Goal: Task Accomplishment & Management: Complete application form

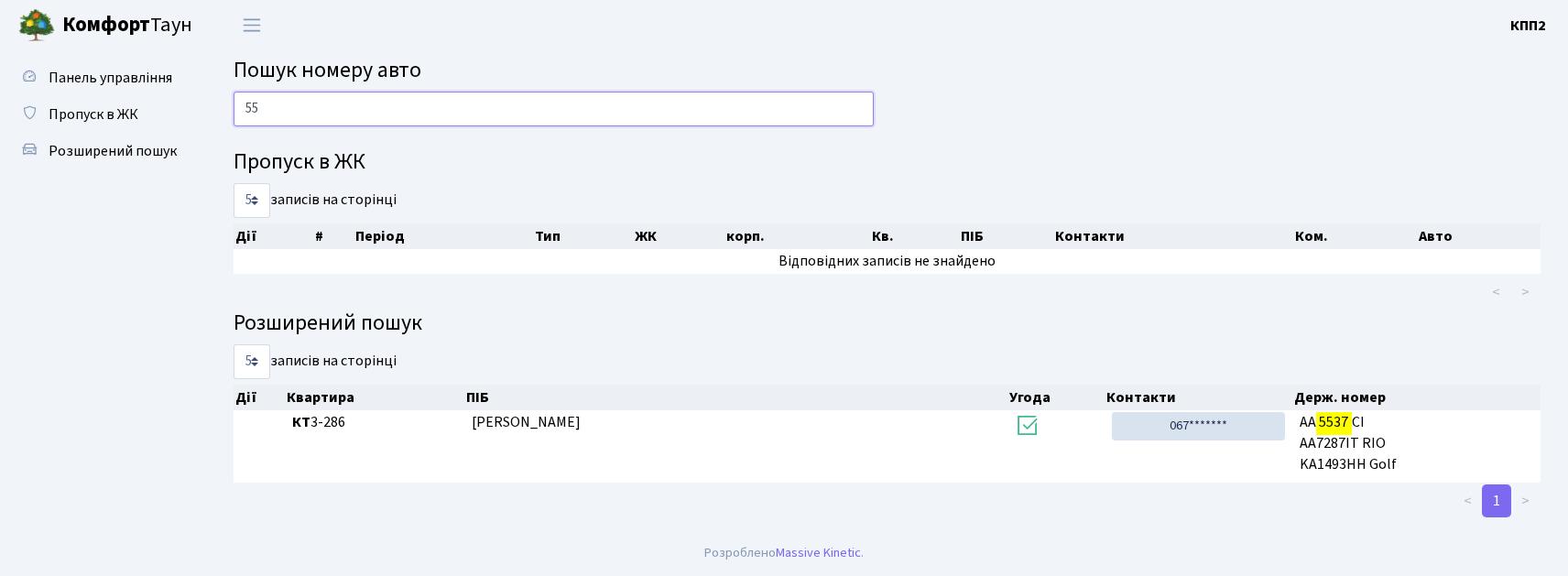
type input "5"
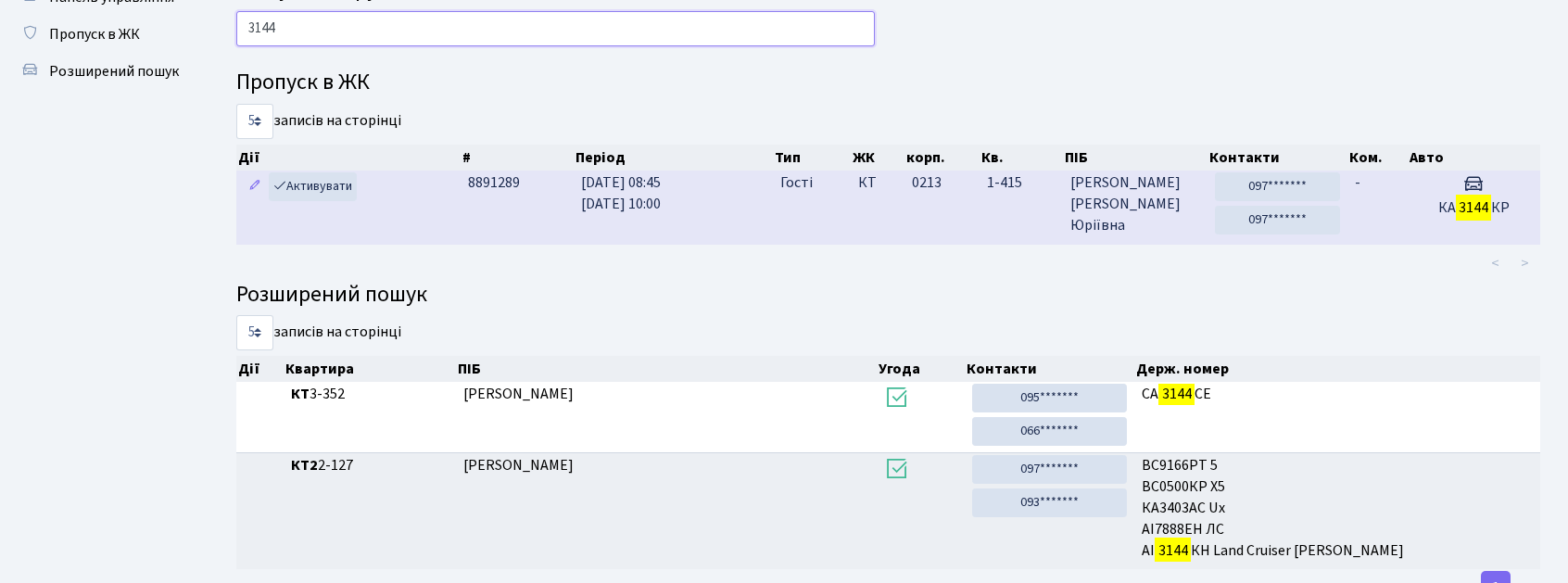
scroll to position [123, 0]
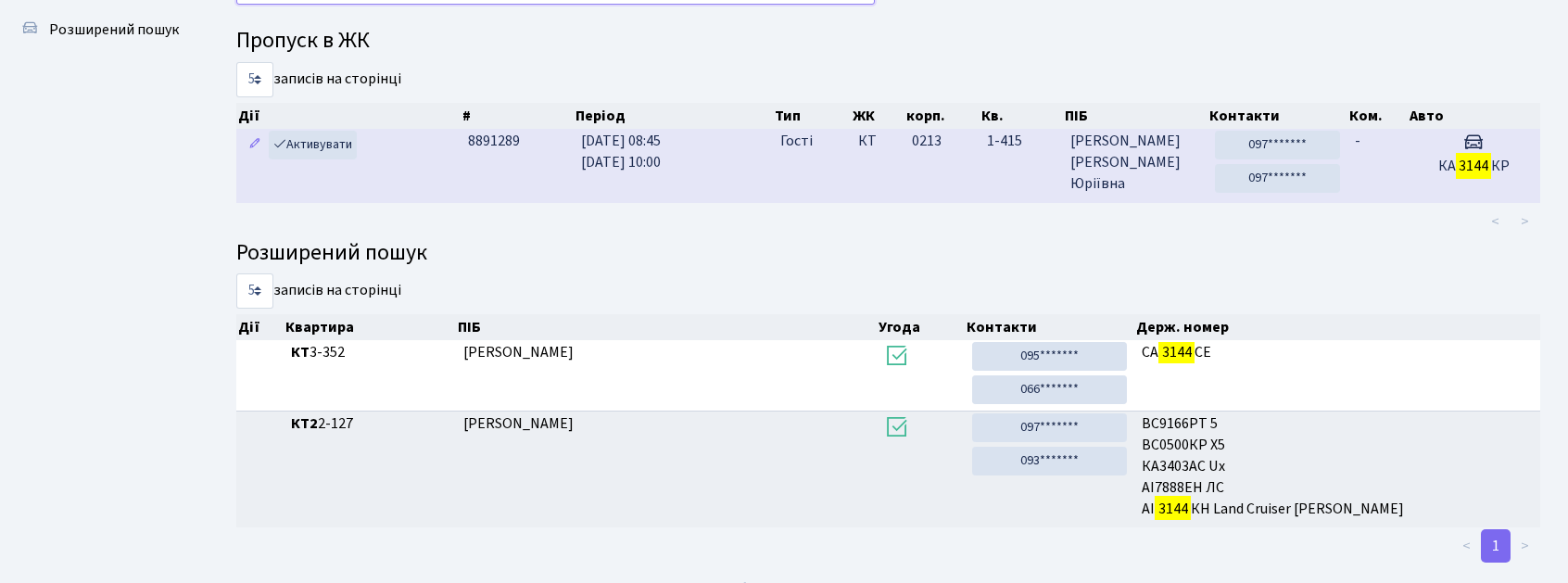
type input "3144"
click at [951, 193] on td "0213" at bounding box center [942, 165] width 75 height 73
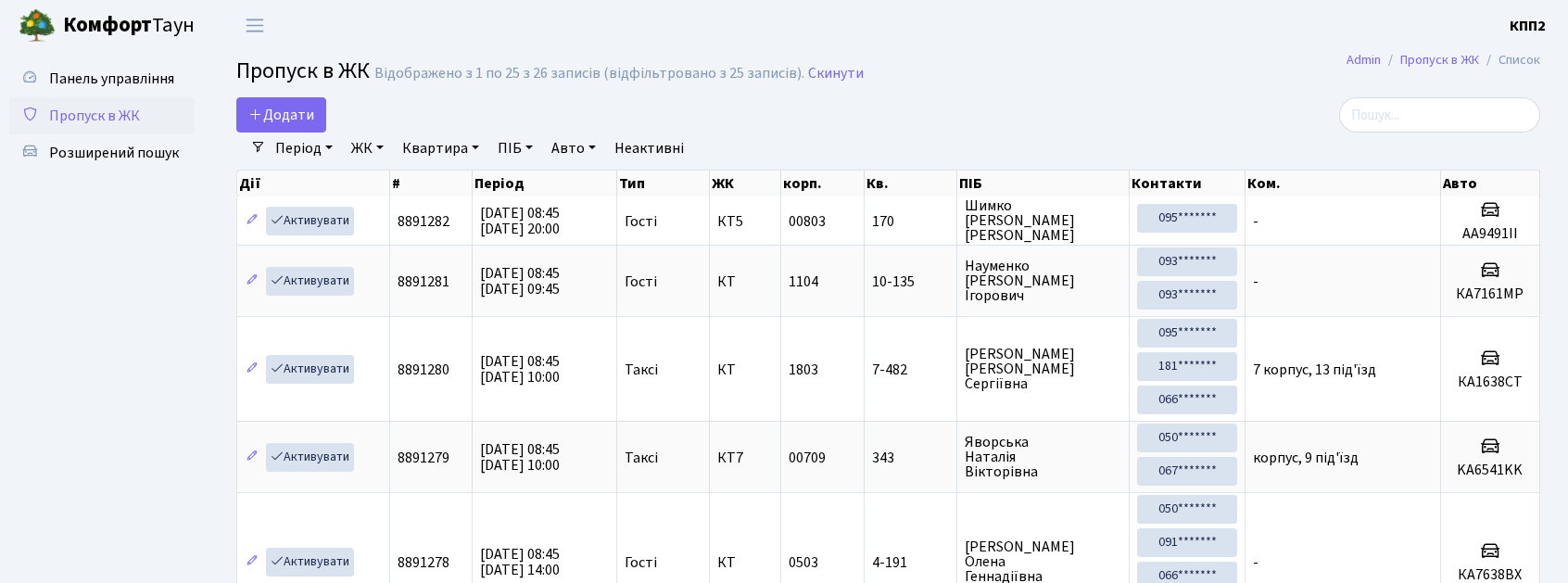
select select "25"
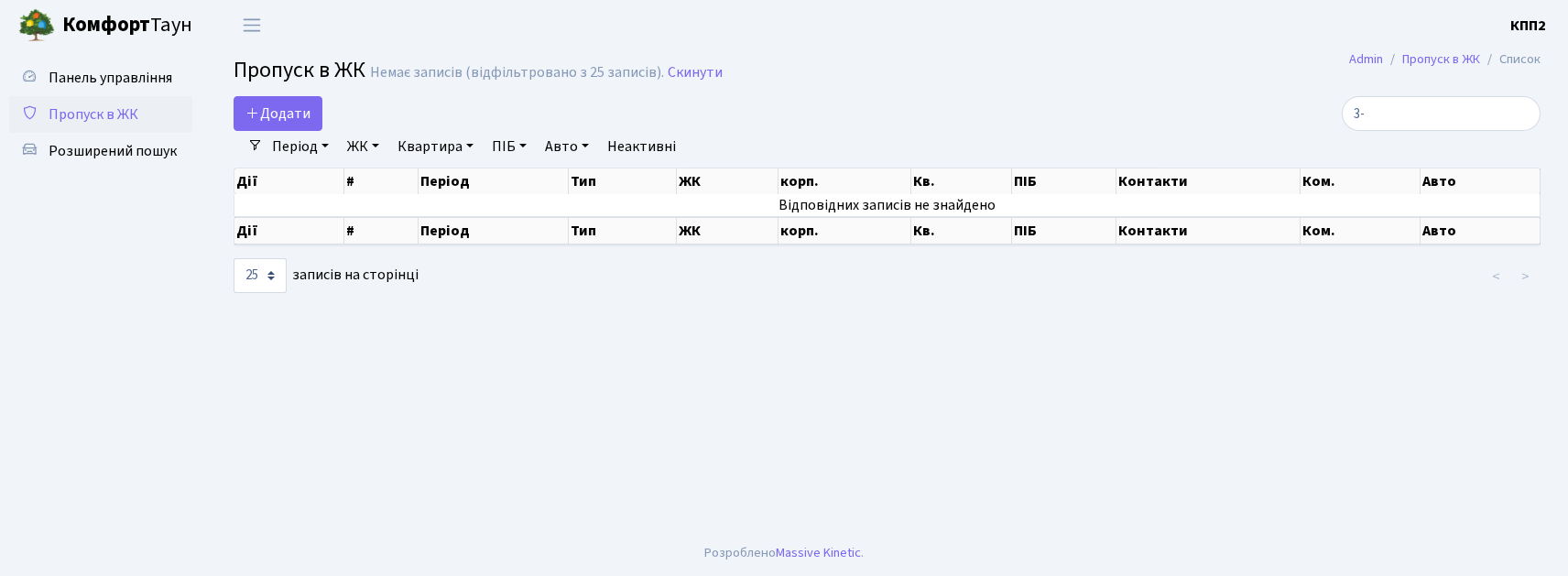
type input "3"
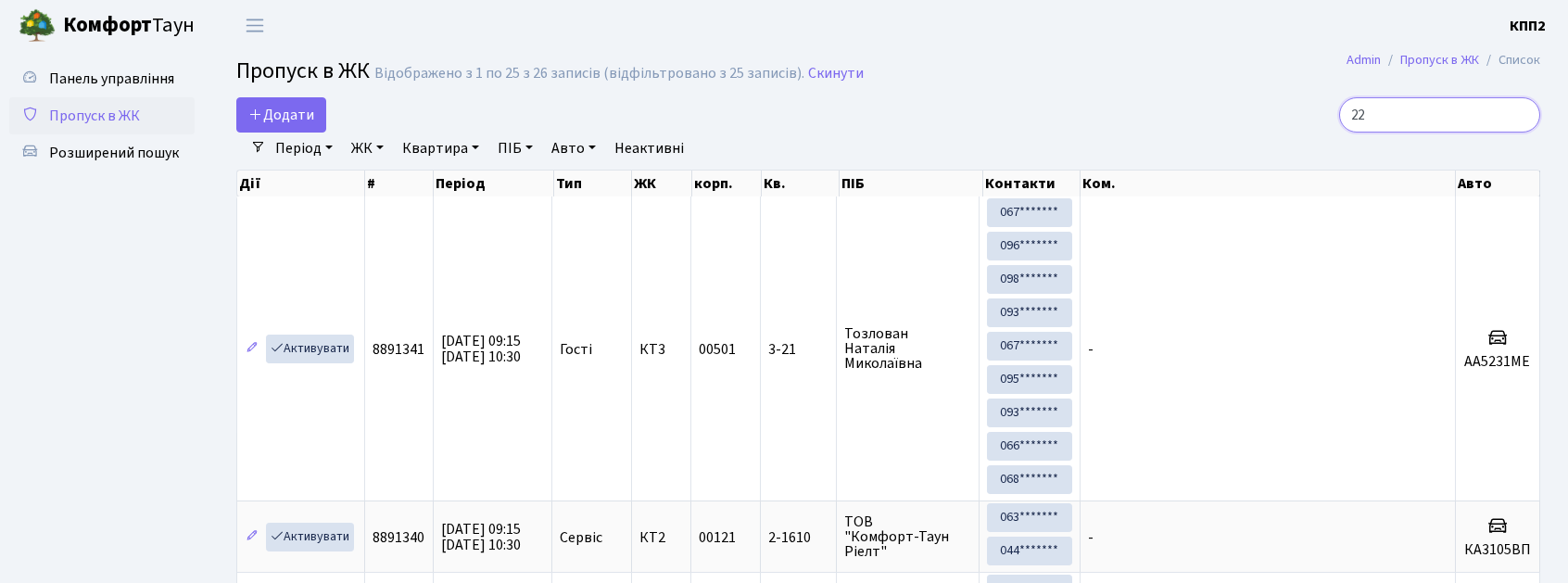
type input "221"
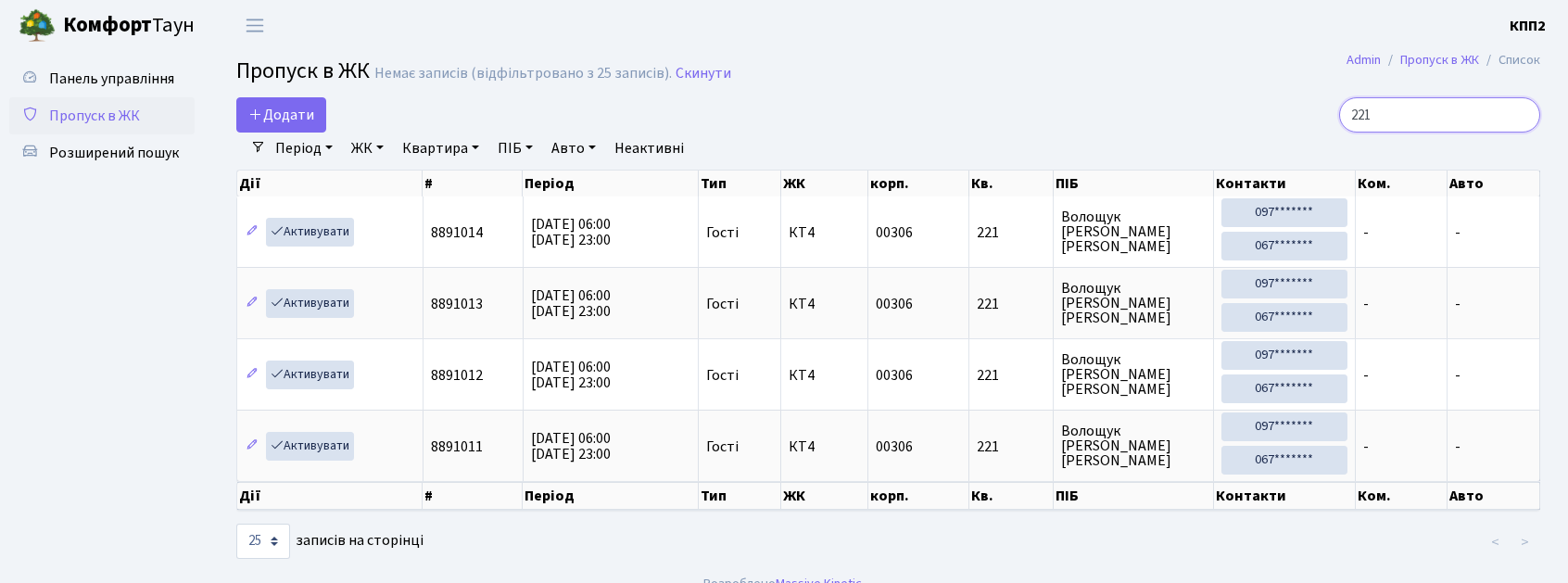
click at [1527, 109] on input "221" at bounding box center [1439, 115] width 201 height 35
click at [1518, 116] on input "221" at bounding box center [1439, 115] width 201 height 35
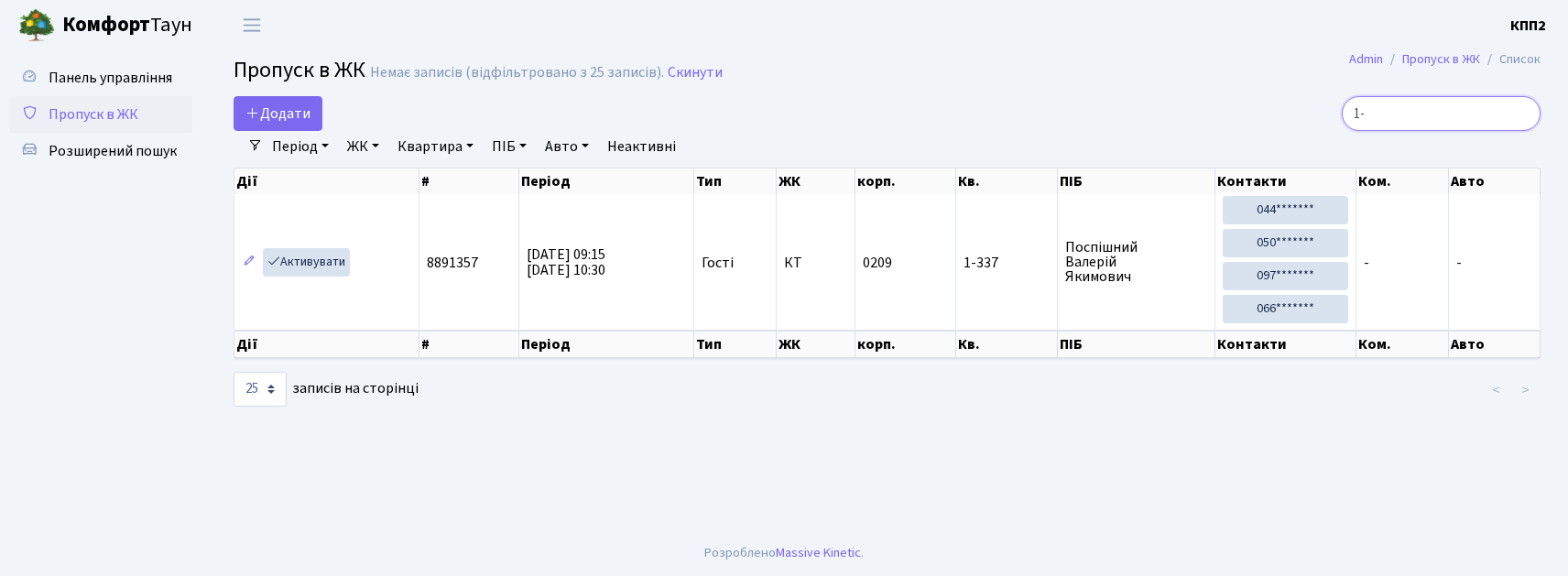
type input "1"
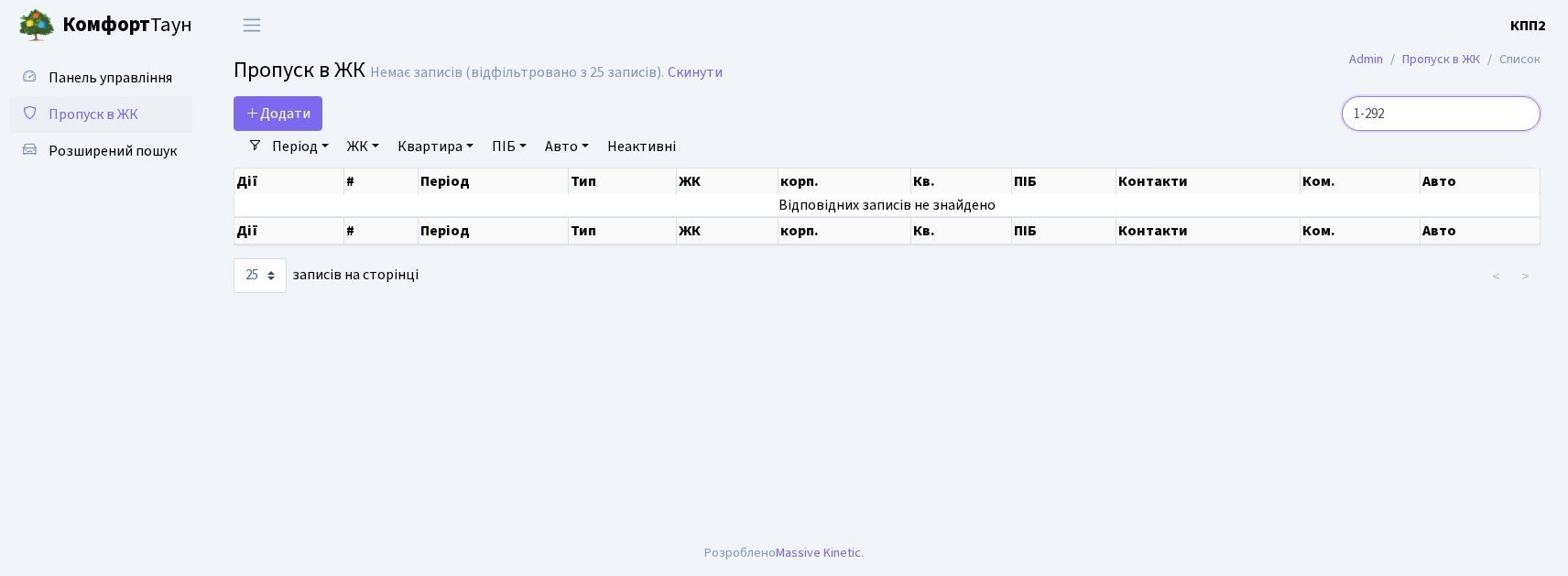
type input "1-292"
click at [1520, 113] on input "1-292" at bounding box center [1440, 113] width 199 height 35
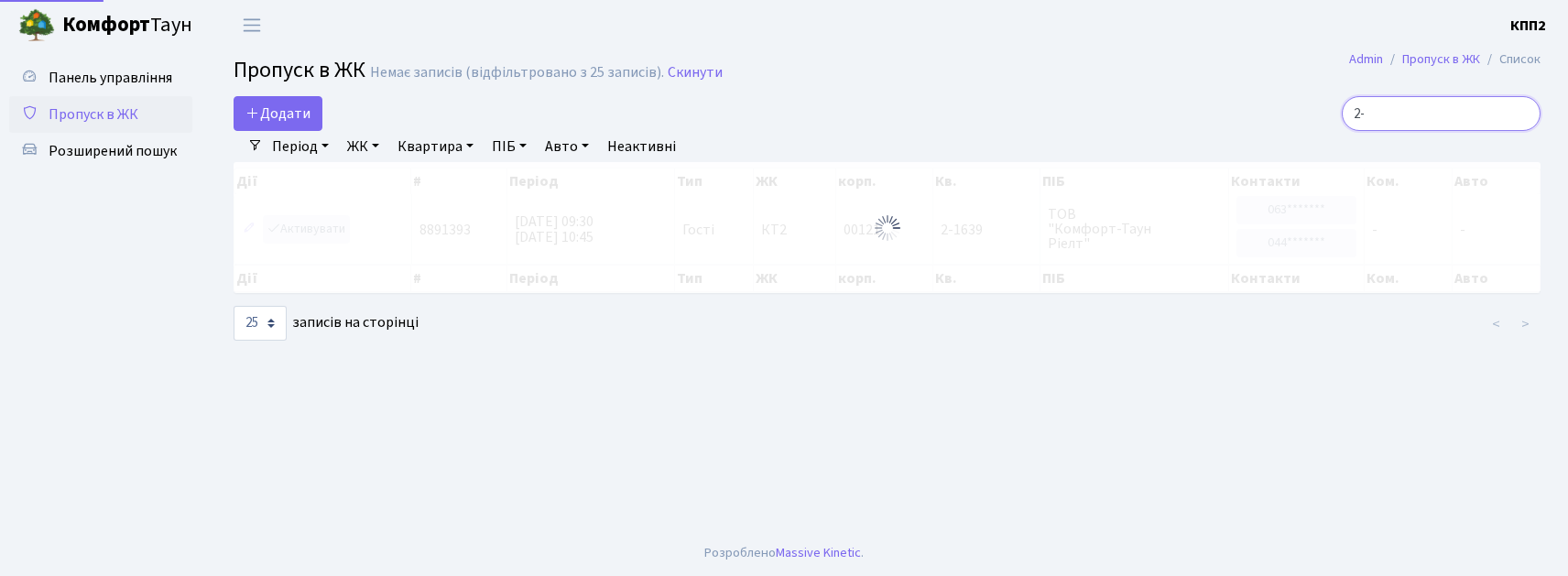
type input "2"
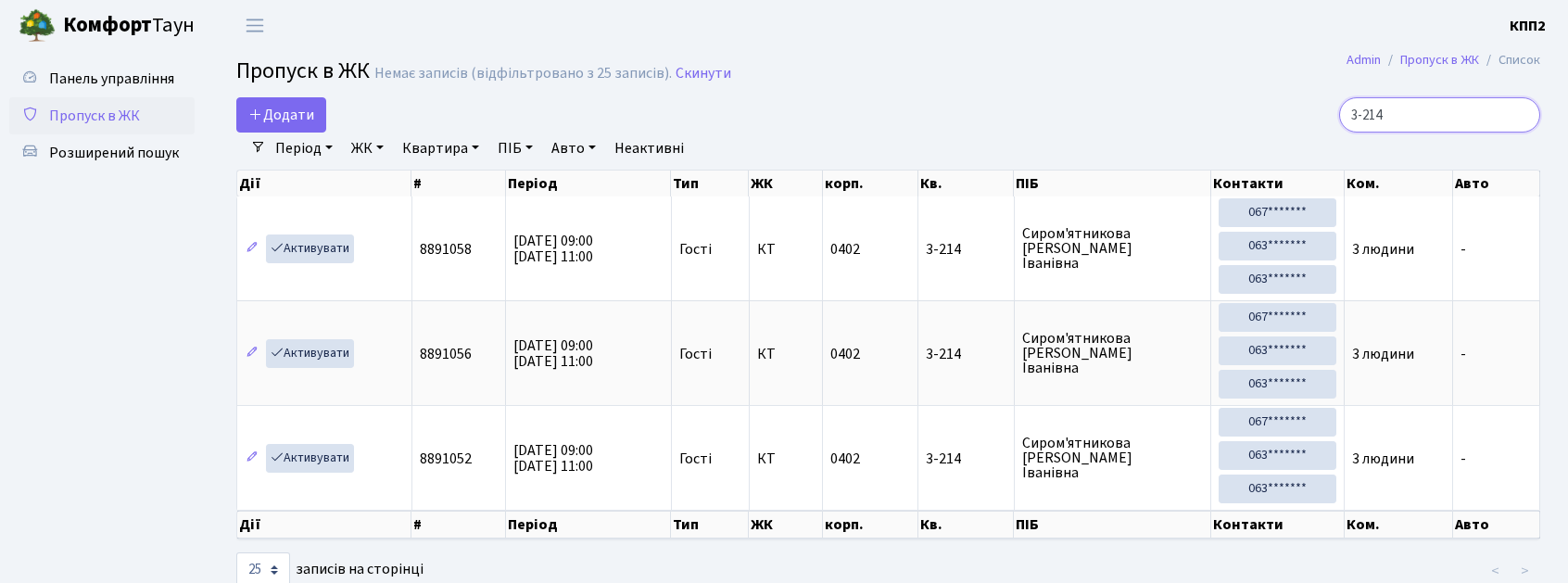
type input "3-214"
click at [1518, 110] on input "3-214" at bounding box center [1439, 115] width 201 height 35
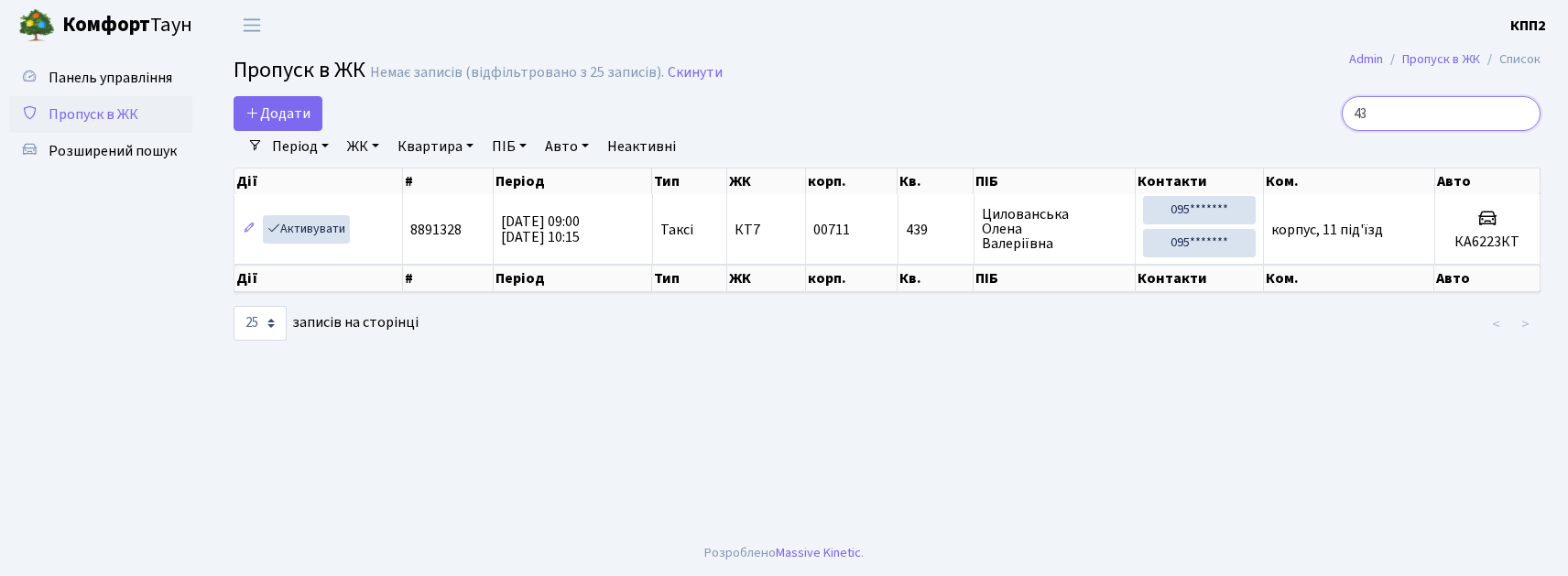
type input "4"
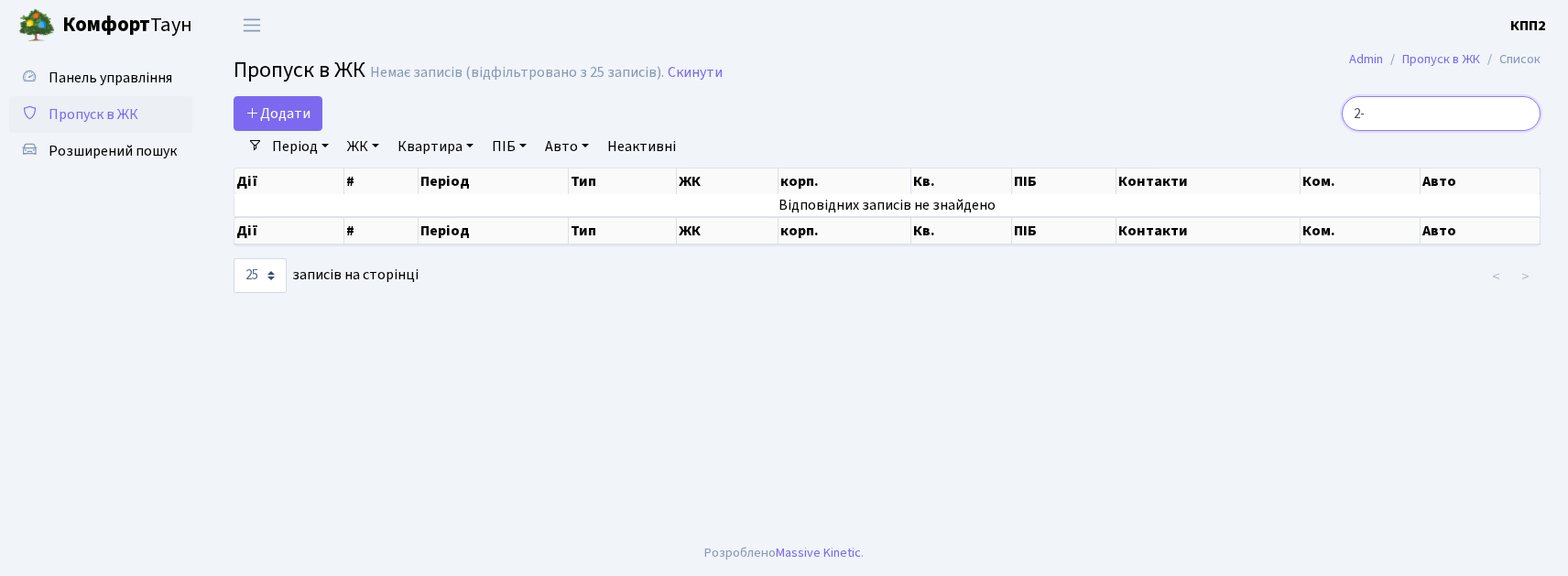
type input "2"
drag, startPoint x: 1366, startPoint y: 114, endPoint x: 1515, endPoint y: 117, distance: 149.0
click at [1515, 117] on input "АА7511УВ" at bounding box center [1440, 113] width 199 height 35
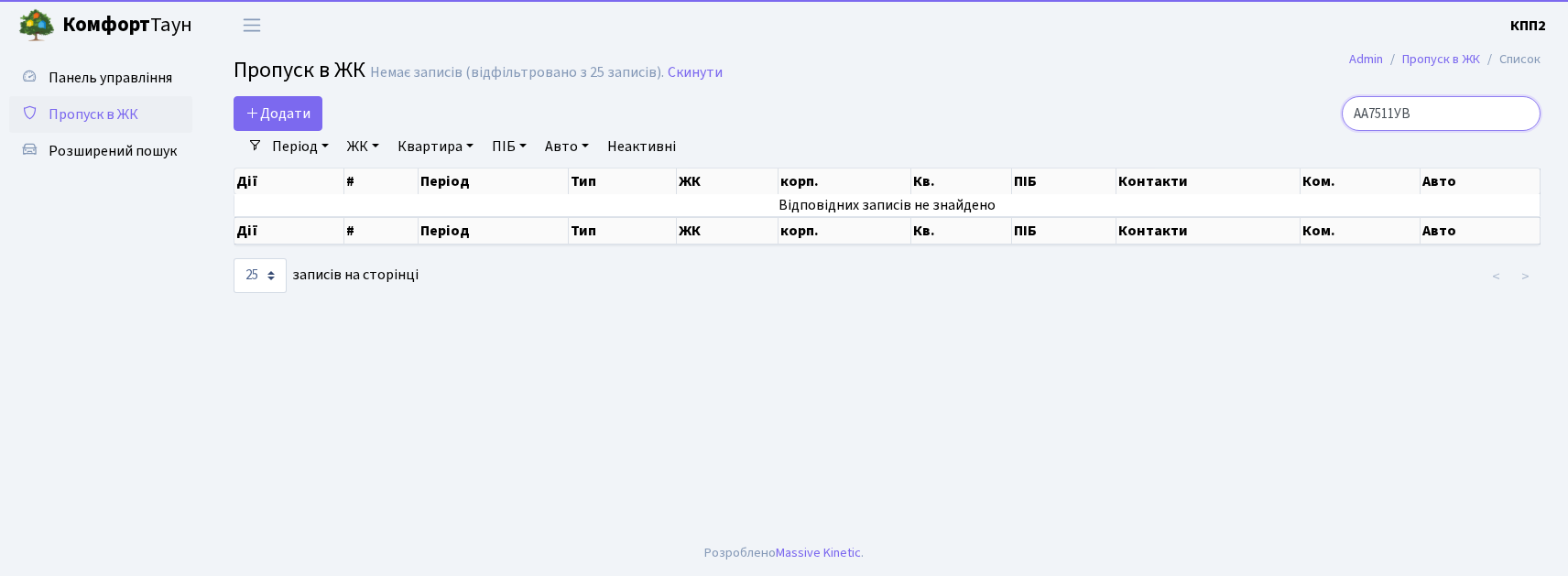
click at [1478, 110] on input "АА7511УВ" at bounding box center [1440, 113] width 199 height 35
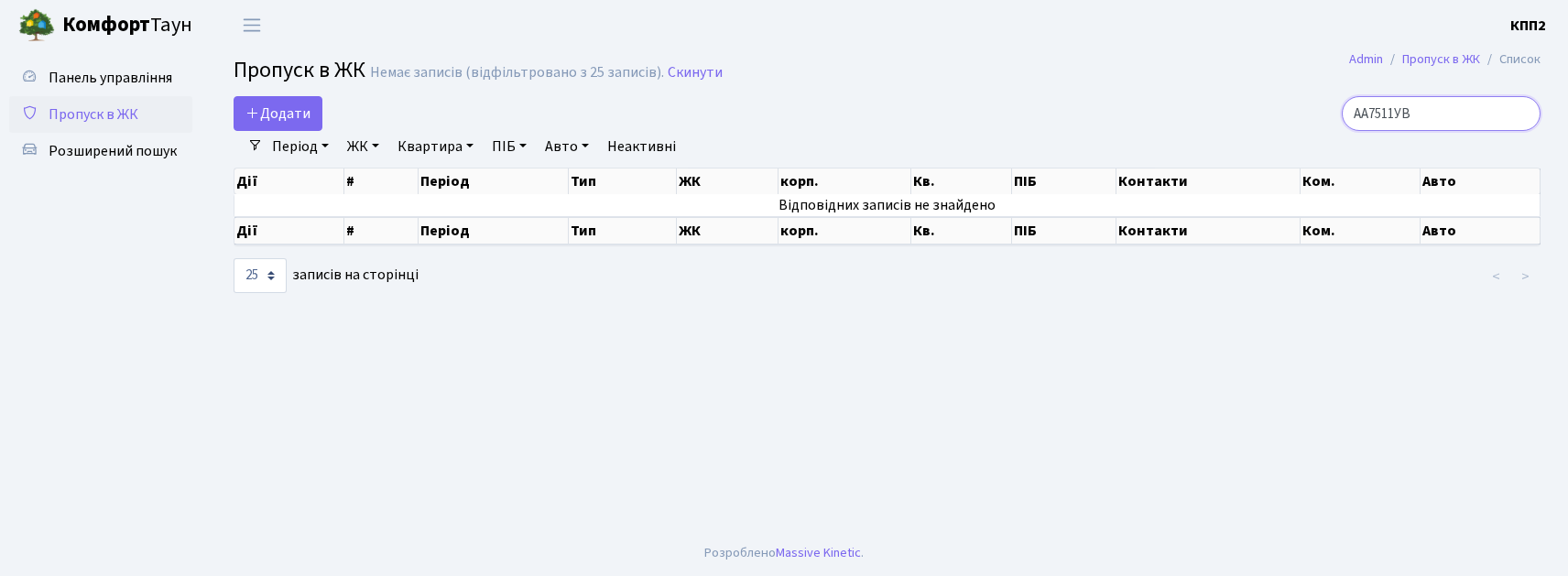
click at [1425, 115] on input "АА7511УВ" at bounding box center [1440, 113] width 199 height 35
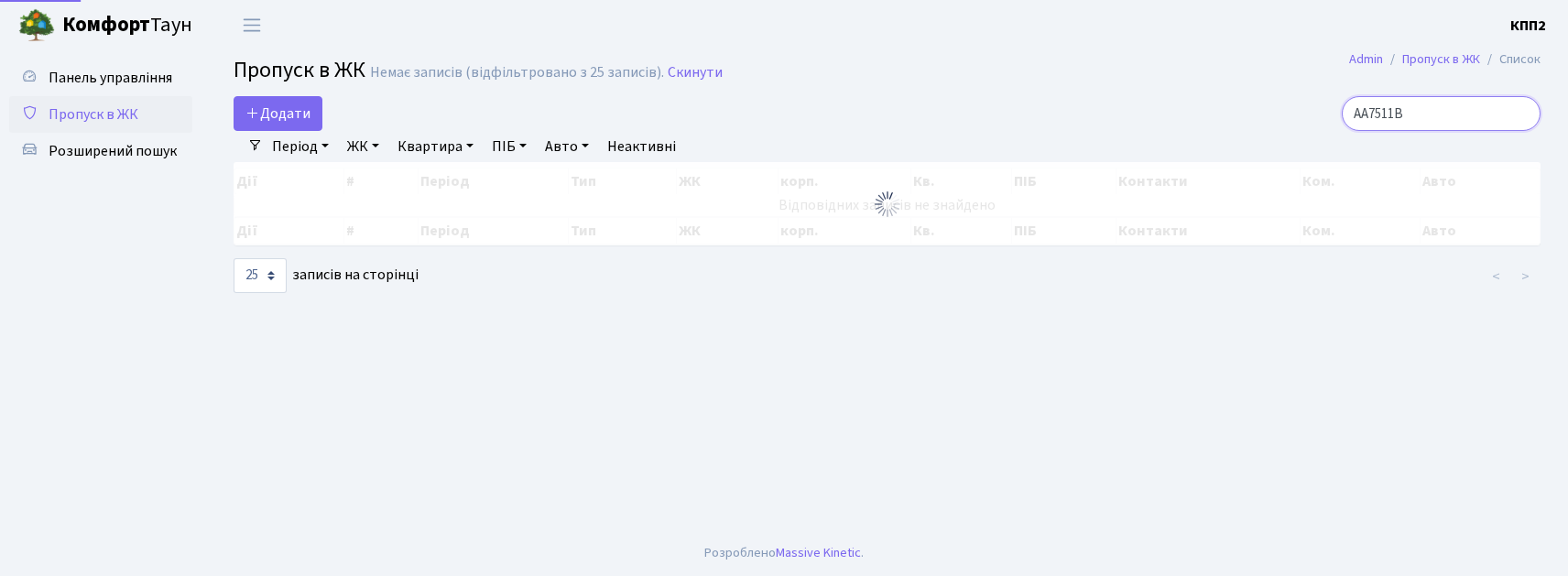
type input "АА7511YВ"
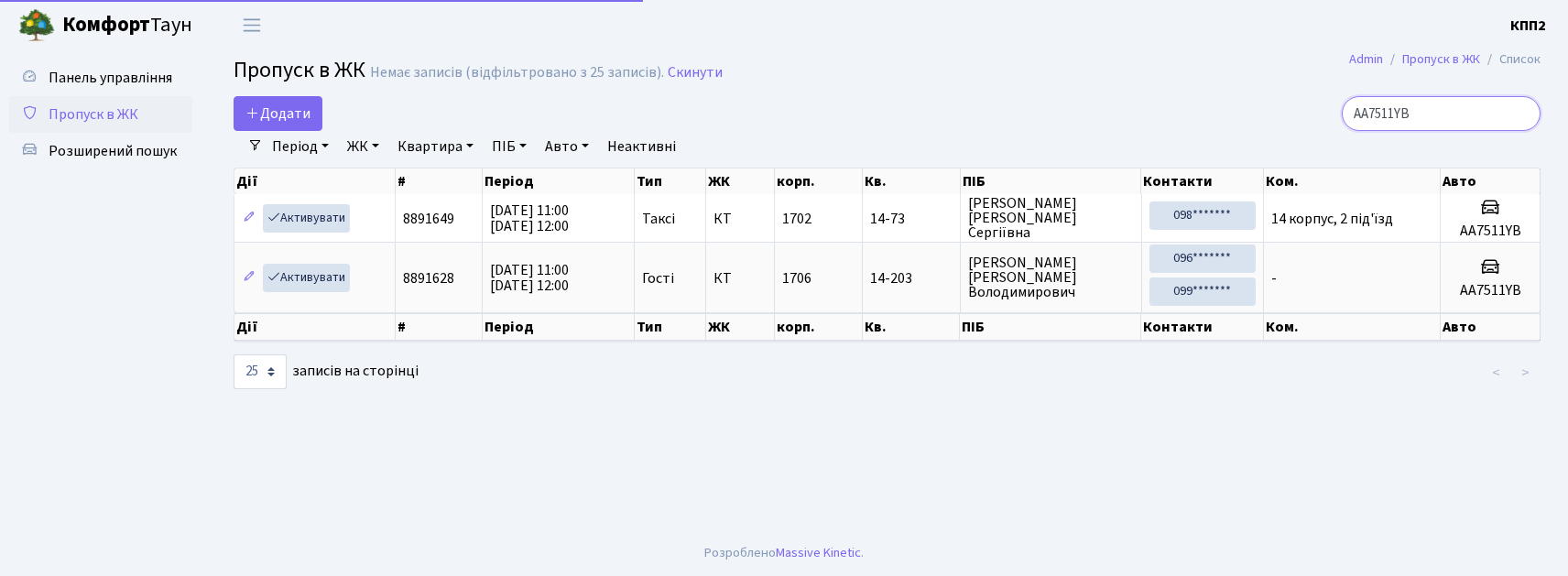
click at [1520, 115] on input "АА7511YВ" at bounding box center [1440, 113] width 199 height 35
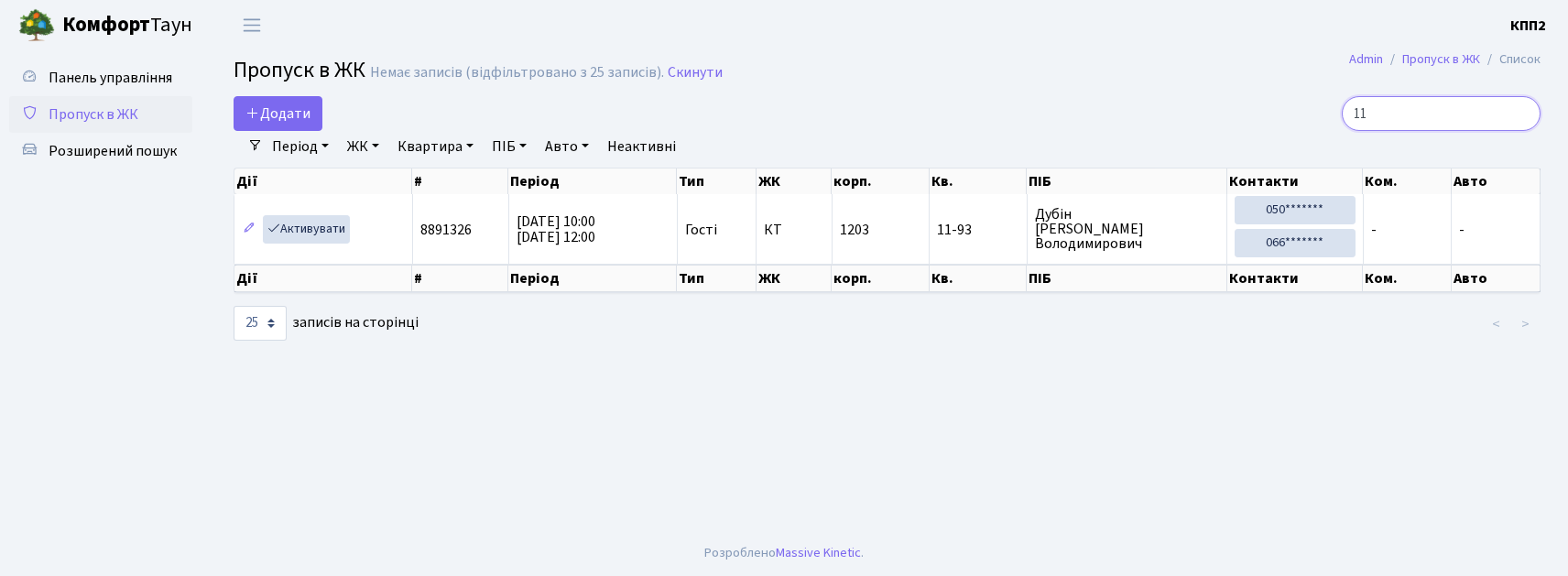
type input "1"
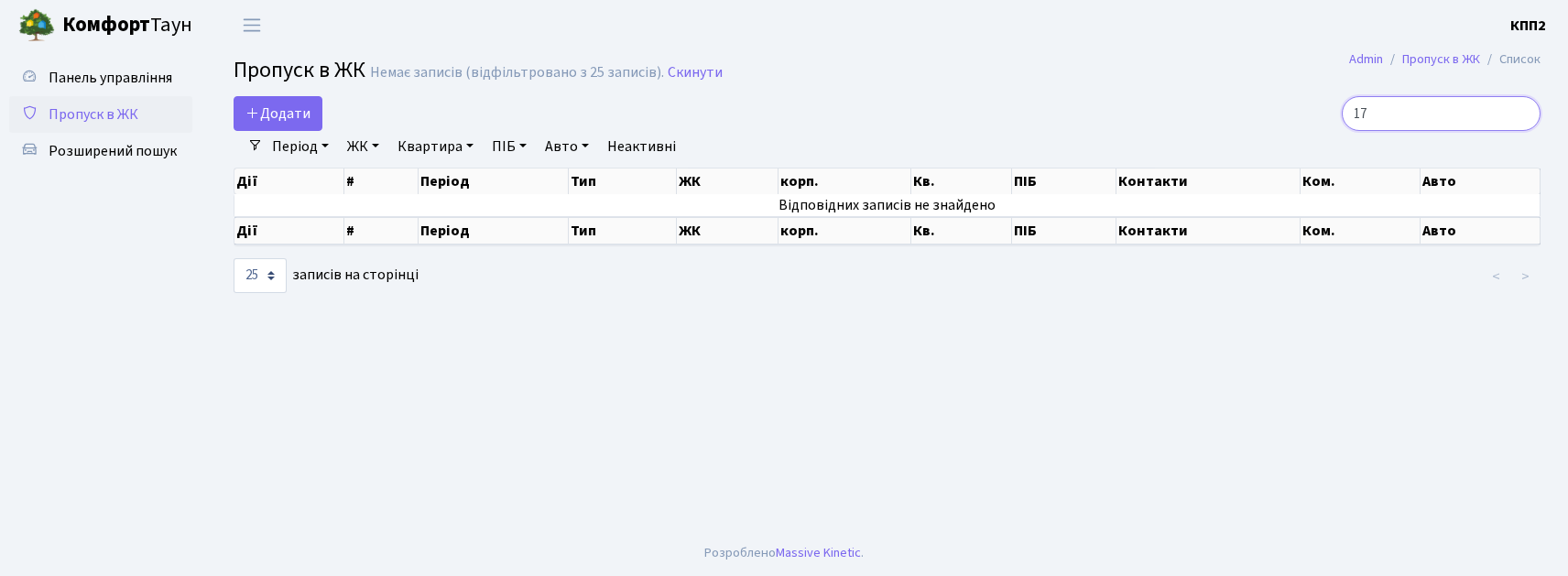
type input "1"
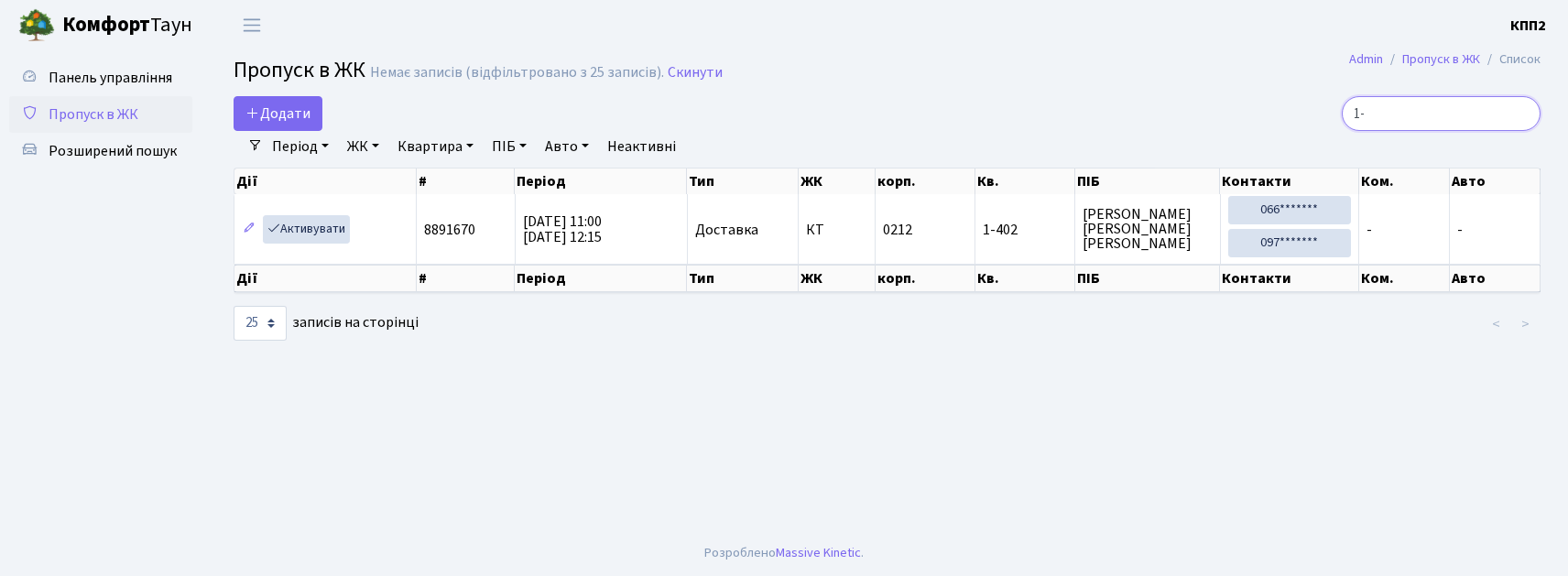
type input "1"
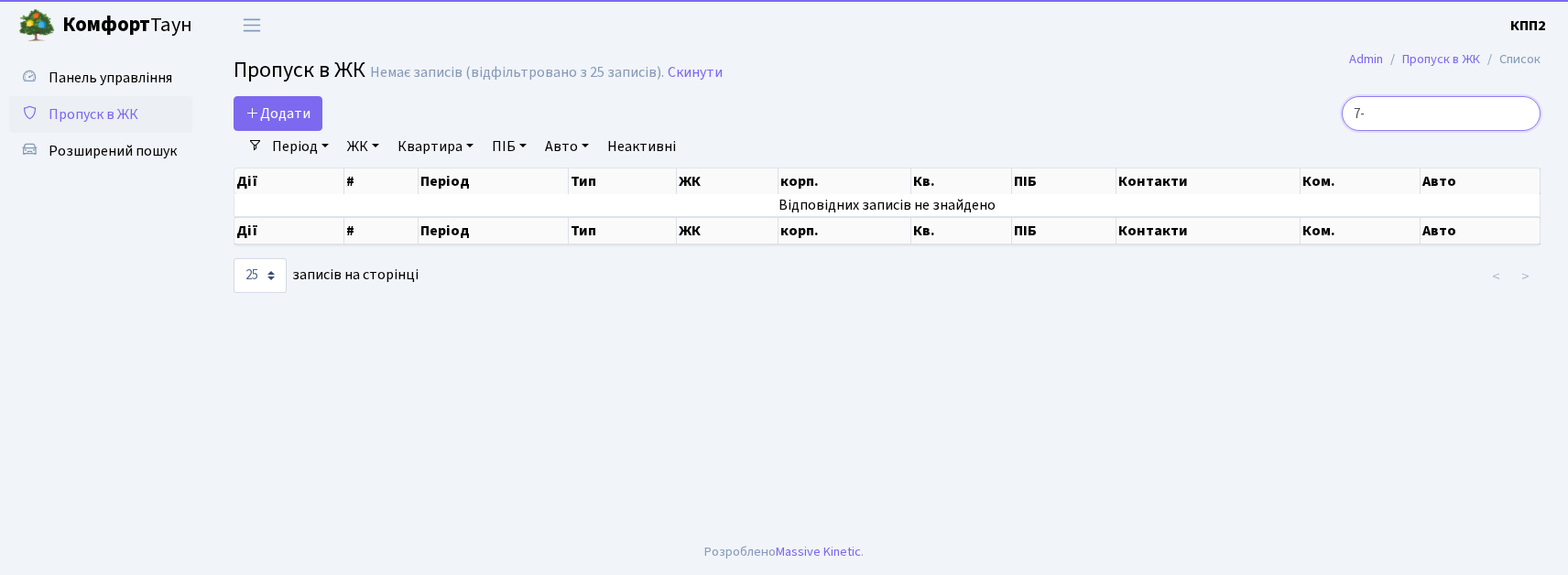
type input "7"
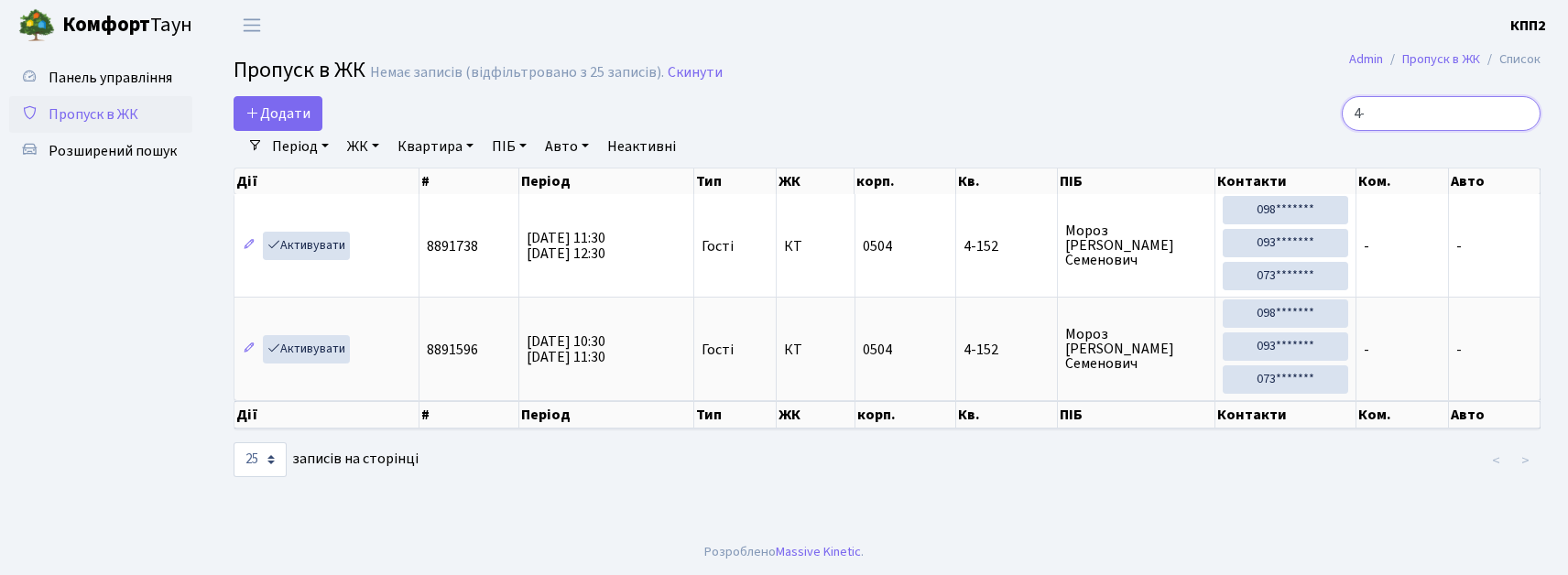
type input "4"
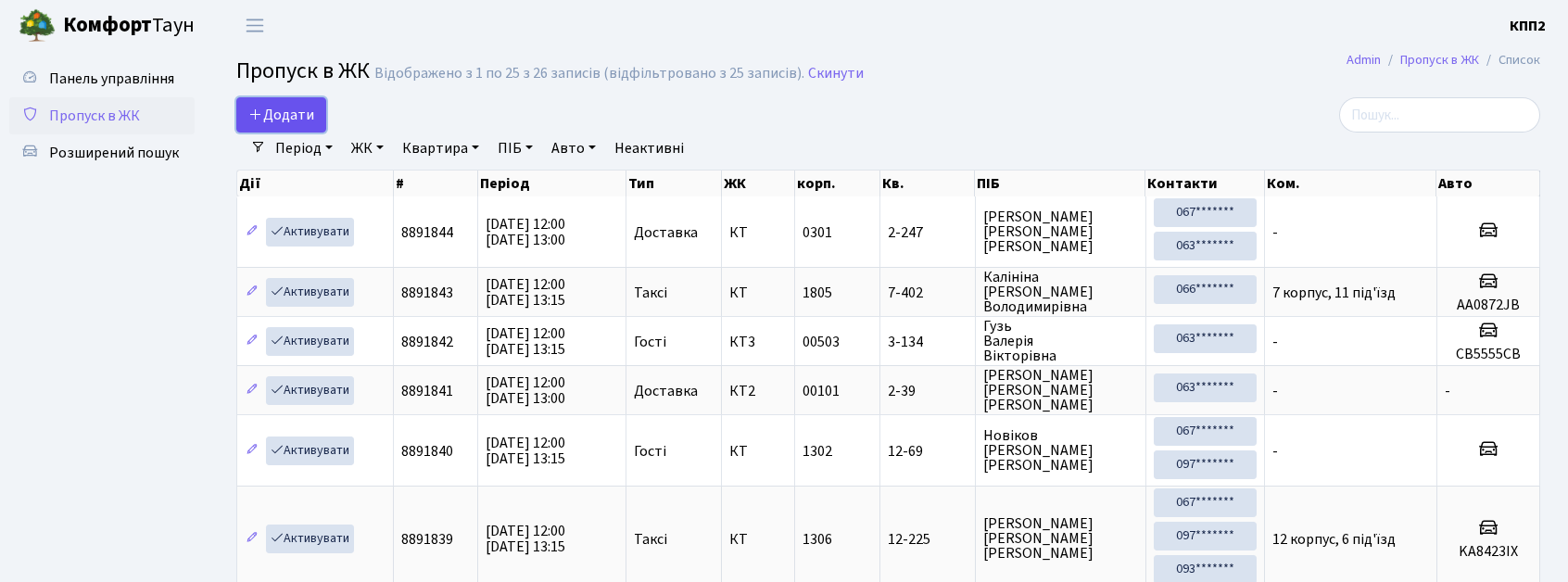
click at [298, 102] on link "Додати" at bounding box center [281, 115] width 90 height 35
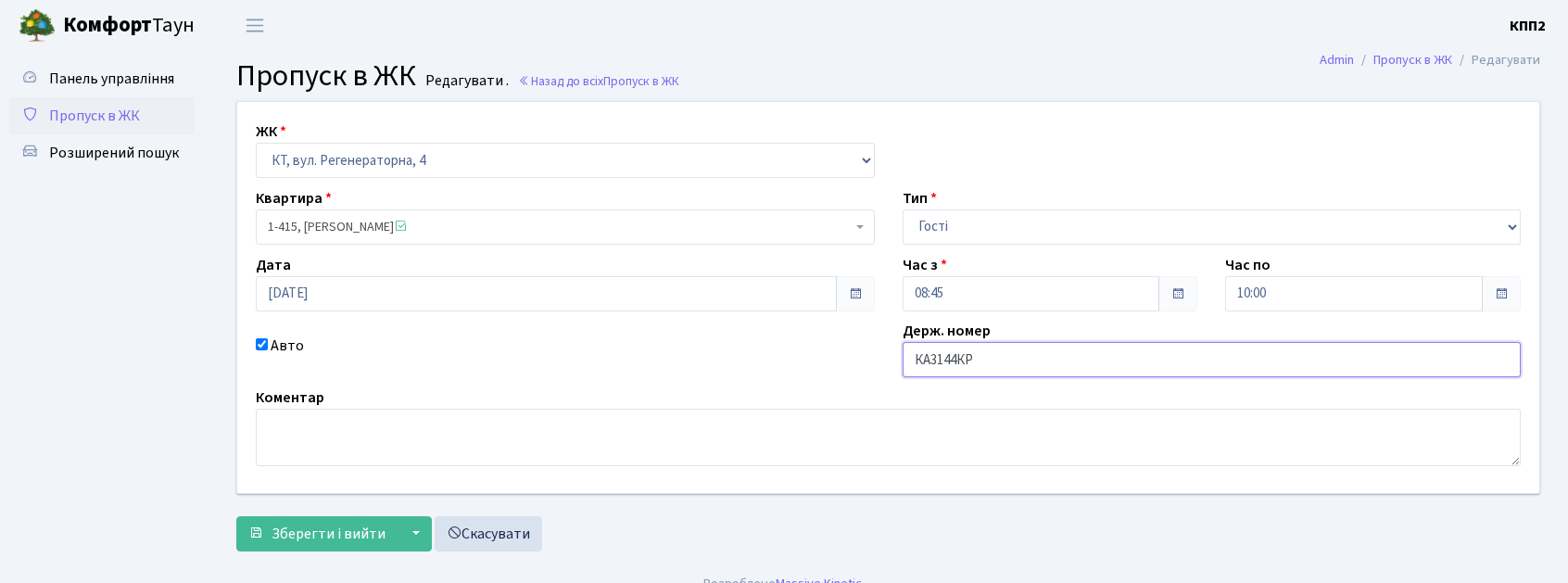
click at [1012, 357] on input "КА3144КР" at bounding box center [1213, 360] width 619 height 35
type input "КА3144РК"
click at [255, 546] on button "Зберегти і вийти" at bounding box center [317, 534] width 161 height 35
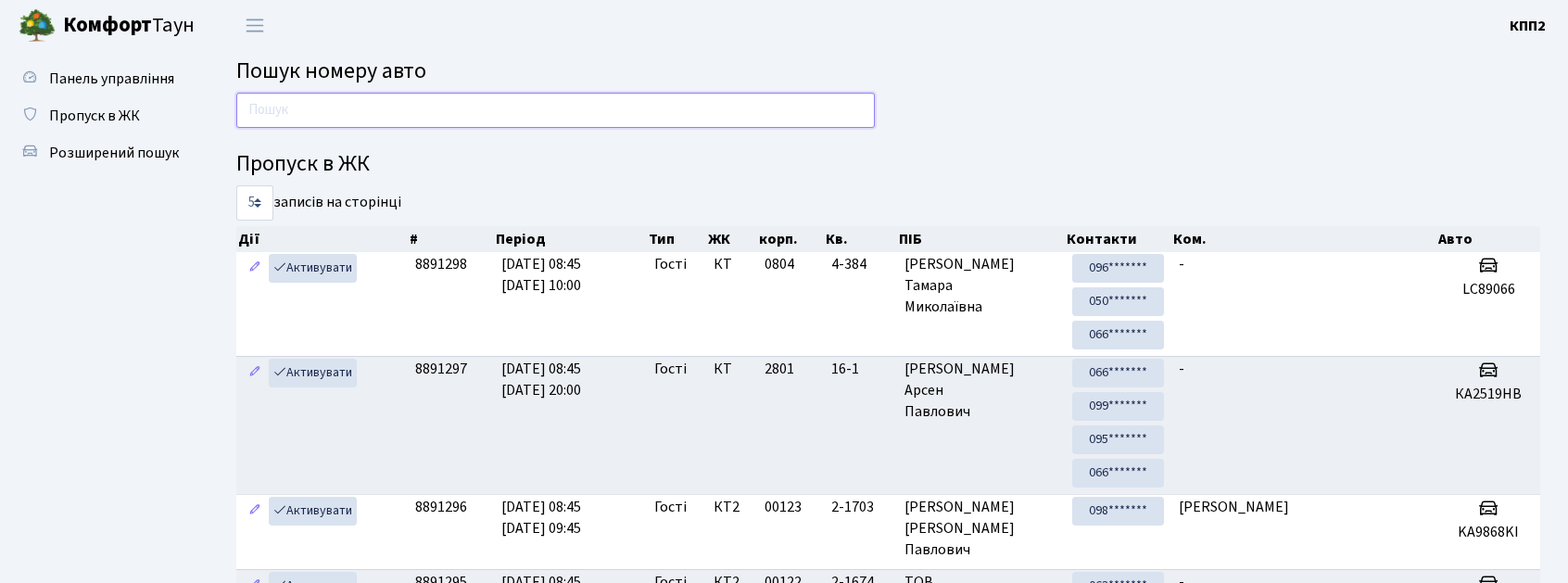
click at [328, 122] on input "text" at bounding box center [555, 110] width 639 height 35
type input "7"
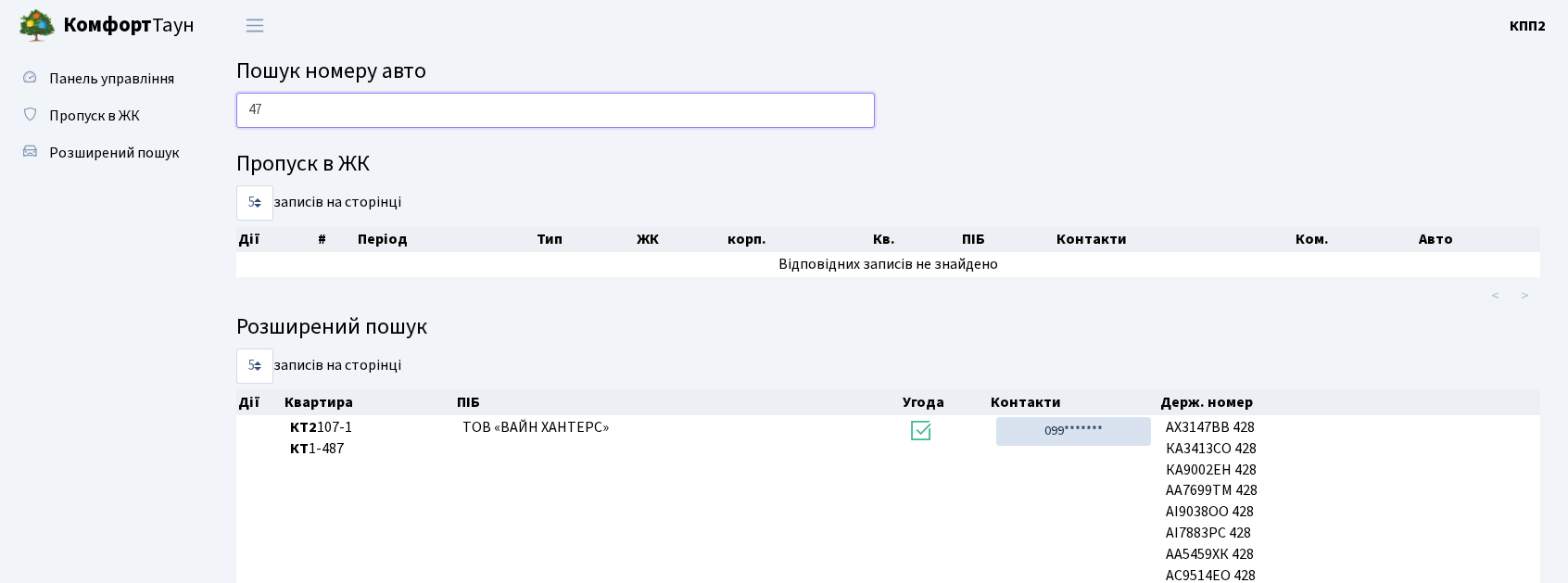
type input "4"
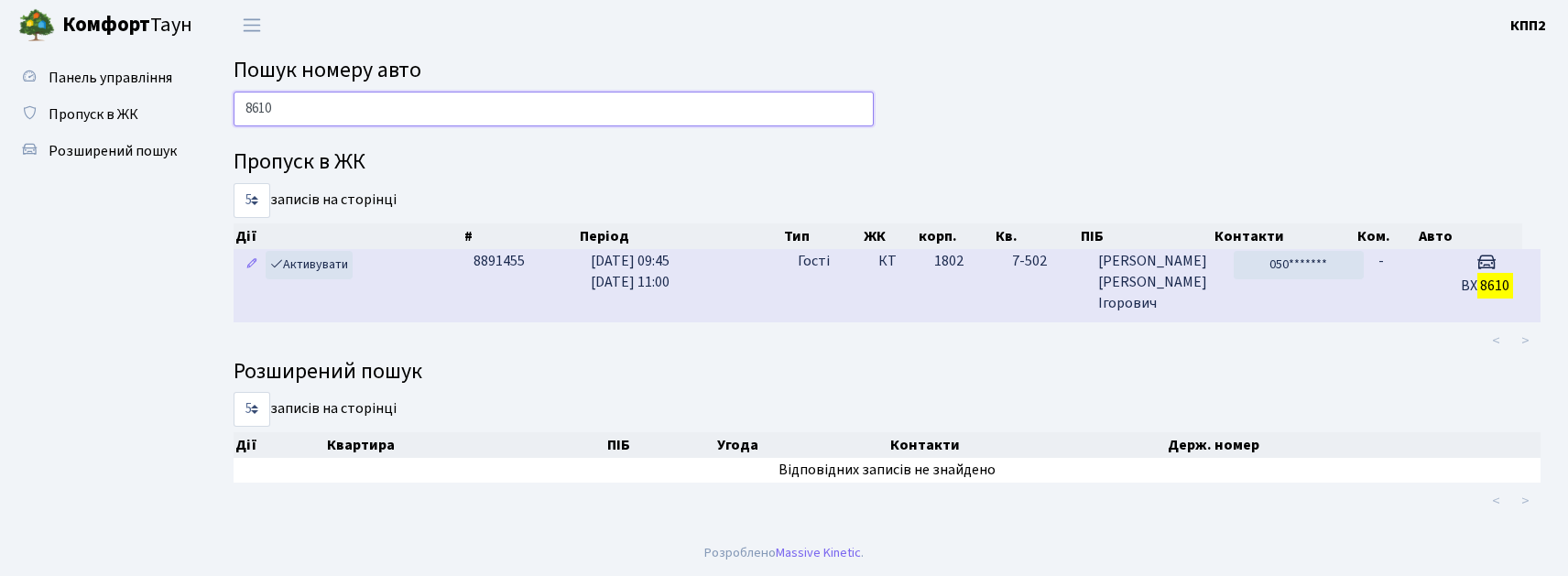
type input "8610"
click at [814, 313] on td "Гості" at bounding box center [831, 285] width 81 height 72
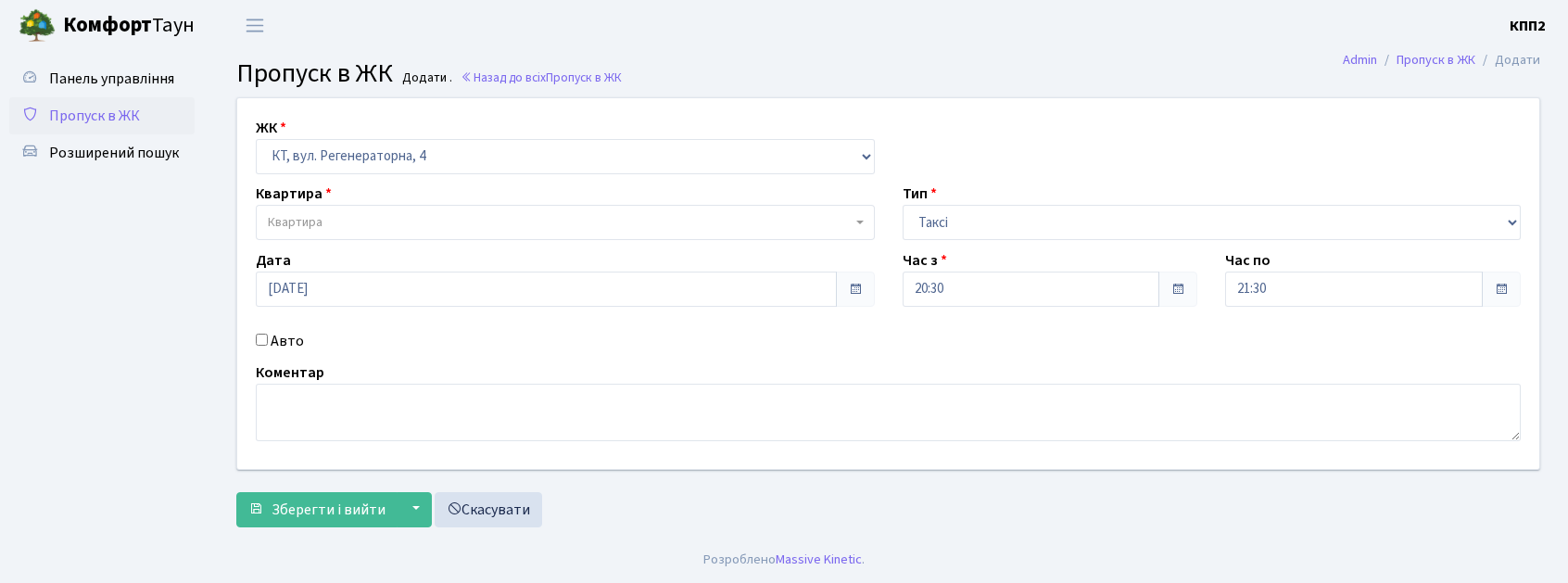
select select "271"
select select "2"
click at [617, 155] on select "- КТ, вул. Регенераторна, 4 КТ2, просп. Соборності, 17 КТ3, вул. Березнева, 16 …" at bounding box center [565, 156] width 619 height 35
select select "302"
click at [255, 139] on select "- КТ, вул. Регенераторна, 4 КТ2, просп. Соборності, 17 КТ3, вул. Березнева, 16 …" at bounding box center [565, 156] width 619 height 35
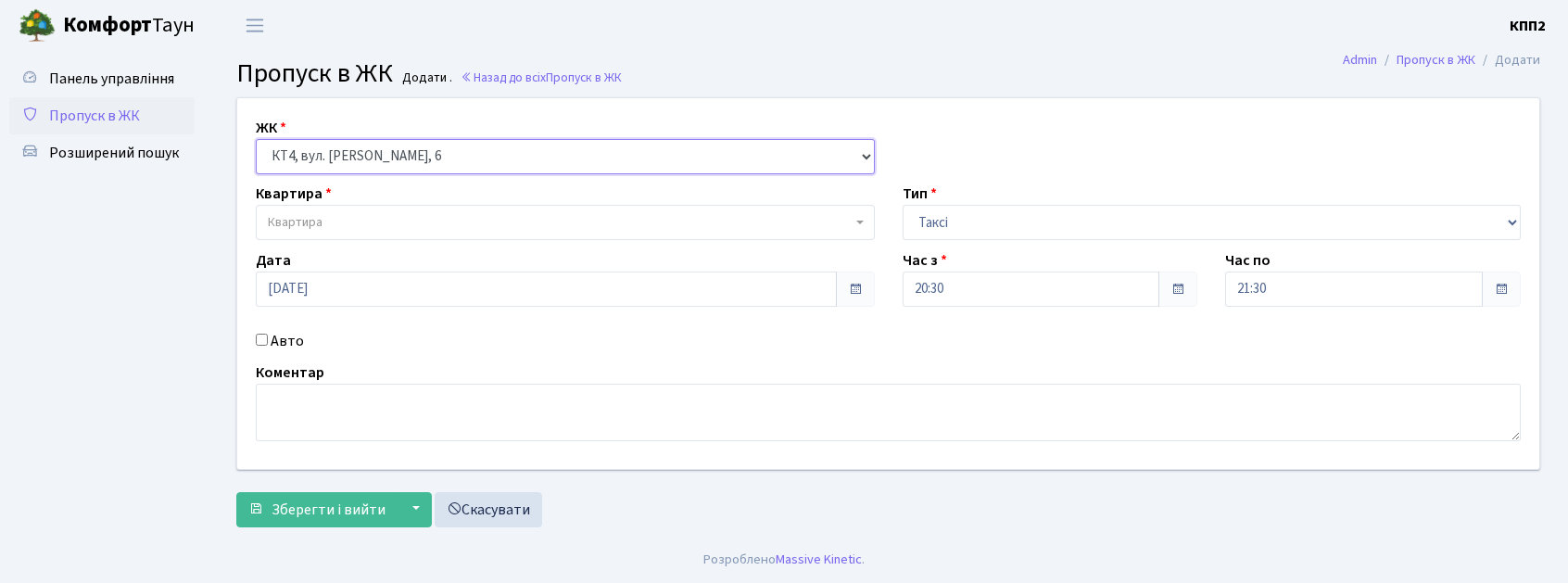
select select
drag, startPoint x: 450, startPoint y: 155, endPoint x: 450, endPoint y: 171, distance: 16.0
click at [450, 171] on select "- КТ, вул. Регенераторна, 4 КТ2, просп. Соборності, 17 КТ3, вул. Березнева, 16 …" at bounding box center [565, 156] width 619 height 35
select select "271"
click at [255, 139] on select "- КТ, вул. Регенераторна, 4 КТ2, просп. Соборності, 17 КТ3, вул. Березнева, 16 …" at bounding box center [565, 156] width 619 height 35
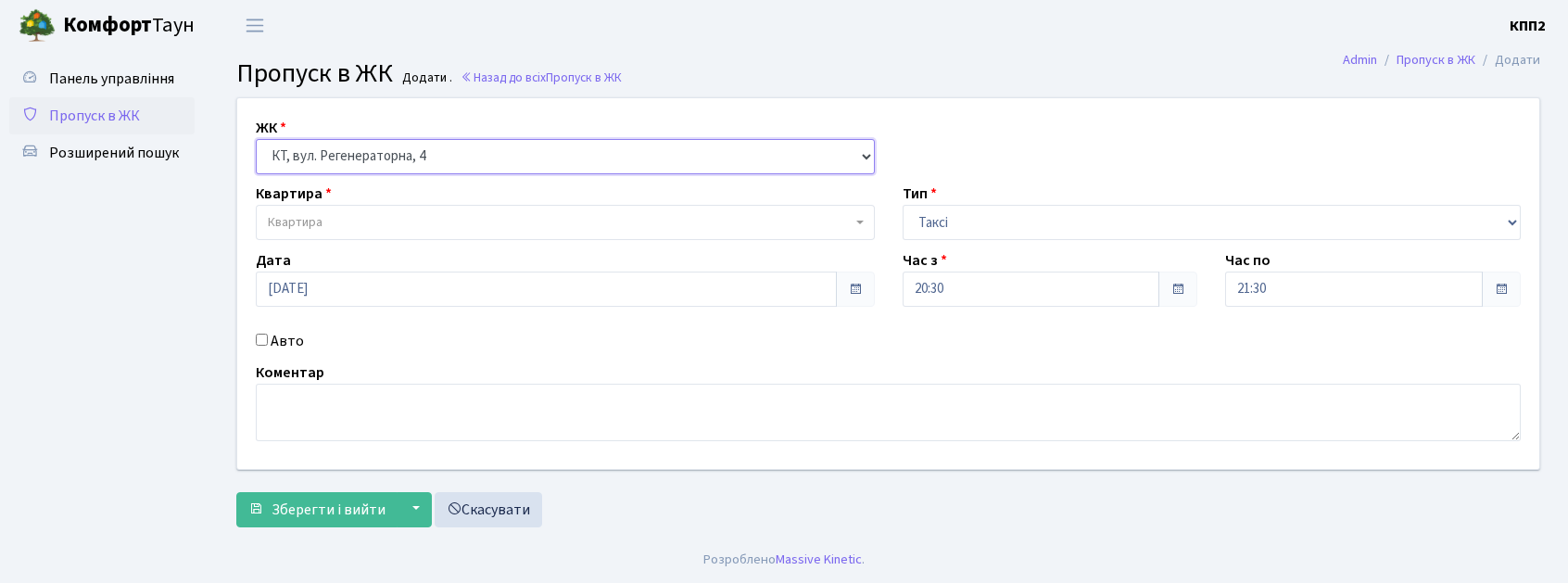
select select
click at [272, 345] on div "Авто" at bounding box center [565, 341] width 647 height 22
click at [282, 339] on label "Авто" at bounding box center [287, 341] width 33 height 22
click at [268, 339] on input "Авто" at bounding box center [261, 340] width 12 height 12
checkbox input "true"
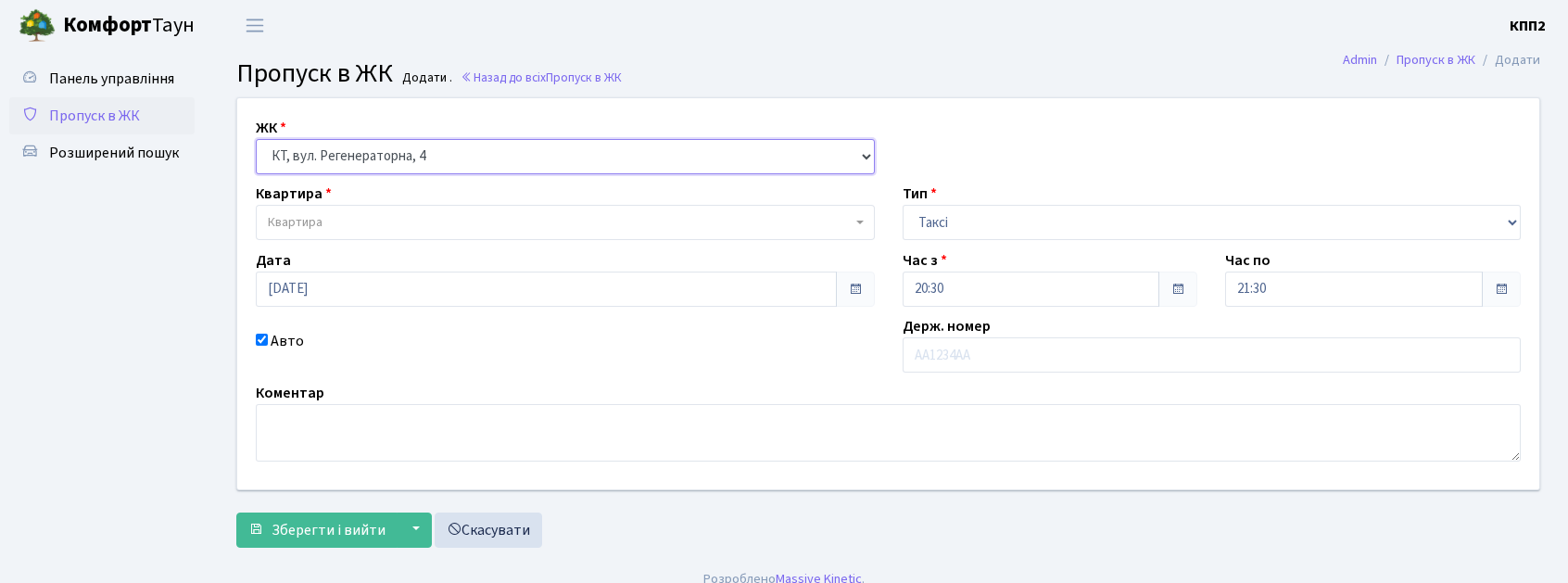
click at [569, 157] on select "- КТ, вул. Регенераторна, 4 КТ2, просп. Соборності, 17 КТ3, вул. Березнева, 16 …" at bounding box center [565, 156] width 619 height 35
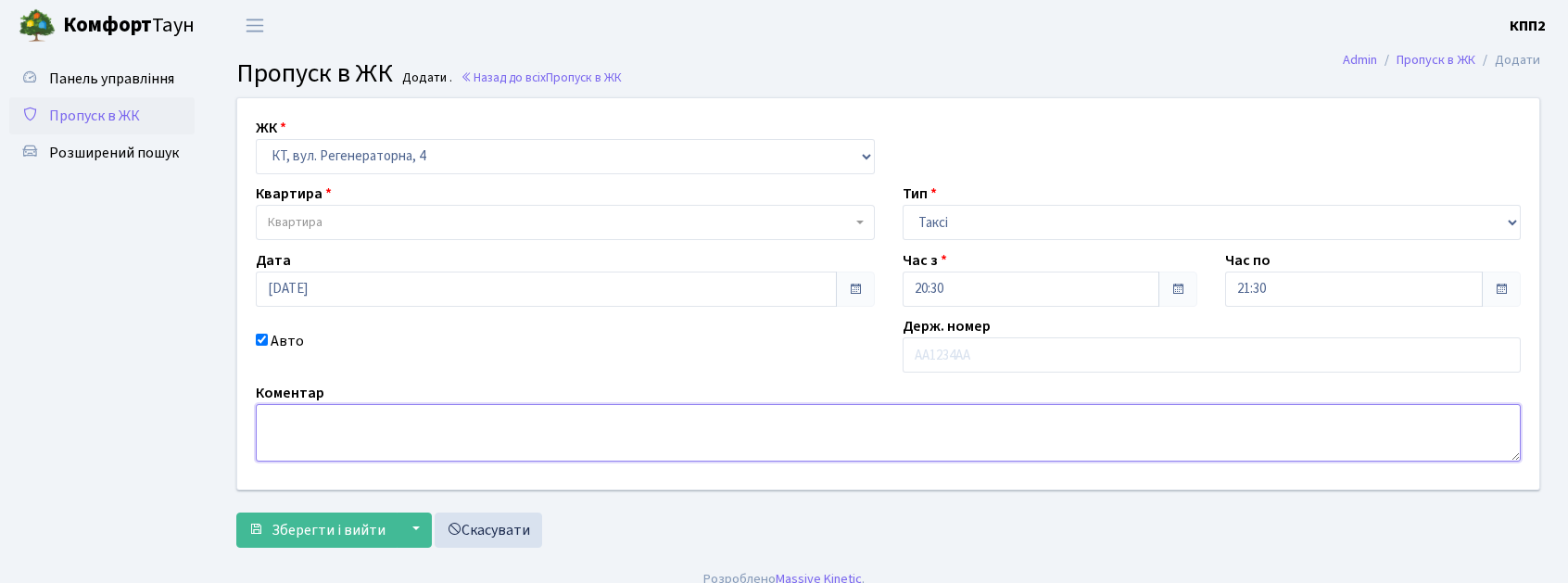
click at [532, 429] on textarea at bounding box center [887, 432] width 1265 height 57
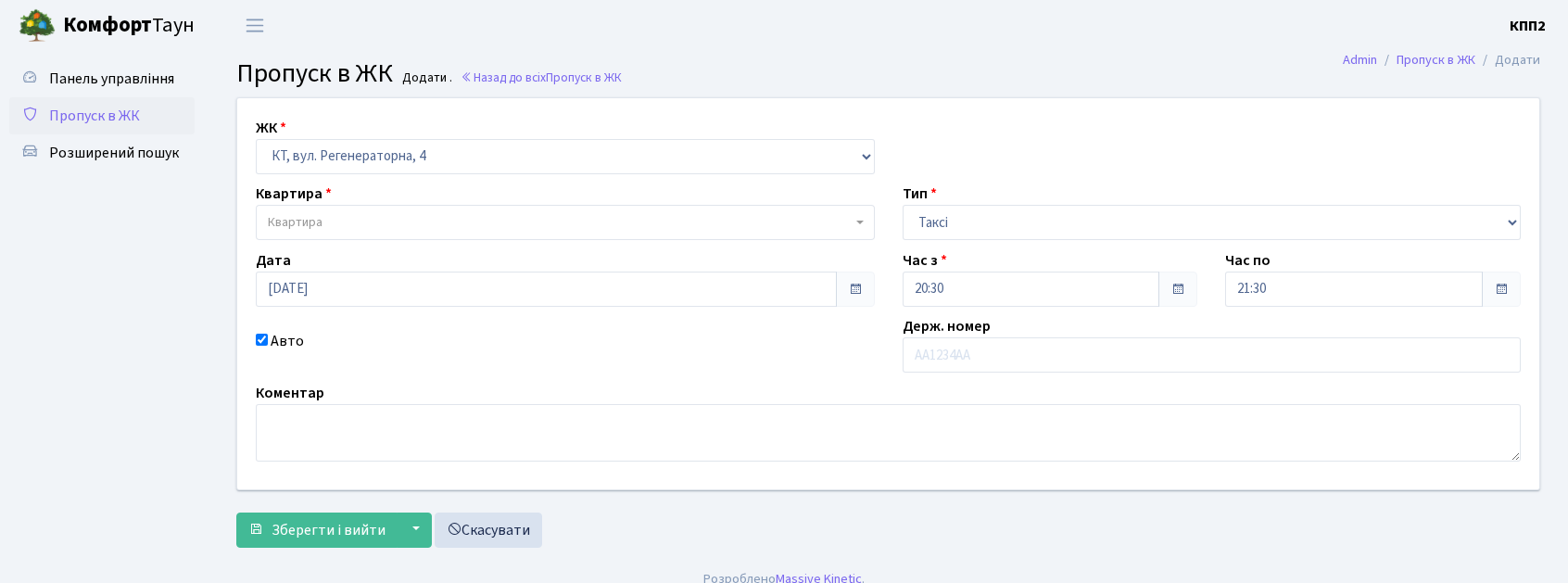
click at [500, 201] on div "Квартира Квартира" at bounding box center [565, 211] width 647 height 57
click at [501, 235] on span "Квартира" at bounding box center [565, 223] width 619 height 35
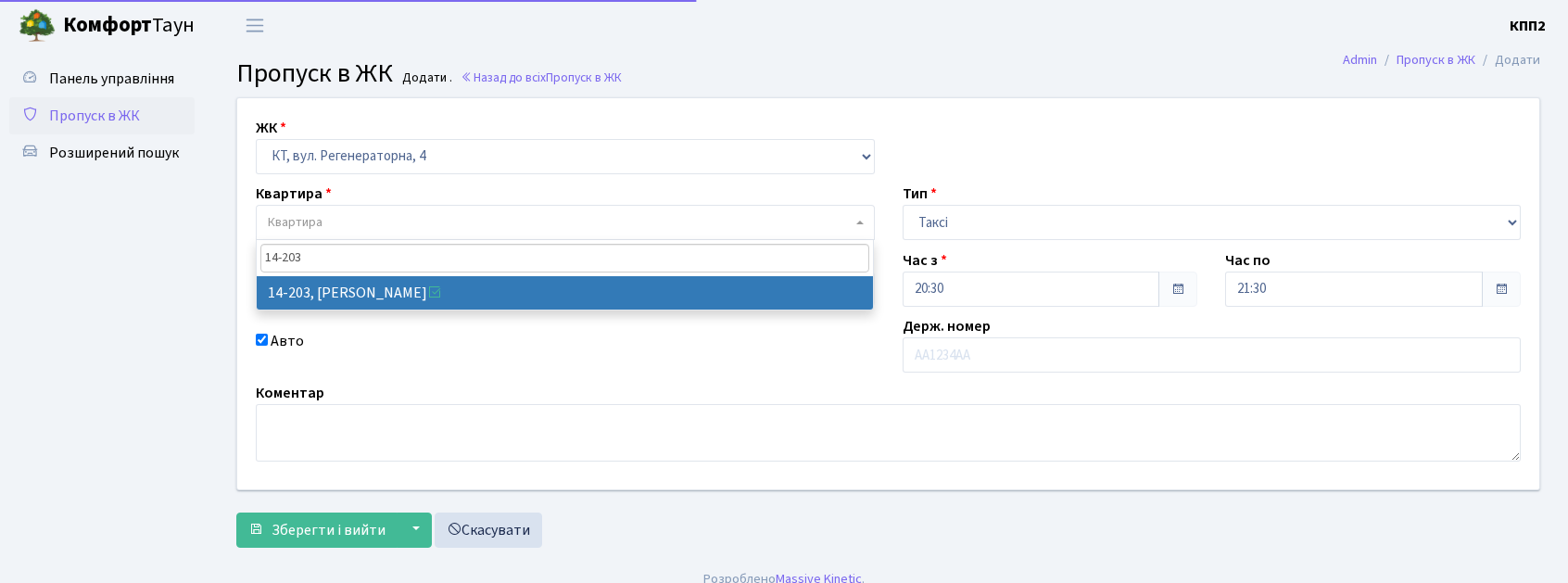
type input "14-203"
drag, startPoint x: 547, startPoint y: 302, endPoint x: 580, endPoint y: 280, distance: 39.7
select select "7580"
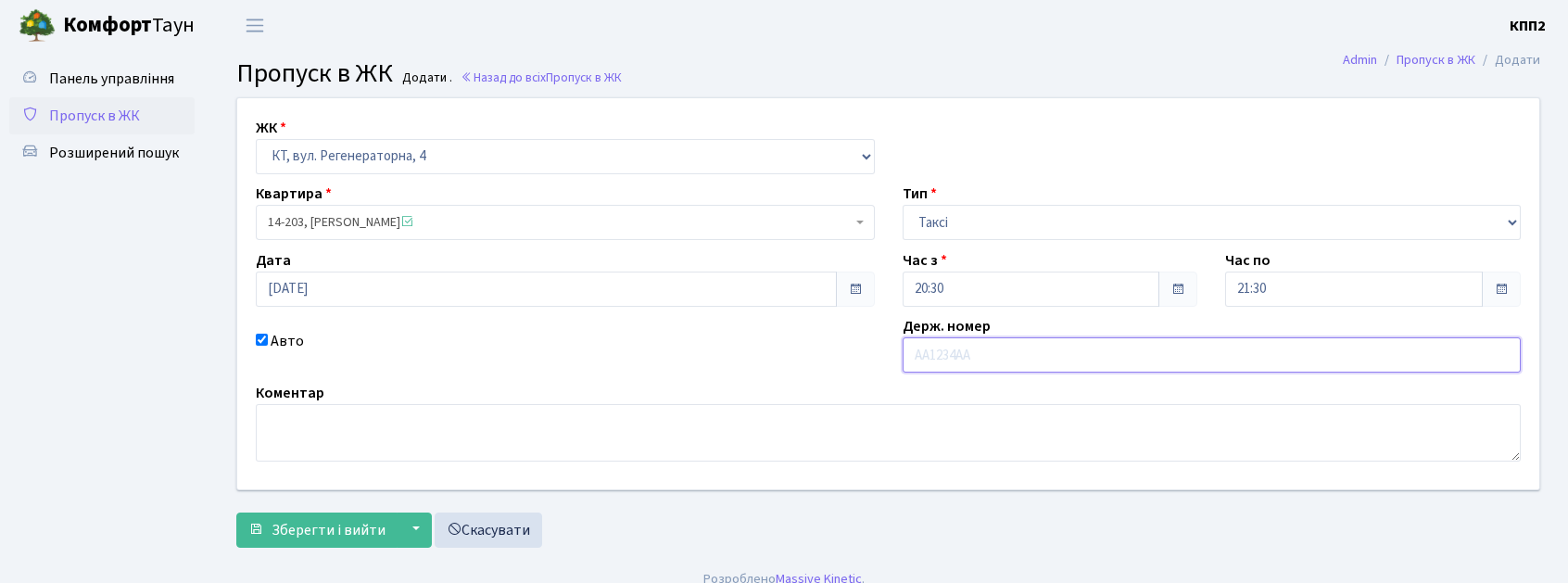
click at [1024, 343] on input "text" at bounding box center [1213, 355] width 619 height 35
type input "КА4605МА"
click at [1007, 245] on div "ЖК - КТ, вул. Регенераторна, 4 КТ2, просп. Соборності, 17 КТ3, вул. Березнева, …" at bounding box center [888, 293] width 1330 height 392
click at [1023, 221] on select "- Доставка Таксі Гості Сервіс" at bounding box center [1213, 223] width 619 height 35
select select "3"
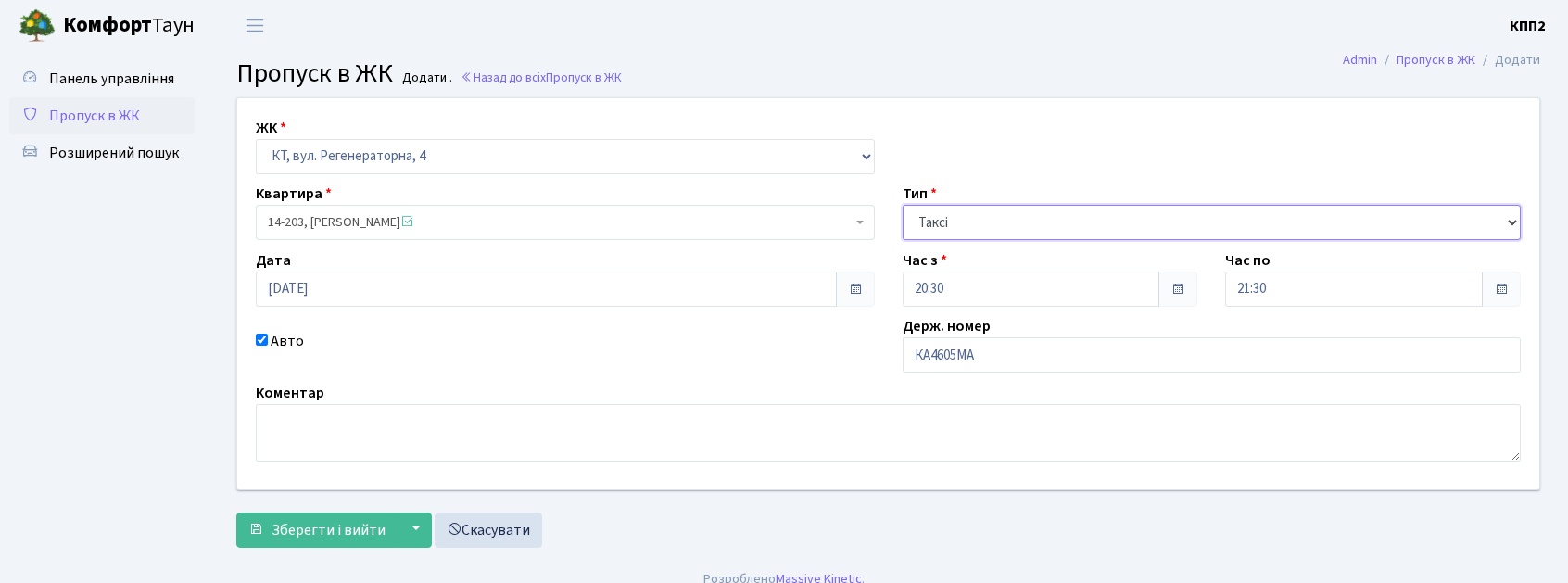
click at [903, 205] on select "- Доставка Таксі Гості Сервіс" at bounding box center [1213, 223] width 619 height 35
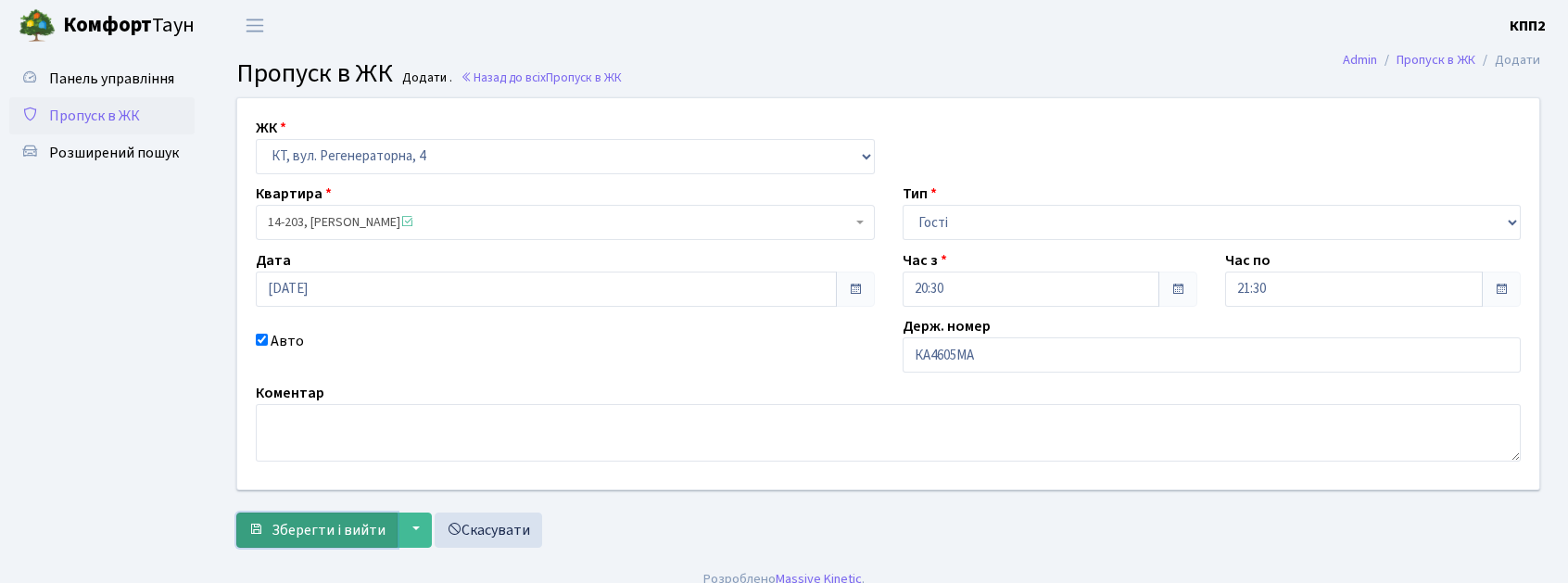
click at [320, 531] on span "Зберегти і вийти" at bounding box center [328, 530] width 114 height 20
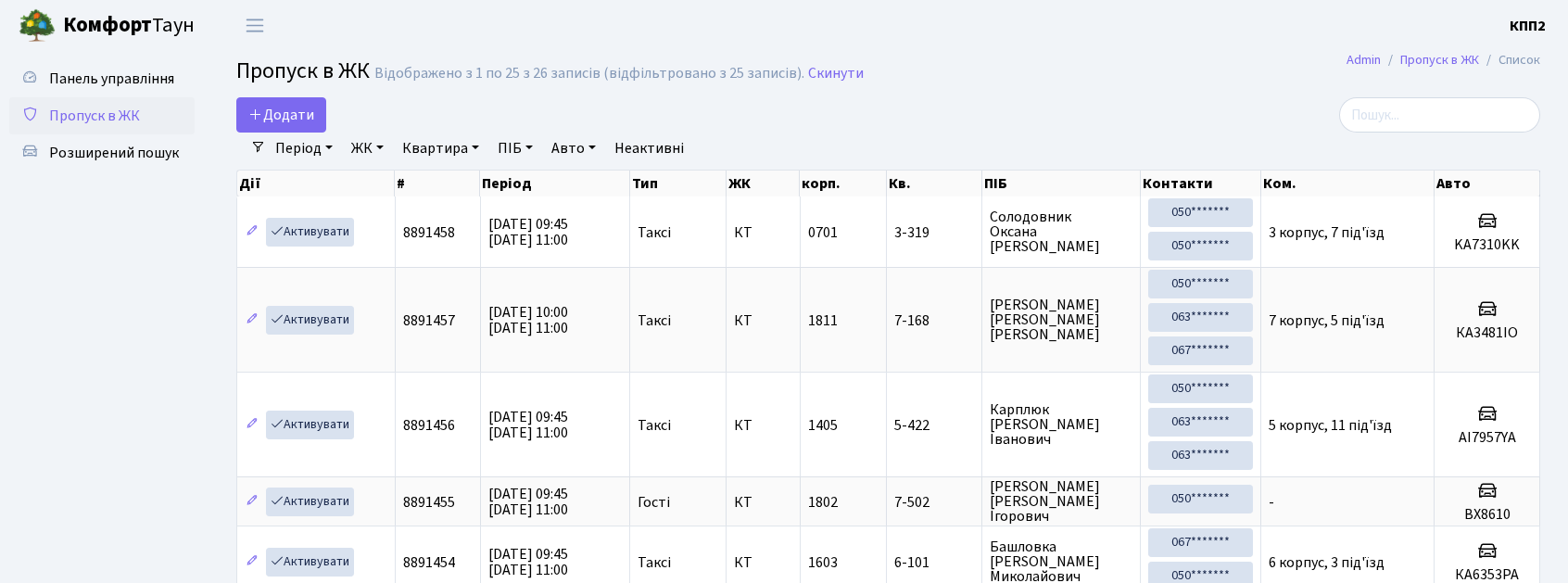
select select "25"
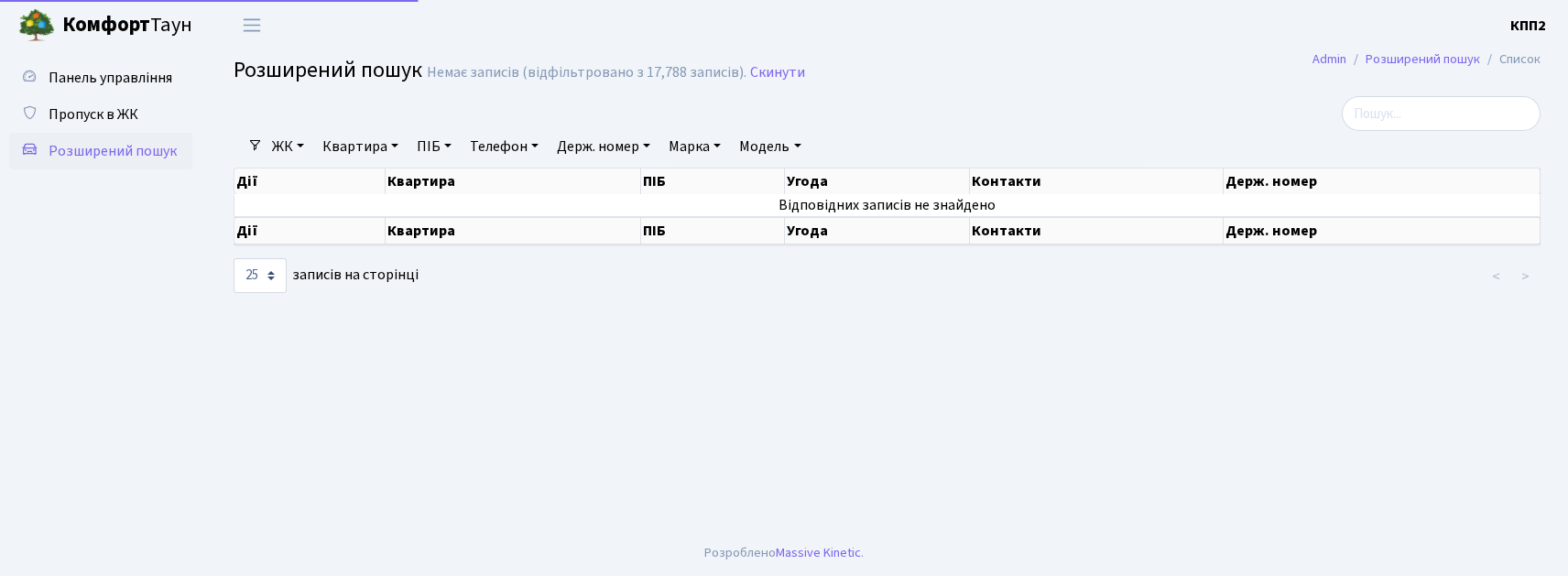
select select "25"
click at [81, 70] on span "Панель управління" at bounding box center [110, 78] width 124 height 20
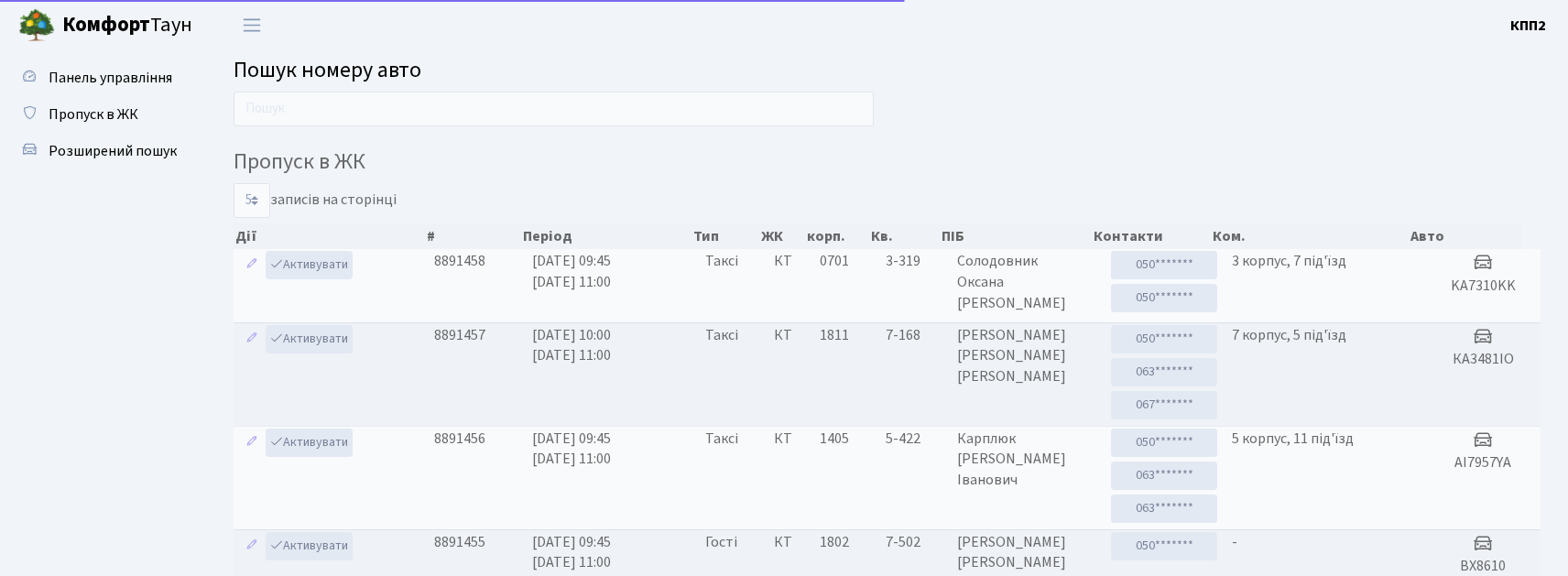
click at [293, 92] on input "text" at bounding box center [553, 108] width 640 height 35
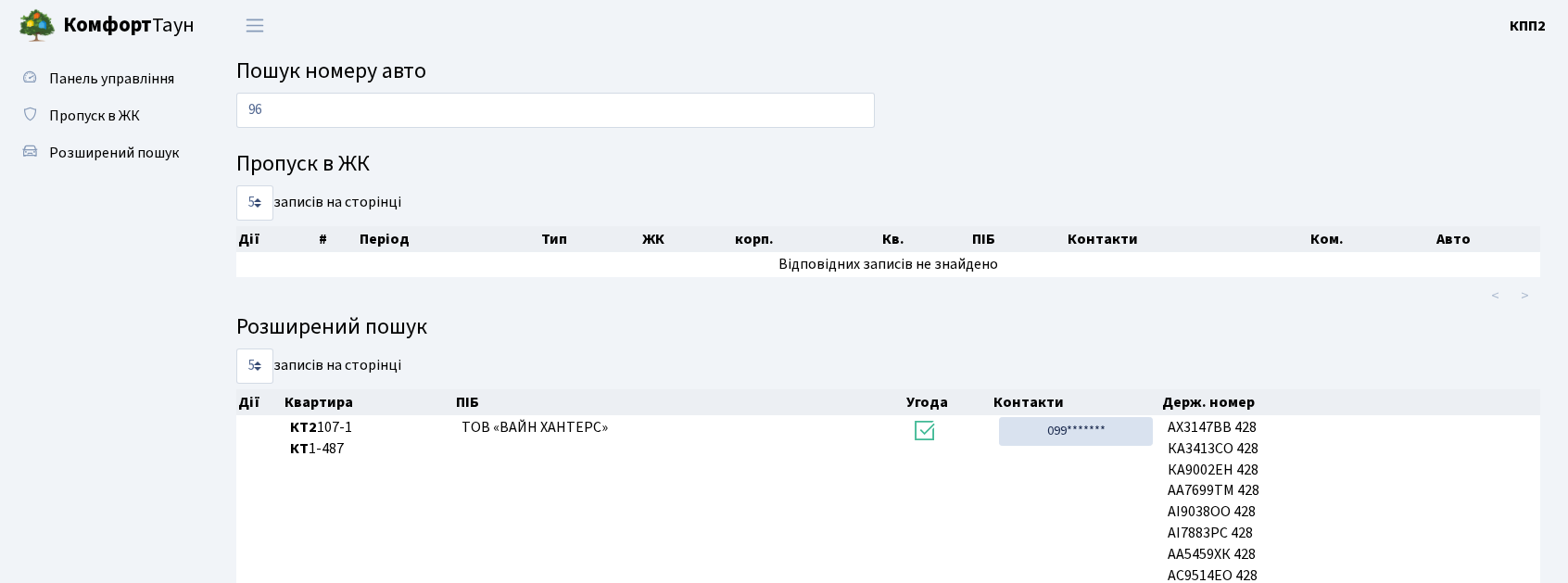
type input "9"
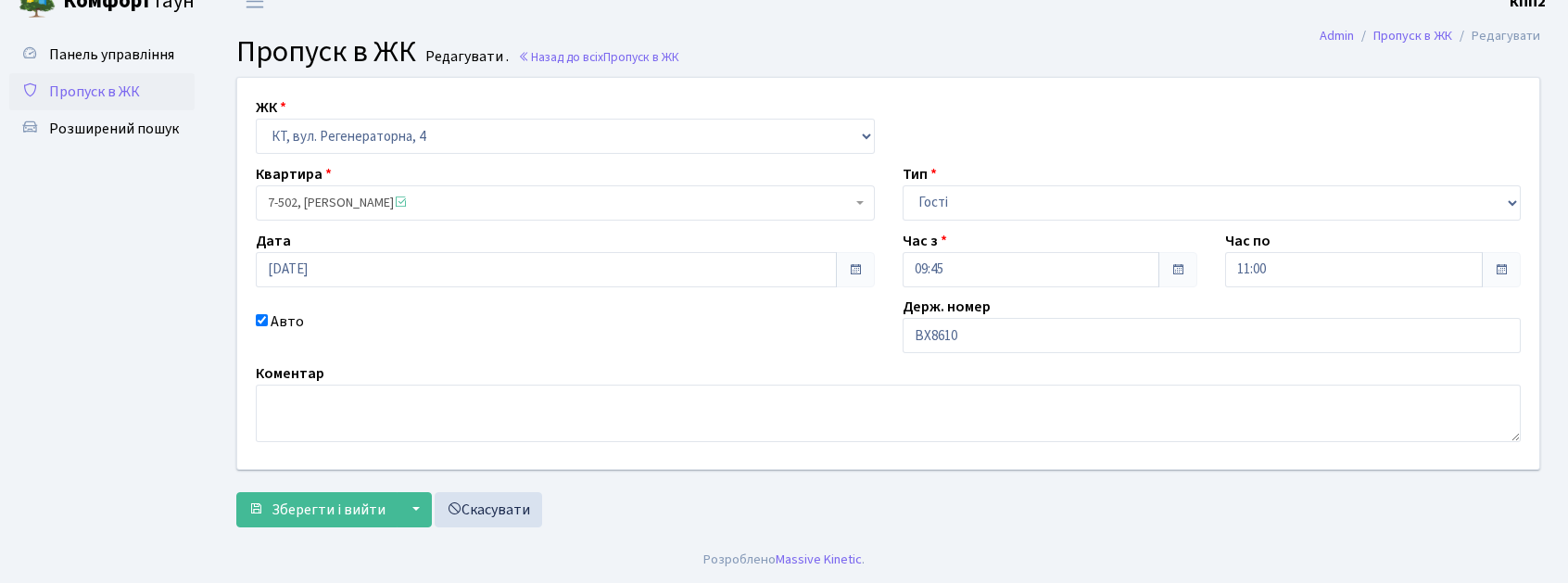
scroll to position [26, 0]
click at [1044, 330] on input "ВХ8610" at bounding box center [1213, 335] width 619 height 35
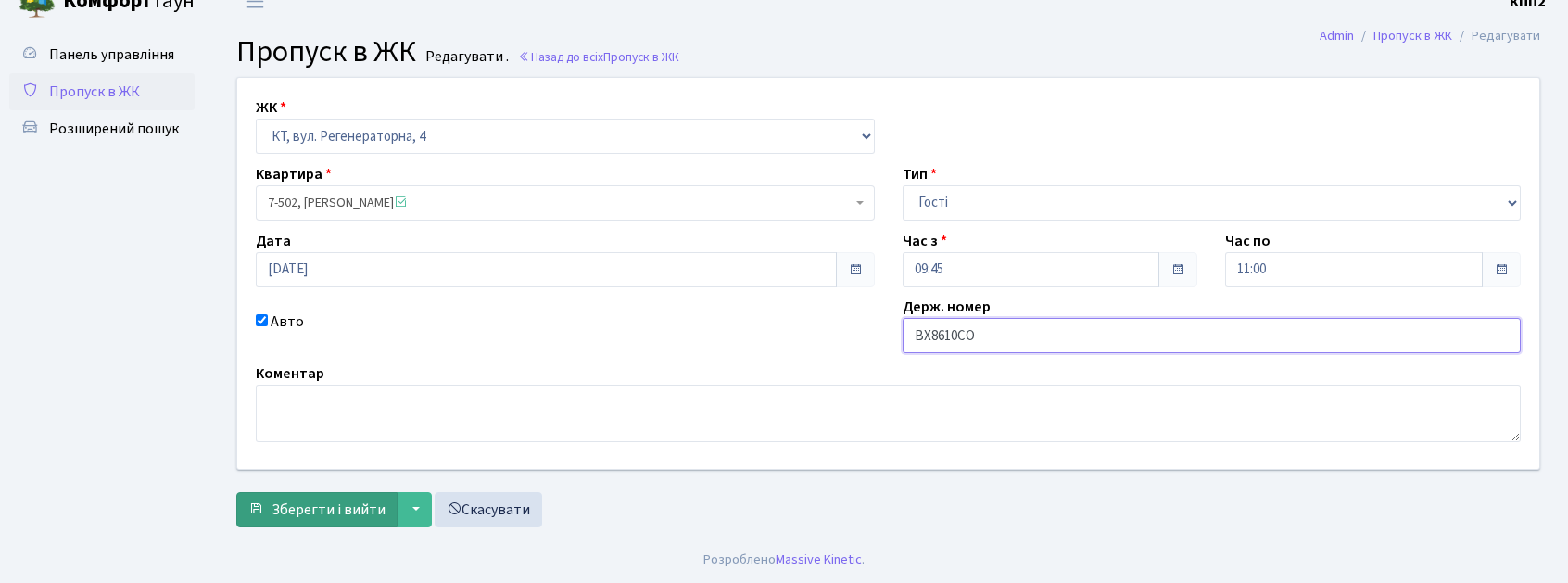
type input "ВХ8610СО"
click at [305, 513] on span "Зберегти і вийти" at bounding box center [328, 509] width 114 height 20
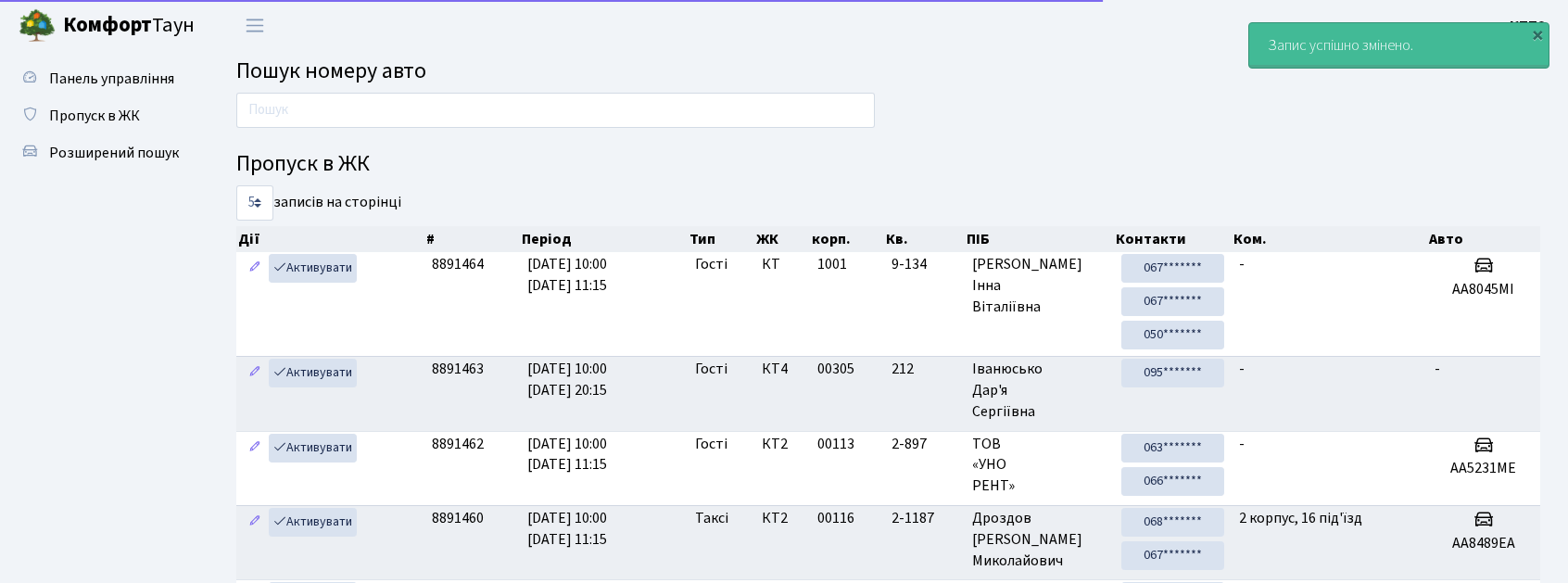
click at [360, 138] on div "Пропуск в ЖК 5 10 25 50 записів на сторінці Дії # Період Тип ЖК корп. Кв. ПІБ К…" at bounding box center [888, 504] width 1332 height 825
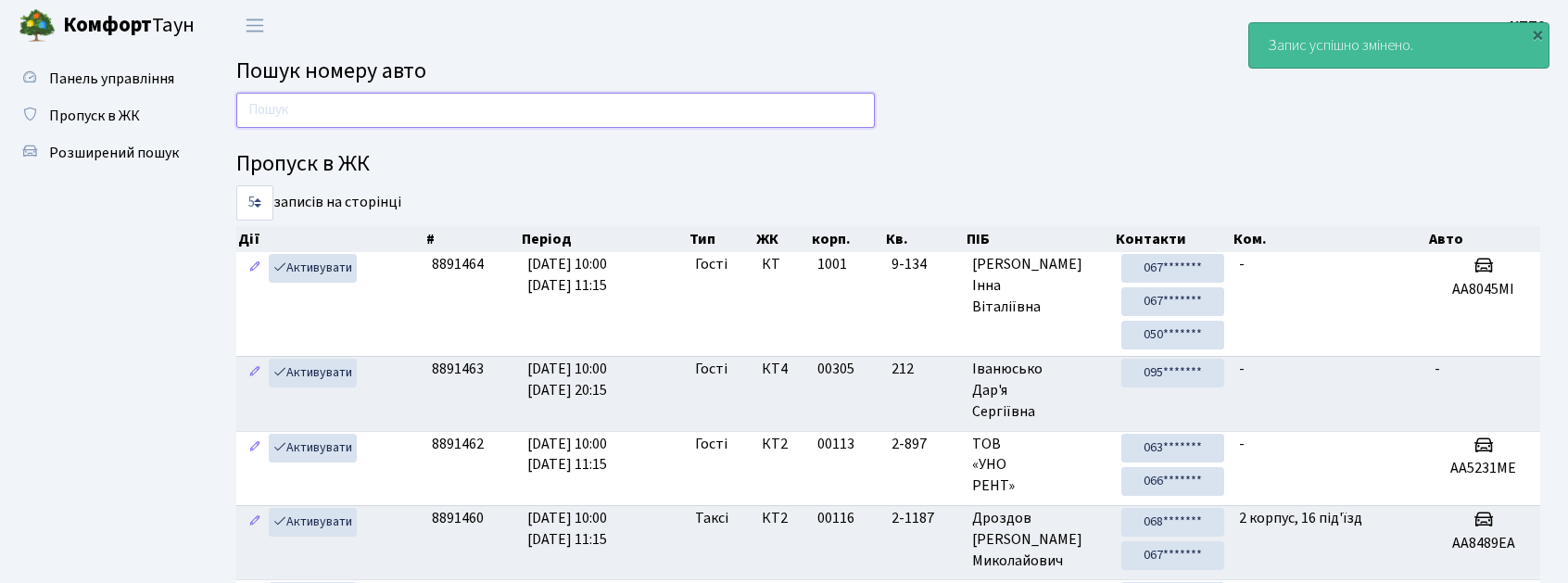
click at [380, 127] on input "text" at bounding box center [555, 110] width 639 height 35
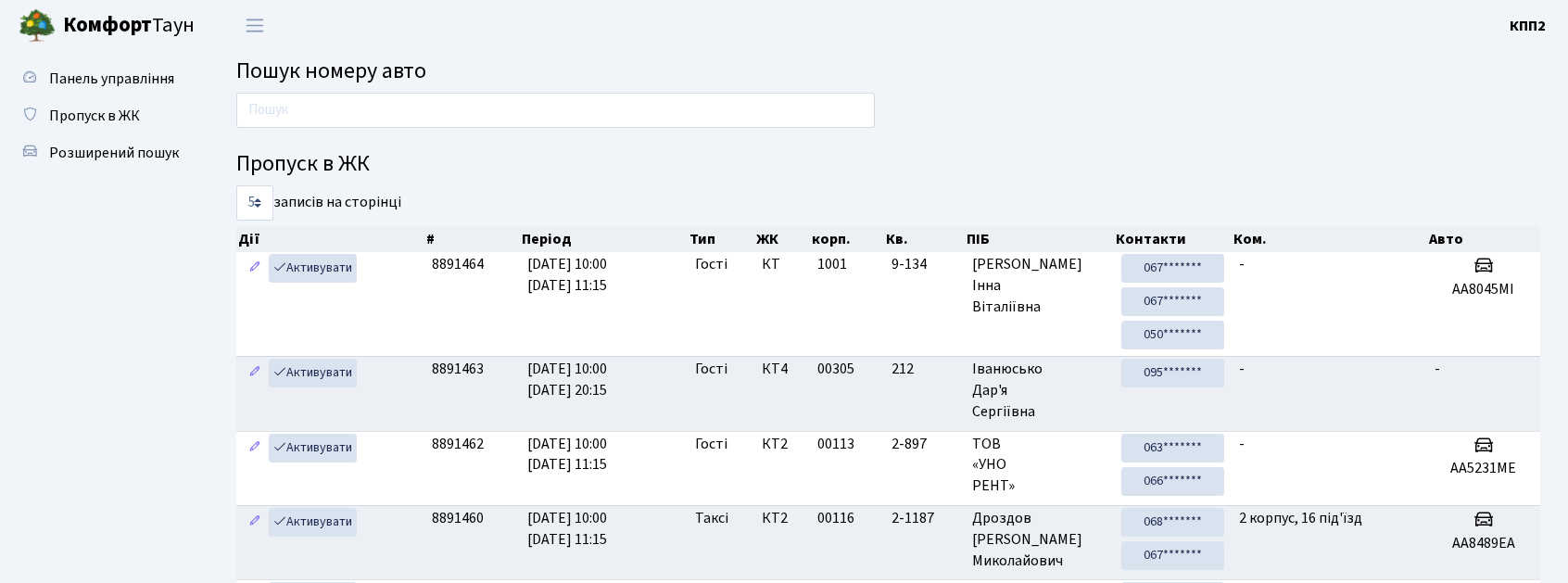
click at [464, 56] on main "Пошук номеру авто Пропуск в ЖК 5 10 25 50 записів на сторінці Дії # Період Тип …" at bounding box center [888, 484] width 1359 height 867
drag, startPoint x: 475, startPoint y: 126, endPoint x: 490, endPoint y: 110, distance: 21.9
click at [475, 124] on input "text" at bounding box center [555, 110] width 639 height 35
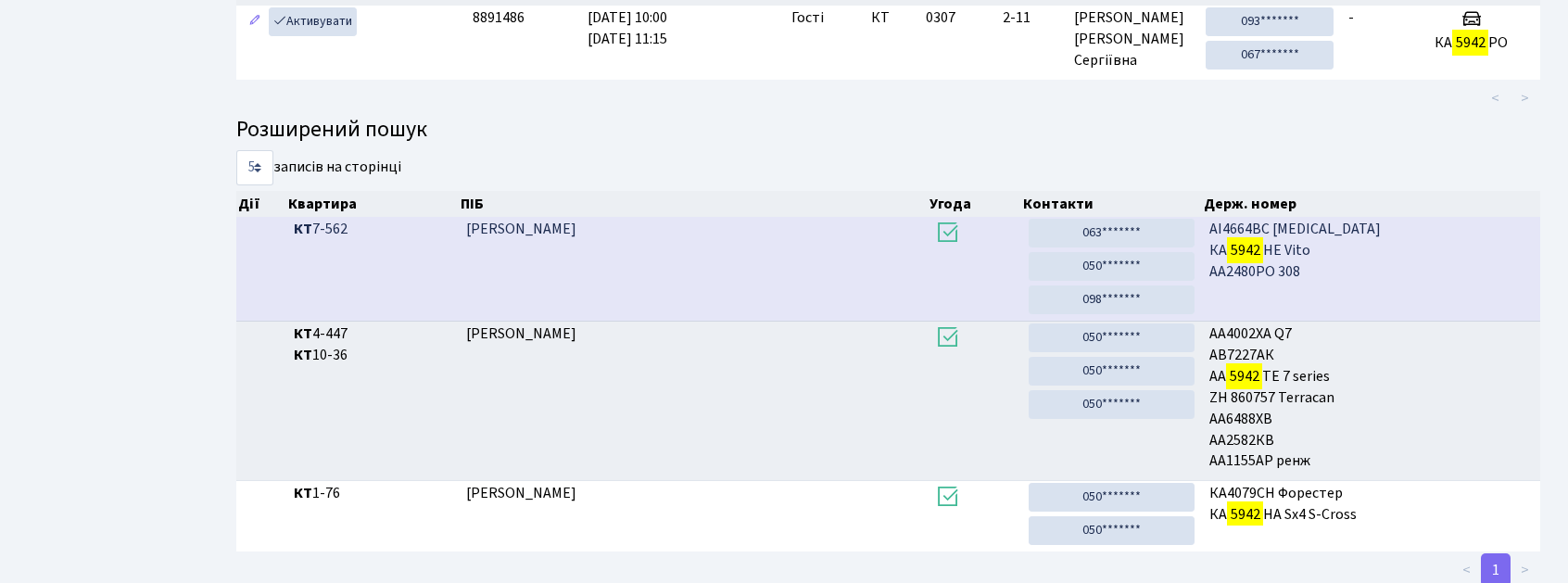
scroll to position [100, 0]
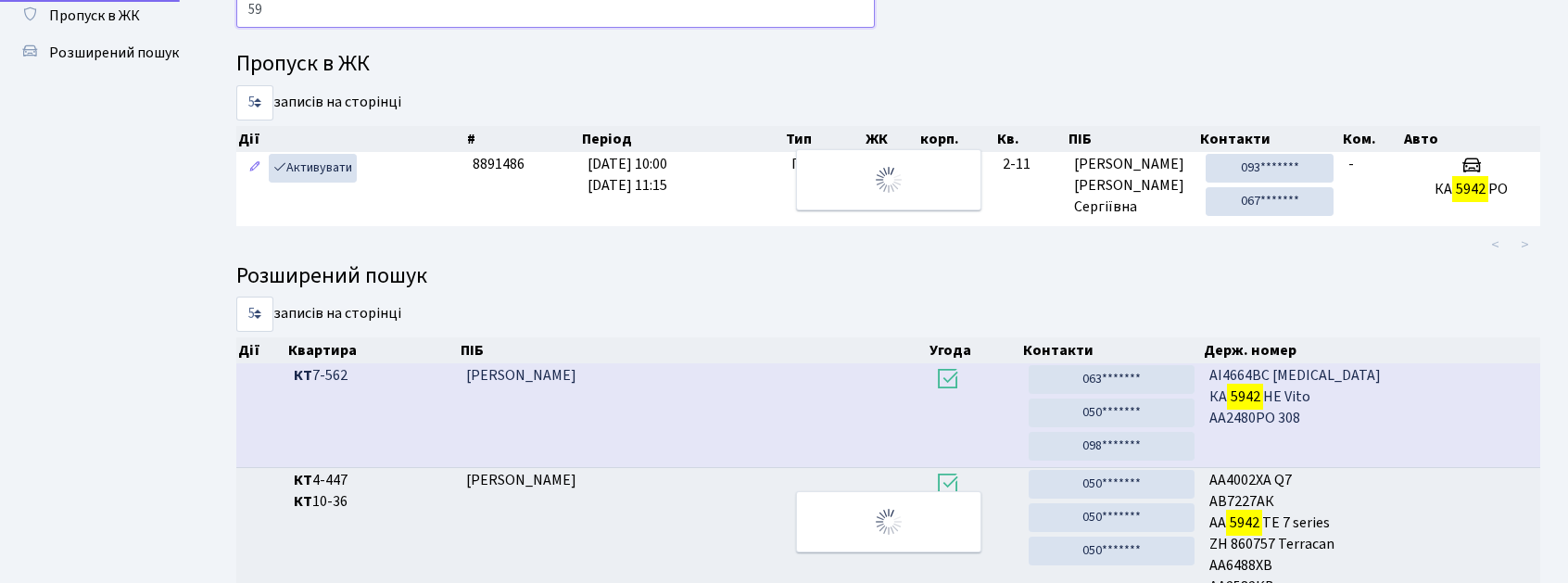
type input "5"
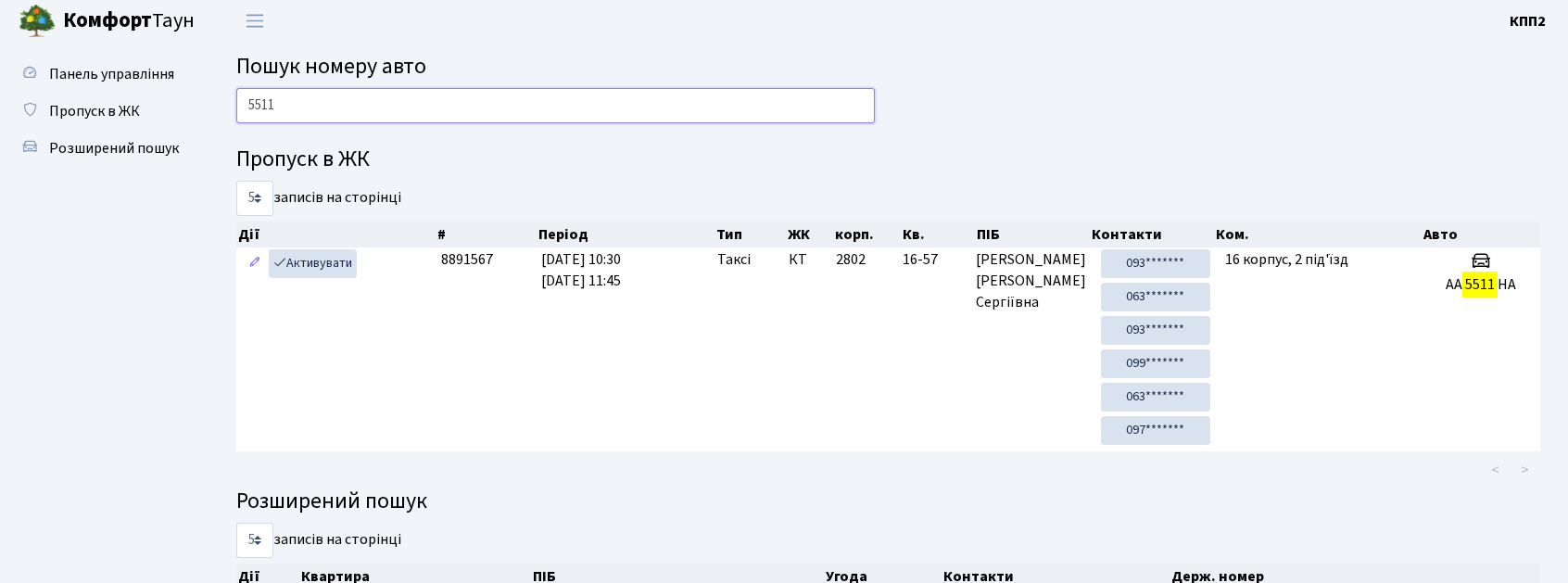
scroll to position [0, 0]
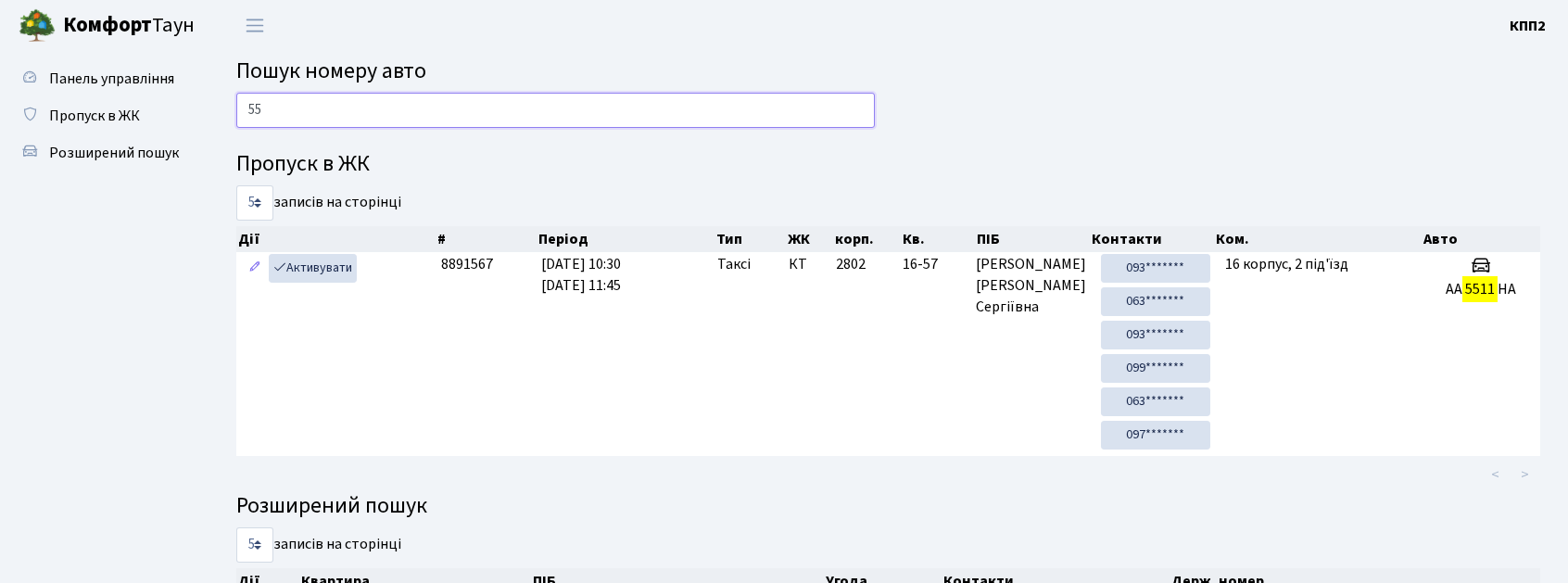
type input "5"
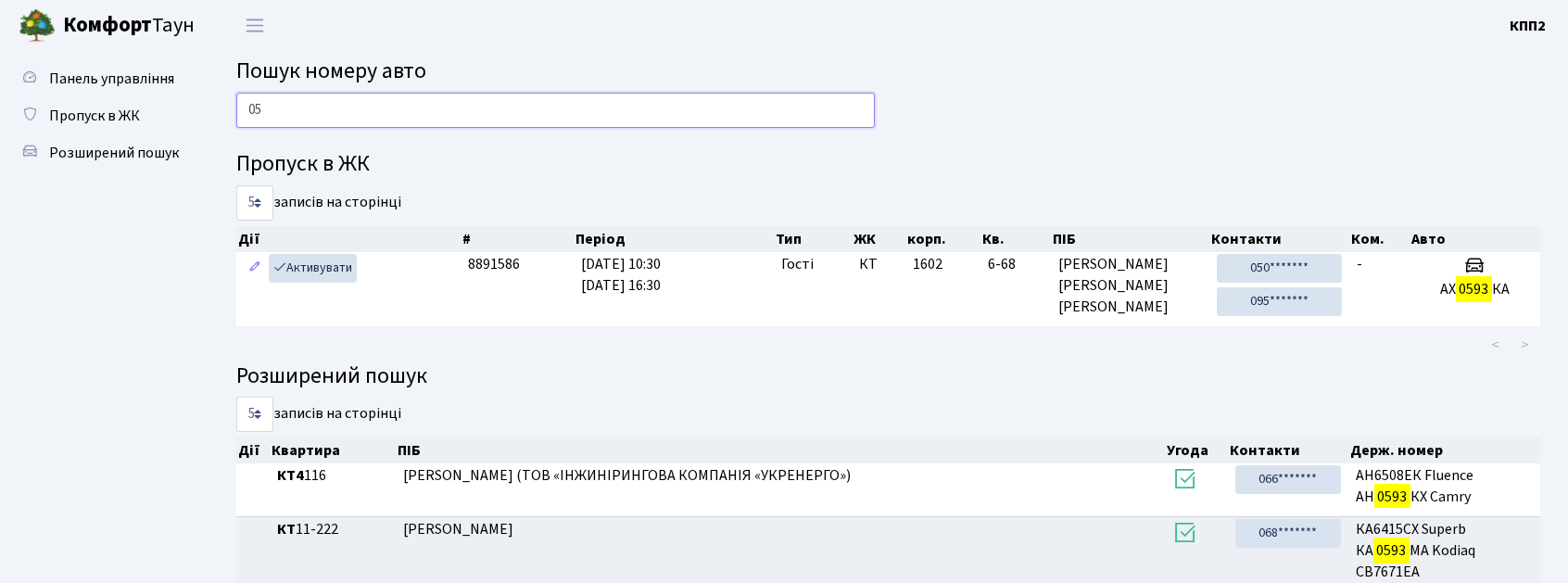
type input "0"
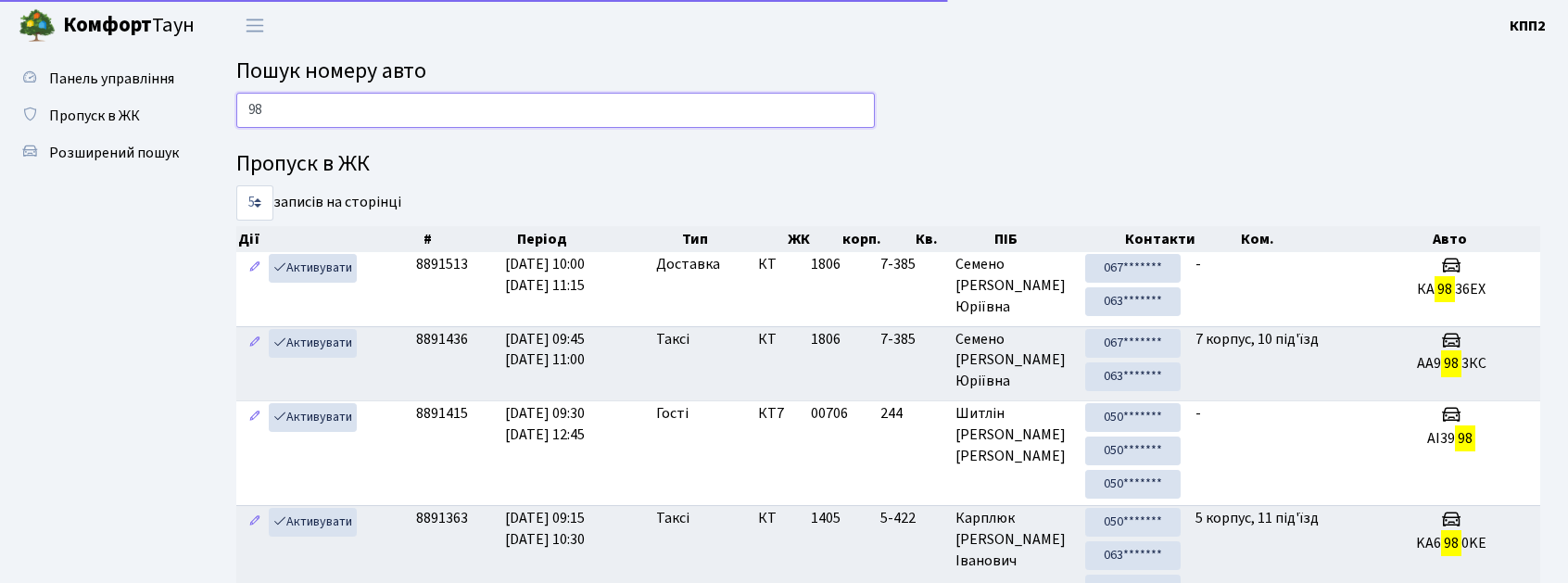
type input "9"
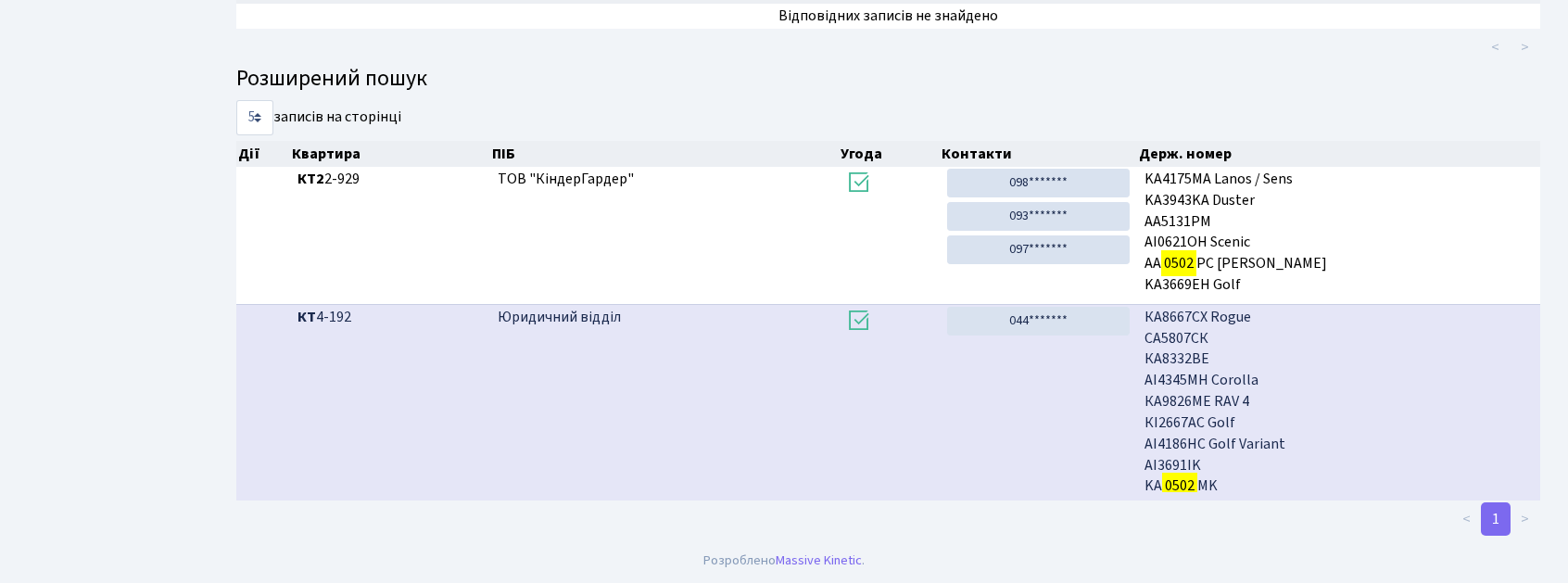
scroll to position [100, 0]
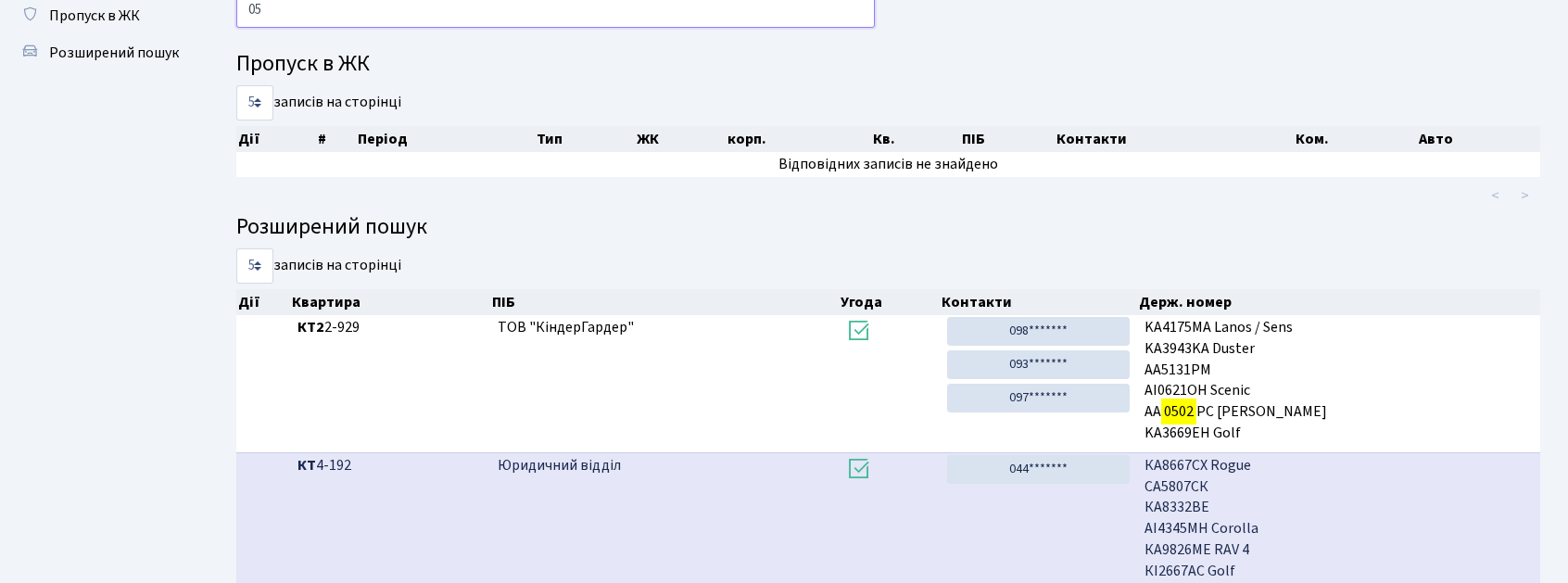
type input "0"
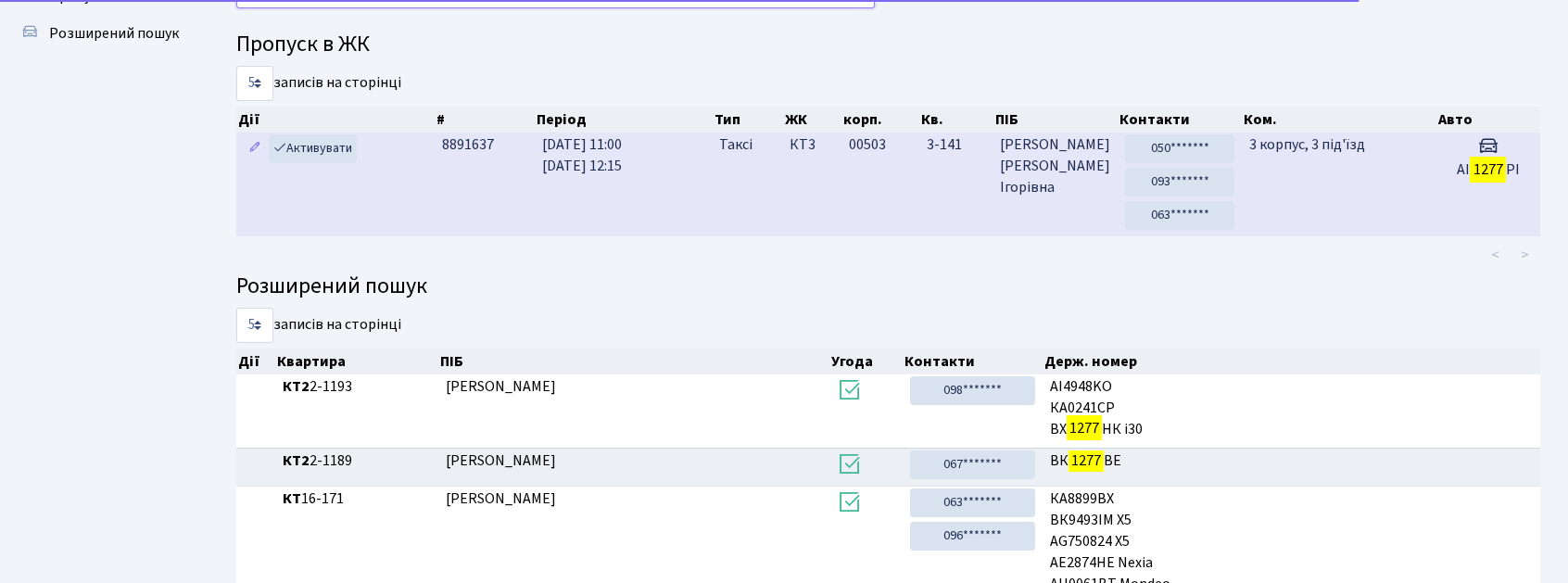
scroll to position [83, 0]
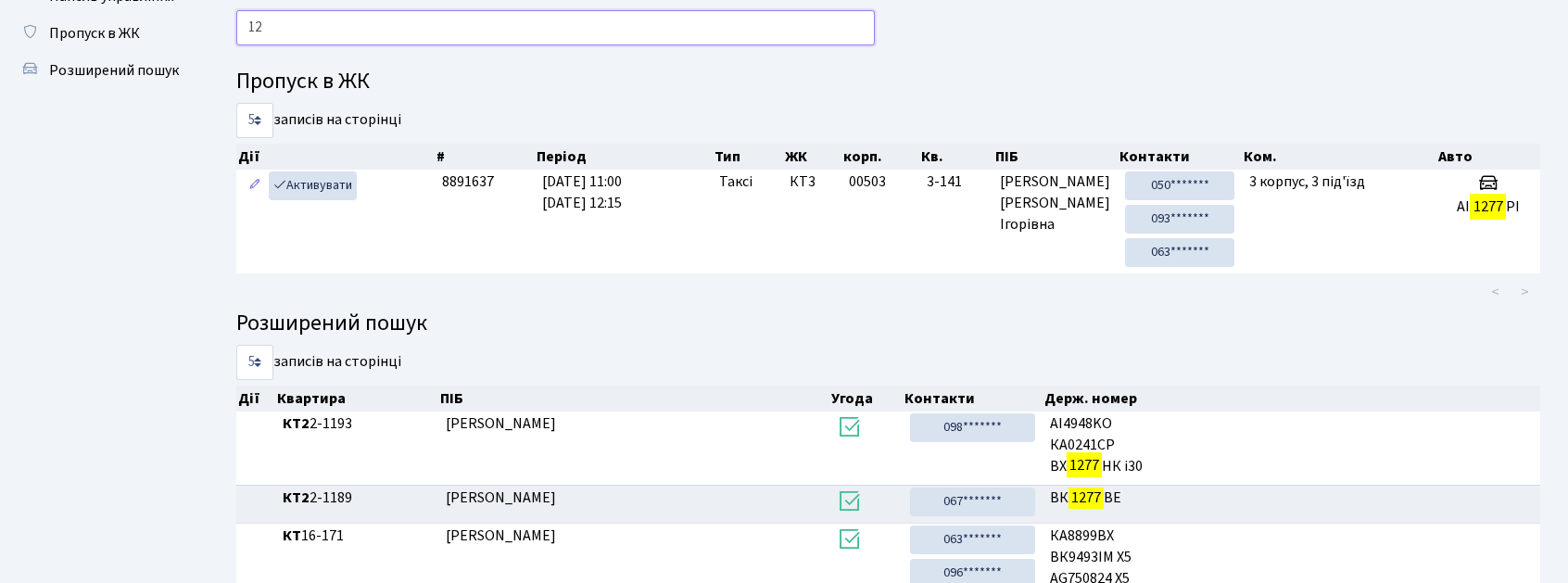
type input "1"
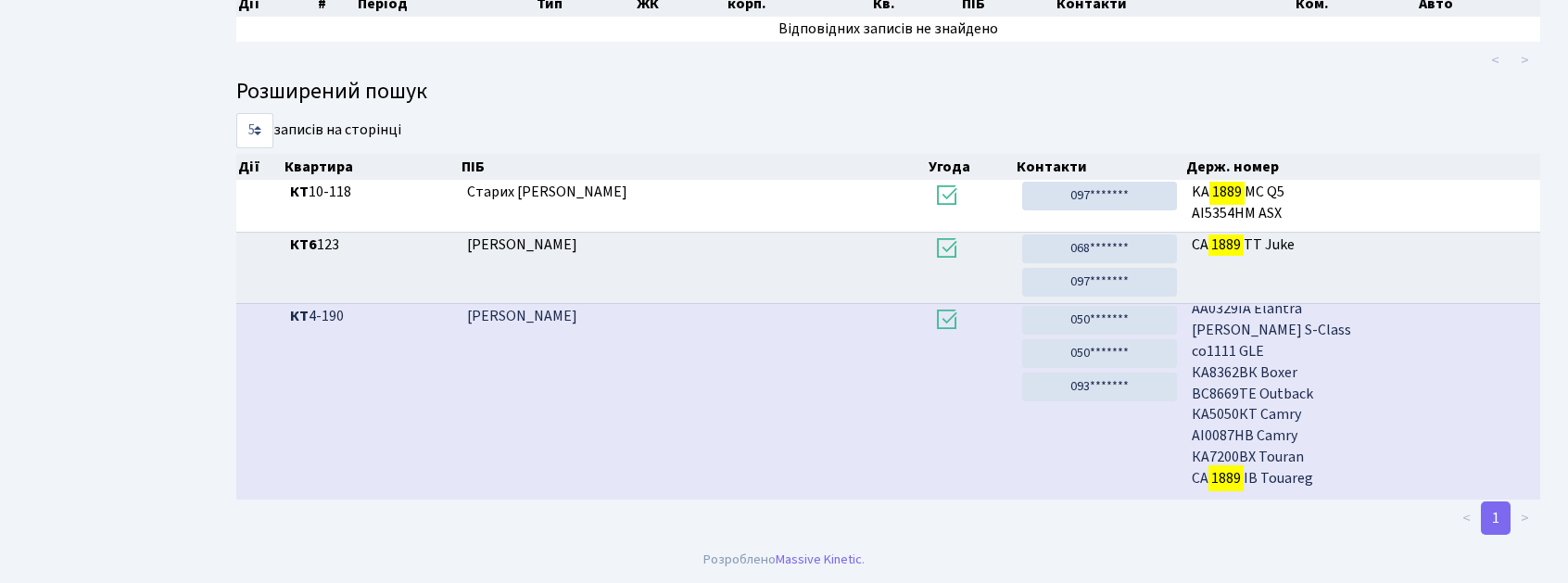
scroll to position [100, 0]
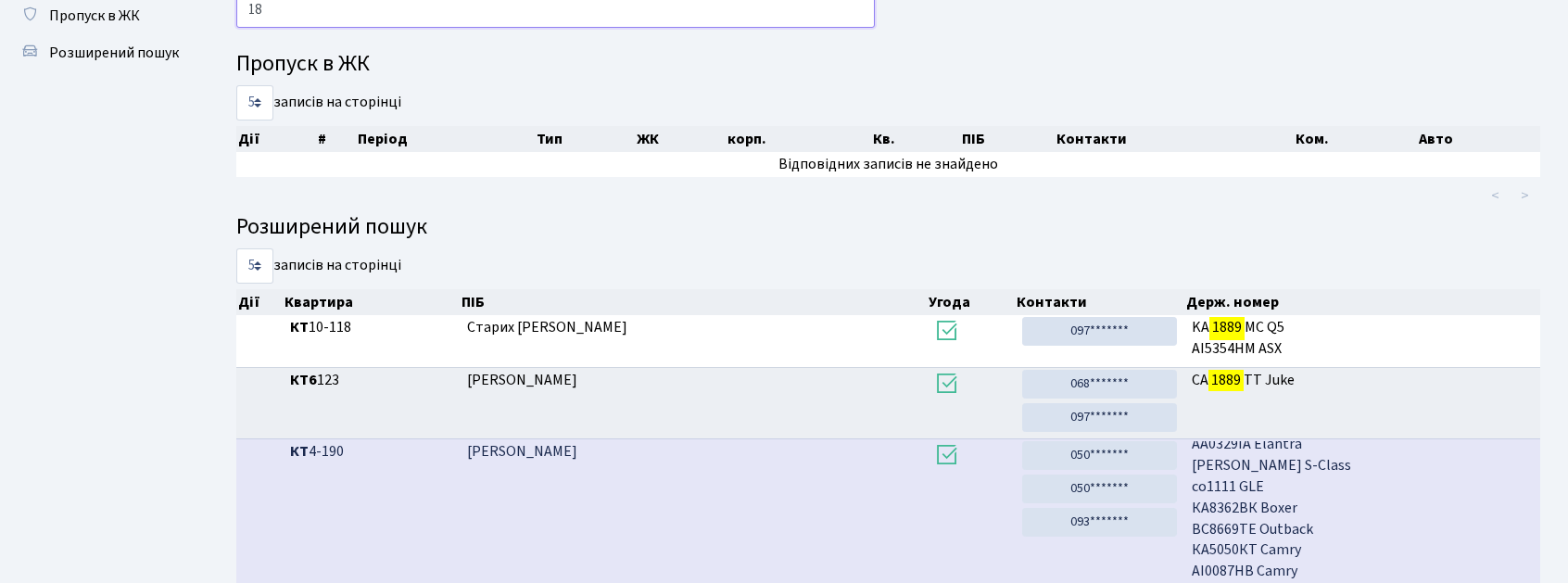
type input "1"
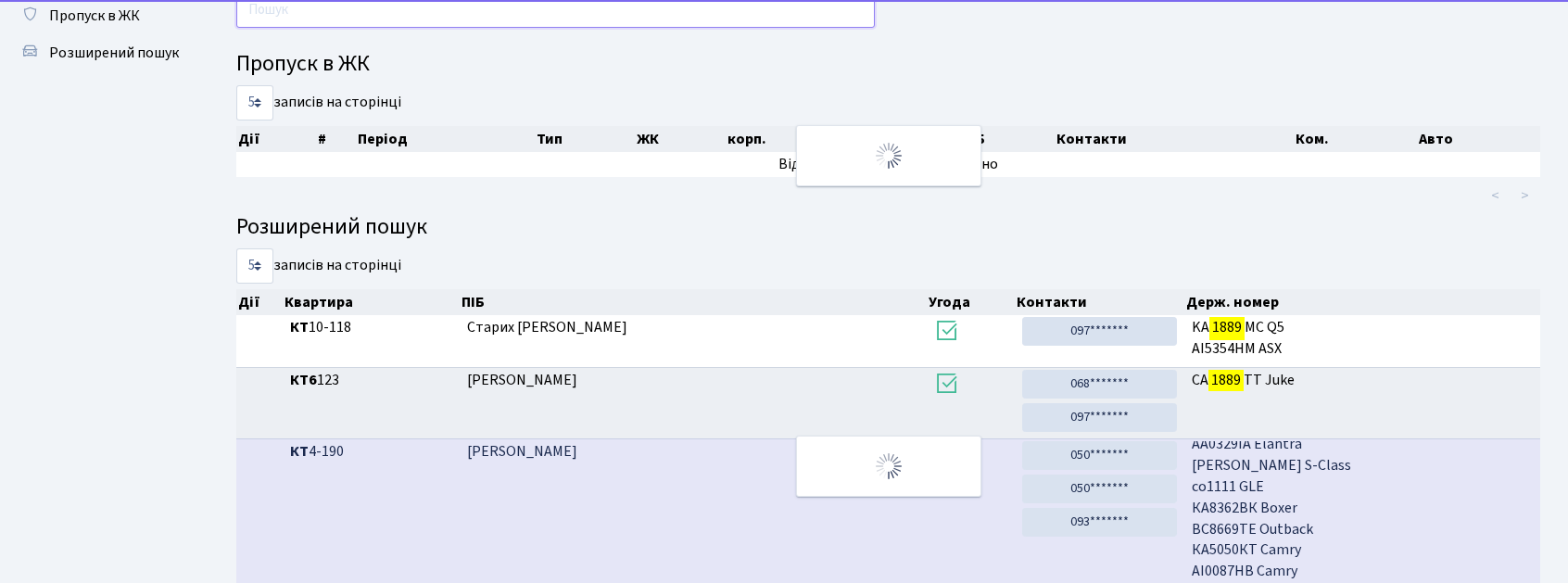
scroll to position [153, 0]
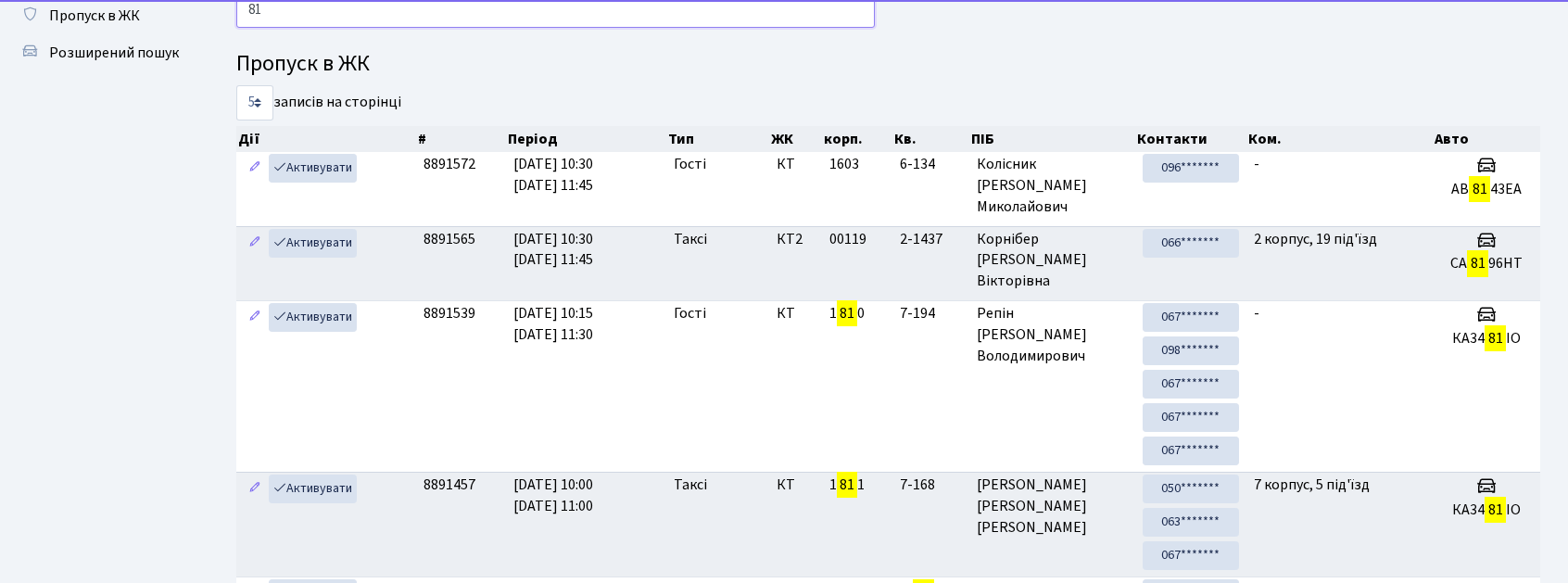
type input "8"
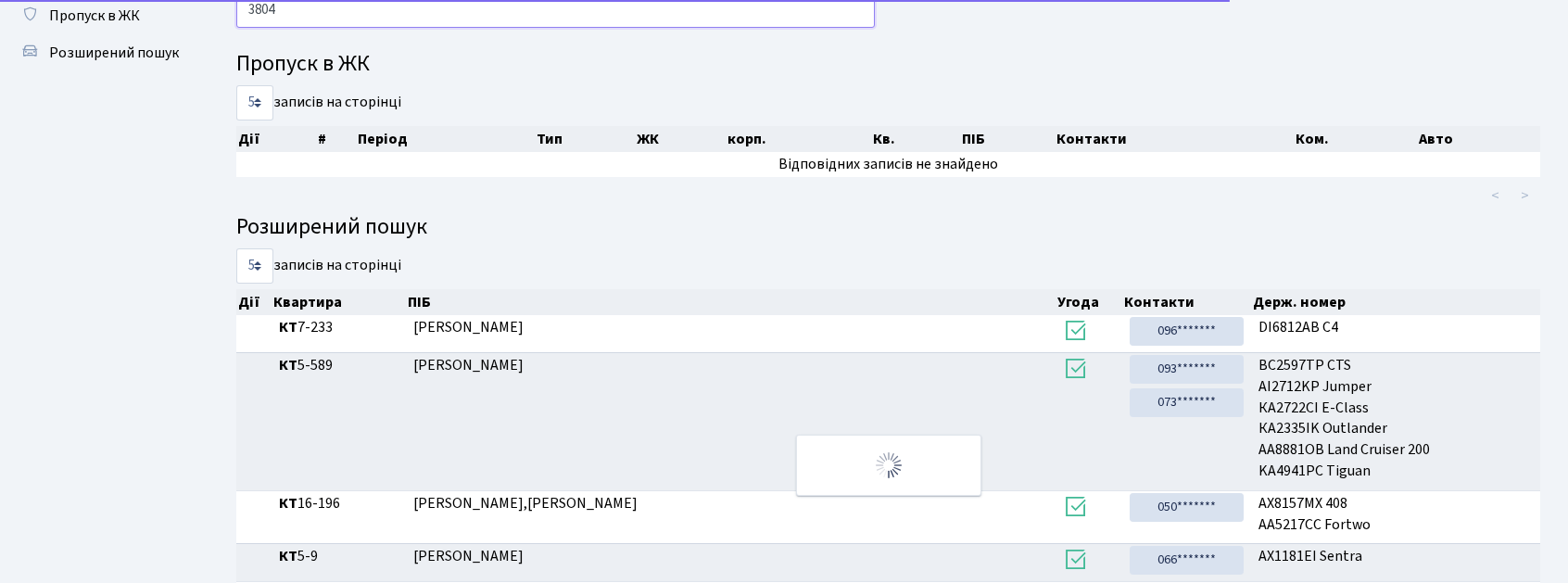
scroll to position [20, 0]
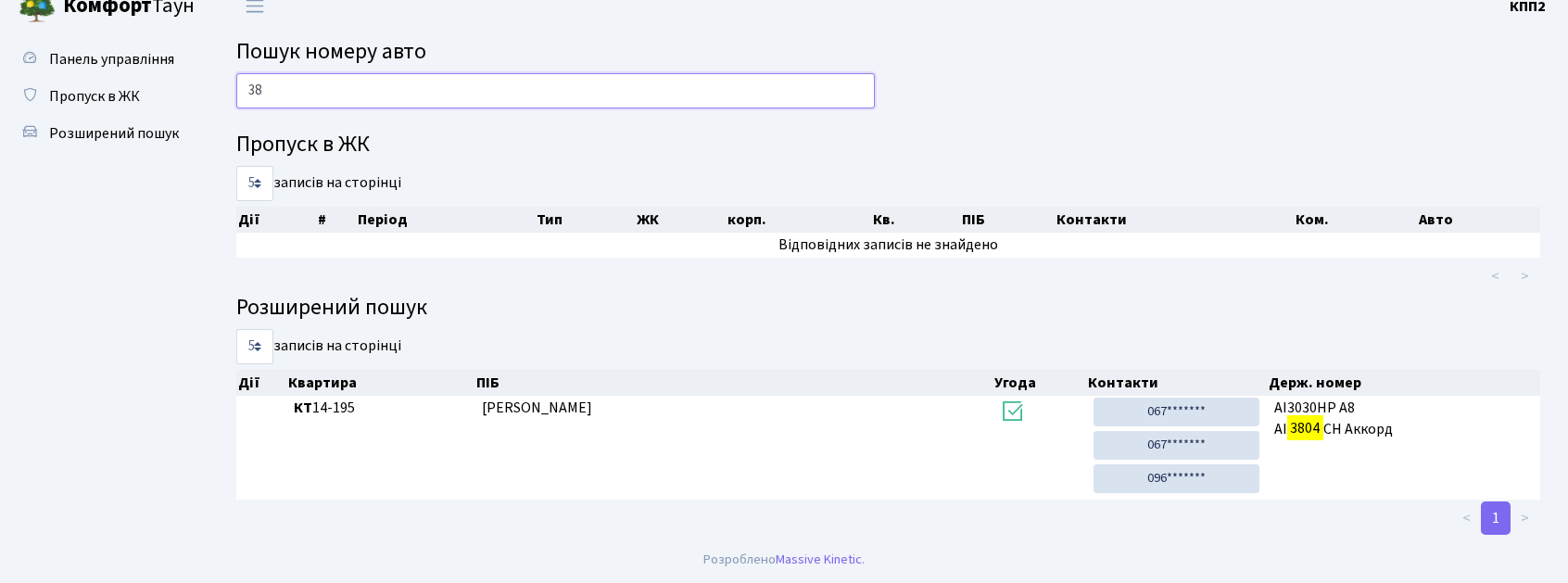
type input "3"
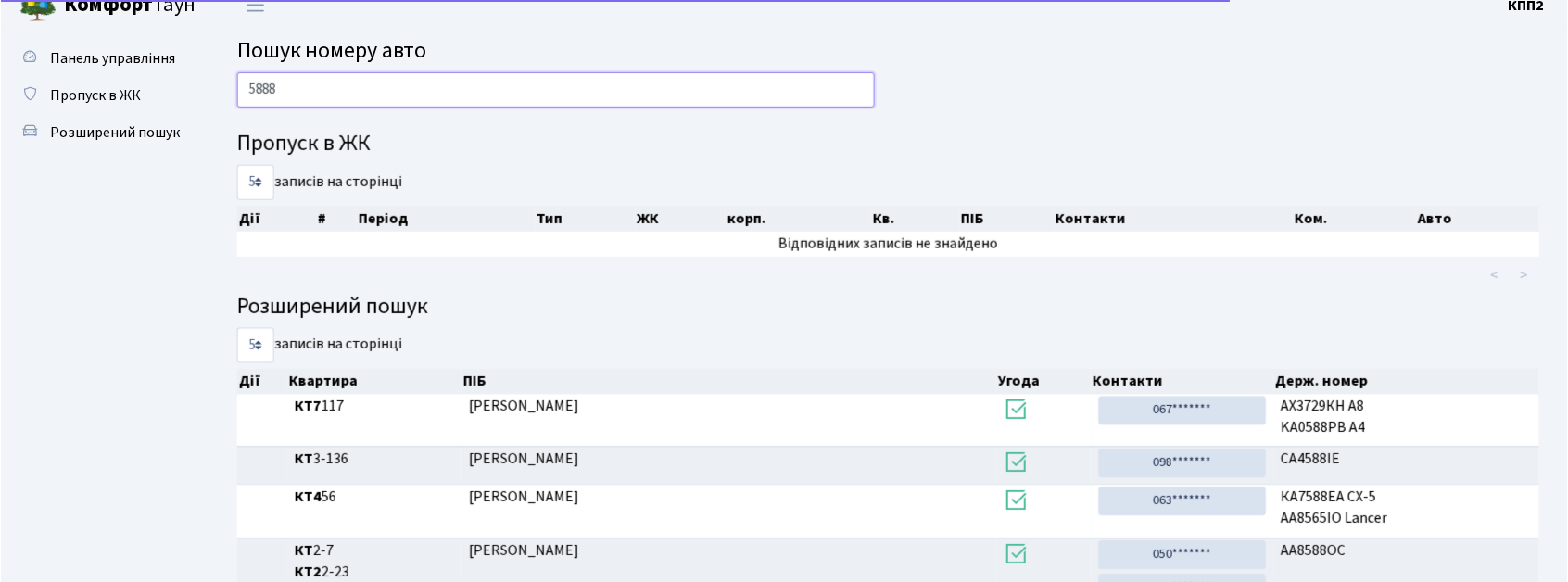
scroll to position [100, 0]
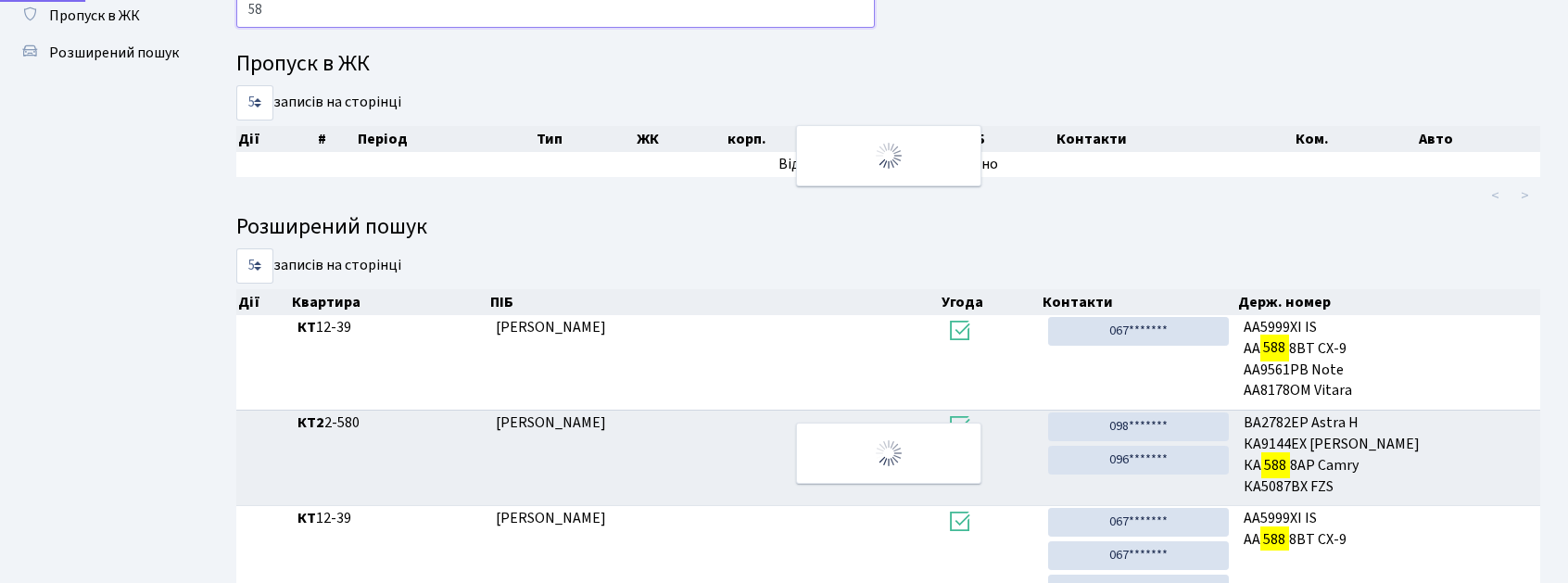
type input "5"
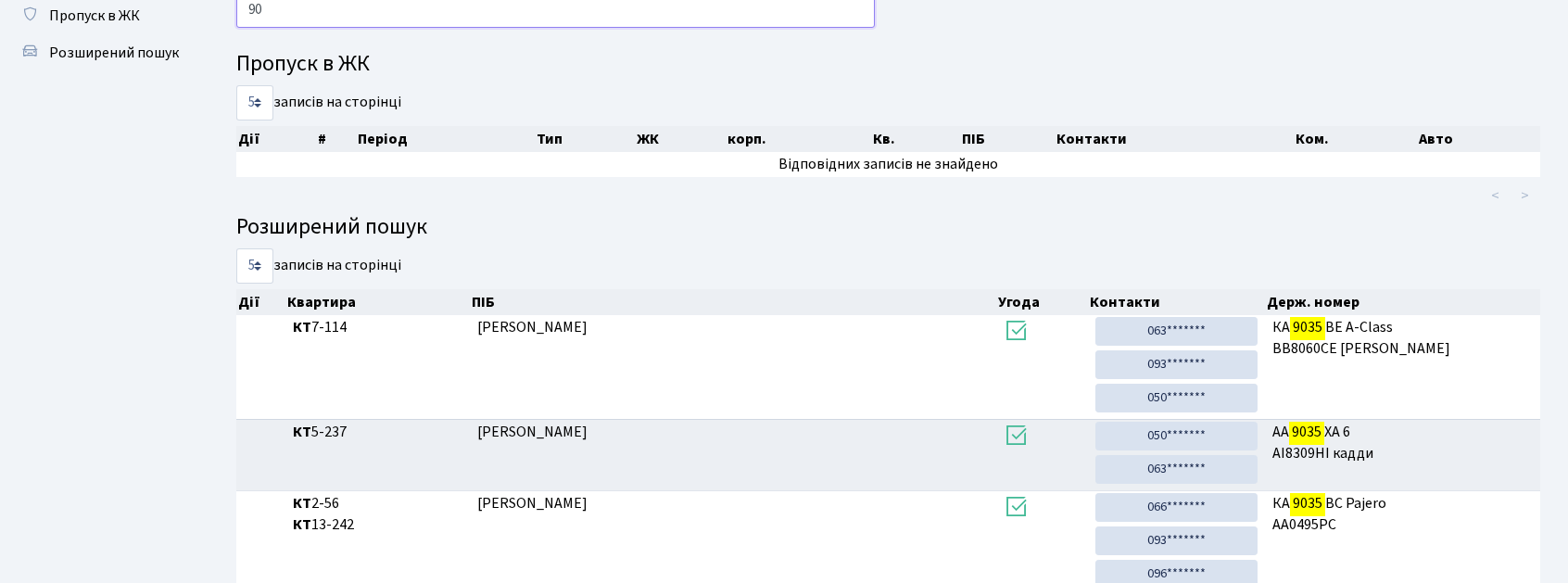
type input "9"
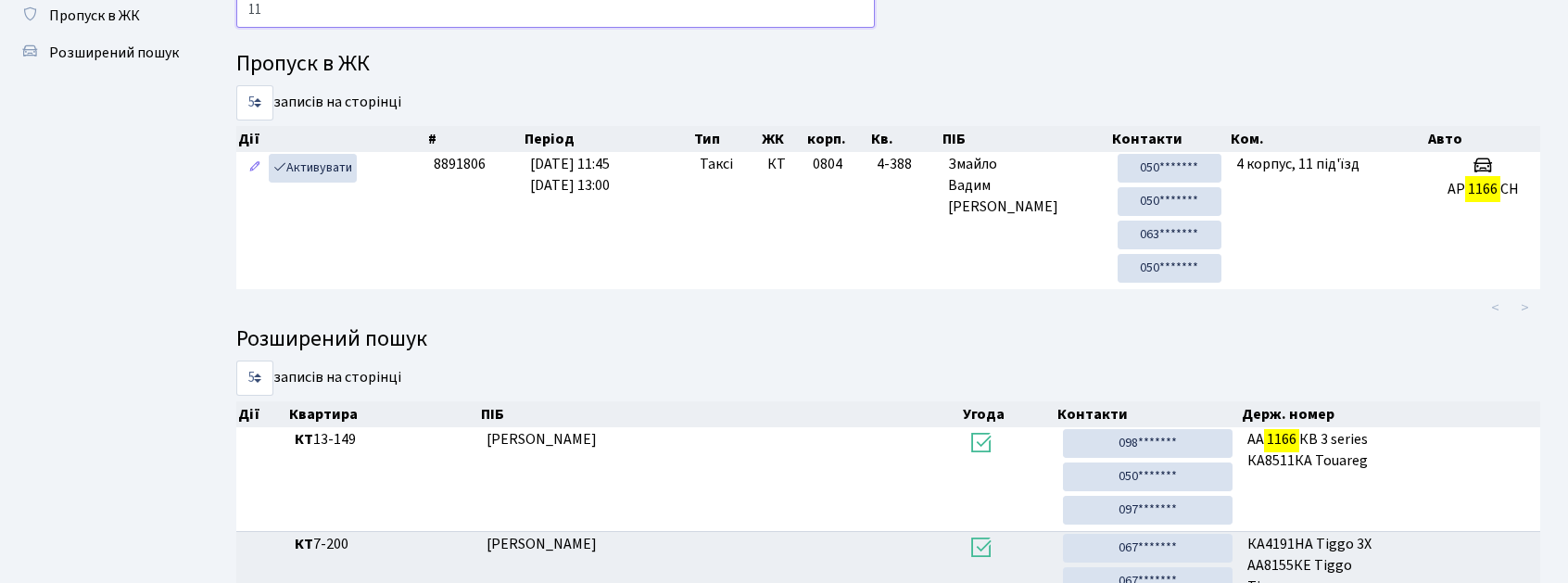
type input "1"
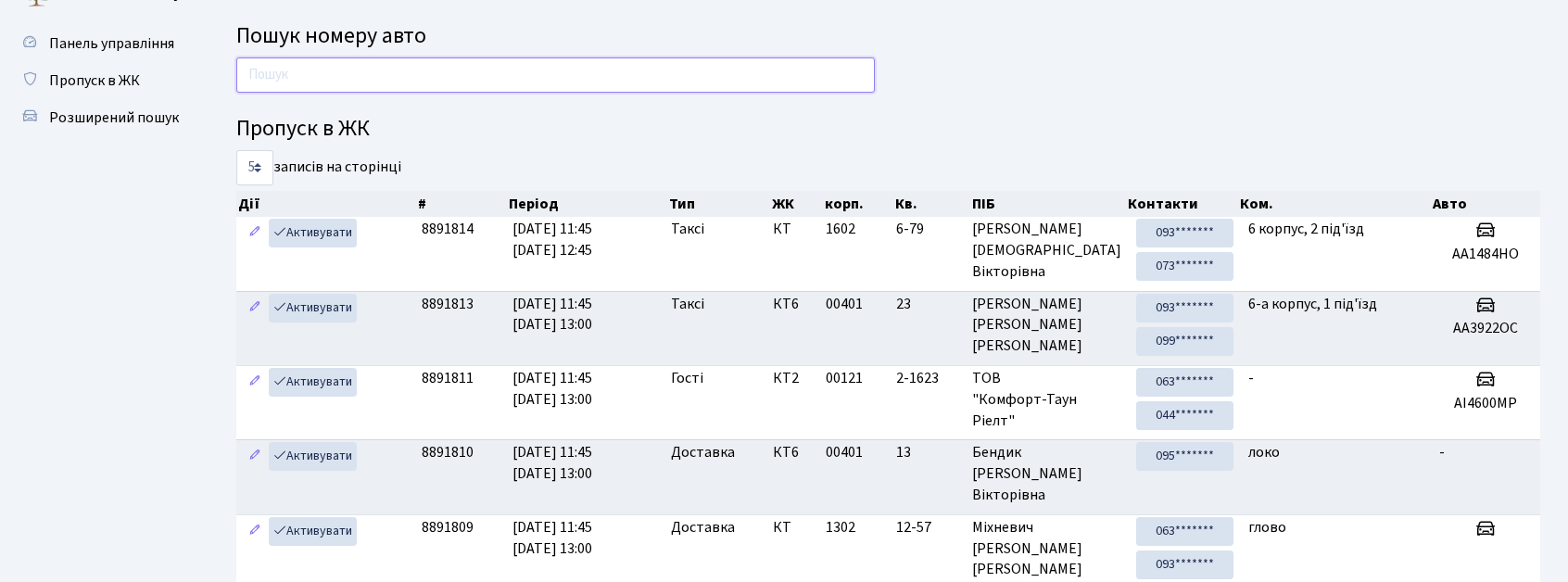
scroll to position [0, 0]
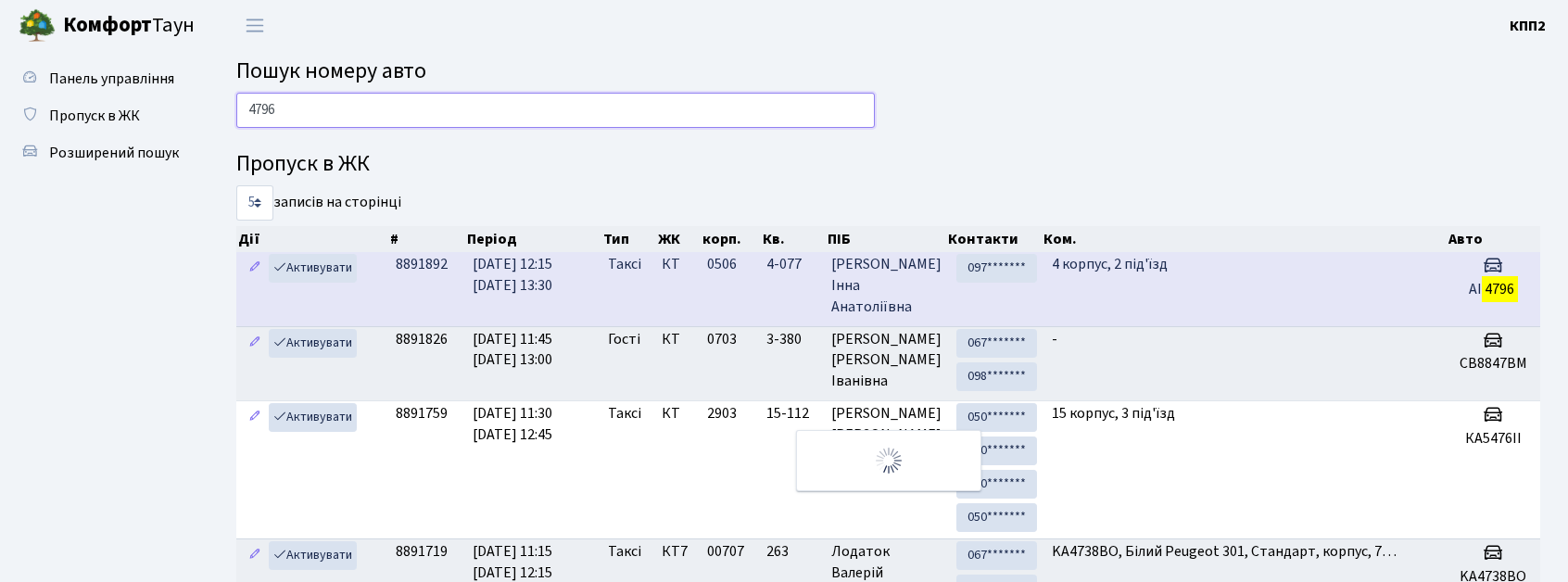
type input "4796"
click at [1347, 291] on td "4 корпус, 2 під'їзд" at bounding box center [1246, 289] width 402 height 73
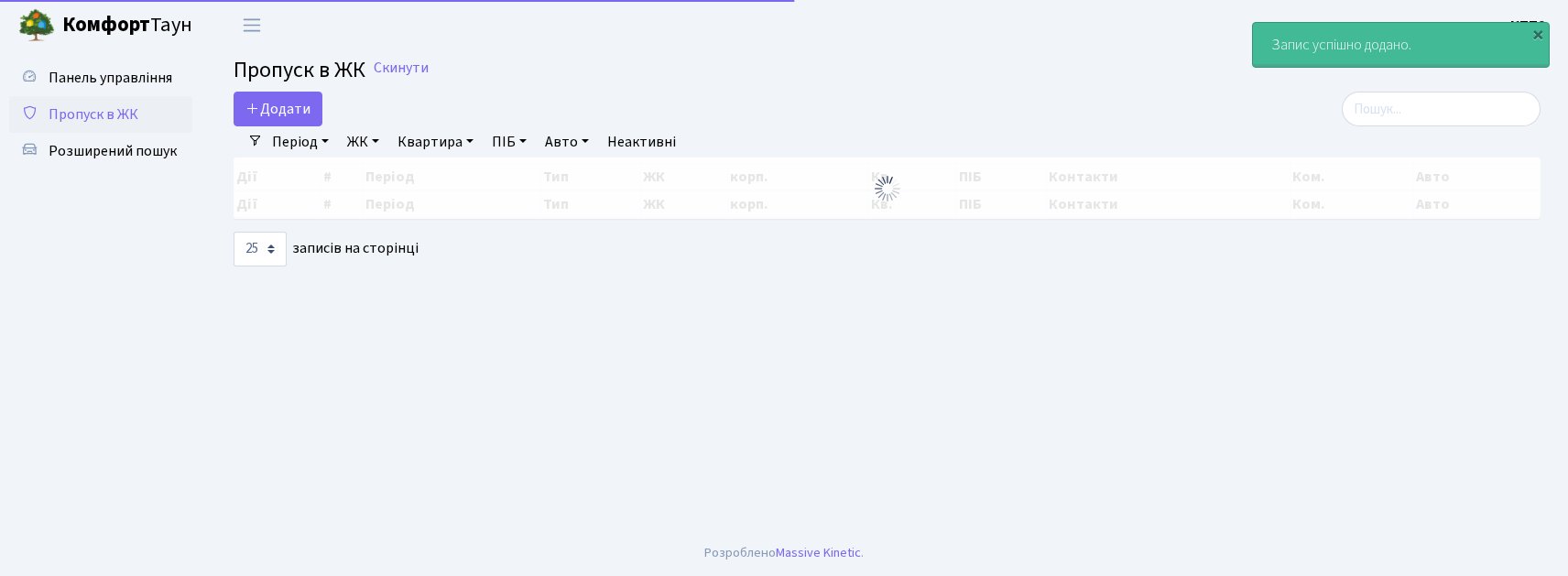
select select "25"
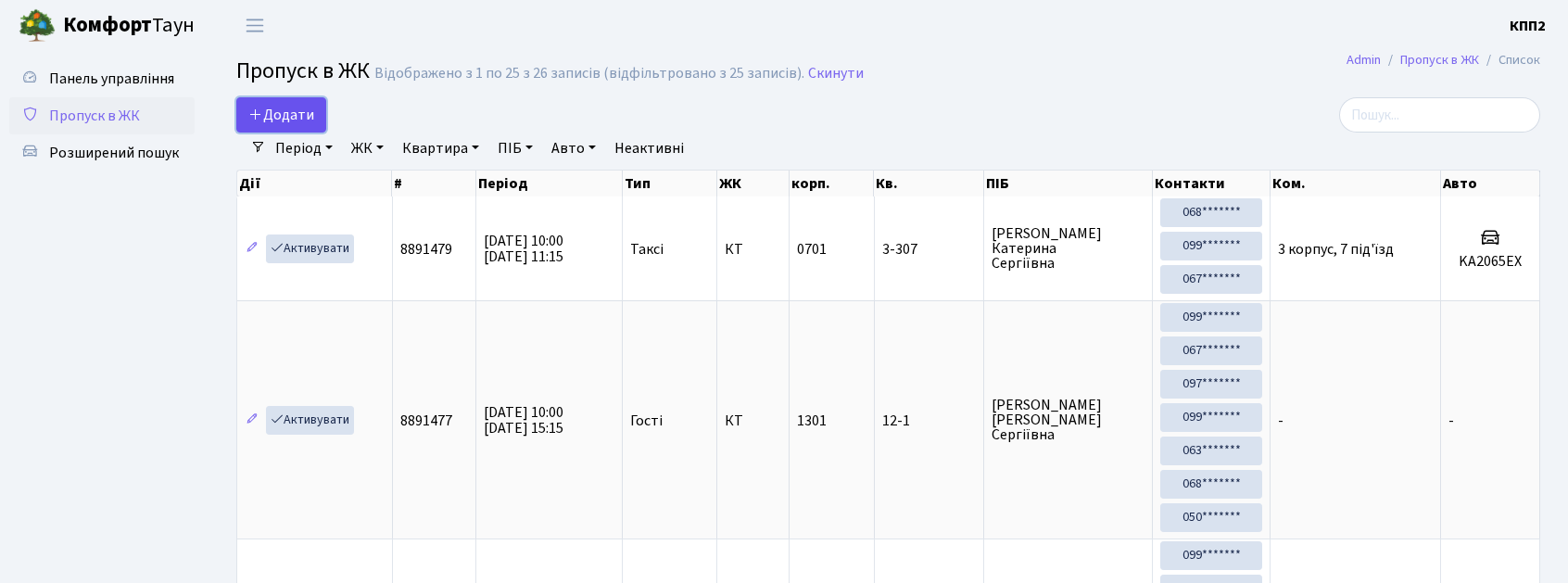
click at [317, 112] on link "Додати" at bounding box center [281, 115] width 90 height 35
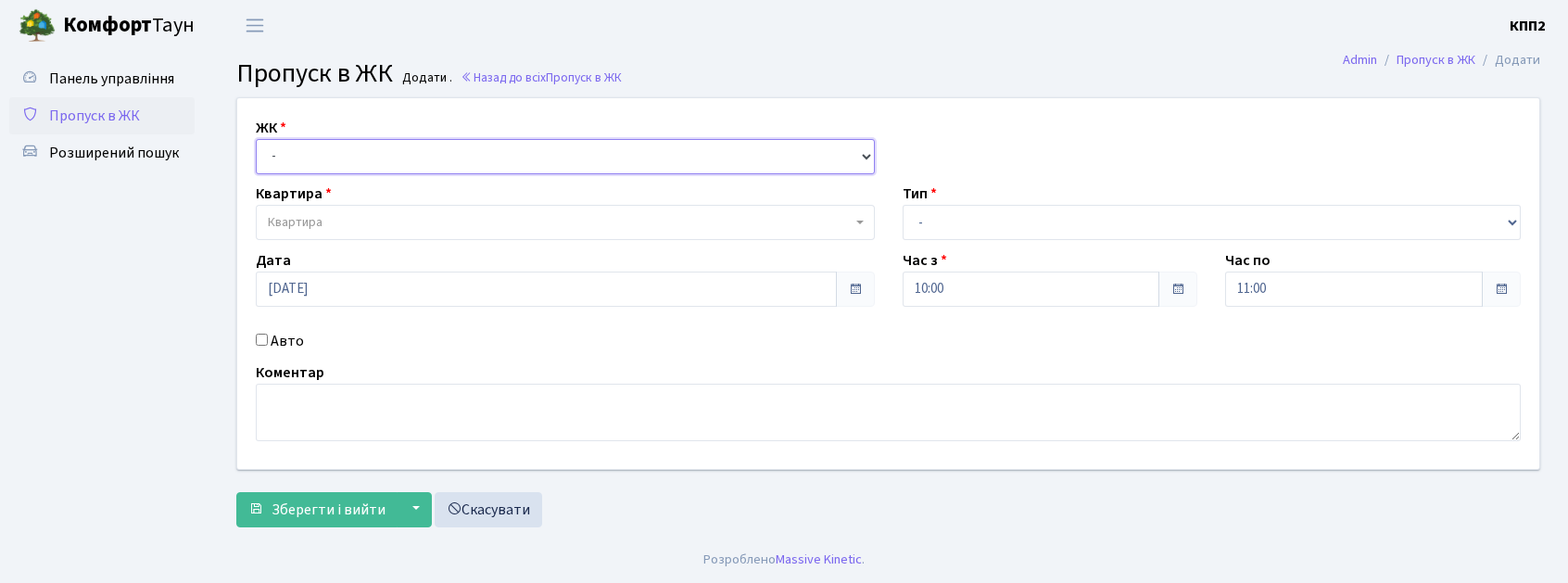
drag, startPoint x: 360, startPoint y: 149, endPoint x: 365, endPoint y: 157, distance: 9.4
click at [363, 153] on select "- КТ, вул. Регенераторна, 4 КТ2, просп. Соборності, 17 КТ3, вул. Березнева, 16 …" at bounding box center [565, 156] width 619 height 35
click at [255, 139] on select "- КТ, вул. Регенераторна, 4 КТ2, просп. Соборності, 17 КТ3, вул. Березнева, 16 …" at bounding box center [565, 156] width 619 height 35
drag, startPoint x: 404, startPoint y: 142, endPoint x: 400, endPoint y: 172, distance: 30.3
click at [405, 164] on select "- КТ, вул. Регенераторна, 4 КТ2, просп. Соборності, 17 КТ3, вул. Березнева, 16 …" at bounding box center [565, 156] width 619 height 35
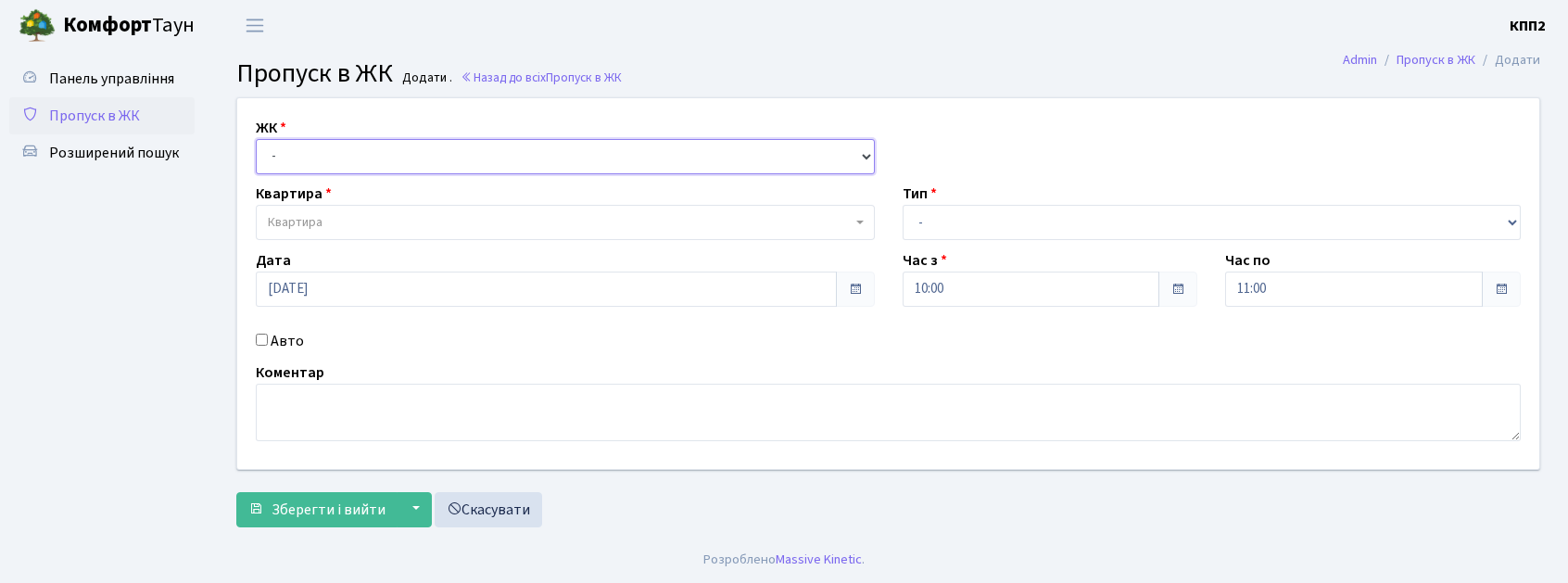
select select "271"
click at [255, 139] on select "- КТ, вул. Регенераторна, 4 КТ2, просп. Соборності, 17 КТ3, вул. Березнева, 16 …" at bounding box center [565, 156] width 619 height 35
select select
click at [290, 337] on label "Авто" at bounding box center [287, 341] width 33 height 22
click at [268, 337] on input "Авто" at bounding box center [261, 340] width 12 height 12
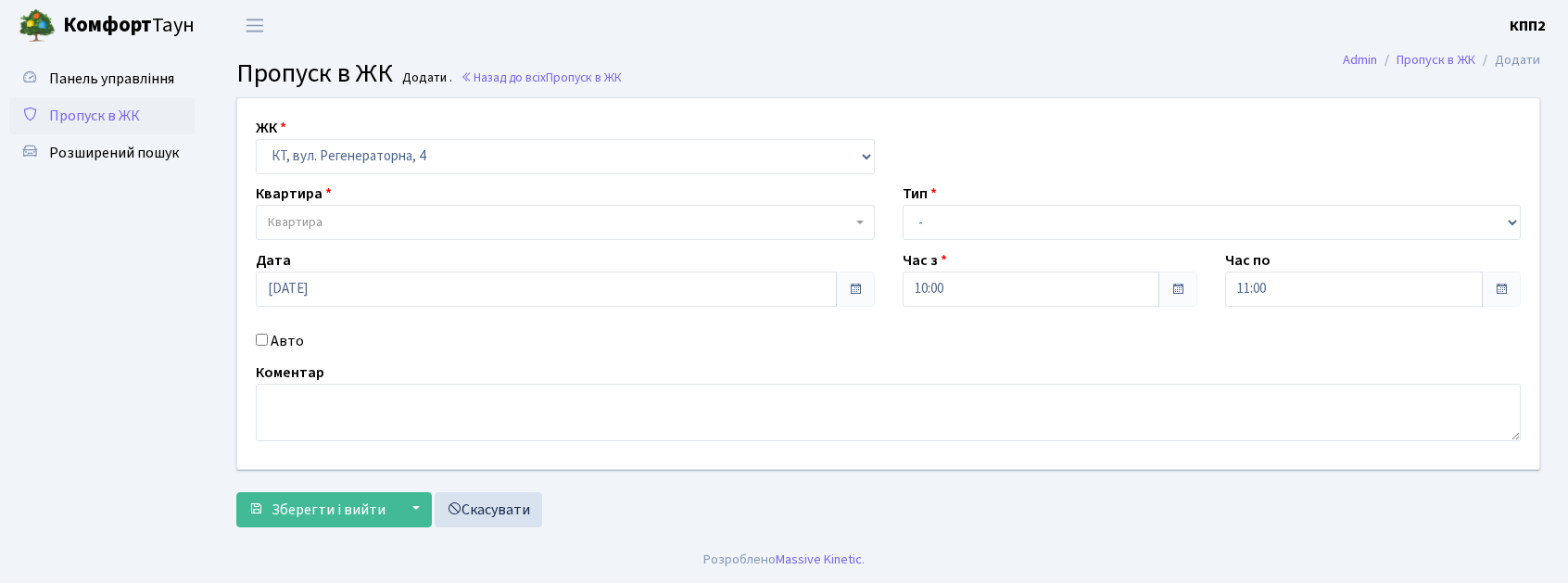
checkbox input "true"
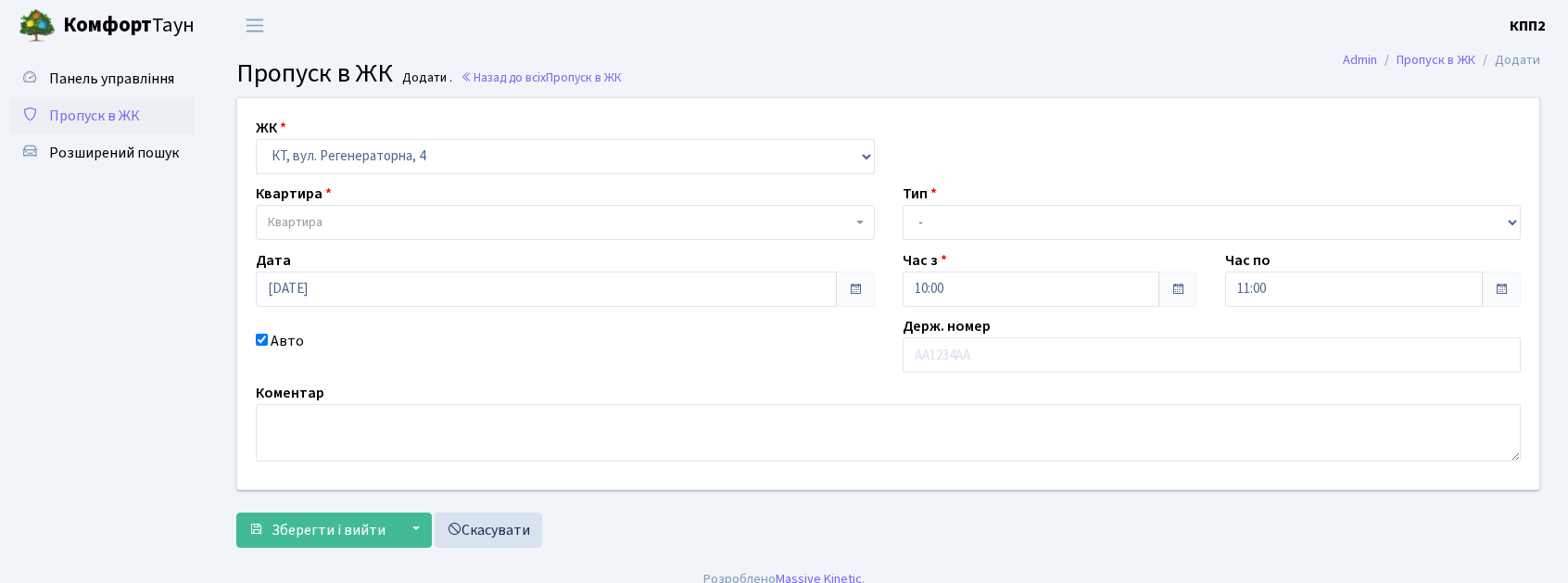
click at [350, 216] on span "Квартира" at bounding box center [559, 223] width 584 height 18
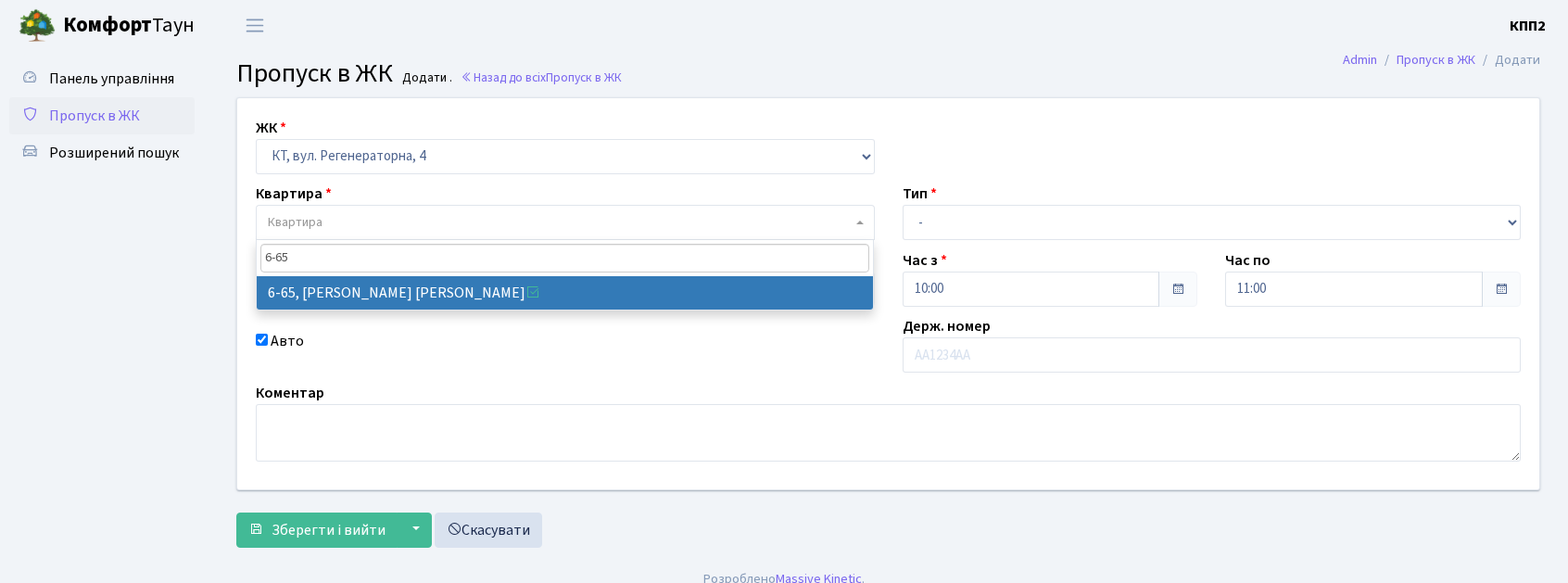
type input "6-65"
select select "5290"
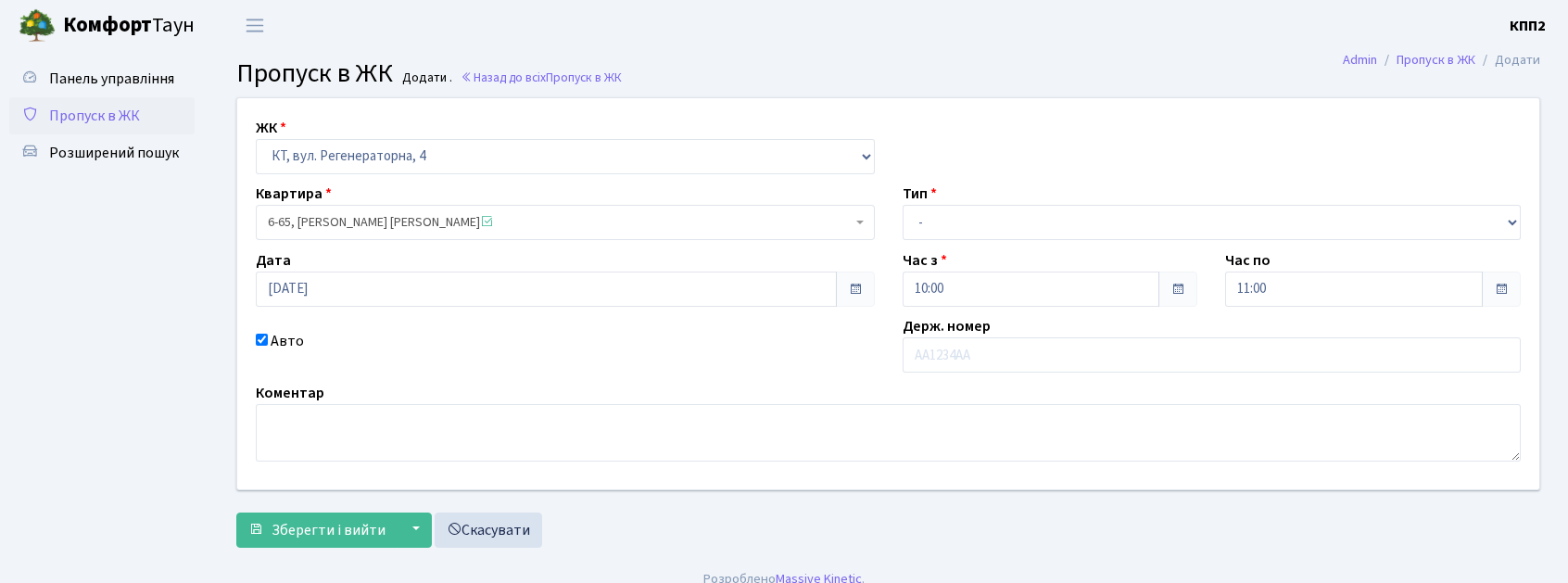
click at [255, 337] on input "Авто" at bounding box center [261, 340] width 12 height 12
checkbox input "false"
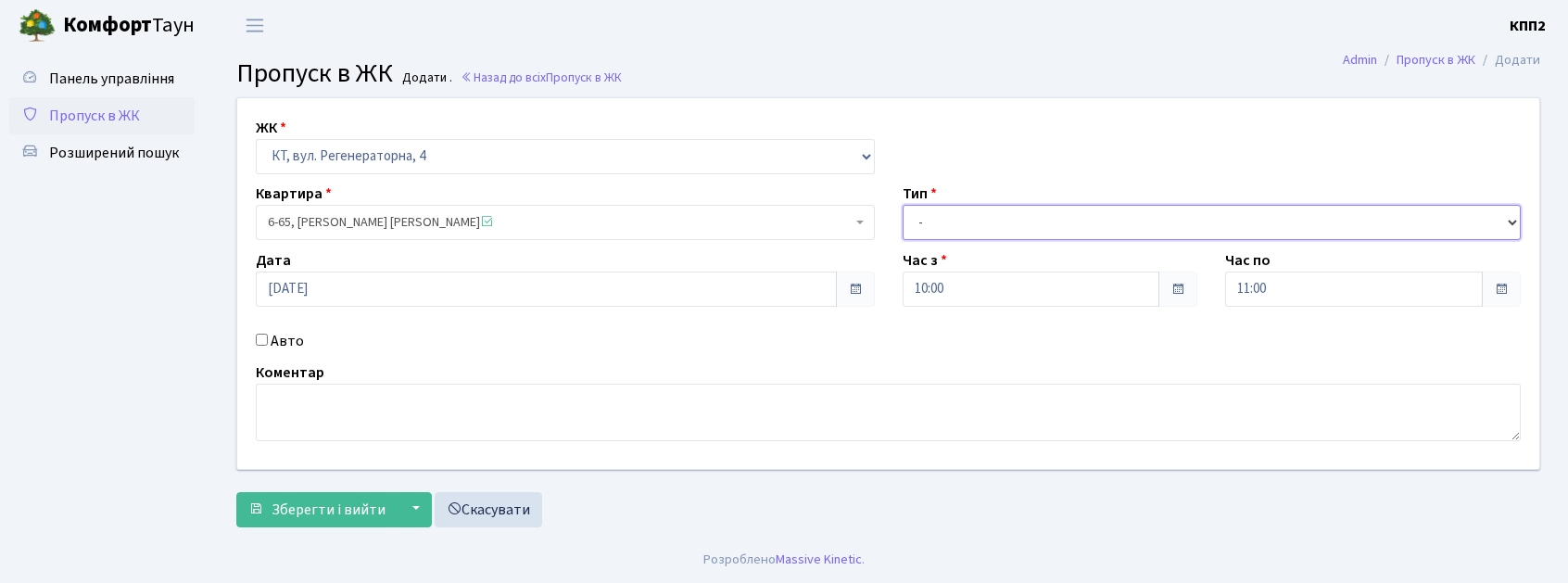
click at [991, 215] on select "- Доставка Таксі Гості Сервіс" at bounding box center [1213, 223] width 619 height 35
select select "1"
click at [903, 205] on select "- Доставка Таксі Гості Сервіс" at bounding box center [1213, 223] width 619 height 35
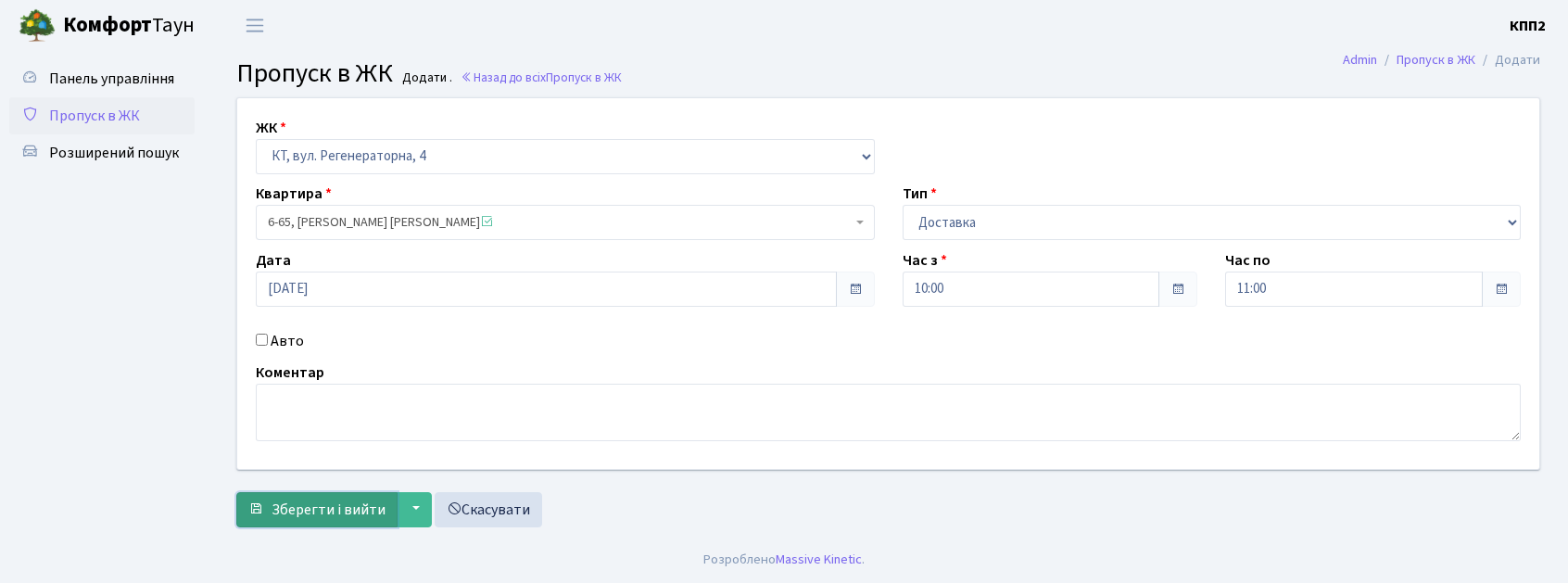
click at [317, 508] on span "Зберегти і вийти" at bounding box center [328, 509] width 114 height 20
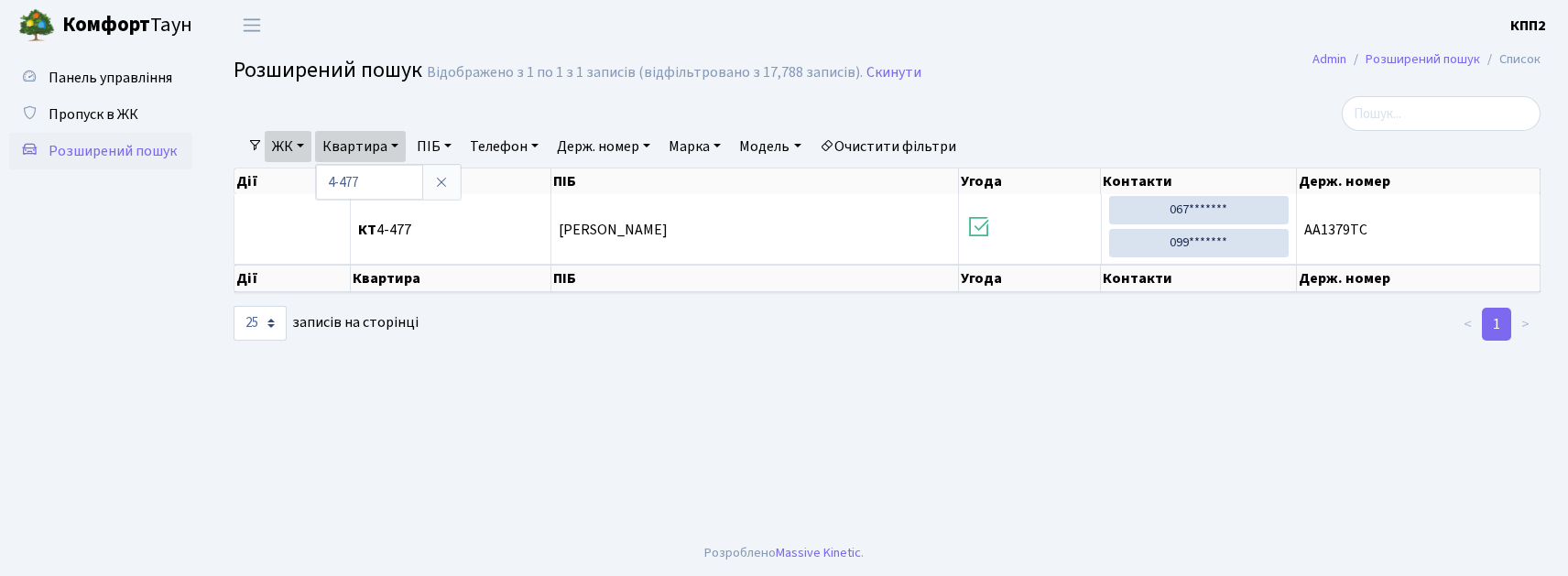
select select "25"
click at [1417, 122] on input "search" at bounding box center [1440, 113] width 199 height 35
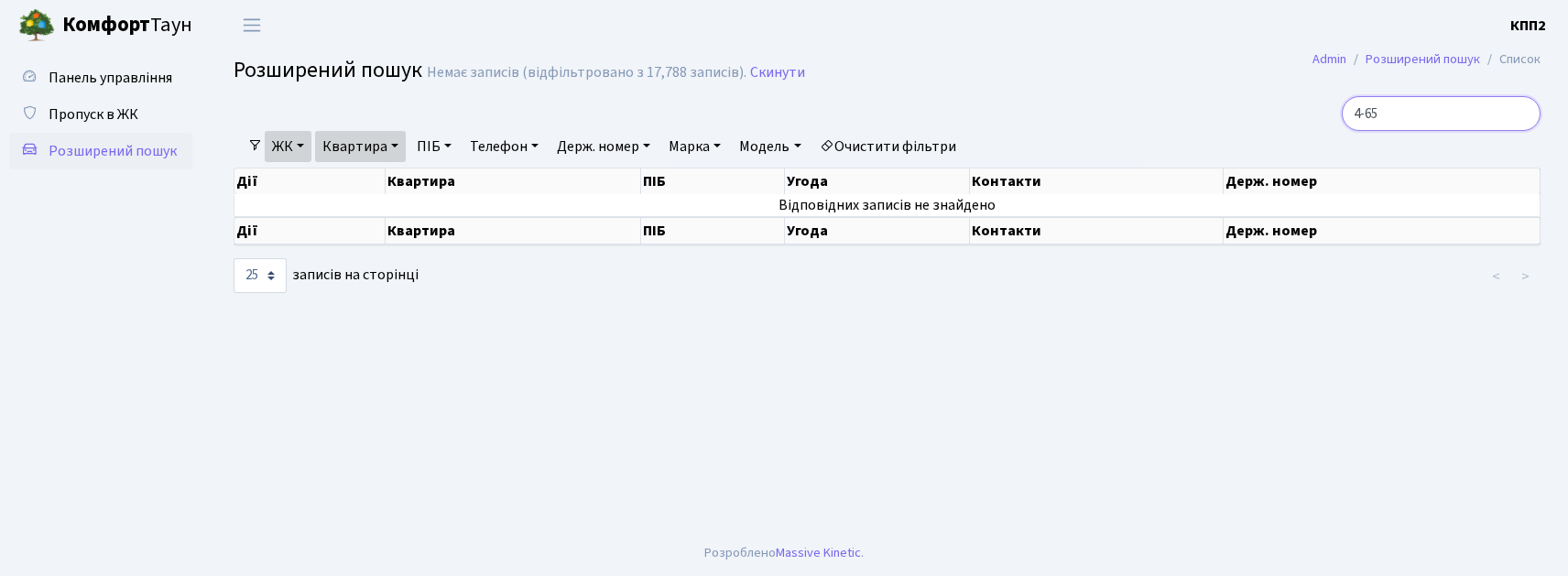
type input "4-65"
click at [113, 155] on span "Розширений пошук" at bounding box center [113, 151] width 129 height 20
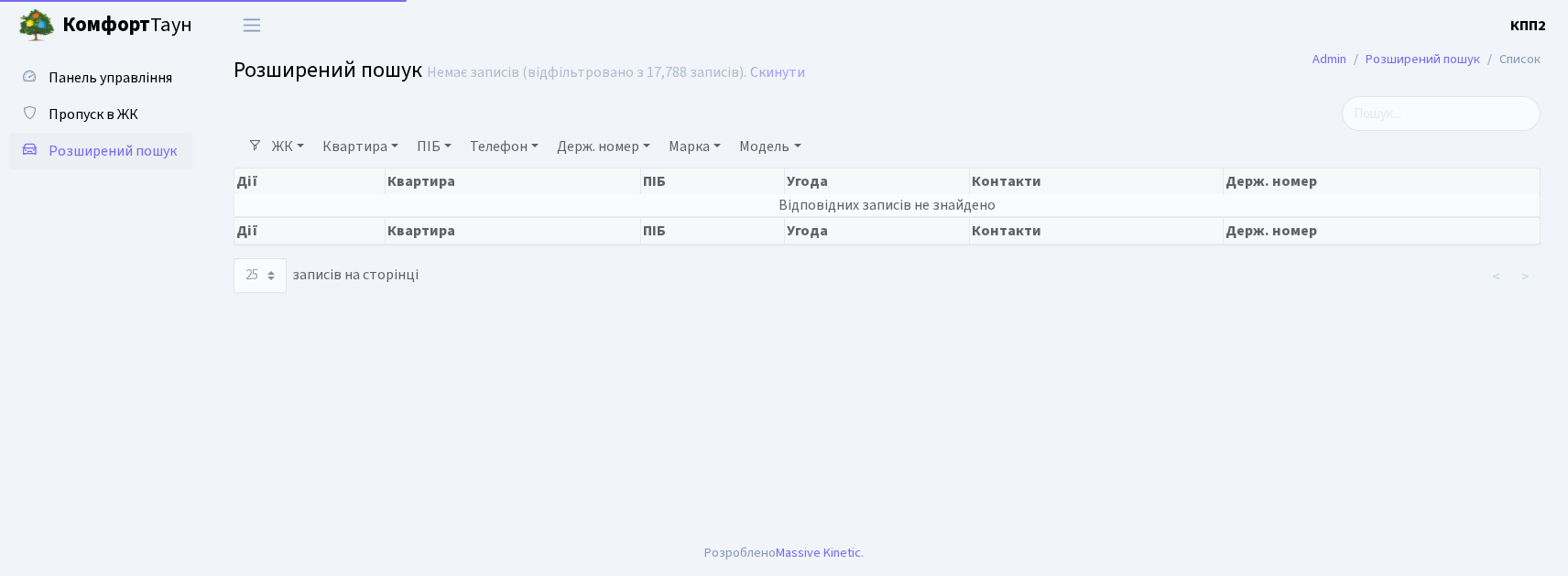
select select "25"
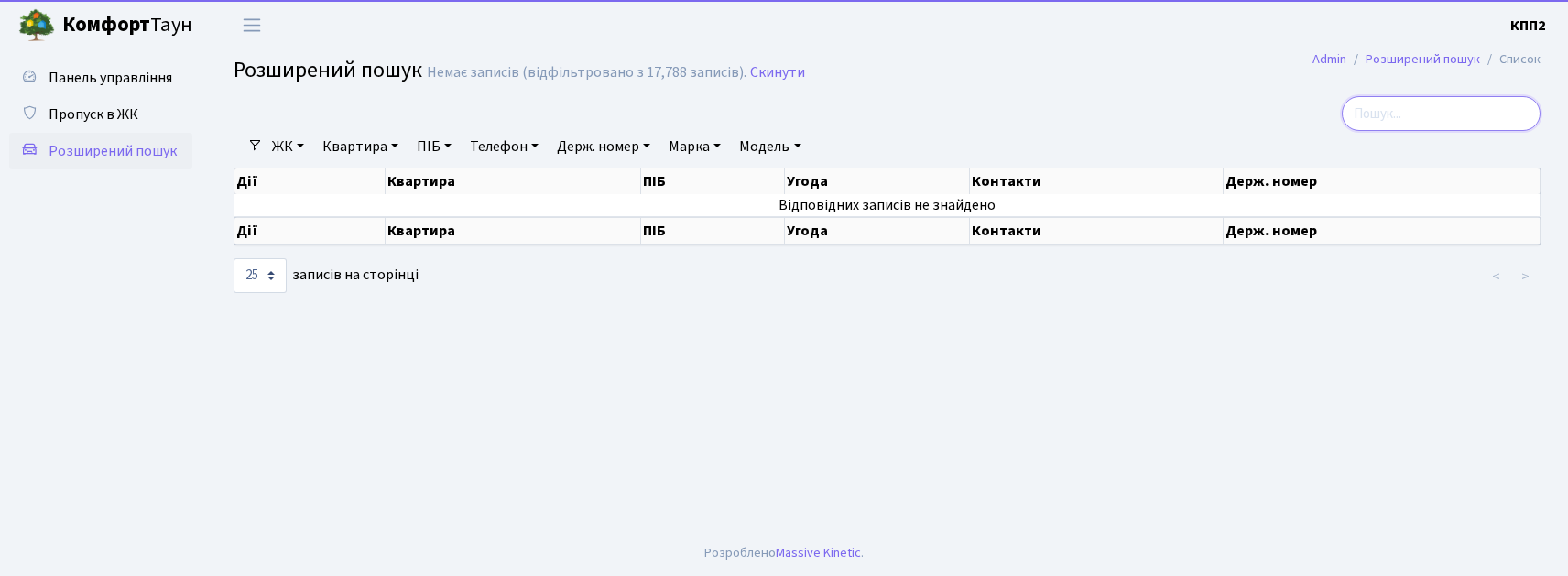
click at [1480, 123] on input "search" at bounding box center [1440, 113] width 199 height 35
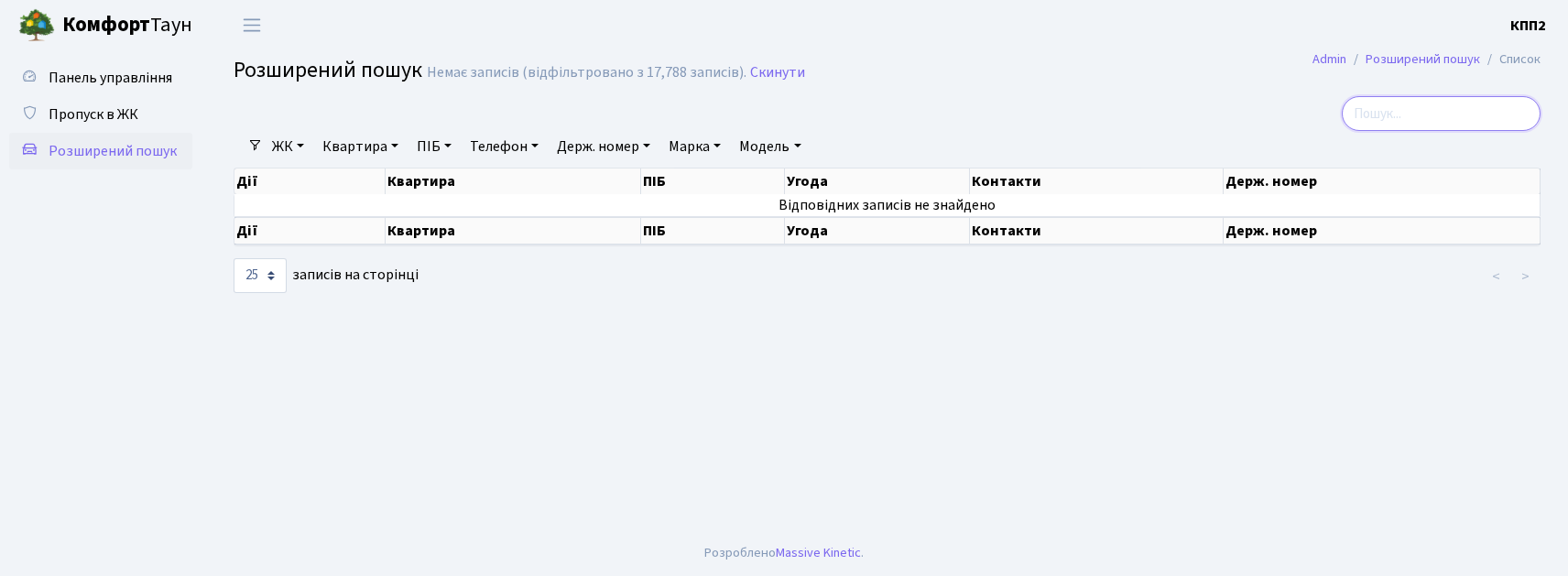
click at [1473, 108] on input "search" at bounding box center [1440, 113] width 199 height 35
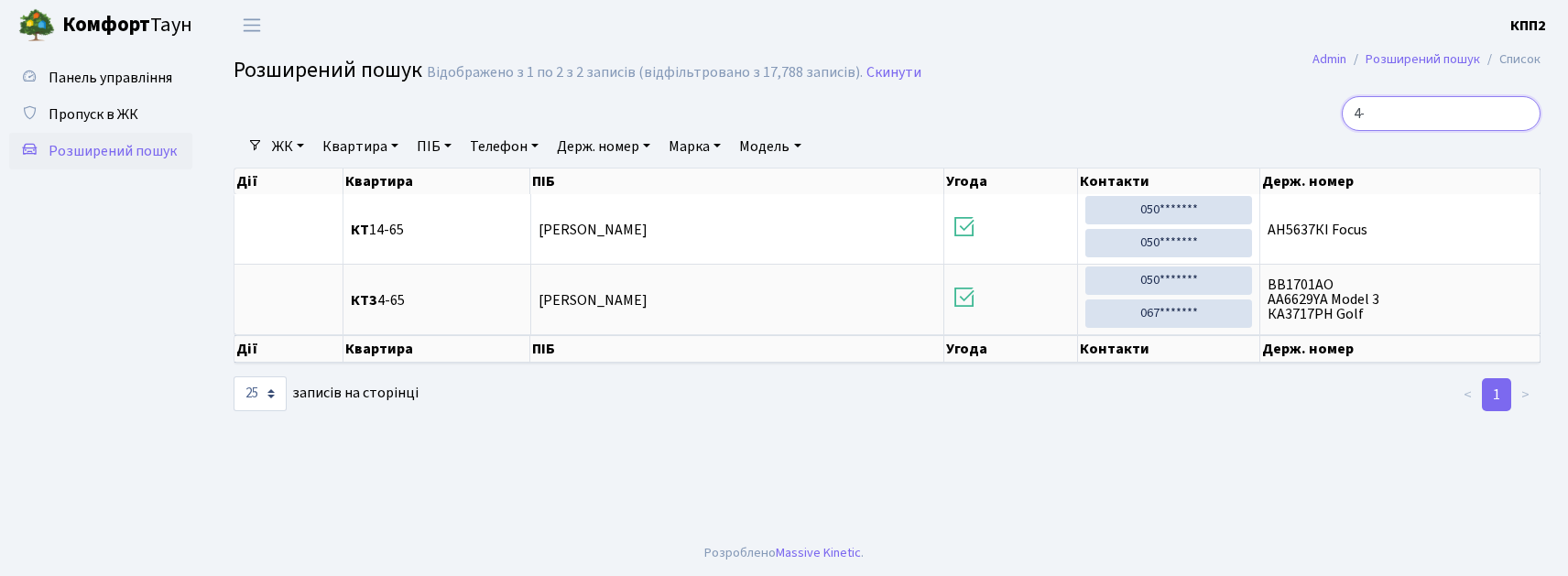
type input "4"
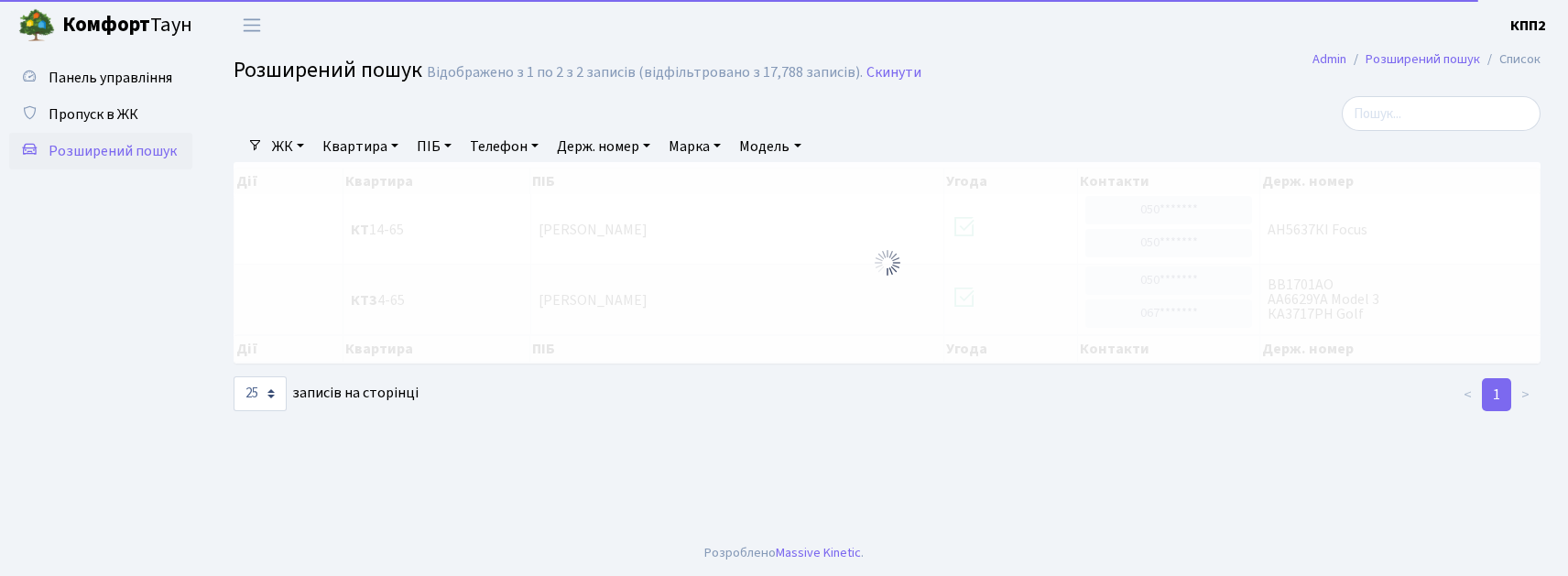
click at [349, 152] on link "Квартира" at bounding box center [360, 146] width 90 height 31
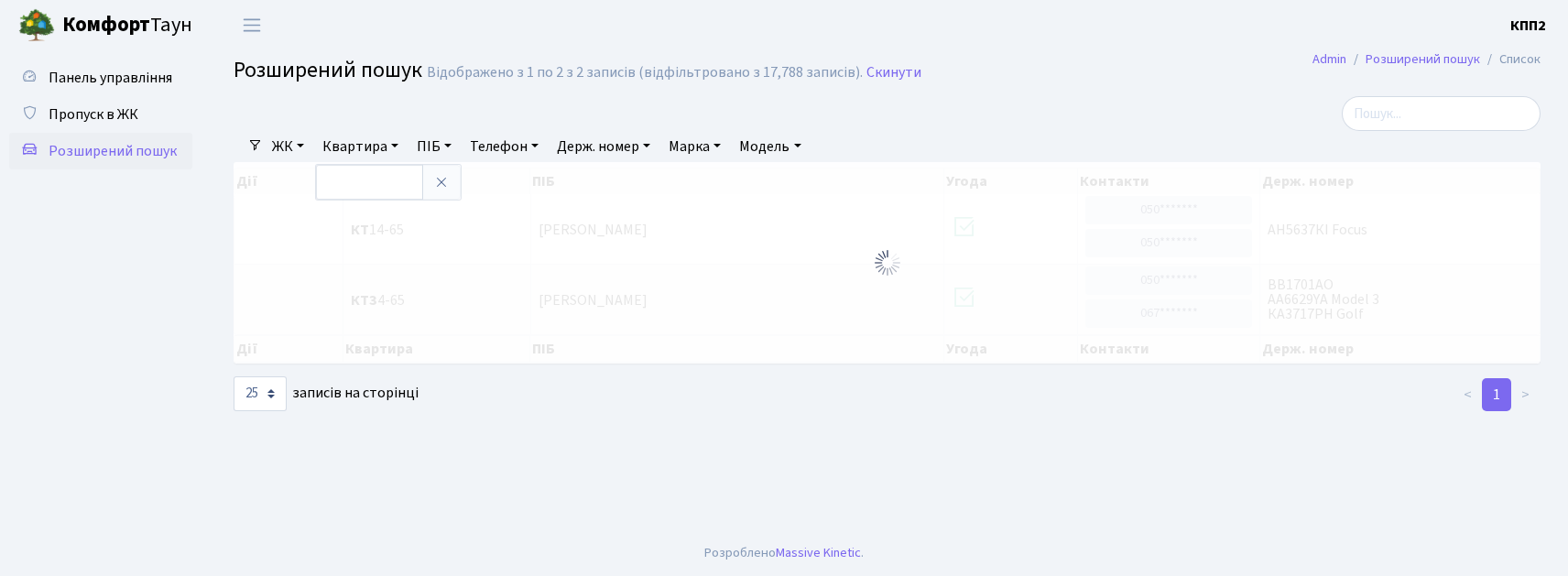
click at [383, 140] on link "Квартира" at bounding box center [360, 146] width 90 height 31
click at [287, 152] on link "ЖК" at bounding box center [288, 146] width 47 height 31
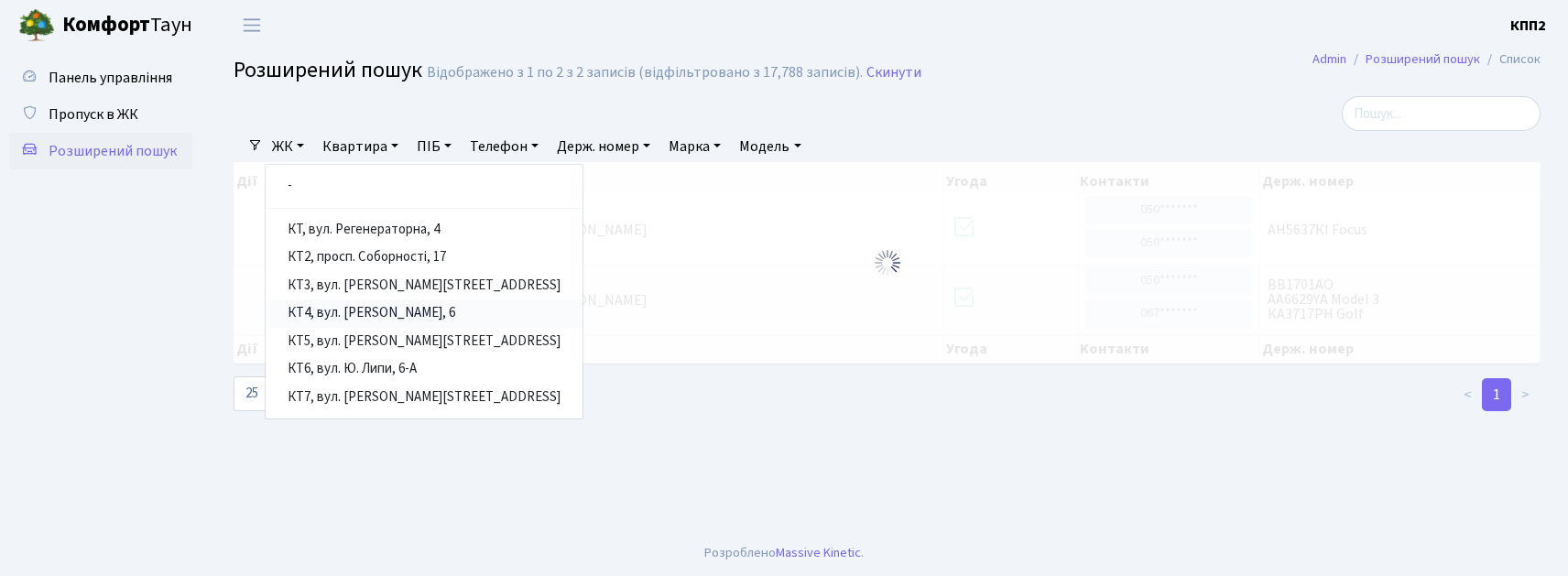
click at [408, 321] on link "КТ4, вул. [PERSON_NAME], 6" at bounding box center [424, 314] width 317 height 29
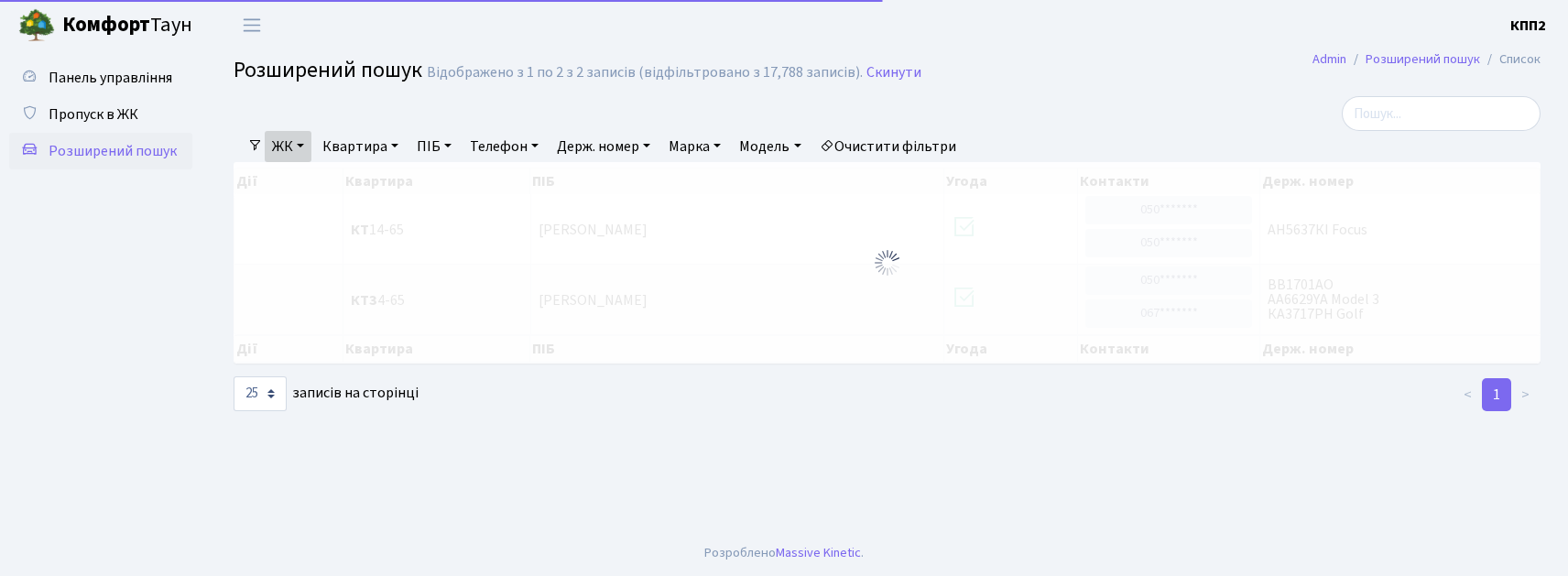
click at [1480, 132] on div "ЖК - КТ, вул. Регенераторна, 4 КТ2, просп. [STREET_ADDRESS] [STREET_ADDRESS] [P…" at bounding box center [894, 146] width 1263 height 31
click at [1461, 111] on input "search" at bounding box center [1440, 113] width 199 height 35
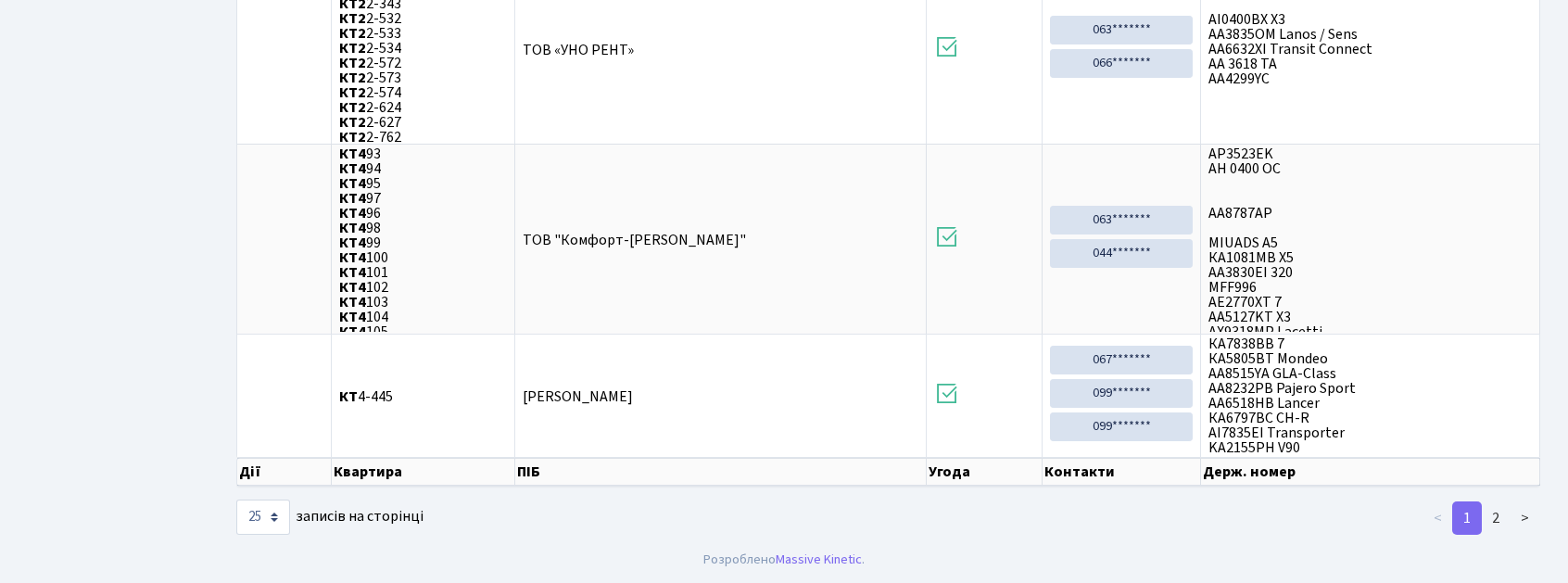
scroll to position [2571, 0]
type input "65"
click at [1494, 519] on link "2" at bounding box center [1495, 518] width 30 height 33
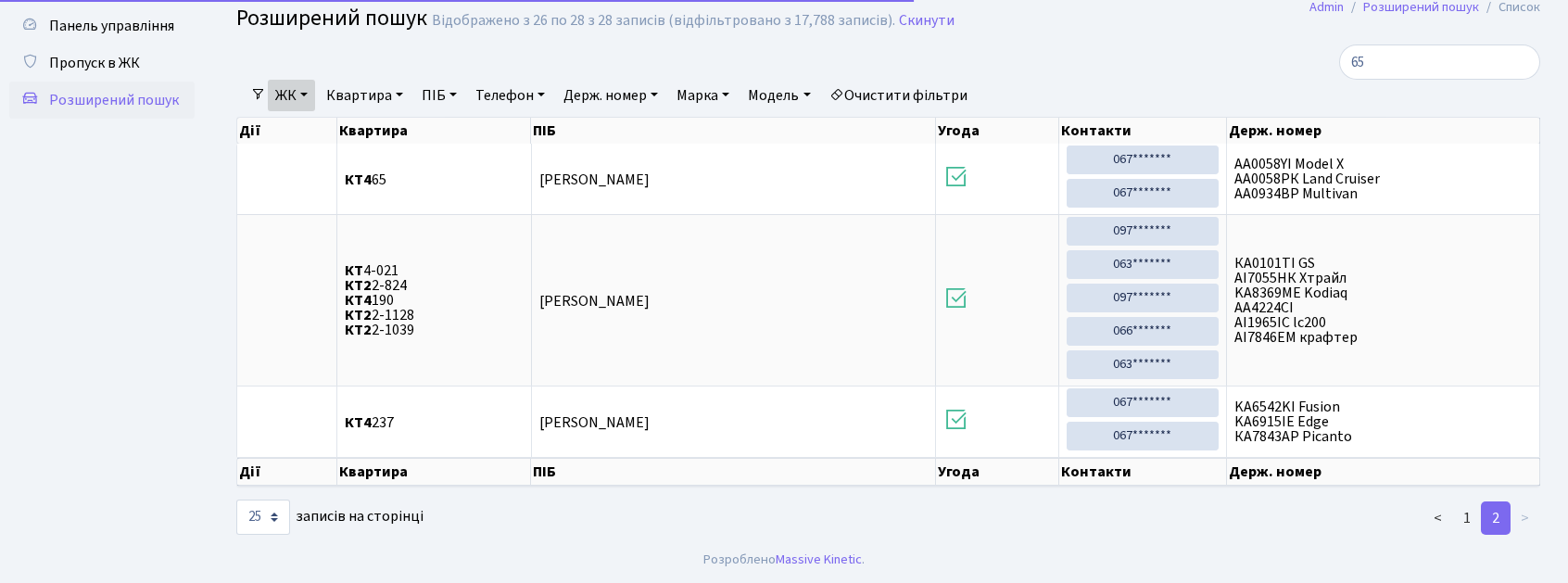
scroll to position [61, 0]
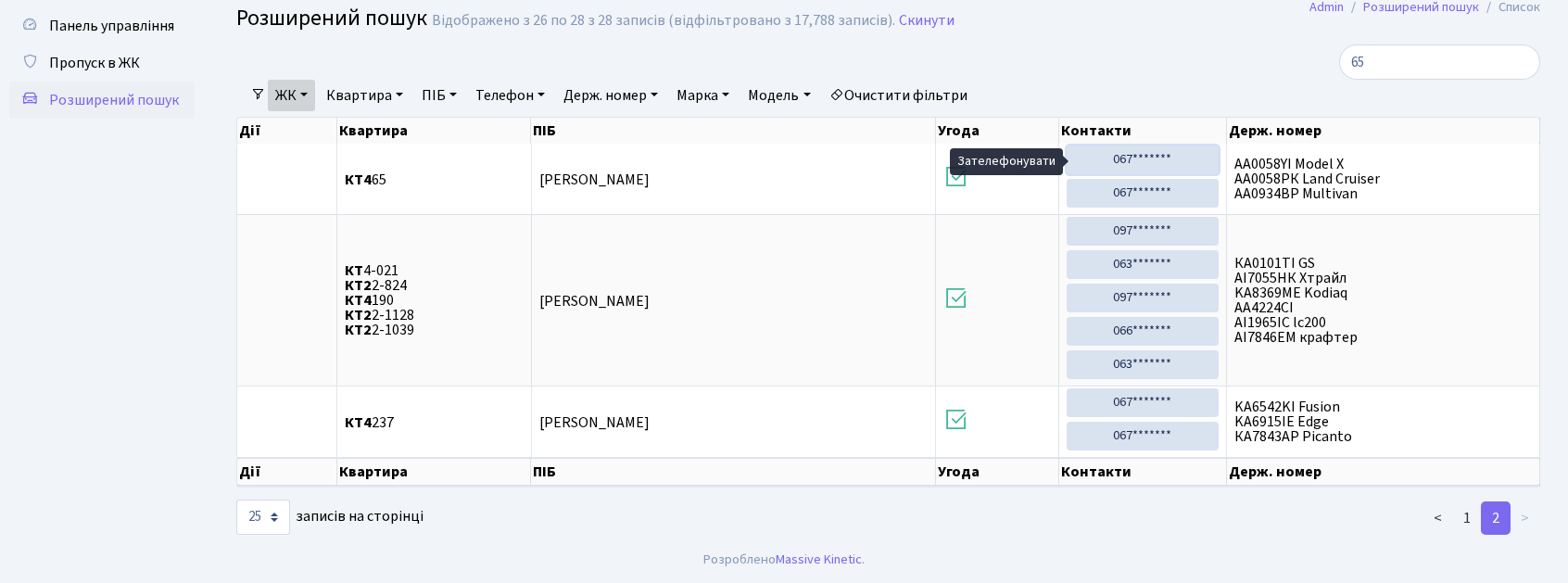
click at [1147, 159] on link "067*******" at bounding box center [1143, 160] width 152 height 29
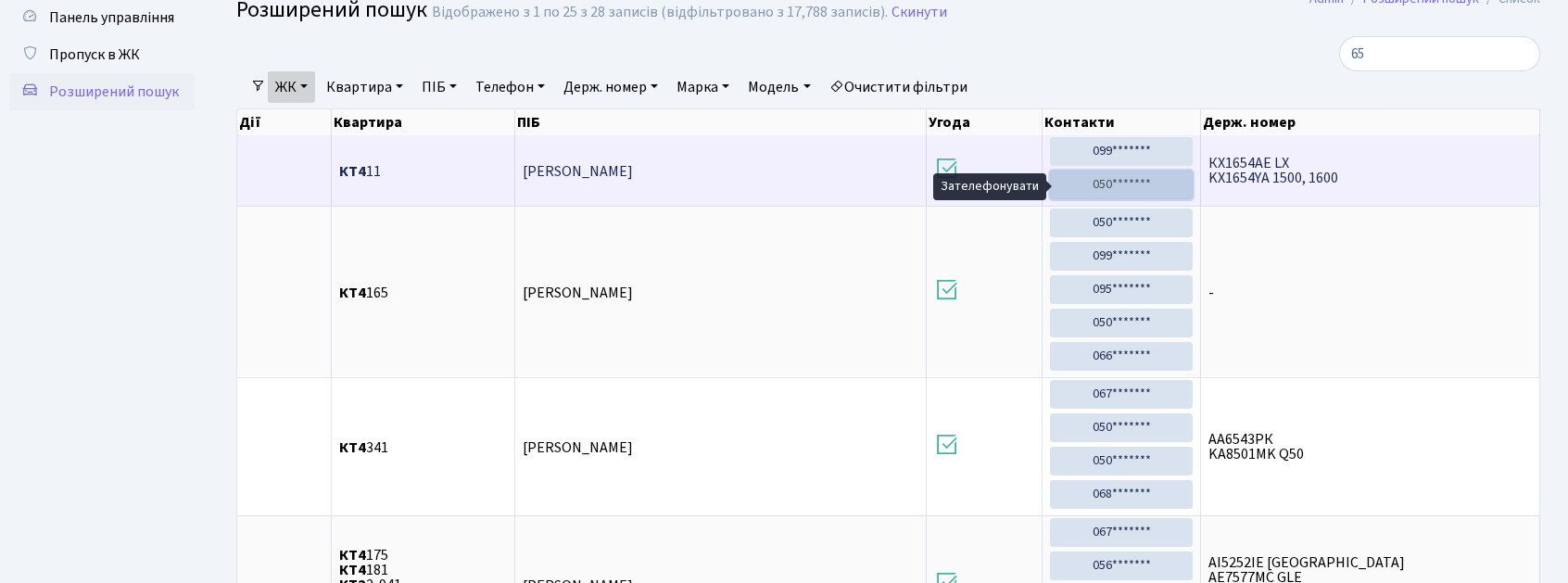
click at [1091, 182] on link "050*******" at bounding box center [1120, 186] width 143 height 29
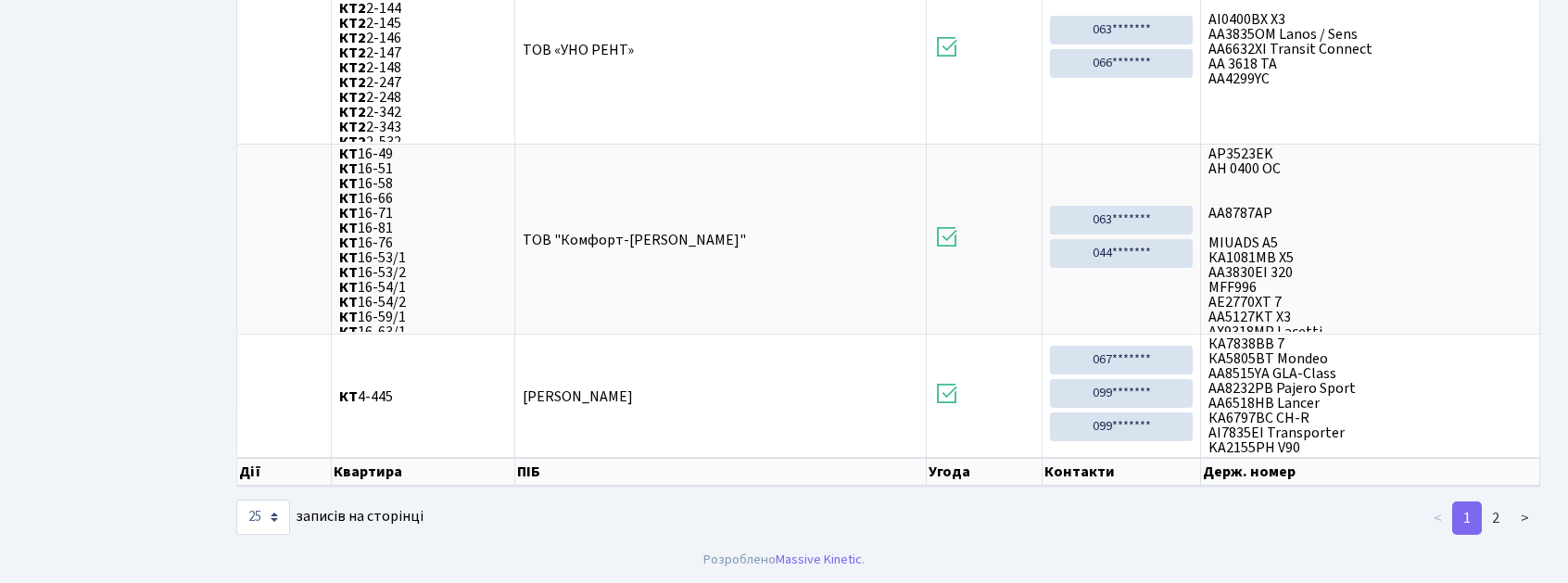
scroll to position [2571, 0]
click at [1495, 518] on link "2" at bounding box center [1495, 518] width 30 height 33
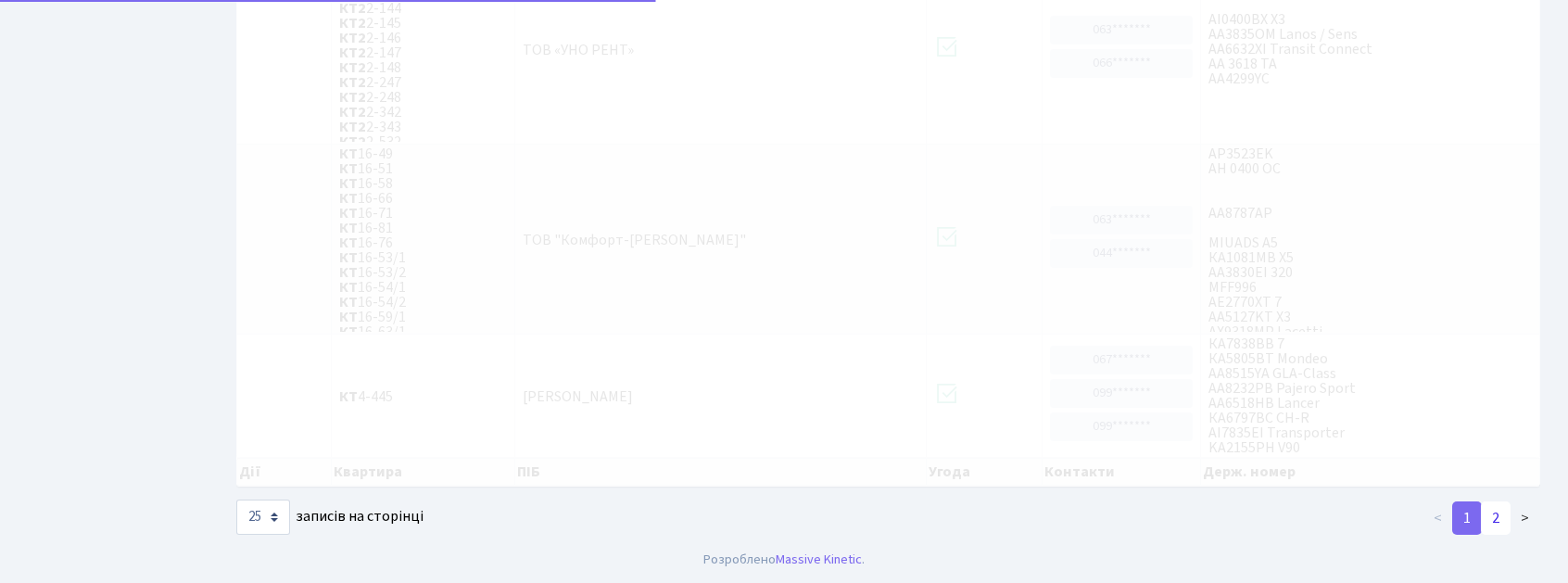
scroll to position [61, 0]
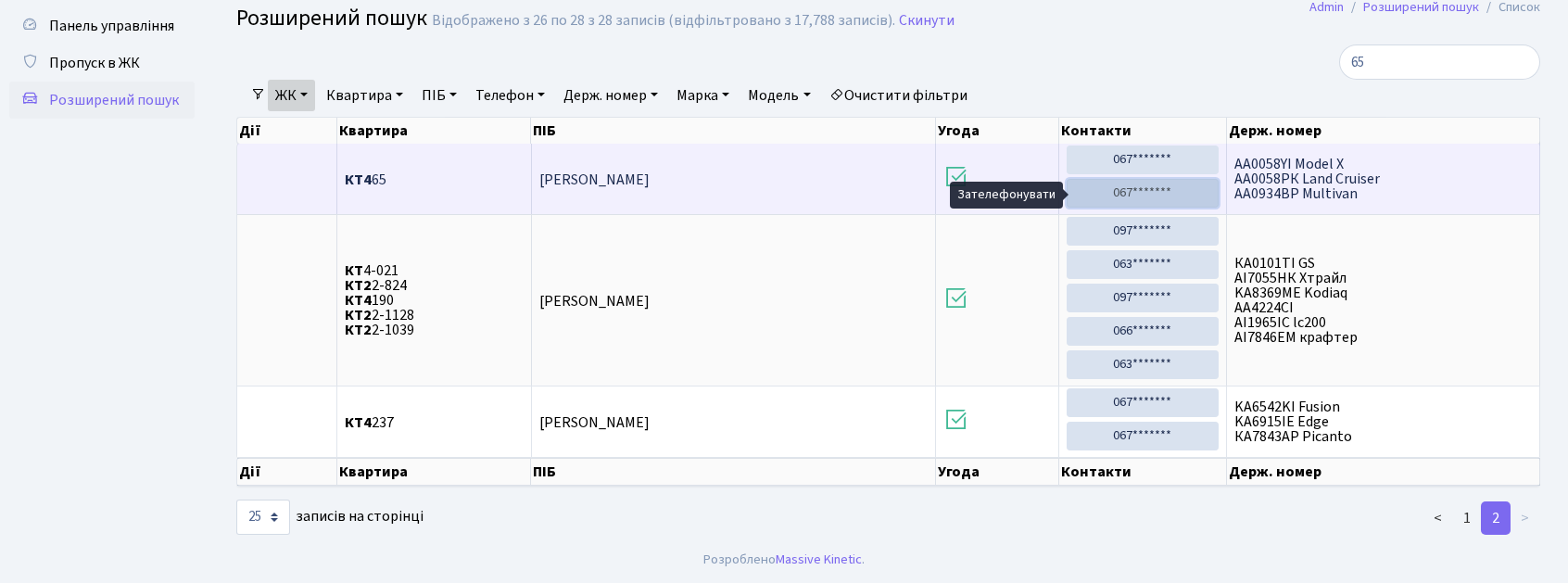
click at [1176, 184] on link "067*******" at bounding box center [1143, 193] width 152 height 29
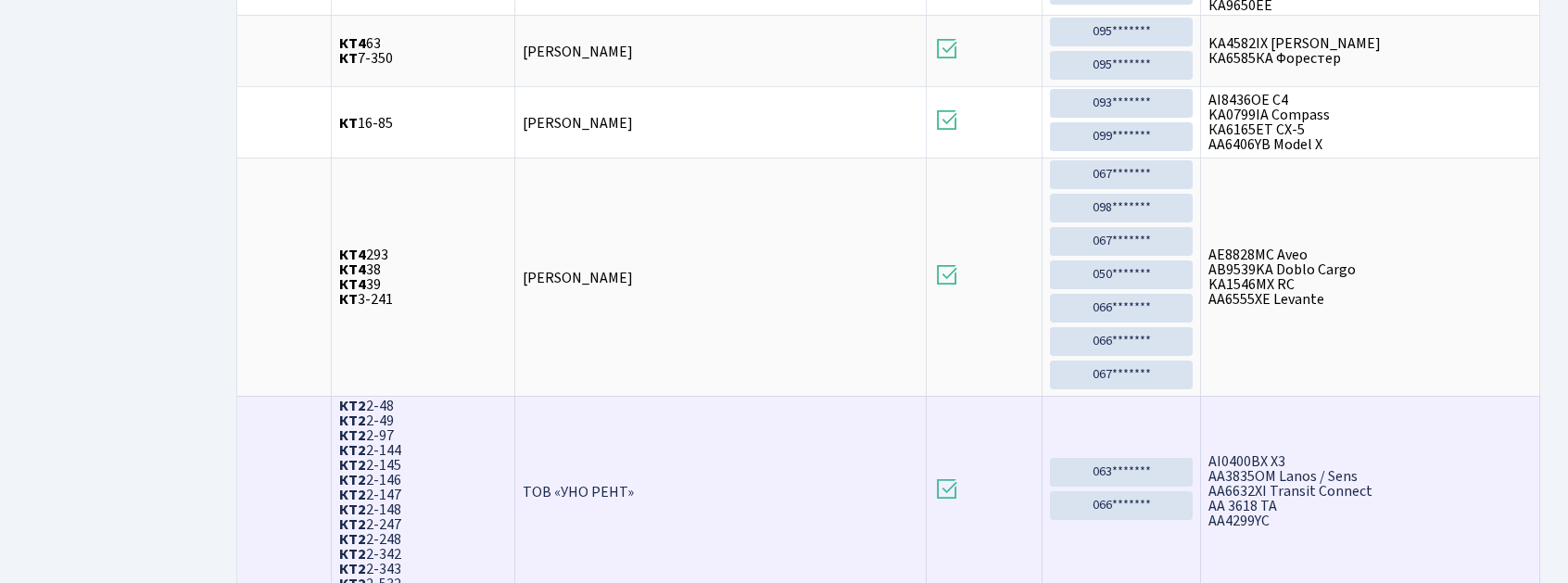
scroll to position [2534, 0]
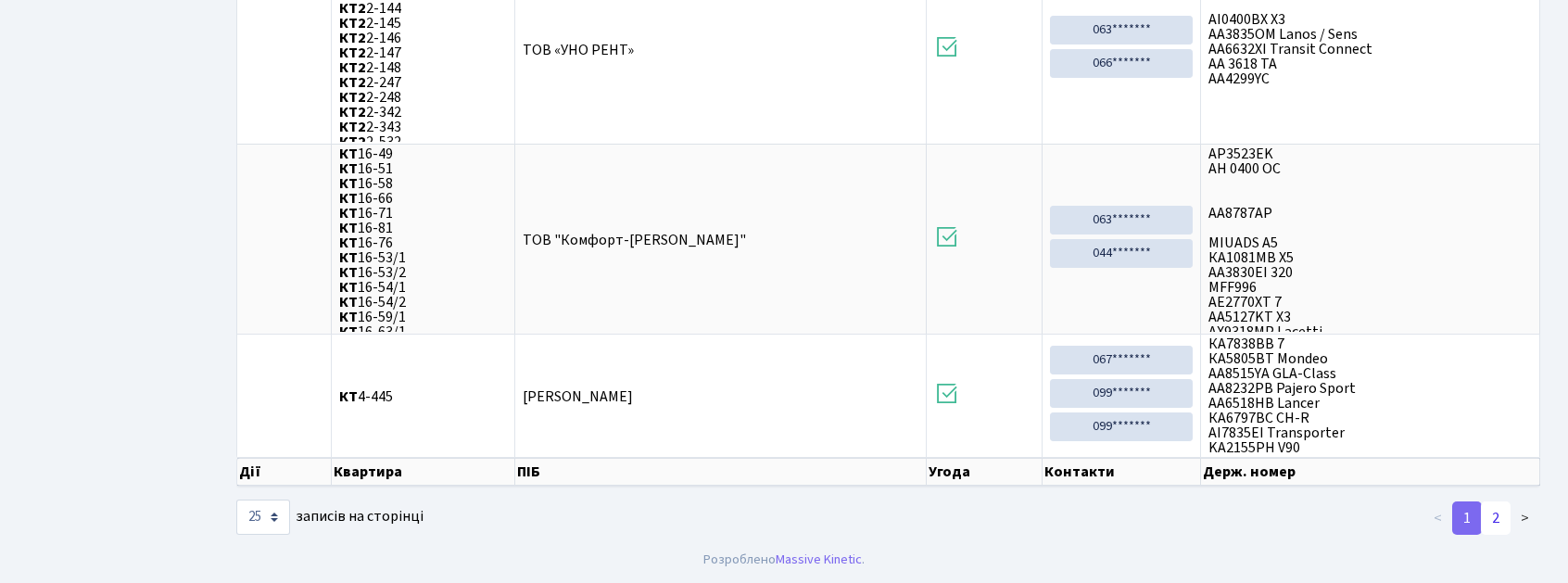
click at [1495, 535] on link "2" at bounding box center [1495, 518] width 30 height 33
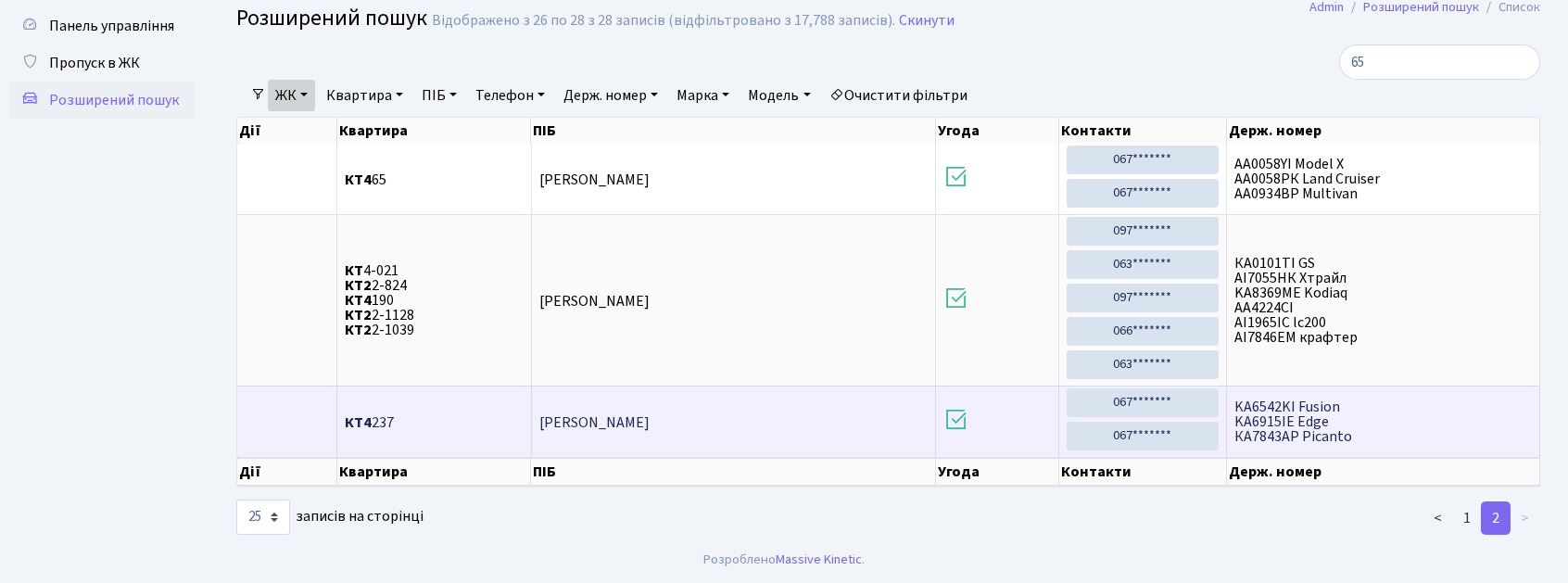
scroll to position [0, 0]
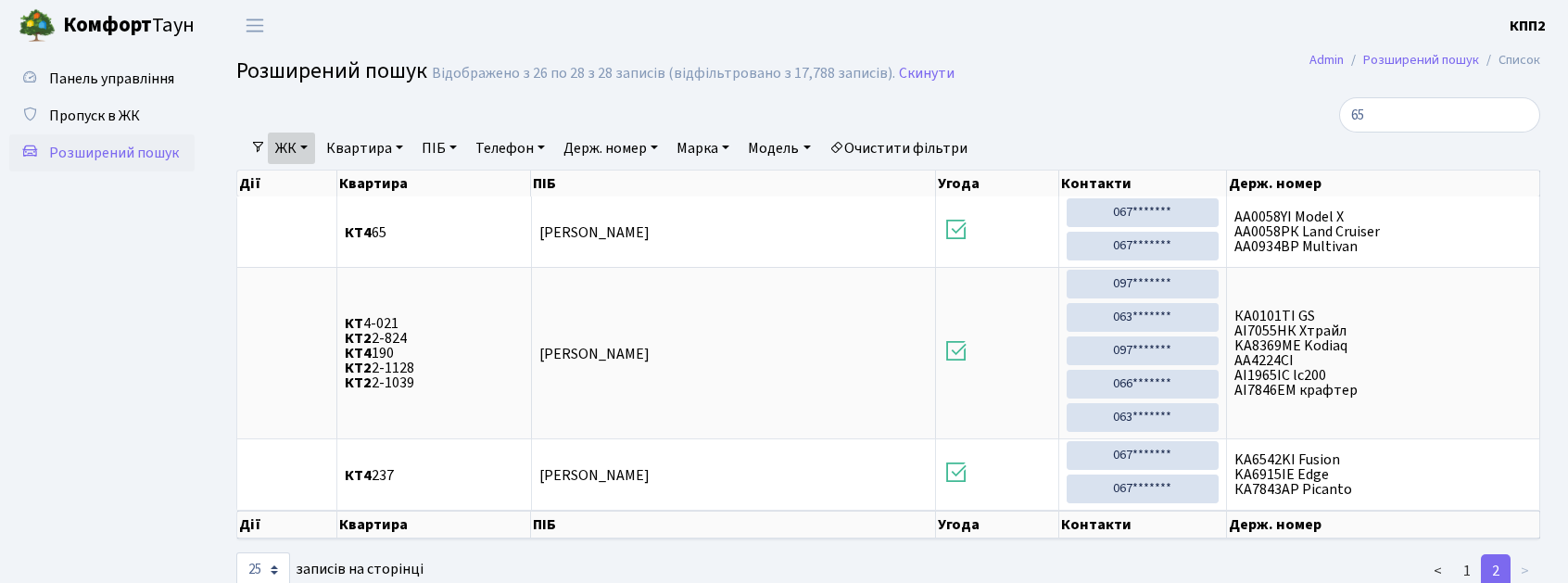
click at [113, 153] on span "Розширений пошук" at bounding box center [115, 153] width 130 height 20
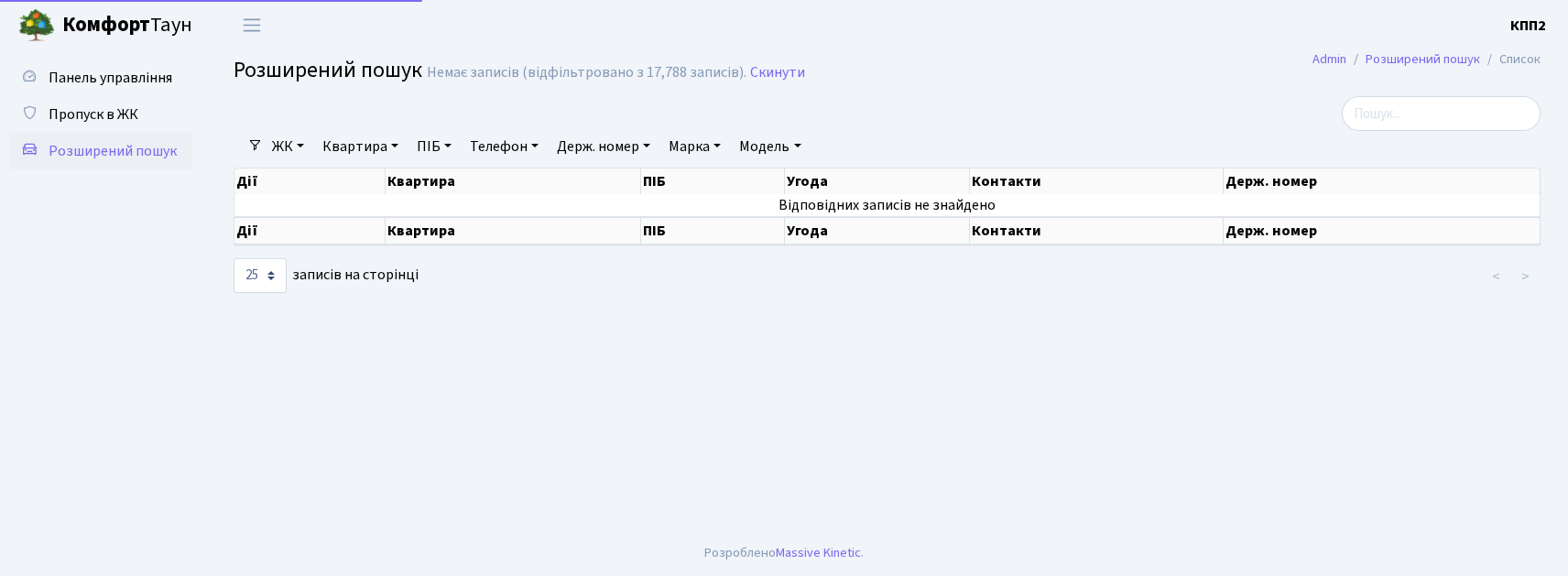
select select "25"
click at [1461, 108] on input "search" at bounding box center [1440, 113] width 199 height 35
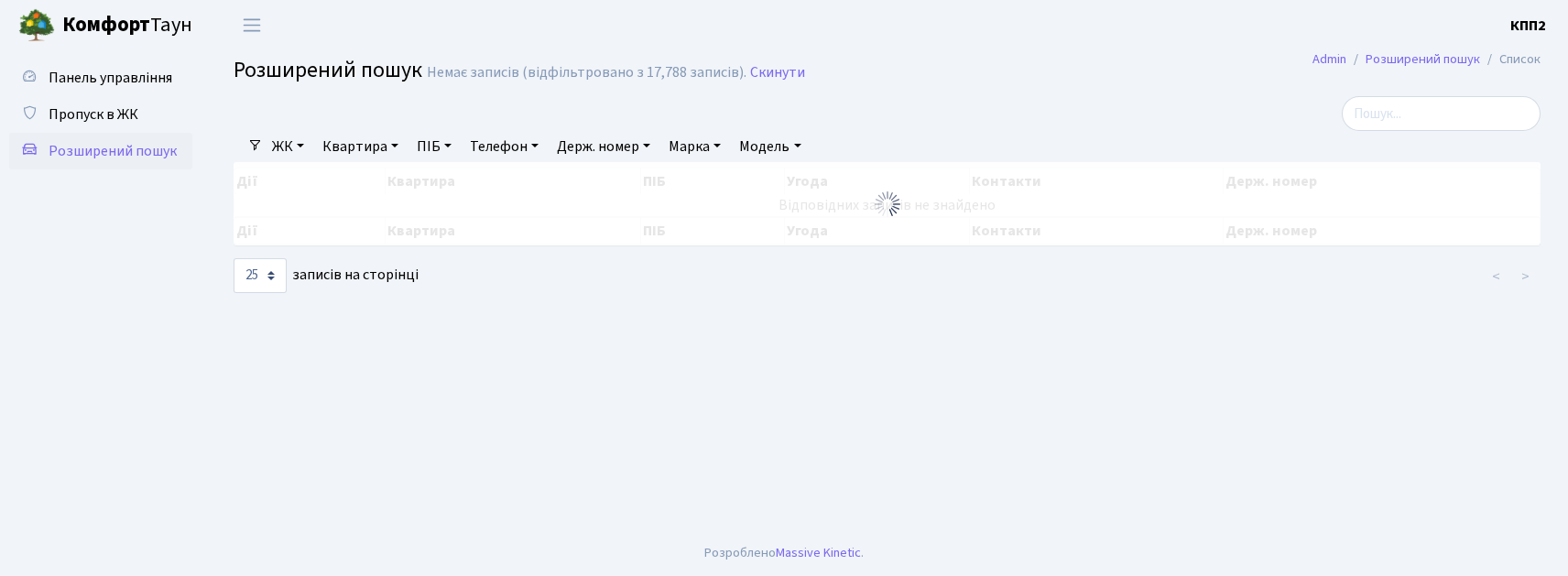
click at [297, 152] on link "ЖК" at bounding box center [288, 146] width 47 height 31
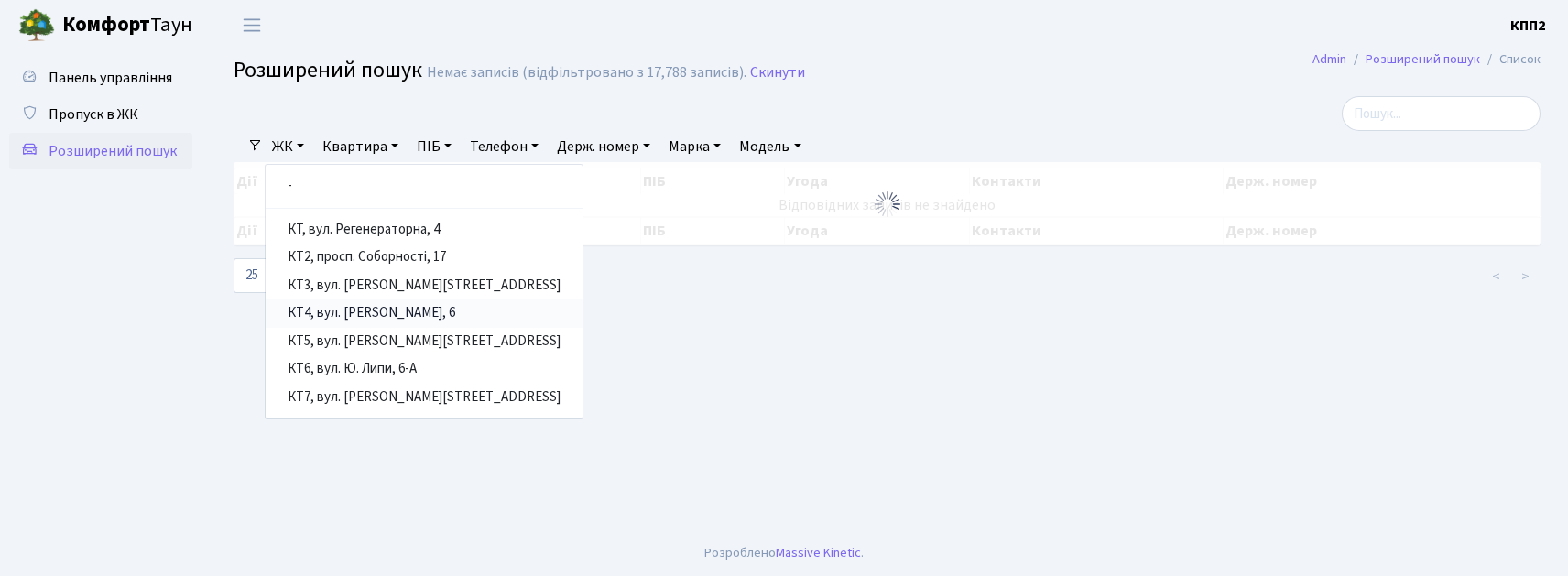
click at [370, 317] on link "КТ4, вул. [PERSON_NAME], 6" at bounding box center [424, 314] width 317 height 29
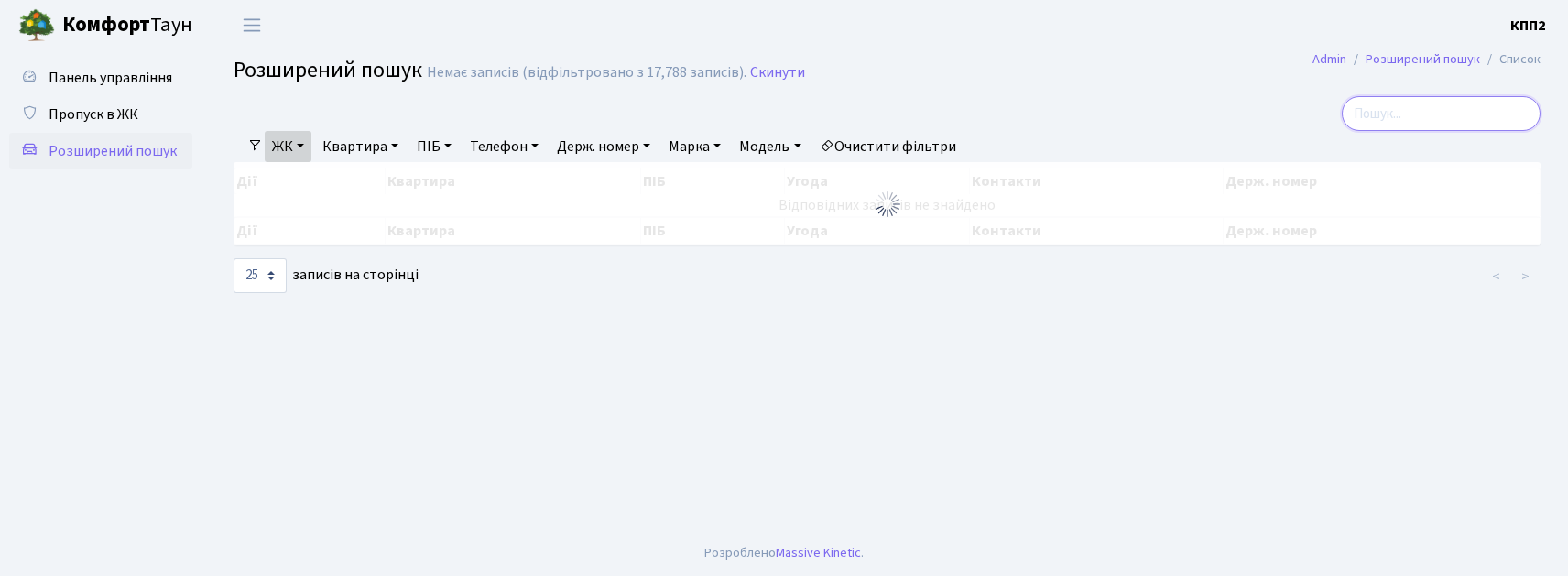
click at [1414, 108] on input "search" at bounding box center [1440, 113] width 199 height 35
type input "65"
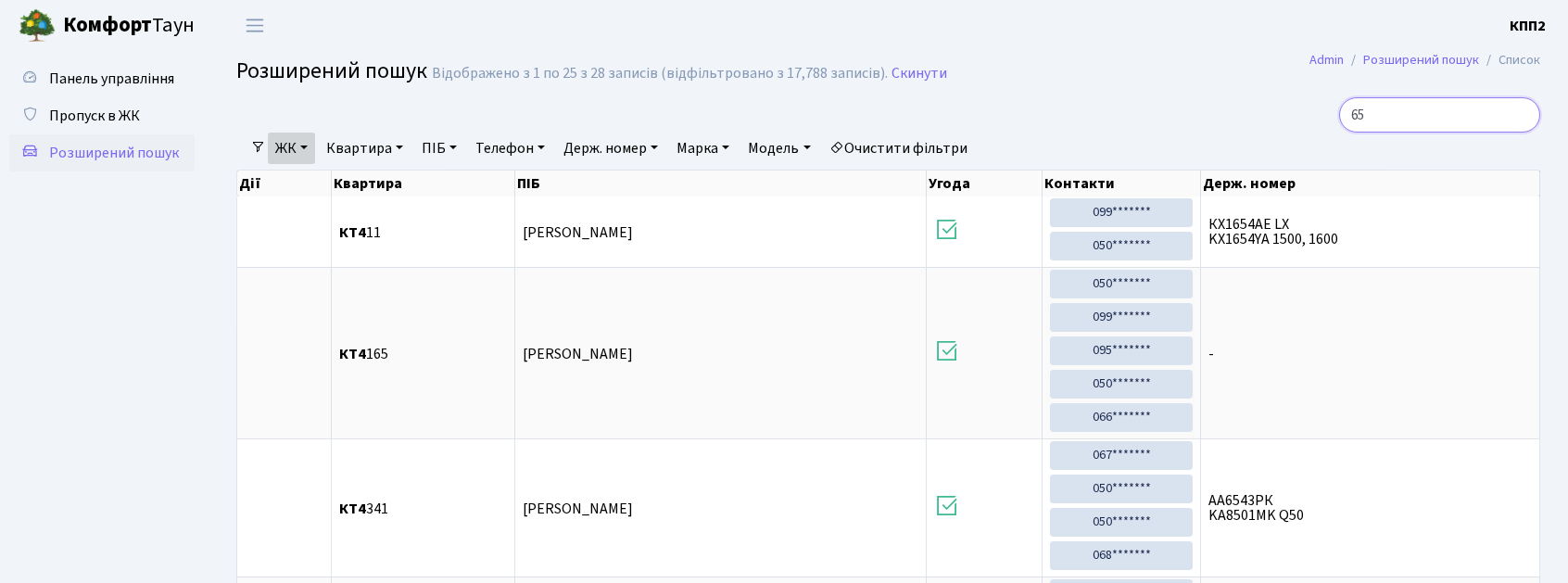
click at [1515, 117] on input "65" at bounding box center [1439, 115] width 201 height 35
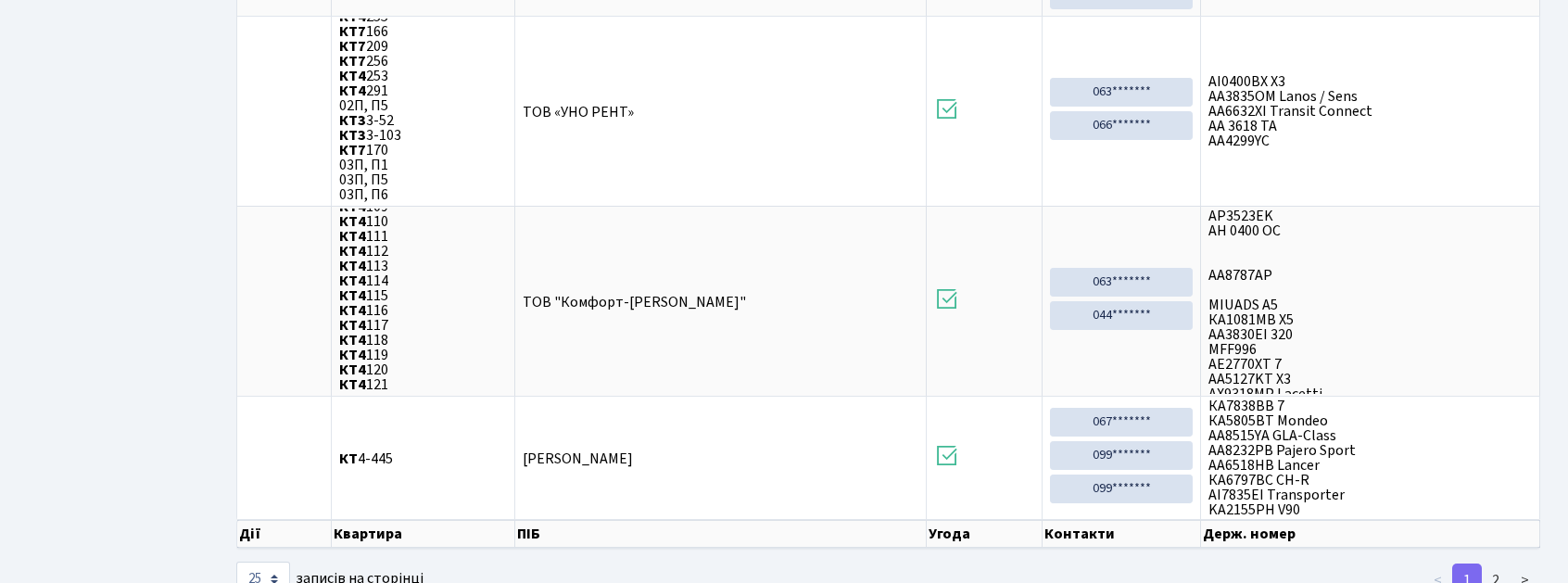
scroll to position [2571, 0]
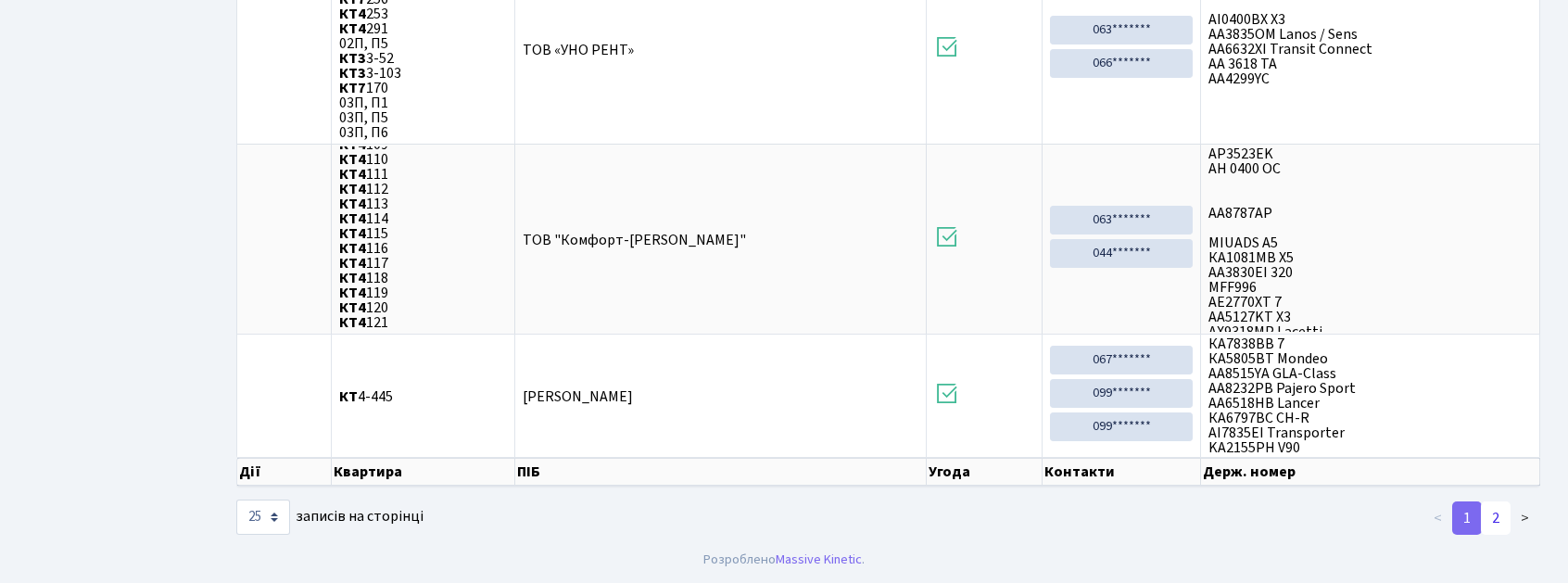
type input "65"
click at [1498, 520] on link "2" at bounding box center [1495, 518] width 30 height 33
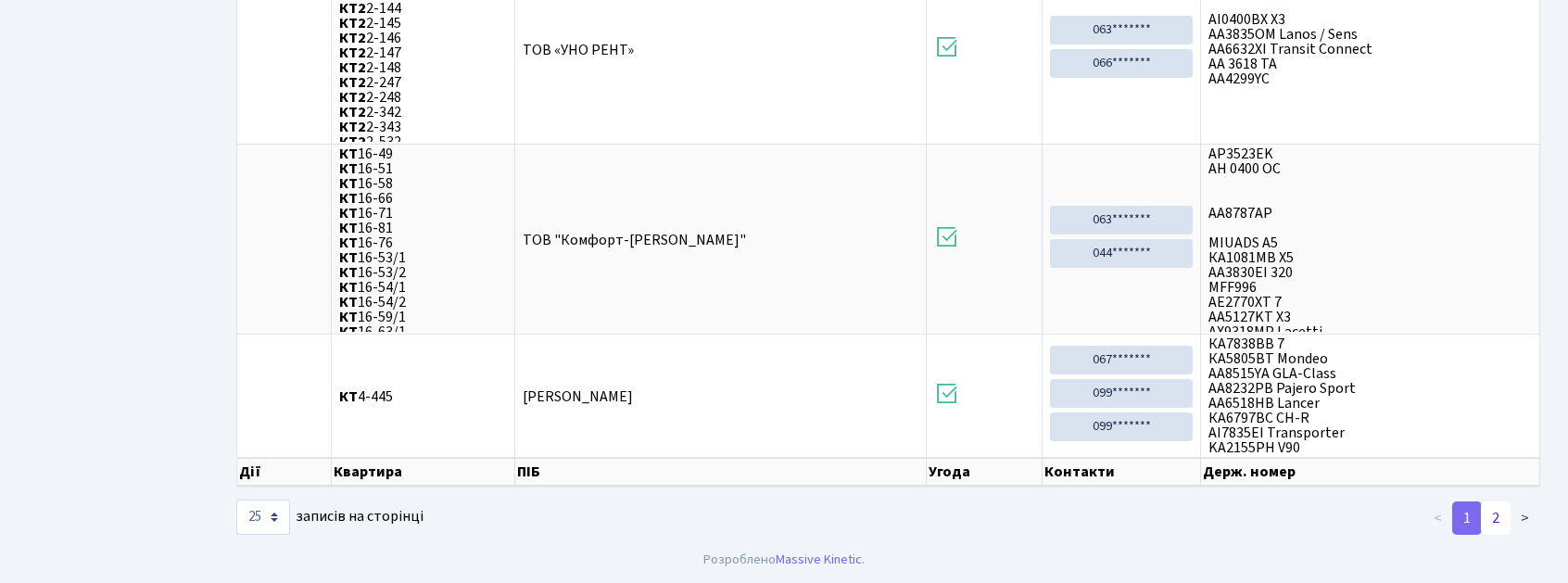
click at [1506, 509] on link "2" at bounding box center [1495, 518] width 30 height 33
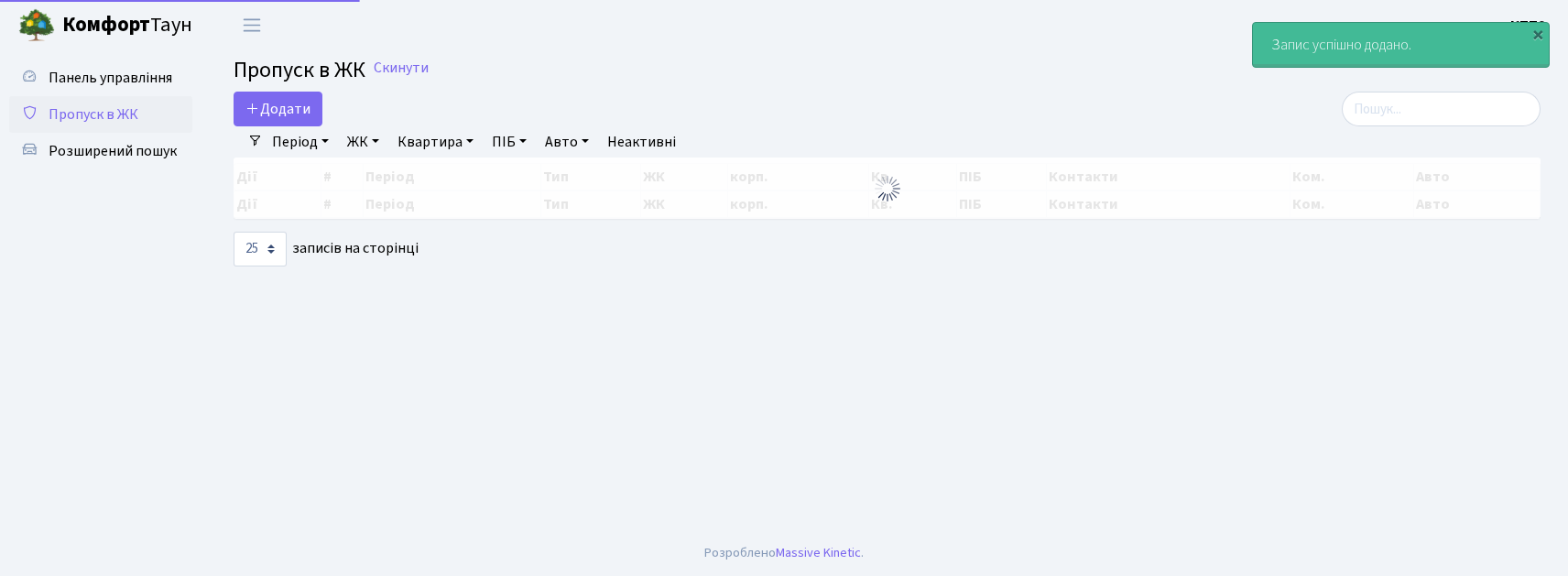
select select "25"
click at [284, 103] on span "Додати" at bounding box center [278, 108] width 65 height 20
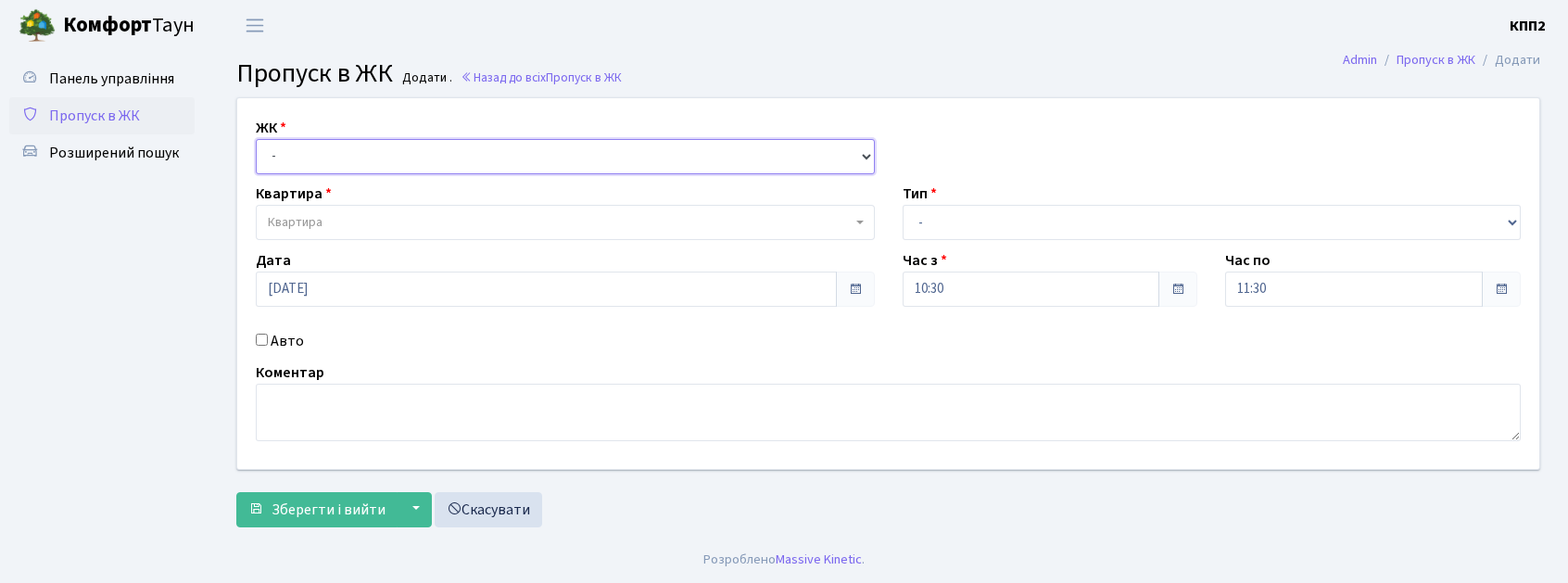
drag, startPoint x: 0, startPoint y: 0, endPoint x: 295, endPoint y: 143, distance: 327.8
click at [295, 143] on select "- КТ, вул. Регенераторна, 4 КТ2, просп. [STREET_ADDRESS] [STREET_ADDRESS] [PERS…" at bounding box center [565, 156] width 619 height 35
select select "271"
click at [255, 139] on select "- КТ, вул. Регенераторна, 4 КТ2, просп. [STREET_ADDRESS] [STREET_ADDRESS] [PERS…" at bounding box center [565, 156] width 619 height 35
select select
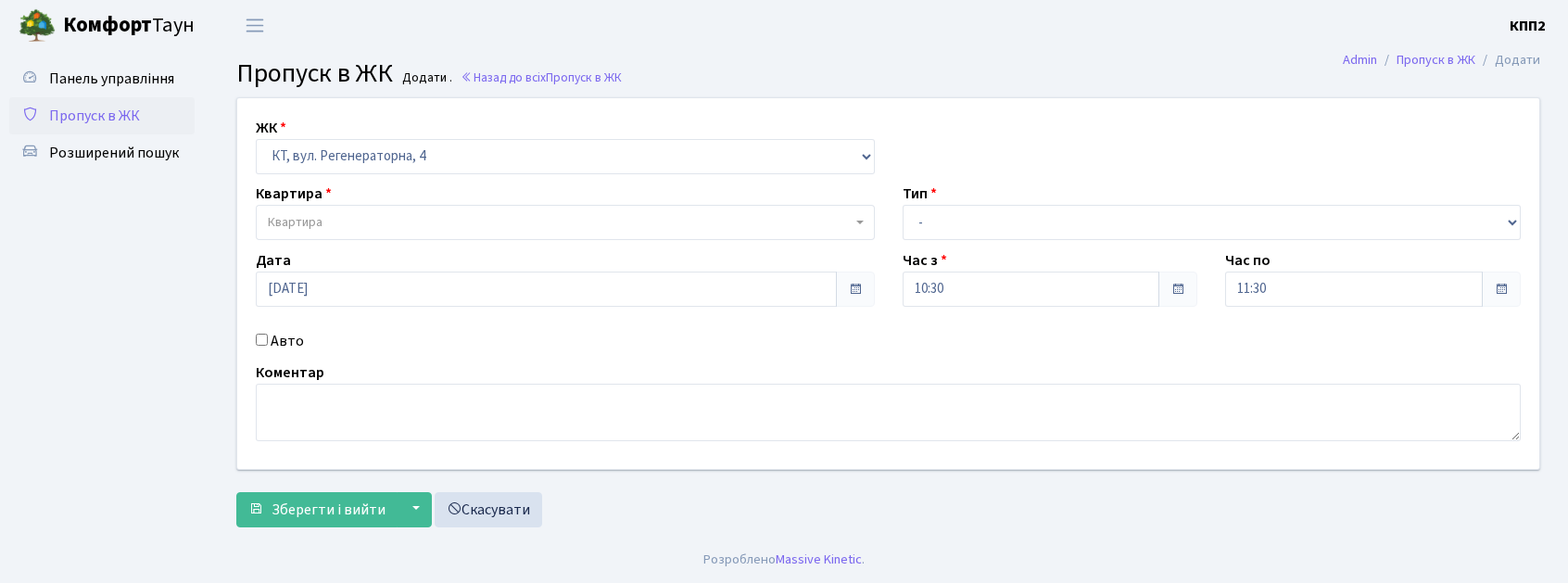
click at [287, 331] on label "Авто" at bounding box center [287, 341] width 33 height 22
click at [268, 334] on input "Авто" at bounding box center [261, 340] width 12 height 12
checkbox input "true"
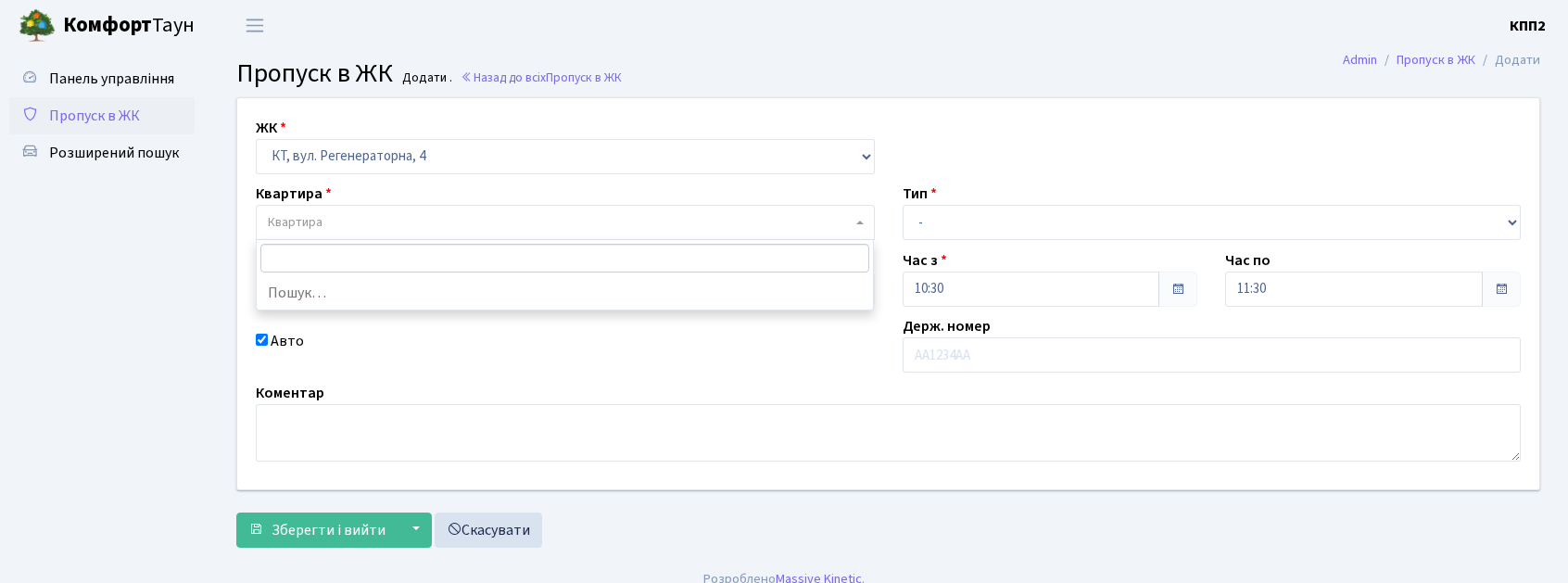
click at [591, 224] on span "Квартира" at bounding box center [559, 223] width 584 height 18
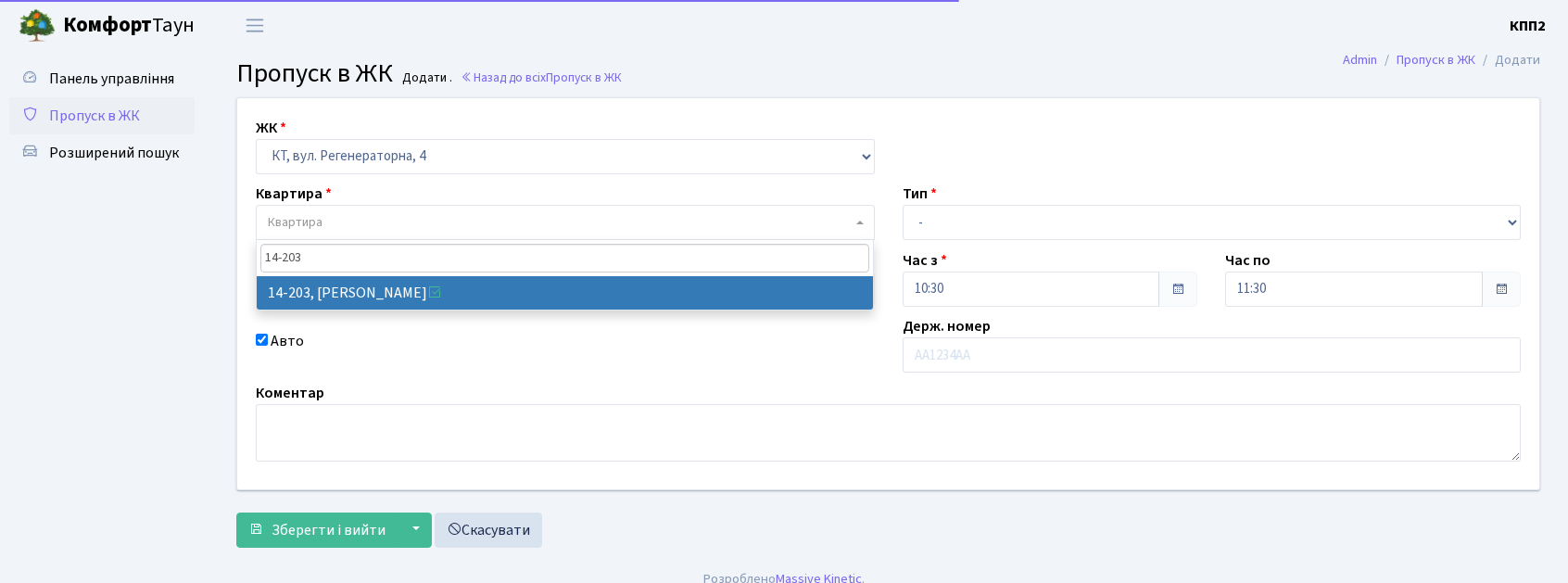
type input "14-203"
select select "7580"
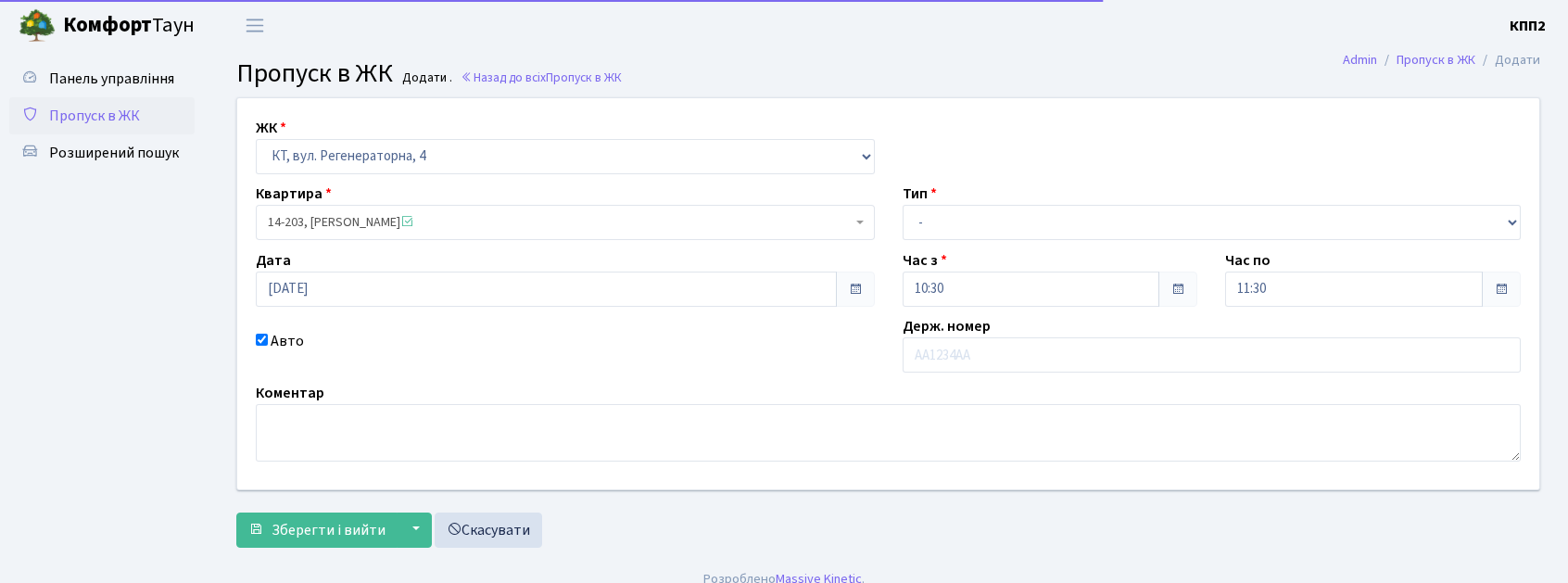
click at [1148, 390] on div "Коментар" at bounding box center [887, 422] width 1292 height 80
click at [1143, 357] on input "text" at bounding box center [1213, 355] width 619 height 35
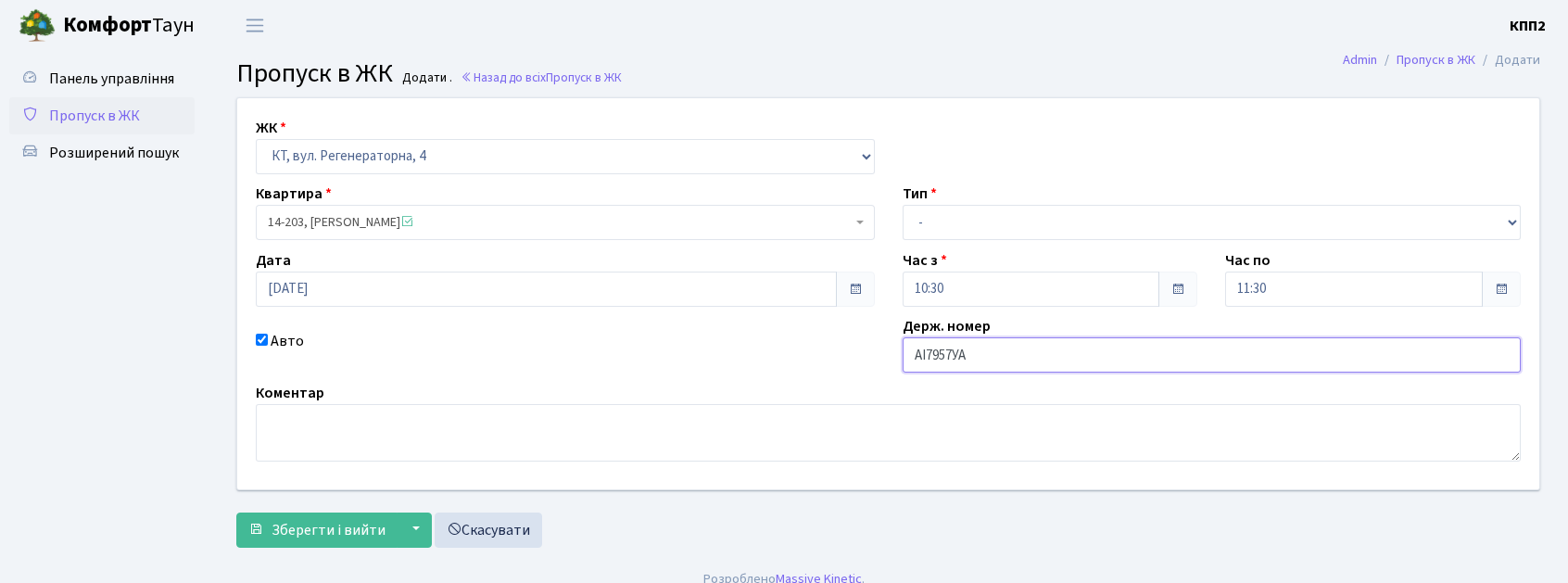
type input "АІ7957УА"
drag, startPoint x: 1066, startPoint y: 220, endPoint x: 1090, endPoint y: 234, distance: 27.8
click at [1066, 220] on select "- Доставка Таксі Гості Сервіс" at bounding box center [1213, 223] width 619 height 35
select select "3"
click at [903, 205] on select "- Доставка Таксі Гості Сервіс" at bounding box center [1213, 223] width 619 height 35
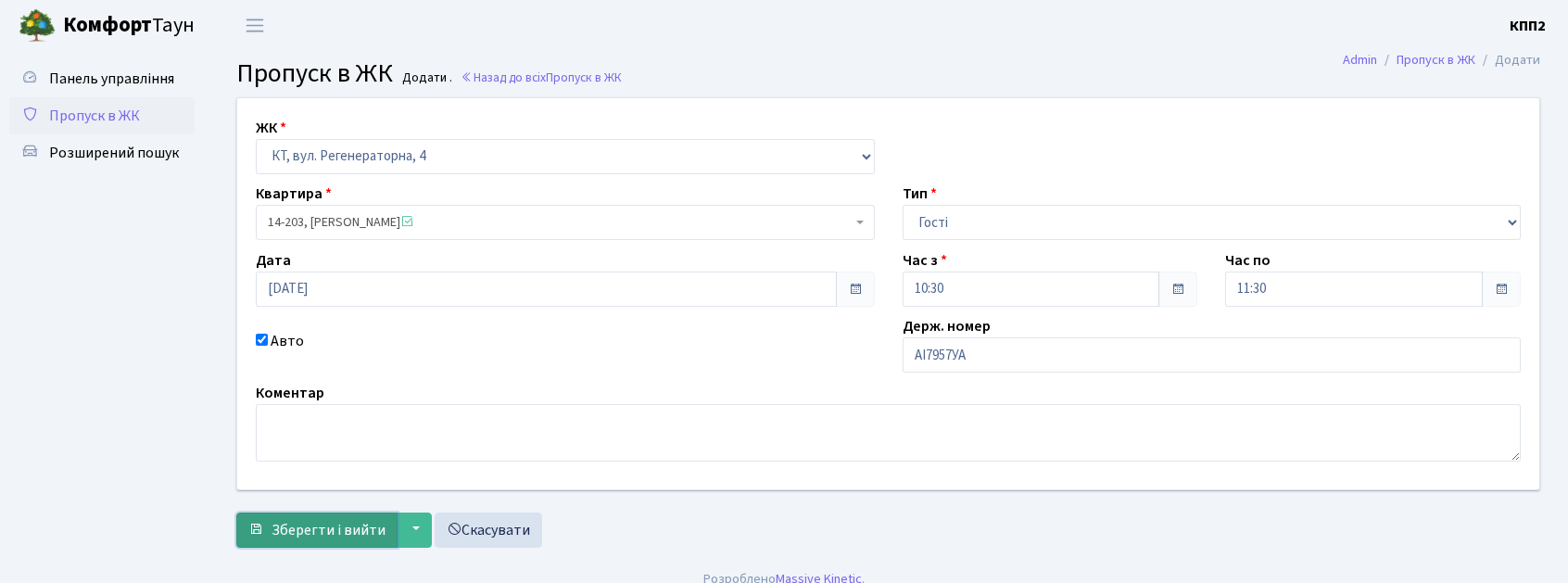
click at [356, 527] on span "Зберегти і вийти" at bounding box center [328, 530] width 114 height 20
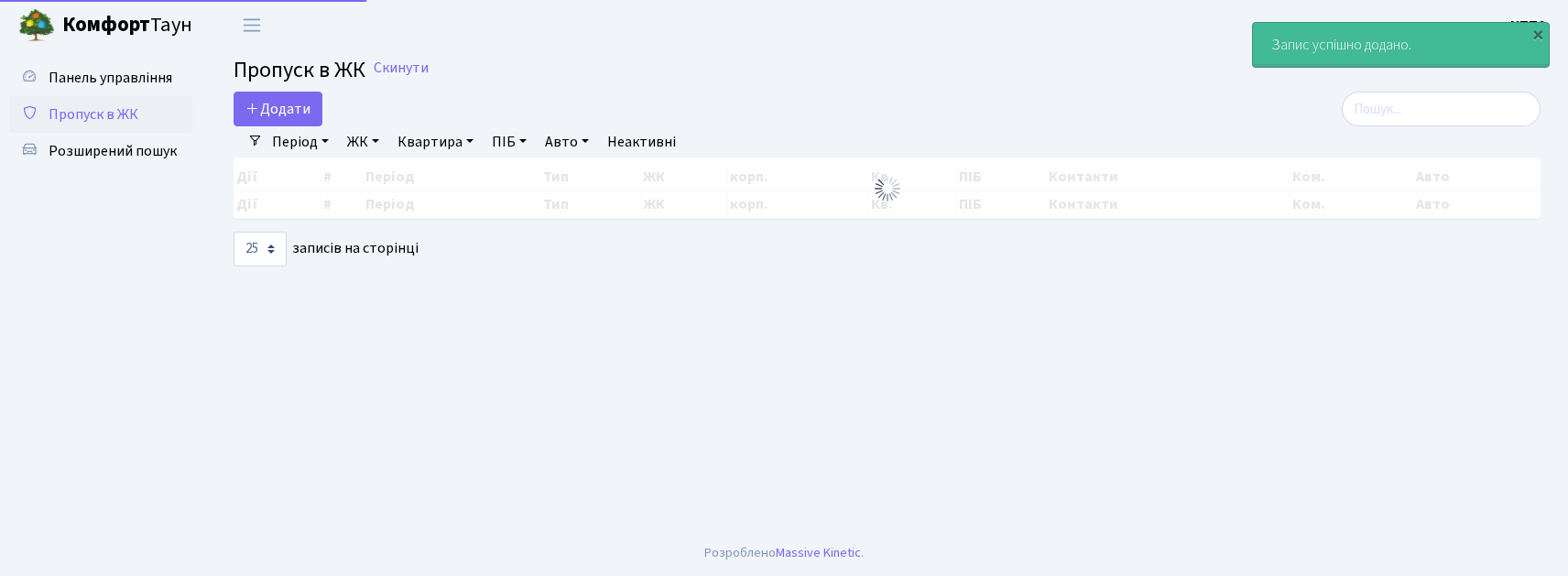
select select "25"
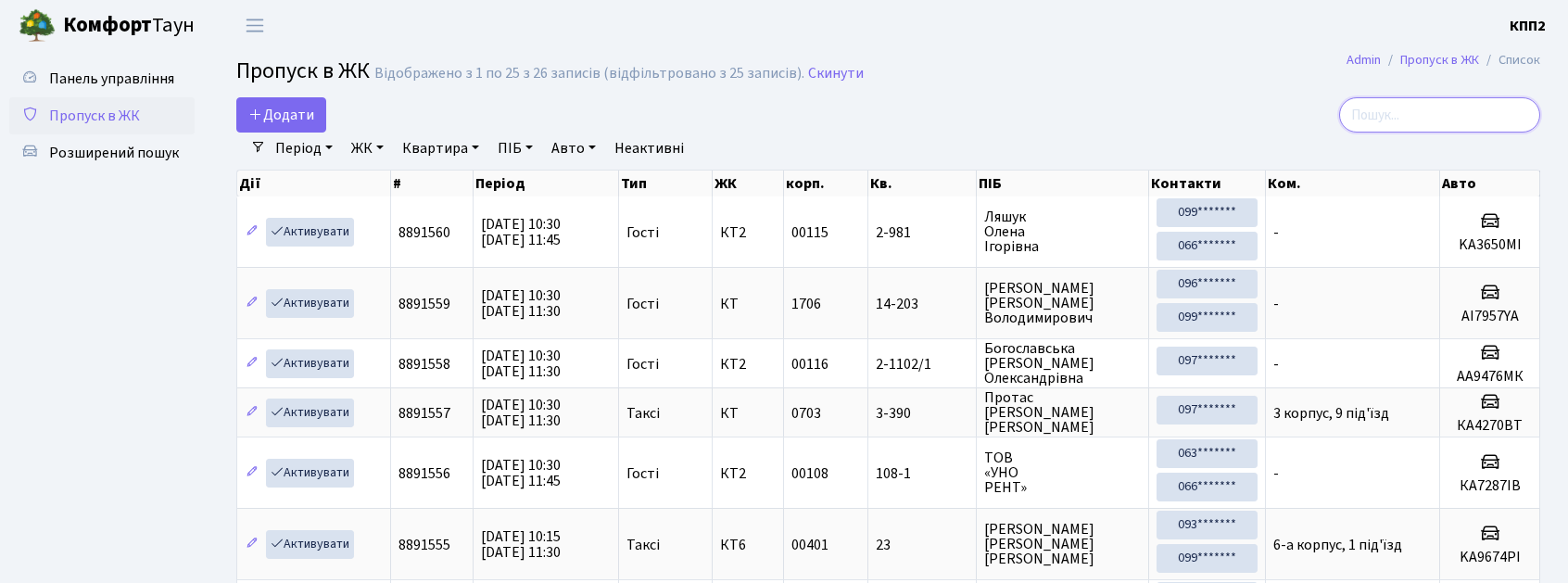
click at [1443, 100] on input "search" at bounding box center [1439, 115] width 201 height 35
click at [293, 97] on link "Додати" at bounding box center [281, 115] width 90 height 35
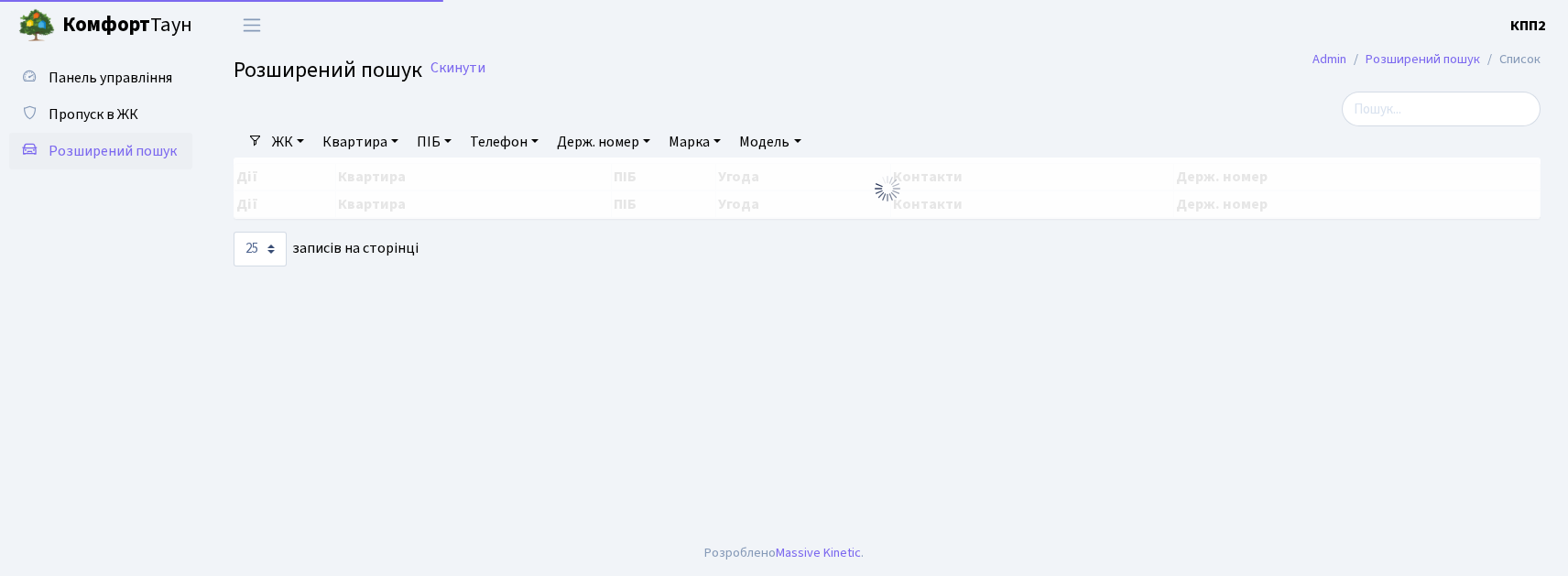
select select "25"
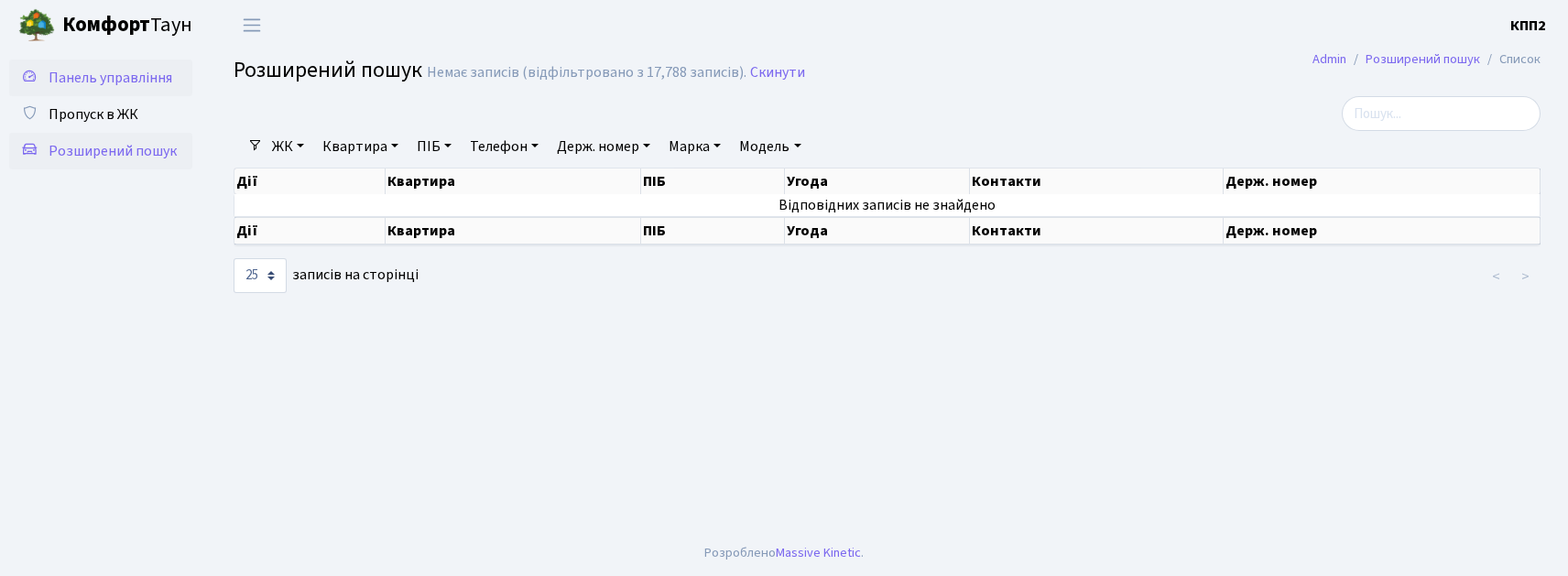
click at [89, 79] on span "Панель управління" at bounding box center [110, 78] width 124 height 20
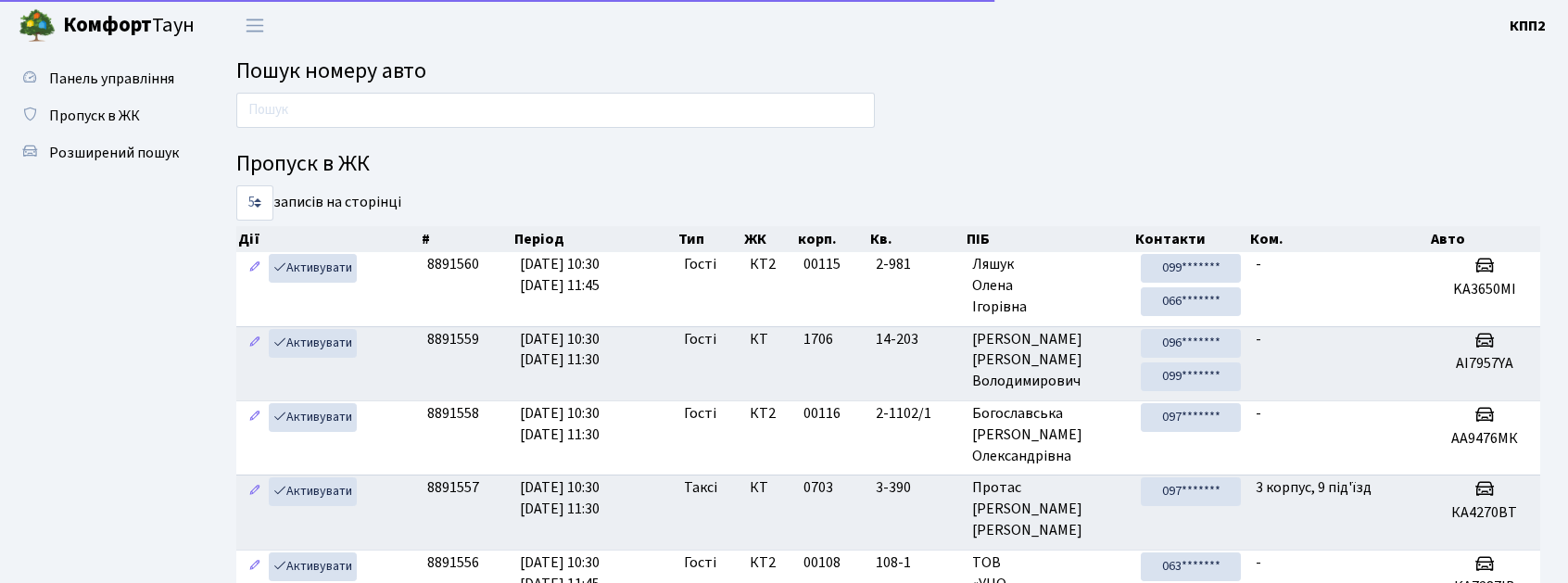
click at [409, 130] on div at bounding box center [555, 115] width 666 height 45
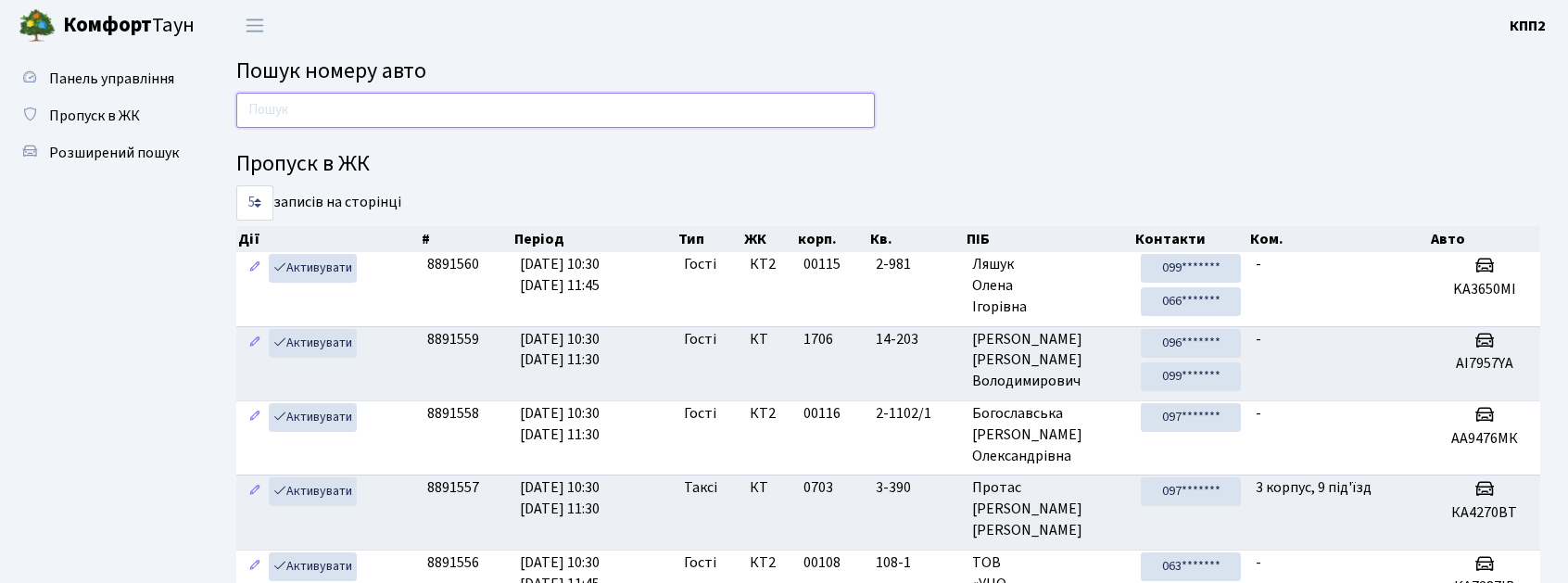
click at [413, 112] on input "text" at bounding box center [555, 110] width 639 height 35
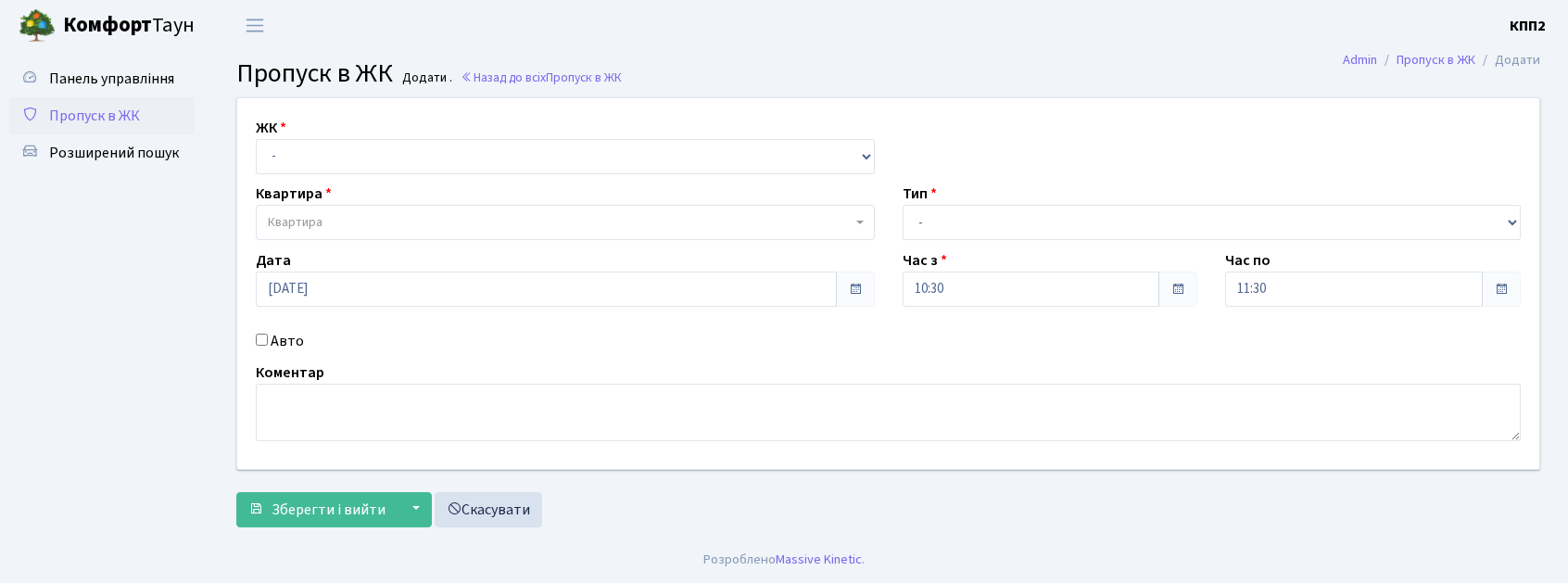
drag, startPoint x: 301, startPoint y: 123, endPoint x: 306, endPoint y: 133, distance: 11.2
click at [302, 124] on div "ЖК - КТ, вул. Регенераторна, 4 КТ2, просп. [STREET_ADDRESS] [STREET_ADDRESS] [P…" at bounding box center [565, 145] width 647 height 57
drag, startPoint x: 319, startPoint y: 159, endPoint x: 335, endPoint y: 173, distance: 21.3
click at [319, 159] on select "- КТ, вул. Регенераторна, 4 КТ2, просп. Соборності, 17 КТ3, вул. Березнева, 16 …" at bounding box center [565, 156] width 619 height 35
select select "271"
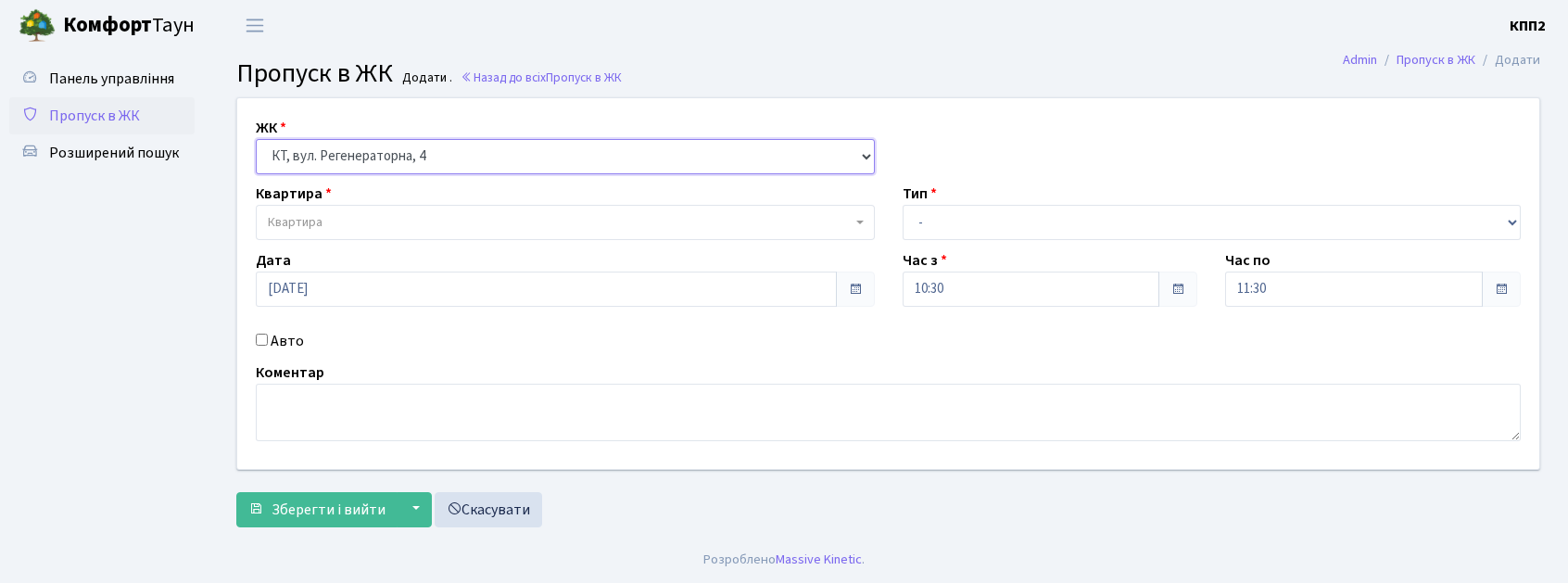
click at [255, 139] on select "- КТ, вул. Регенераторна, 4 КТ2, просп. Соборності, 17 КТ3, вул. Березнева, 16 …" at bounding box center [565, 156] width 619 height 35
select select
click at [283, 337] on label "Авто" at bounding box center [287, 341] width 33 height 22
click at [268, 337] on input "Авто" at bounding box center [261, 340] width 12 height 12
checkbox input "true"
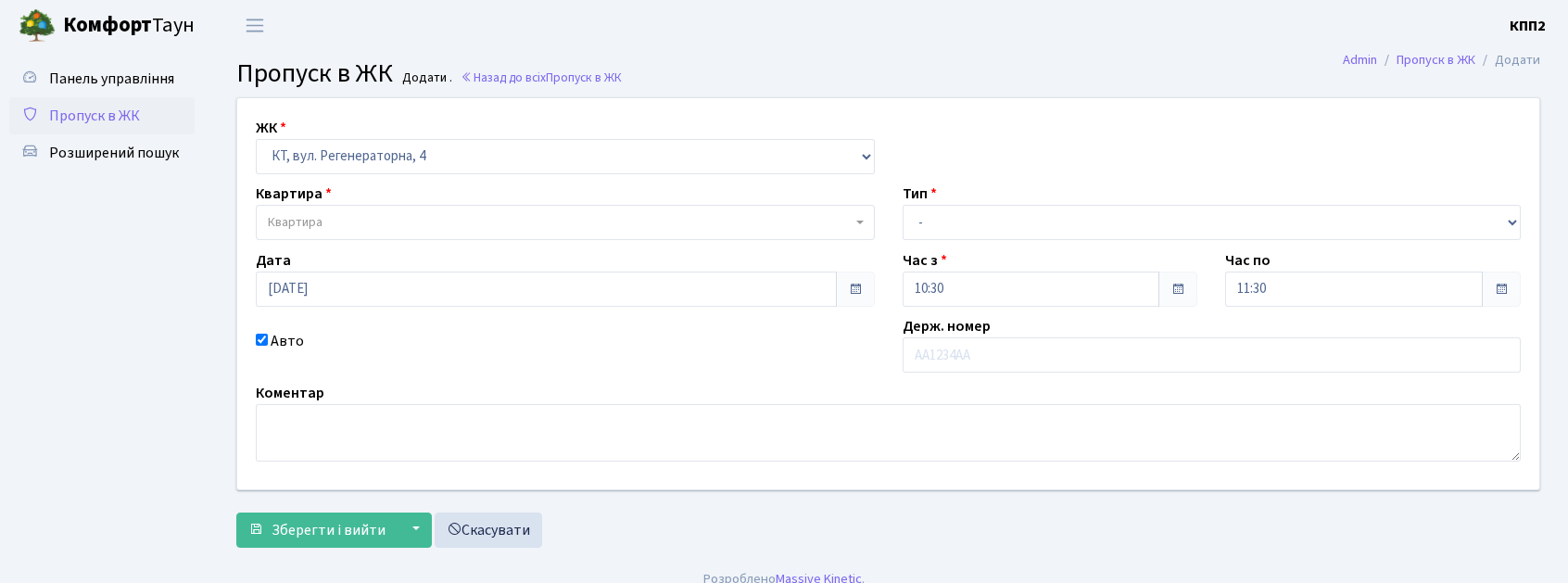
click at [452, 223] on span "Квартира" at bounding box center [559, 223] width 584 height 18
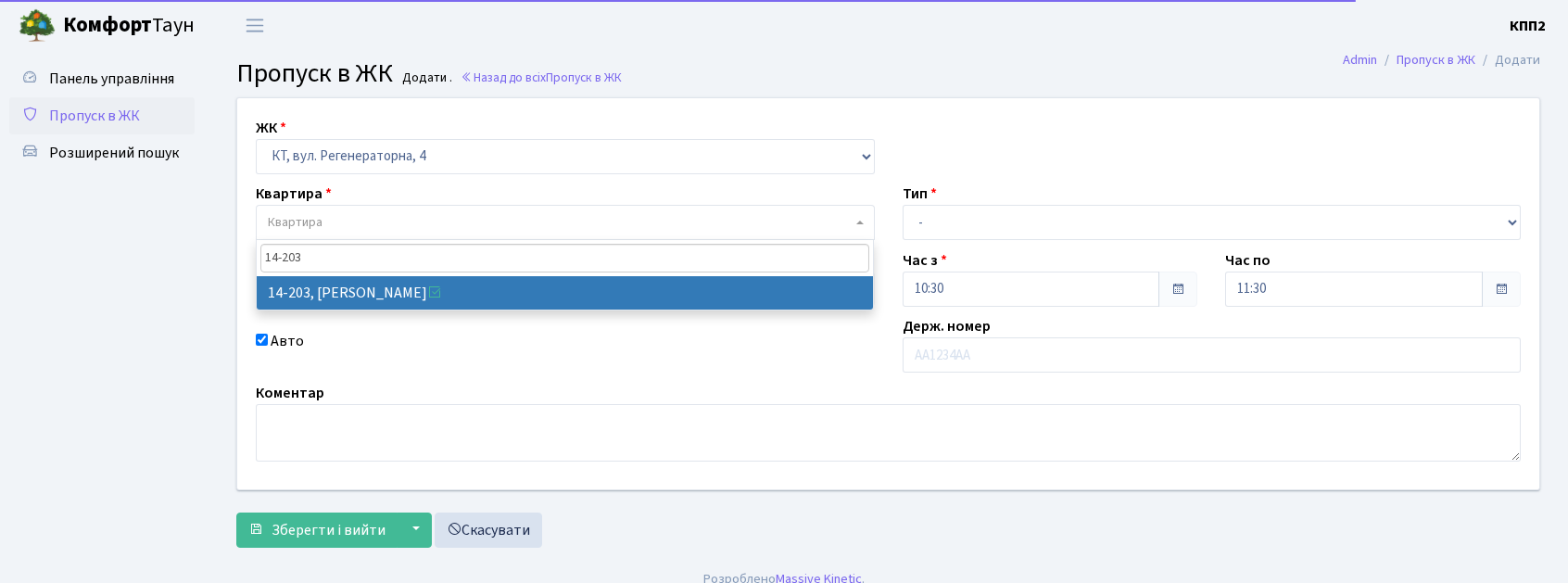
type input "14-203"
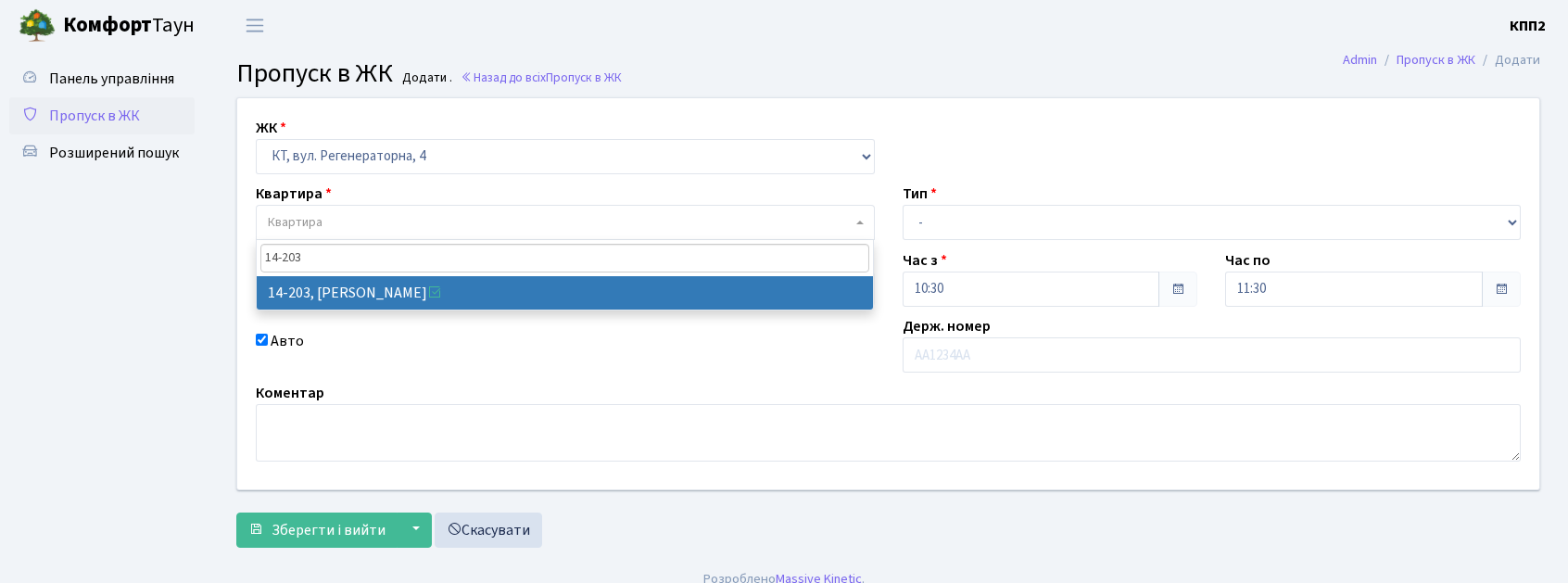
drag, startPoint x: 500, startPoint y: 298, endPoint x: 736, endPoint y: 294, distance: 236.0
select select "7580"
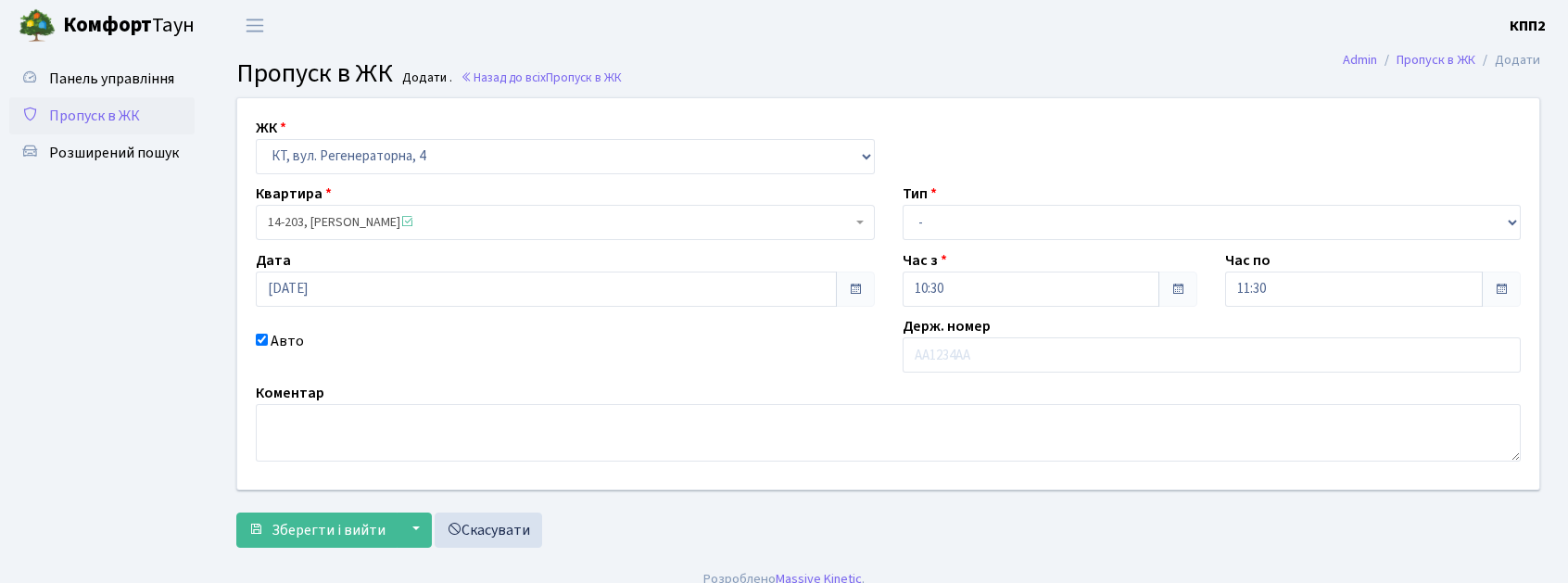
click at [967, 336] on label "Держ. номер" at bounding box center [947, 326] width 88 height 22
click at [967, 357] on input "text" at bounding box center [1213, 355] width 619 height 35
type input "ВА3876ЕН"
click at [938, 200] on div "Тип - Доставка Таксі Гості Сервіс" at bounding box center [1212, 211] width 647 height 57
click at [953, 227] on select "- Доставка Таксі Гості Сервіс" at bounding box center [1213, 223] width 619 height 35
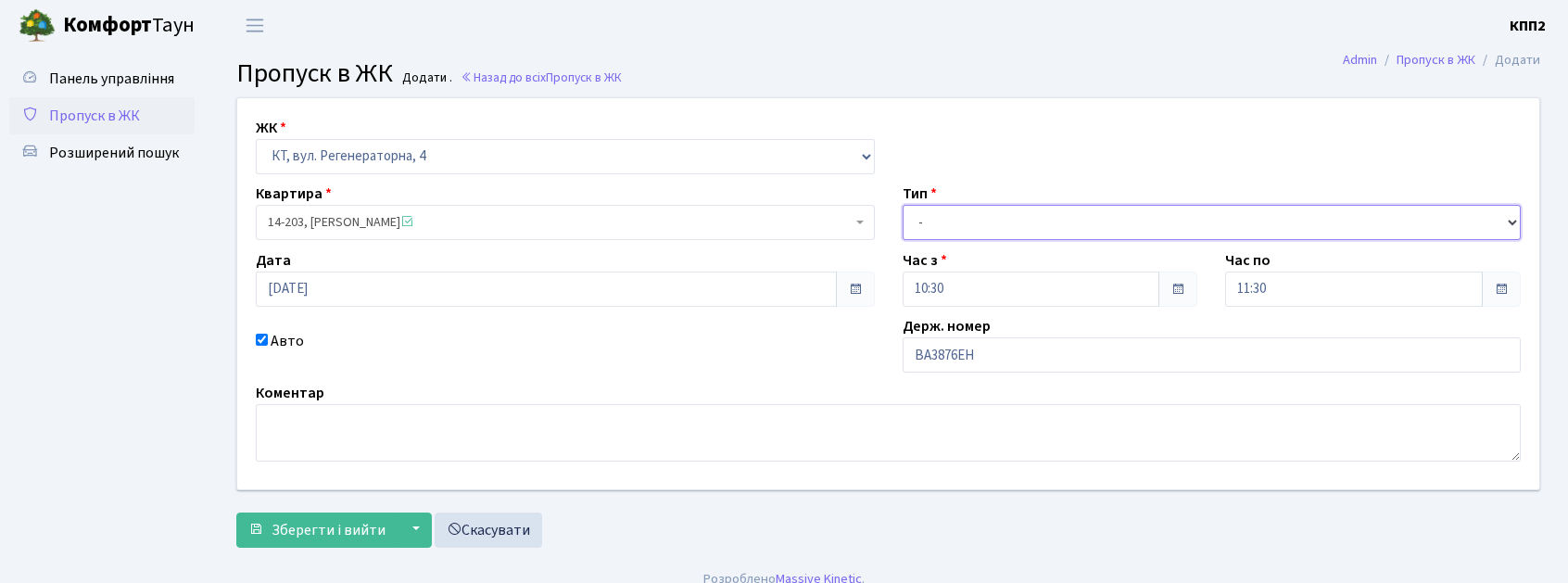
select select "2"
click at [903, 205] on select "- Доставка Таксі Гості Сервіс" at bounding box center [1213, 223] width 619 height 35
click at [336, 512] on form "ЖК - КТ, вул. Регенераторна, 4 КТ2, просп. Соборності, 17 КТ3, вул. Березнева, …" at bounding box center [887, 323] width 1304 height 451
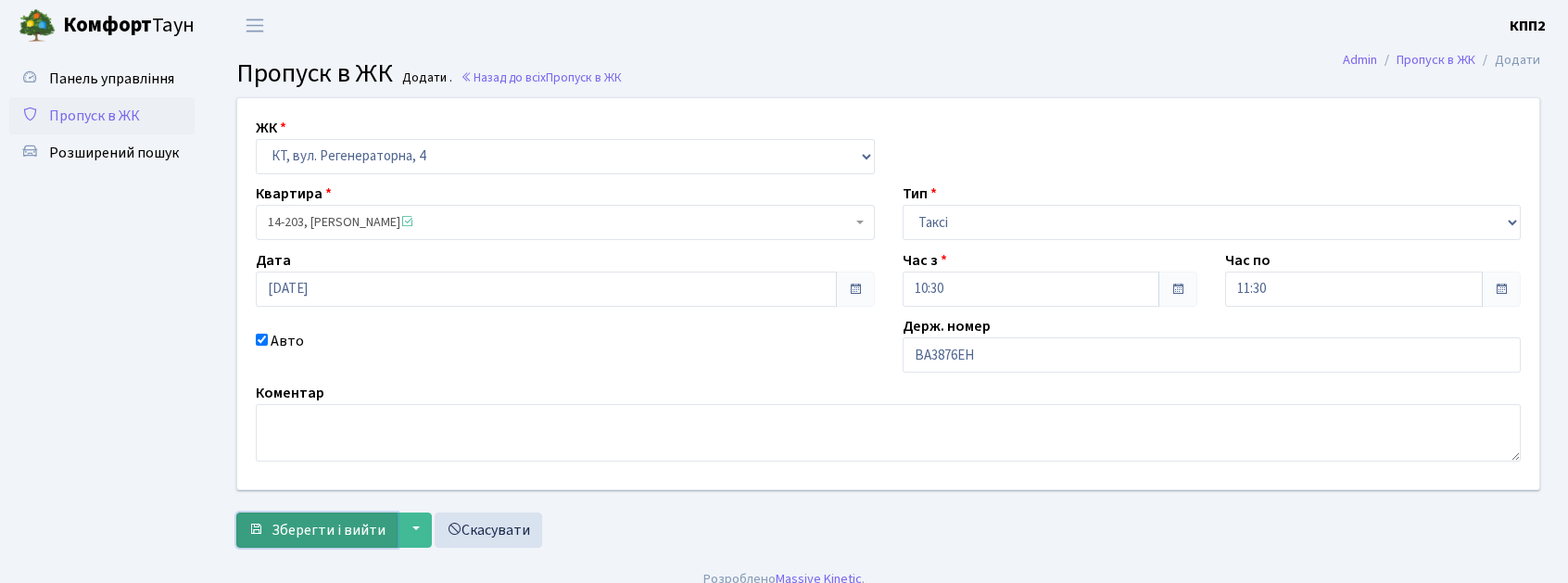
click at [337, 525] on span "Зберегти і вийти" at bounding box center [328, 530] width 114 height 20
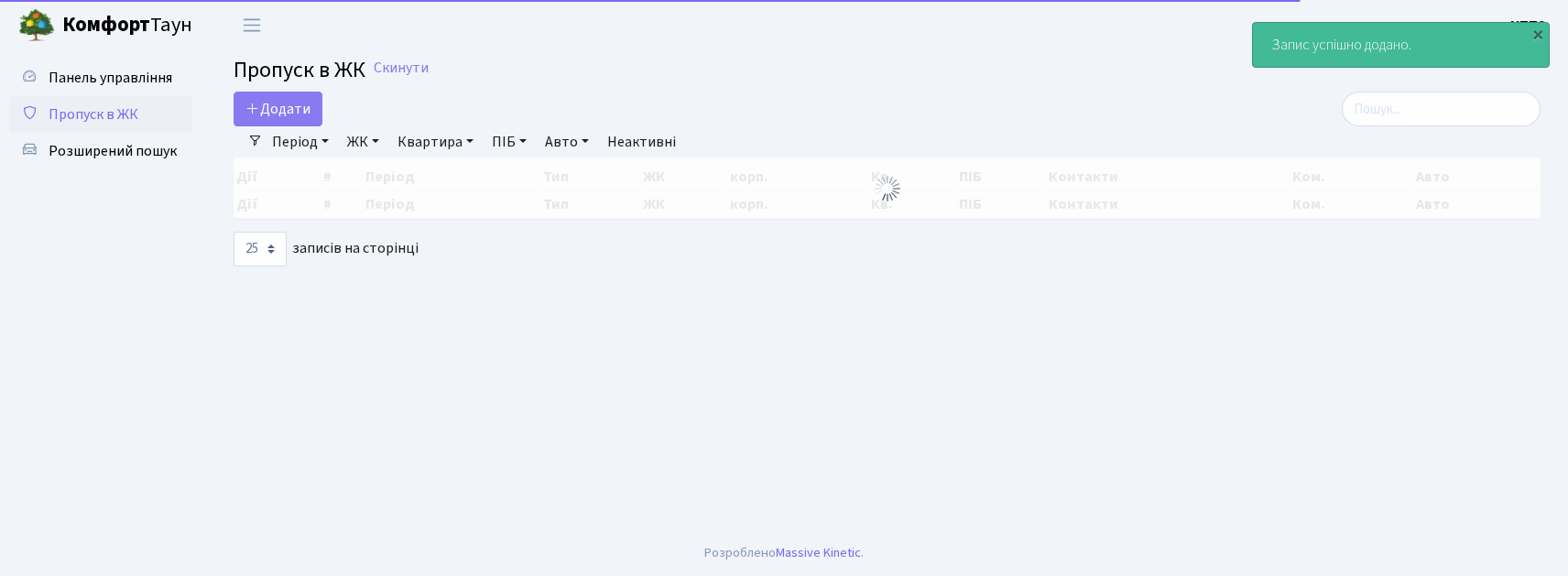
select select "25"
click at [269, 95] on main "Admin Пропуск в ЖК Список Пропуск в ЖК Скинути Додати Фільтри Період 17.08.2025…" at bounding box center [887, 290] width 1362 height 480
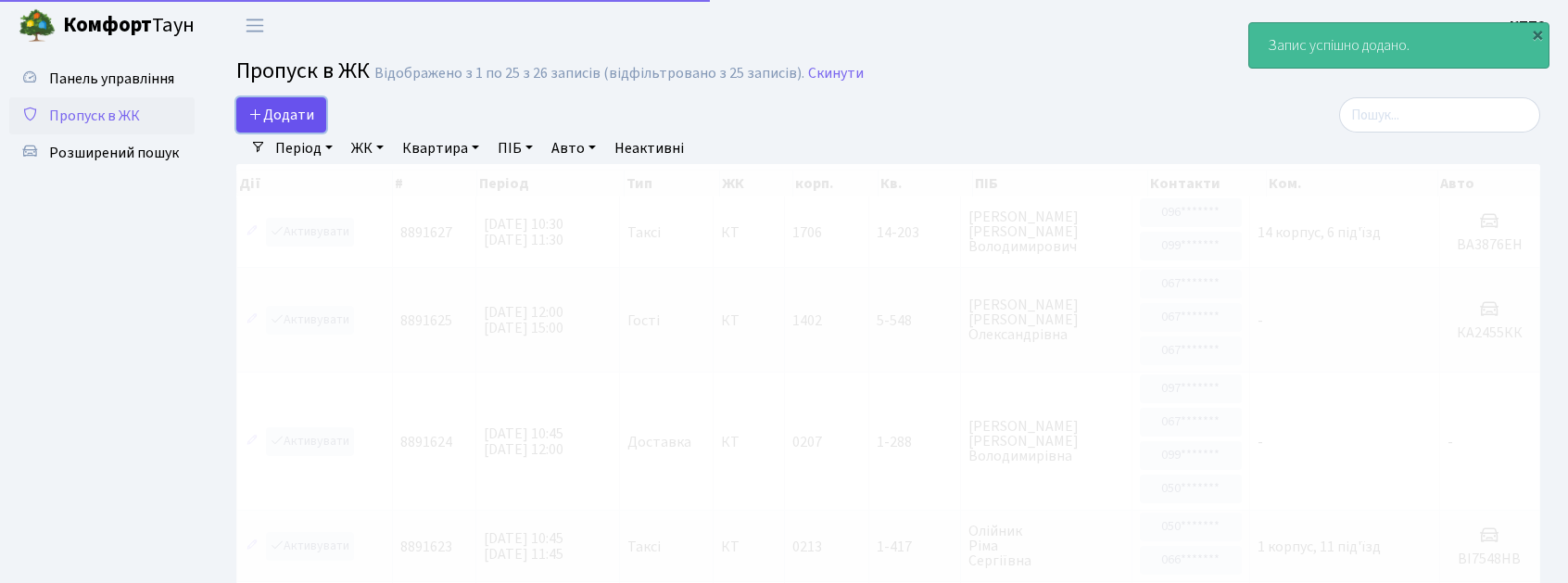
click at [271, 109] on span "Додати" at bounding box center [282, 115] width 66 height 20
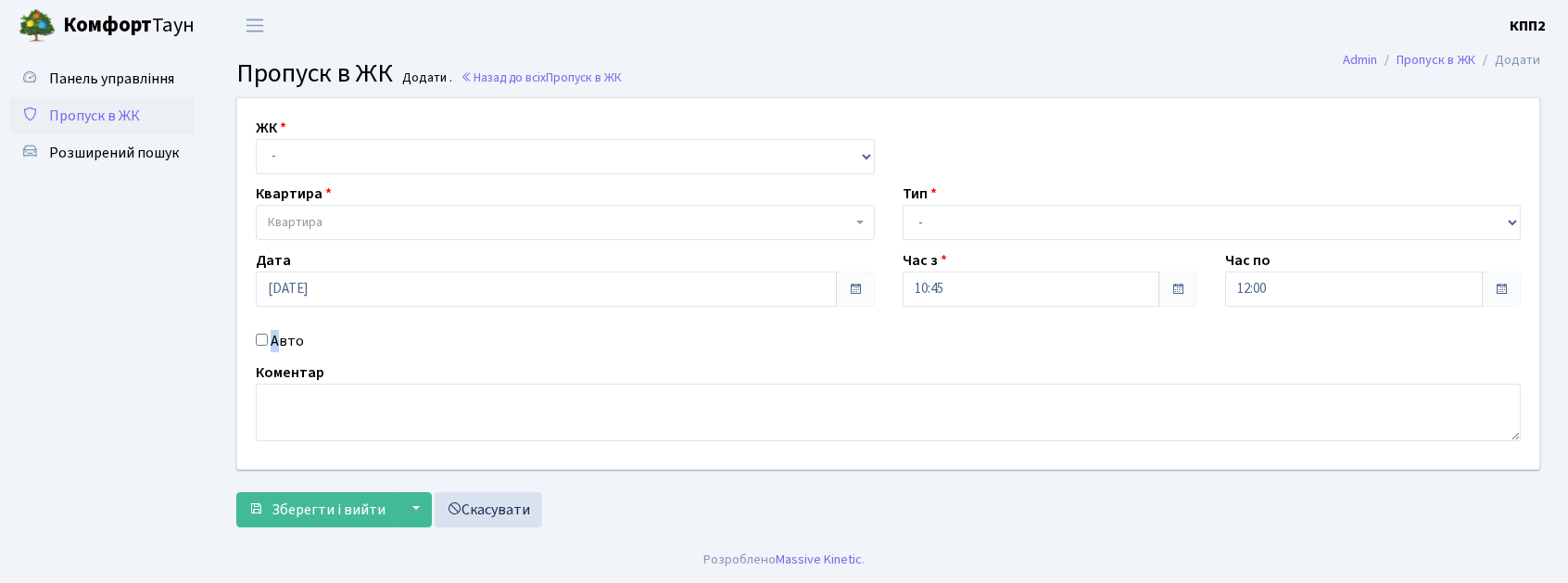
click at [276, 342] on label "Авто" at bounding box center [287, 341] width 33 height 22
click at [337, 123] on div "ЖК - КТ, вул. Регенераторна, 4 КТ2, просп. [STREET_ADDRESS] [STREET_ADDRESS] [P…" at bounding box center [565, 145] width 647 height 57
click at [337, 169] on select "- КТ, вул. Регенераторна, 4 КТ2, просп. [STREET_ADDRESS] [STREET_ADDRESS] [PERS…" at bounding box center [565, 156] width 619 height 35
select select "271"
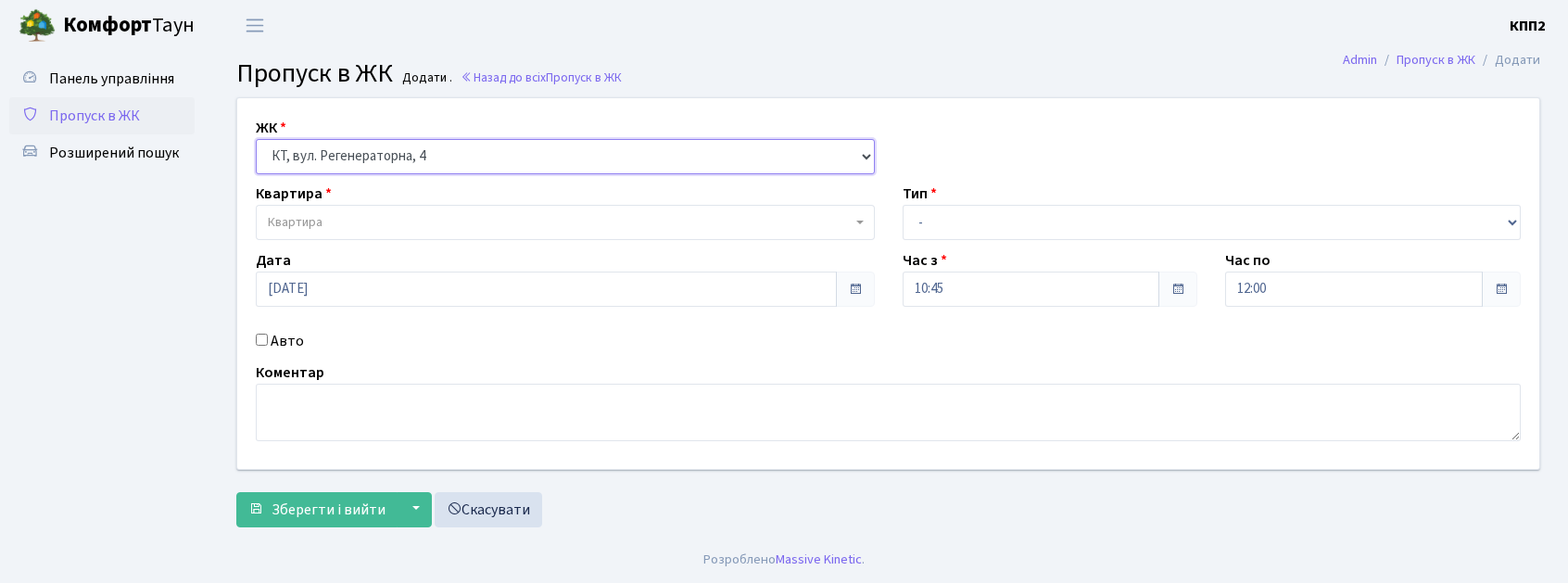
click at [255, 139] on select "- КТ, вул. Регенераторна, 4 КТ2, просп. [STREET_ADDRESS] [STREET_ADDRESS] [PERS…" at bounding box center [565, 156] width 619 height 35
select select
click at [276, 336] on label "Авто" at bounding box center [287, 341] width 33 height 22
click at [268, 336] on input "Авто" at bounding box center [261, 340] width 12 height 12
checkbox input "true"
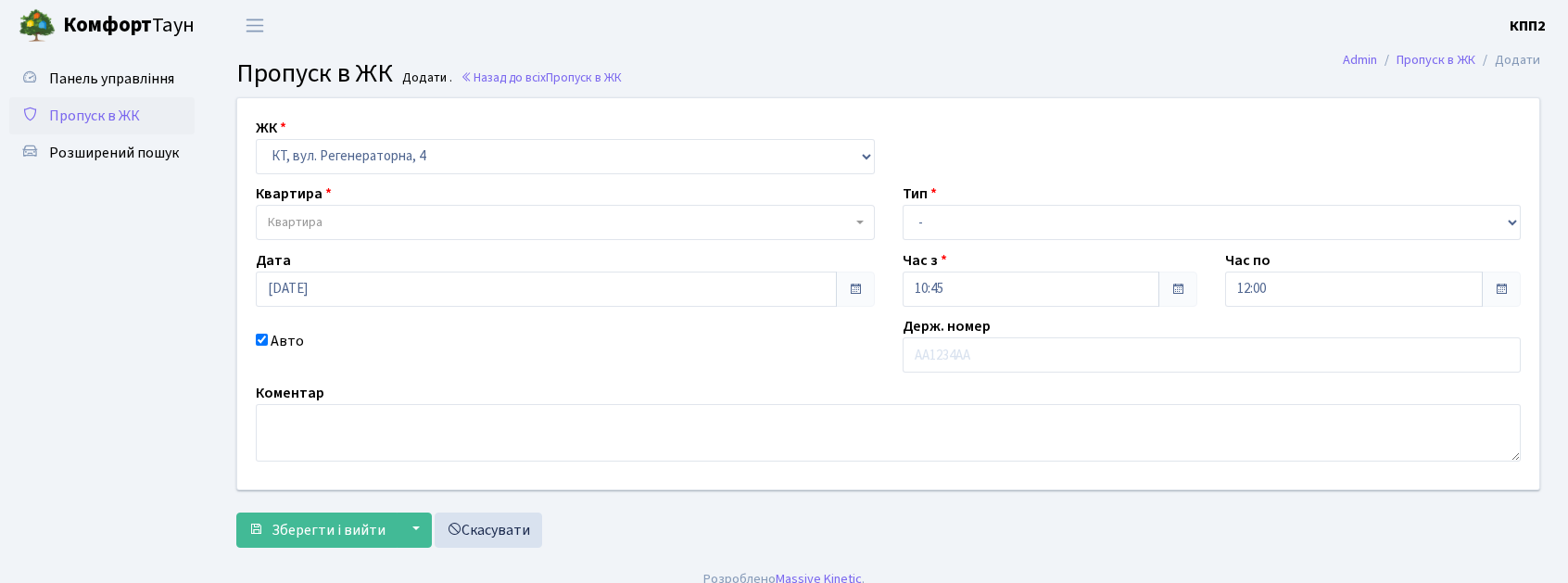
click at [312, 226] on span "Квартира" at bounding box center [295, 223] width 54 height 18
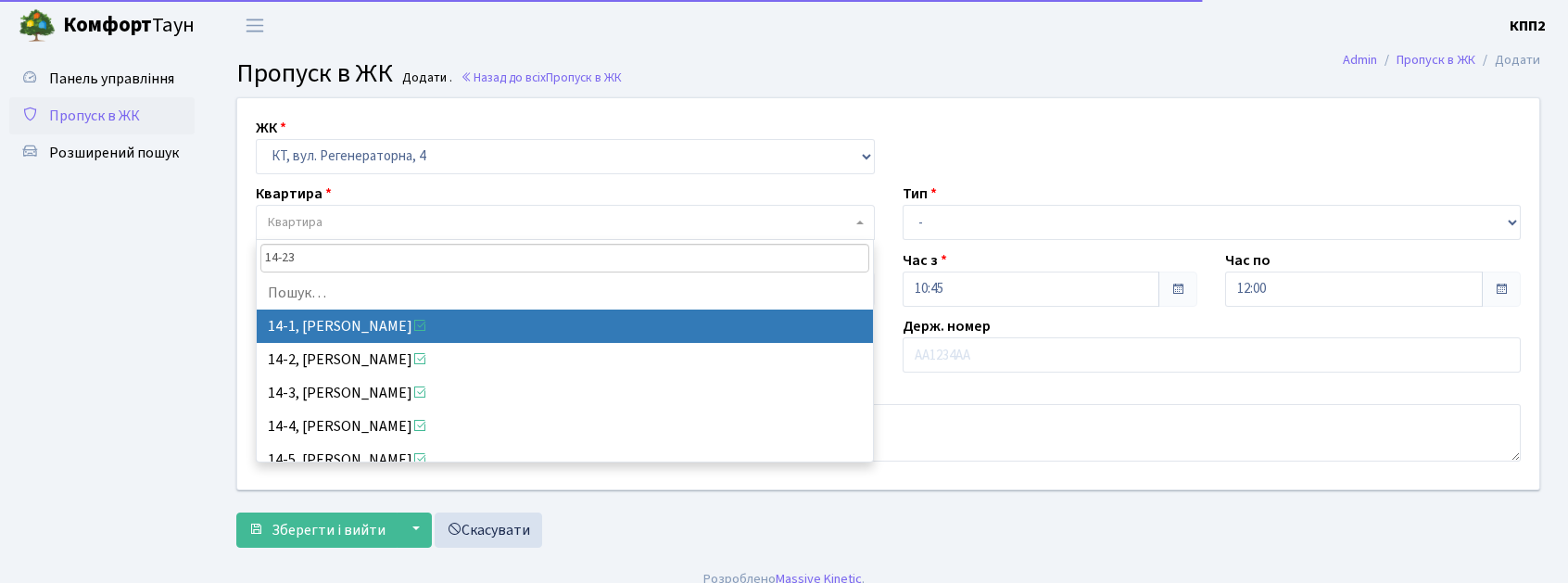
type input "14-230"
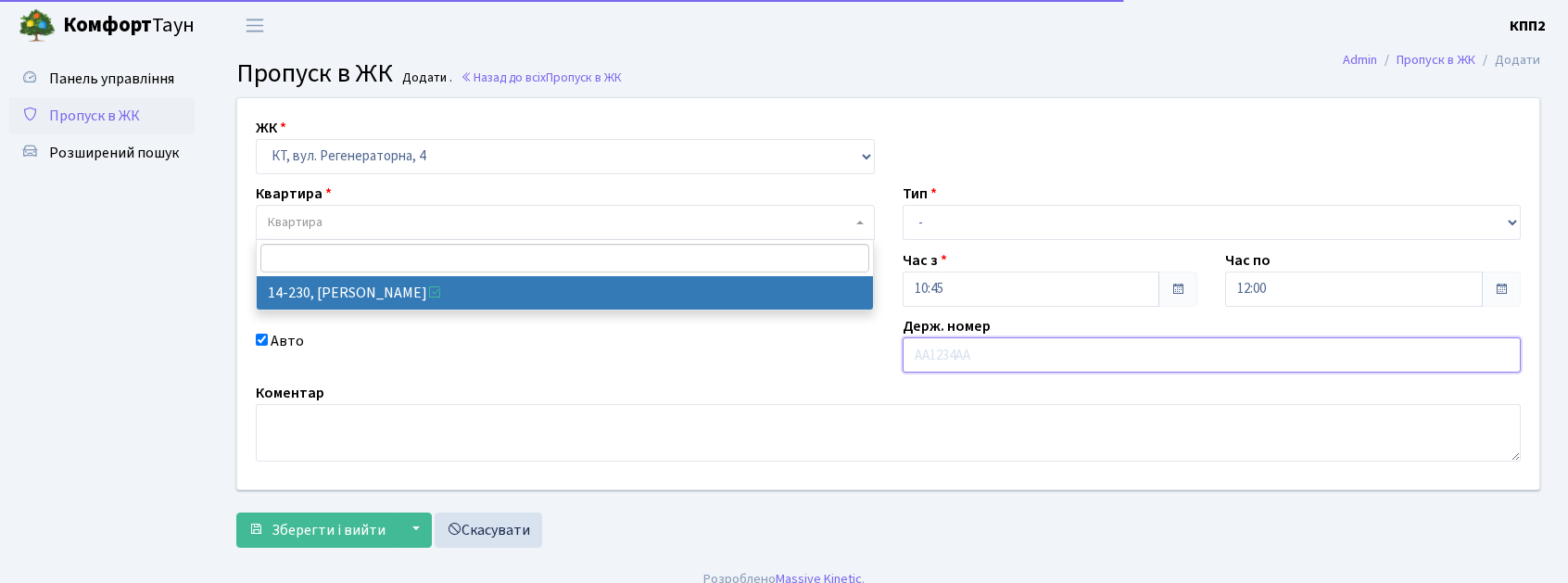
click at [1124, 343] on input "text" at bounding box center [1213, 355] width 619 height 35
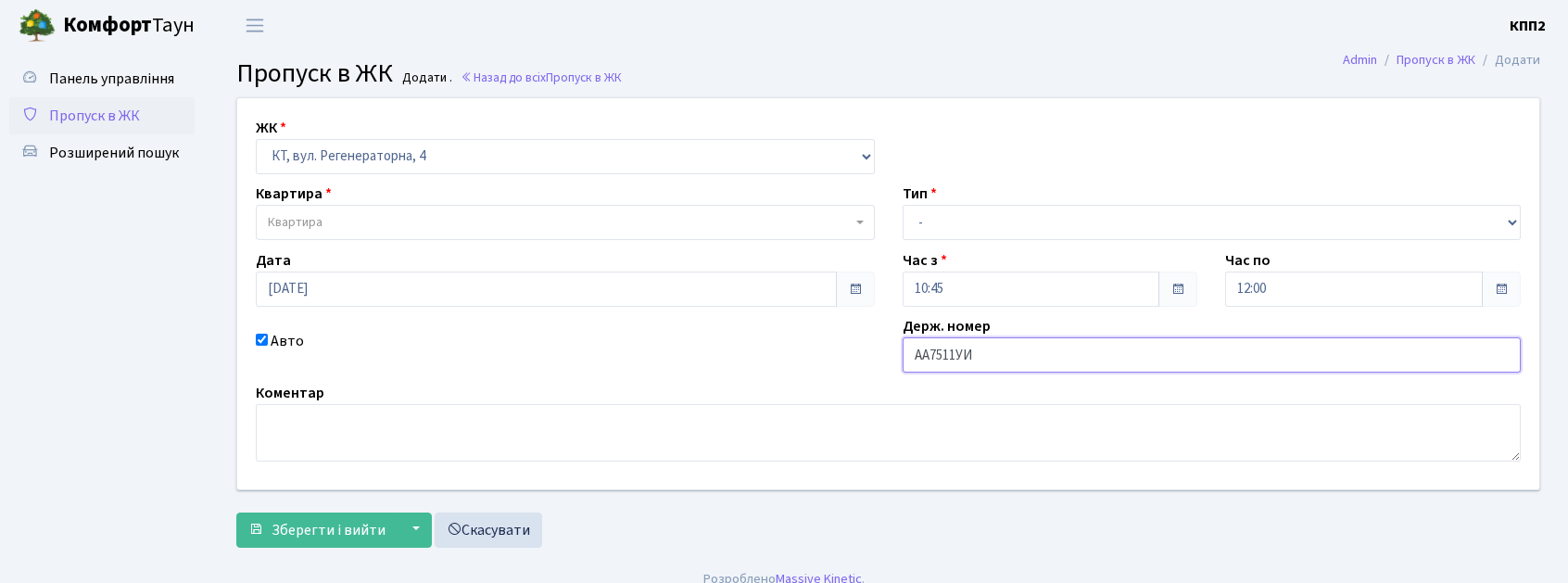
type input "АА7511УИ"
click at [441, 235] on span "Квартира" at bounding box center [565, 223] width 619 height 35
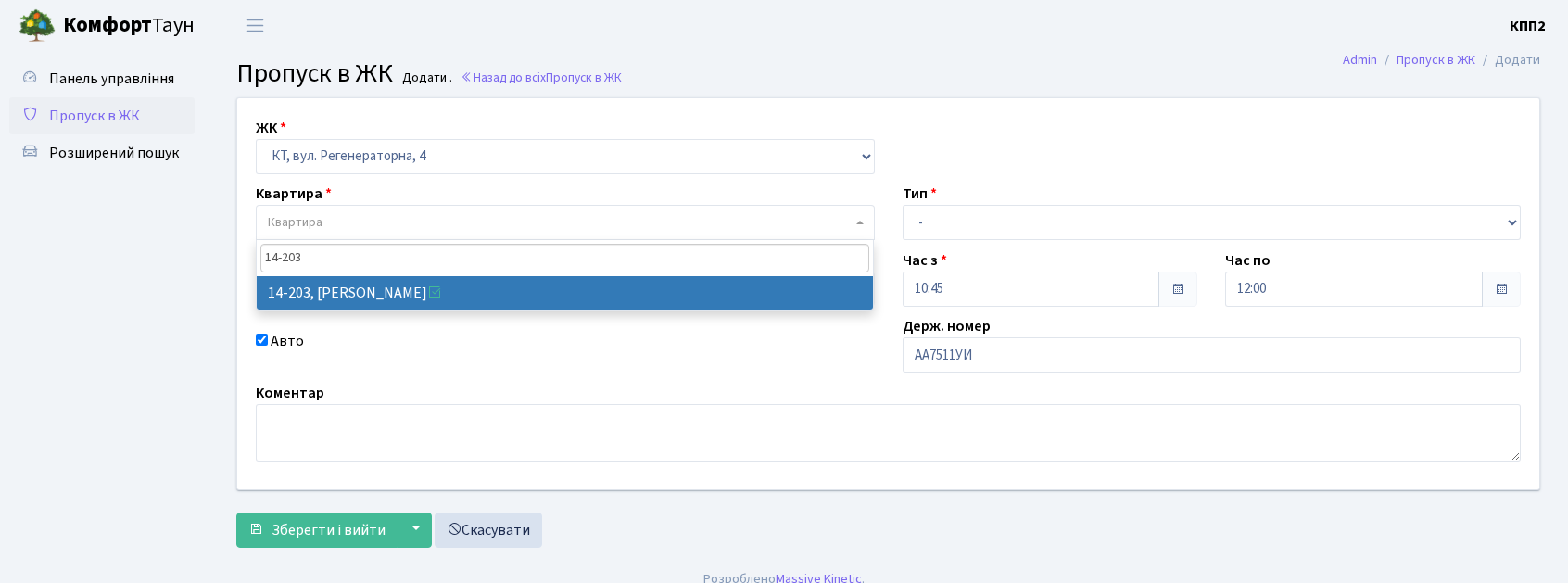
type input "14-203"
drag, startPoint x: 482, startPoint y: 304, endPoint x: 577, endPoint y: 296, distance: 95.3
select select "7580"
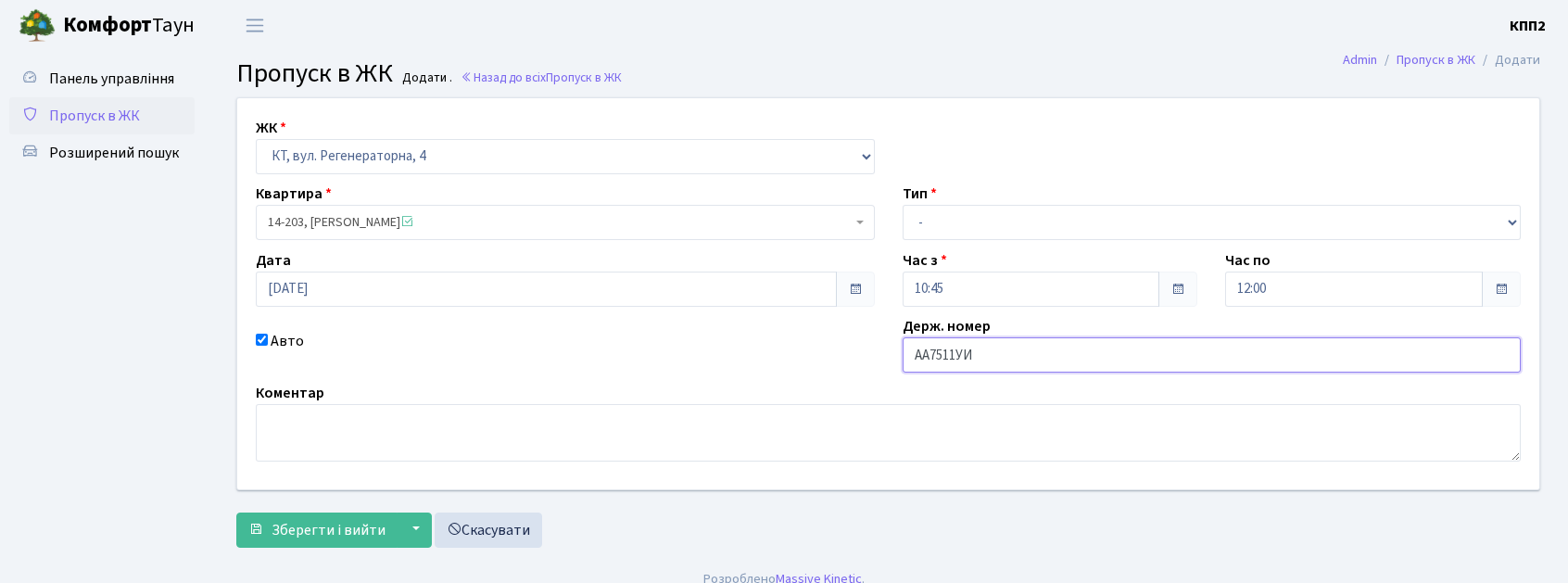
click at [1068, 351] on input "АА7511УИ" at bounding box center [1213, 355] width 619 height 35
type input "АА7511УВ"
click at [981, 257] on div "Час з 10:45" at bounding box center [1050, 278] width 323 height 57
click at [984, 234] on div "ЖК - КТ, вул. Регенераторна, 4 КТ2, просп. Соборності, 17 КТ3, вул. Березнева, …" at bounding box center [888, 293] width 1330 height 392
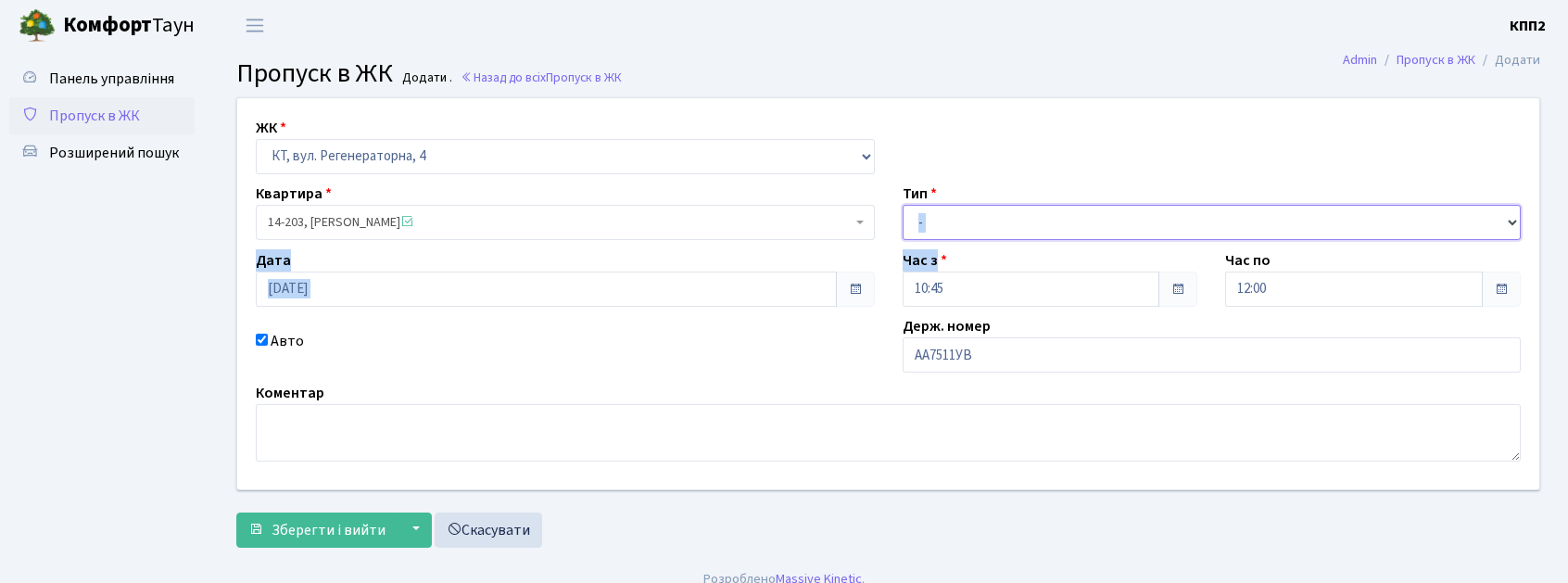
click at [994, 239] on select "- Доставка Таксі Гості Сервіс" at bounding box center [1213, 223] width 619 height 35
select select "3"
click at [903, 205] on select "- Доставка Таксі Гості Сервіс" at bounding box center [1213, 223] width 619 height 35
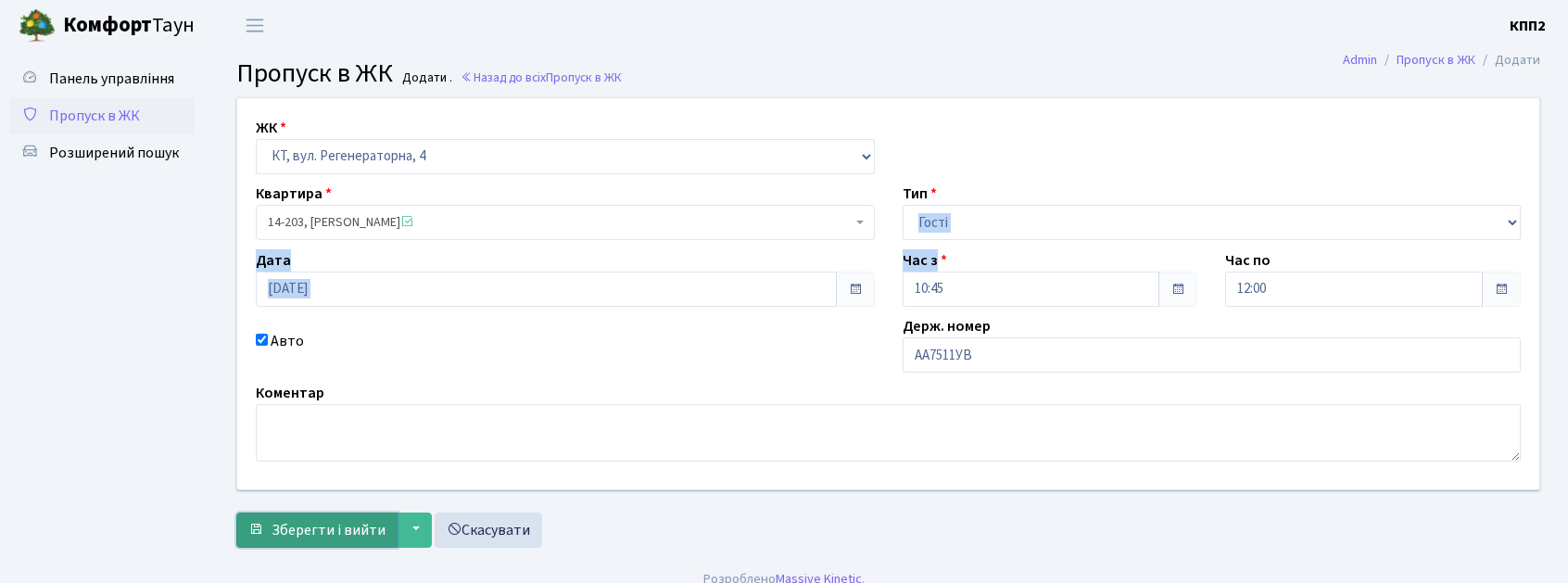
click at [276, 534] on span "Зберегти і вийти" at bounding box center [328, 530] width 114 height 20
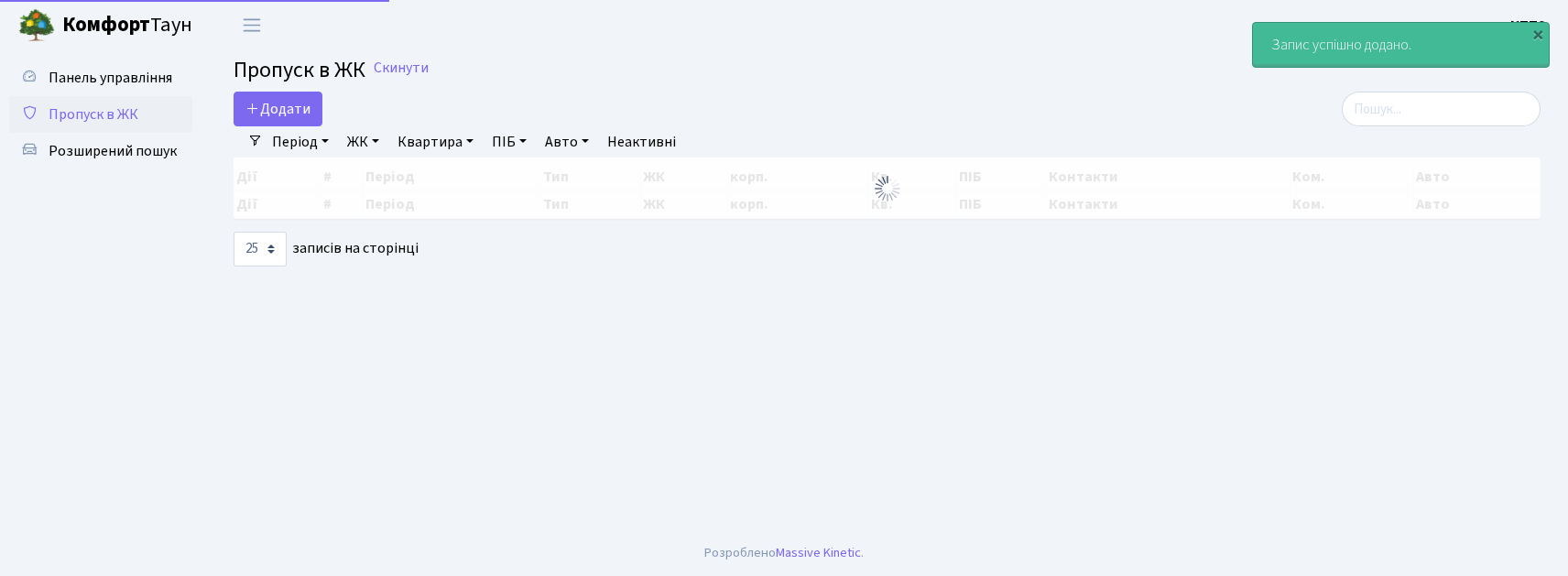
select select "25"
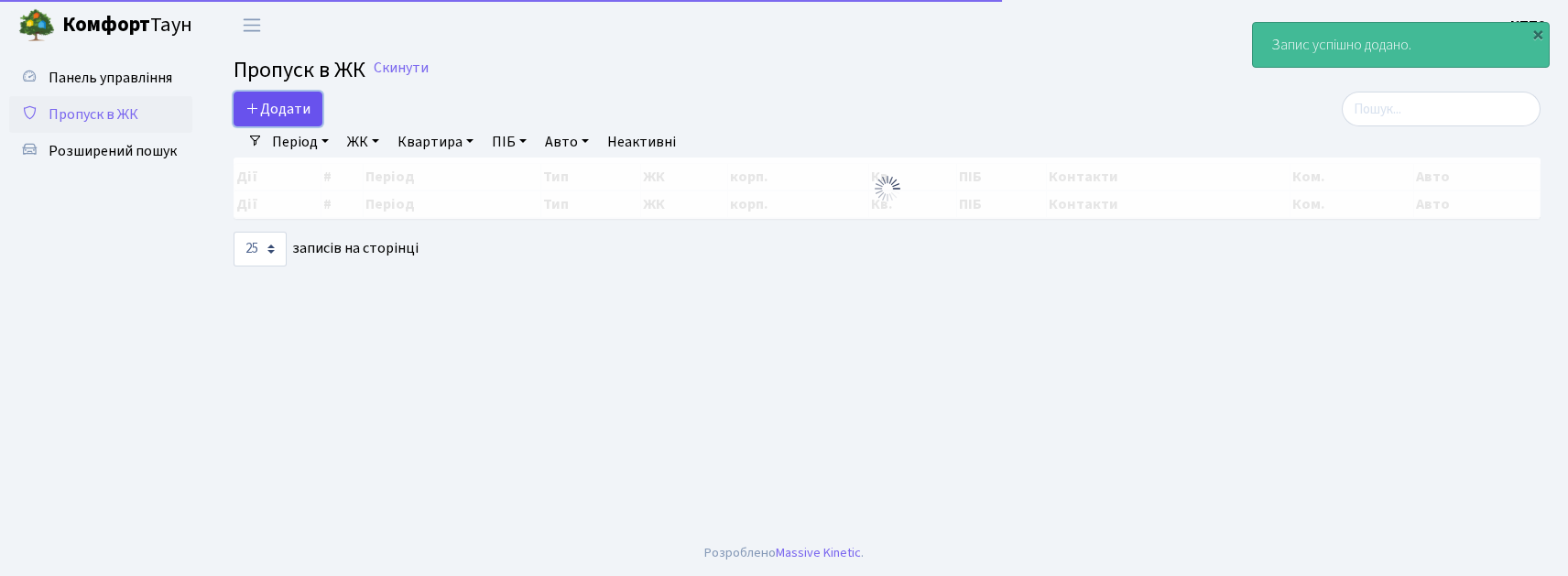
click at [246, 111] on link "Додати" at bounding box center [277, 108] width 89 height 35
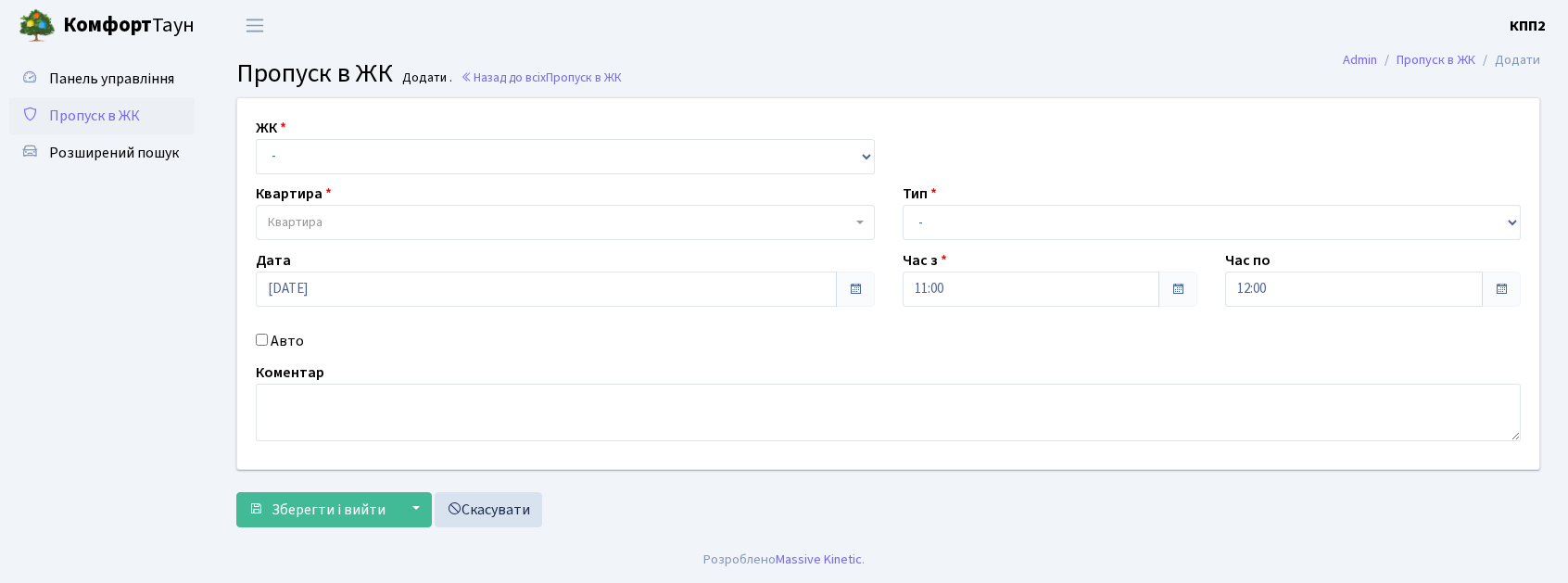
click at [296, 131] on div "ЖК - КТ, вул. Регенераторна, 4 КТ2, просп. [STREET_ADDRESS] [STREET_ADDRESS] [P…" at bounding box center [565, 145] width 647 height 57
click at [302, 146] on select "- КТ, вул. Регенераторна, 4 КТ2, просп. [STREET_ADDRESS] [STREET_ADDRESS] [PERS…" at bounding box center [565, 156] width 619 height 35
select select "271"
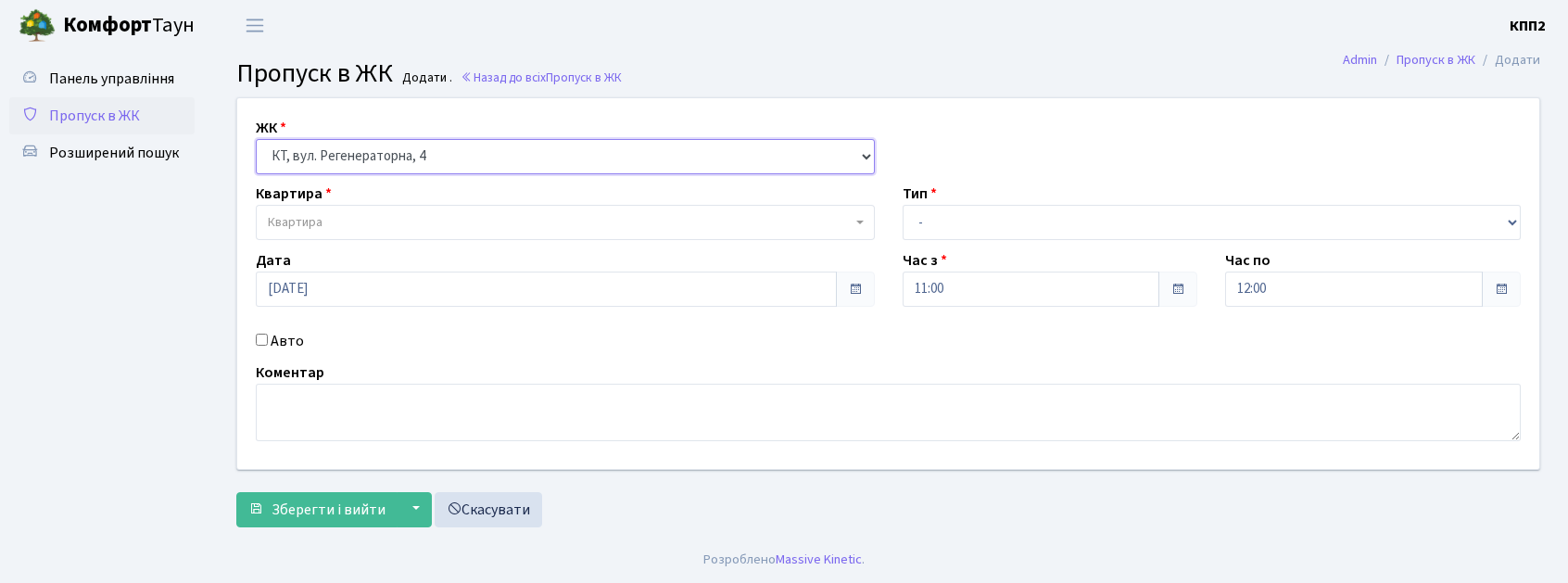
click at [255, 139] on select "- КТ, вул. Регенераторна, 4 КТ2, просп. [STREET_ADDRESS] [STREET_ADDRESS] [PERS…" at bounding box center [565, 156] width 619 height 35
select select
click at [293, 351] on label "Авто" at bounding box center [287, 341] width 33 height 22
click at [268, 346] on input "Авто" at bounding box center [261, 340] width 12 height 12
checkbox input "true"
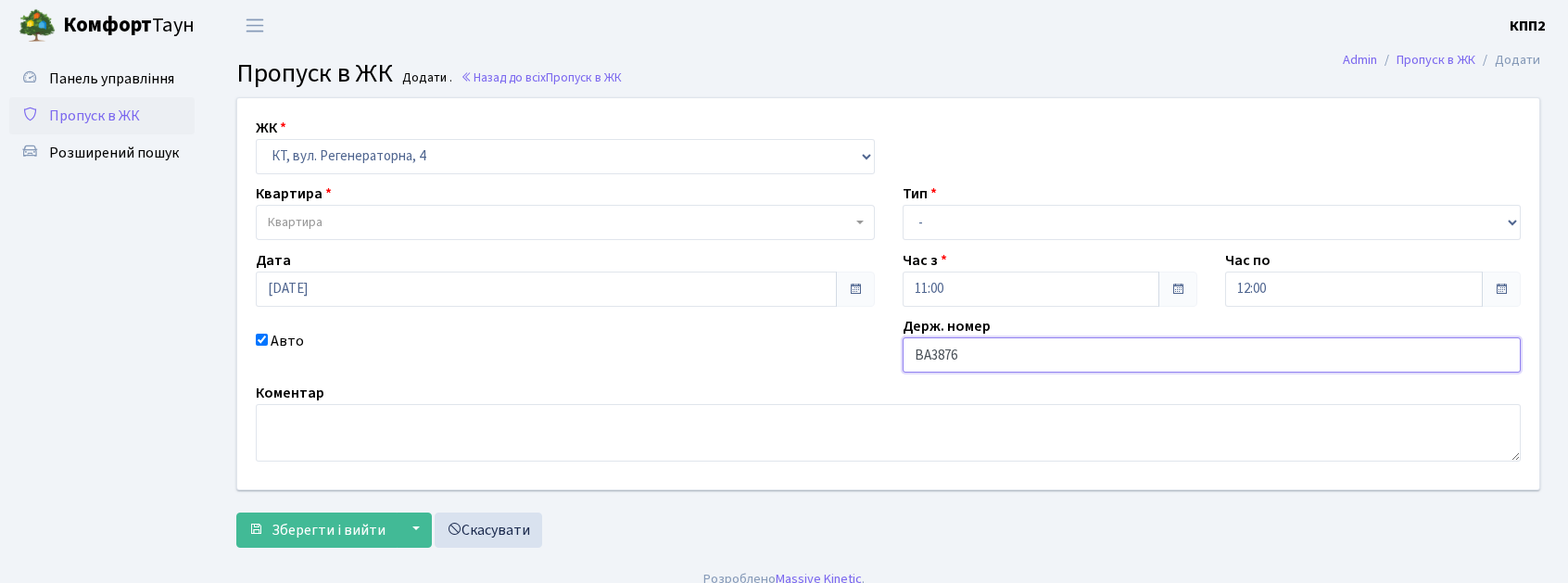
type input "ВА3876ЕН"
drag, startPoint x: 947, startPoint y: 224, endPoint x: 953, endPoint y: 238, distance: 15.2
click at [947, 226] on select "- Доставка Таксі Гості Сервіс" at bounding box center [1213, 223] width 619 height 35
select select "2"
click at [903, 205] on select "- Доставка Таксі Гості Сервіс" at bounding box center [1213, 223] width 619 height 35
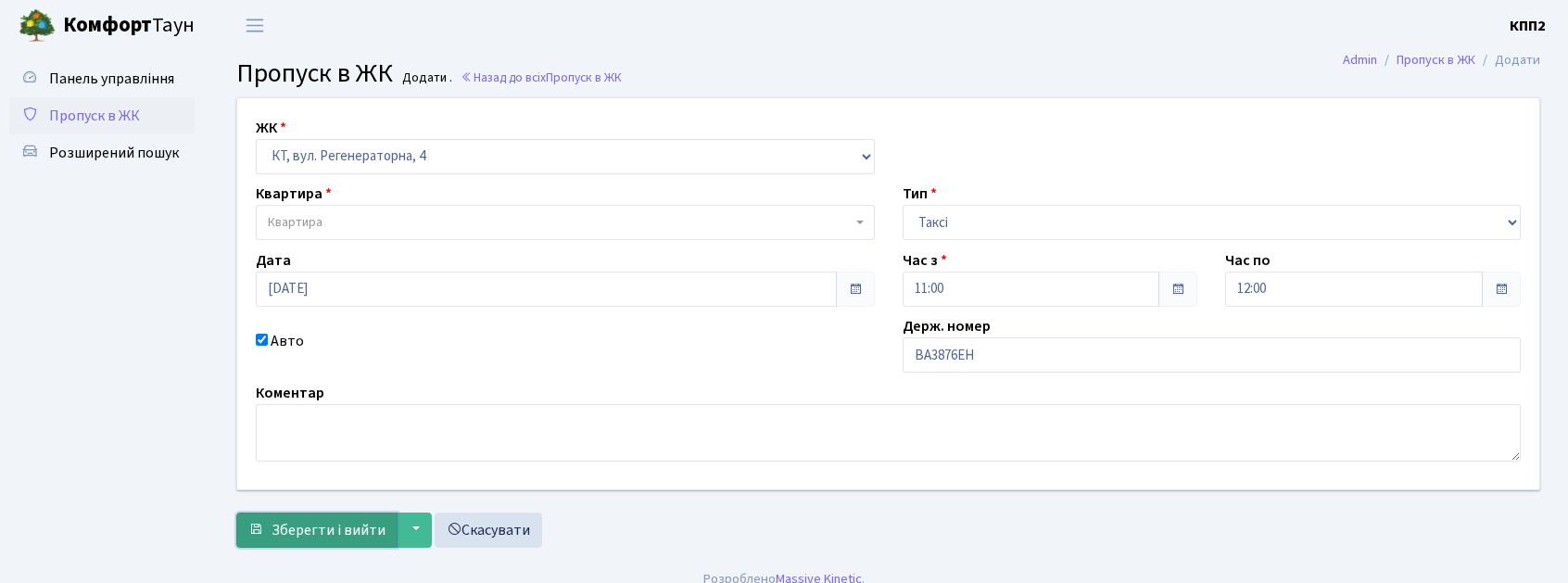
click at [354, 514] on button "Зберегти і вийти" at bounding box center [317, 531] width 161 height 35
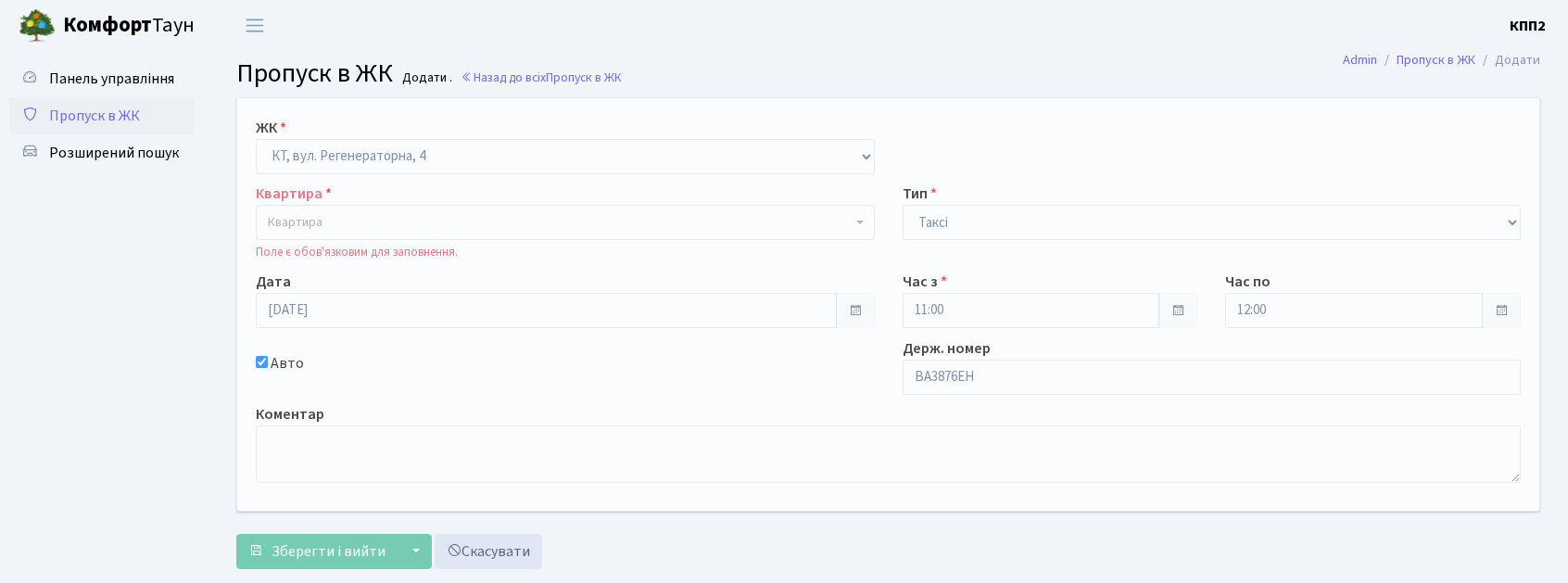
click at [394, 230] on span "Квартира" at bounding box center [559, 223] width 584 height 18
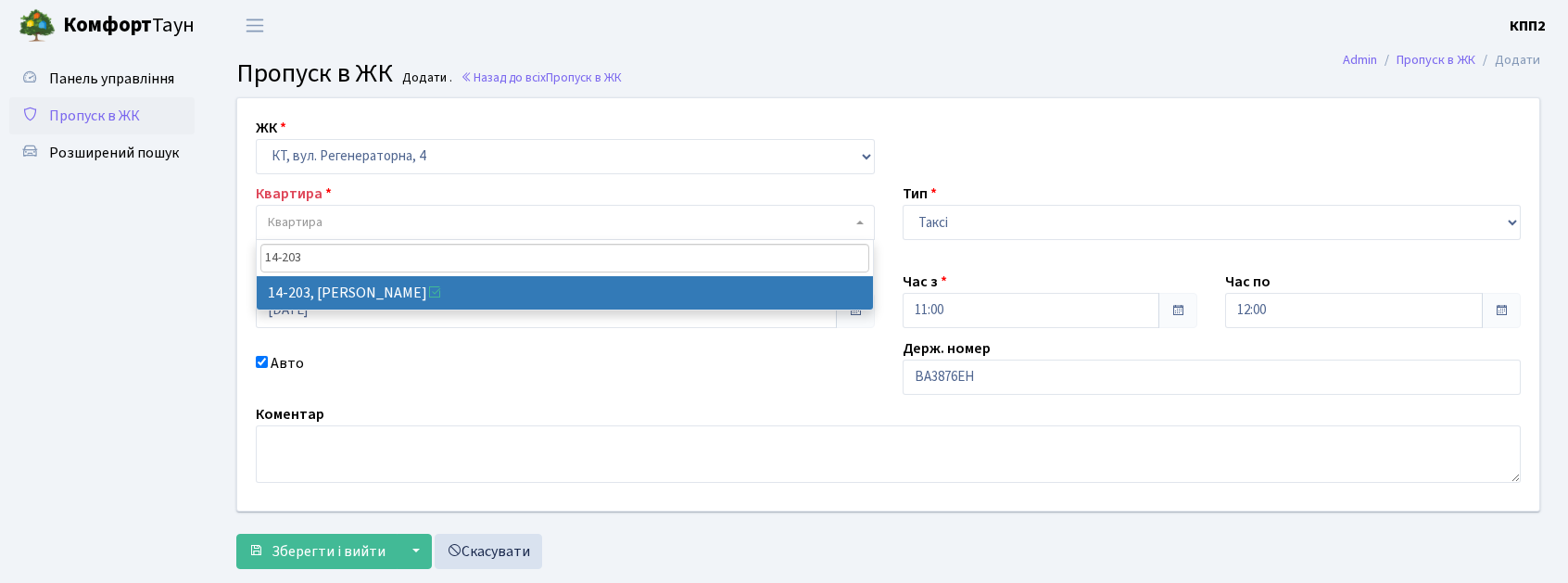
type input "14-203"
select select "7580"
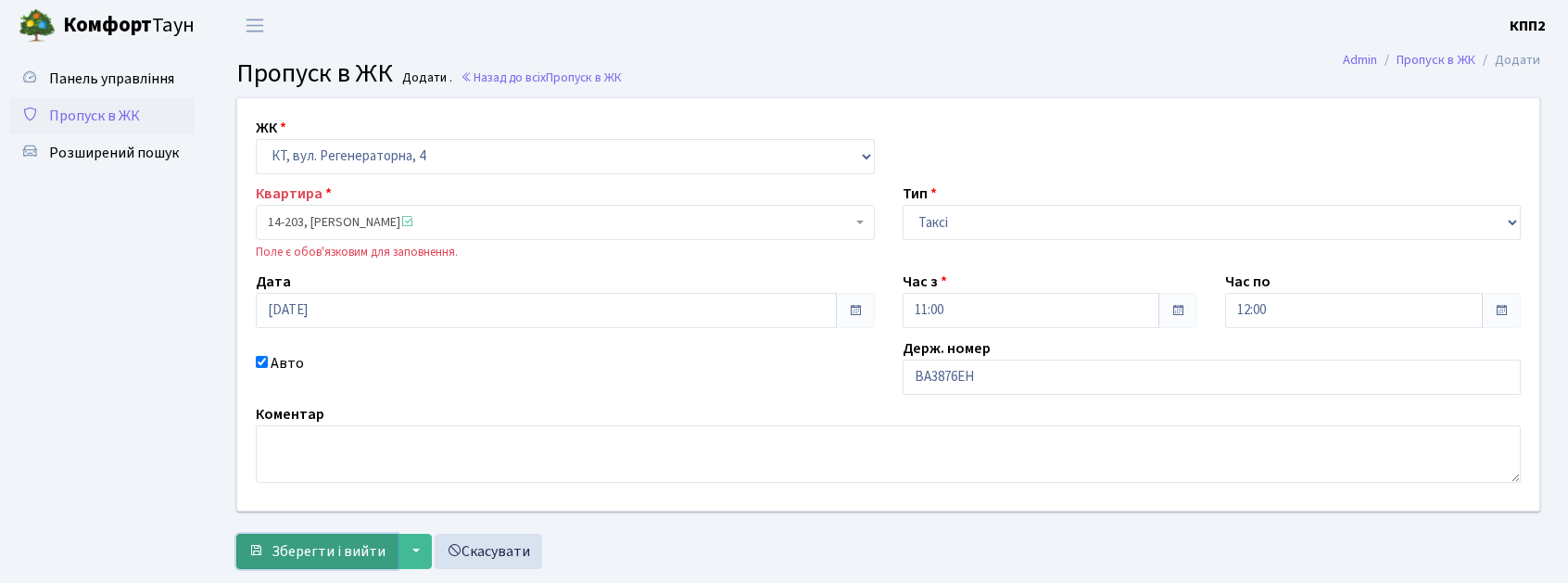
click at [334, 554] on span "Зберегти і вийти" at bounding box center [328, 551] width 114 height 20
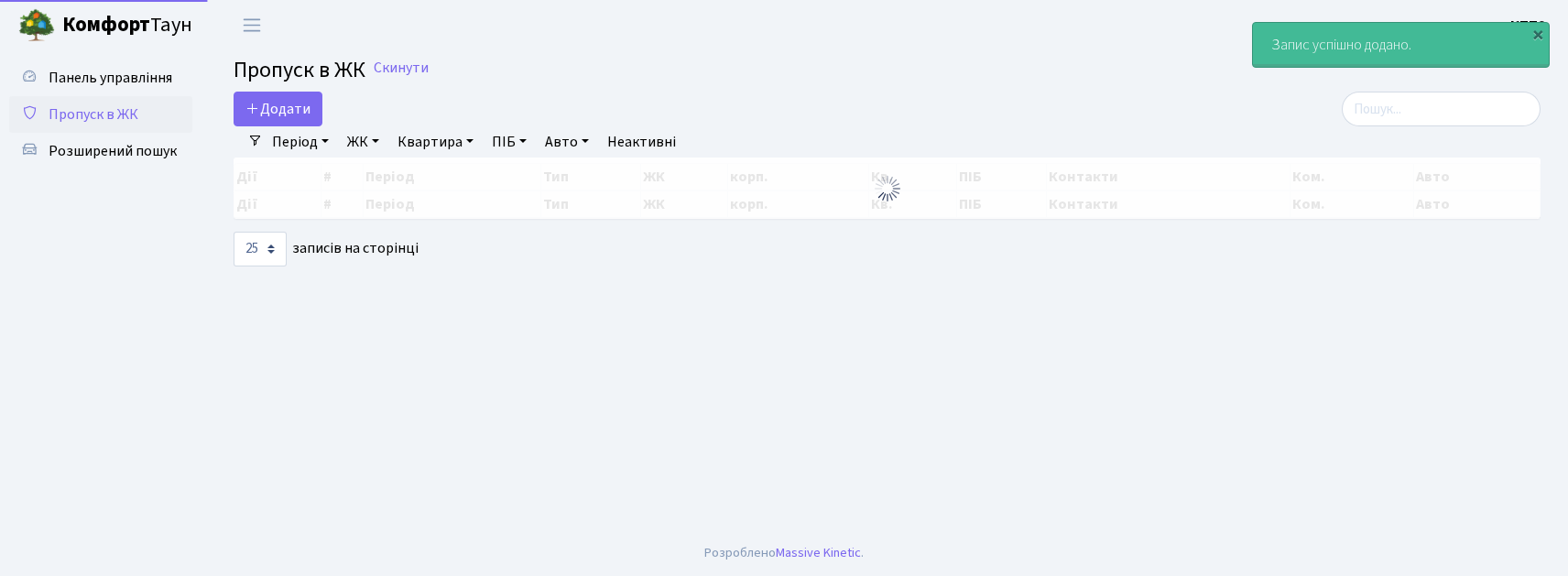
select select "25"
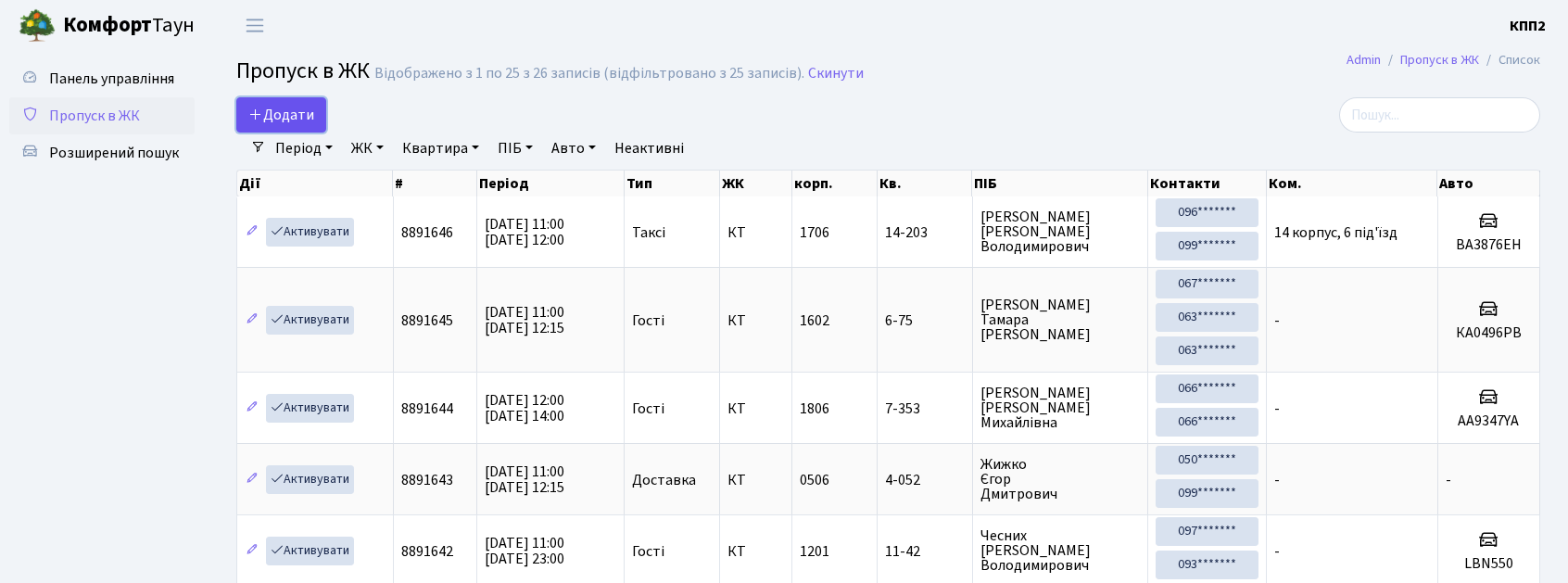
click at [275, 123] on span "Додати" at bounding box center [282, 115] width 66 height 20
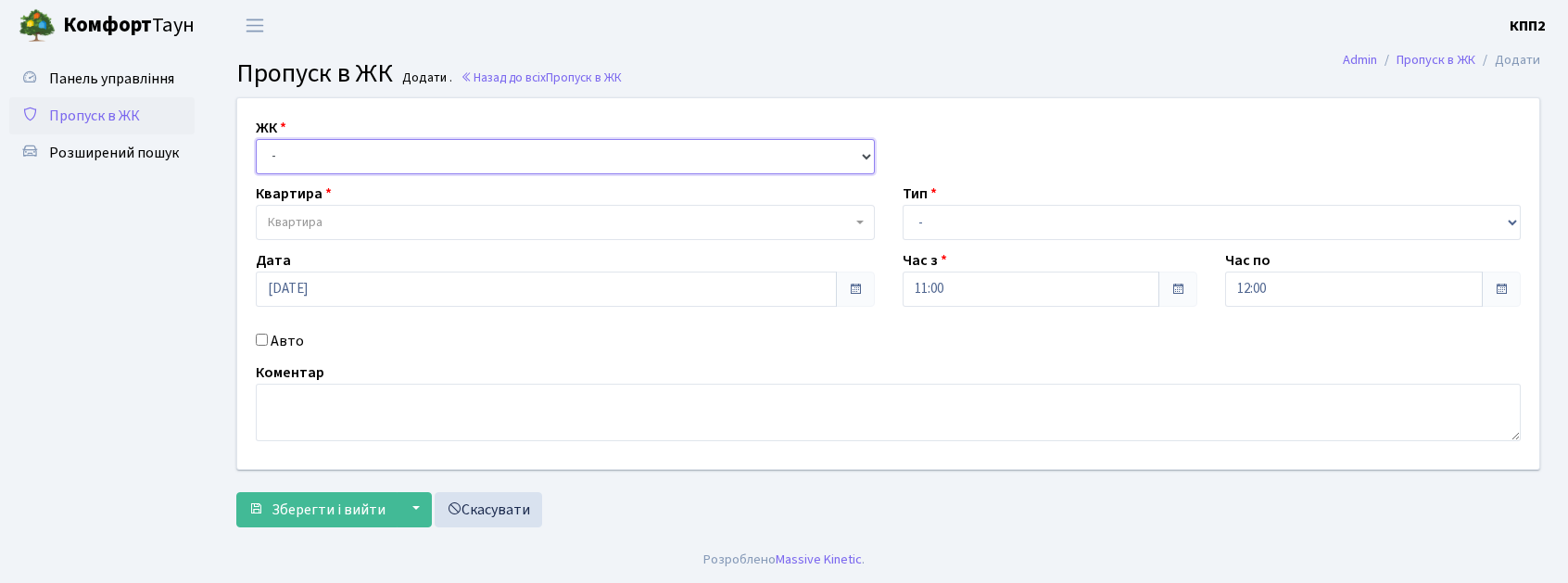
drag, startPoint x: 367, startPoint y: 149, endPoint x: 373, endPoint y: 173, distance: 24.7
click at [368, 156] on select "- КТ, вул. Регенераторна, 4 КТ2, просп. [STREET_ADDRESS] [STREET_ADDRESS] [PERS…" at bounding box center [565, 156] width 619 height 35
select select "271"
click at [255, 139] on select "- КТ, вул. Регенераторна, 4 КТ2, просп. [STREET_ADDRESS] [STREET_ADDRESS] [PERS…" at bounding box center [565, 156] width 619 height 35
select select
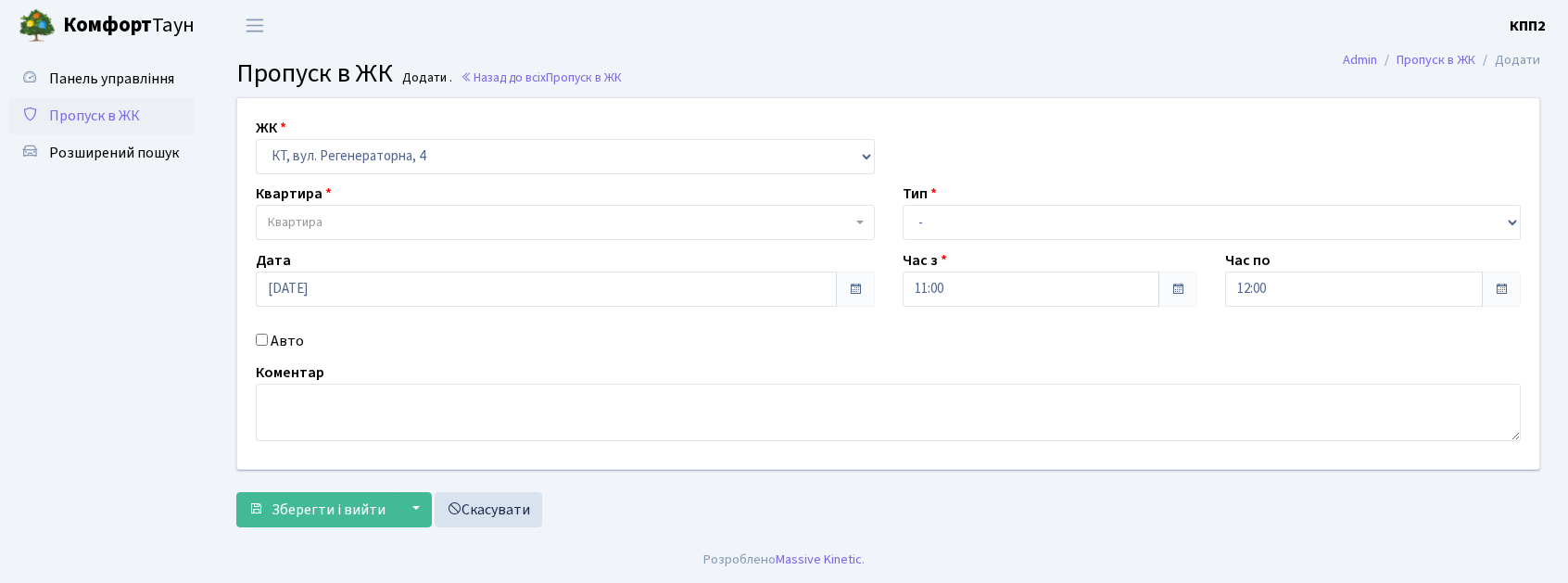
drag, startPoint x: 278, startPoint y: 343, endPoint x: 326, endPoint y: 234, distance: 119.1
click at [279, 343] on label "Авто" at bounding box center [287, 341] width 33 height 22
click at [268, 343] on input "Авто" at bounding box center [261, 340] width 12 height 12
checkbox input "true"
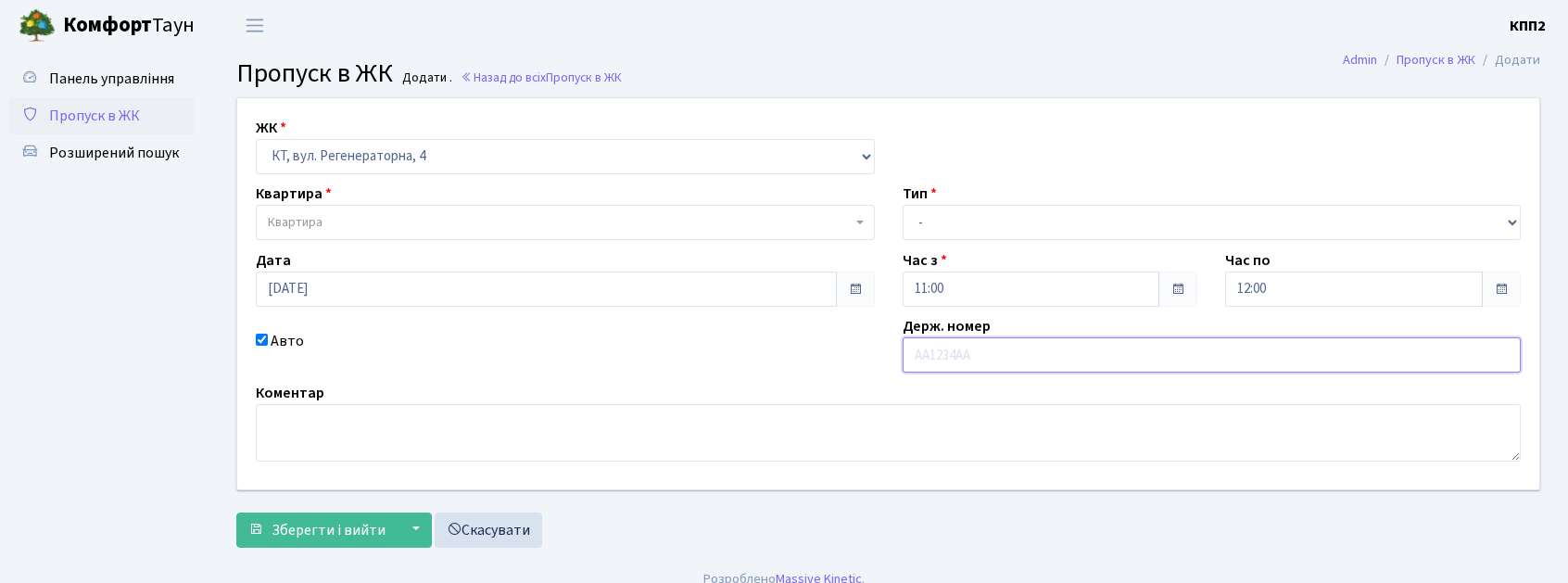
paste input "АА7511УВ"
type input "АА7511УВ"
click at [446, 223] on span "Квартира" at bounding box center [559, 223] width 584 height 18
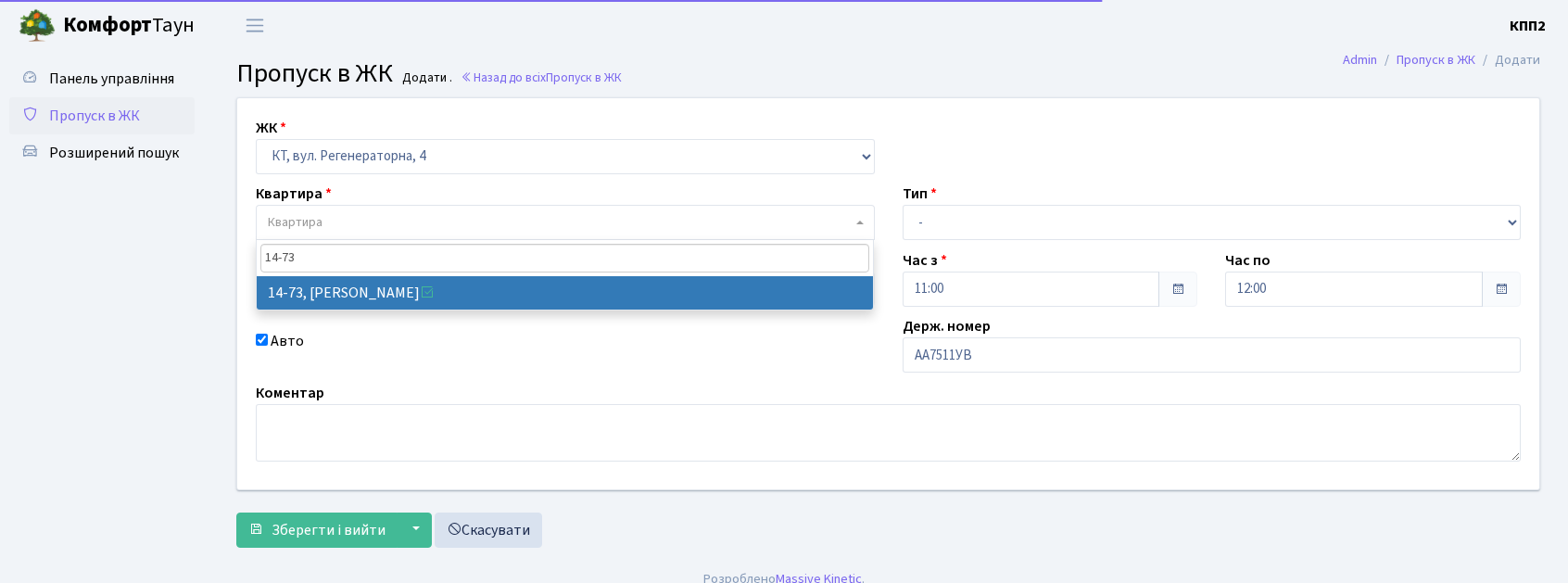
click at [580, 271] on input "14-73" at bounding box center [564, 258] width 609 height 29
type input "14-73"
select select "7450"
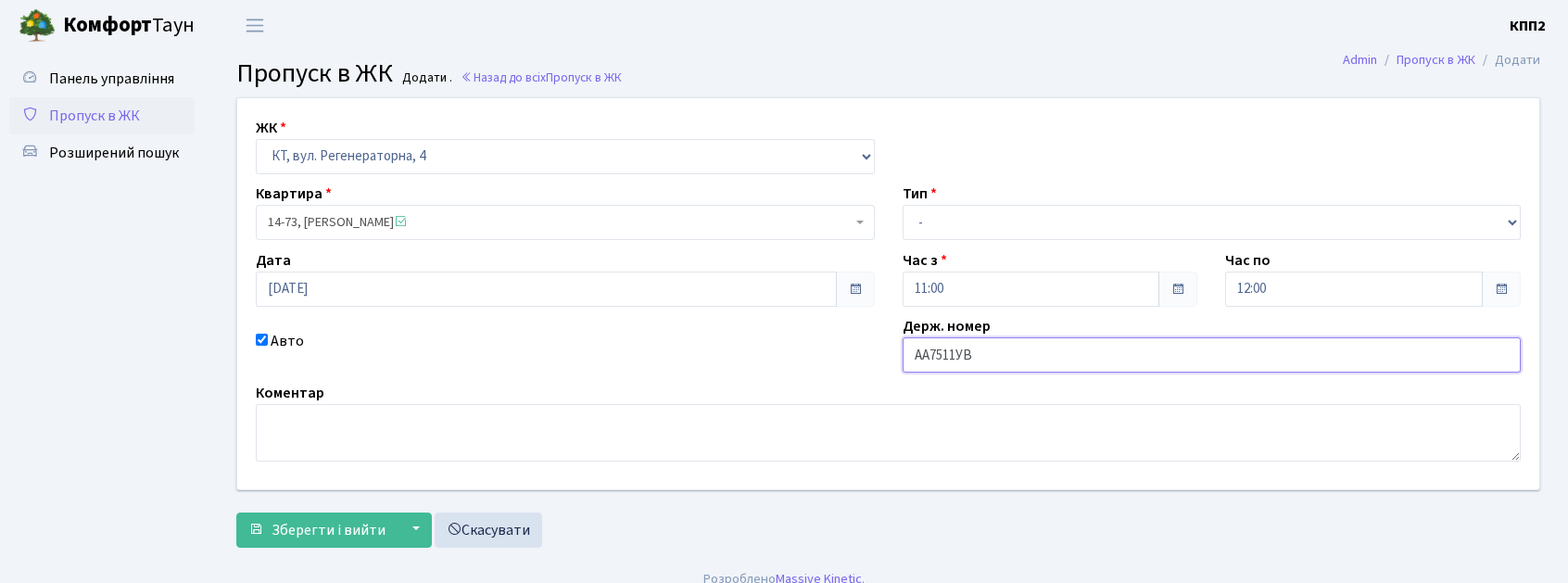
click at [964, 357] on input "АА7511УВ" at bounding box center [1213, 355] width 619 height 35
type input "АА7511YВ"
click at [969, 230] on select "- Доставка Таксі Гості Сервіс" at bounding box center [1213, 223] width 619 height 35
click at [903, 205] on select "- Доставка Таксі Гості Сервіс" at bounding box center [1213, 223] width 619 height 35
click at [961, 215] on select "- Доставка Таксі Гості Сервіс" at bounding box center [1213, 223] width 619 height 35
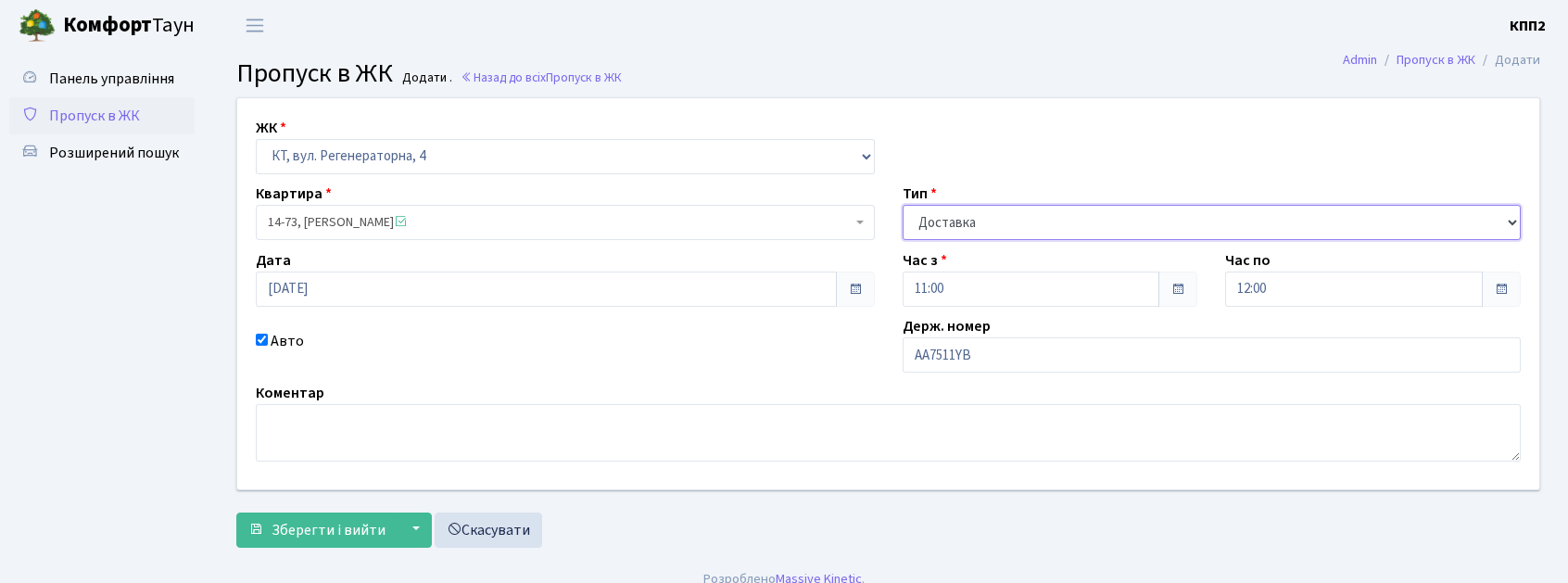
select select "2"
click at [903, 205] on select "- Доставка Таксі Гості Сервіс" at bounding box center [1213, 223] width 619 height 35
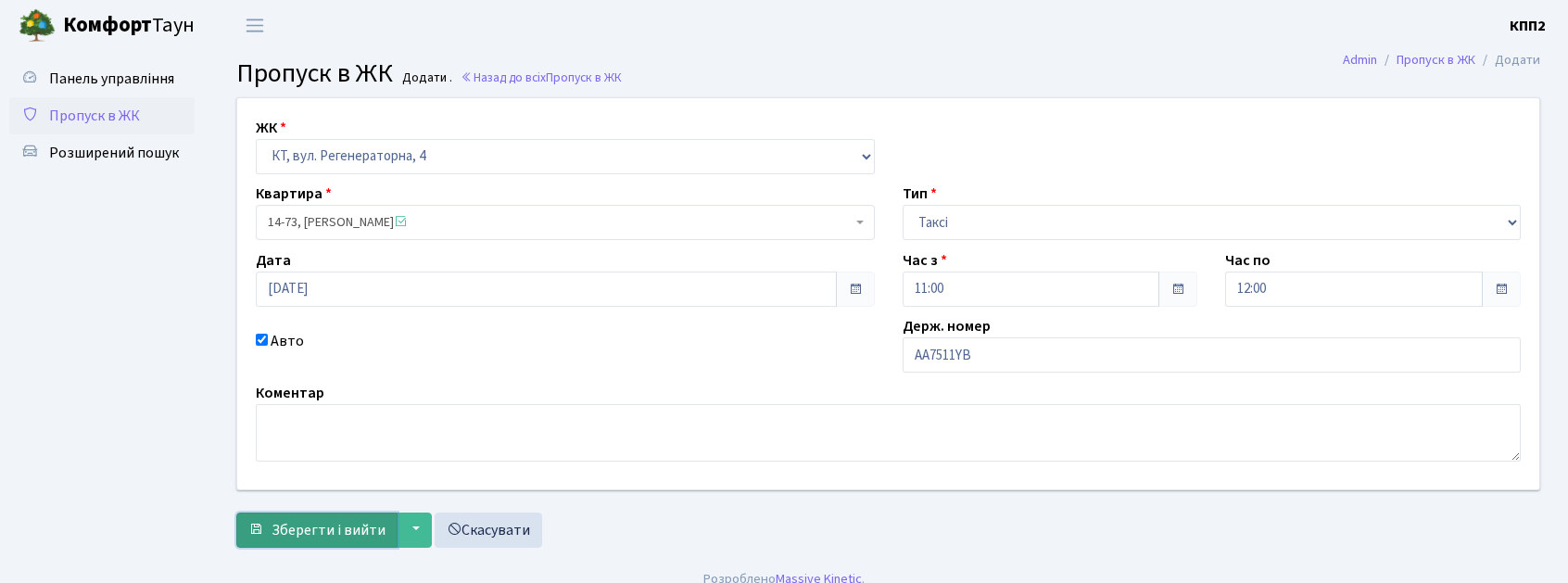
click at [353, 516] on button "Зберегти і вийти" at bounding box center [317, 531] width 161 height 35
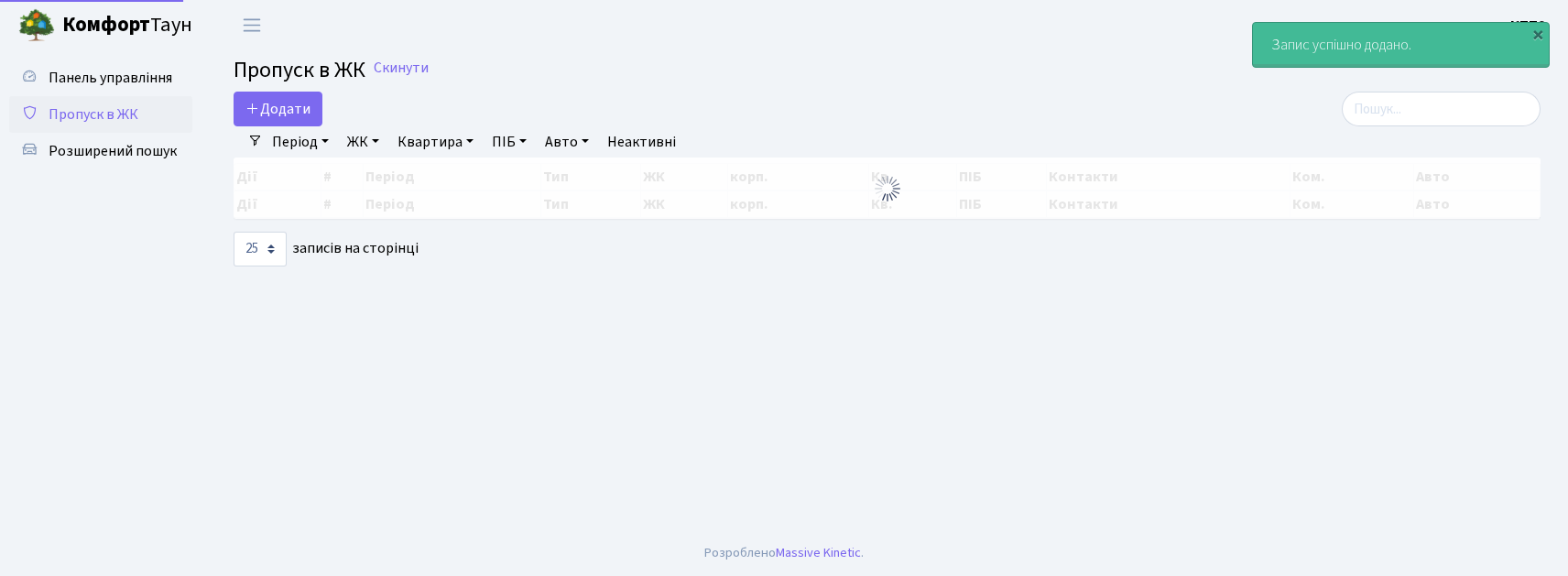
select select "25"
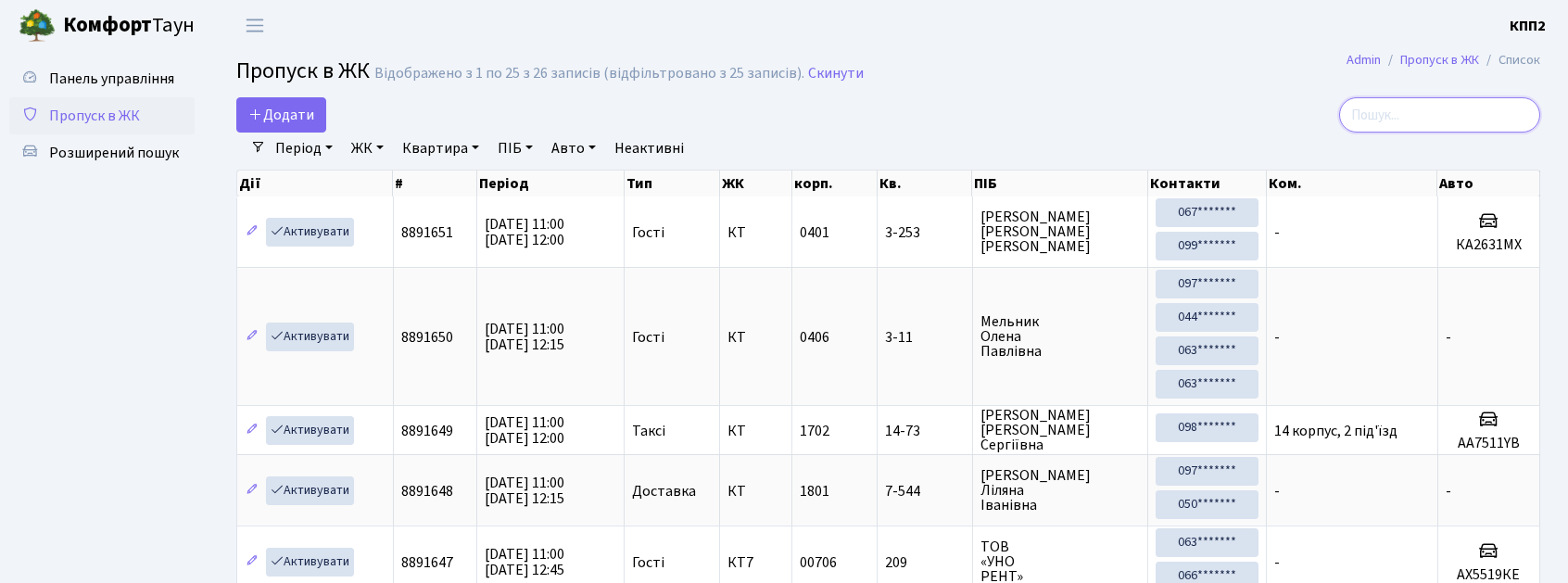
drag, startPoint x: 1469, startPoint y: 106, endPoint x: 1084, endPoint y: 2, distance: 398.8
click at [1466, 105] on input "search" at bounding box center [1439, 115] width 201 height 35
click at [306, 116] on span "Додати" at bounding box center [282, 115] width 66 height 20
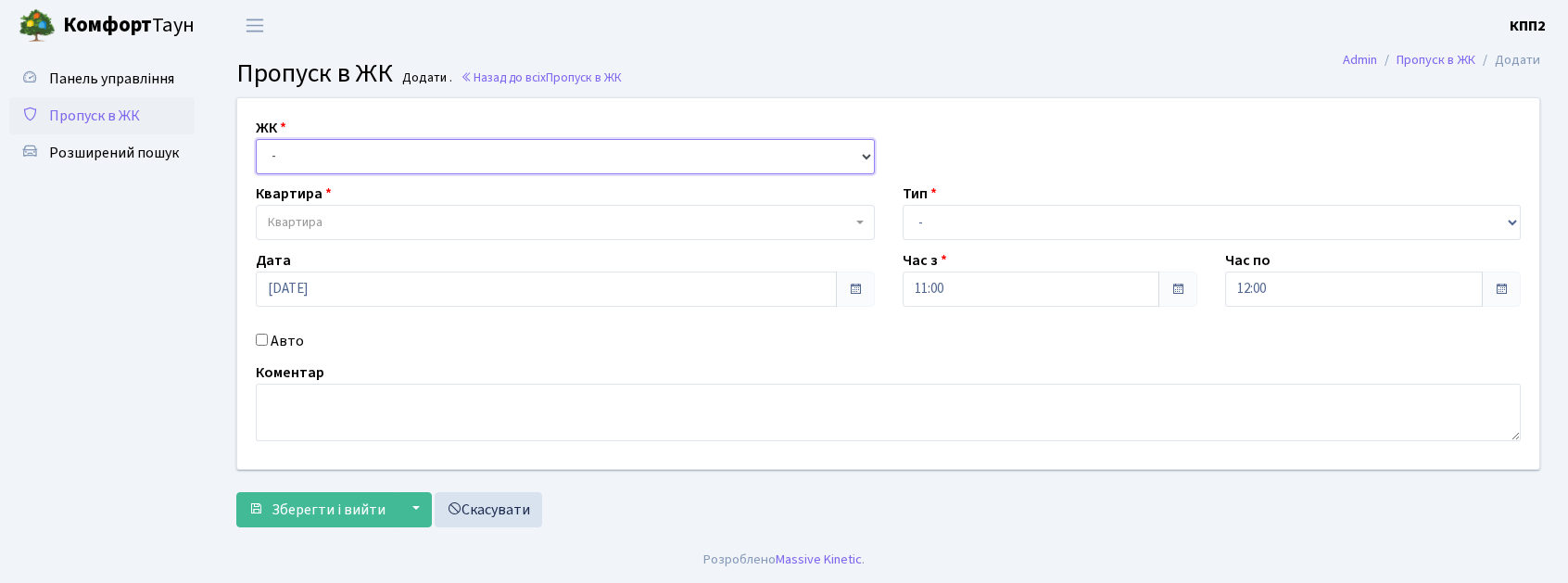
click at [346, 142] on select "- КТ, вул. Регенераторна, 4 КТ2, просп. [STREET_ADDRESS] [STREET_ADDRESS] [PERS…" at bounding box center [565, 156] width 619 height 35
select select "295"
click at [255, 139] on select "- КТ, вул. Регенераторна, 4 КТ2, просп. [STREET_ADDRESS] [STREET_ADDRESS] [PERS…" at bounding box center [565, 156] width 619 height 35
select select
drag, startPoint x: 306, startPoint y: 342, endPoint x: 309, endPoint y: 357, distance: 15.3
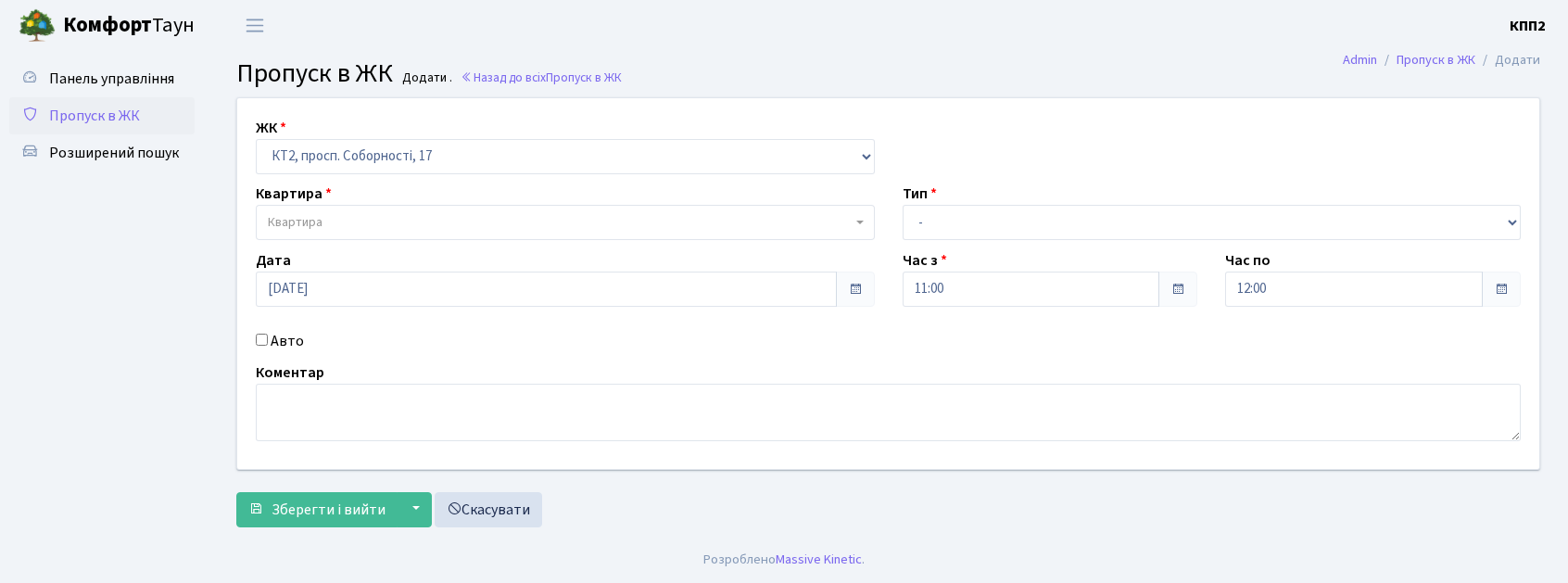
click at [304, 345] on div "Авто" at bounding box center [565, 341] width 647 height 22
drag, startPoint x: 280, startPoint y: 350, endPoint x: 309, endPoint y: 365, distance: 32.6
click at [290, 360] on div "ЖК - КТ, вул. Регенераторна, 4 КТ2, просп. Соборності, 17 КТ3, вул. Березнева, …" at bounding box center [888, 284] width 1330 height 371
click at [263, 339] on input "Авто" at bounding box center [261, 340] width 12 height 12
checkbox input "true"
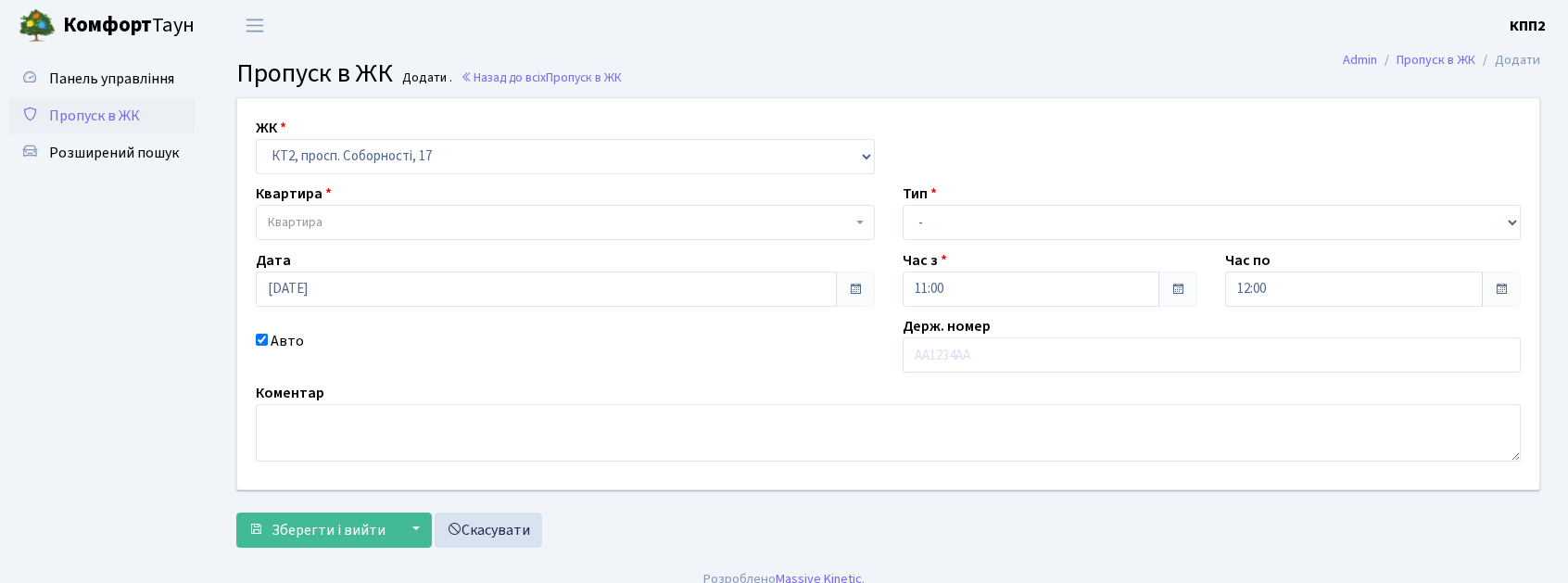
select select "295"
click at [508, 224] on span "Квартира" at bounding box center [559, 223] width 584 height 18
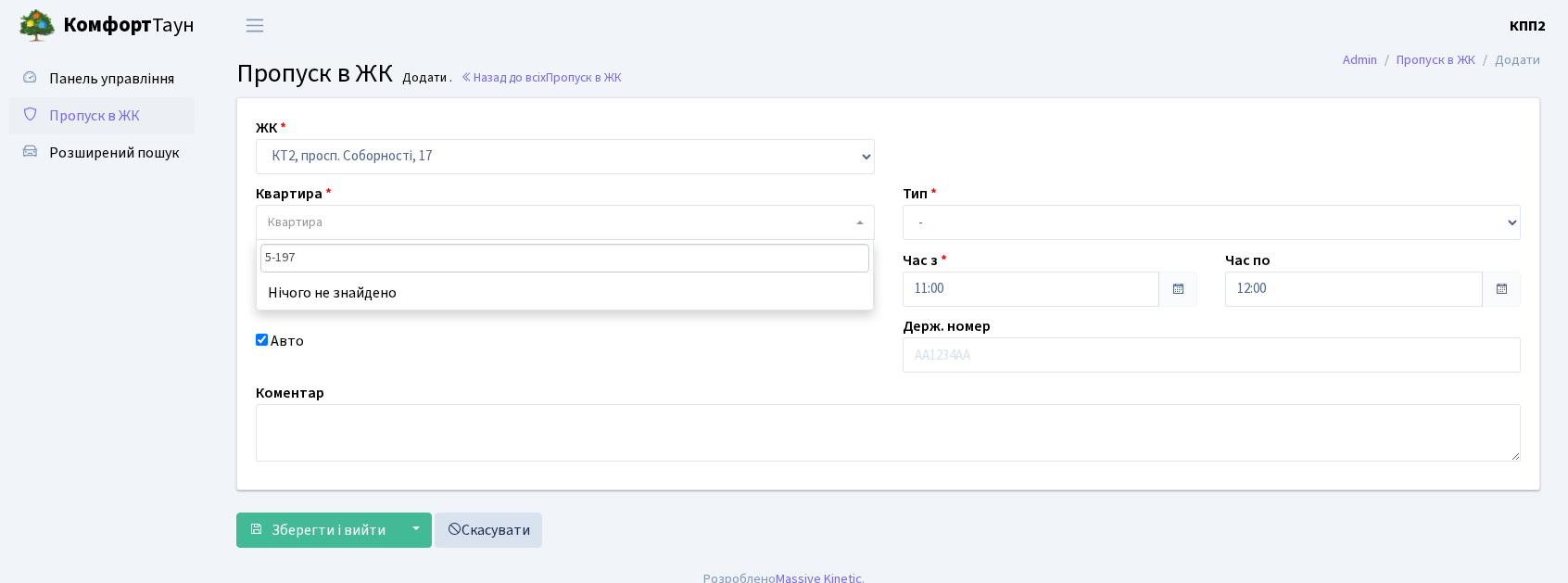
type input "5-197"
drag, startPoint x: 526, startPoint y: 145, endPoint x: 526, endPoint y: 161, distance: 16.0
click at [526, 146] on select "- КТ, вул. Регенераторна, 4 КТ2, просп. Соборності, 17 КТ3, вул. Березнева, 16 …" at bounding box center [565, 156] width 619 height 35
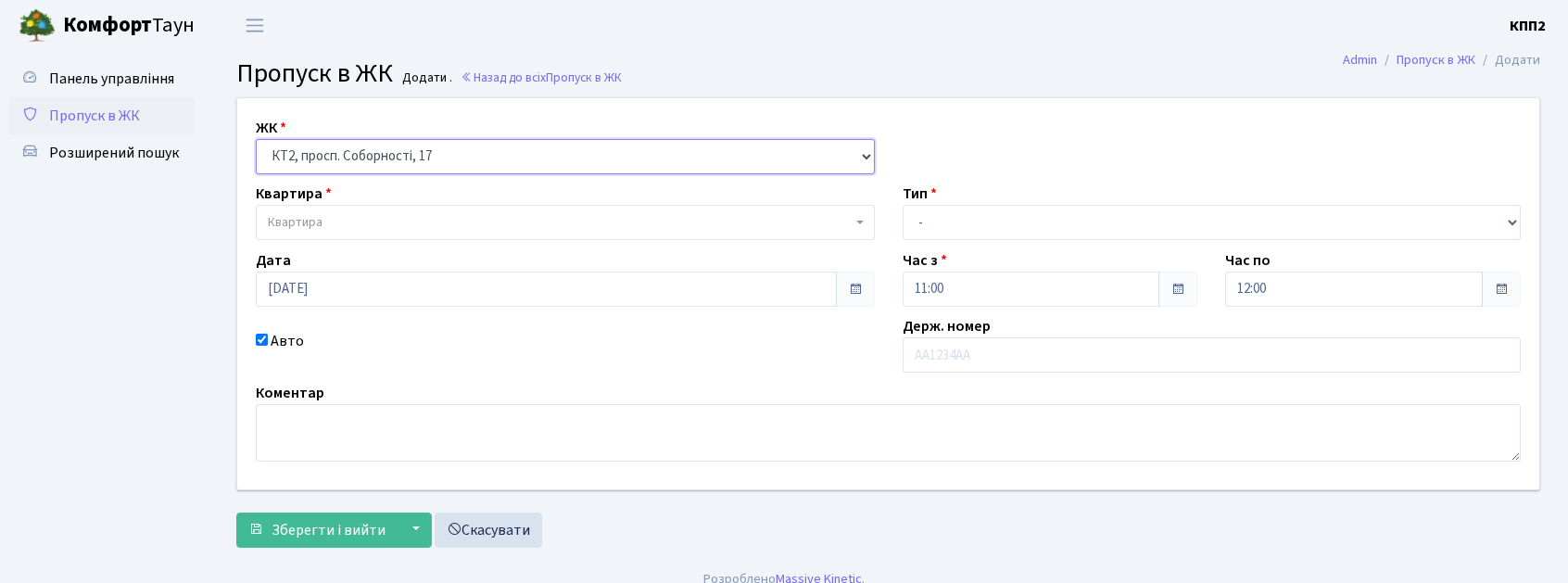
select select "271"
click at [255, 139] on select "- КТ, вул. Регенераторна, 4 КТ2, просп. Соборності, 17 КТ3, вул. Березнева, 16 …" at bounding box center [565, 156] width 619 height 35
select select
click at [502, 241] on div "ЖК - КТ, вул. Регенераторна, 4 КТ2, просп. Соборності, 17 КТ3, вул. Березнева, …" at bounding box center [888, 293] width 1330 height 392
click at [502, 223] on span "Квартира" at bounding box center [559, 223] width 584 height 18
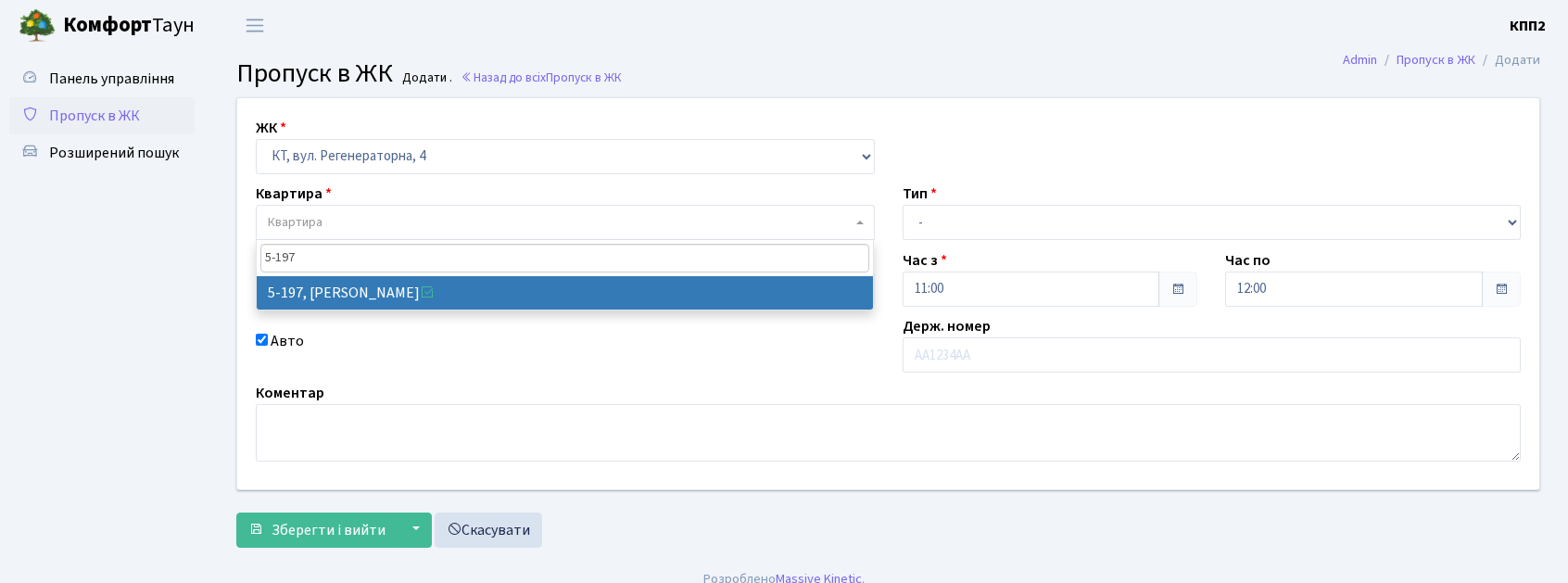
type input "5-197"
select select "2355"
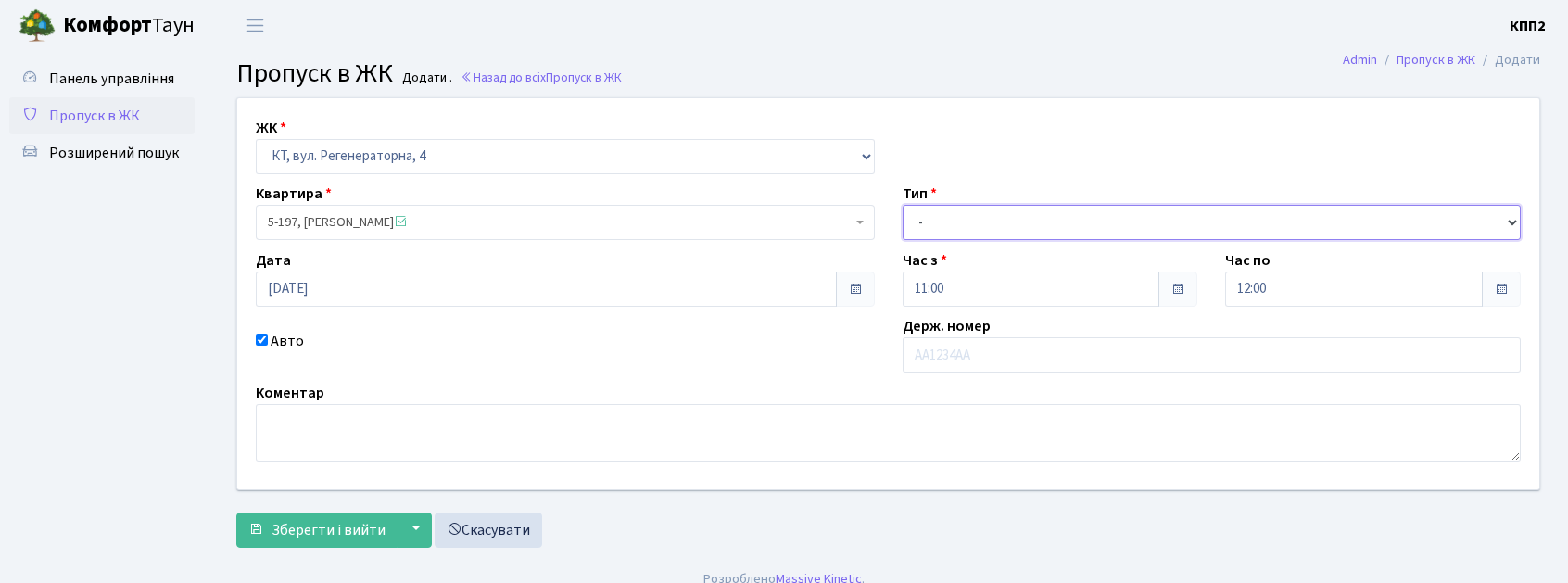
click at [1072, 251] on div "ЖК - КТ, вул. Регенераторна, 4 КТ2, просп. Соборності, 17 КТ3, вул. Березнева, …" at bounding box center [888, 293] width 1330 height 392
select select "3"
click at [903, 205] on select "- Доставка Таксі Гості Сервіс" at bounding box center [1213, 223] width 619 height 35
click at [278, 347] on label "Авто" at bounding box center [287, 341] width 33 height 22
click at [268, 346] on input "Авто" at bounding box center [261, 340] width 12 height 12
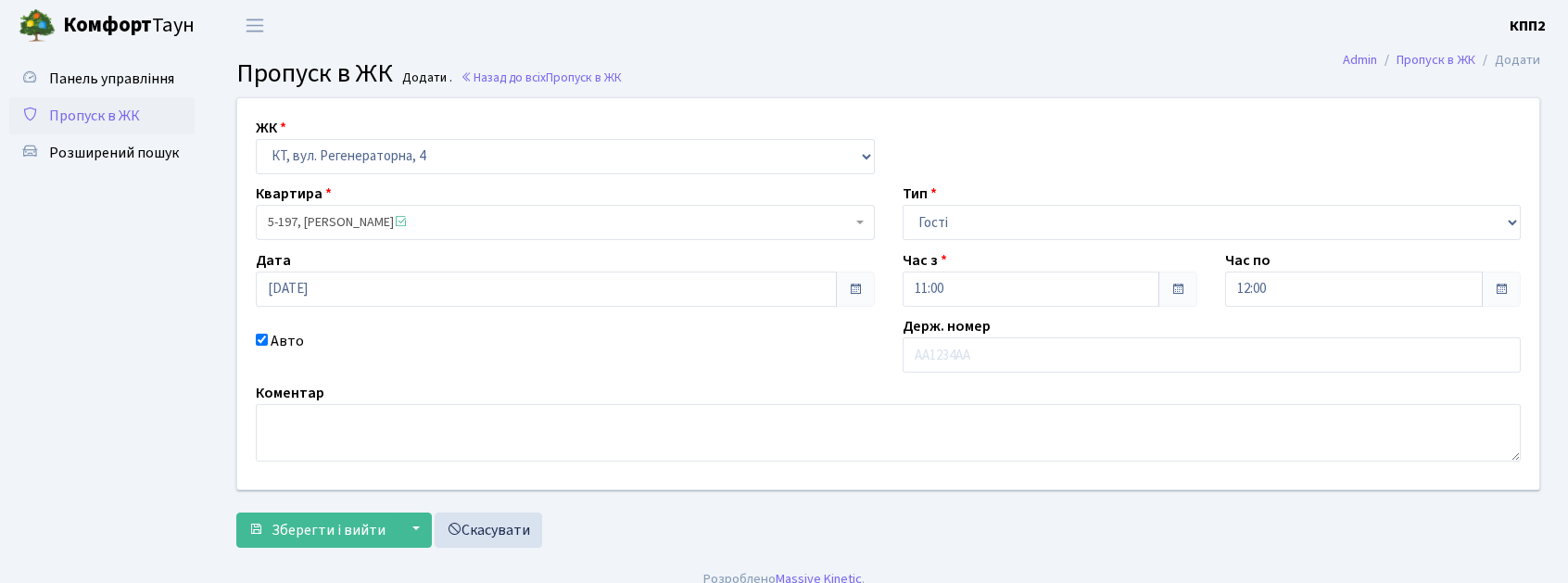
checkbox input "false"
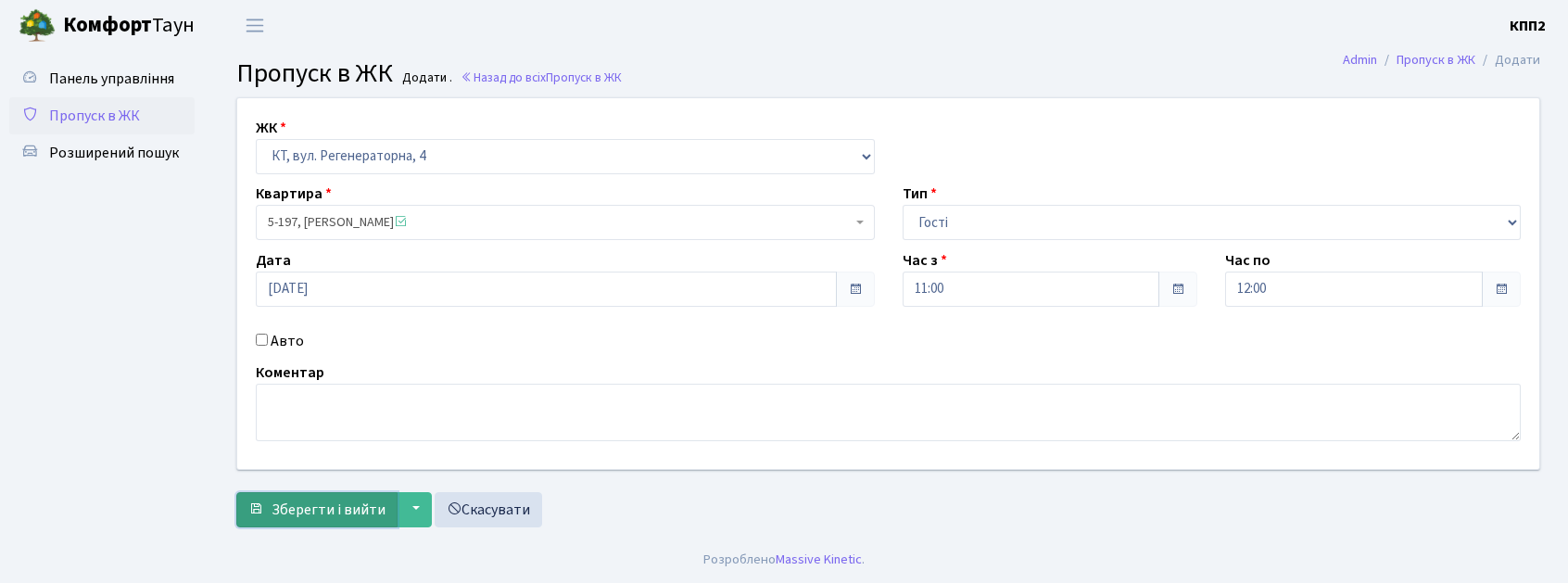
click at [316, 520] on span "Зберегти і вийти" at bounding box center [328, 509] width 114 height 20
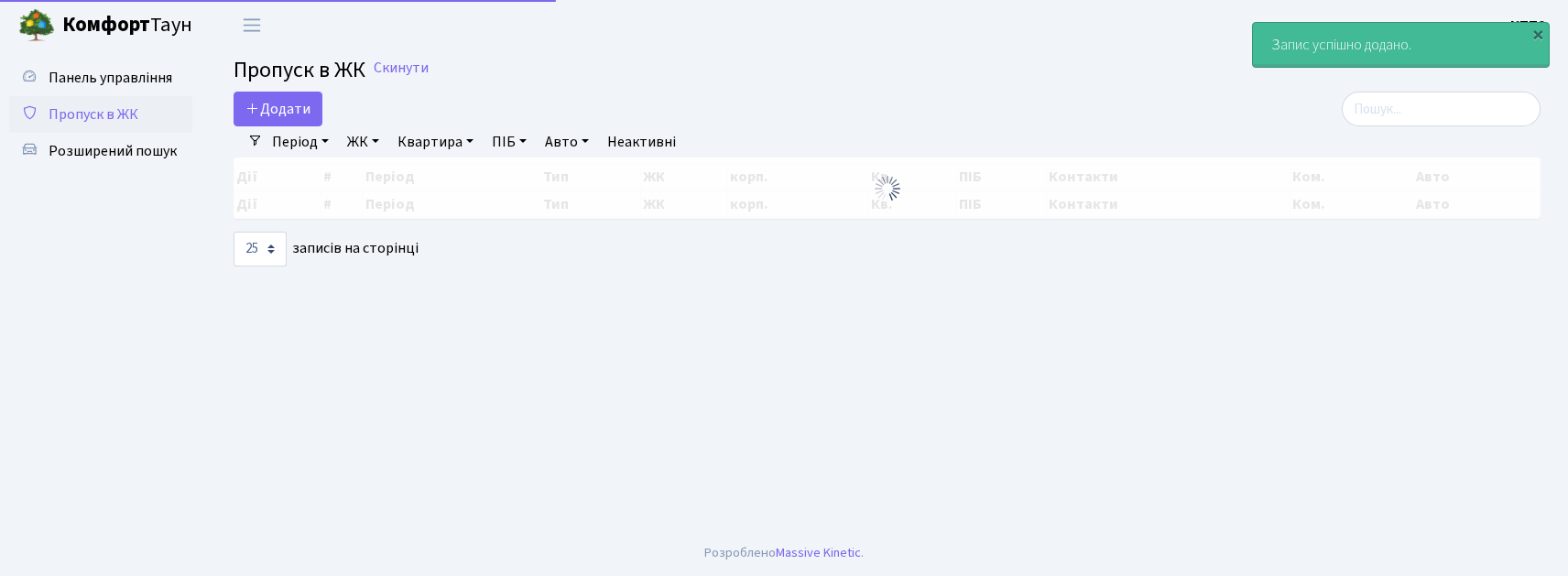
select select "25"
click at [242, 96] on link "Додати" at bounding box center [277, 108] width 89 height 35
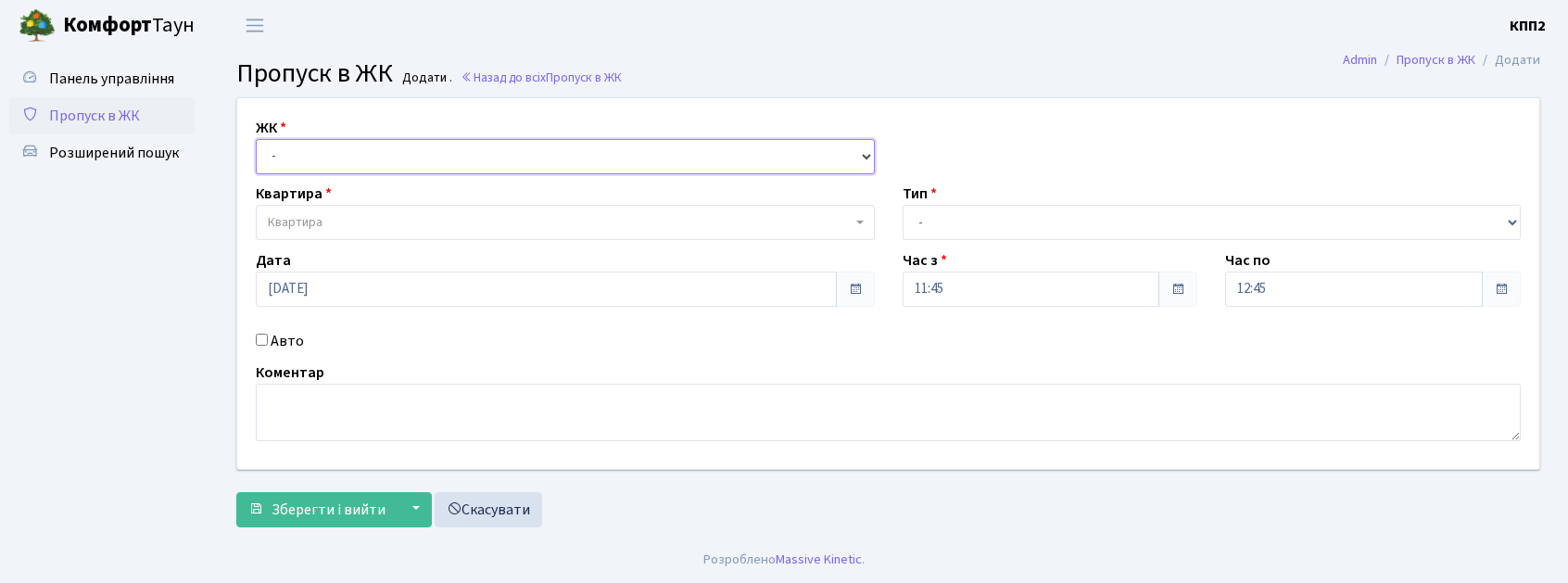
drag, startPoint x: 300, startPoint y: 167, endPoint x: 308, endPoint y: 175, distance: 11.3
click at [308, 175] on div "ЖК - КТ, вул. Регенераторна, 4 КТ2, просп. [STREET_ADDRESS] [STREET_ADDRESS] [P…" at bounding box center [888, 284] width 1330 height 371
select select "271"
click at [255, 139] on select "- КТ, вул. Регенераторна, 4 КТ2, просп. [STREET_ADDRESS] [STREET_ADDRESS] [PERS…" at bounding box center [565, 156] width 619 height 35
select select
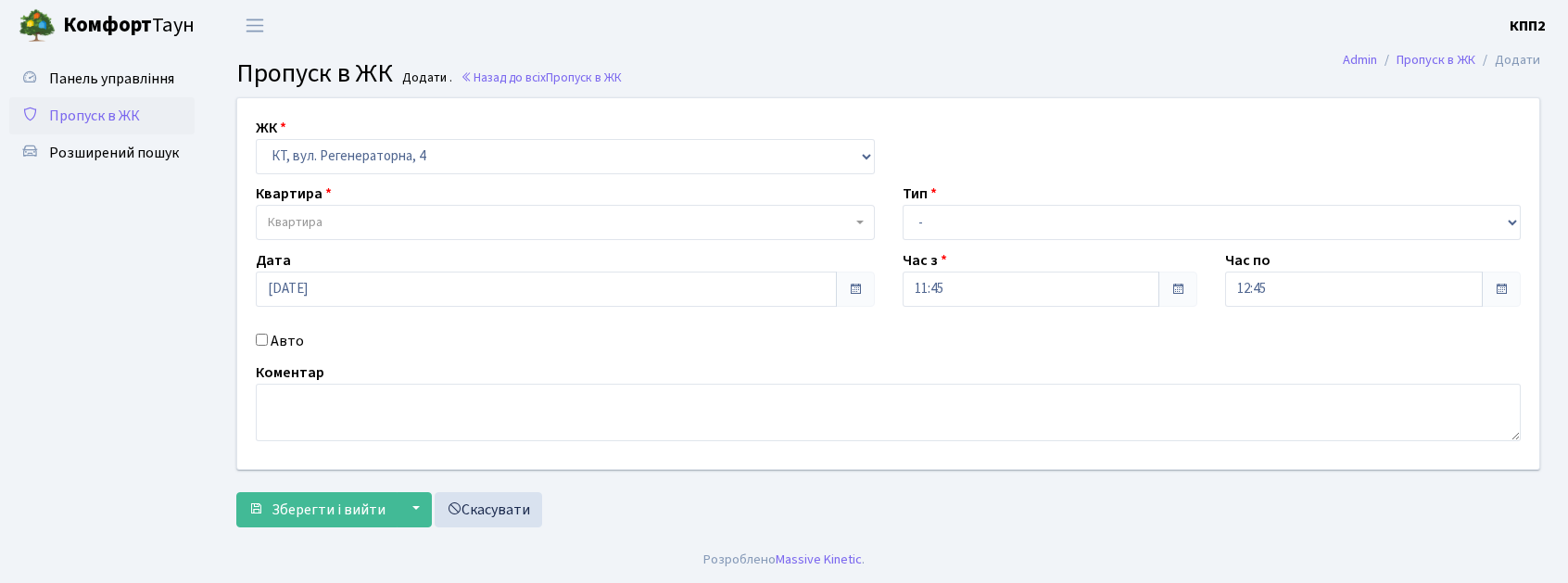
click at [276, 343] on label "Авто" at bounding box center [287, 341] width 33 height 22
click at [268, 343] on input "Авто" at bounding box center [261, 340] width 12 height 12
checkbox input "true"
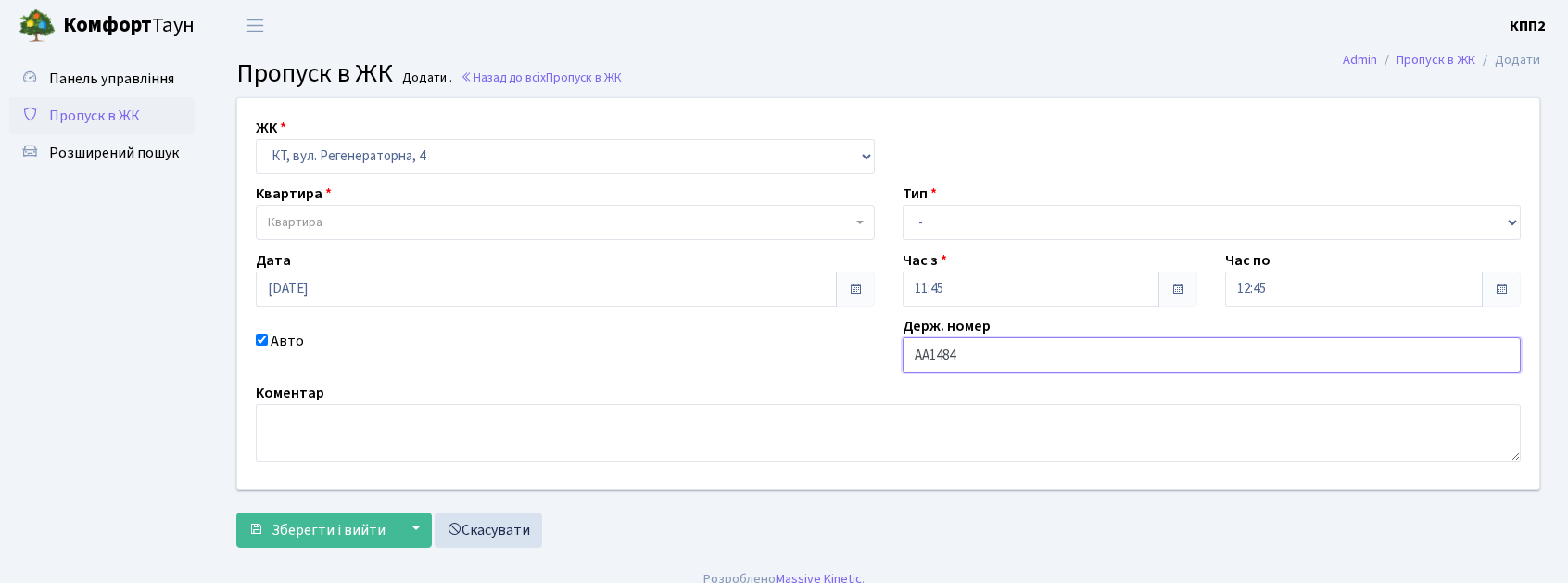
type input "АА1484НО"
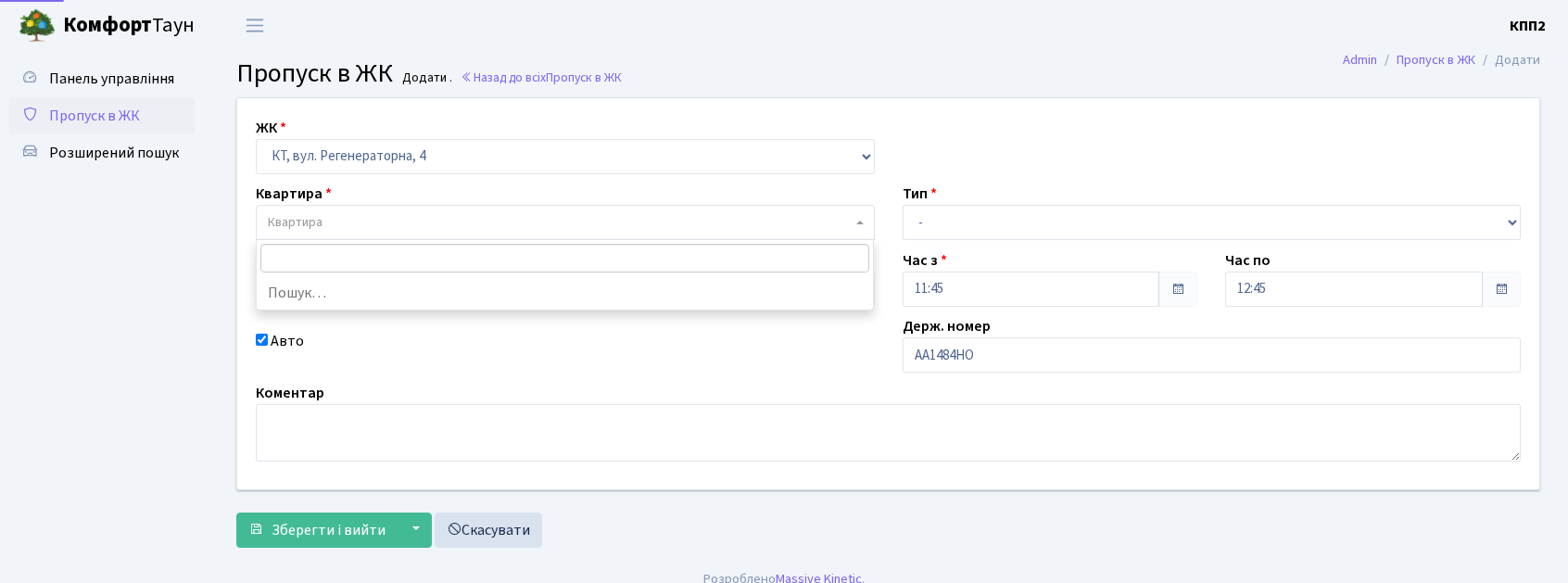
click at [454, 214] on span "Квартира" at bounding box center [559, 223] width 584 height 18
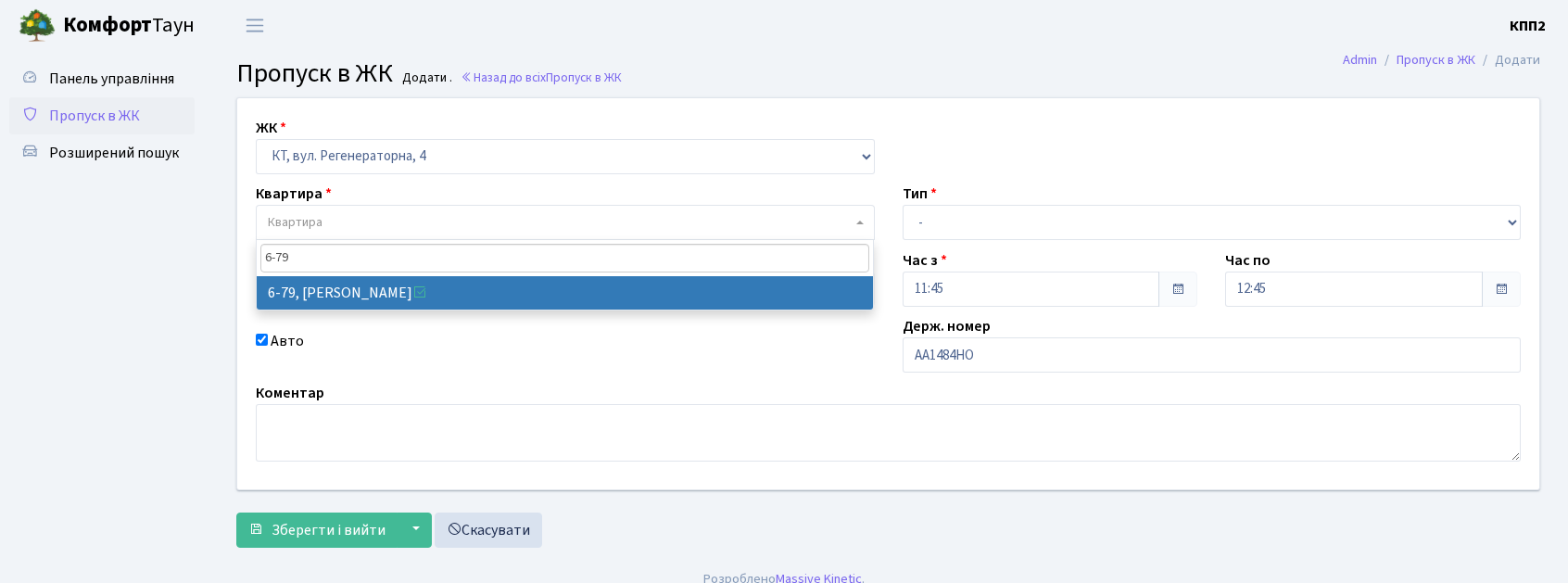
type input "6-79"
select select "5304"
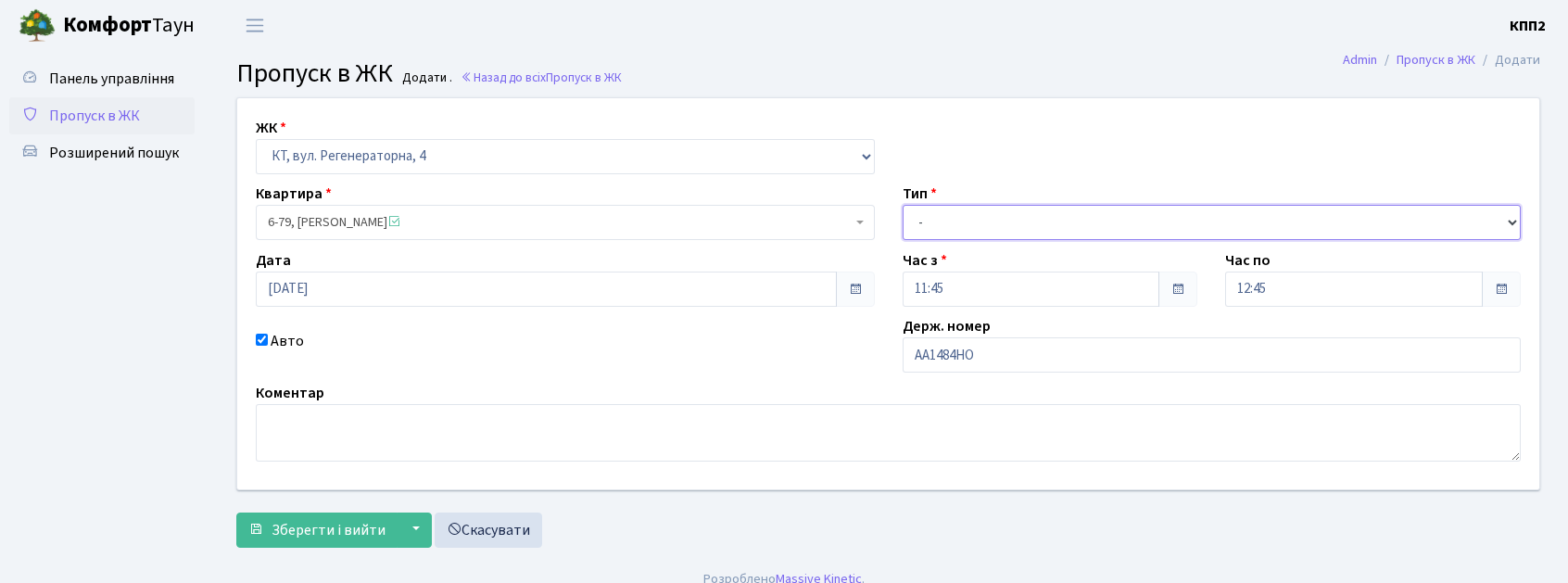
click at [1069, 223] on select "- Доставка Таксі Гості Сервіс" at bounding box center [1213, 223] width 619 height 35
select select "2"
click at [903, 205] on select "- Доставка Таксі Гості Сервіс" at bounding box center [1213, 223] width 619 height 35
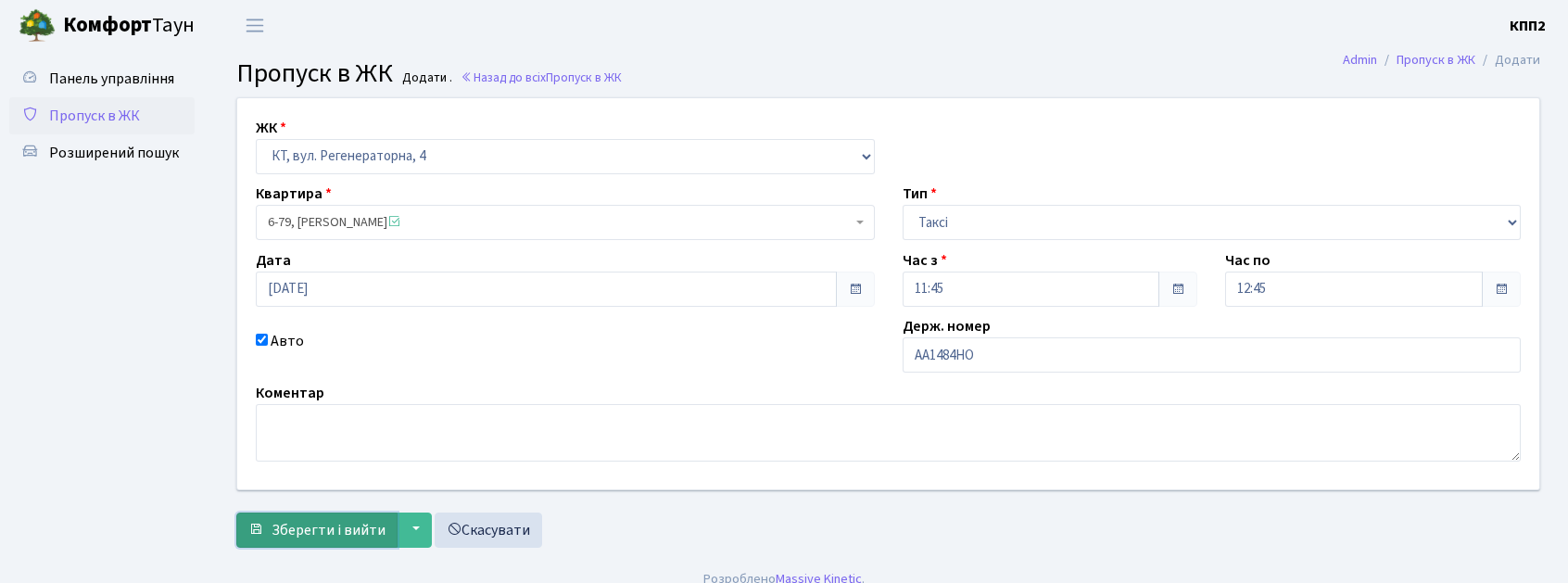
click at [312, 518] on button "Зберегти і вийти" at bounding box center [317, 531] width 161 height 35
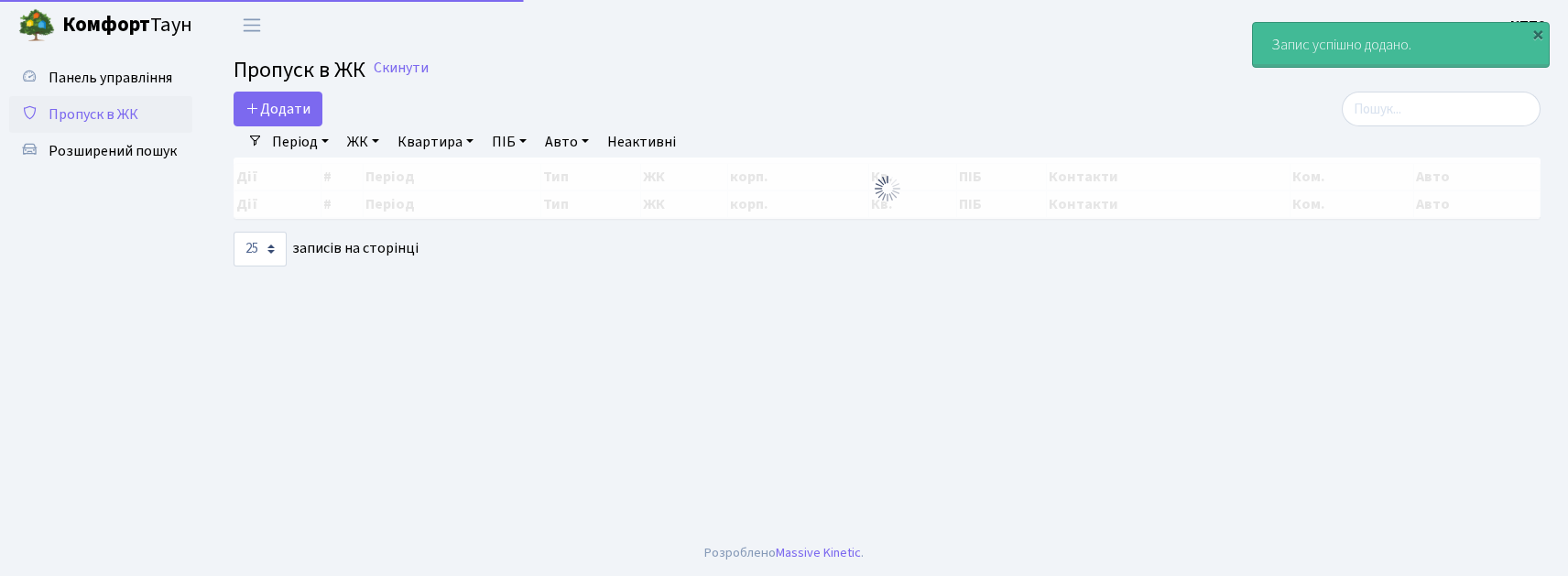
select select "25"
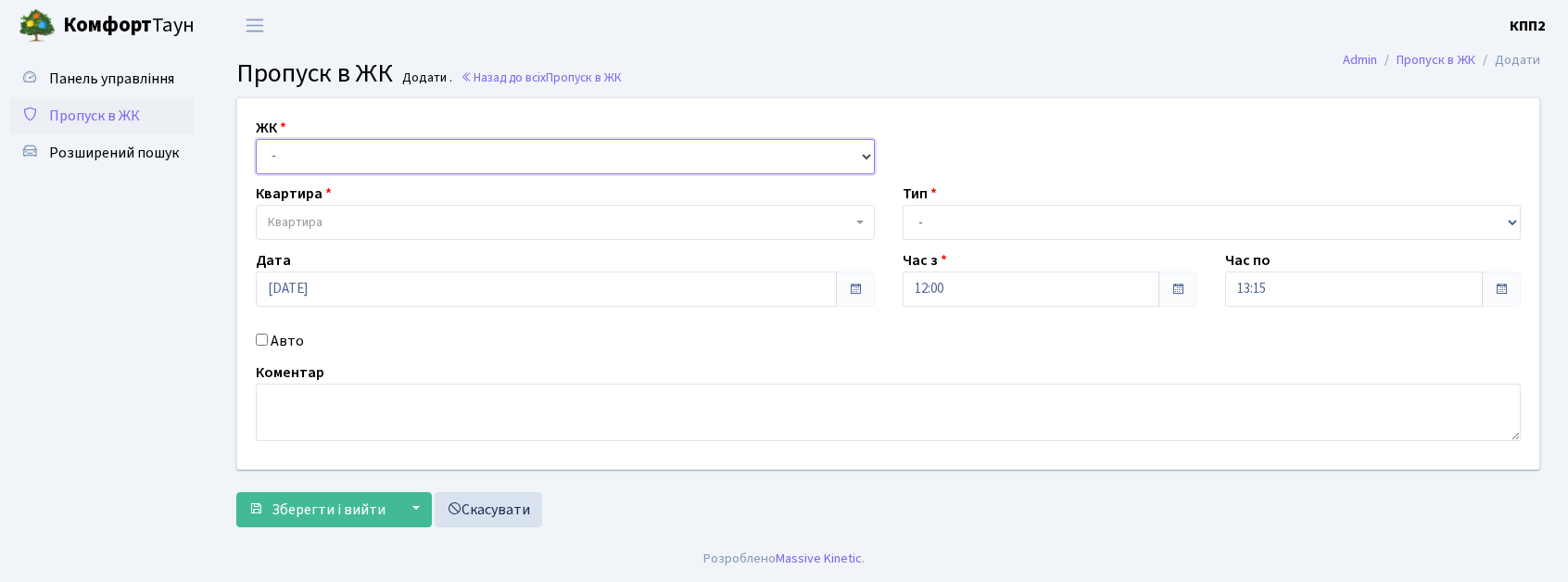
click at [294, 149] on select "- КТ, вул. Регенераторна, 4 КТ2, просп. [STREET_ADDRESS] [STREET_ADDRESS] [PERS…" at bounding box center [565, 156] width 619 height 35
select select "271"
click at [255, 139] on select "- КТ, вул. Регенераторна, 4 КТ2, просп. [STREET_ADDRESS] [STREET_ADDRESS] [PERS…" at bounding box center [565, 156] width 619 height 35
select select
click at [291, 221] on span "Квартира" at bounding box center [295, 223] width 54 height 18
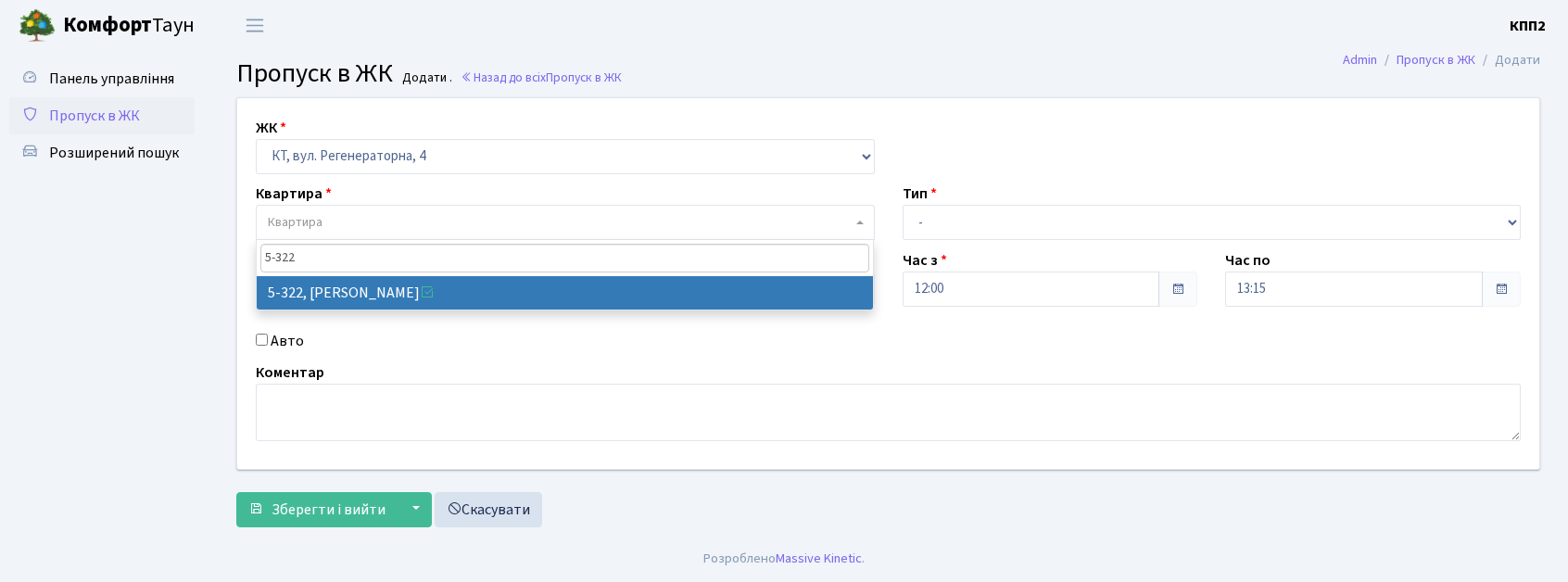
type input "5-322"
select select "2245"
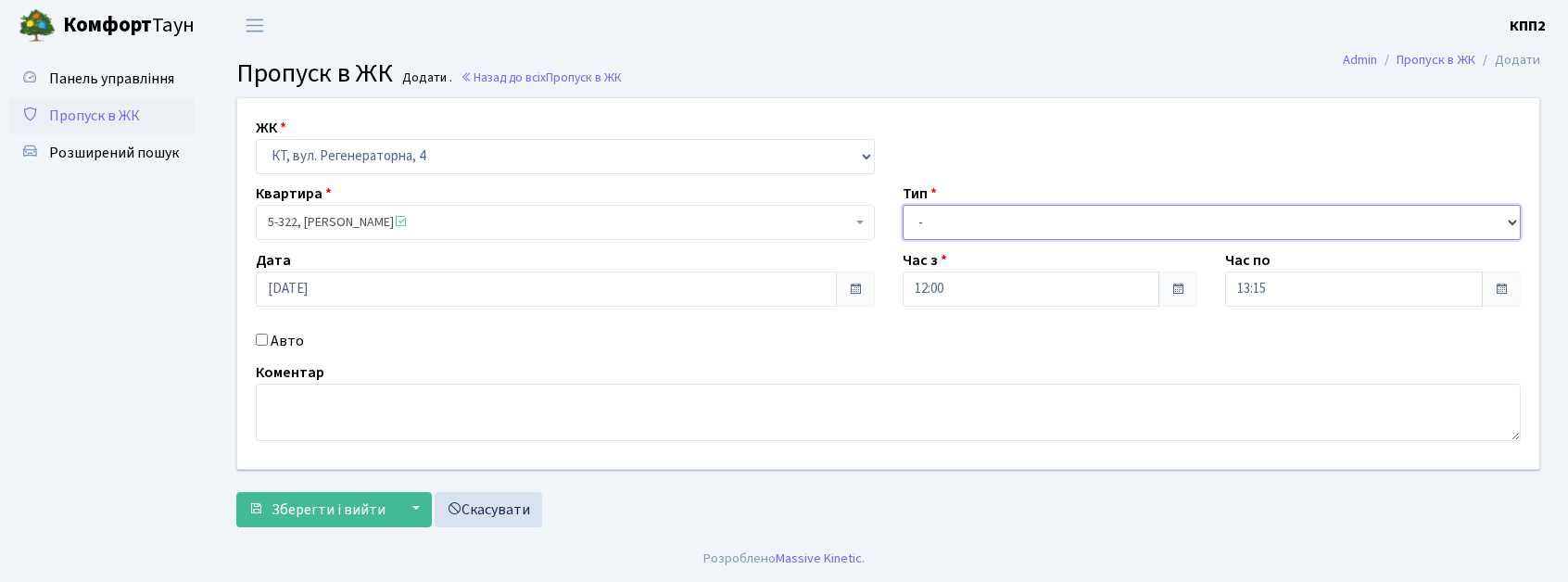
click at [1002, 221] on select "- Доставка Таксі Гості Сервіс" at bounding box center [1213, 223] width 619 height 35
select select "3"
click at [903, 205] on select "- Доставка Таксі Гості Сервіс" at bounding box center [1213, 223] width 619 height 35
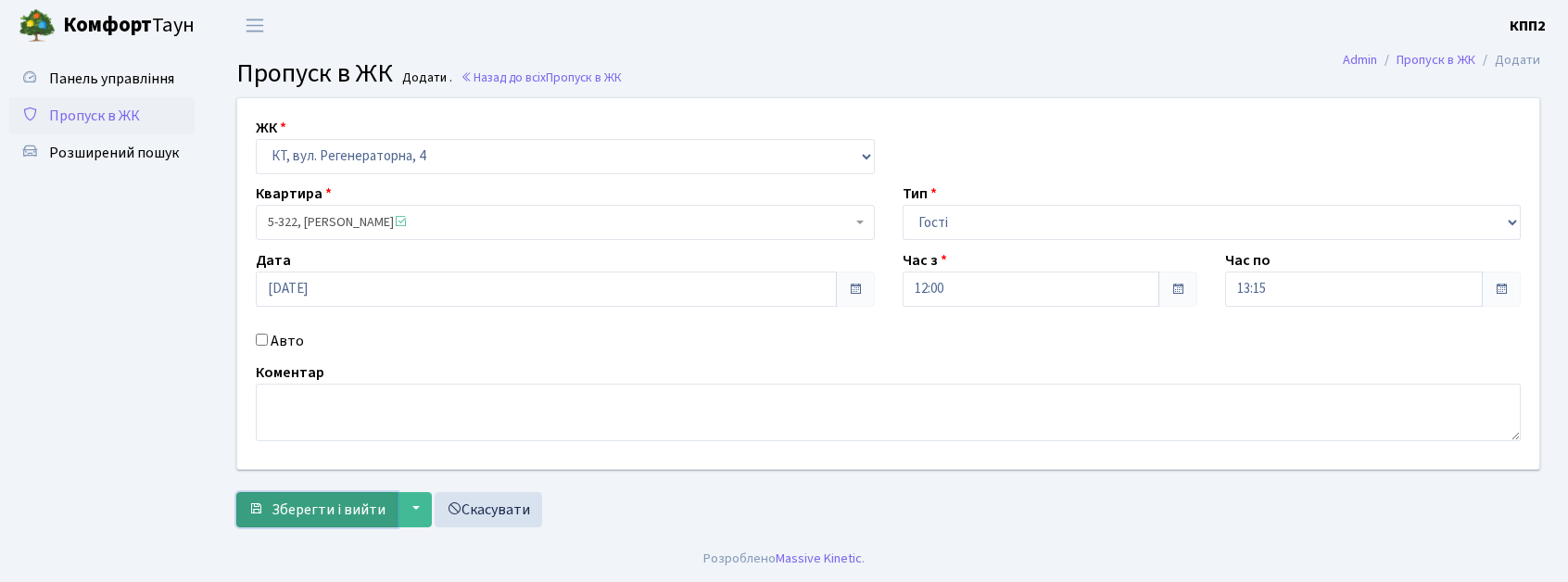
click at [291, 516] on span "Зберегти і вийти" at bounding box center [328, 509] width 114 height 20
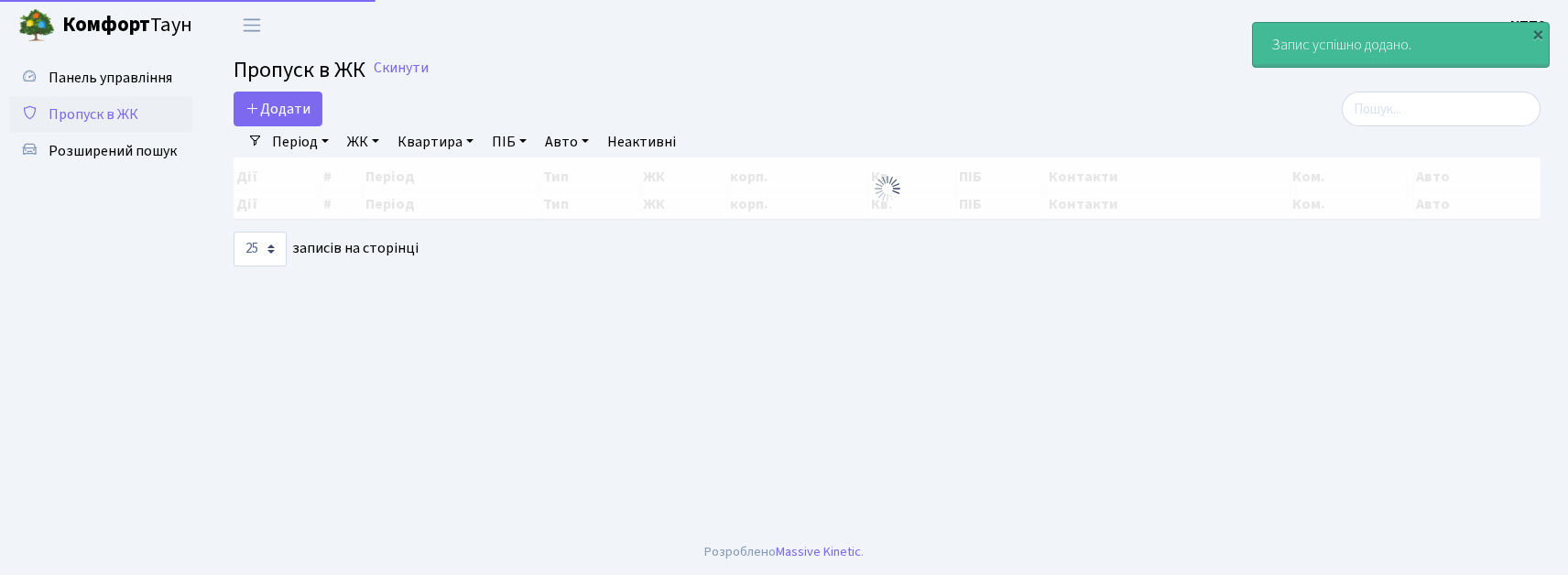
select select "25"
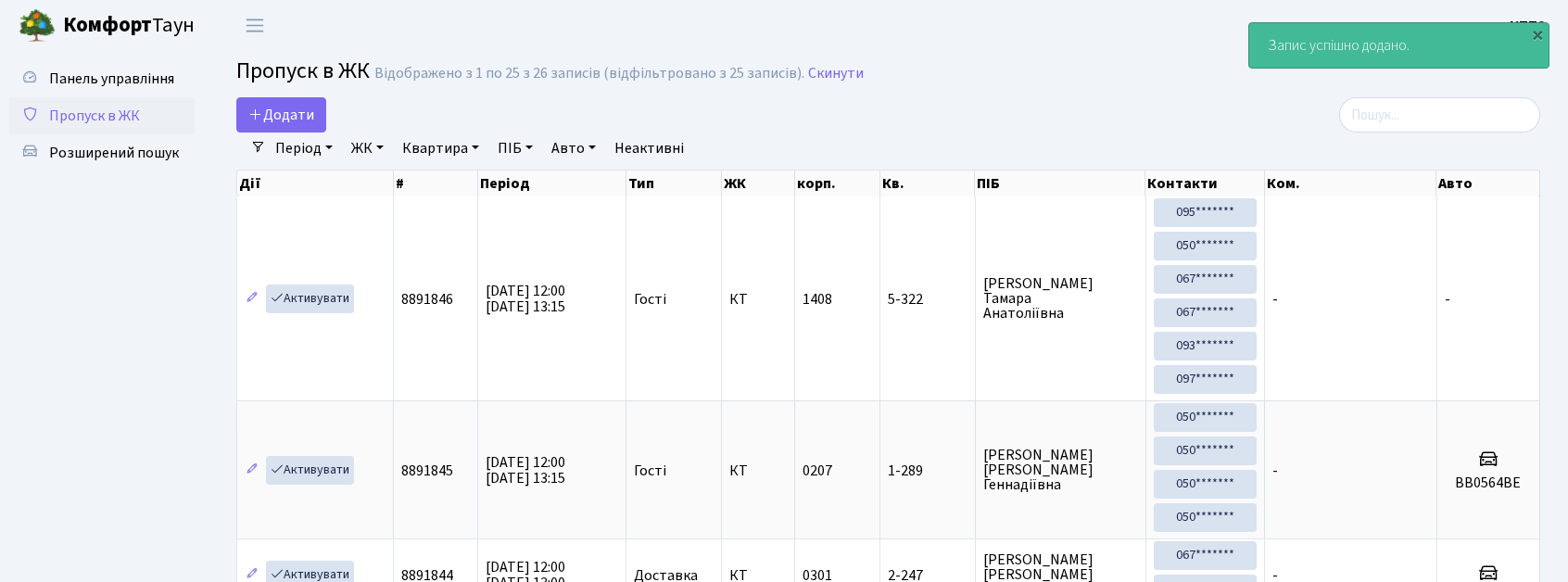
click at [368, 159] on link "ЖК" at bounding box center [367, 148] width 48 height 31
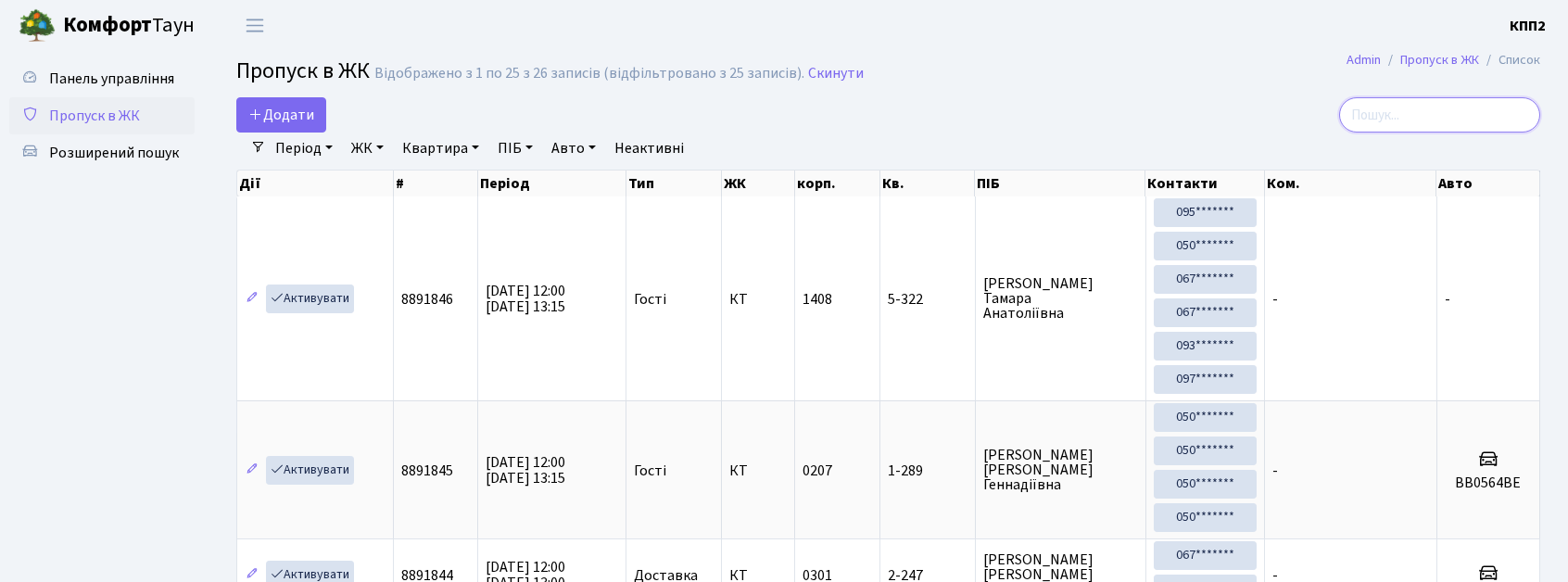
click at [1442, 104] on input "search" at bounding box center [1439, 115] width 201 height 35
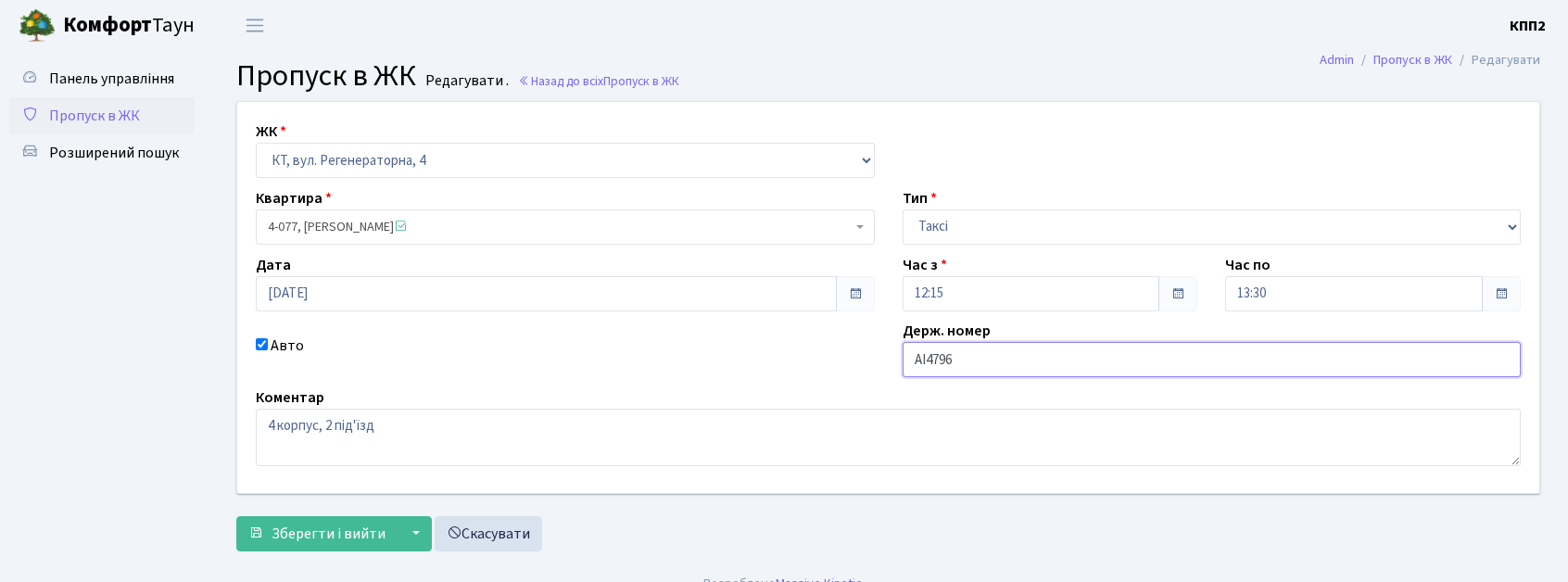
click at [1019, 358] on input "АІ4796" at bounding box center [1213, 359] width 619 height 35
type input "АІ4796ОР"
click at [328, 523] on button "Зберегти і вийти" at bounding box center [317, 534] width 161 height 35
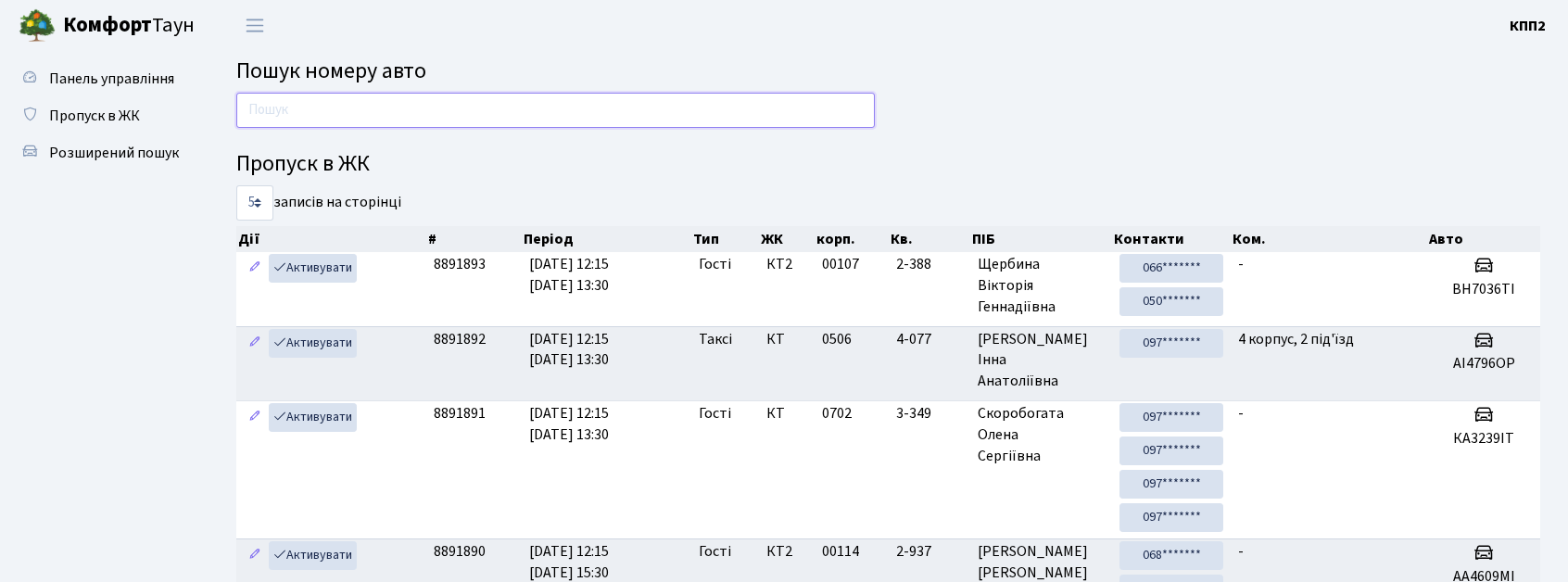
click at [260, 105] on input "text" at bounding box center [555, 110] width 639 height 35
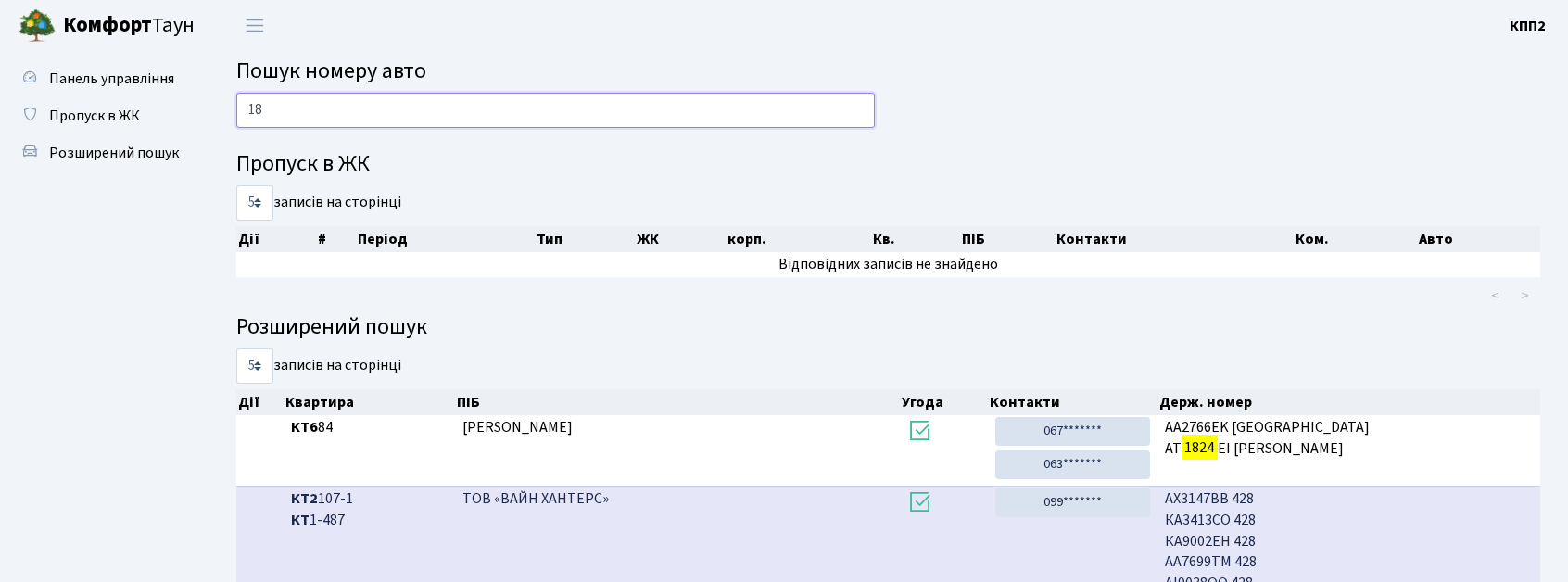
type input "1"
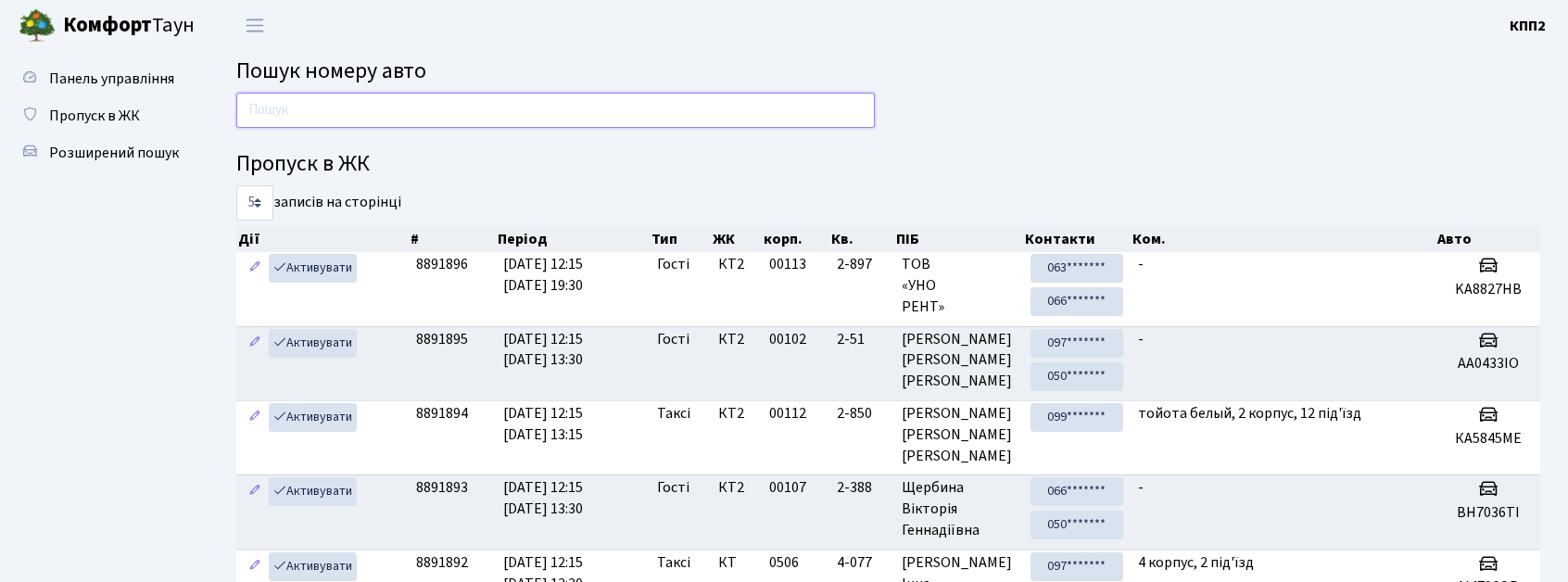
type input "5"
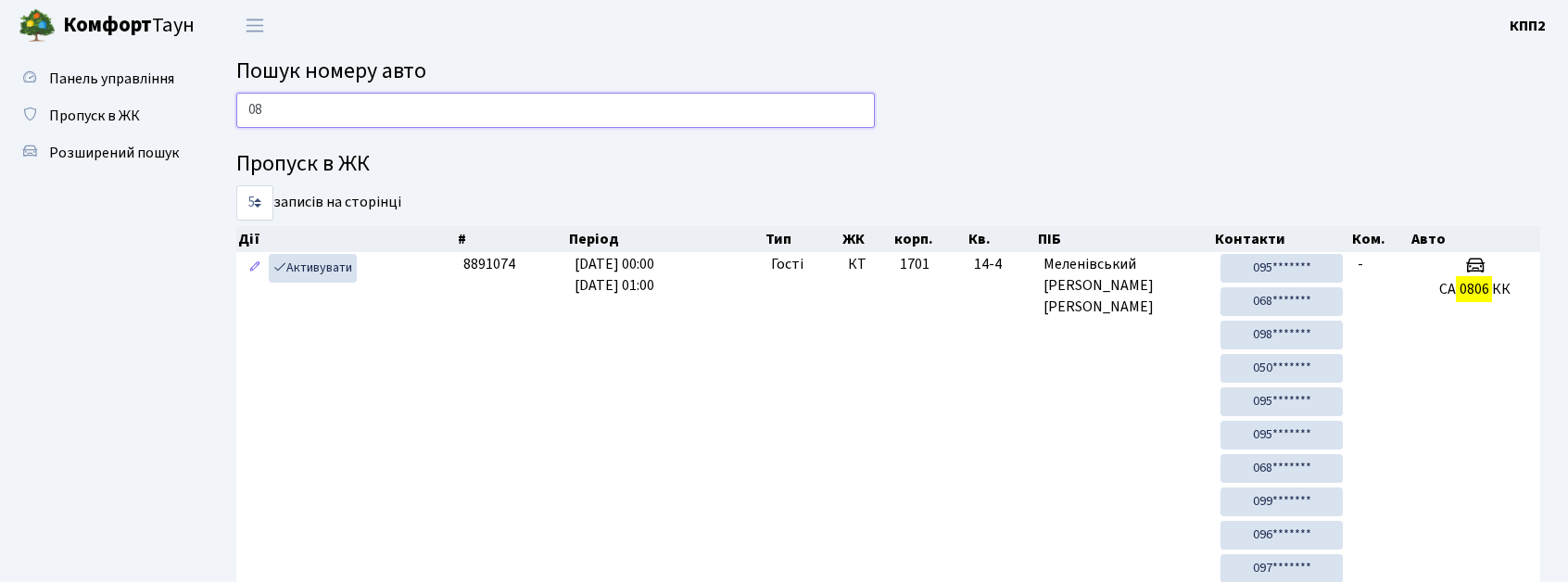
type input "0"
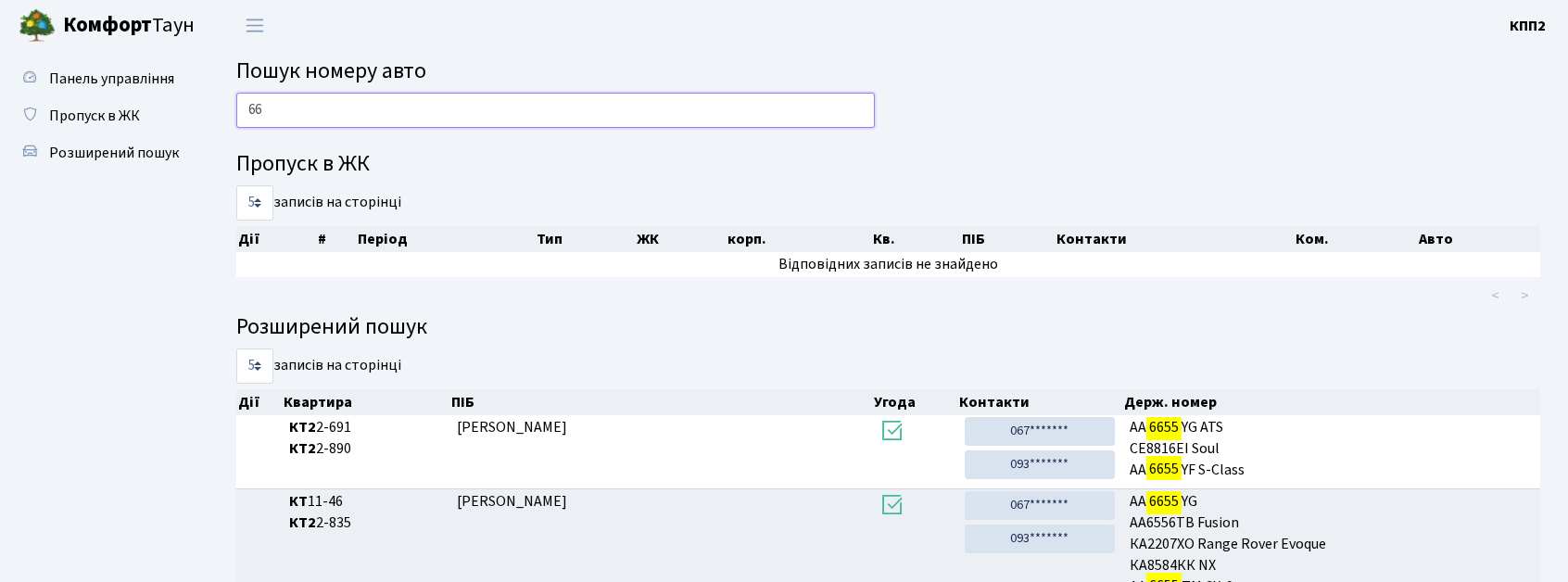
type input "6"
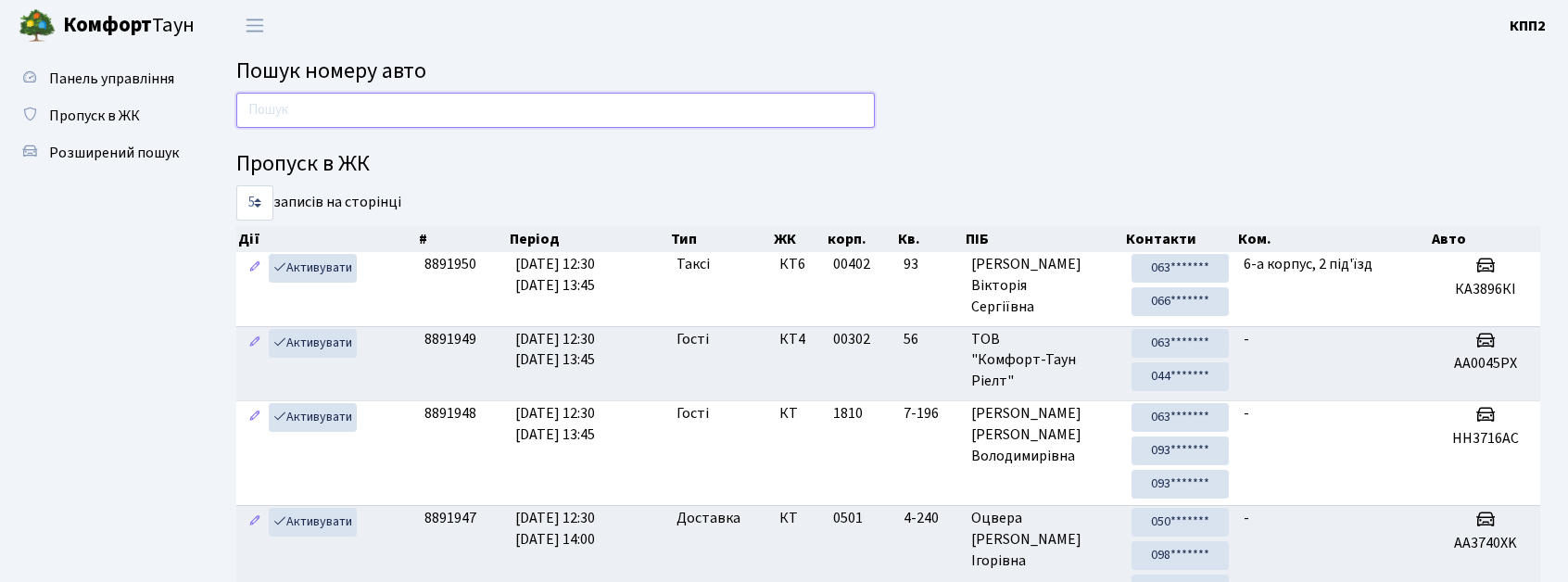
type input "0"
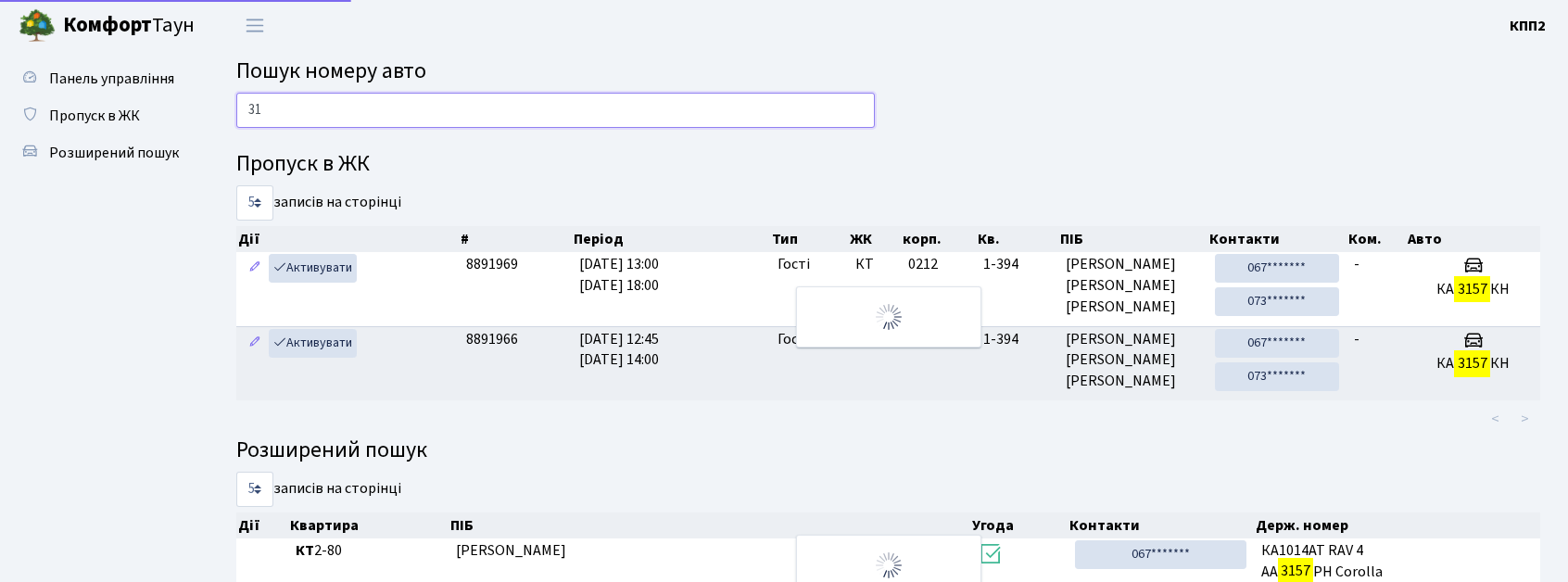
type input "3"
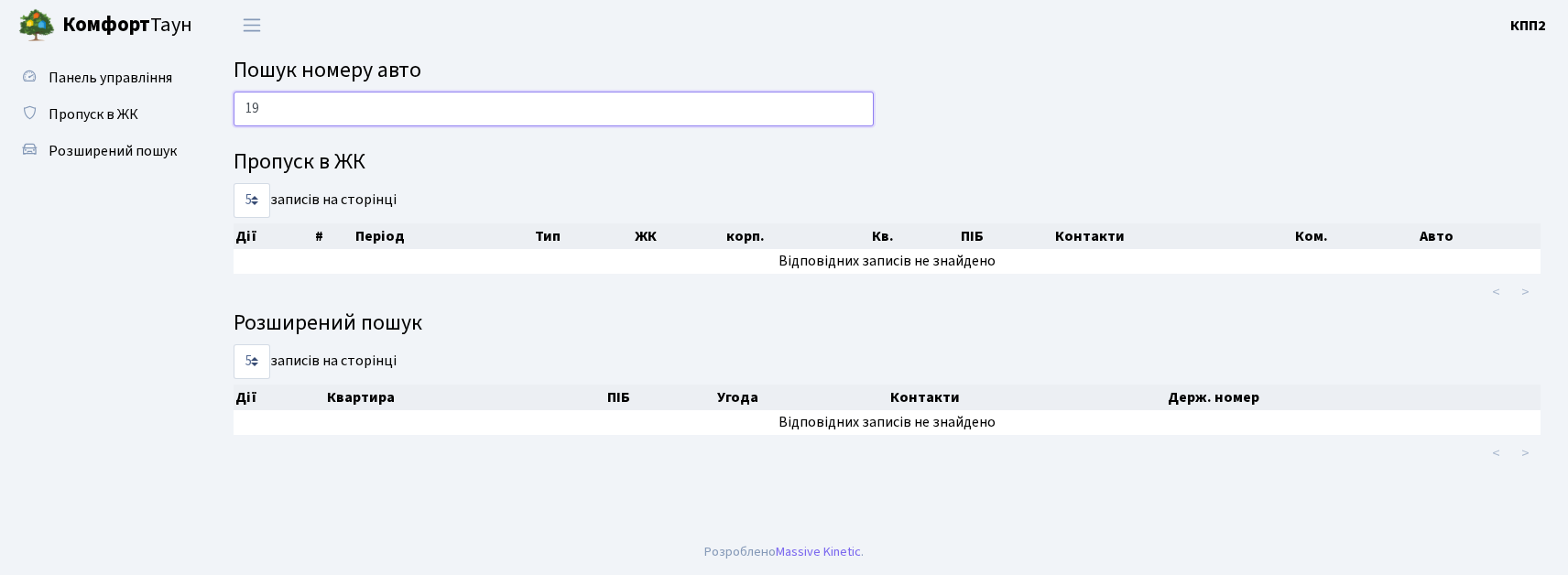
type input "1"
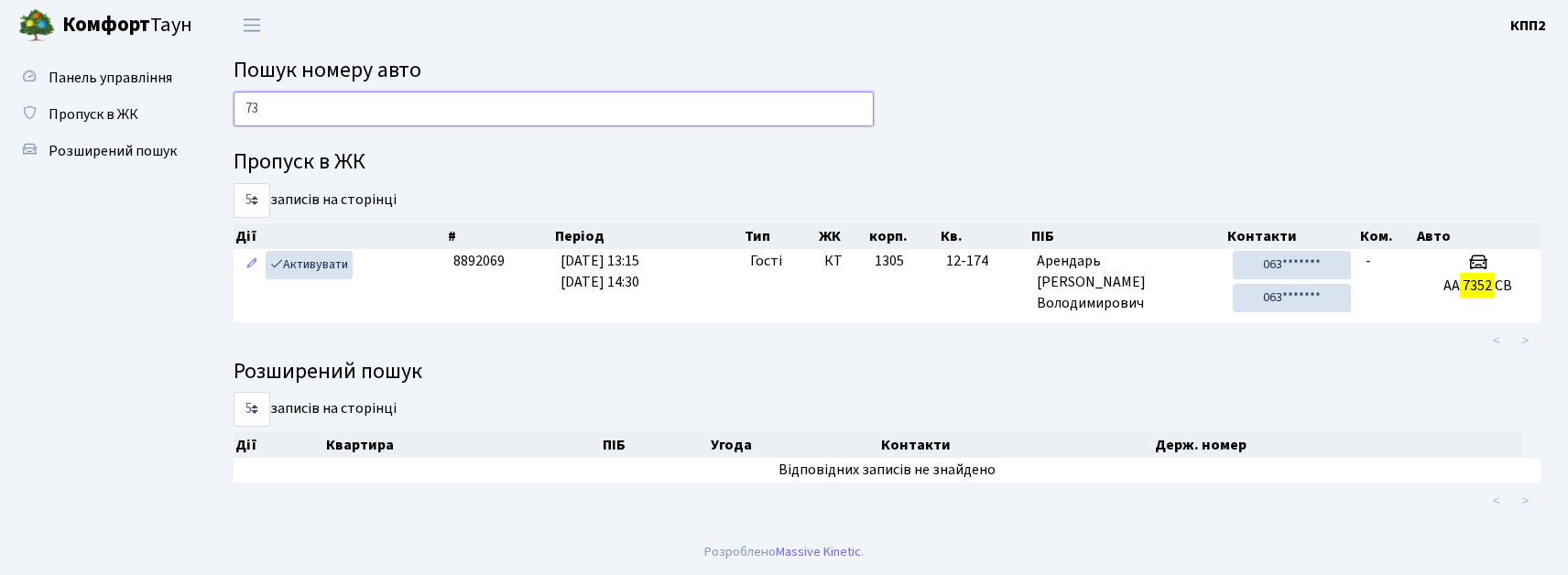
type input "7"
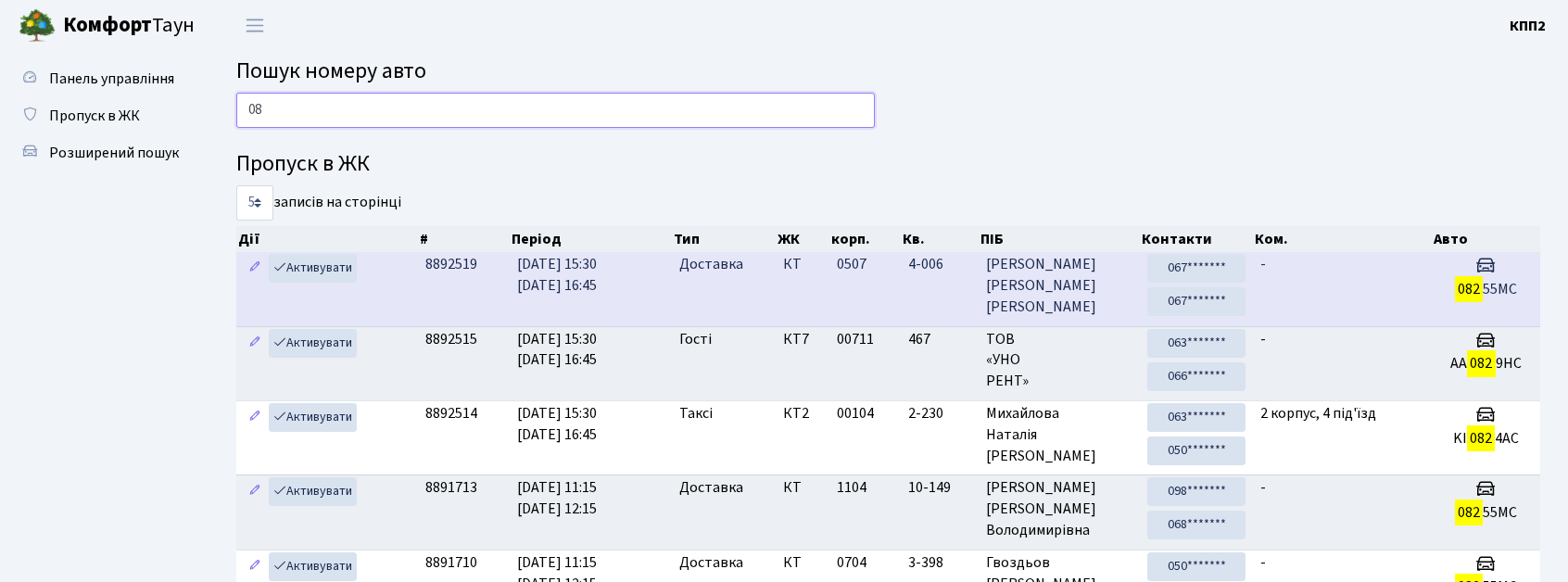
type input "0"
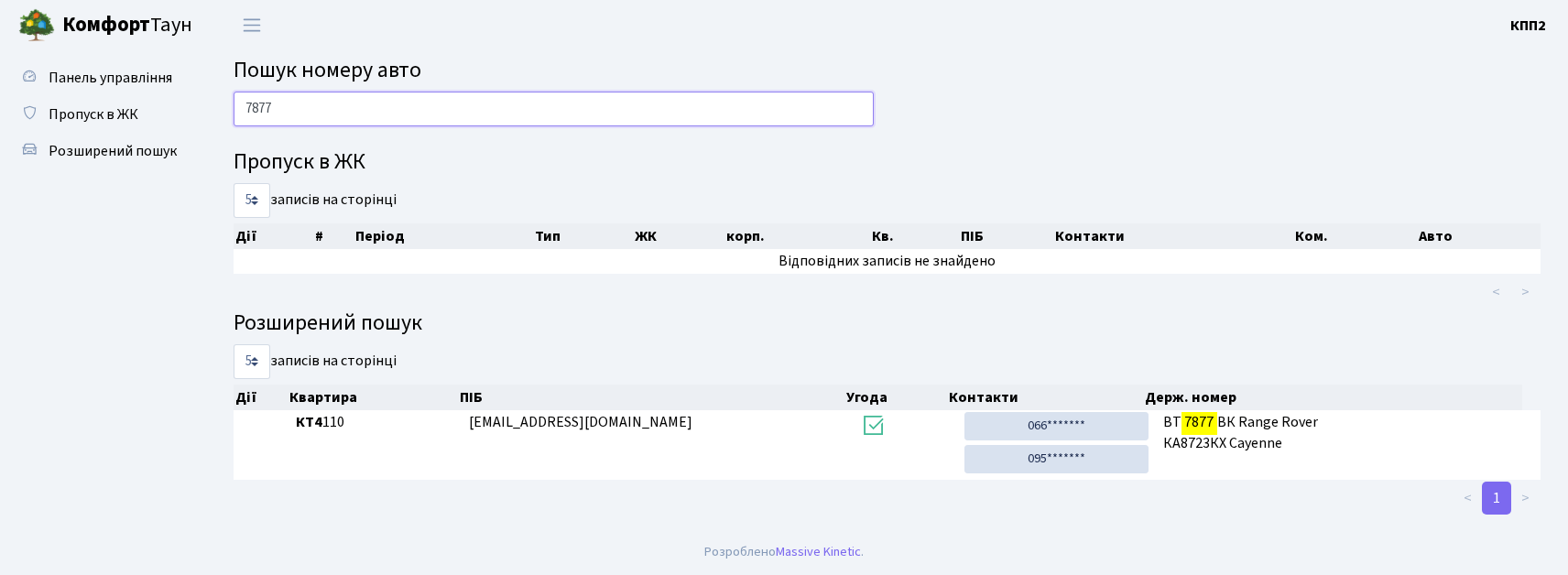
click at [243, 104] on input "7877" at bounding box center [553, 108] width 640 height 35
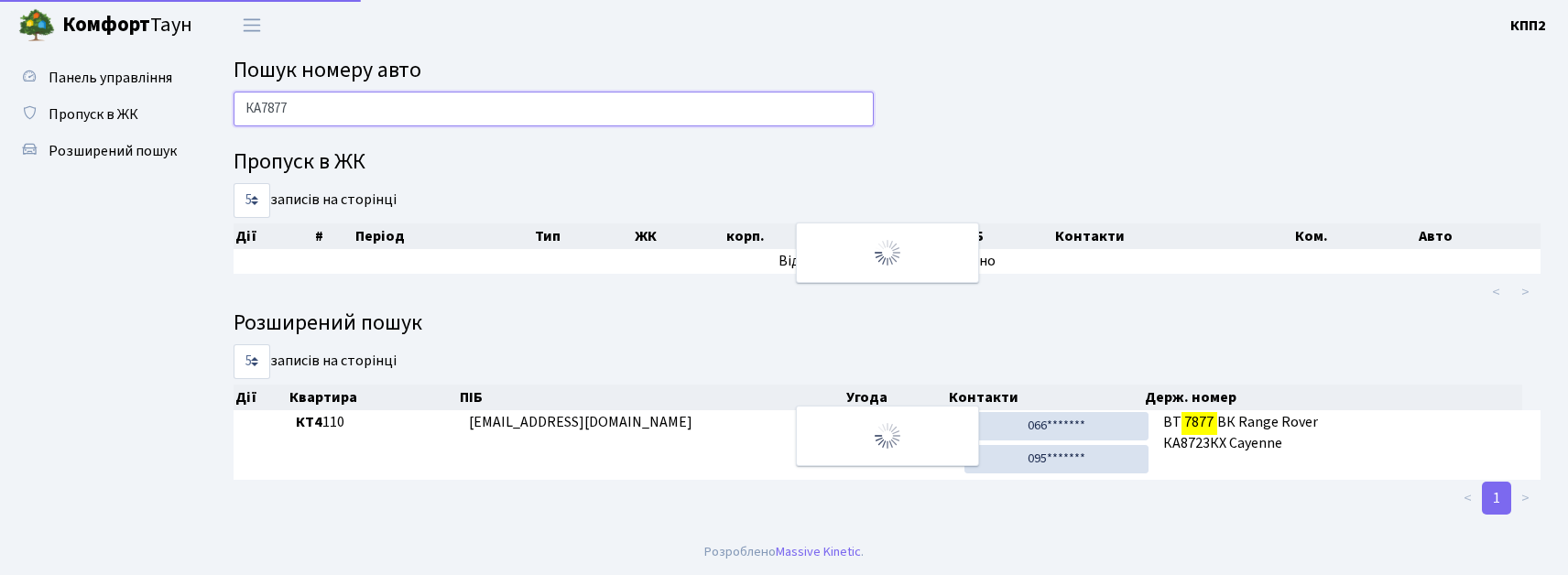
click at [359, 119] on input "КА7877" at bounding box center [553, 108] width 640 height 35
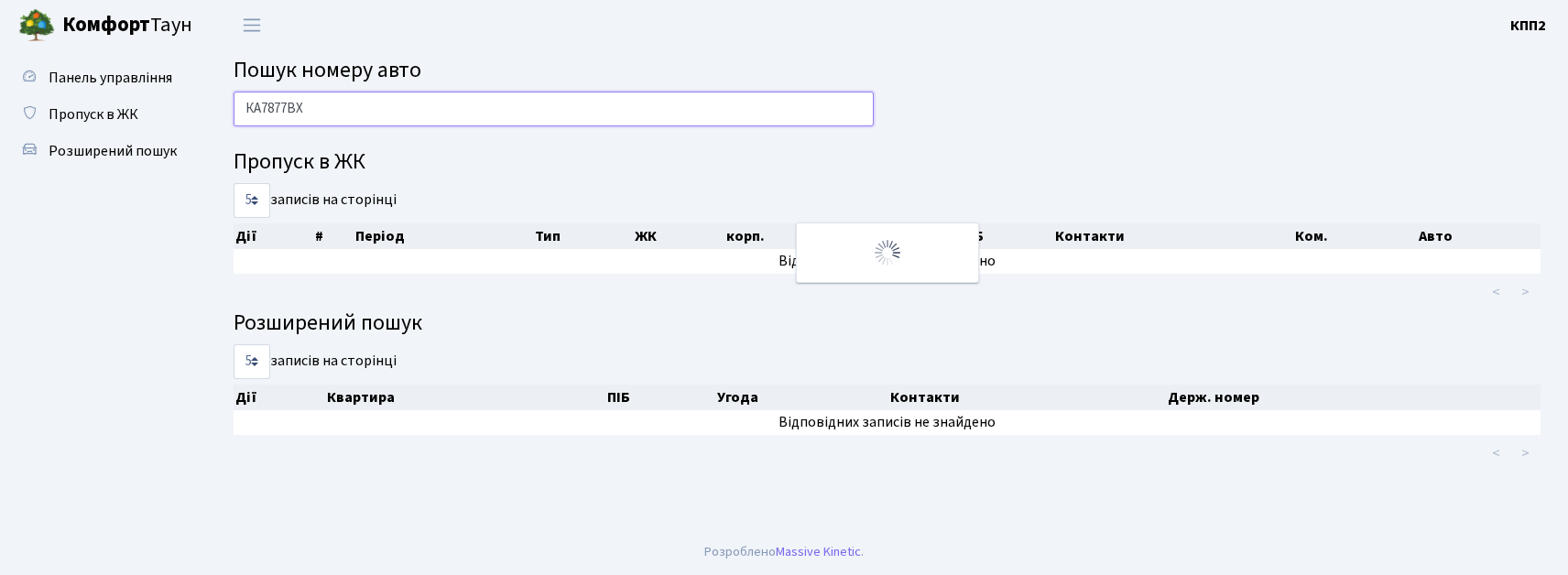
drag, startPoint x: 236, startPoint y: 108, endPoint x: 322, endPoint y: 122, distance: 87.1
click at [322, 122] on input "КА7877ВХ" at bounding box center [553, 108] width 640 height 35
type input "КА7877ВХ"
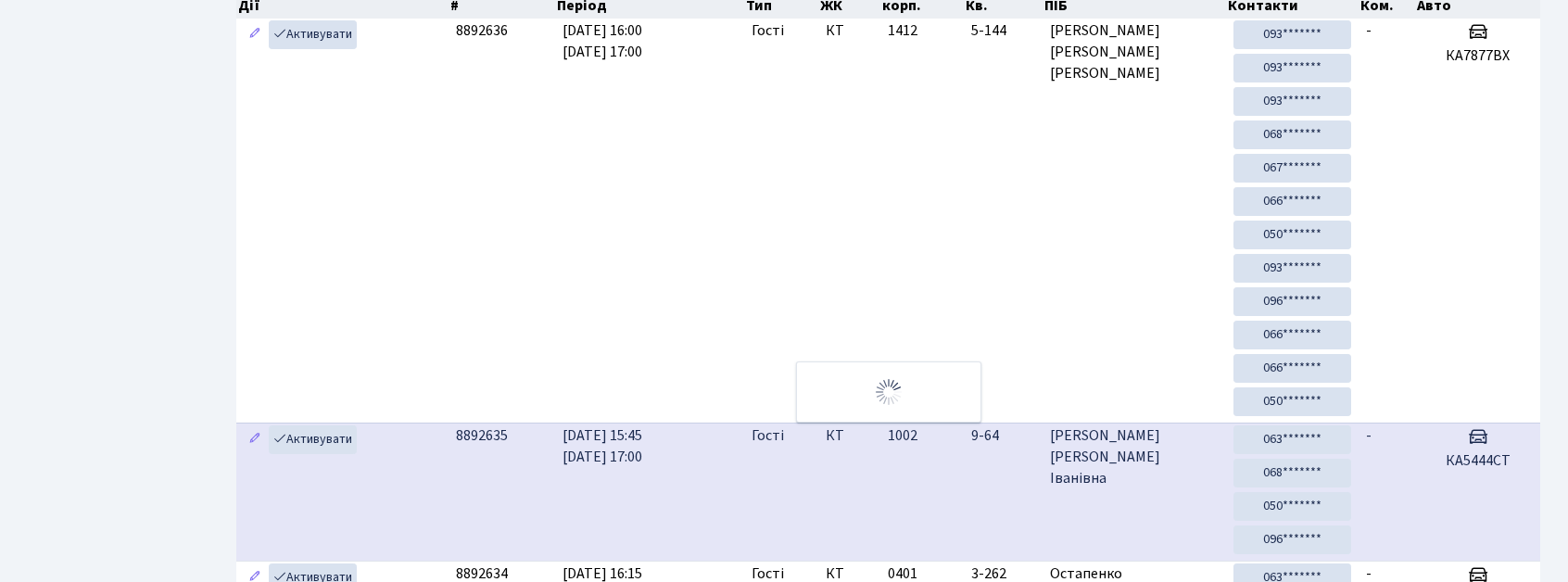
scroll to position [43, 0]
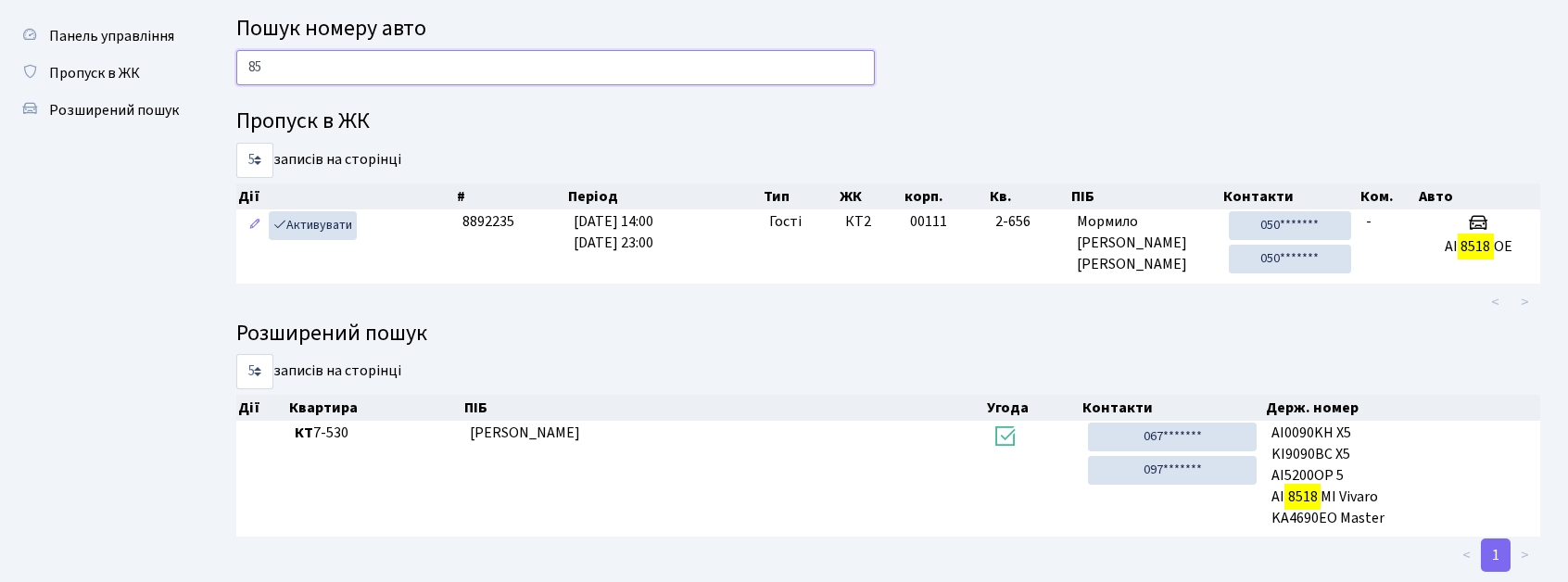
type input "8"
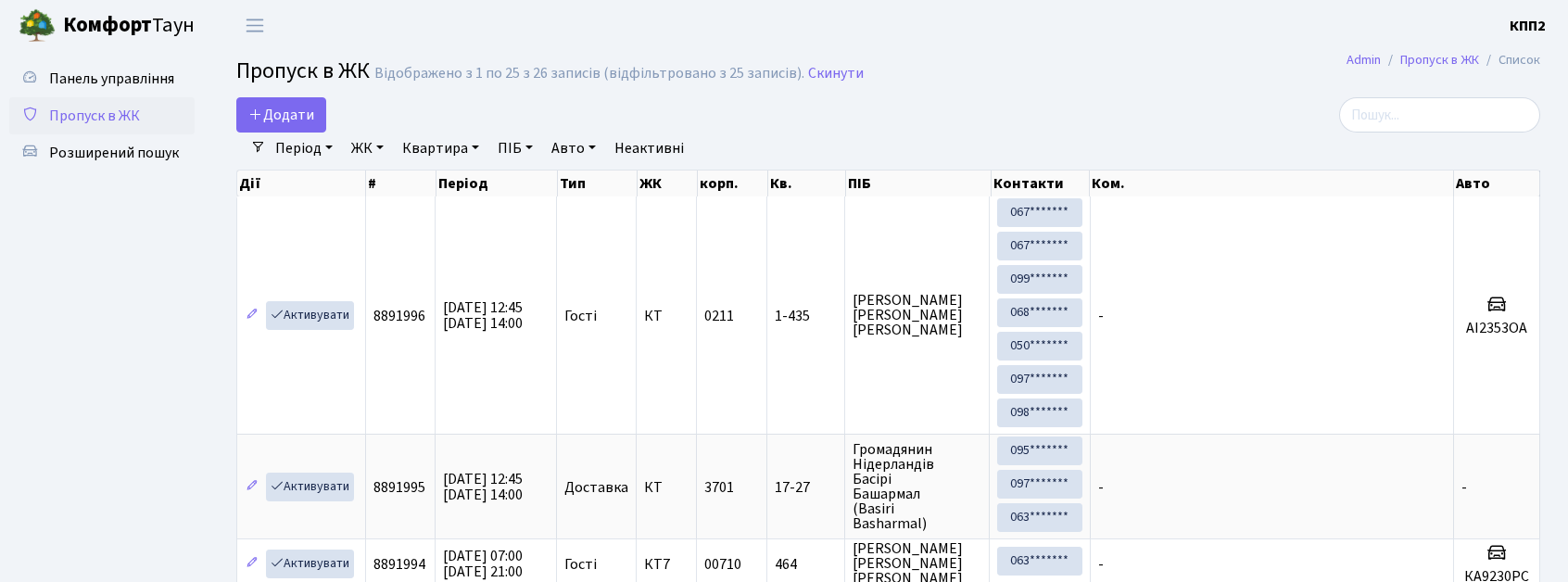
select select "25"
click at [149, 74] on span "Панель управління" at bounding box center [112, 79] width 125 height 20
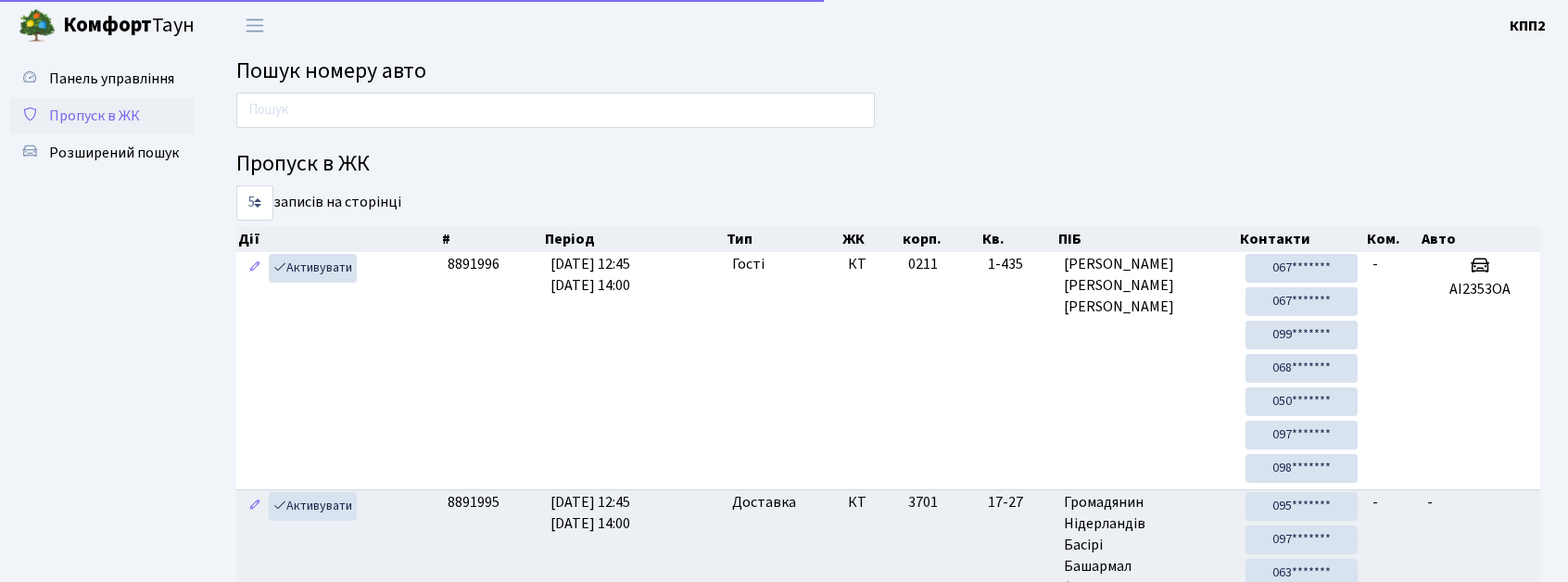
click at [147, 119] on link "Пропуск в ЖК" at bounding box center [102, 116] width 185 height 37
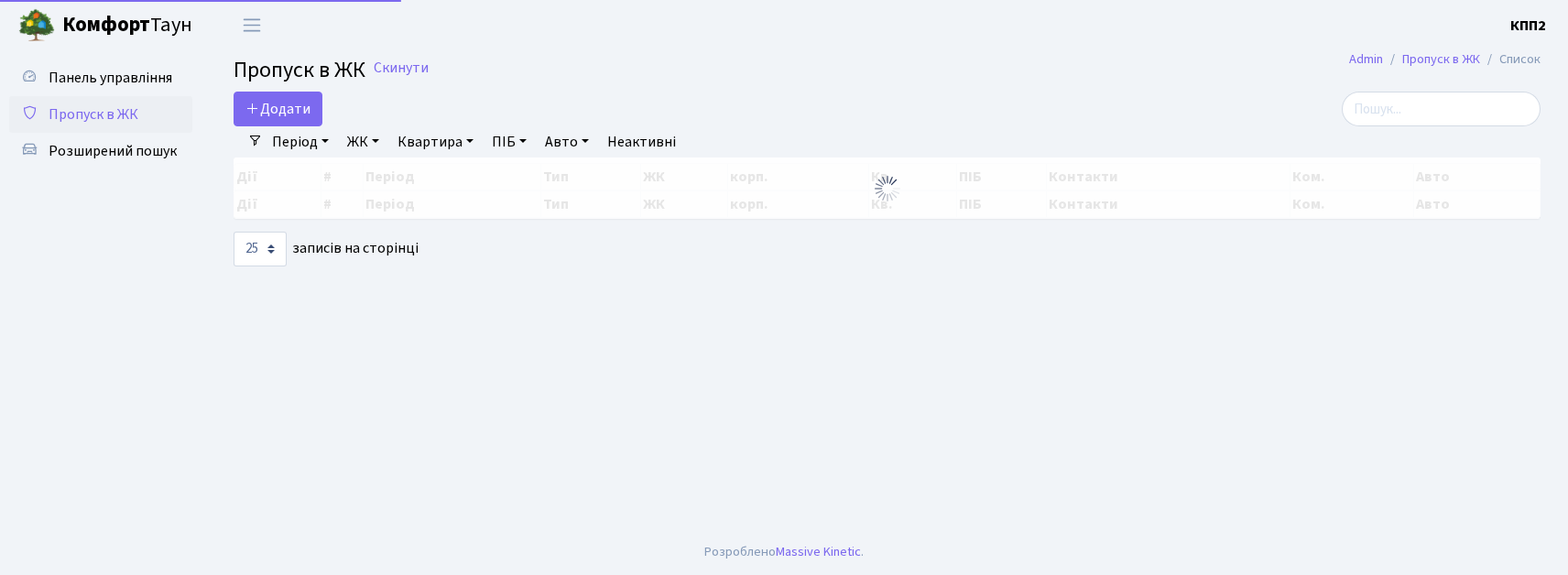
select select "25"
click at [288, 97] on link "Додати" at bounding box center [277, 108] width 89 height 35
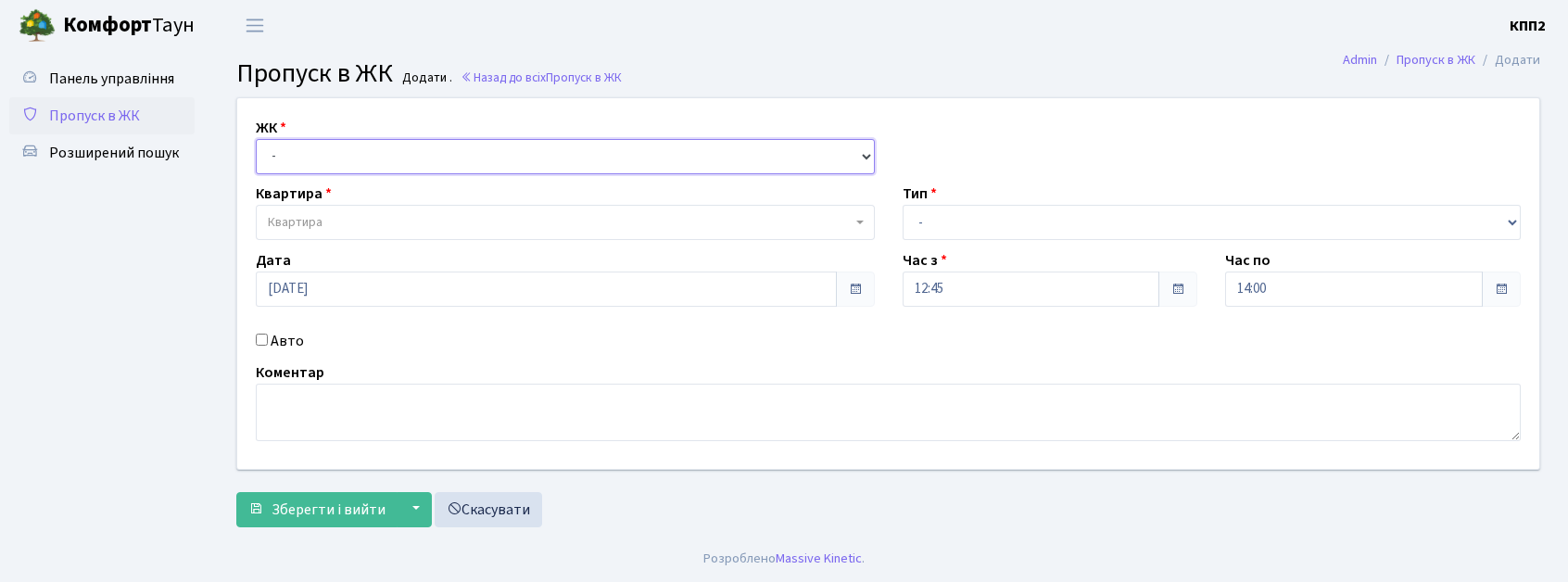
click at [714, 165] on select "- КТ, вул. Регенераторна, 4 КТ2, просп. [STREET_ADDRESS] [STREET_ADDRESS] [PERS…" at bounding box center [565, 156] width 619 height 35
select select "271"
click at [255, 139] on select "- КТ, вул. Регенераторна, 4 КТ2, просп. [STREET_ADDRESS] [STREET_ADDRESS] [PERS…" at bounding box center [565, 156] width 619 height 35
select select
click at [269, 350] on div "Авто" at bounding box center [565, 341] width 647 height 22
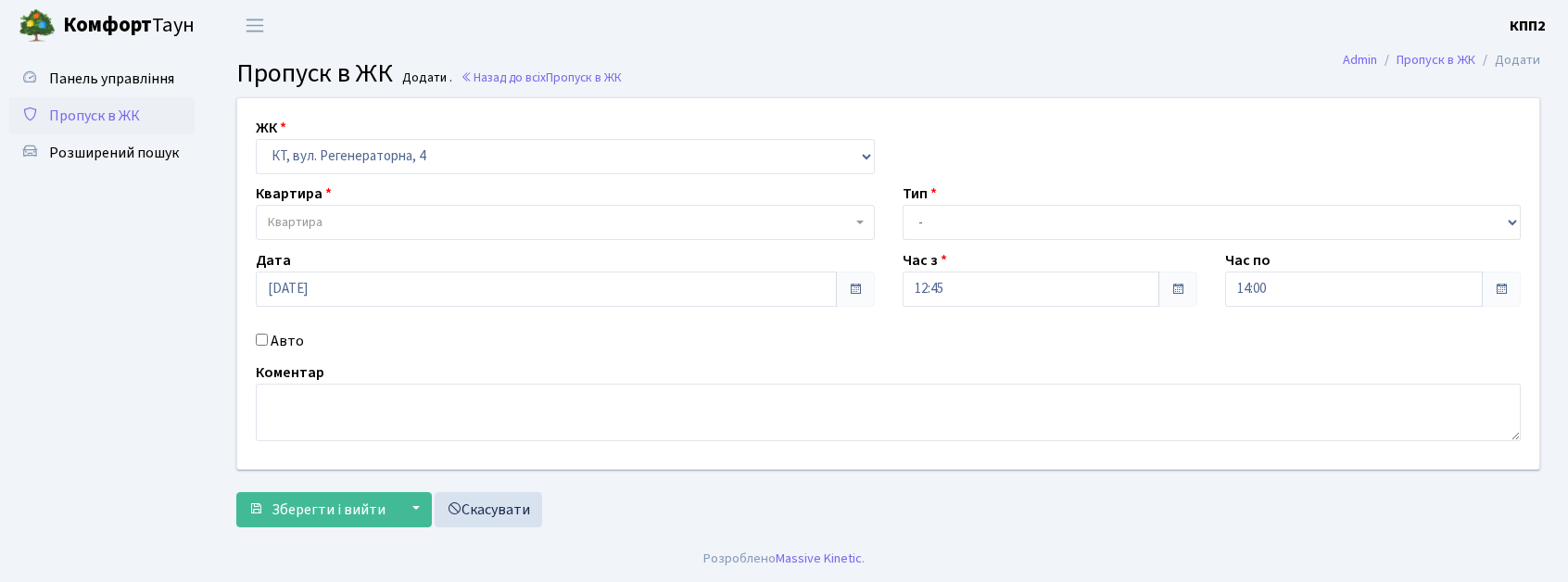
click at [273, 343] on label "Авто" at bounding box center [287, 341] width 33 height 22
click at [268, 343] on input "Авто" at bounding box center [261, 340] width 12 height 12
checkbox input "true"
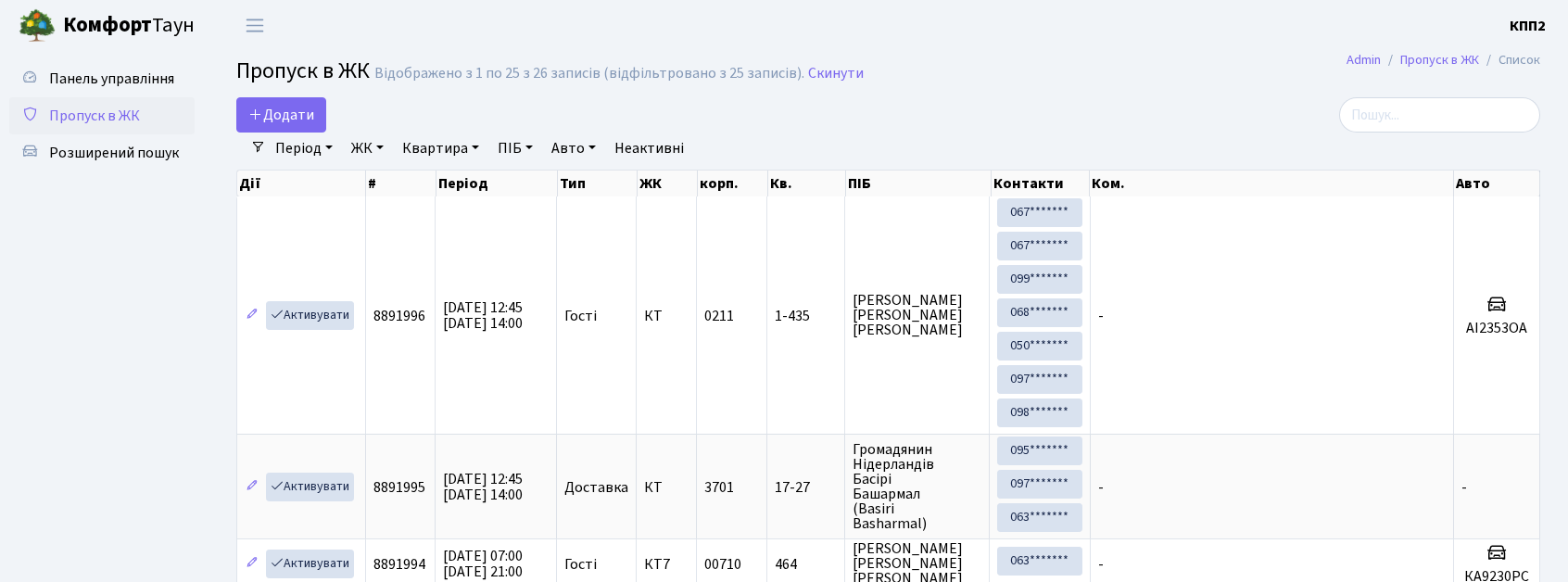
select select "25"
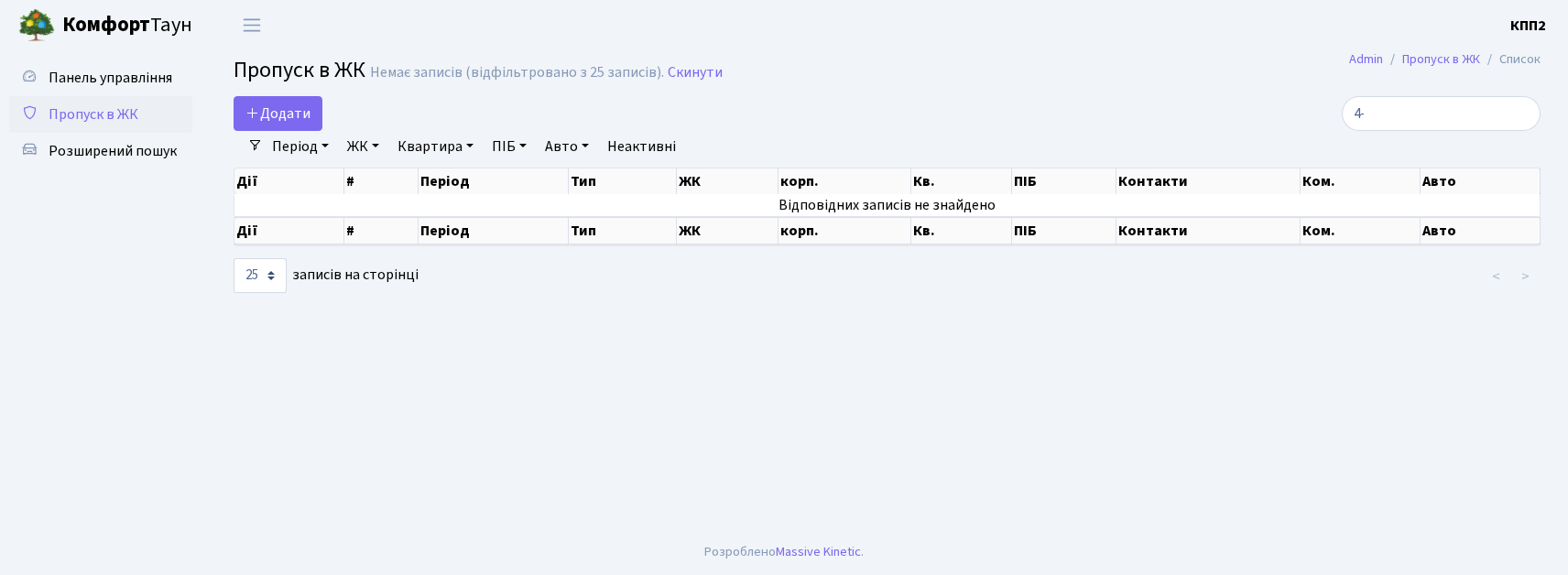
type input "4"
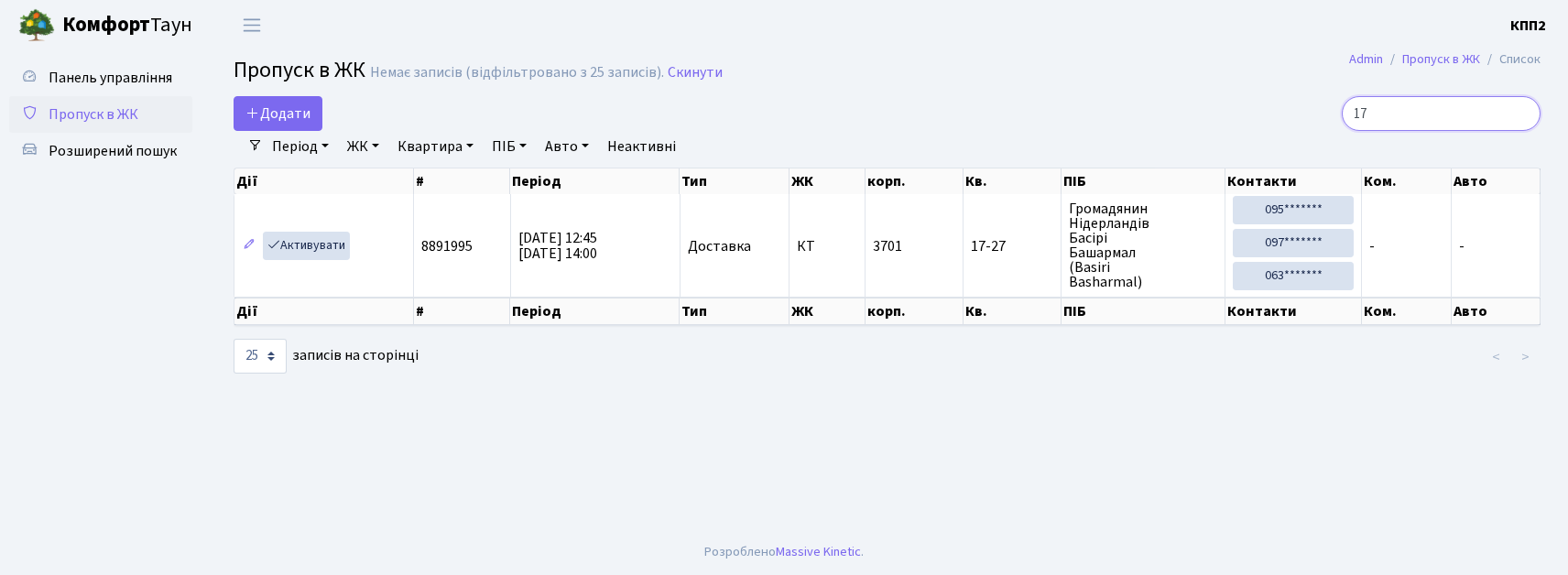
type input "1"
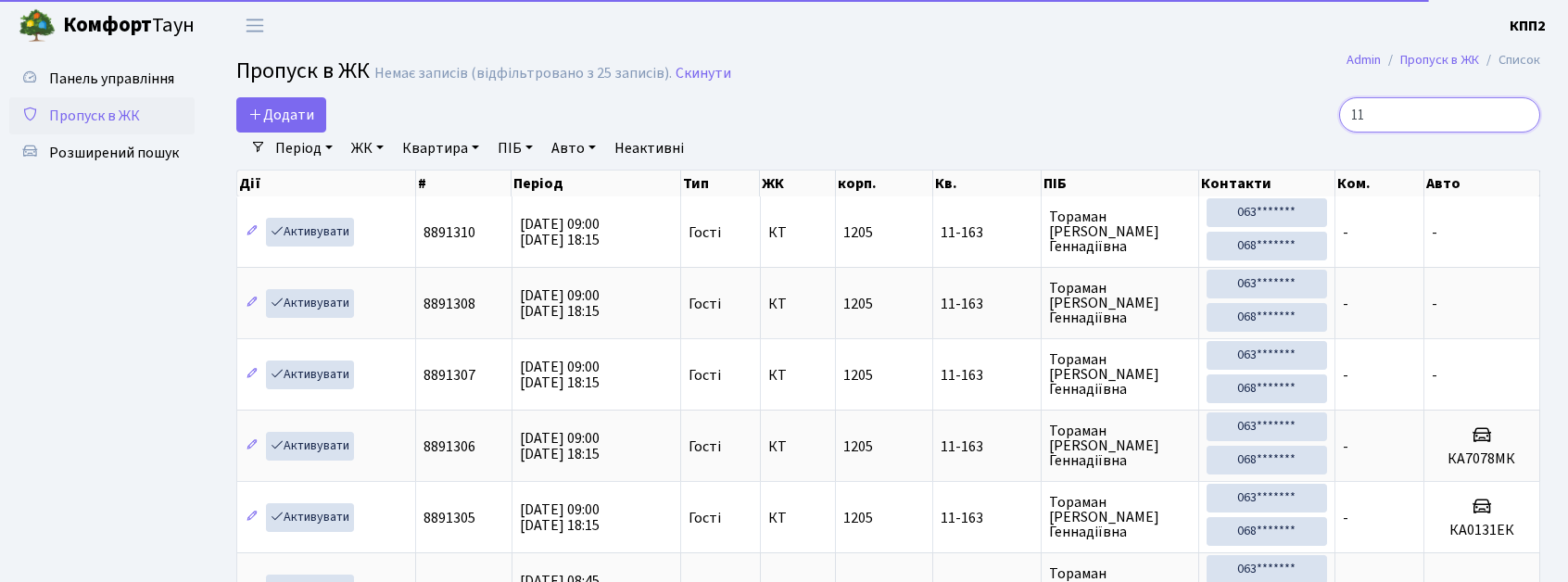
type input "1"
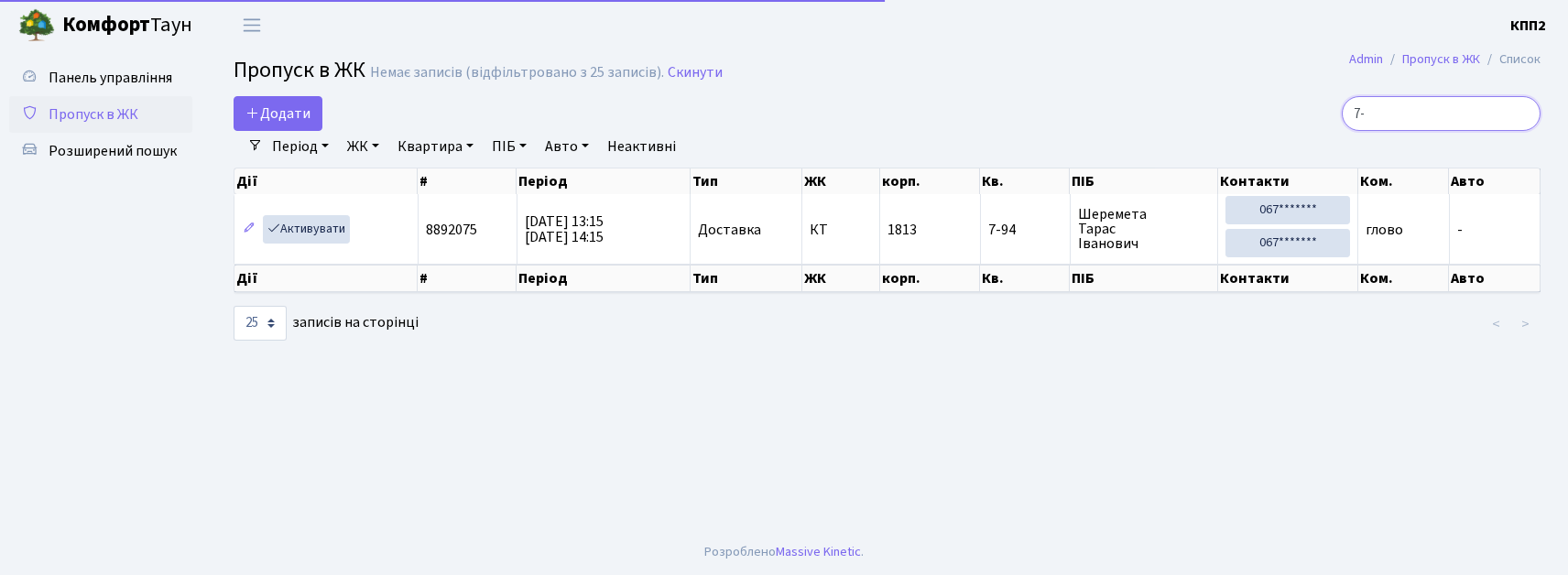
type input "7"
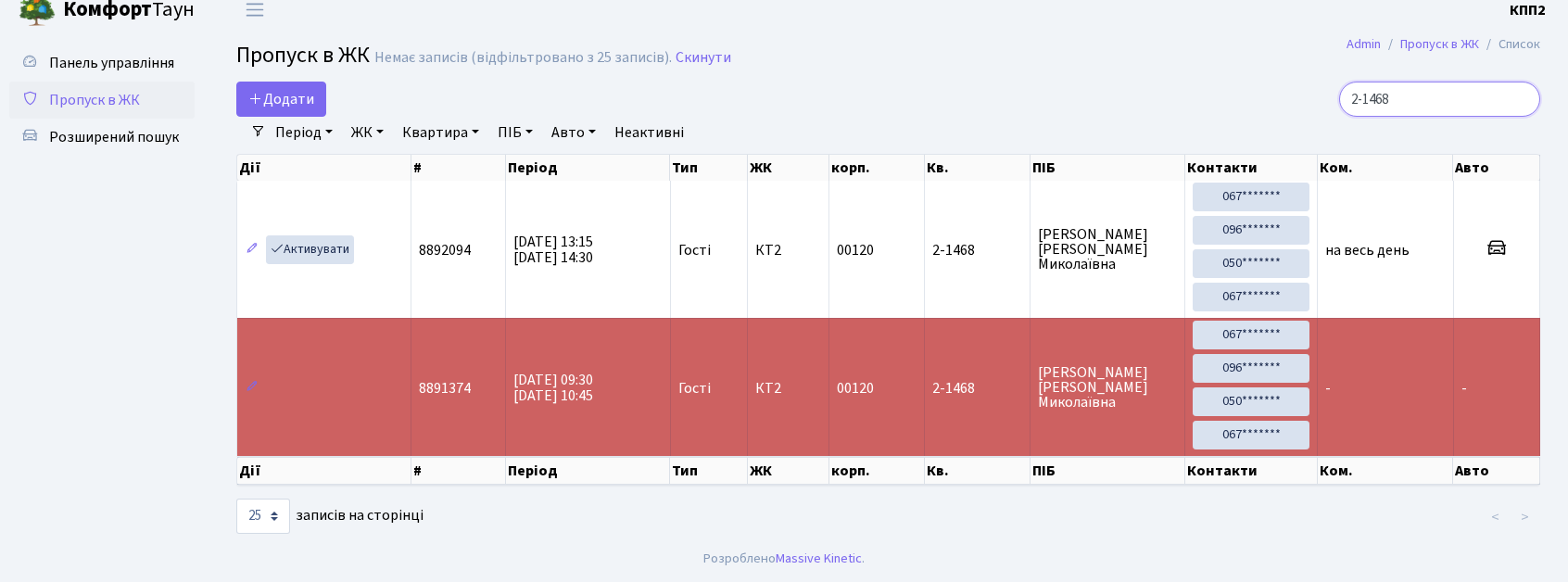
scroll to position [24, 0]
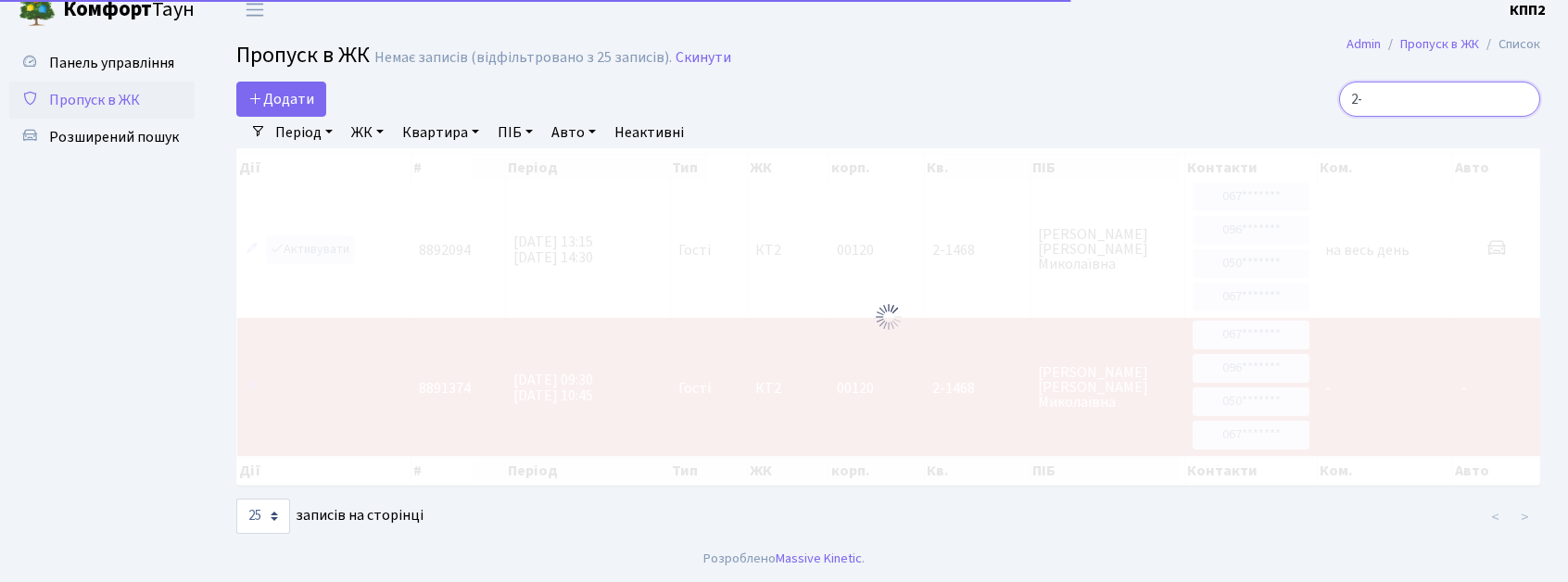
type input "2"
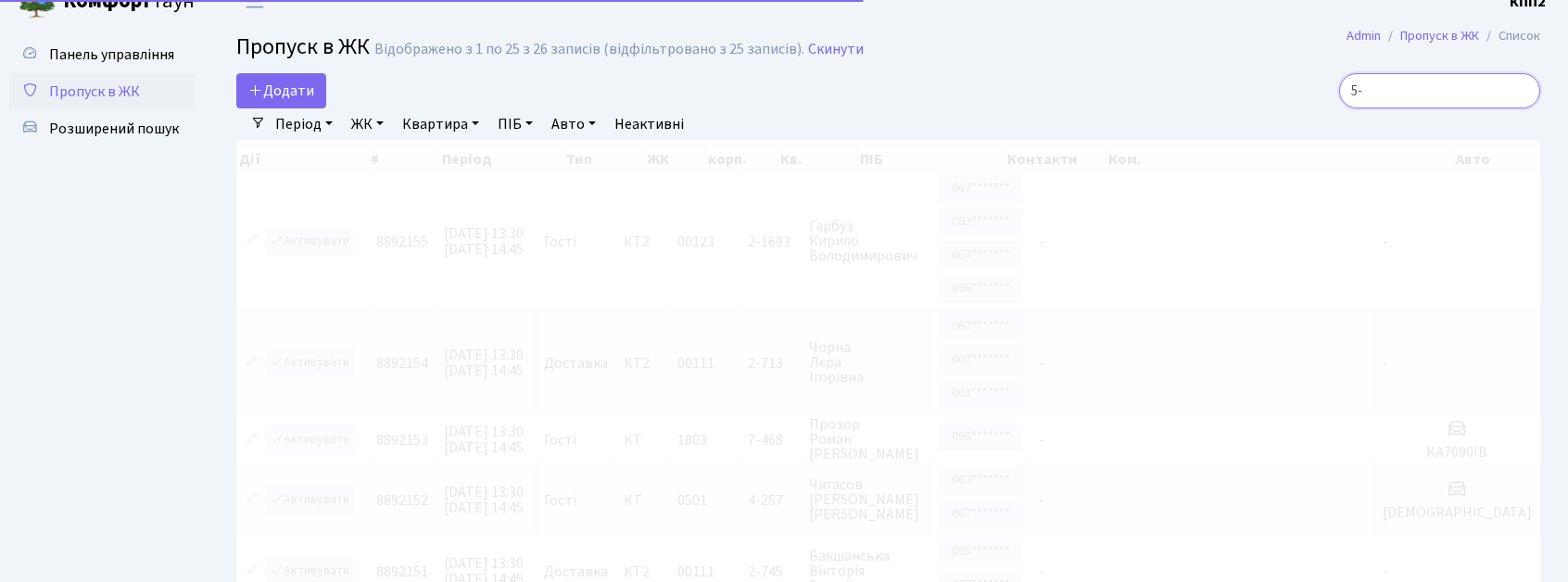
type input "5"
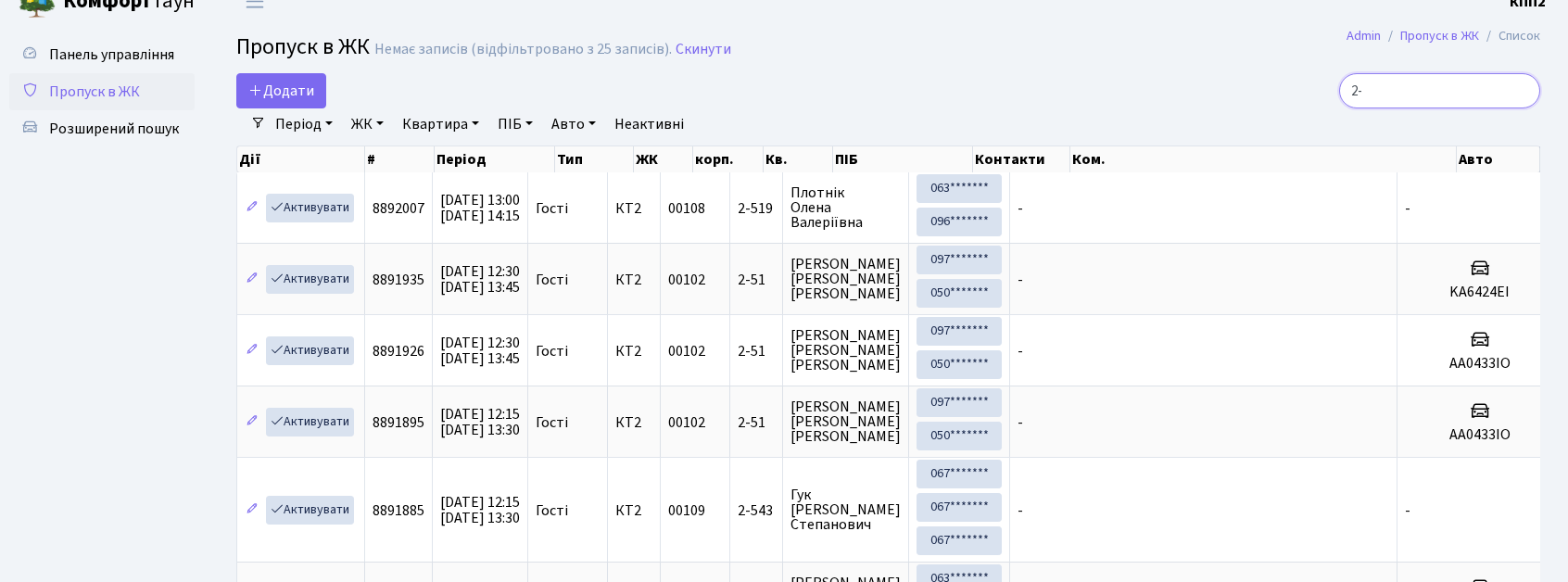
type input "2"
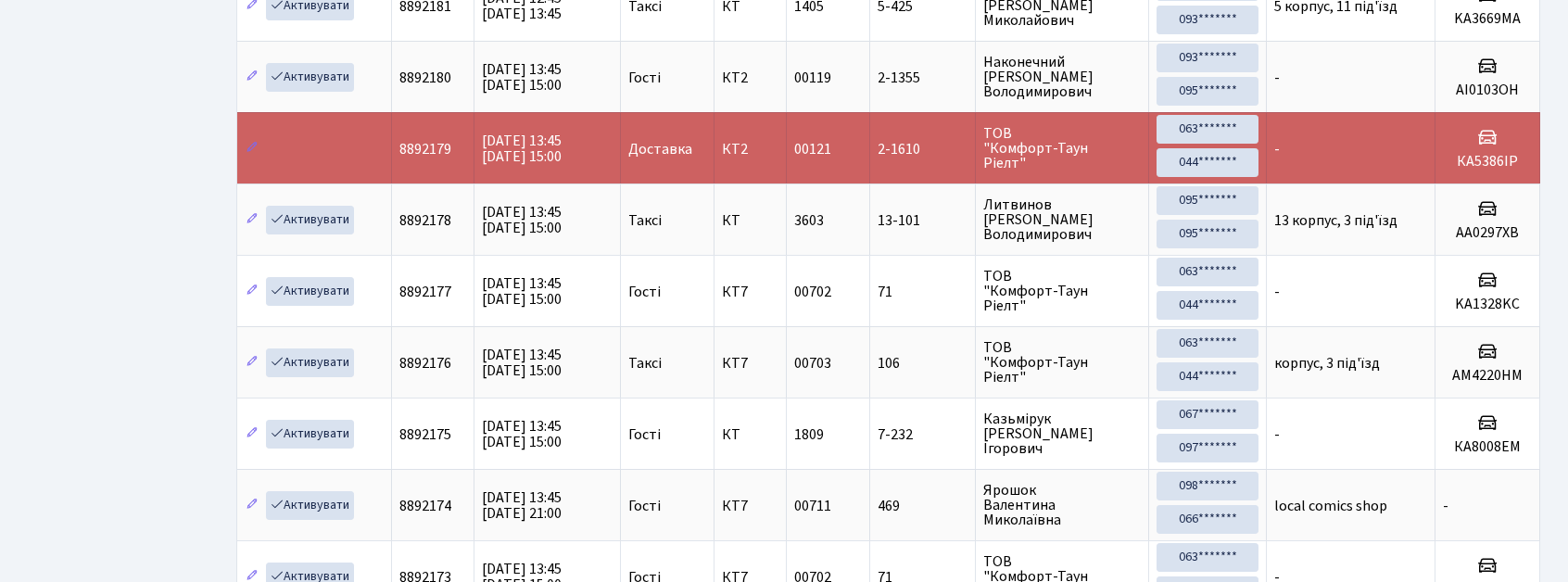
scroll to position [0, 0]
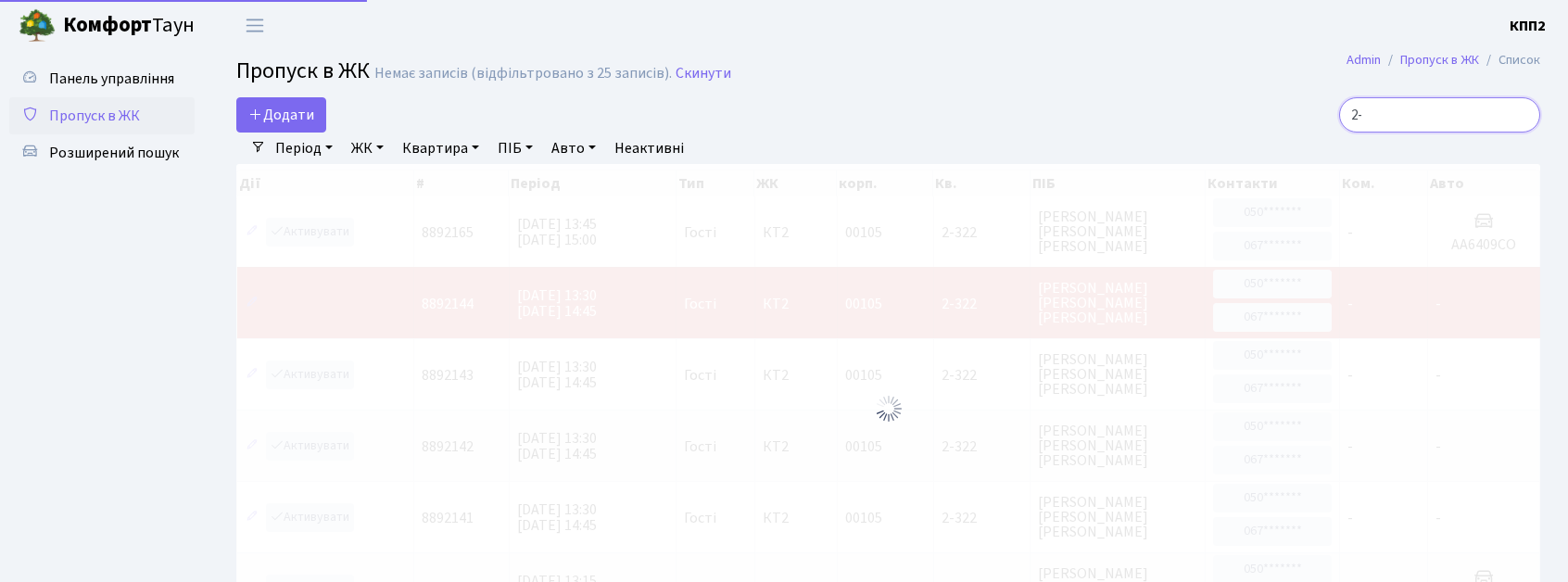
type input "2"
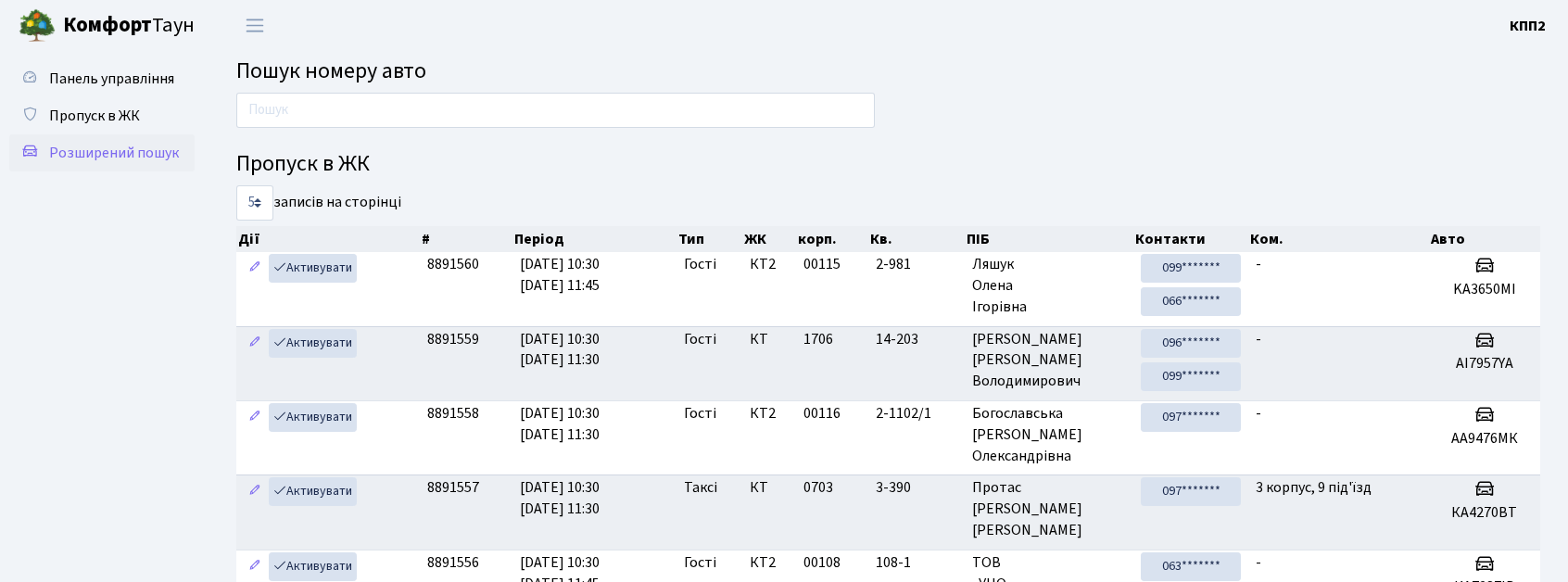
click at [74, 159] on span "Розширений пошук" at bounding box center [115, 153] width 130 height 20
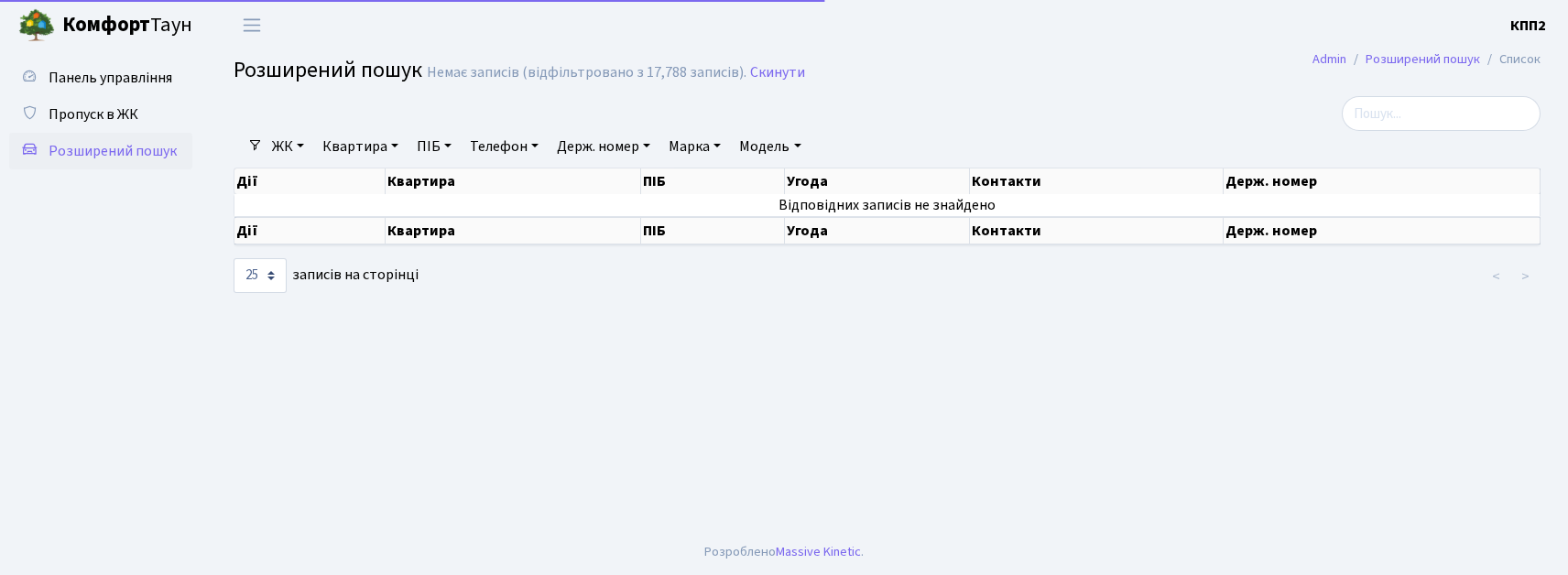
select select "25"
click at [1487, 113] on input "search" at bounding box center [1440, 113] width 199 height 35
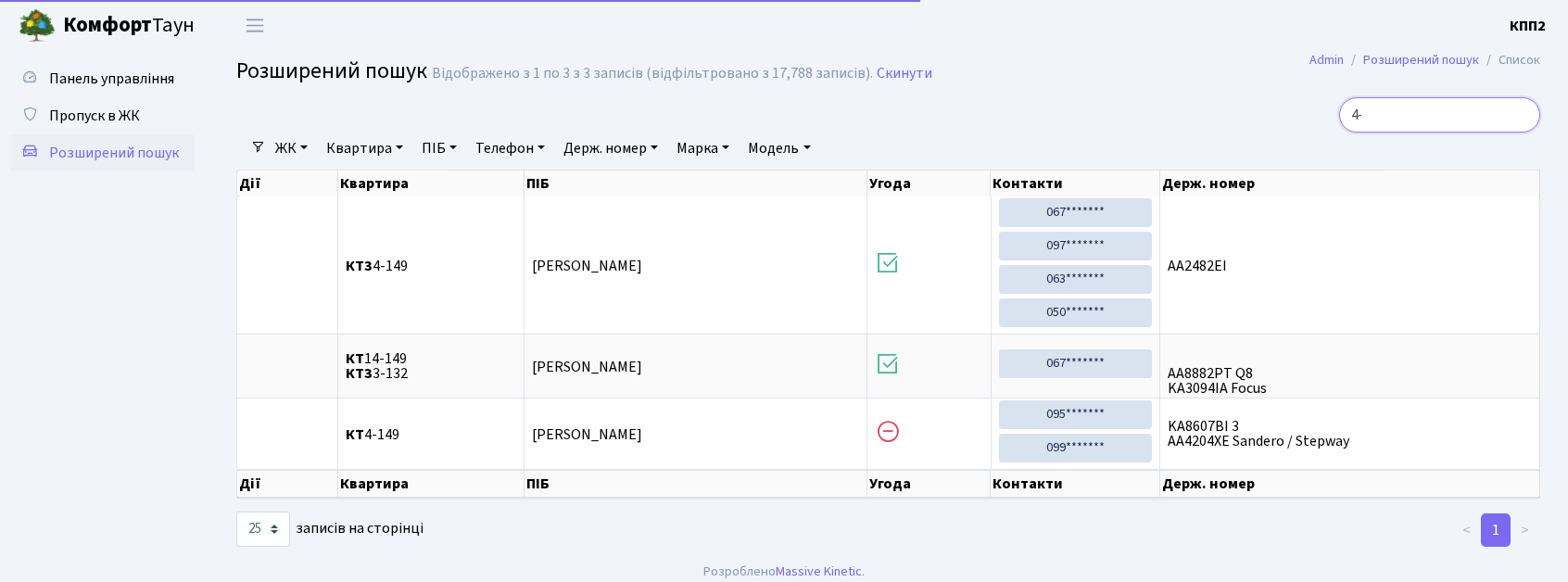
type input "4"
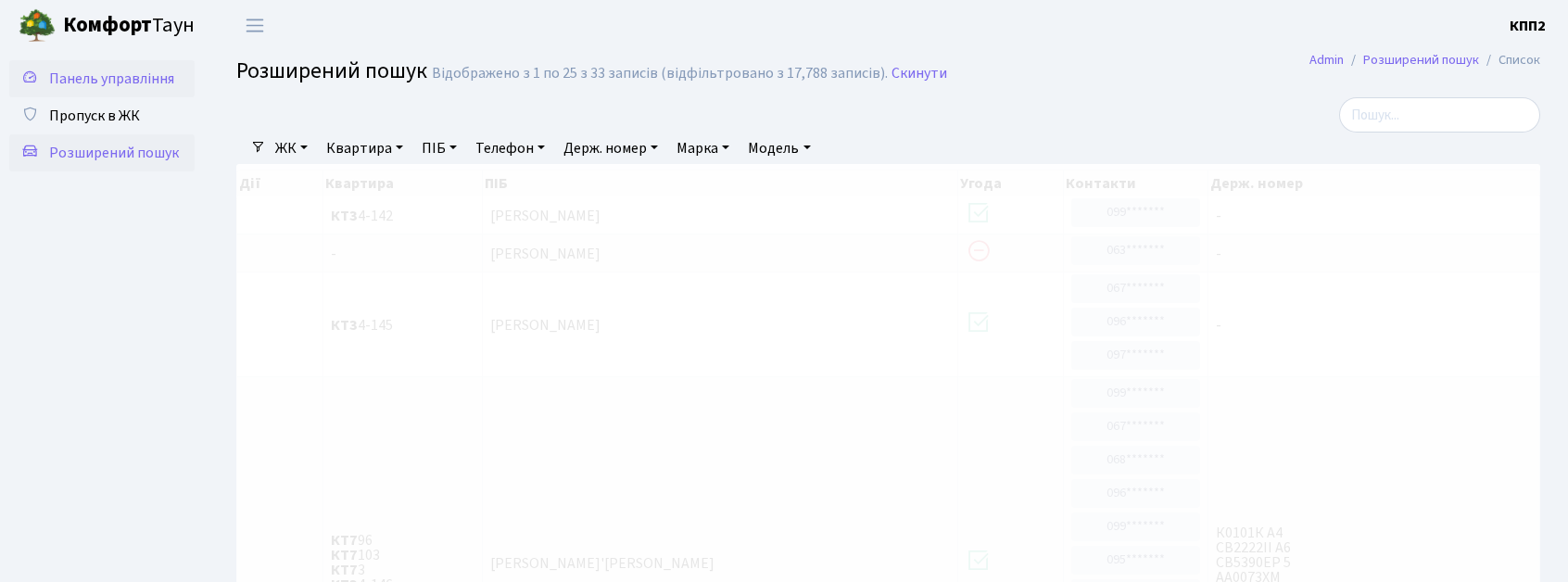
click at [100, 86] on span "Панель управління" at bounding box center [112, 79] width 125 height 20
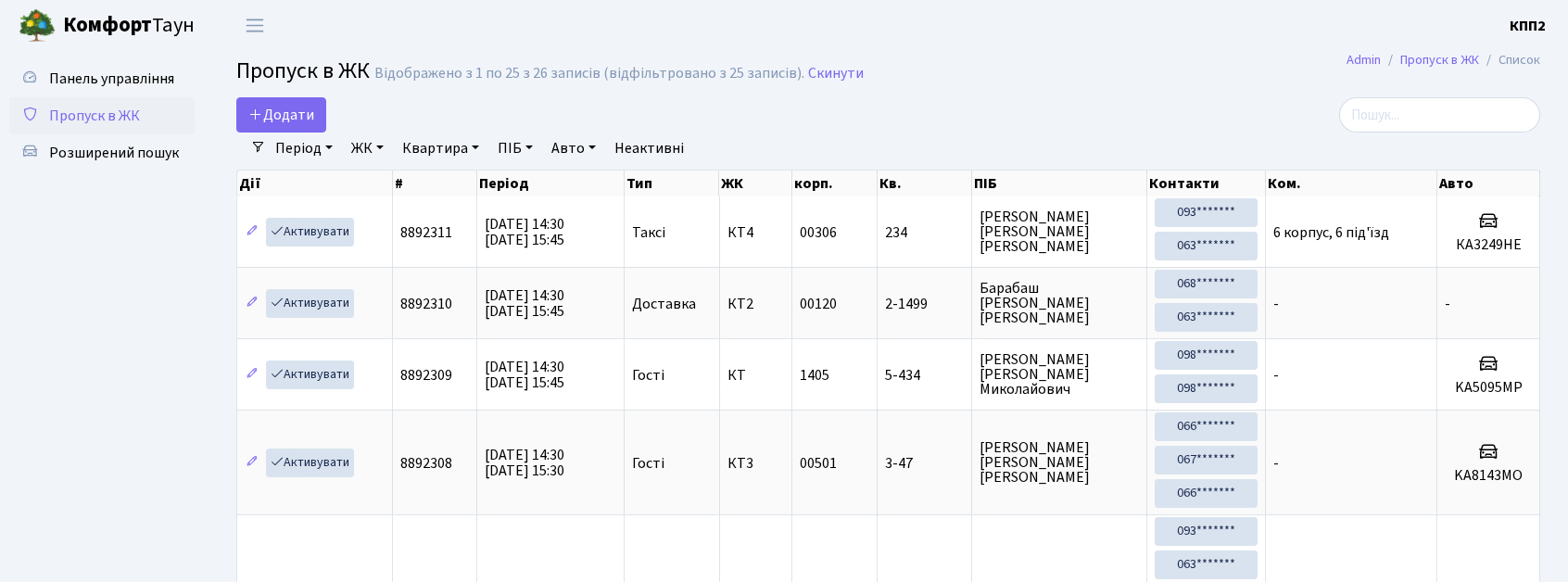
select select "25"
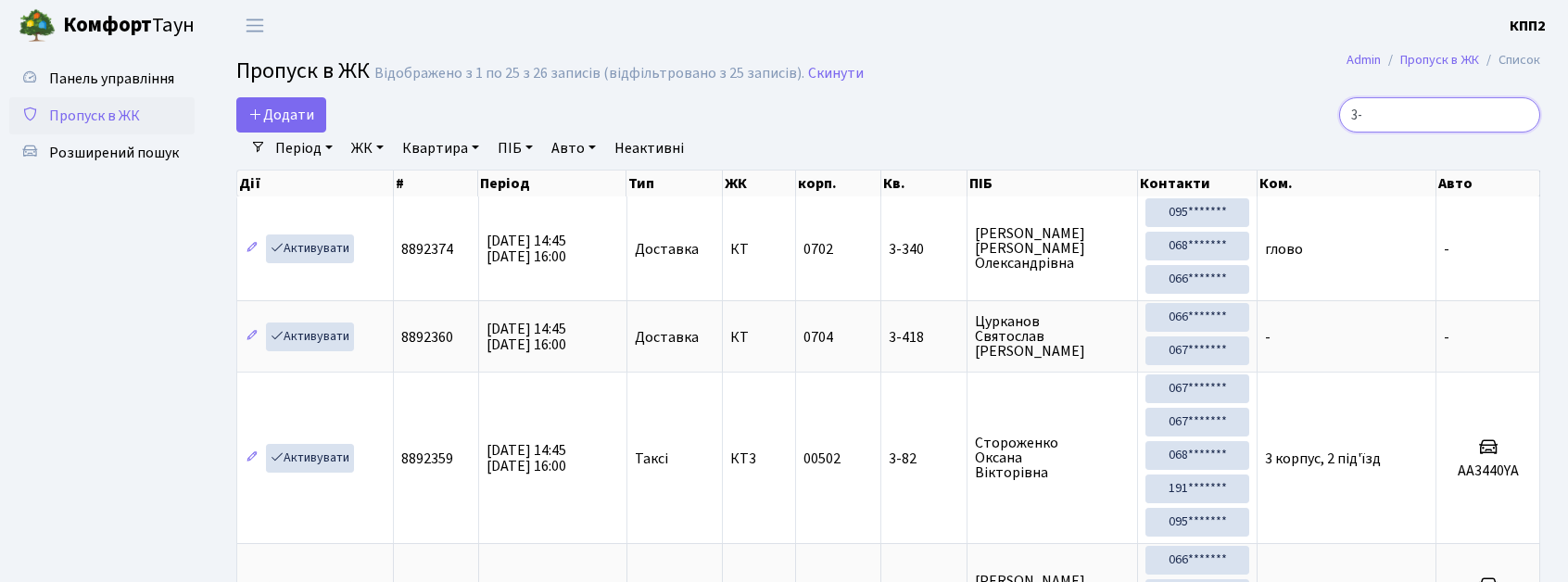
type input "3"
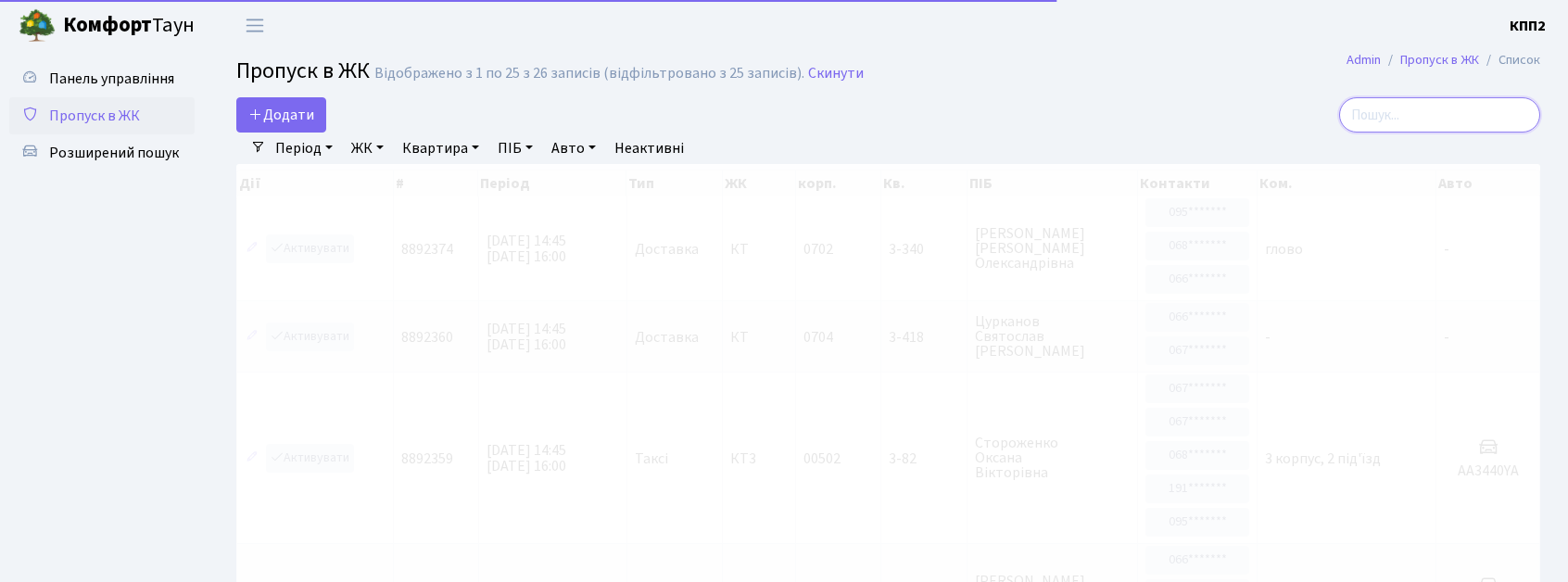
type input "0"
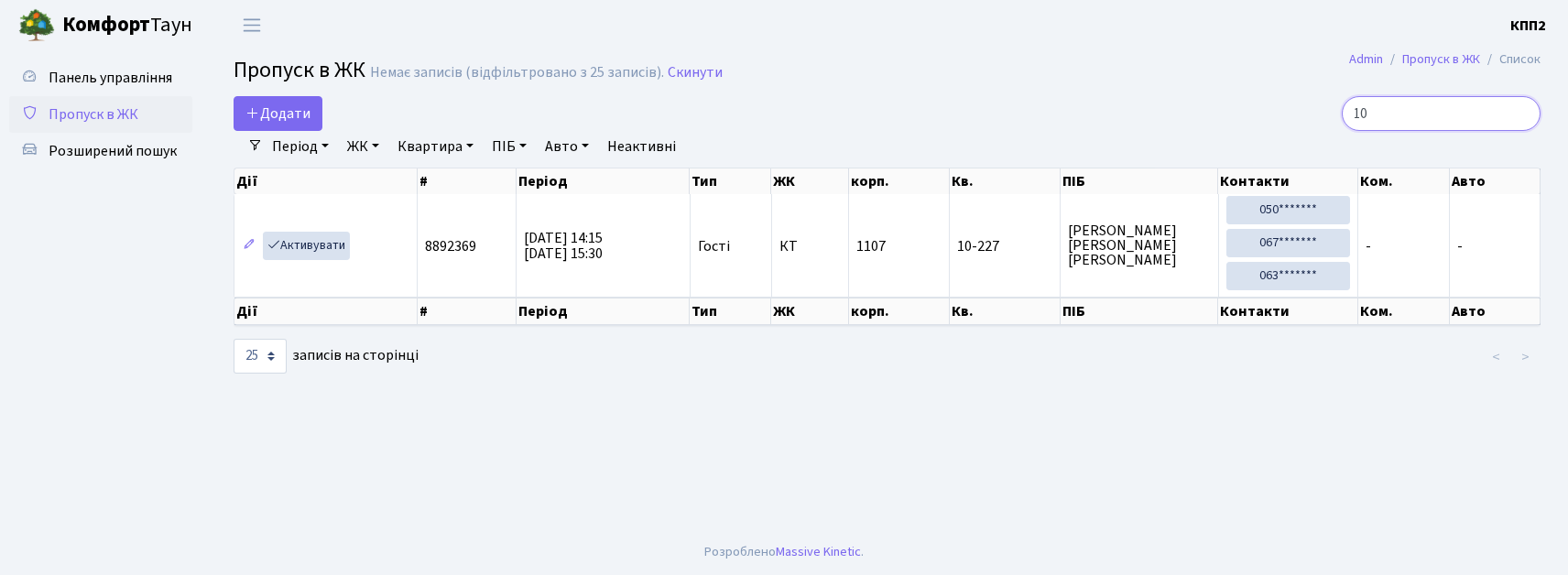
type input "1"
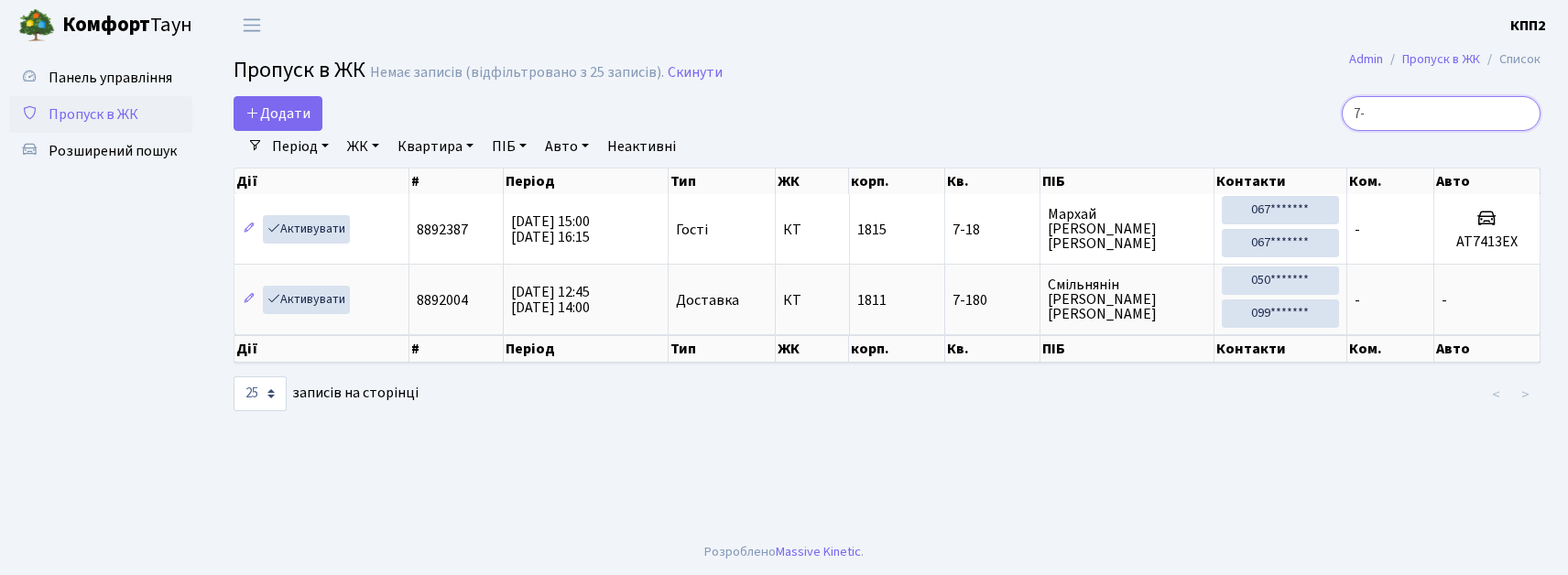
type input "7"
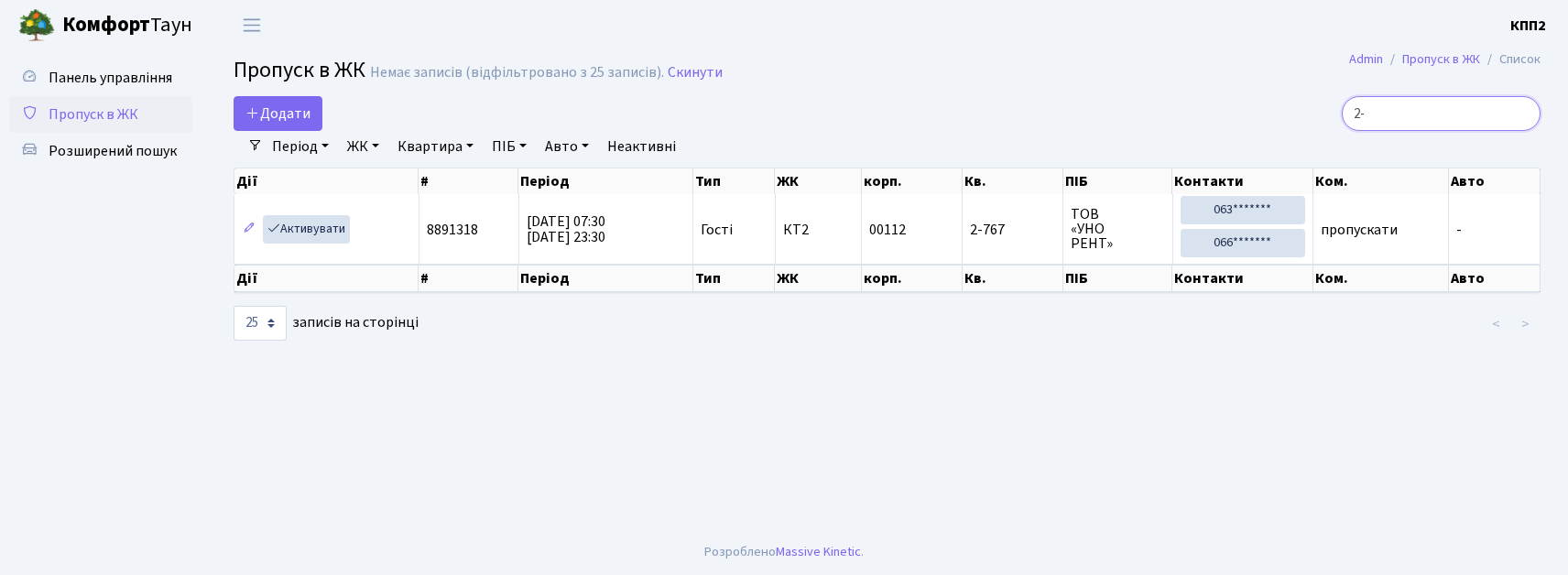
type input "2"
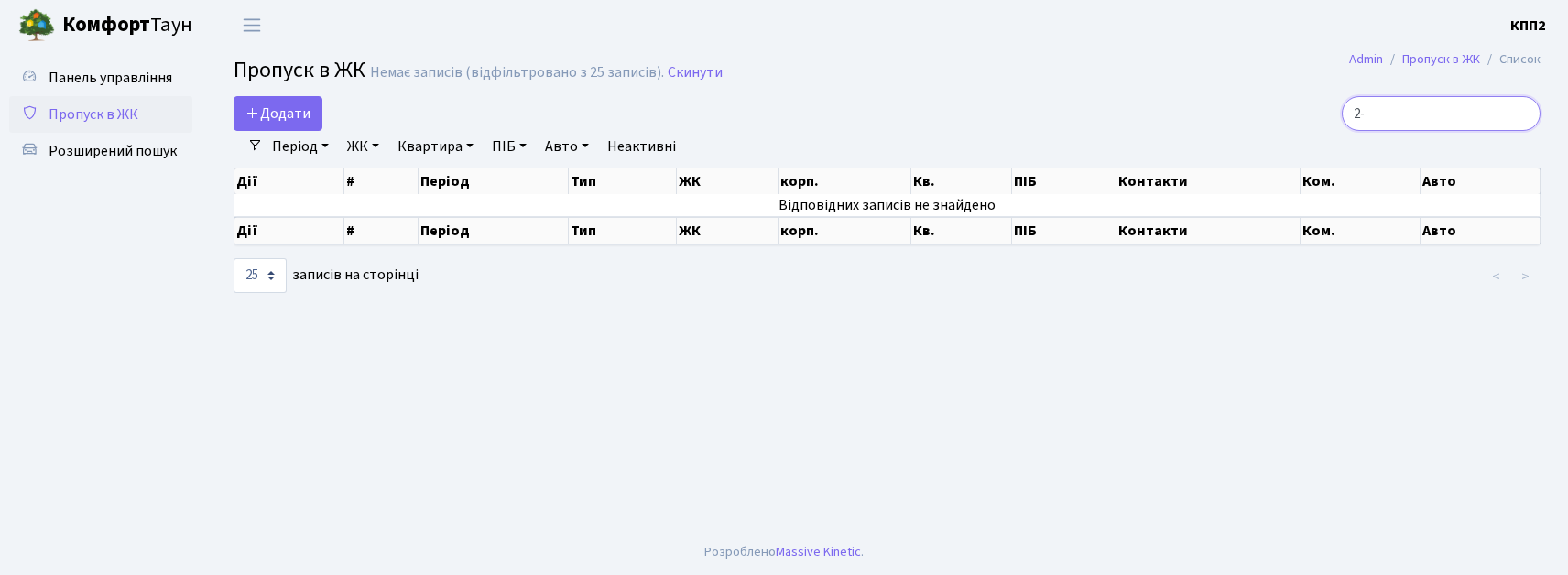
type input "2"
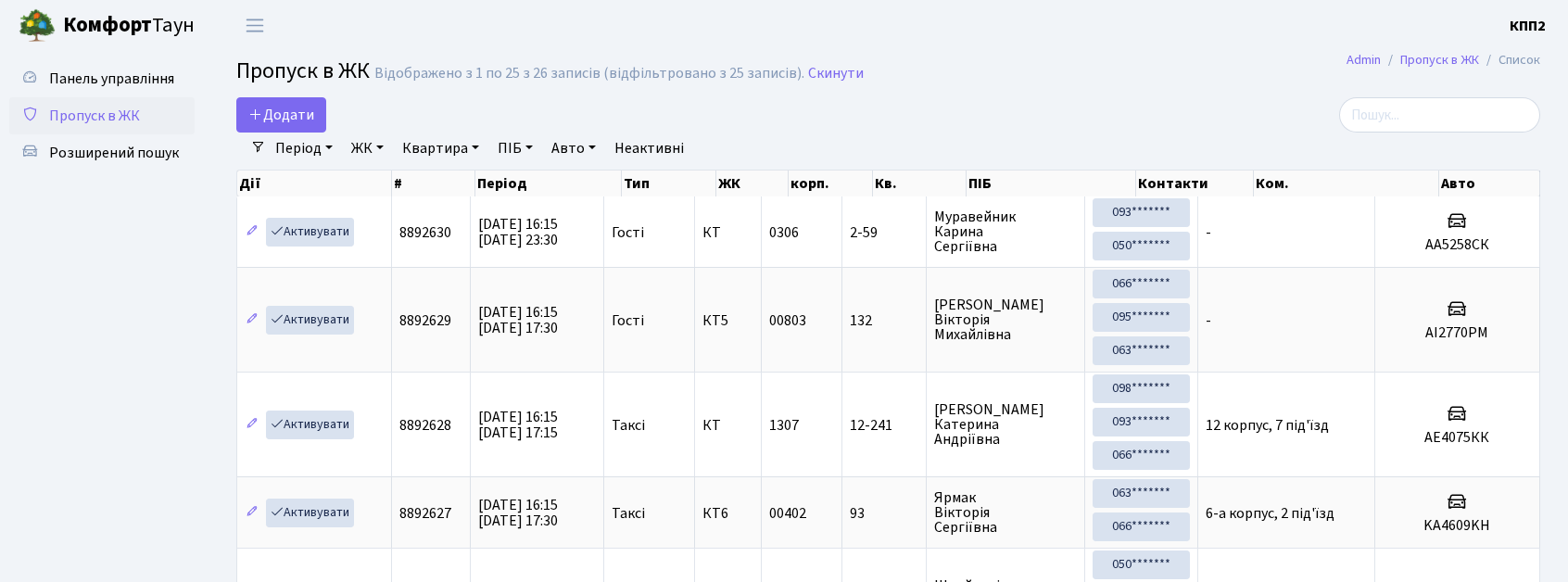
click at [290, 153] on link "Період" at bounding box center [304, 148] width 72 height 31
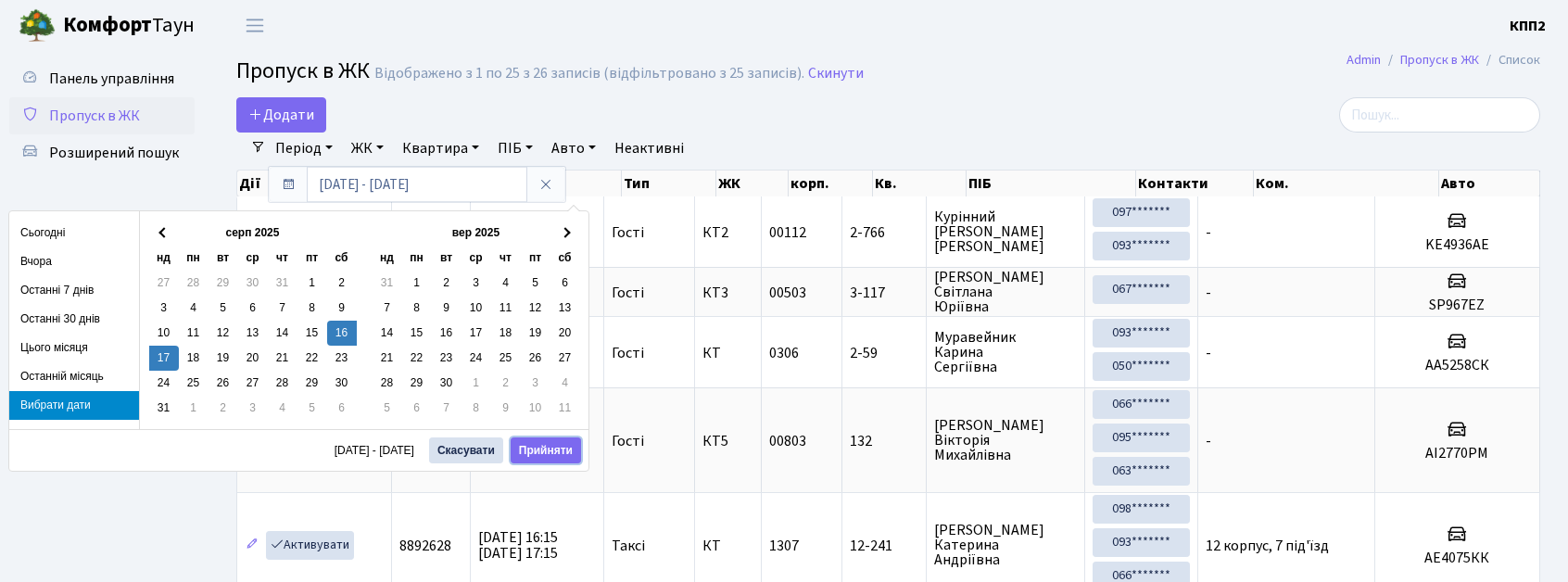
click at [552, 455] on button "Прийняти" at bounding box center [546, 450] width 71 height 26
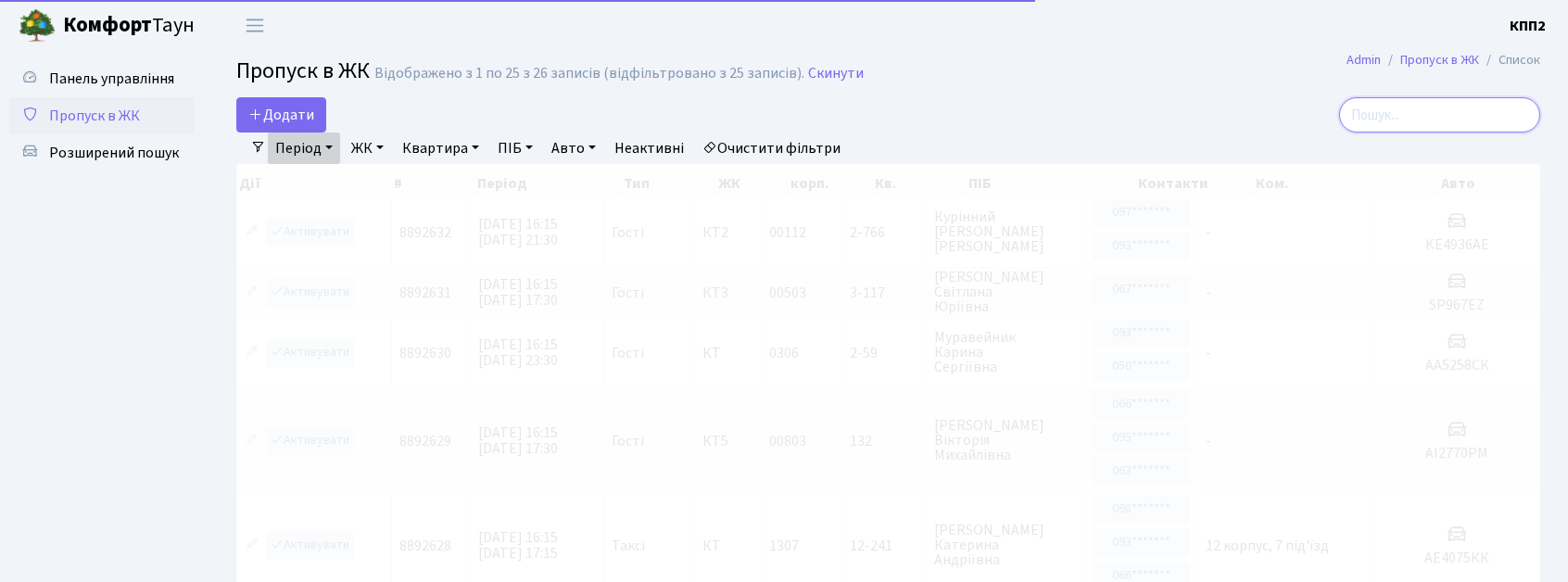
click at [1476, 120] on input "search" at bounding box center [1439, 115] width 201 height 35
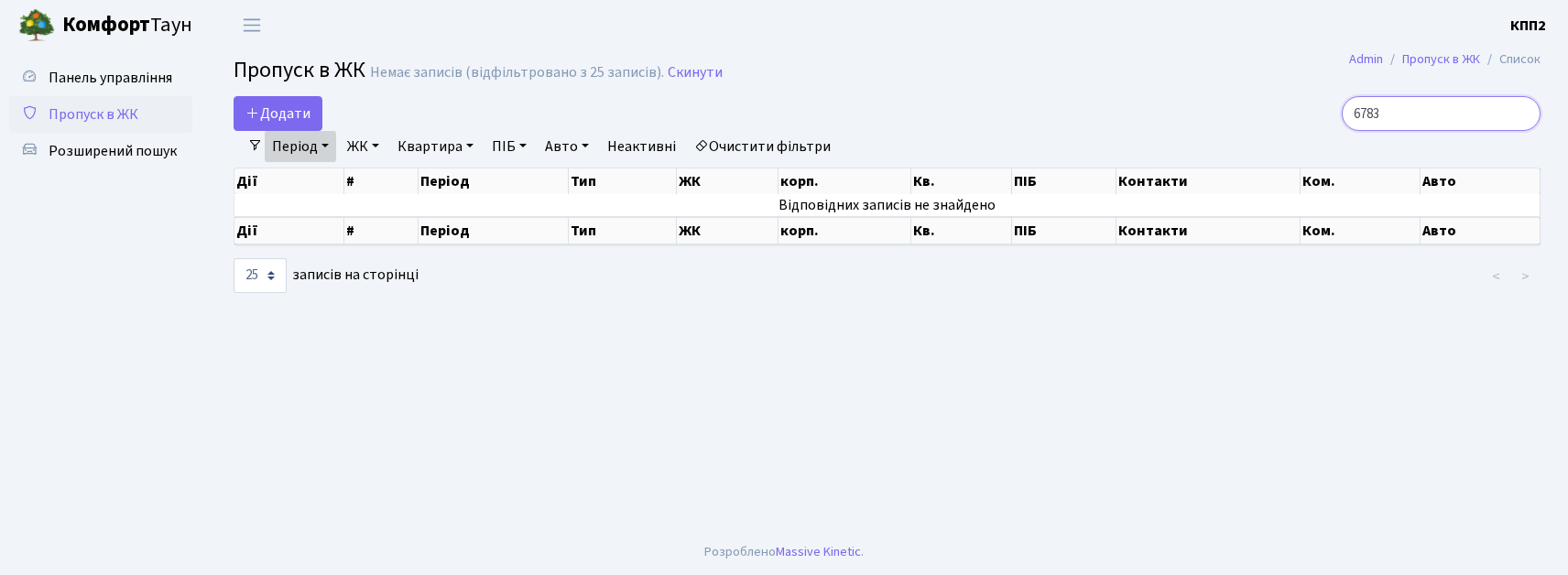
type input "6783"
click at [1522, 113] on input "6783" at bounding box center [1440, 113] width 199 height 35
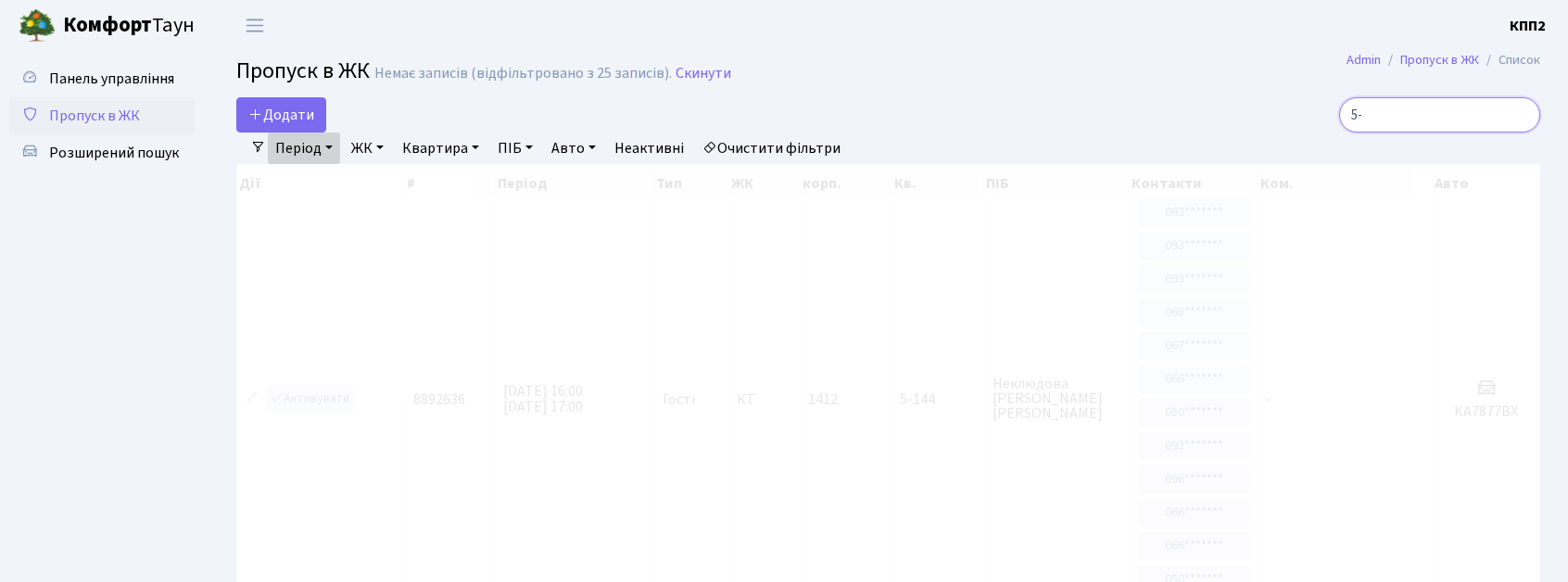
type input "5"
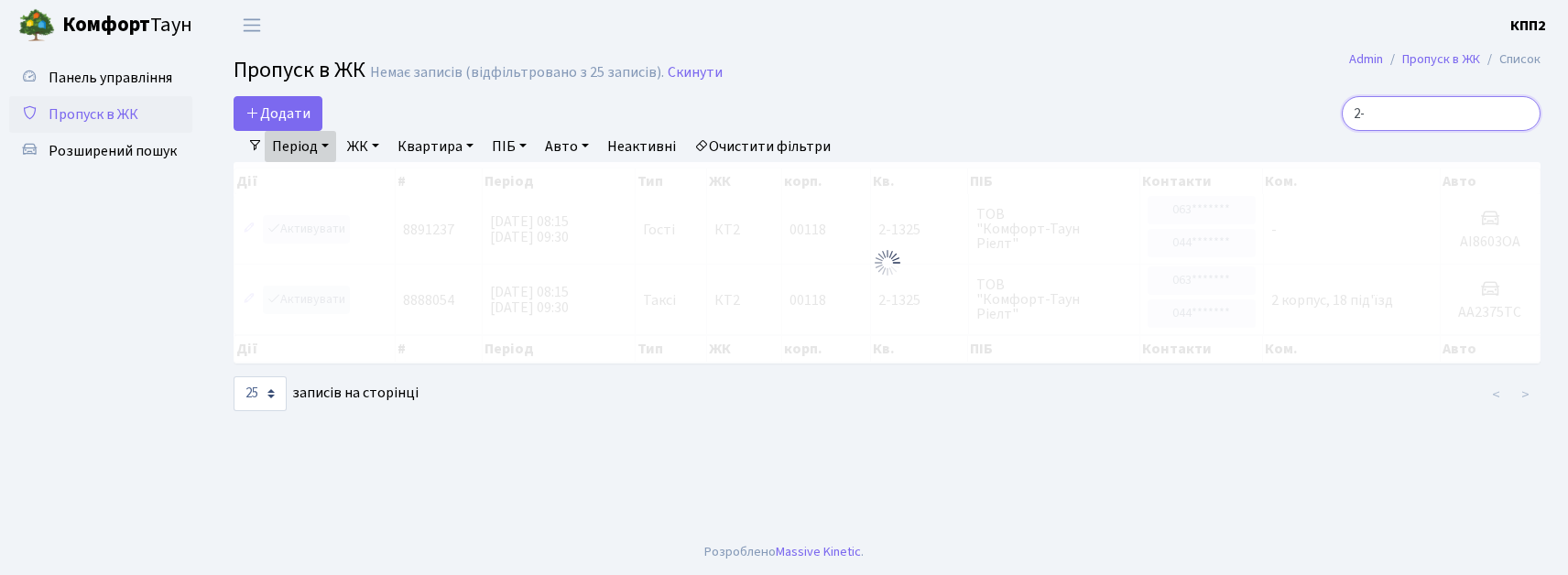
type input "2"
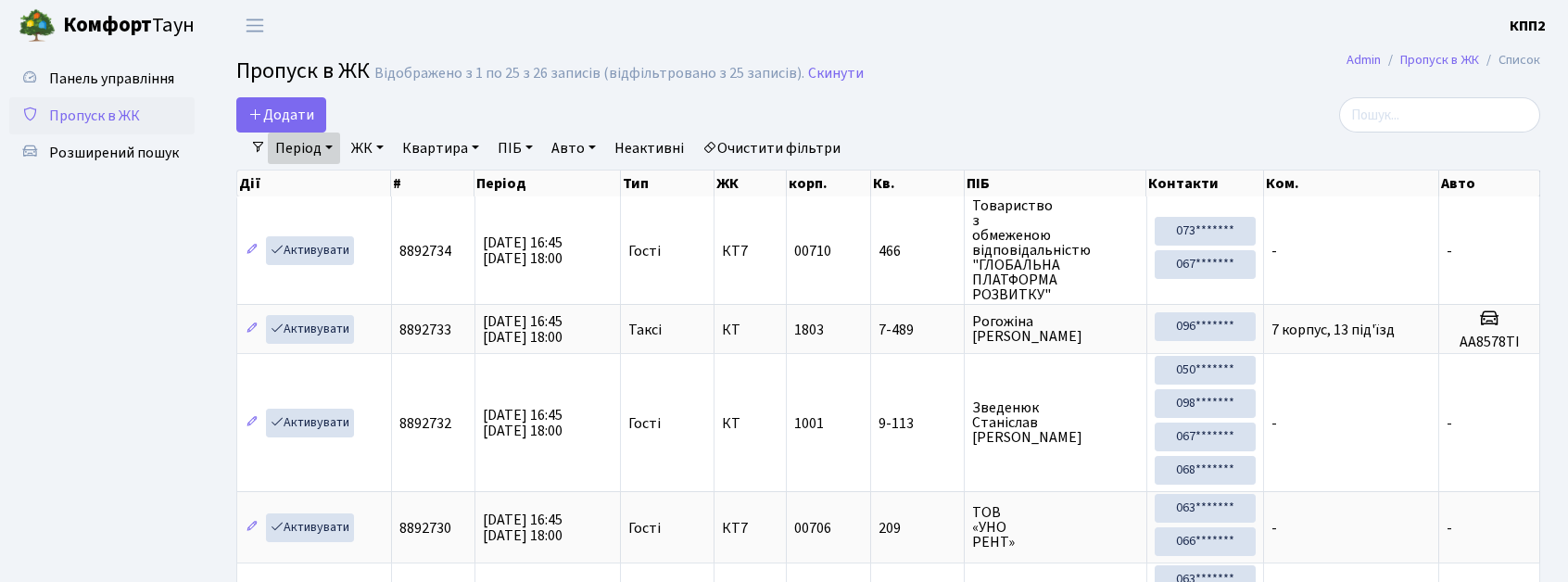
click at [97, 120] on span "Пропуск в ЖК" at bounding box center [95, 116] width 91 height 20
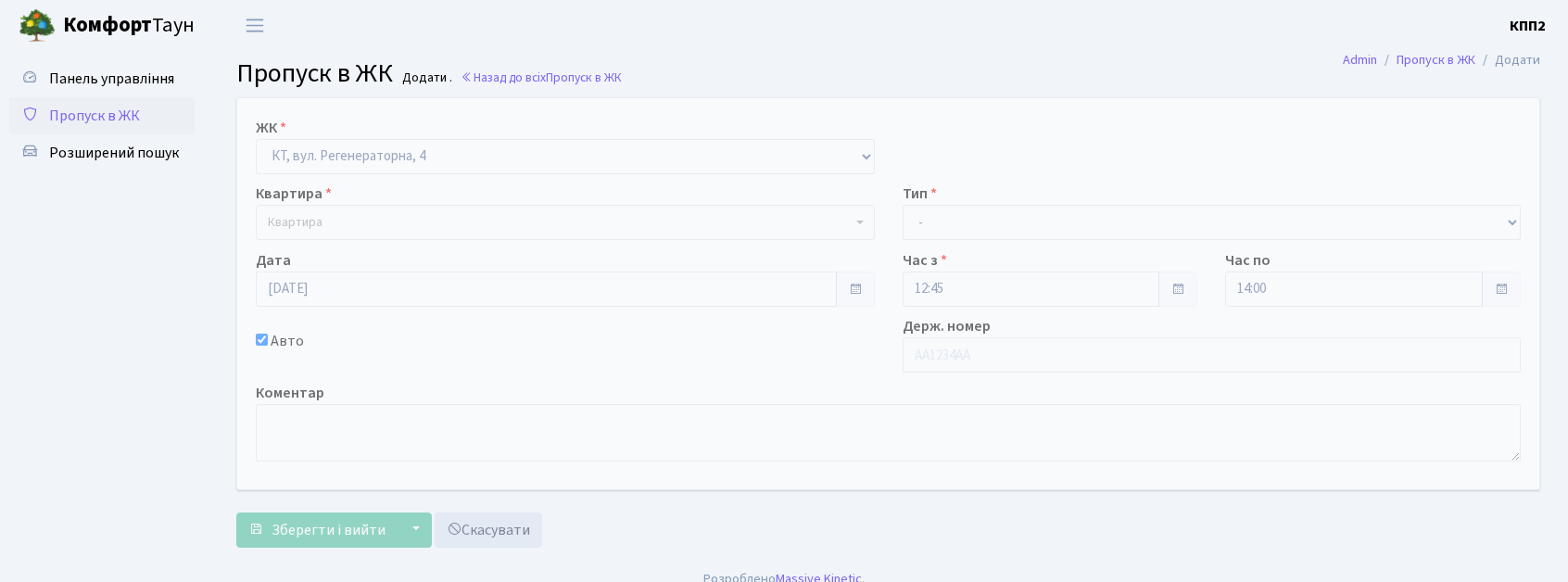
select select "271"
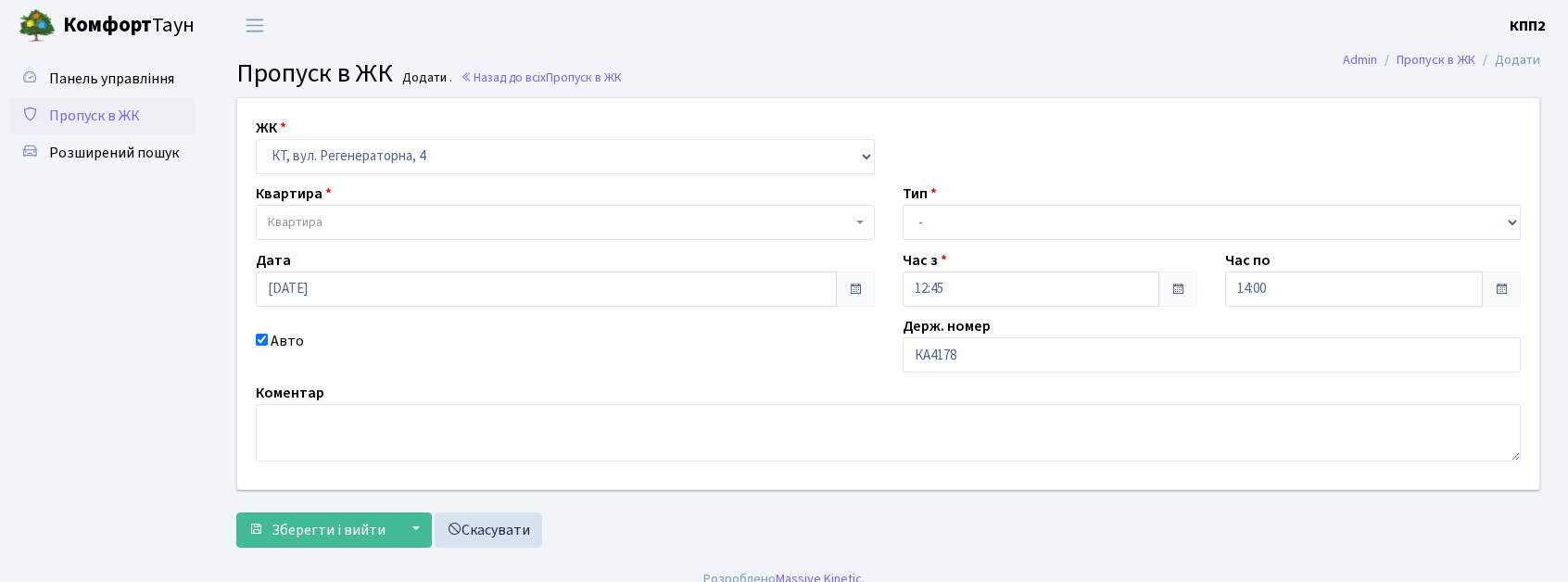
type input "КА4178ІХ"
click at [443, 224] on span "Квартира" at bounding box center [559, 223] width 584 height 18
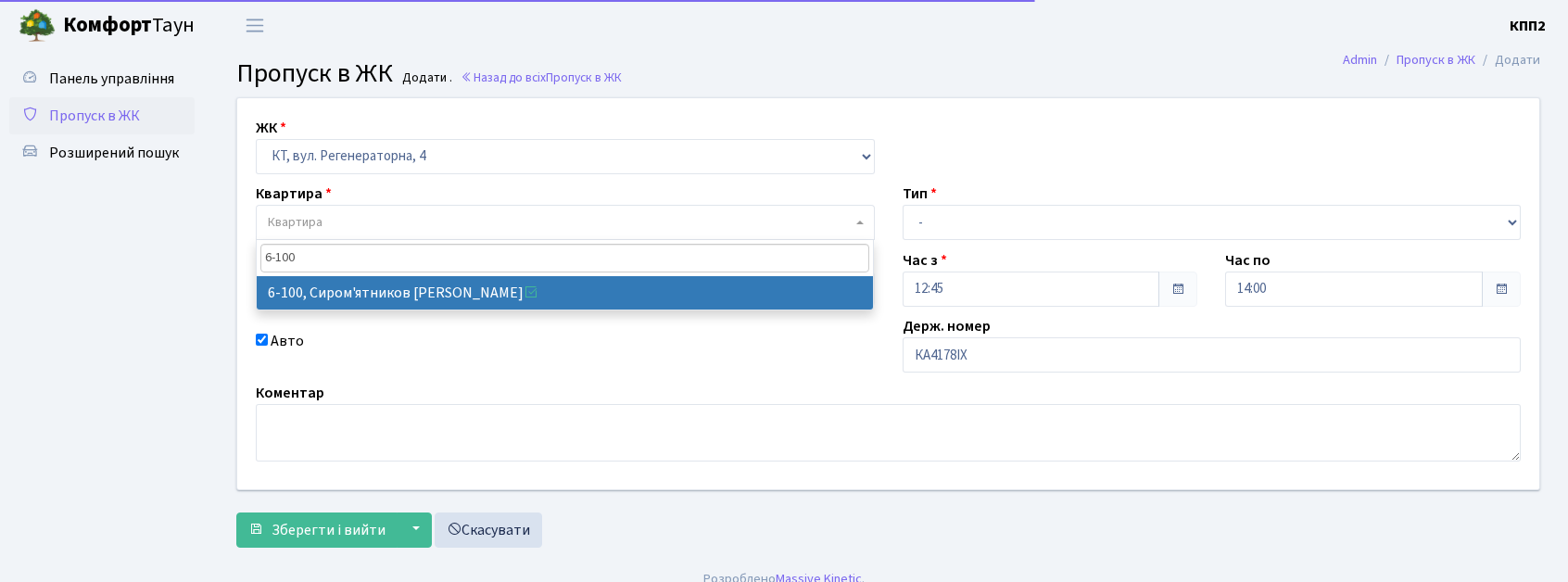
type input "6-100"
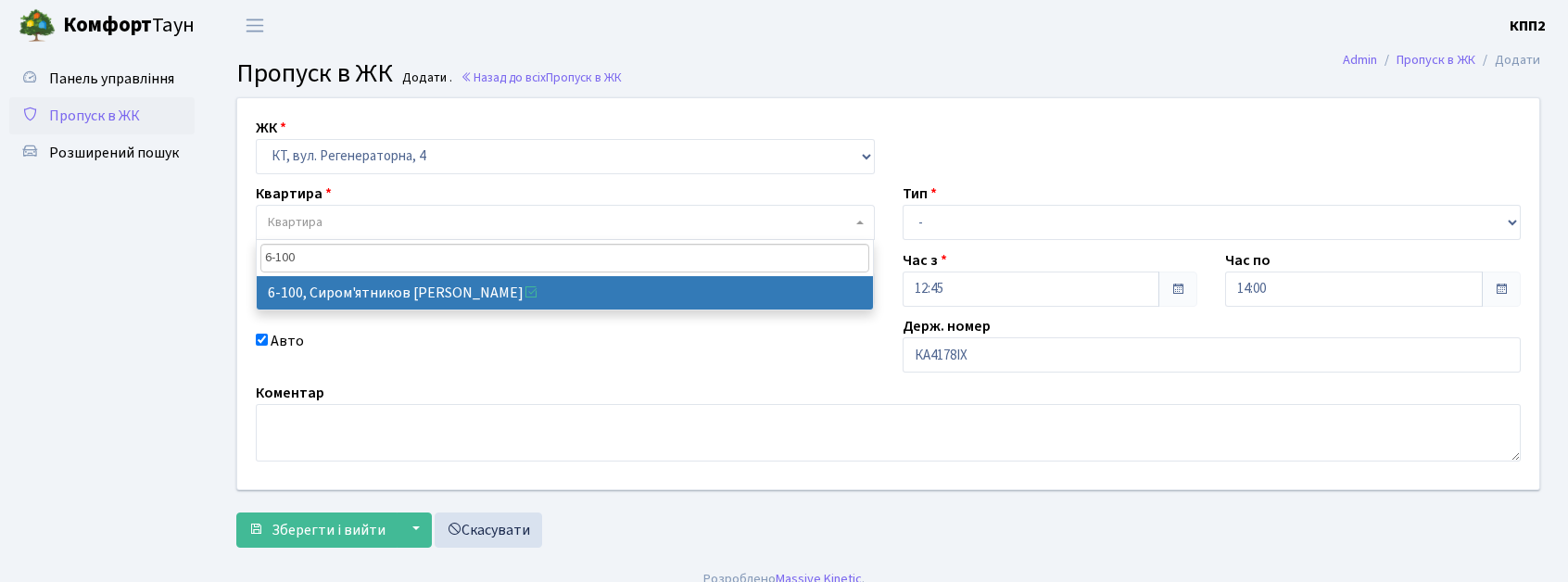
drag, startPoint x: 585, startPoint y: 293, endPoint x: 1030, endPoint y: 243, distance: 447.8
select select "5236"
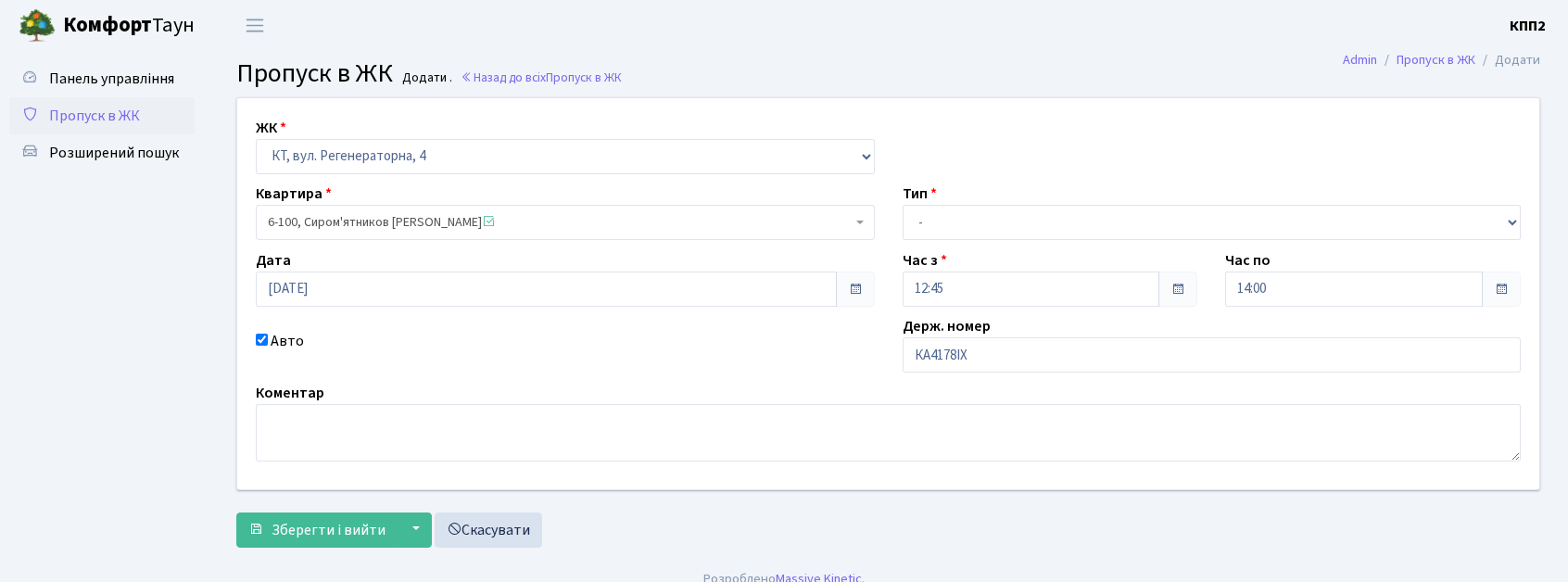
drag, startPoint x: 1091, startPoint y: 201, endPoint x: 1077, endPoint y: 223, distance: 26.1
click at [1086, 205] on div "Тип - Доставка Таксі Гості Сервіс" at bounding box center [1212, 211] width 647 height 57
drag, startPoint x: 1077, startPoint y: 223, endPoint x: 1075, endPoint y: 234, distance: 11.2
click at [1077, 223] on select "- Доставка Таксі Гості Сервіс" at bounding box center [1213, 223] width 619 height 35
select select "3"
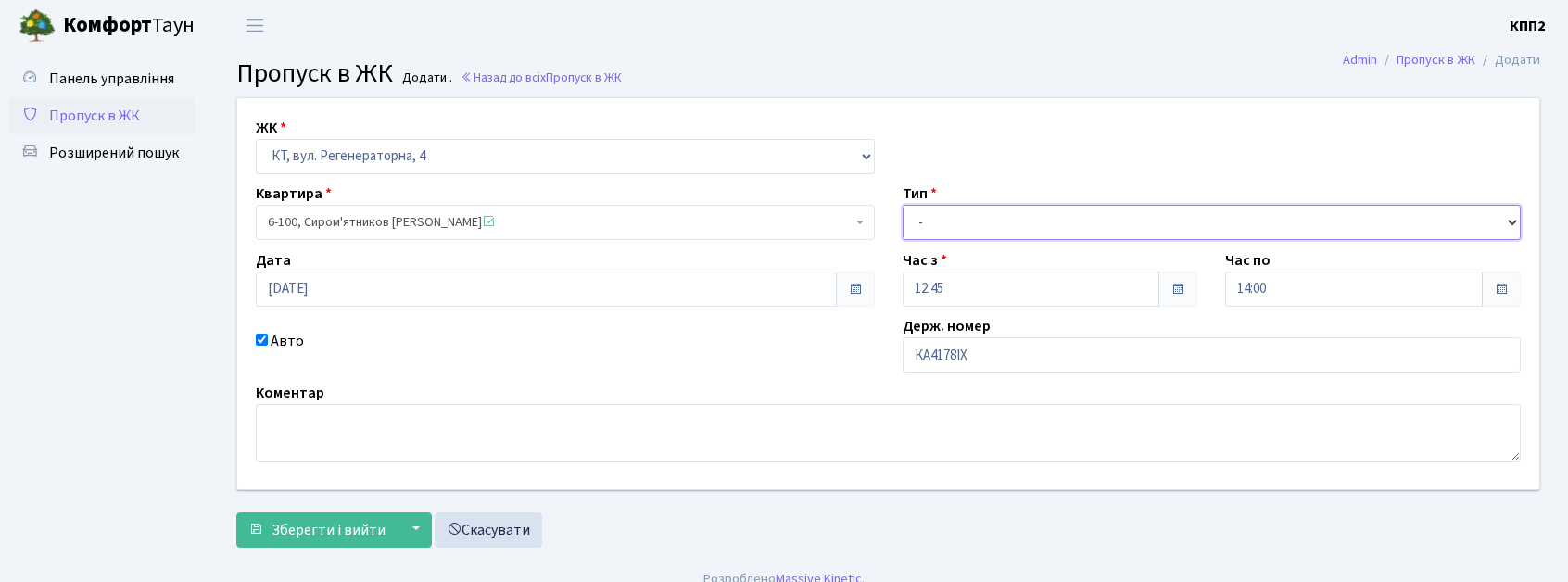
click at [903, 205] on select "- Доставка Таксі Гості Сервіс" at bounding box center [1213, 223] width 619 height 35
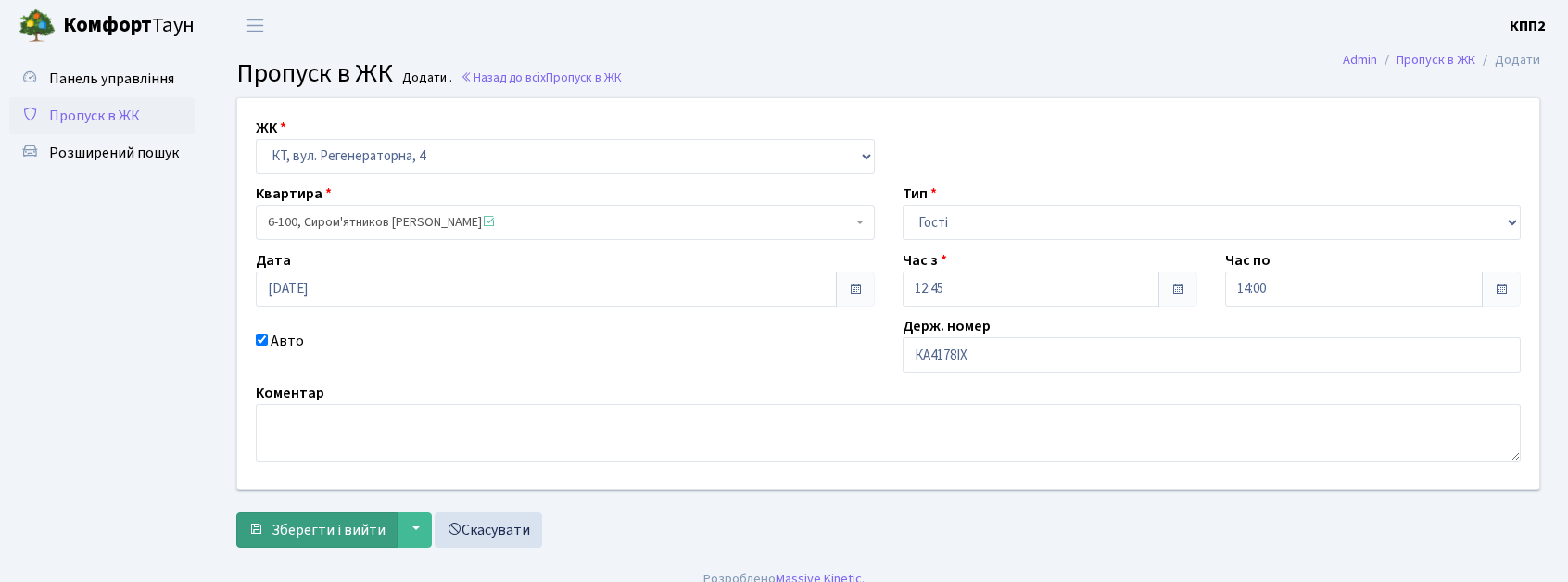
click at [308, 506] on form "ЖК - КТ, вул. Регенераторна, 4 КТ2, просп. Соборності, 17 КТ3, вул. Березнева, …" at bounding box center [887, 323] width 1304 height 451
click at [305, 520] on span "Зберегти і вийти" at bounding box center [328, 530] width 114 height 20
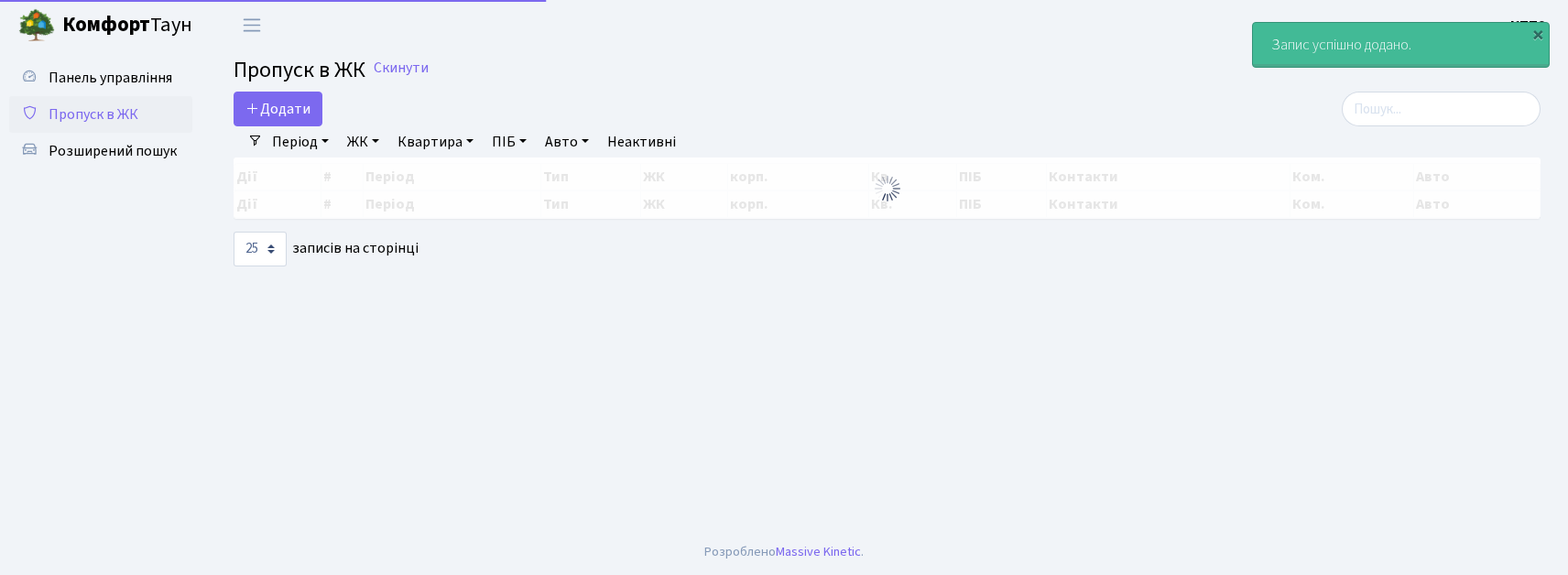
select select "25"
click at [274, 103] on link "Додати" at bounding box center [277, 108] width 89 height 35
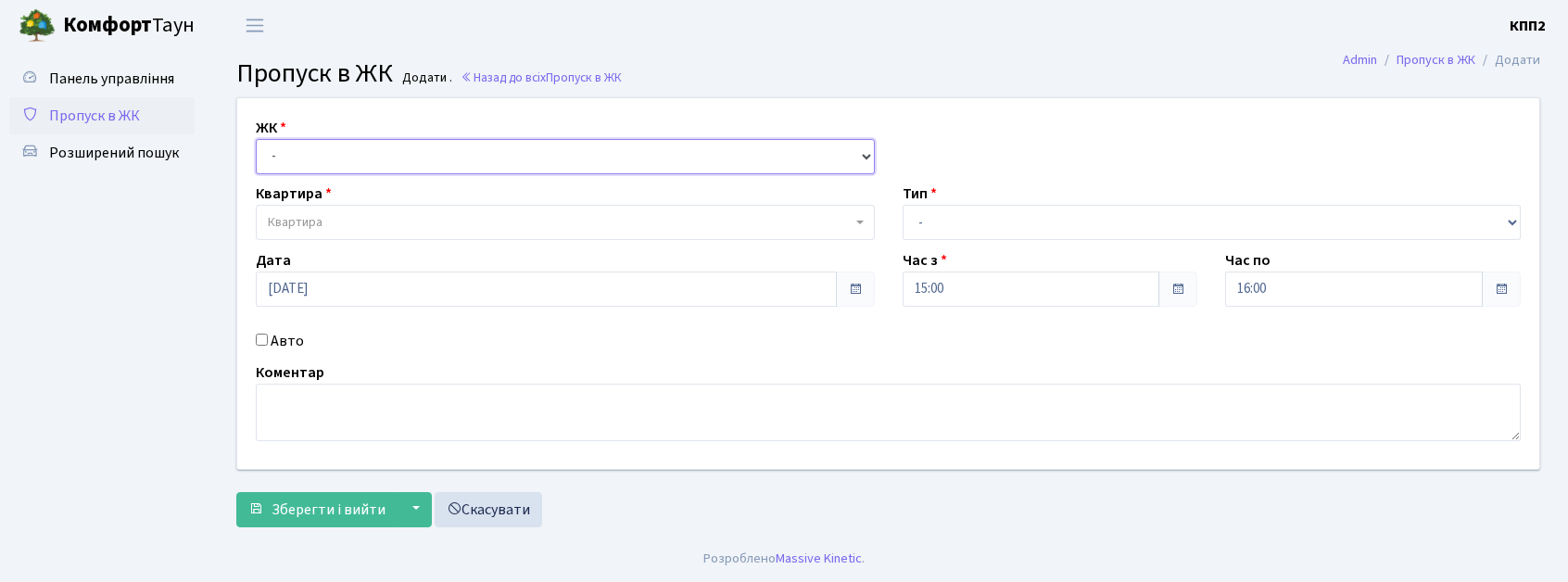
click at [328, 161] on select "- КТ, вул. Регенераторна, 4 КТ2, просп. Соборності, 17 КТ3, вул. Березнева, 16 …" at bounding box center [565, 156] width 619 height 35
select select "271"
click at [255, 139] on select "- КТ, вул. Регенераторна, 4 КТ2, просп. Соборності, 17 КТ3, вул. Березнева, 16 …" at bounding box center [565, 156] width 619 height 35
select select
drag, startPoint x: 278, startPoint y: 331, endPoint x: 298, endPoint y: 343, distance: 23.3
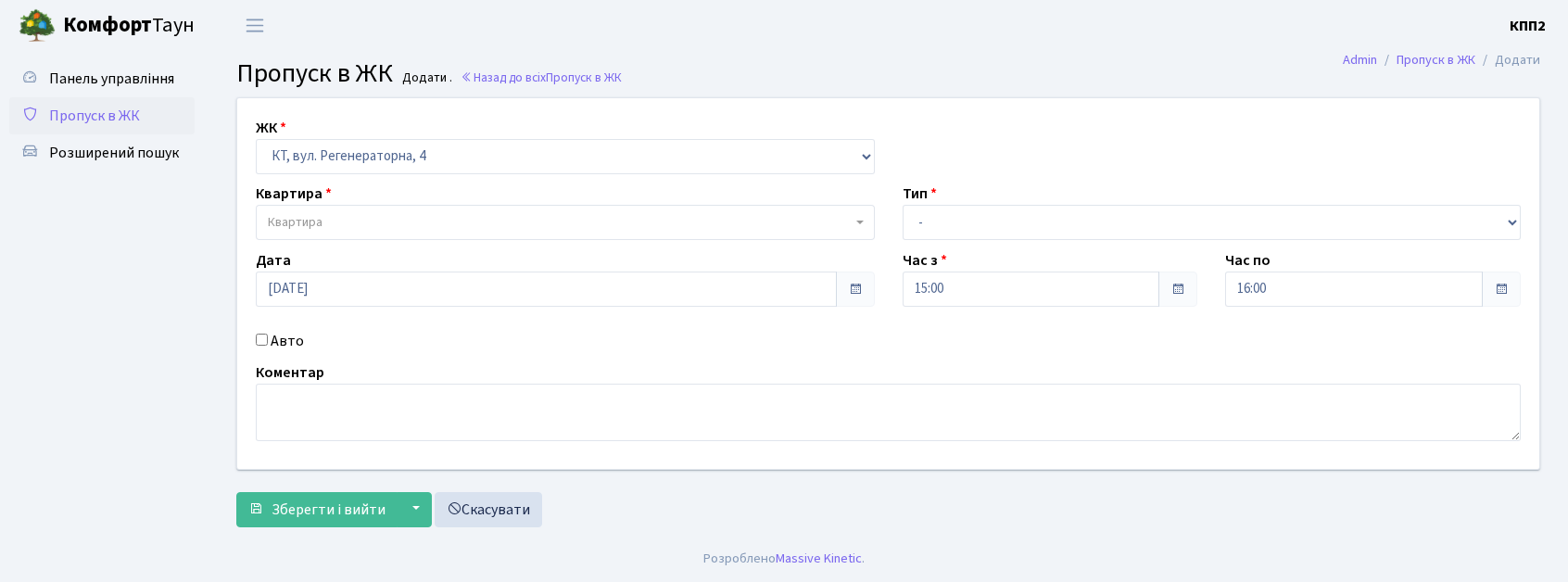
click at [279, 335] on label "Авто" at bounding box center [287, 341] width 33 height 22
click at [268, 335] on input "Авто" at bounding box center [261, 340] width 12 height 12
checkbox input "true"
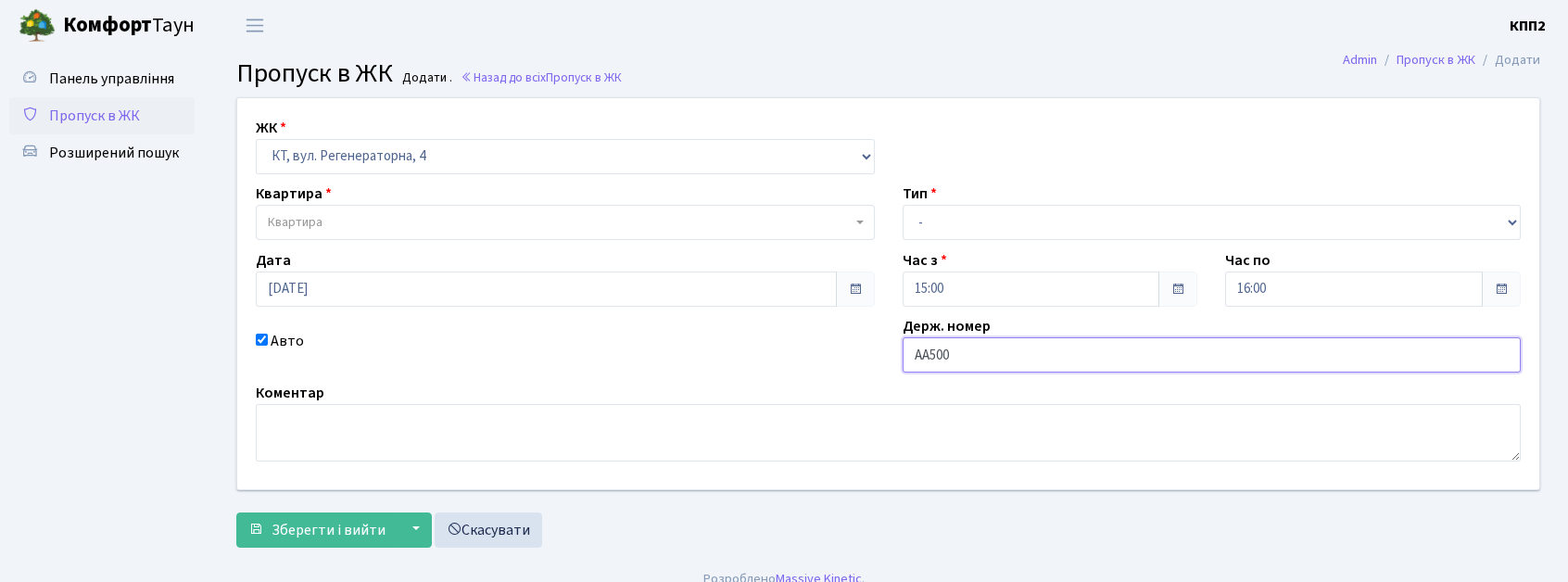
type input "АА5000МІ"
click at [289, 220] on span "Квартира" at bounding box center [295, 223] width 54 height 18
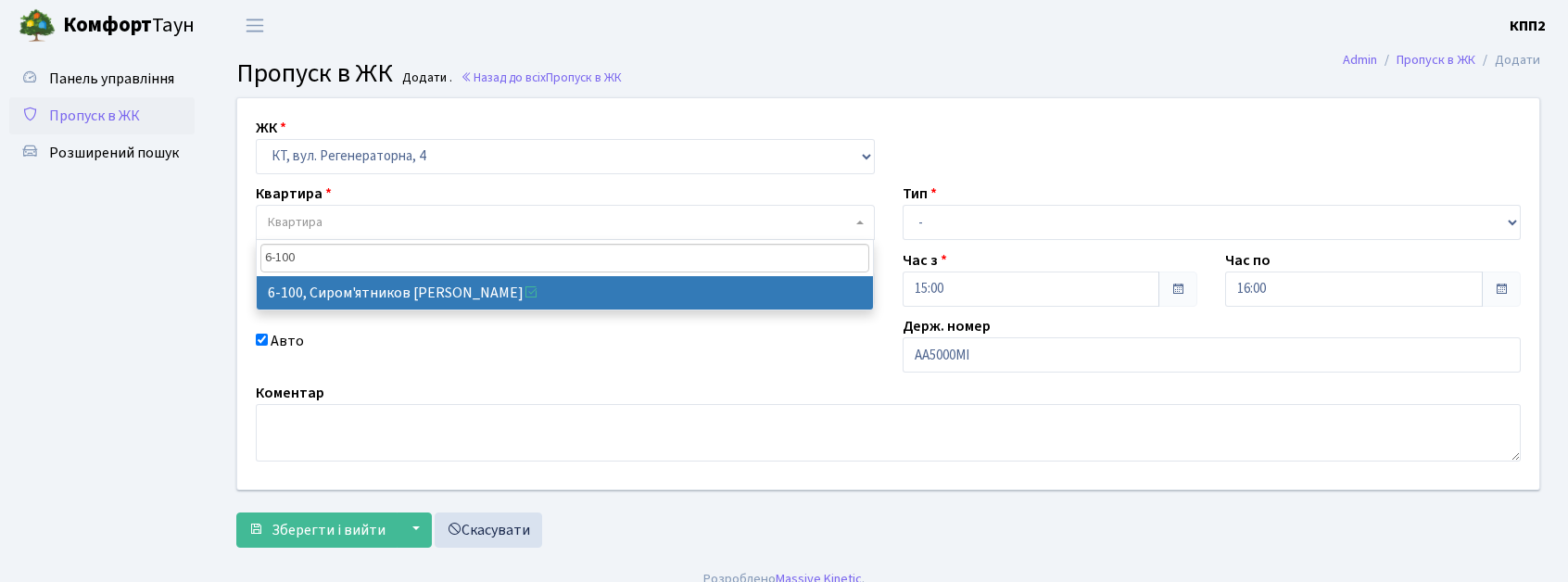
type input "6-100"
select select "5236"
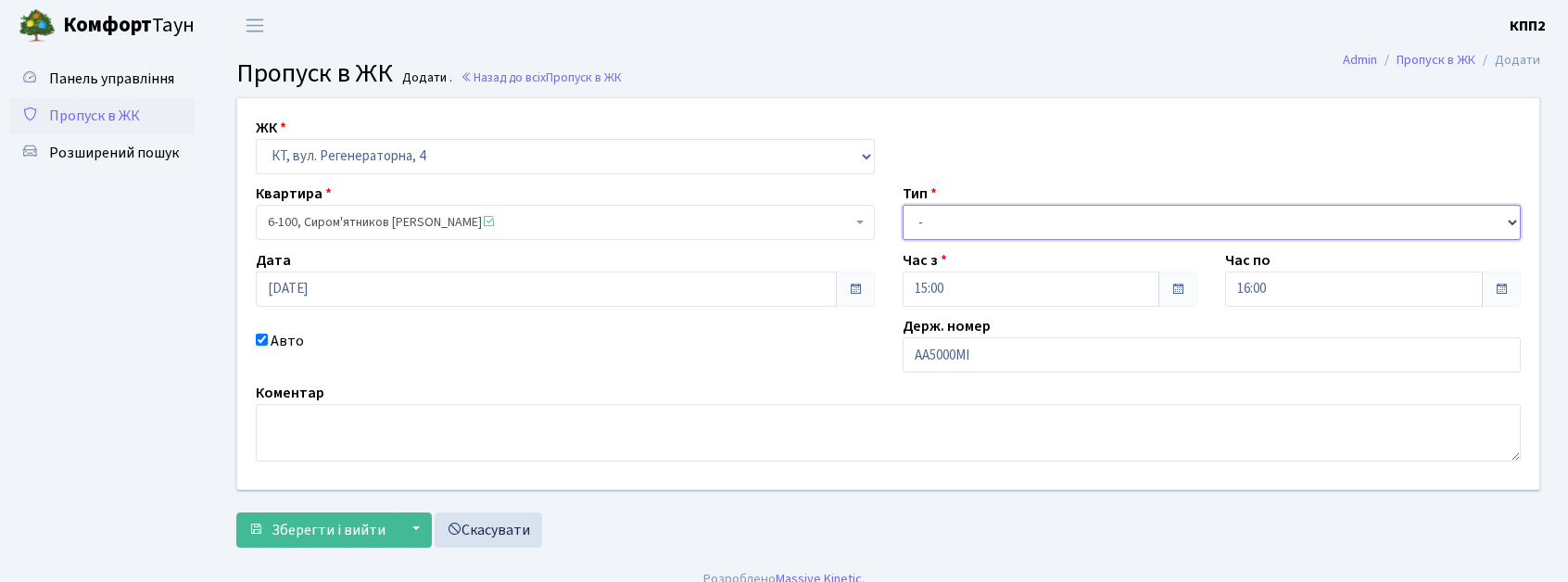
click at [943, 223] on select "- Доставка Таксі Гості Сервіс" at bounding box center [1213, 223] width 619 height 35
select select "3"
click at [903, 205] on select "- Доставка Таксі Гості Сервіс" at bounding box center [1213, 223] width 619 height 35
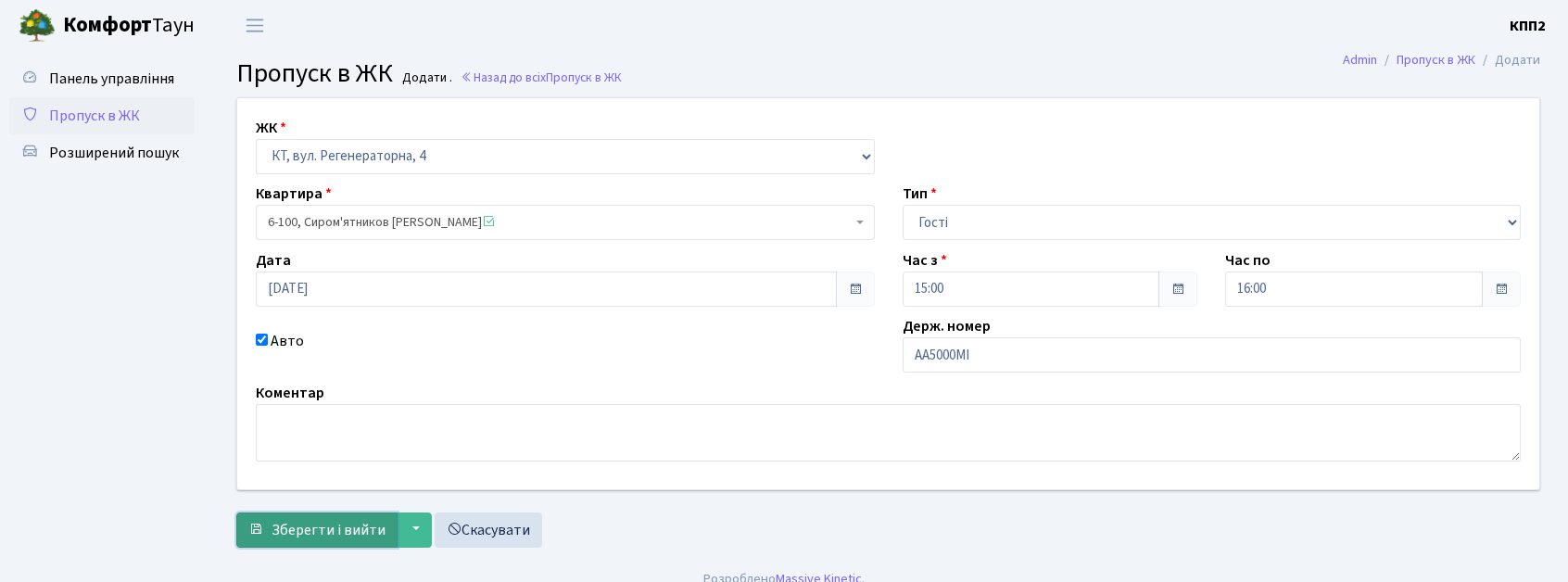
click at [328, 538] on span "Зберегти і вийти" at bounding box center [328, 530] width 114 height 20
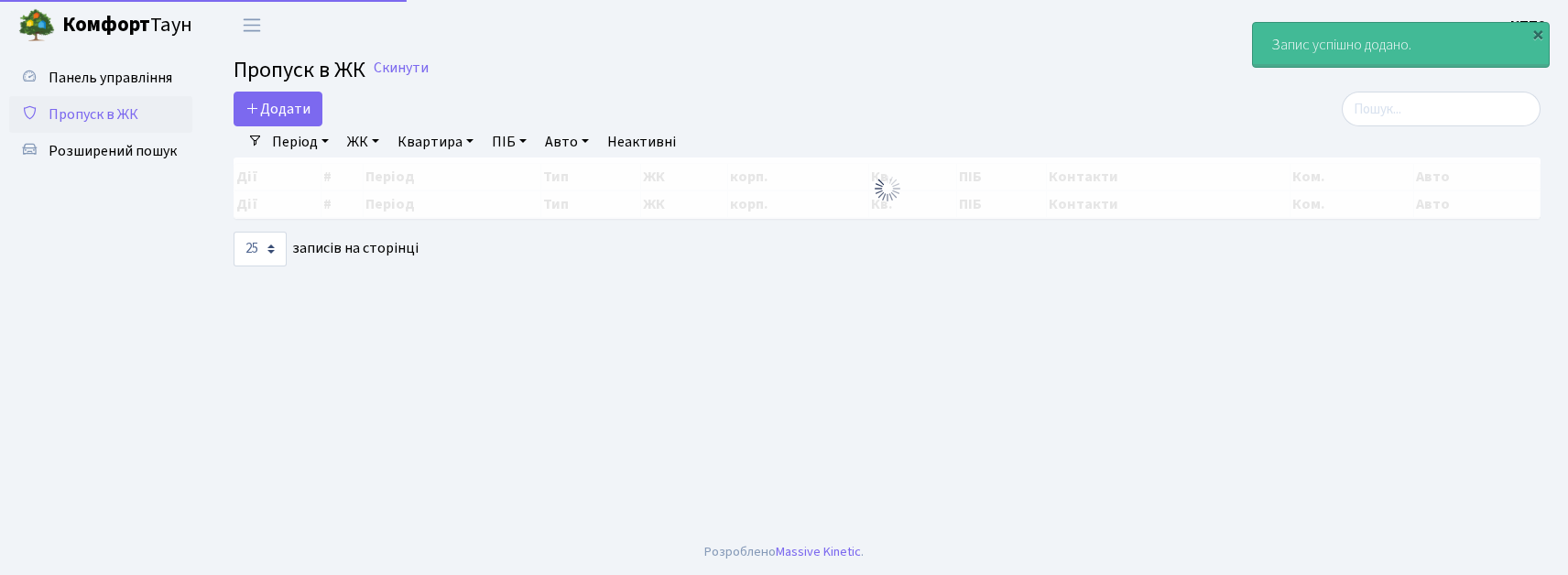
select select "25"
click at [274, 118] on span "Додати" at bounding box center [278, 108] width 65 height 20
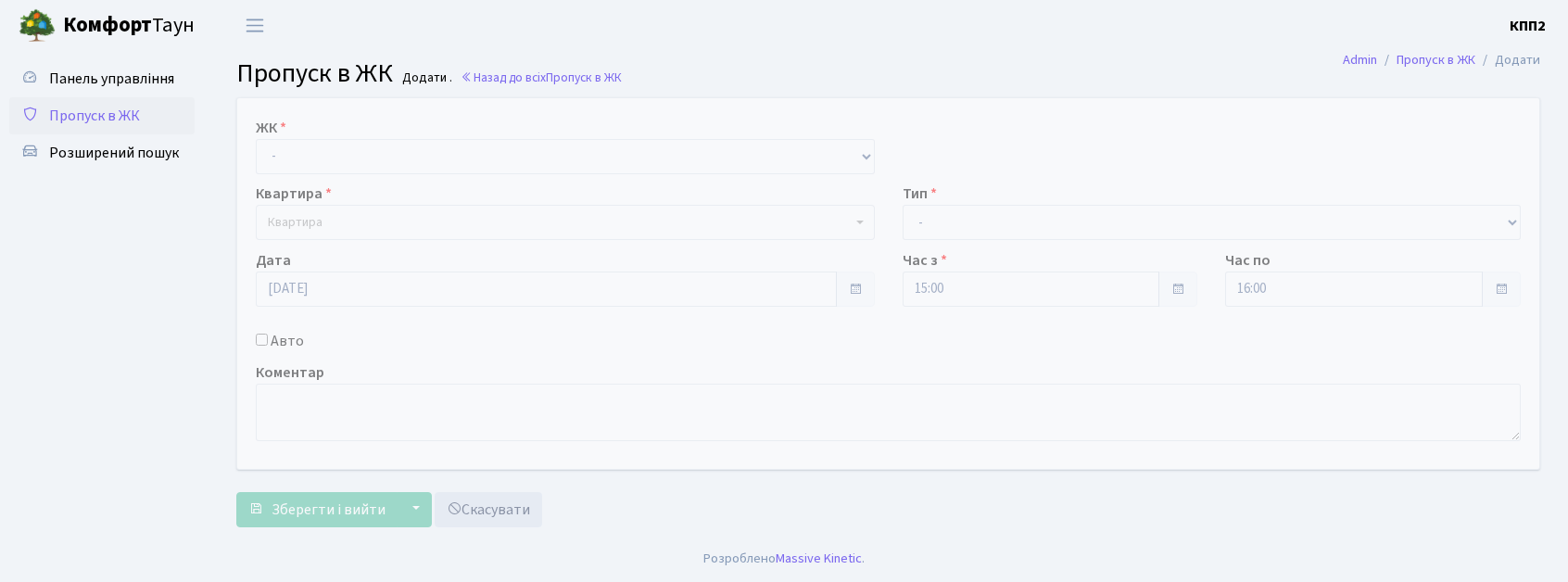
drag, startPoint x: 0, startPoint y: 0, endPoint x: 376, endPoint y: 146, distance: 403.4
click at [373, 128] on div "ЖК - КТ, вул. Регенераторна, 4 КТ2, просп. [STREET_ADDRESS] [STREET_ADDRESS] [P…" at bounding box center [565, 145] width 647 height 57
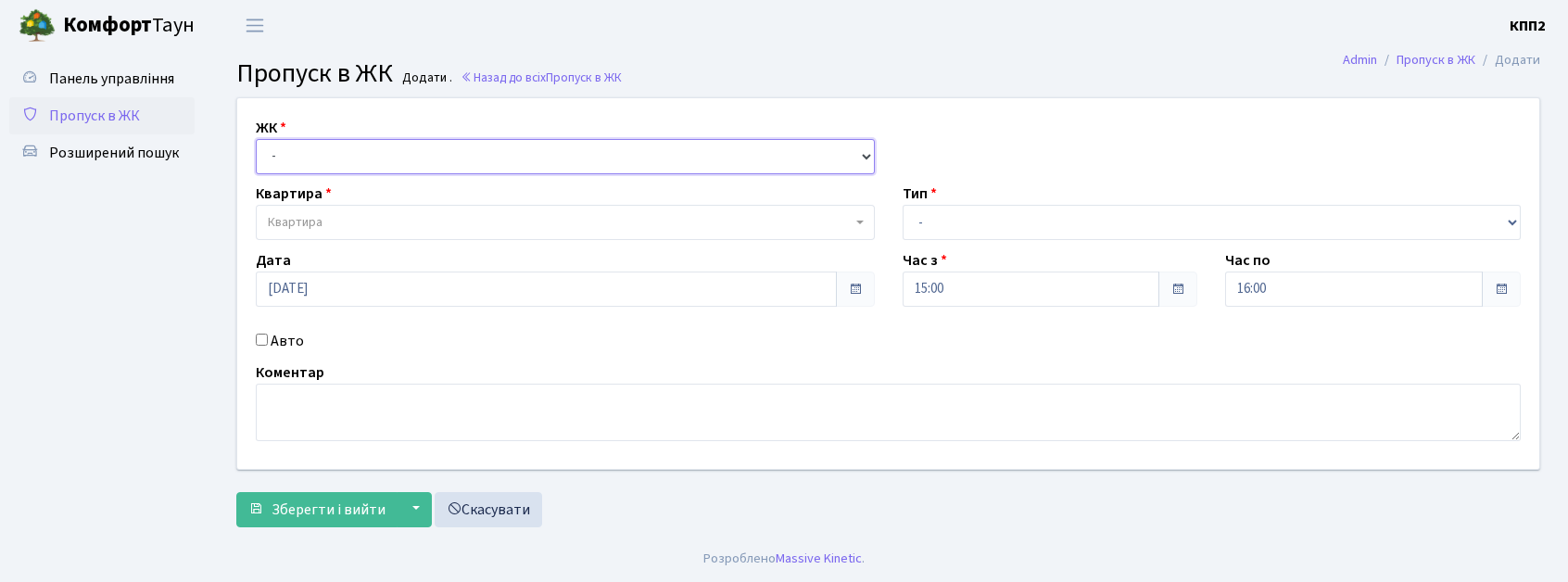
drag, startPoint x: 376, startPoint y: 153, endPoint x: 379, endPoint y: 171, distance: 18.2
click at [376, 154] on select "- КТ, вул. Регенераторна, 4 КТ2, просп. [STREET_ADDRESS] [STREET_ADDRESS] [PERS…" at bounding box center [565, 156] width 619 height 35
select select "271"
click at [255, 139] on select "- КТ, вул. Регенераторна, 4 КТ2, просп. [STREET_ADDRESS] [STREET_ADDRESS] [PERS…" at bounding box center [565, 156] width 619 height 35
select select
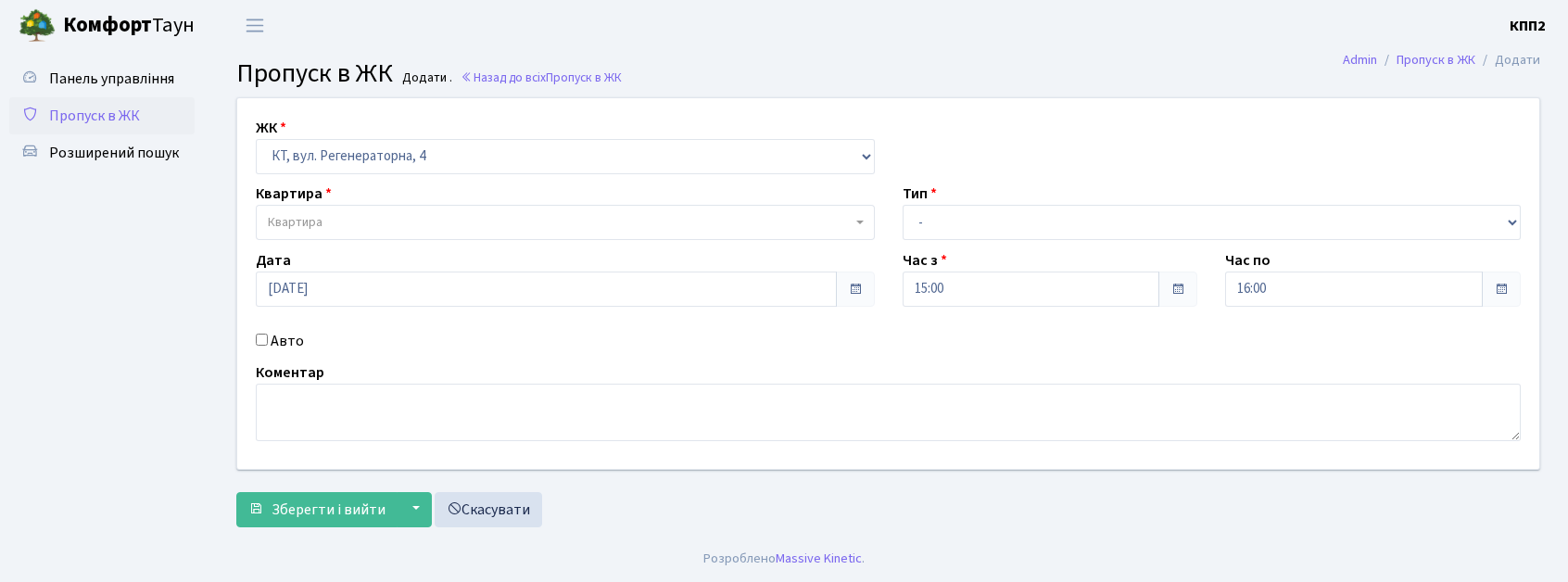
click at [287, 334] on label "Авто" at bounding box center [287, 341] width 33 height 22
click at [260, 338] on input "Авто" at bounding box center [261, 340] width 12 height 12
checkbox input "true"
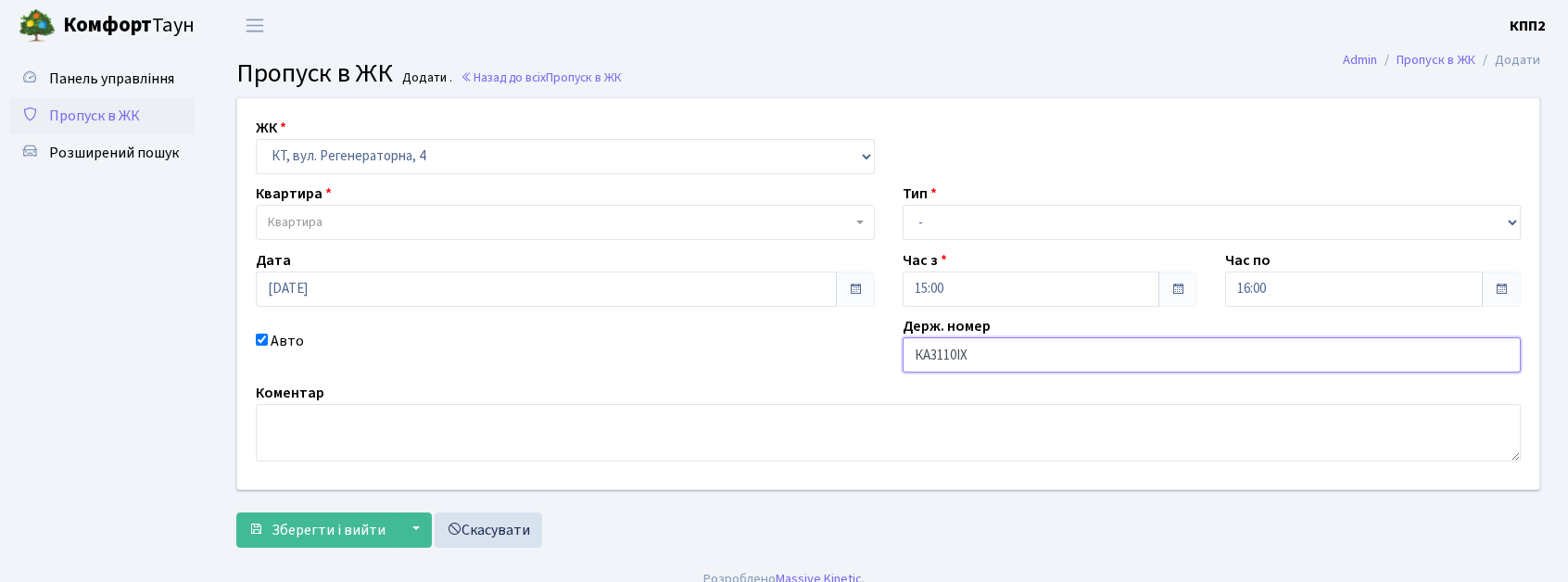
type input "КА3110ІХ"
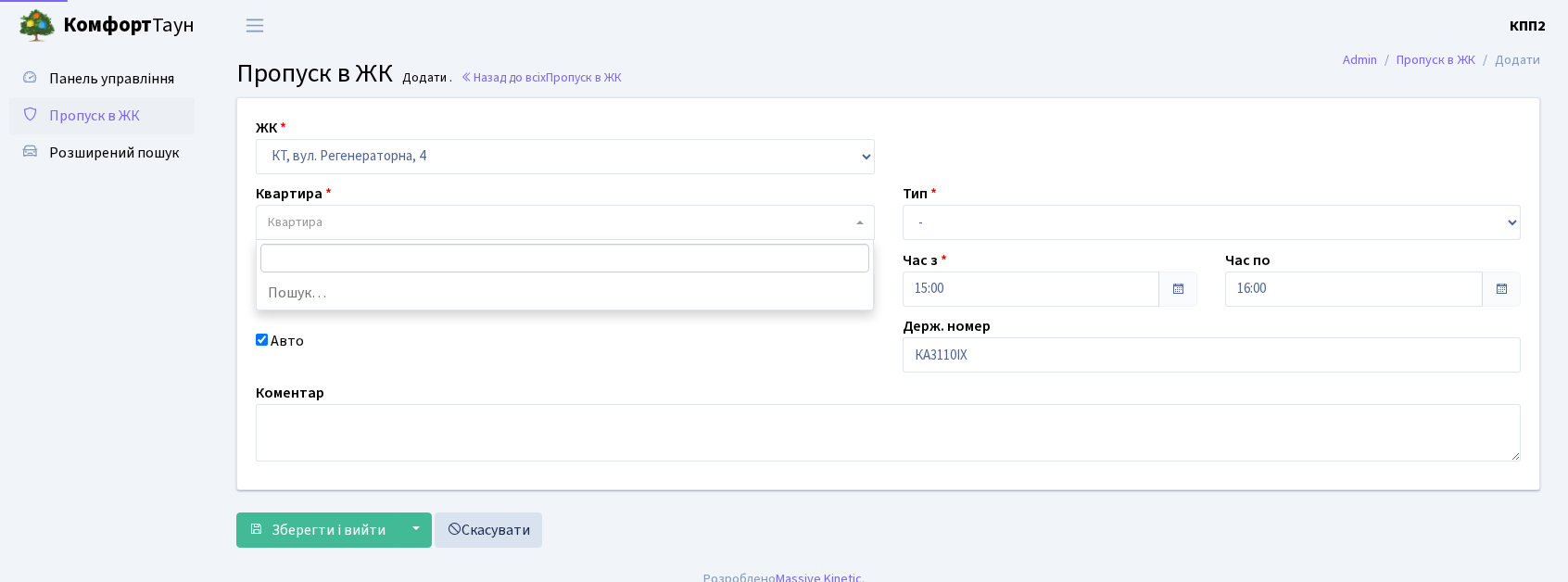
click at [740, 217] on span "Квартира" at bounding box center [559, 223] width 584 height 18
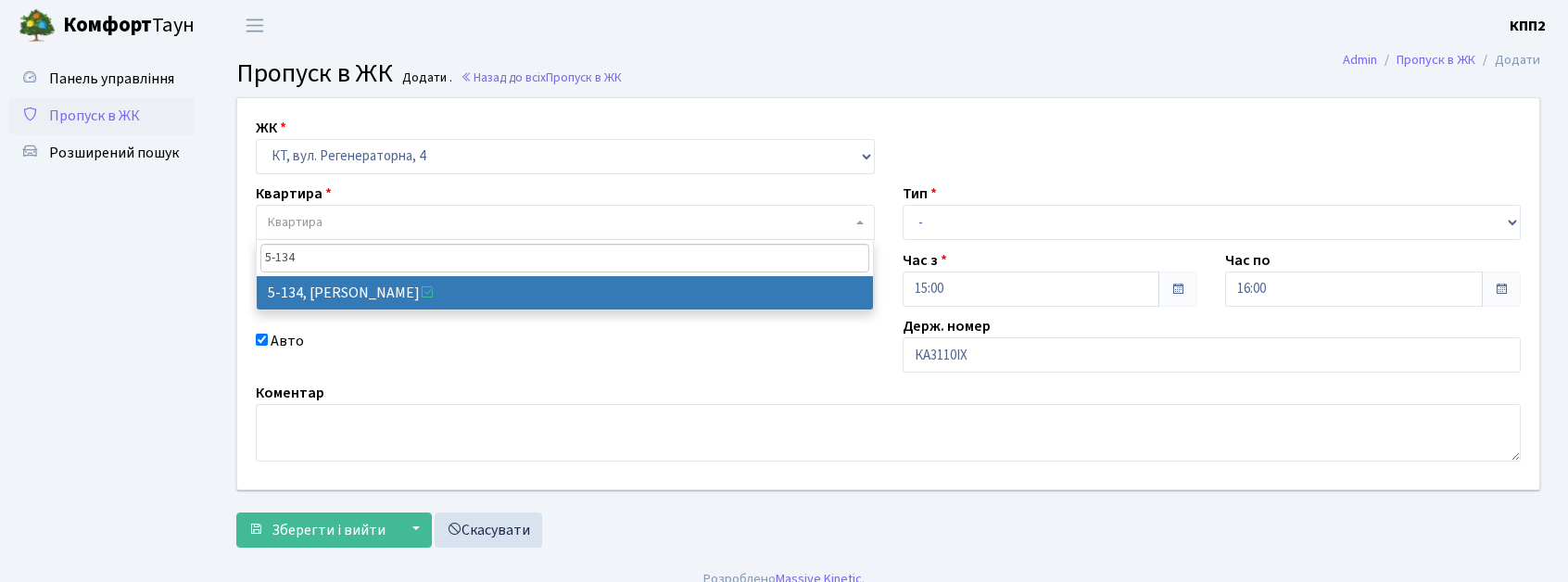
type input "5-134"
select select "2394"
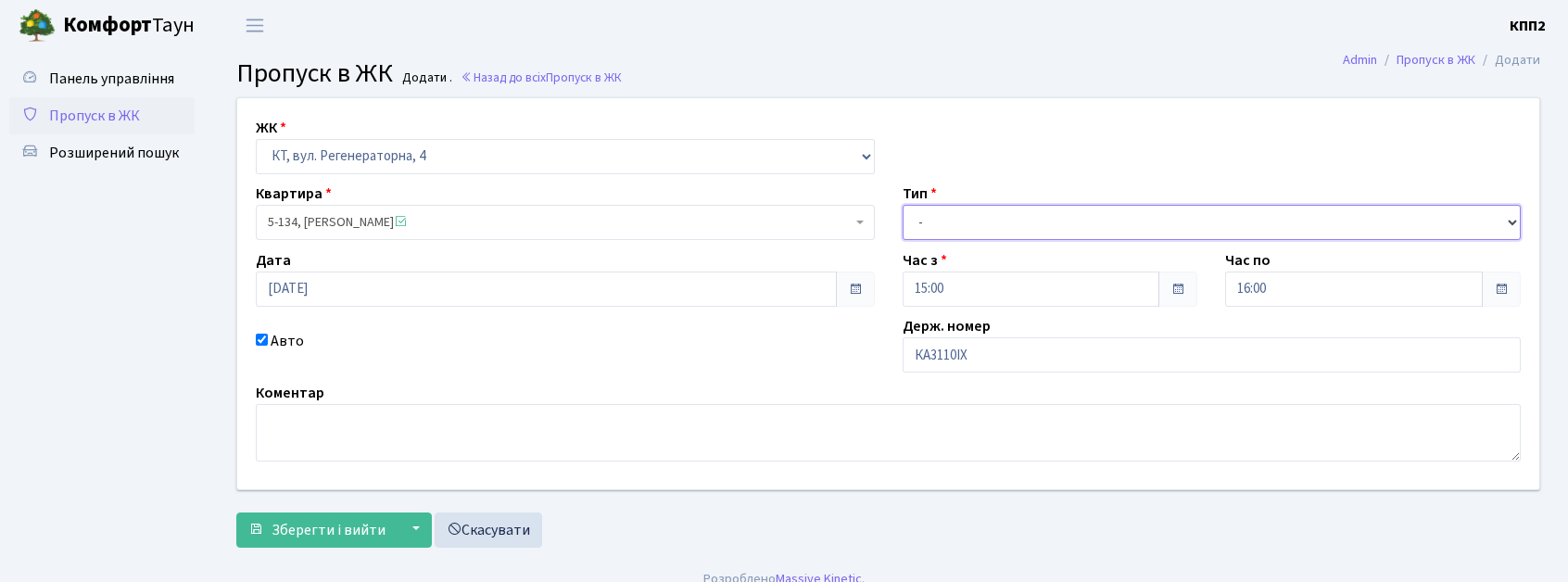
click at [998, 223] on select "- Доставка Таксі Гості Сервіс" at bounding box center [1213, 223] width 619 height 35
click at [903, 205] on select "- Доставка Таксі Гості Сервіс" at bounding box center [1213, 223] width 619 height 35
drag, startPoint x: 1017, startPoint y: 223, endPoint x: 1017, endPoint y: 238, distance: 15.0
click at [1017, 223] on select "- Доставка Таксі Гості Сервіс" at bounding box center [1213, 223] width 619 height 35
select select "2"
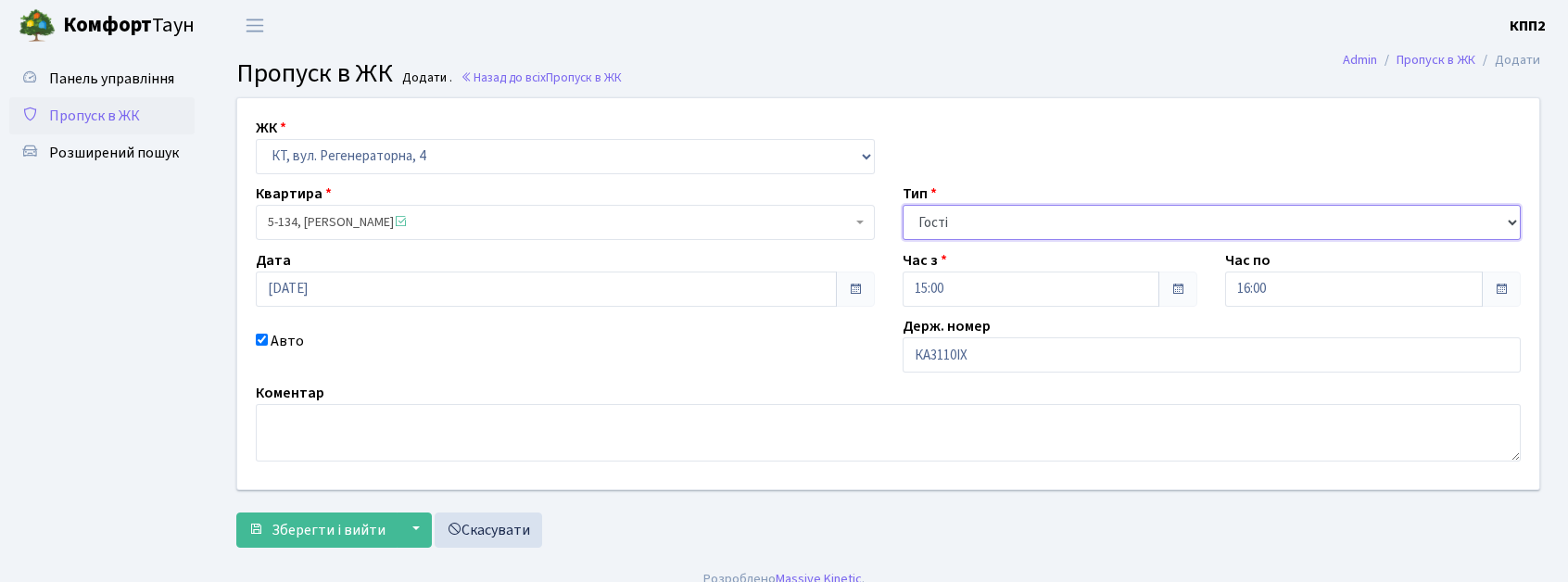
click at [903, 205] on select "- Доставка Таксі Гості Сервіс" at bounding box center [1213, 223] width 619 height 35
click at [1006, 242] on div "ЖК - КТ, вул. Регенераторна, 4 КТ2, просп. Соборності, 17 КТ3, вул. Березнева, …" at bounding box center [888, 293] width 1330 height 392
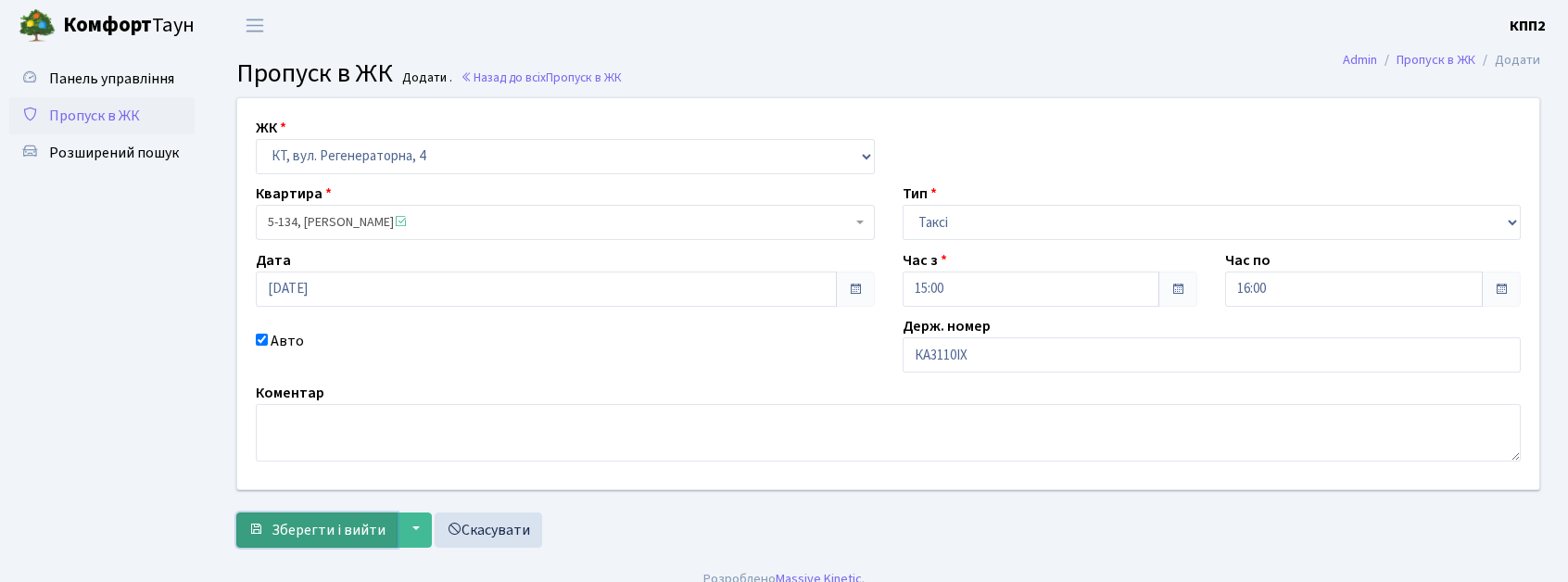
click at [306, 520] on span "Зберегти і вийти" at bounding box center [328, 530] width 114 height 20
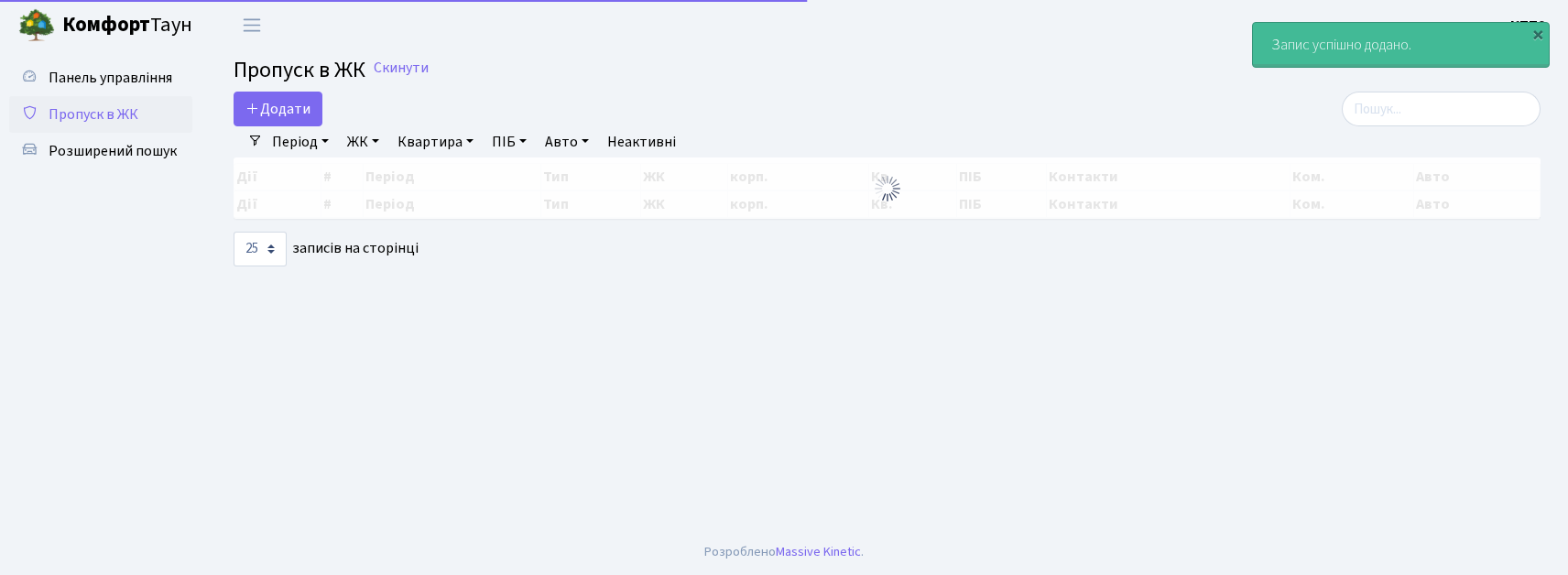
select select "25"
click at [294, 108] on span "Додати" at bounding box center [278, 108] width 65 height 20
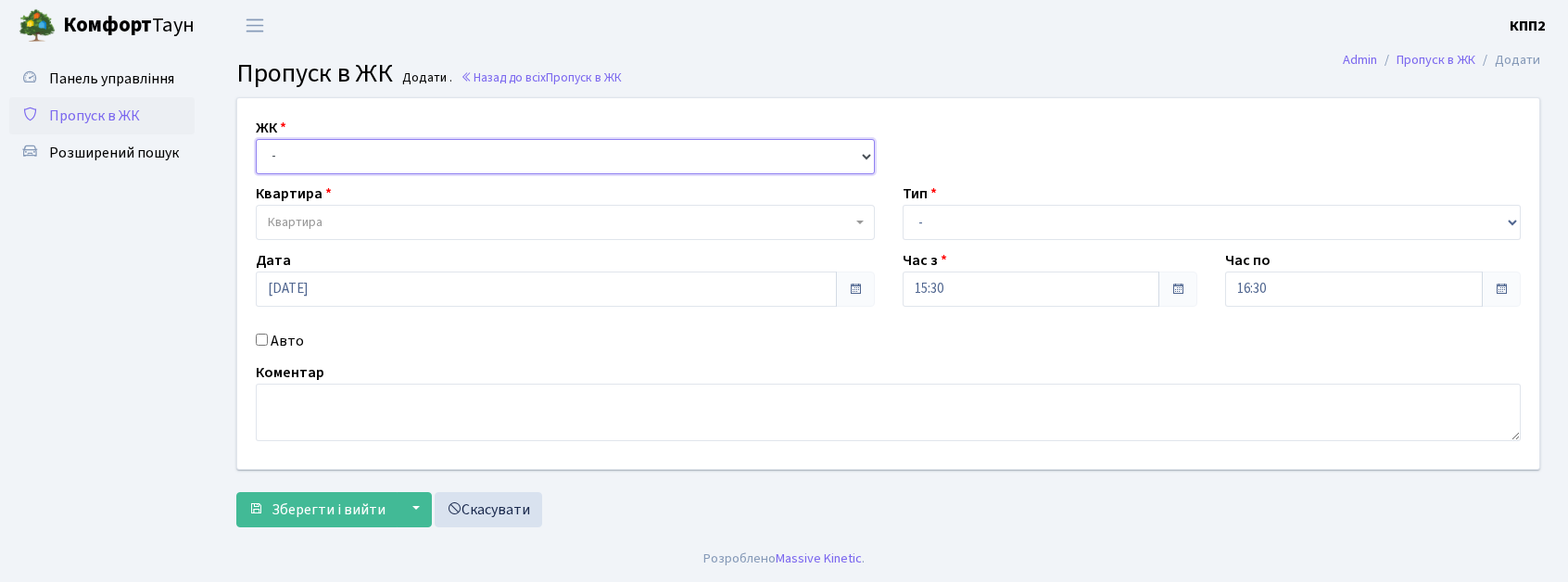
click at [318, 164] on select "- КТ, вул. Регенераторна, 4 КТ2, просп. [STREET_ADDRESS] [STREET_ADDRESS] [PERS…" at bounding box center [565, 156] width 619 height 35
select select "271"
click at [255, 139] on select "- КТ, вул. Регенераторна, 4 КТ2, просп. [STREET_ADDRESS] [STREET_ADDRESS] [PERS…" at bounding box center [565, 156] width 619 height 35
select select
click at [275, 342] on label "Авто" at bounding box center [287, 341] width 33 height 22
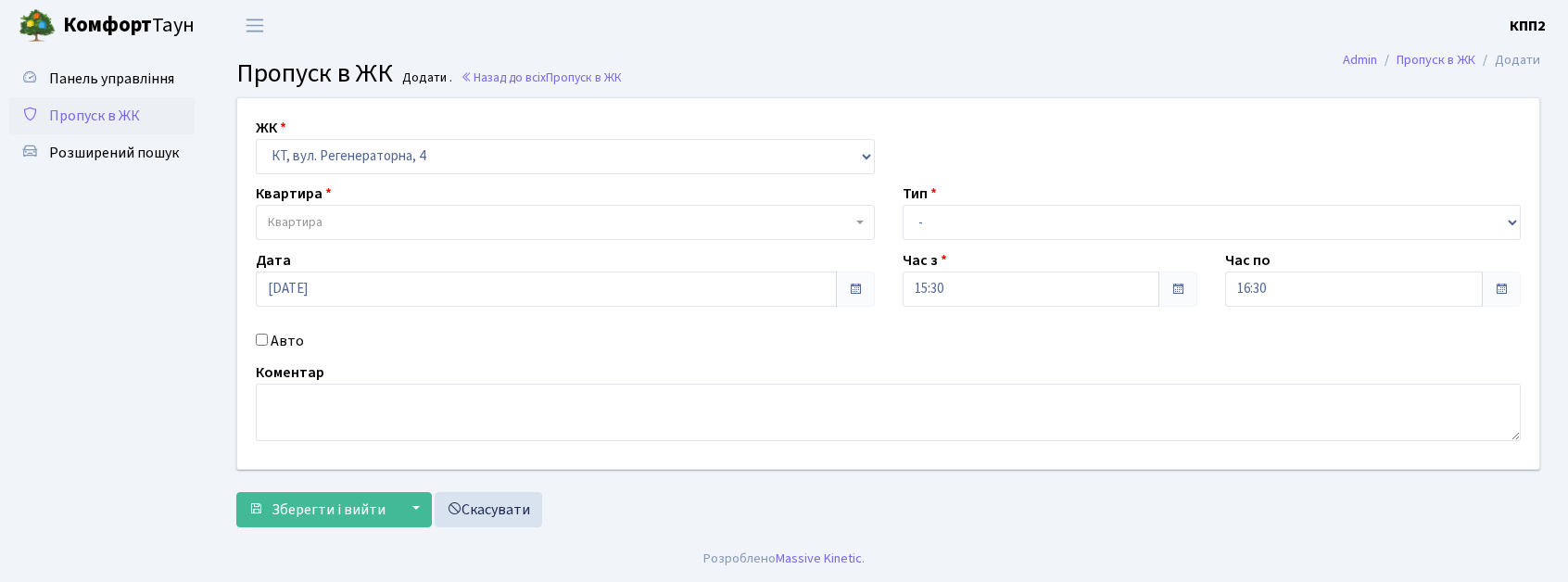
click at [268, 342] on input "Авто" at bounding box center [261, 340] width 12 height 12
checkbox input "true"
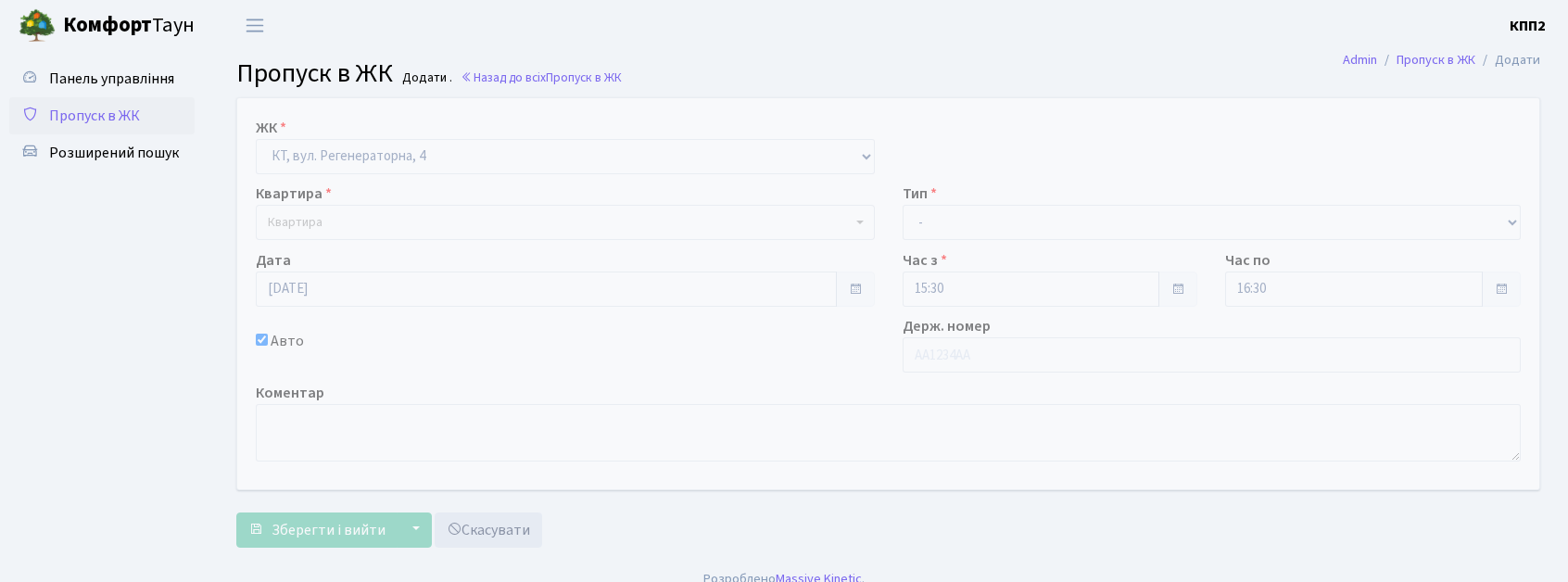
select select "271"
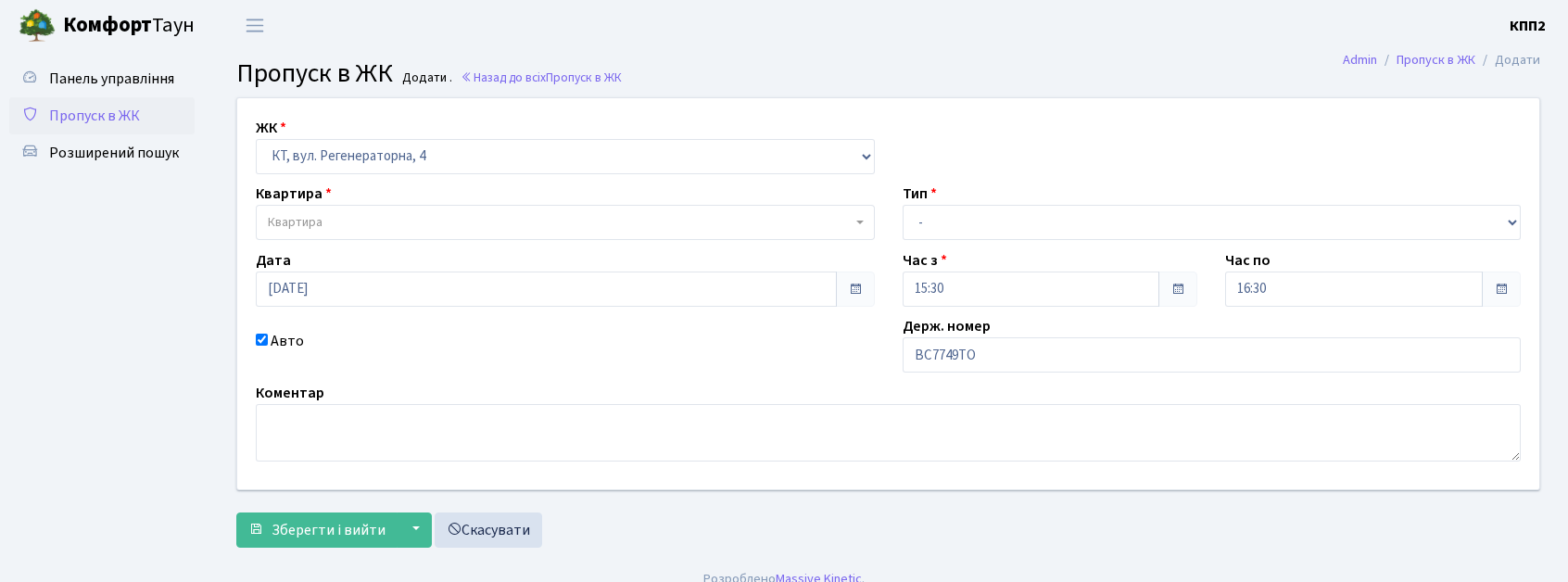
type input "ВС7749ТО"
click at [531, 234] on span "Квартира" at bounding box center [565, 223] width 619 height 35
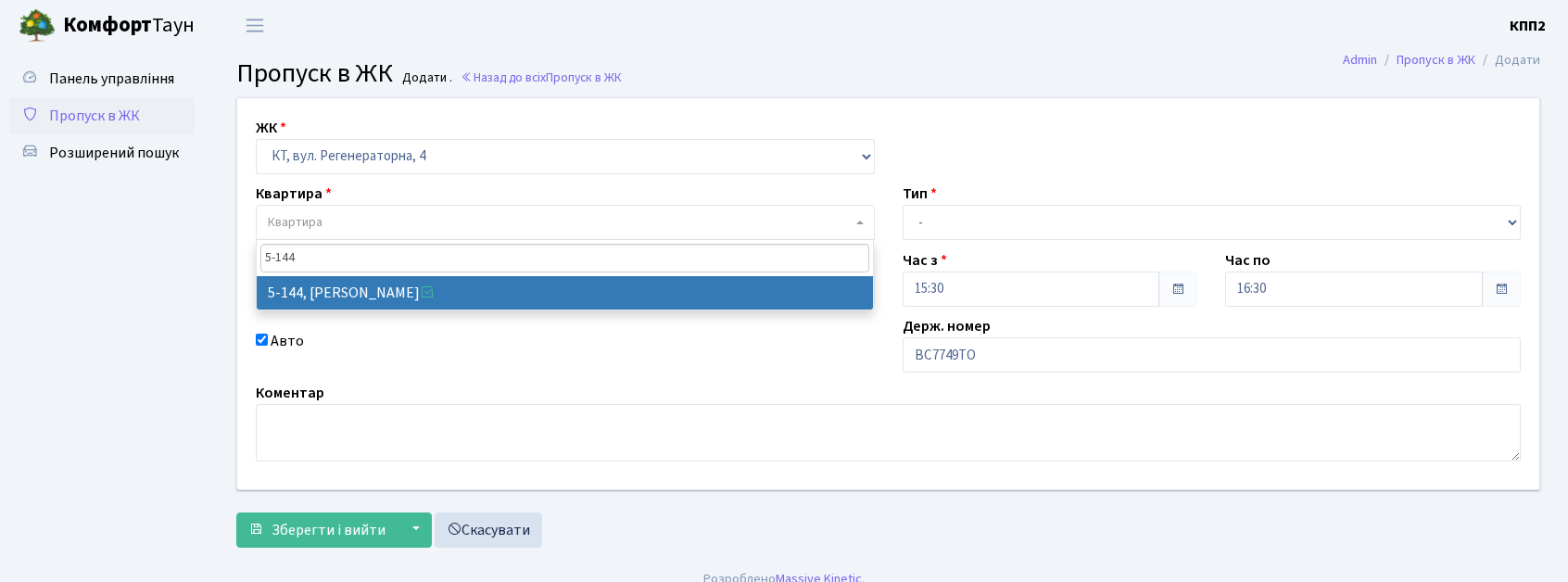
type input "5-144"
drag, startPoint x: 457, startPoint y: 293, endPoint x: 471, endPoint y: 279, distance: 19.8
select select "2404"
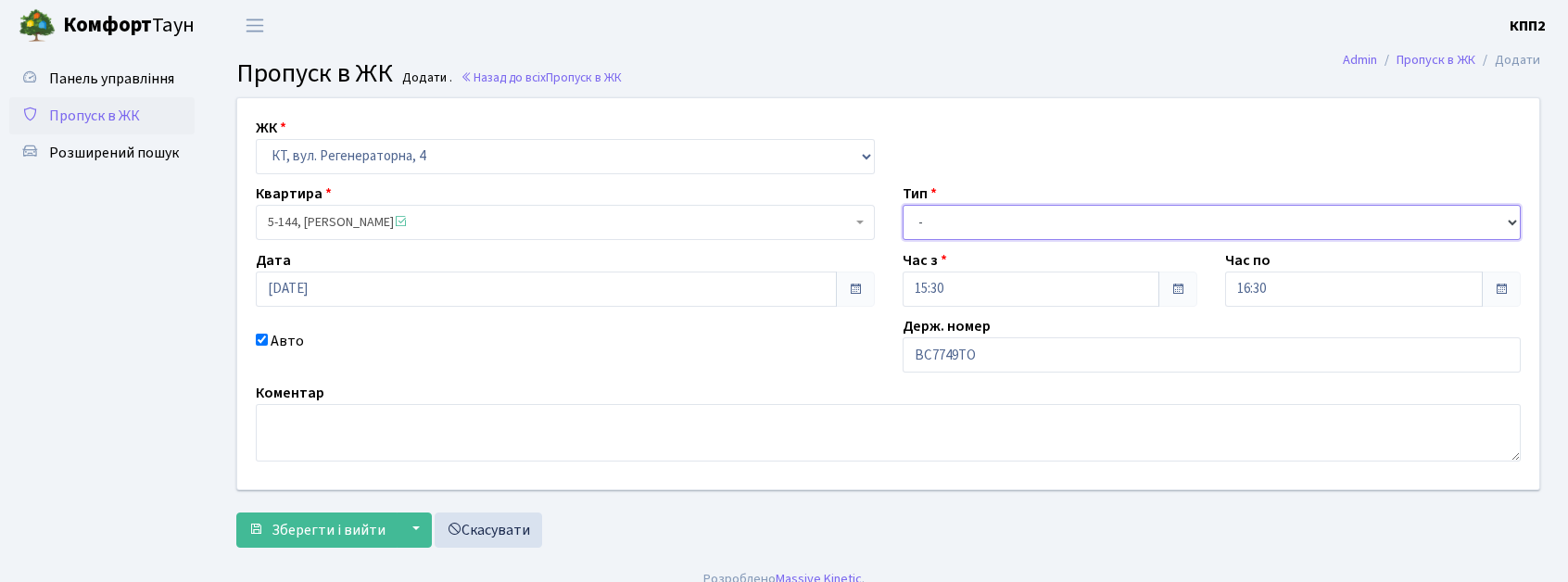
click at [984, 209] on select "- Доставка Таксі Гості Сервіс" at bounding box center [1213, 223] width 619 height 35
select select "2"
click at [903, 205] on select "- Доставка Таксі Гості Сервіс" at bounding box center [1213, 223] width 619 height 35
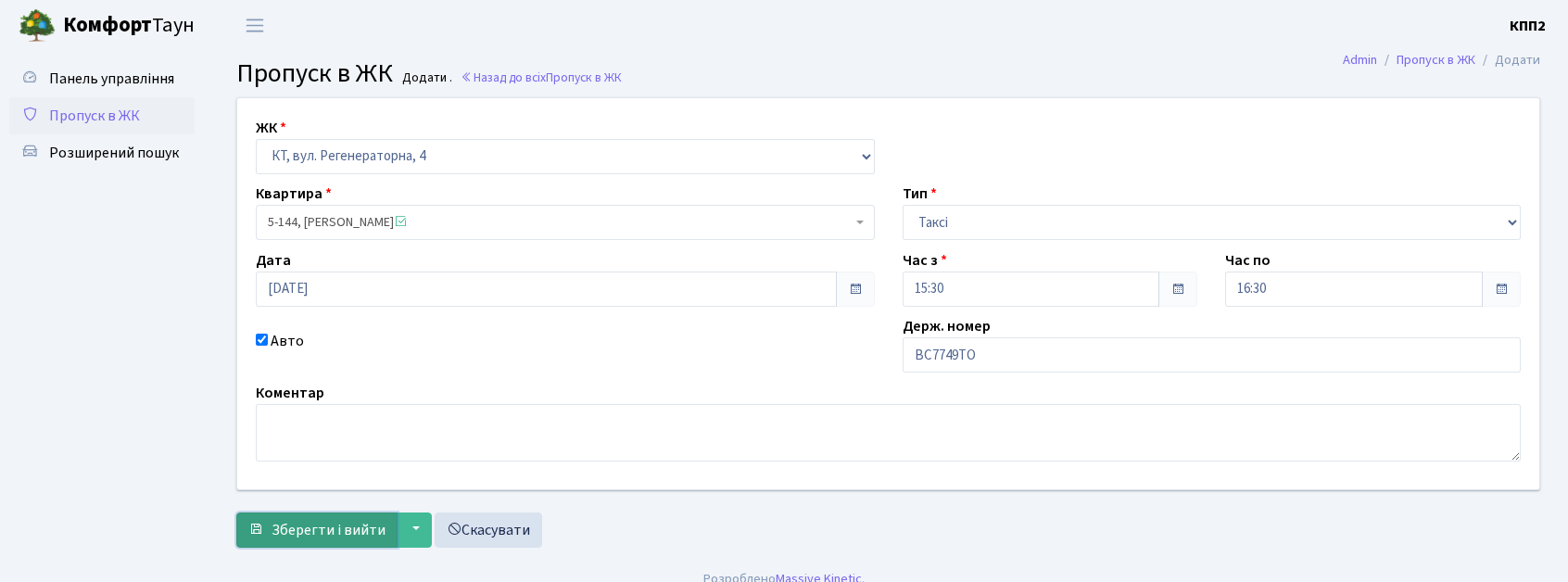
click at [293, 531] on span "Зберегти і вийти" at bounding box center [328, 530] width 114 height 20
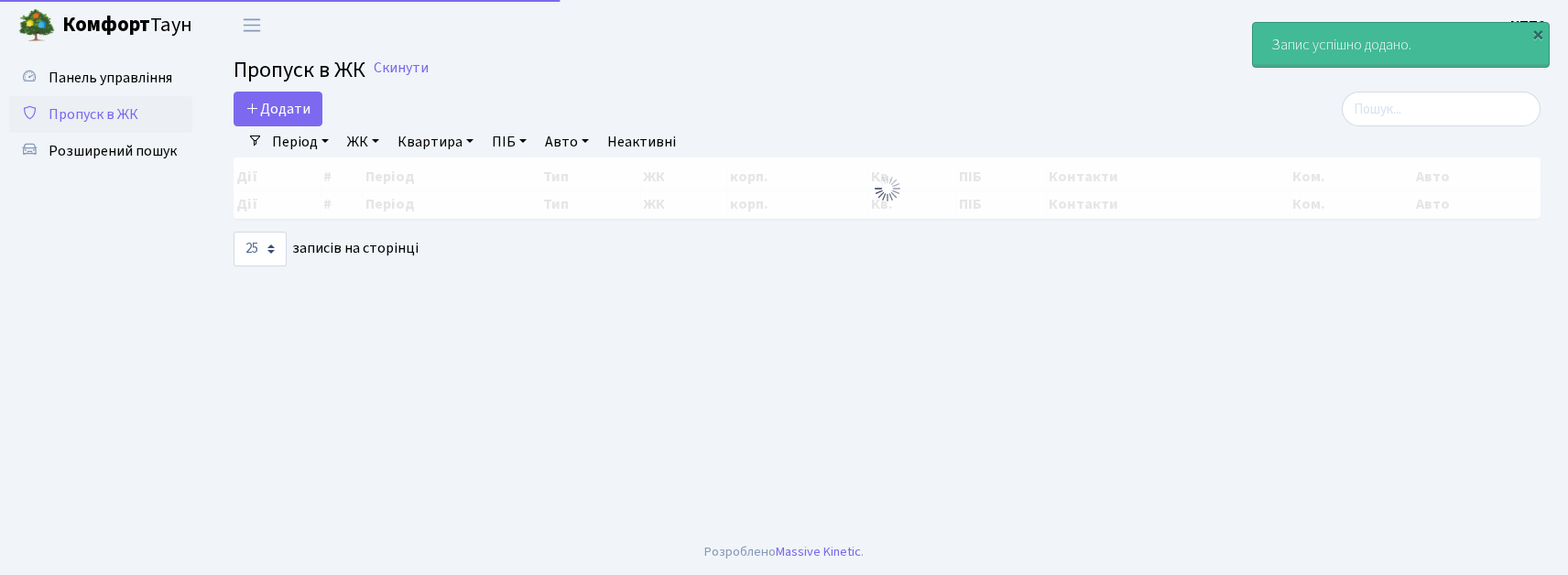
select select "25"
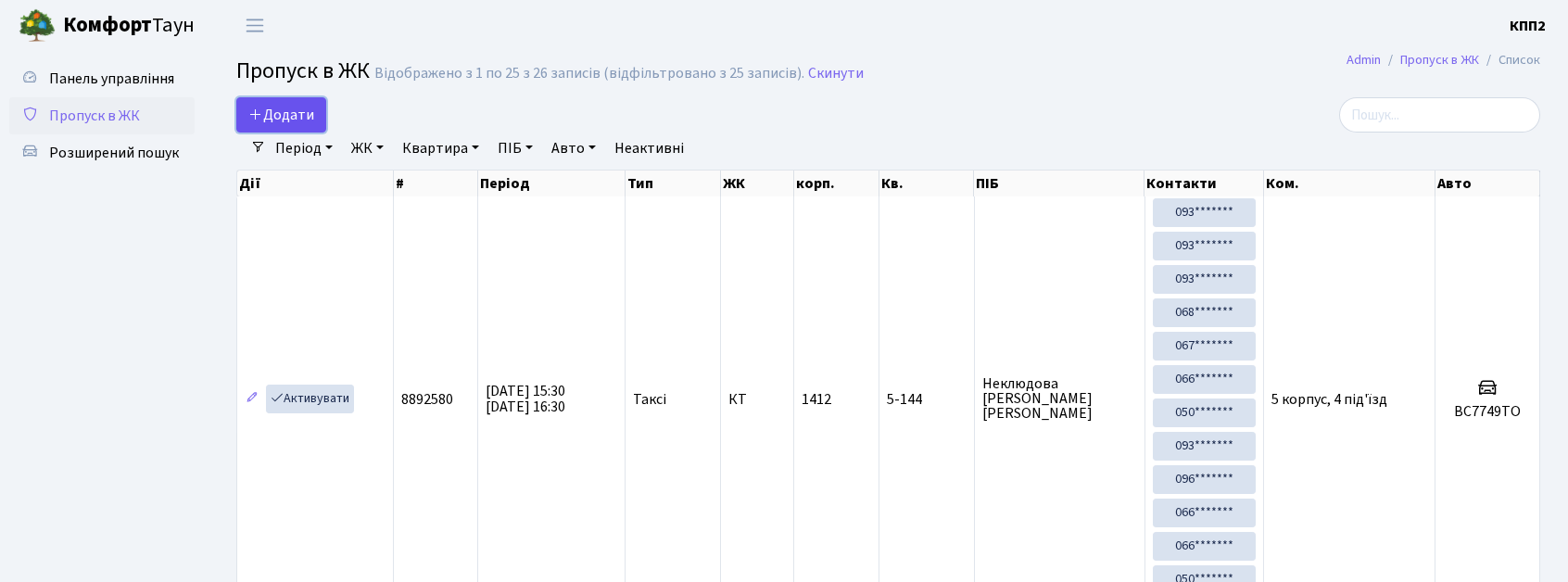
click at [265, 120] on span "Додати" at bounding box center [282, 115] width 66 height 20
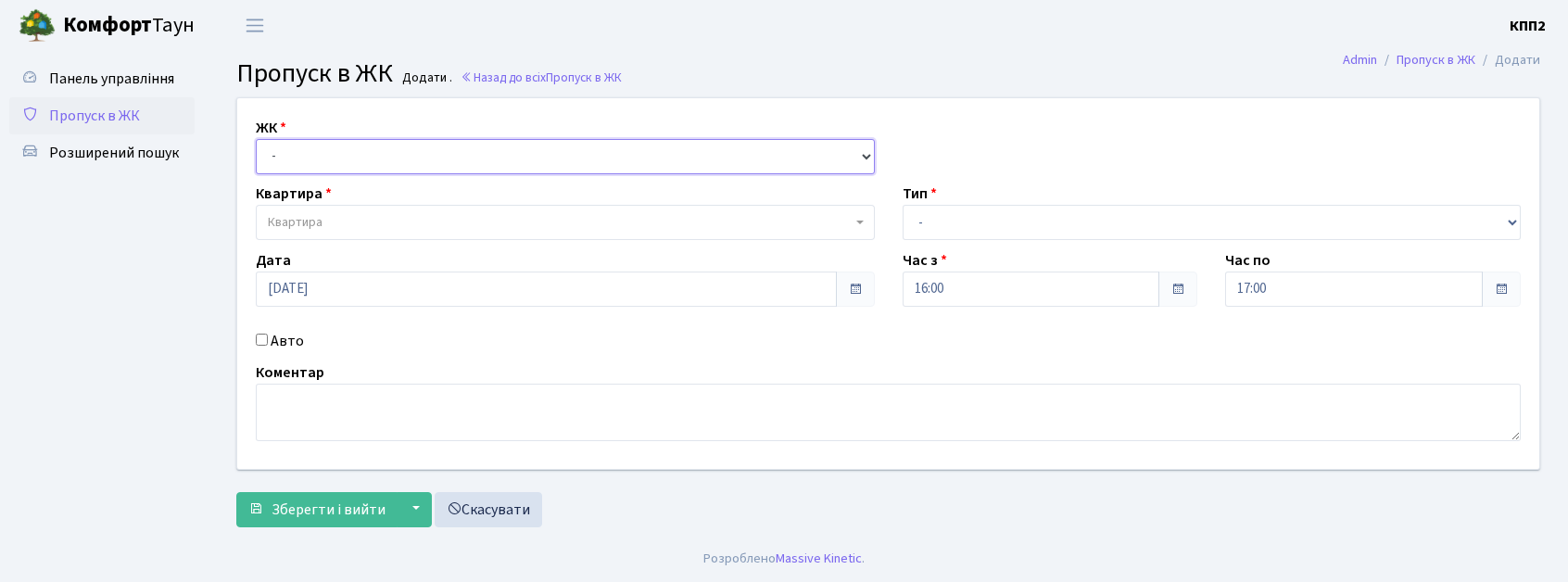
click at [334, 165] on select "- КТ, вул. Регенераторна, 4 КТ2, просп. [STREET_ADDRESS] [STREET_ADDRESS] [PERS…" at bounding box center [565, 156] width 619 height 35
select select "271"
click at [255, 139] on select "- КТ, вул. Регенераторна, 4 КТ2, просп. [STREET_ADDRESS] [STREET_ADDRESS] [PERS…" at bounding box center [565, 156] width 619 height 35
select select
click at [294, 341] on label "Авто" at bounding box center [287, 341] width 33 height 22
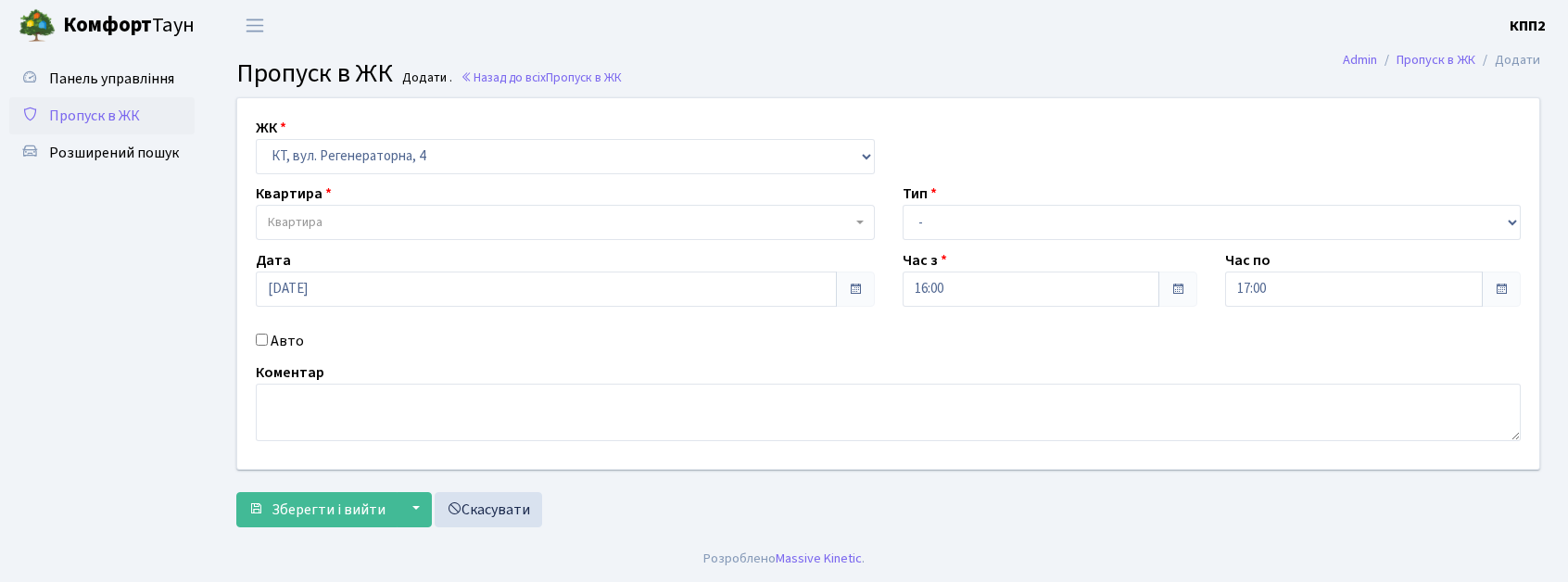
click at [268, 341] on input "Авто" at bounding box center [261, 340] width 12 height 12
checkbox input "true"
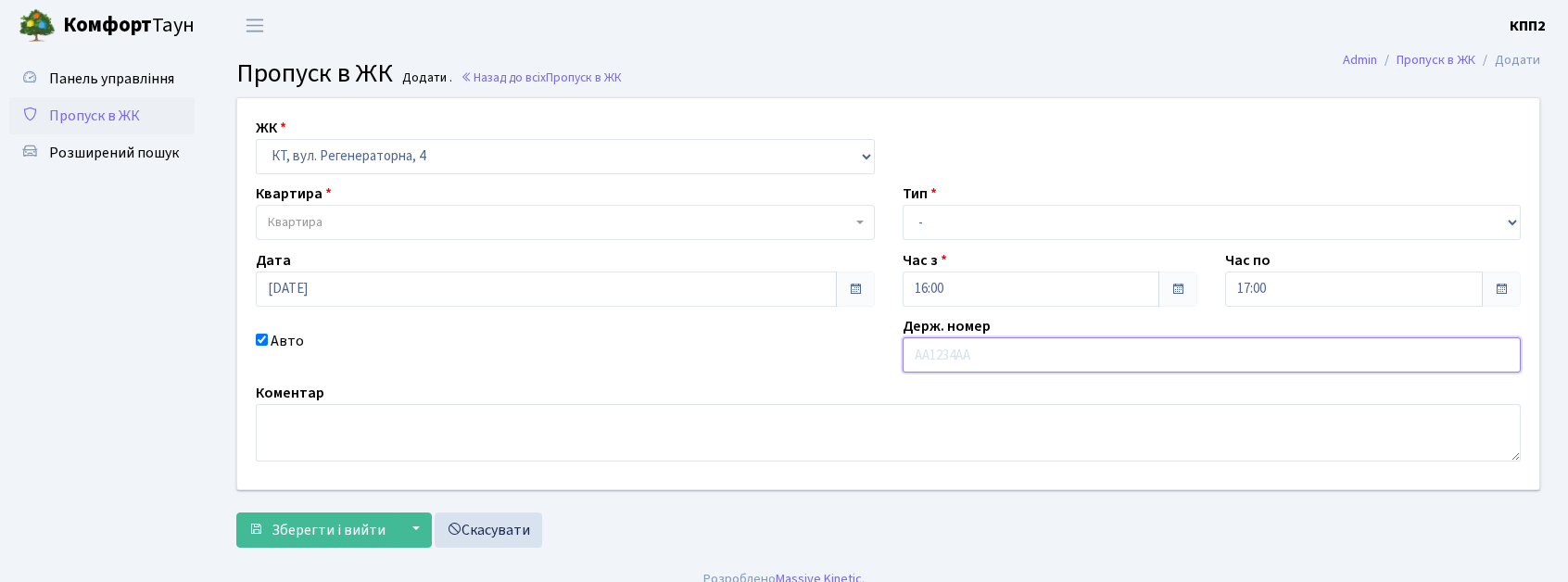
paste input "КА7877ВХ"
type input "КА7877ВХ"
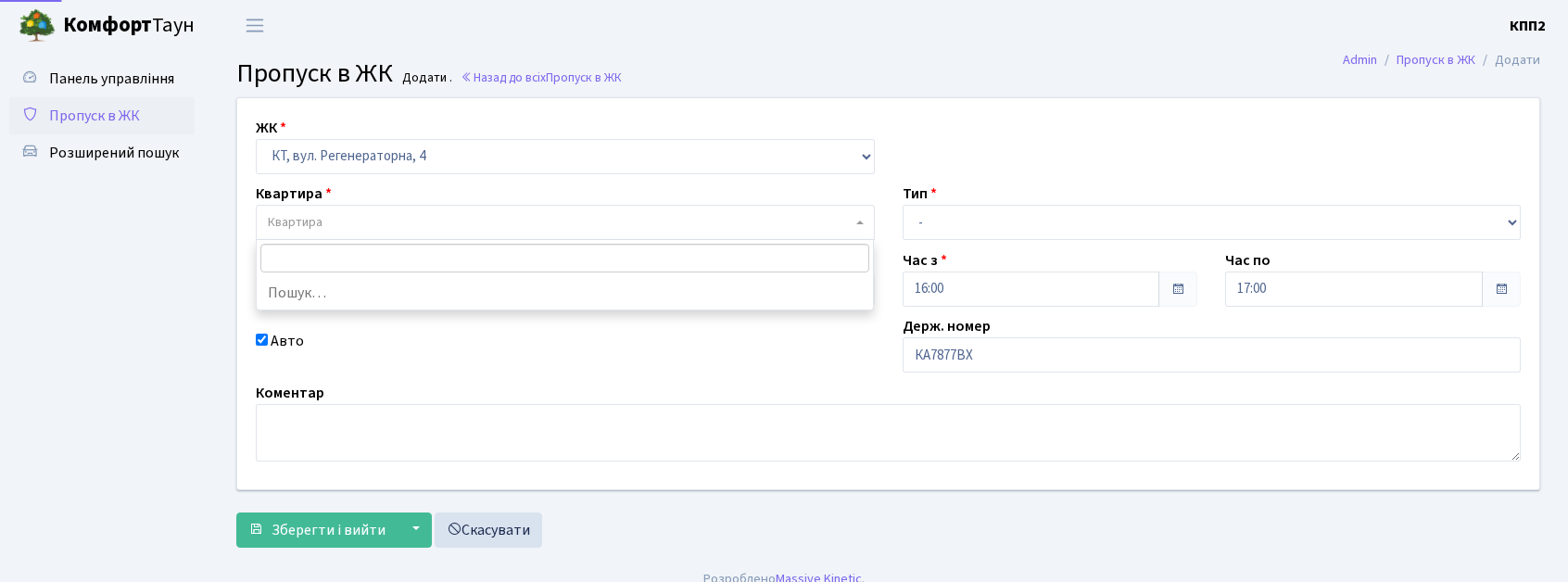
click at [528, 223] on span "Квартира" at bounding box center [559, 223] width 584 height 18
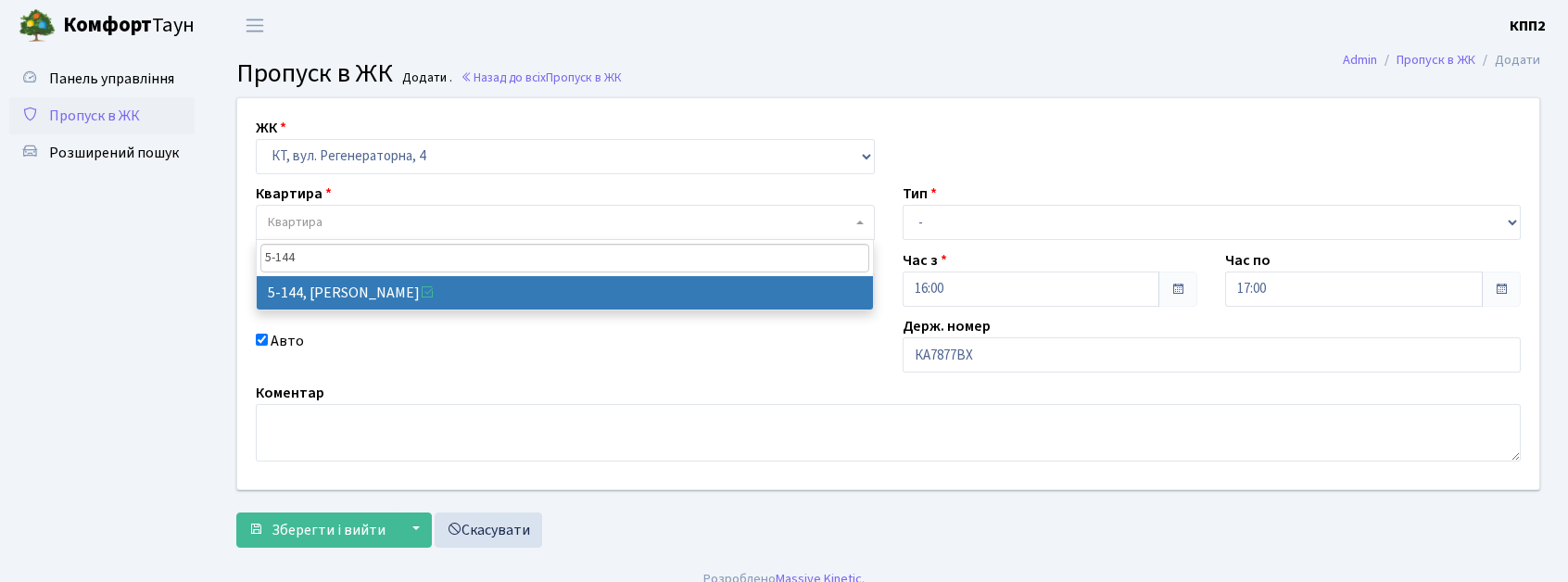
type input "5-144"
drag, startPoint x: 594, startPoint y: 295, endPoint x: 628, endPoint y: 295, distance: 34.0
select select "2404"
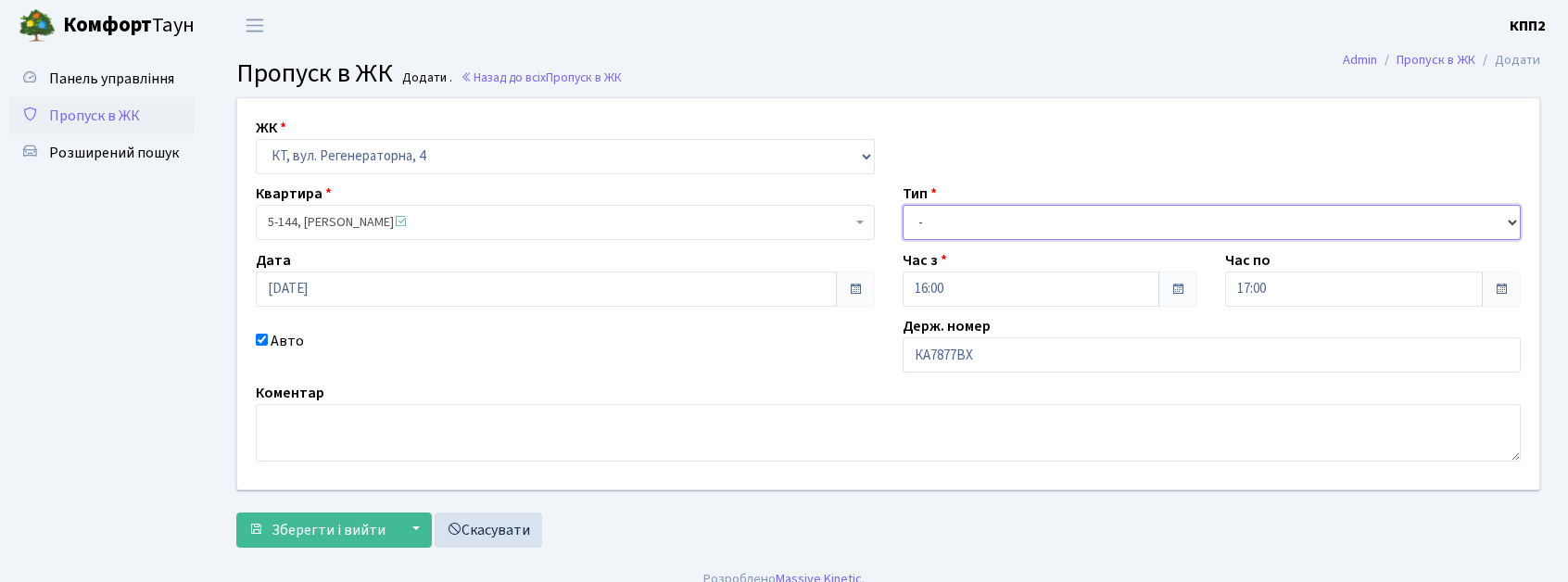
drag, startPoint x: 950, startPoint y: 219, endPoint x: 968, endPoint y: 239, distance: 26.9
click at [950, 219] on select "- Доставка Таксі Гості Сервіс" at bounding box center [1213, 223] width 619 height 35
select select "3"
click at [903, 205] on select "- Доставка Таксі Гості Сервіс" at bounding box center [1213, 223] width 619 height 35
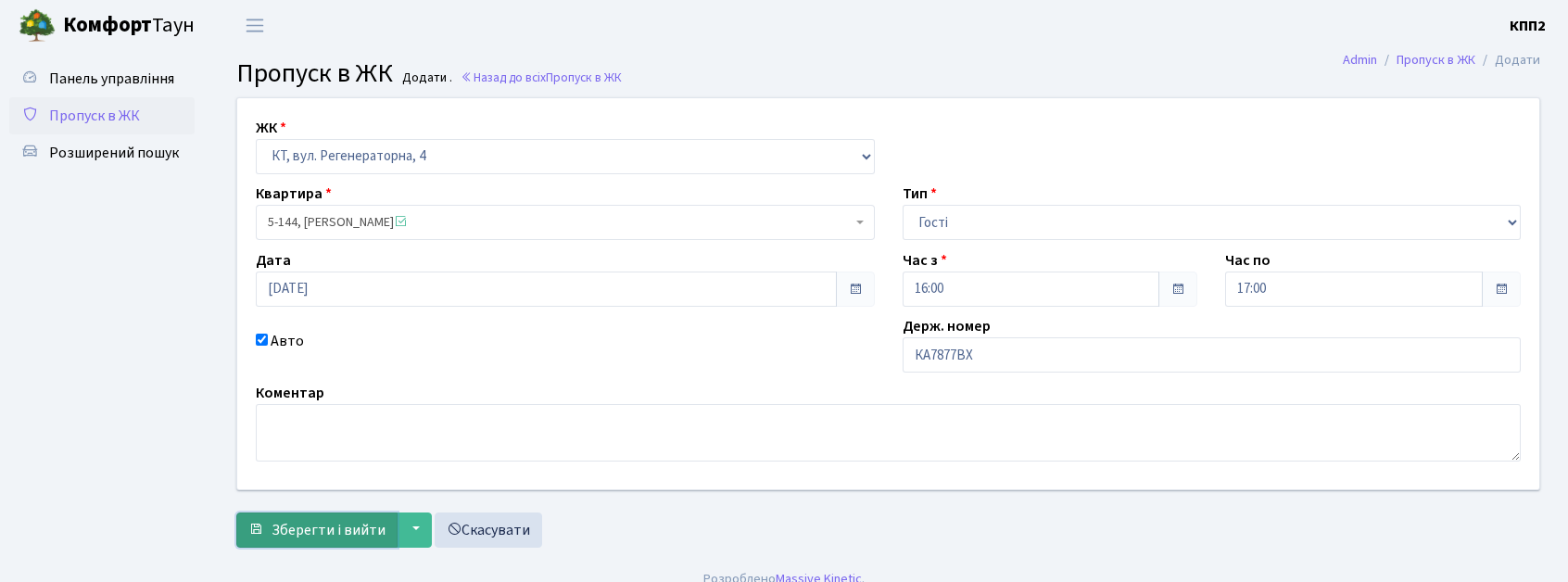
click at [347, 532] on span "Зберегти і вийти" at bounding box center [328, 530] width 114 height 20
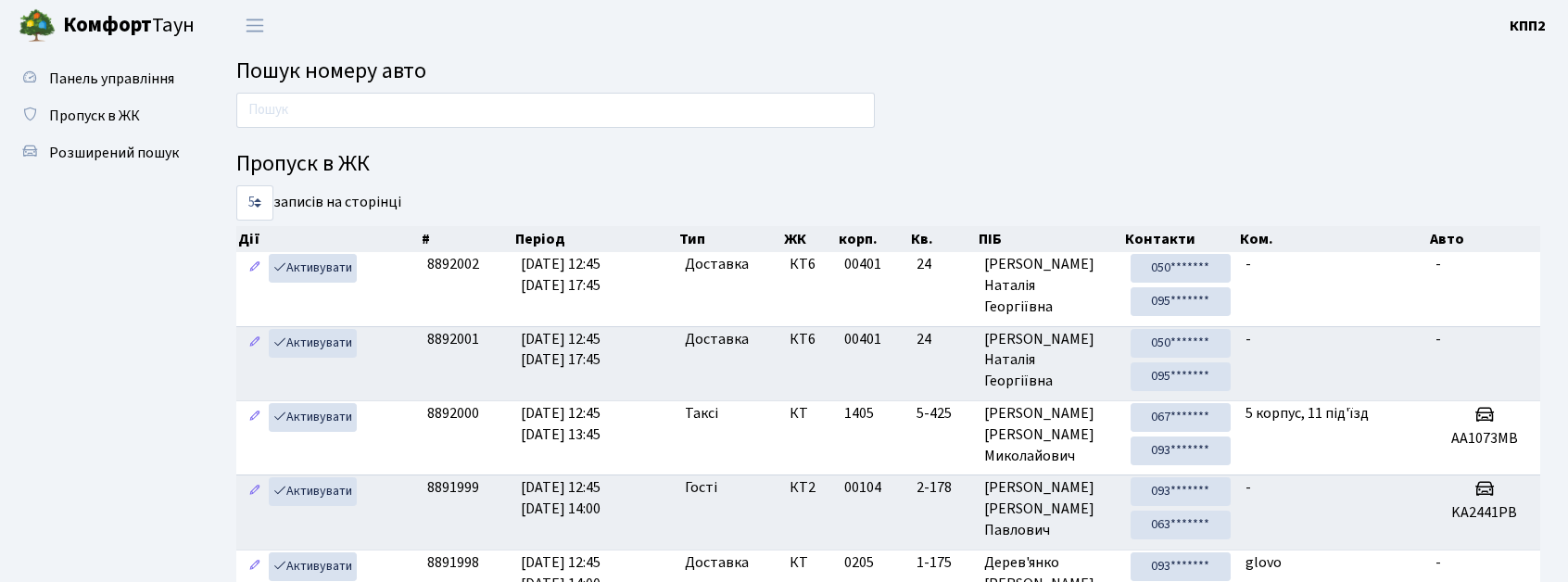
click at [557, 116] on input "text" at bounding box center [555, 110] width 639 height 35
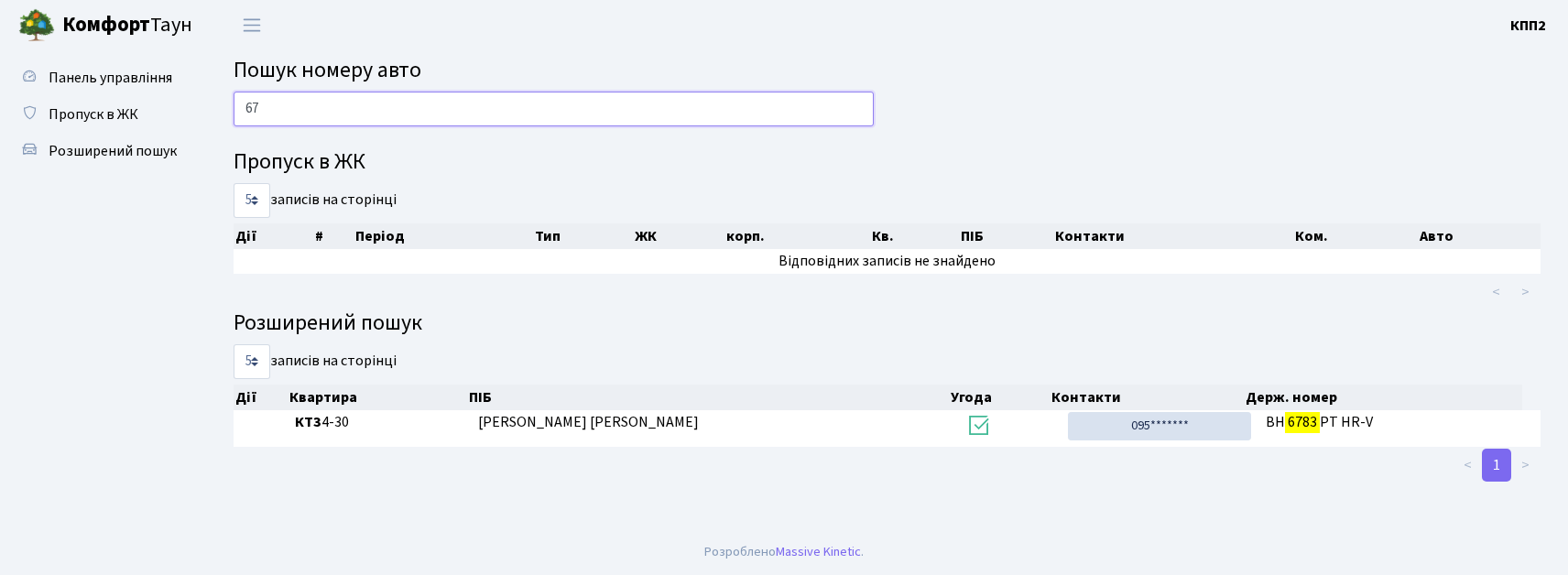
type input "6"
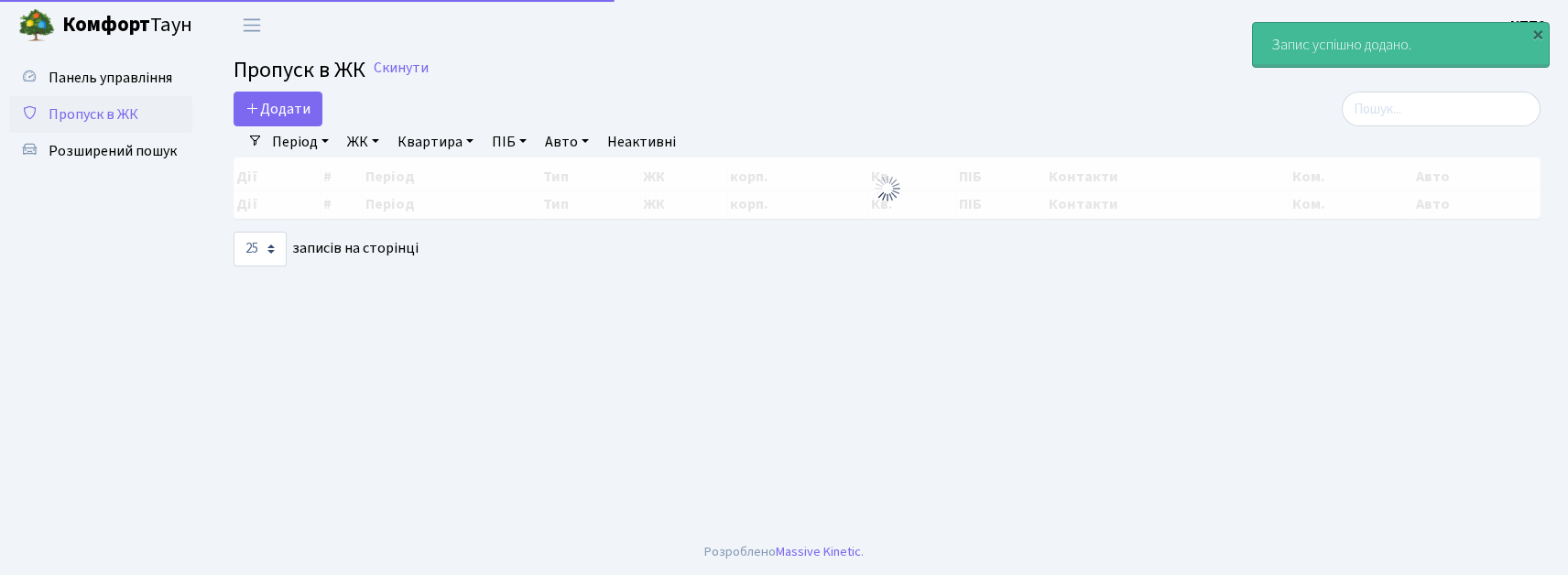
select select "25"
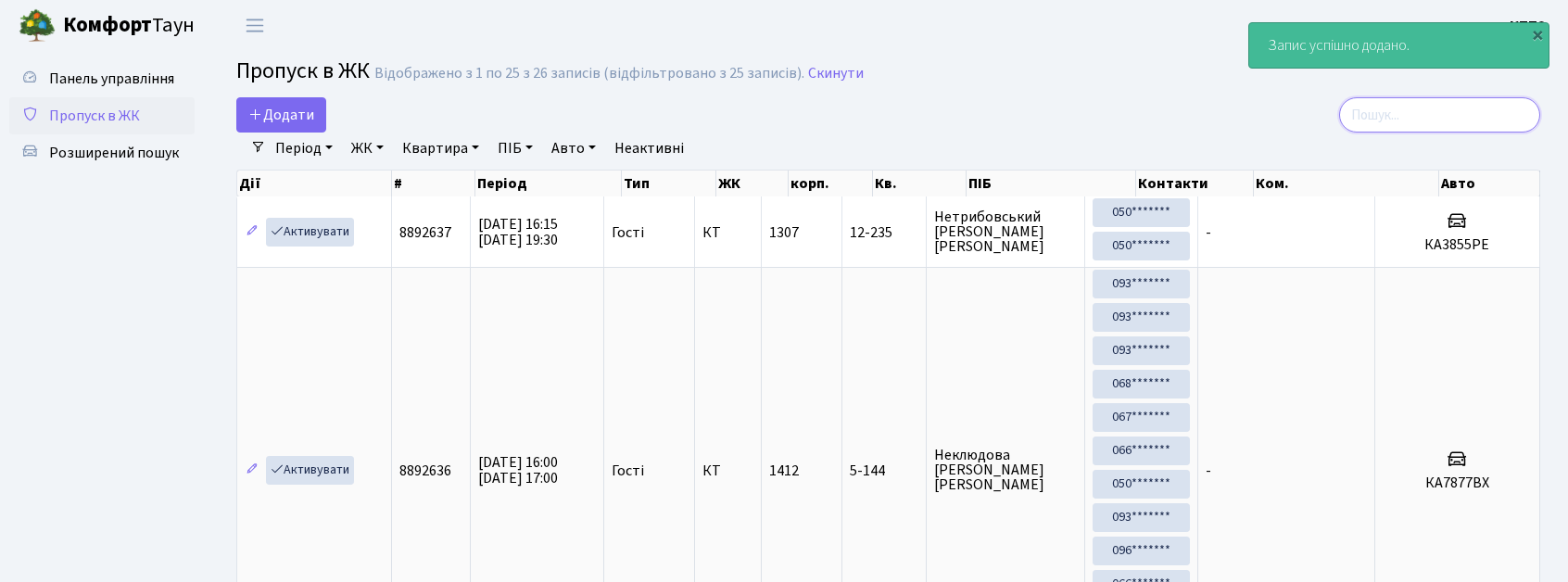
click at [1466, 117] on input "search" at bounding box center [1439, 115] width 201 height 35
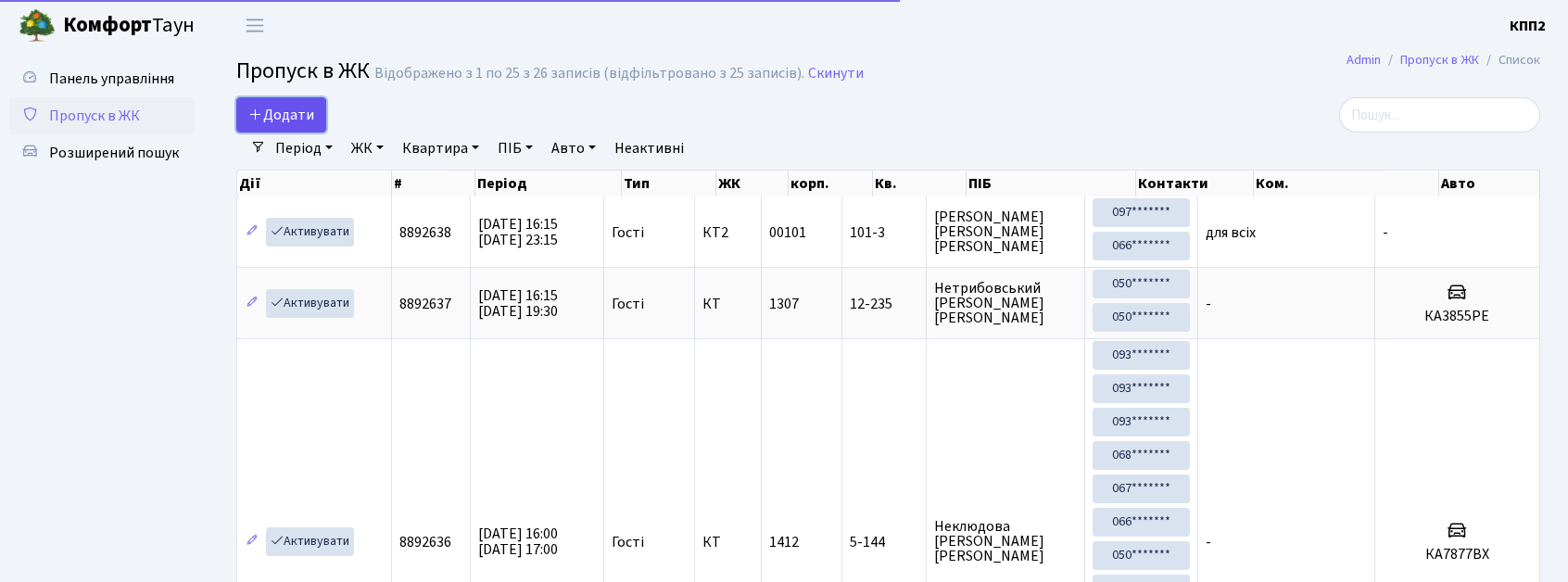
click at [271, 109] on span "Додати" at bounding box center [282, 115] width 66 height 20
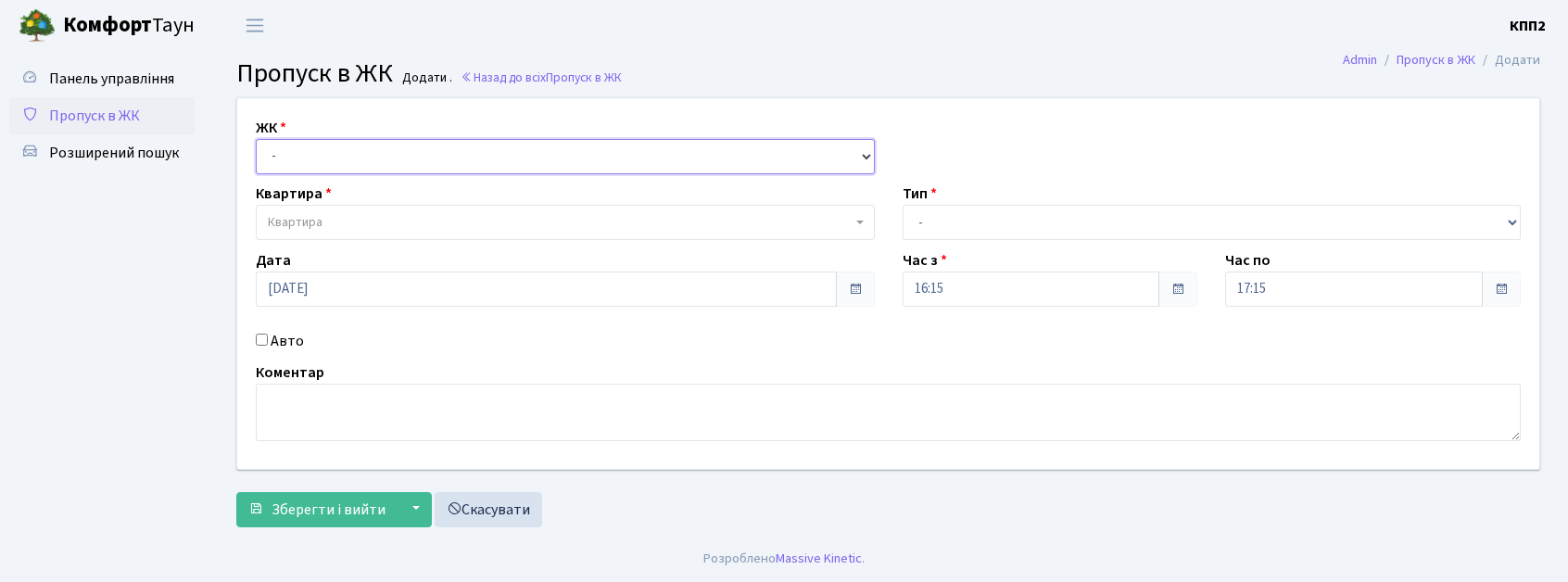
click at [463, 168] on select "- КТ, вул. Регенераторна, 4 КТ2, просп. [STREET_ADDRESS] [STREET_ADDRESS] [PERS…" at bounding box center [565, 156] width 619 height 35
select select "271"
click at [255, 139] on select "- КТ, вул. Регенераторна, 4 КТ2, просп. [STREET_ADDRESS] [STREET_ADDRESS] [PERS…" at bounding box center [565, 156] width 619 height 35
select select
click at [286, 347] on label "Авто" at bounding box center [287, 341] width 33 height 22
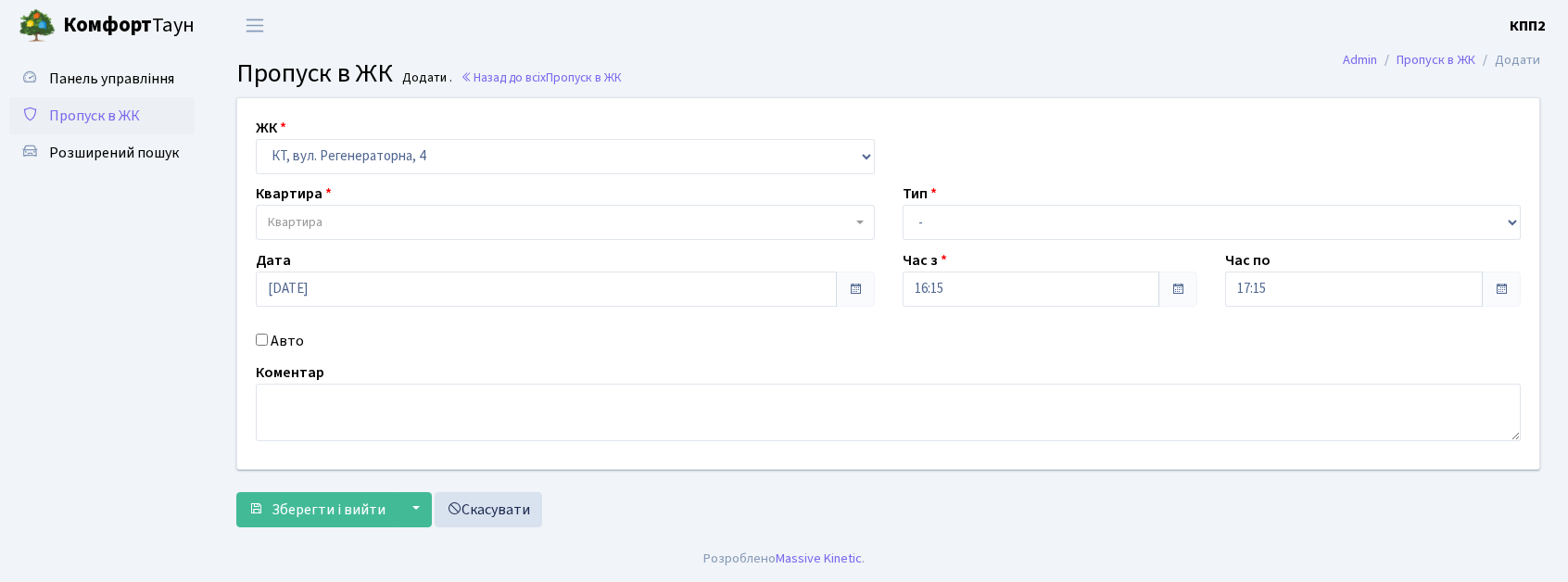
click at [268, 346] on input "Авто" at bounding box center [261, 340] width 12 height 12
checkbox input "true"
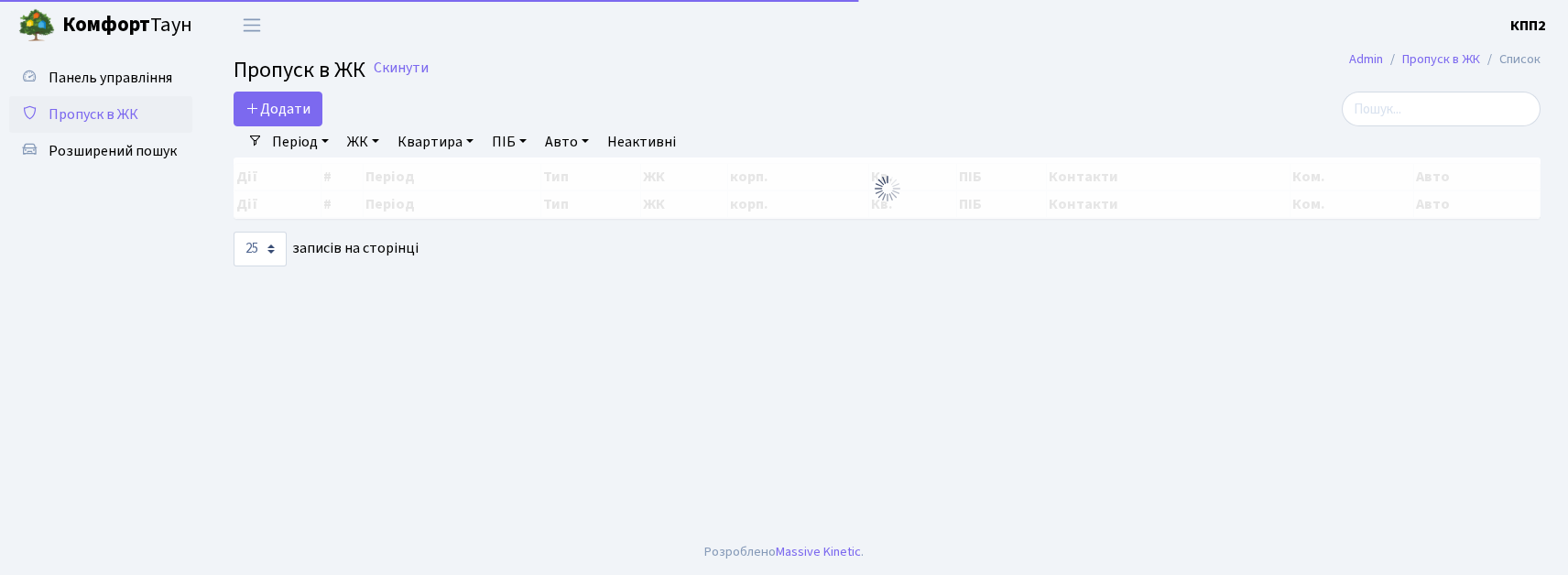
select select "25"
click at [1460, 108] on input "search" at bounding box center [1440, 108] width 199 height 35
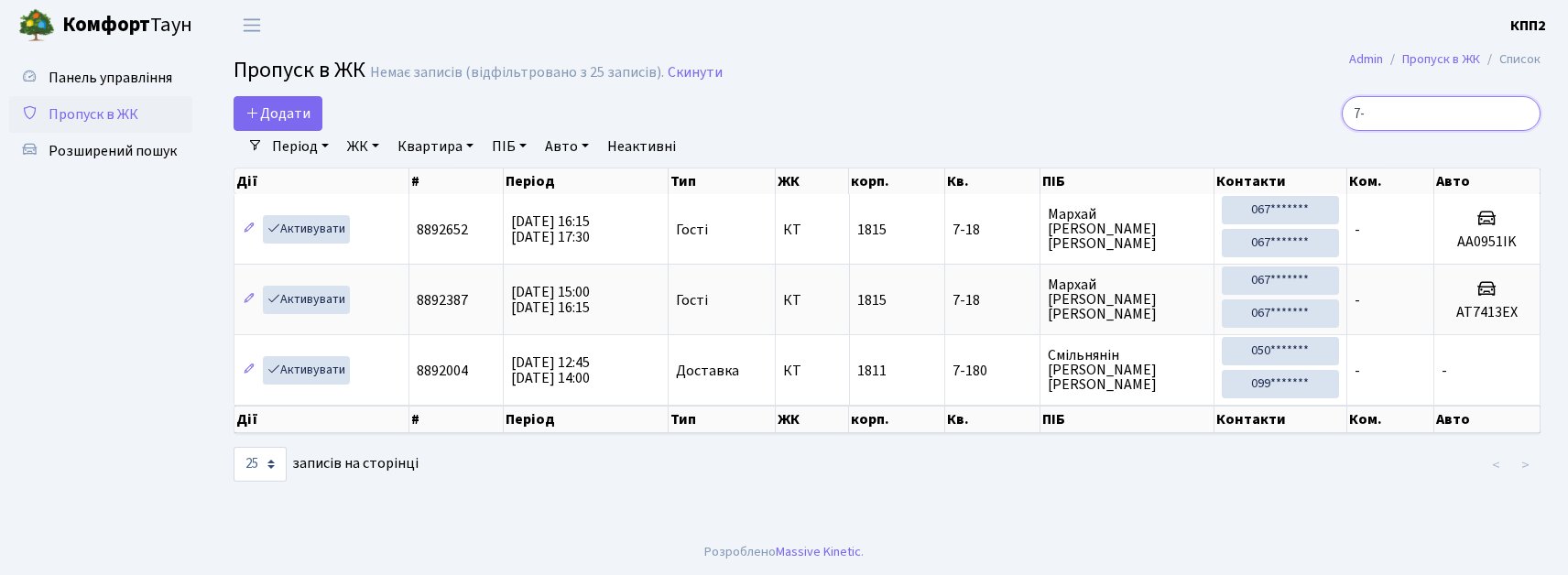
type input "7"
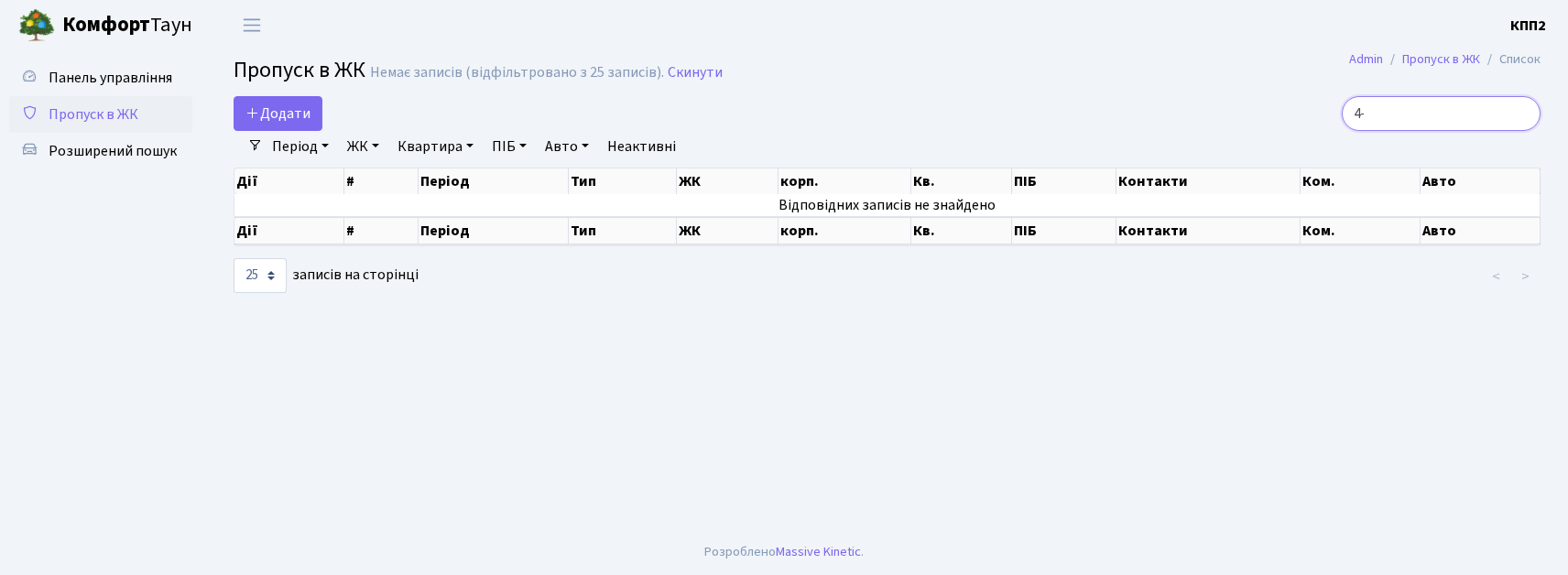
type input "4"
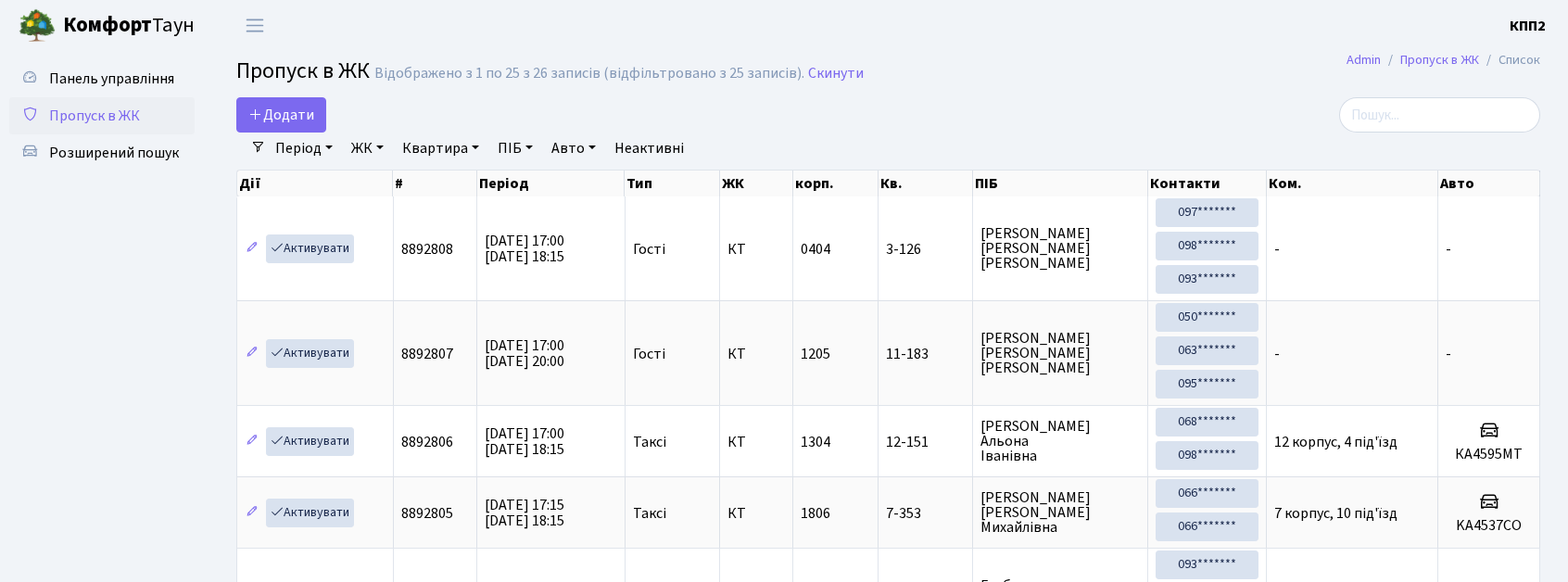
click at [118, 47] on link "Комфорт Таун" at bounding box center [116, 25] width 232 height 51
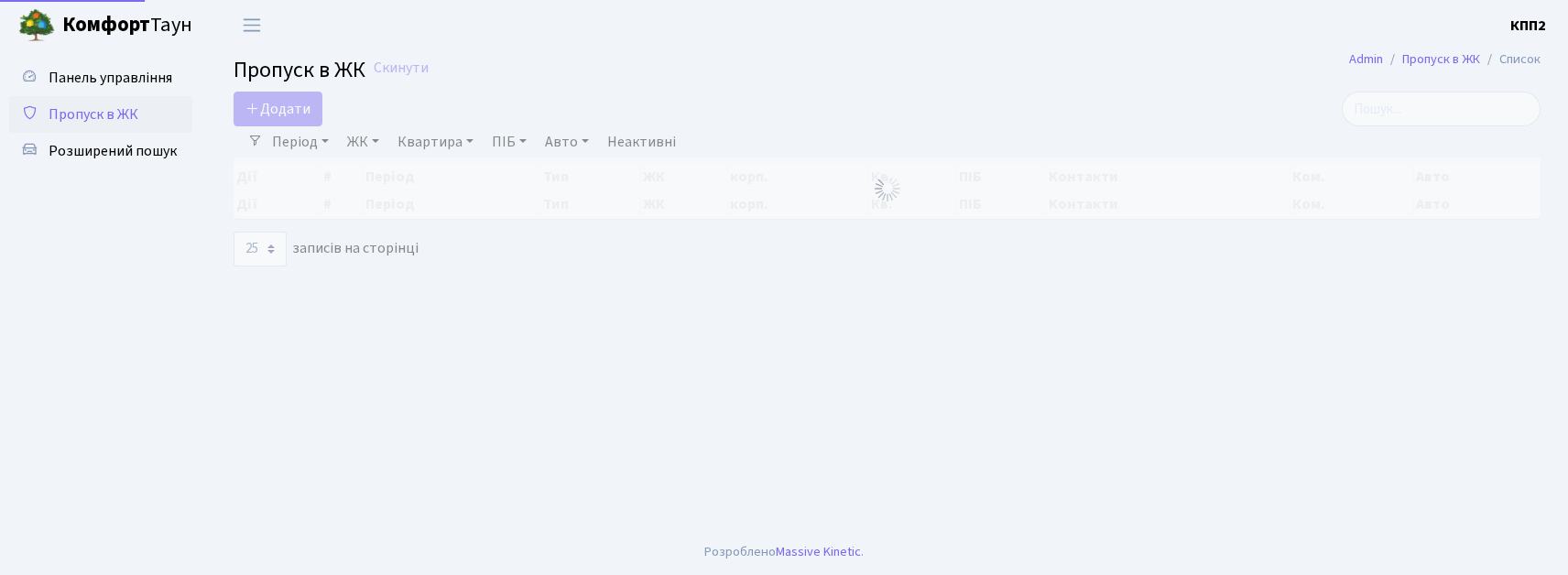
select select "25"
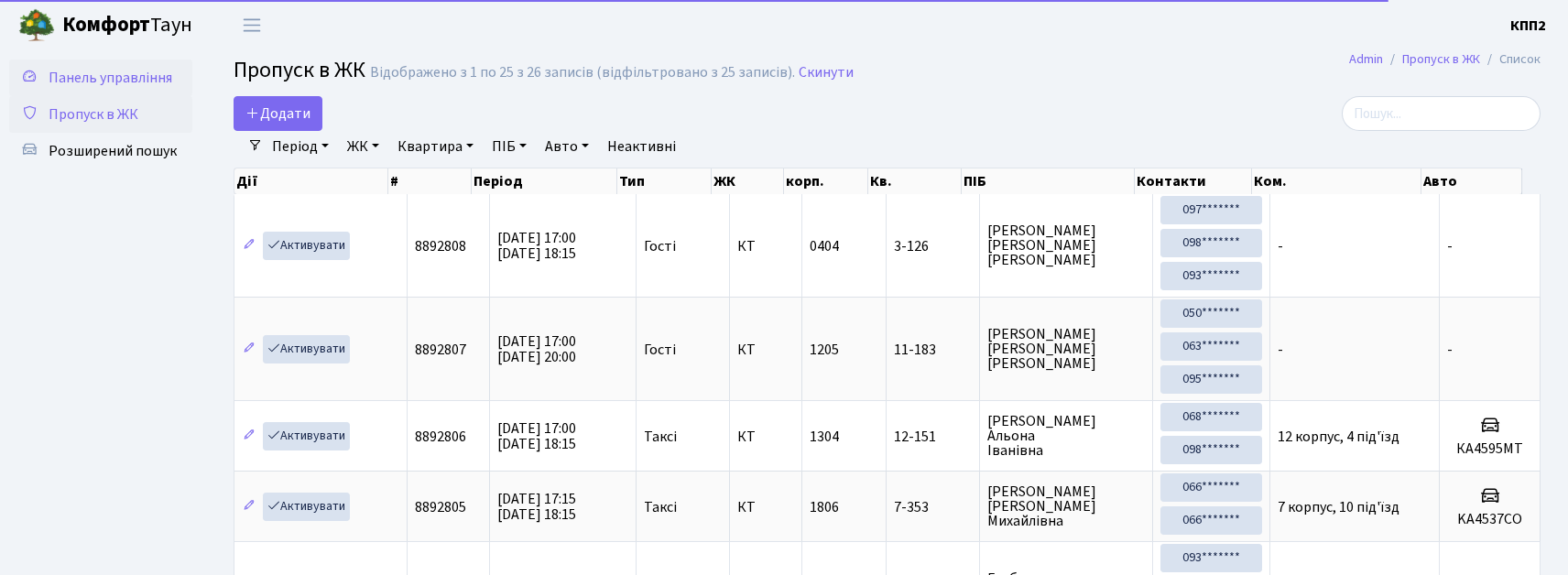
click at [136, 77] on span "Панель управління" at bounding box center [110, 78] width 124 height 20
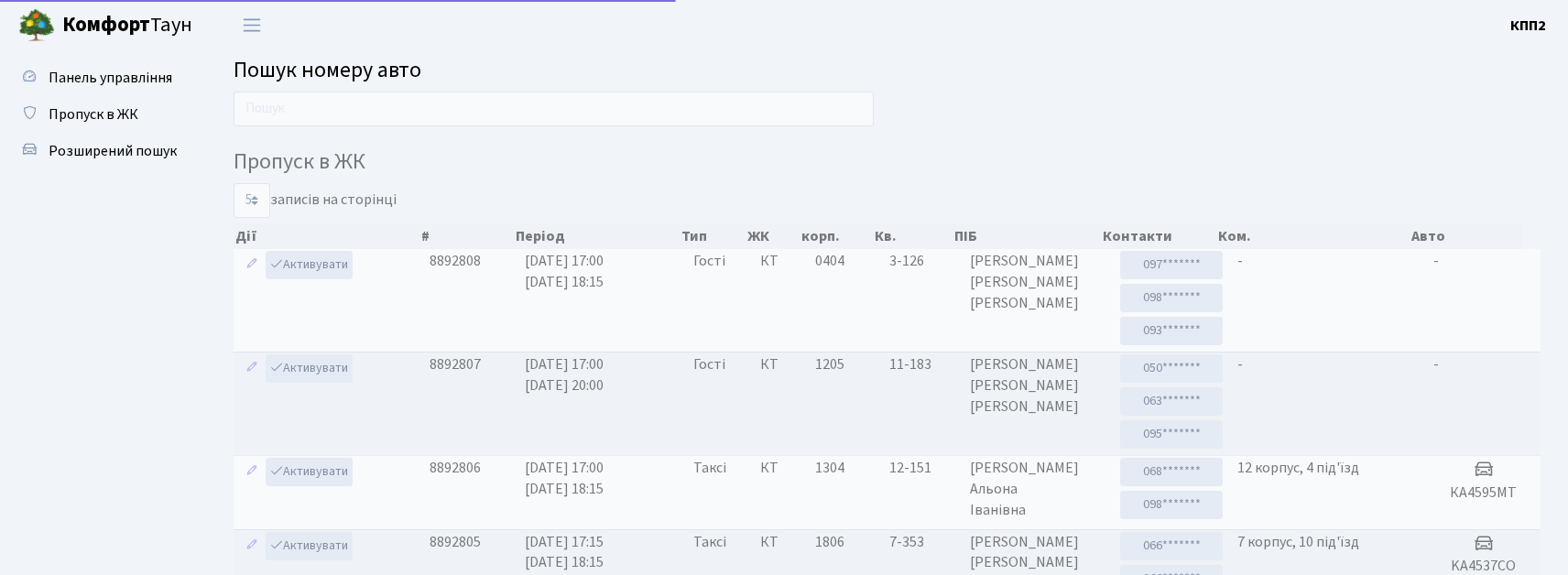
click at [284, 99] on input "text" at bounding box center [553, 108] width 640 height 35
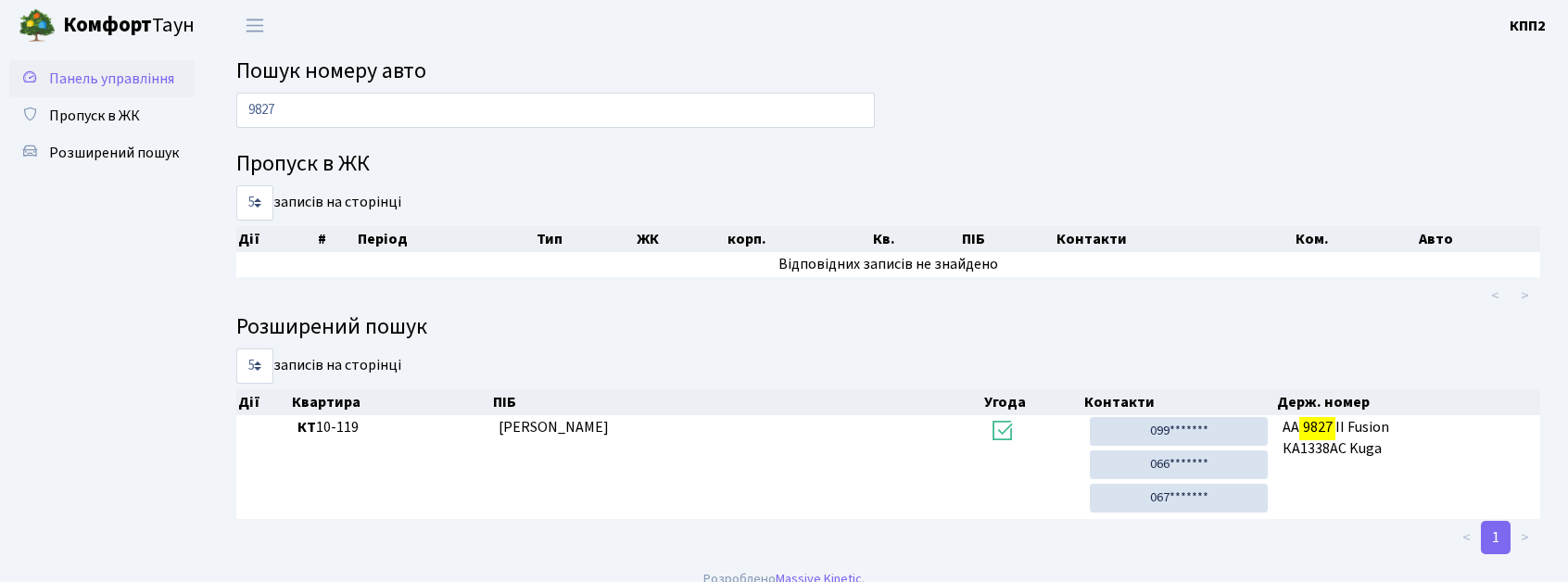
type input "9827"
click at [109, 76] on span "Панель управління" at bounding box center [112, 79] width 125 height 20
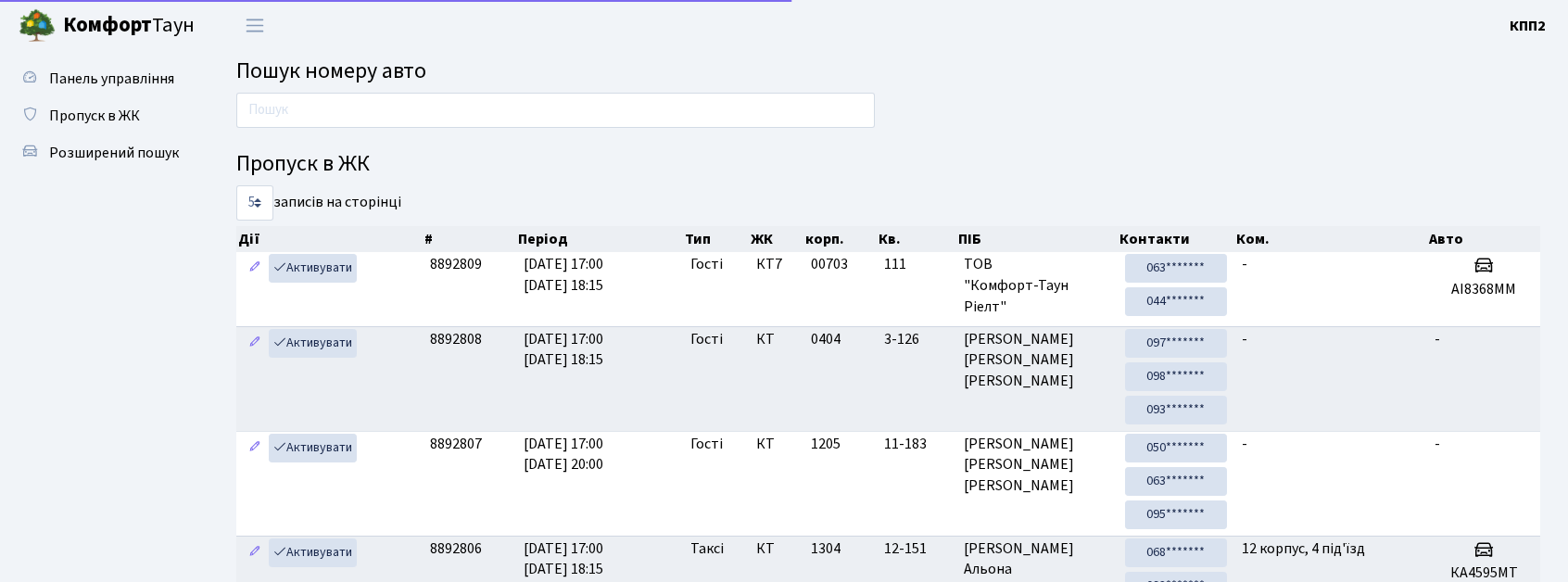
click at [349, 110] on input "text" at bounding box center [555, 110] width 639 height 35
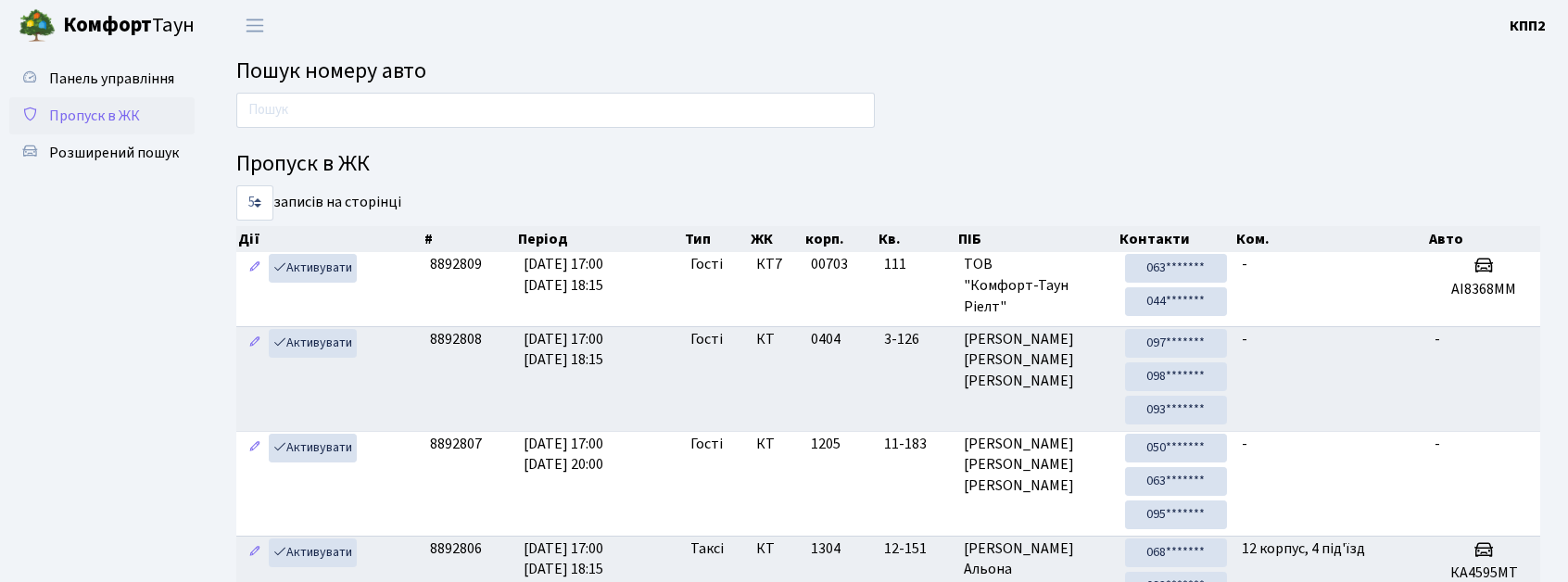
click at [90, 108] on span "Пропуск в ЖК" at bounding box center [95, 116] width 91 height 20
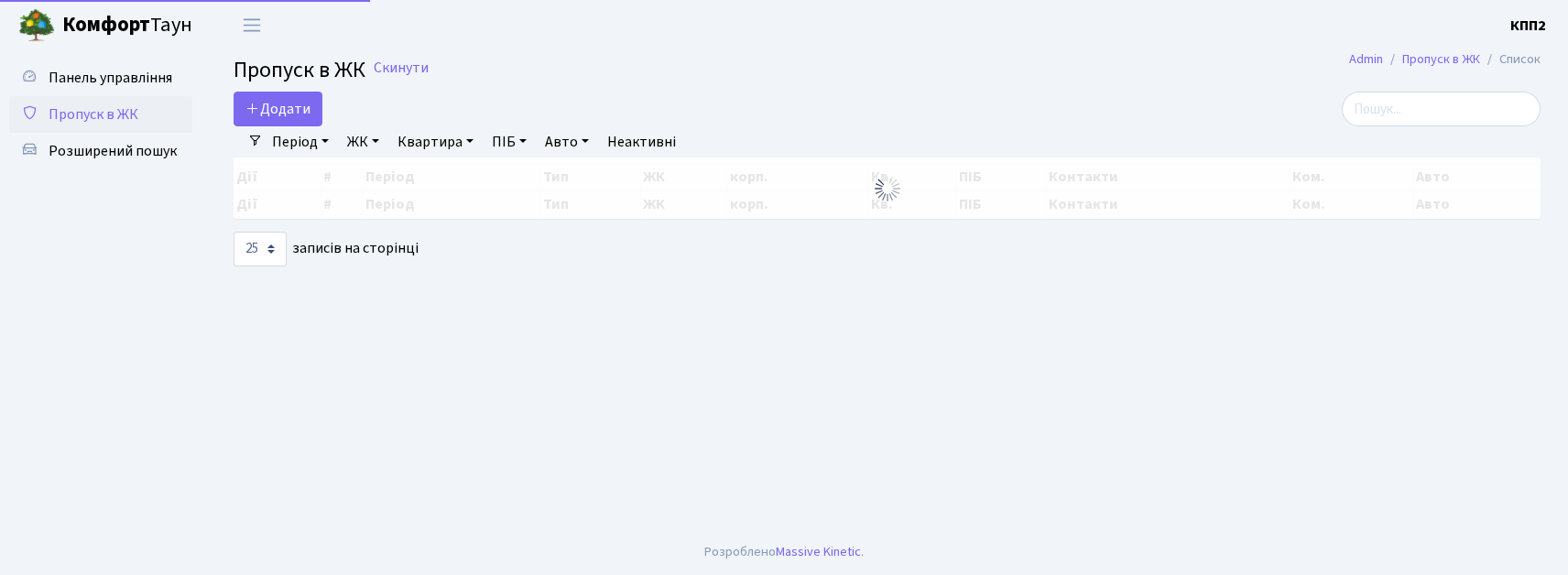
select select "25"
click at [333, 90] on main "Admin Пропуск в ЖК Список Пропуск в ЖК Скинути Додати Фільтри Період [DATE] - […" at bounding box center [887, 289] width 1362 height 479
click at [282, 110] on span "Додати" at bounding box center [278, 108] width 65 height 20
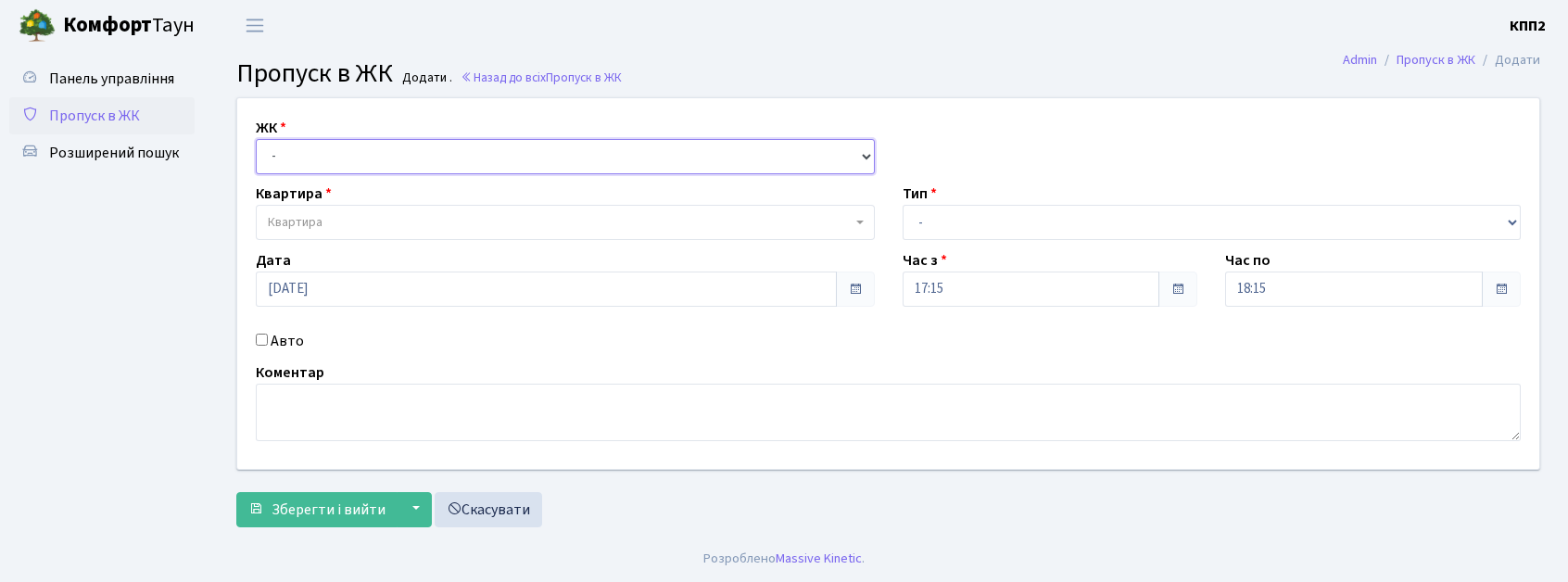
click at [312, 154] on select "- КТ, вул. Регенераторна, 4 КТ2, просп. [STREET_ADDRESS] [STREET_ADDRESS] [PERS…" at bounding box center [565, 156] width 619 height 35
select select "271"
click at [255, 139] on select "- КТ, вул. Регенераторна, 4 КТ2, просп. [STREET_ADDRESS] [STREET_ADDRESS] [PERS…" at bounding box center [565, 156] width 619 height 35
select select
click at [271, 349] on label "Авто" at bounding box center [287, 341] width 33 height 22
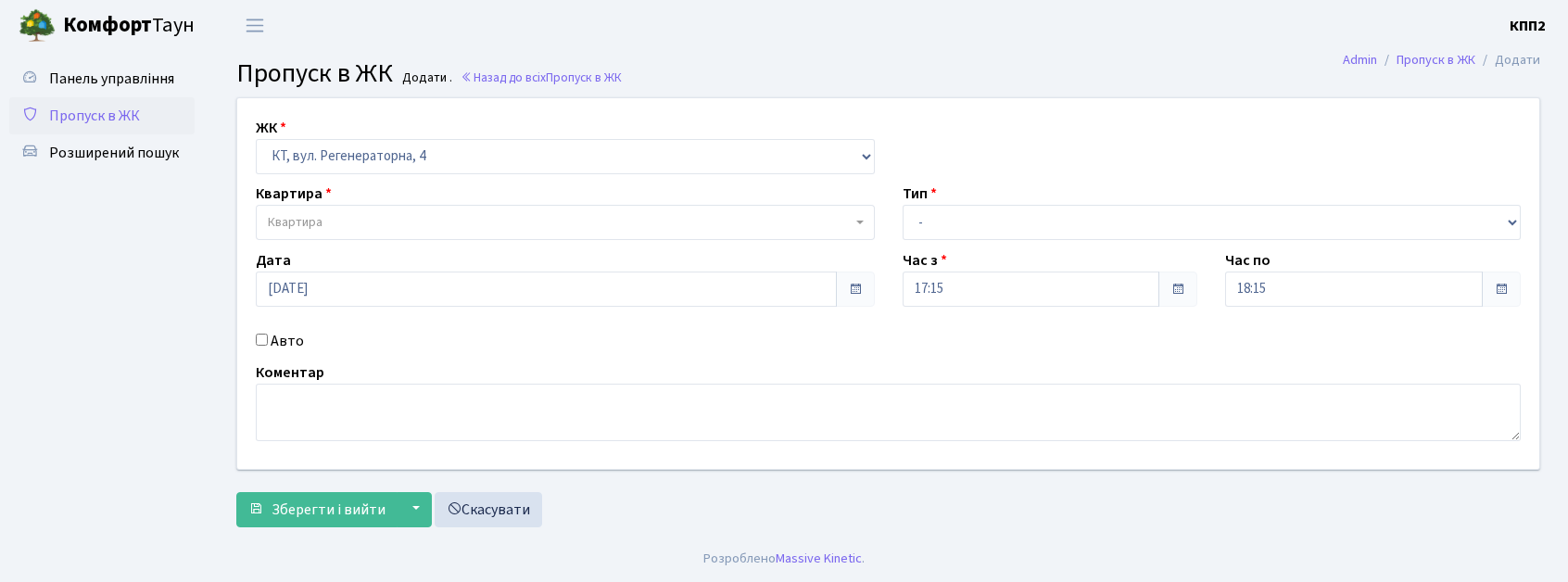
click at [268, 346] on input "Авто" at bounding box center [261, 340] width 12 height 12
checkbox input "true"
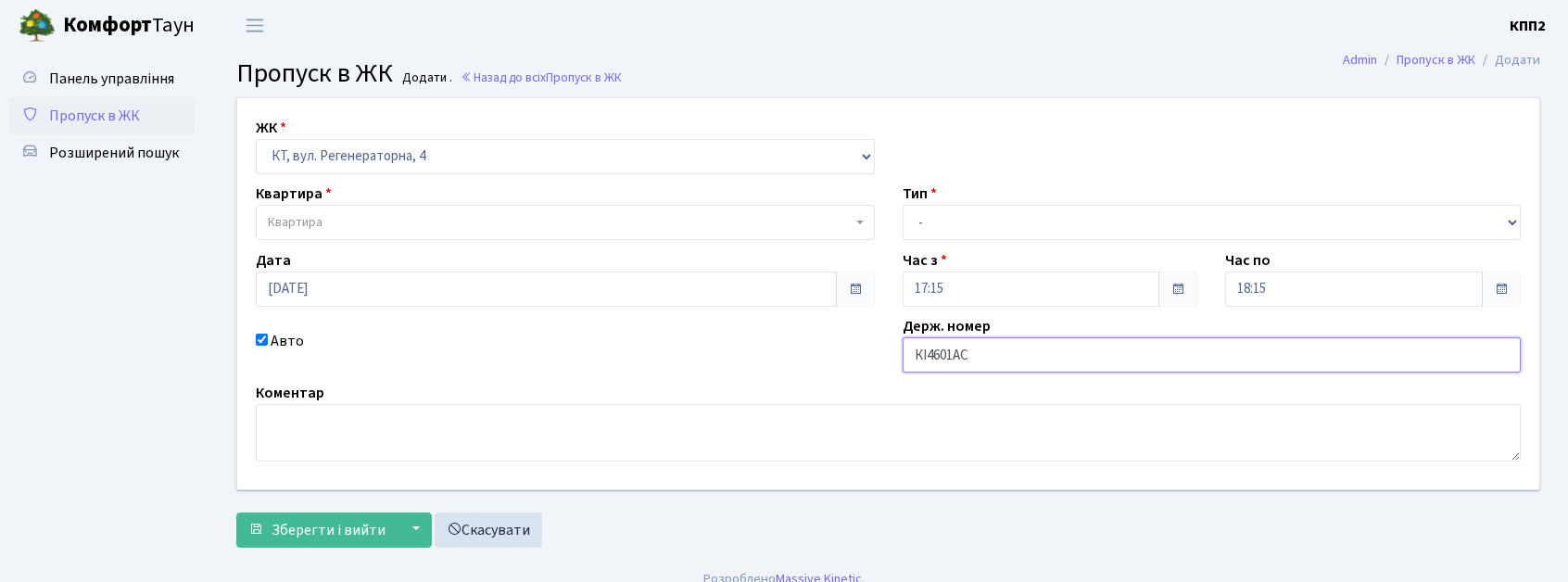
type input "КІ4601АС"
click at [1006, 224] on select "- Доставка Таксі Гості Сервіс" at bounding box center [1213, 223] width 619 height 35
select select "3"
click at [903, 205] on select "- Доставка Таксі Гості Сервіс" at bounding box center [1213, 223] width 619 height 35
click at [343, 215] on span "Квартира" at bounding box center [559, 223] width 584 height 18
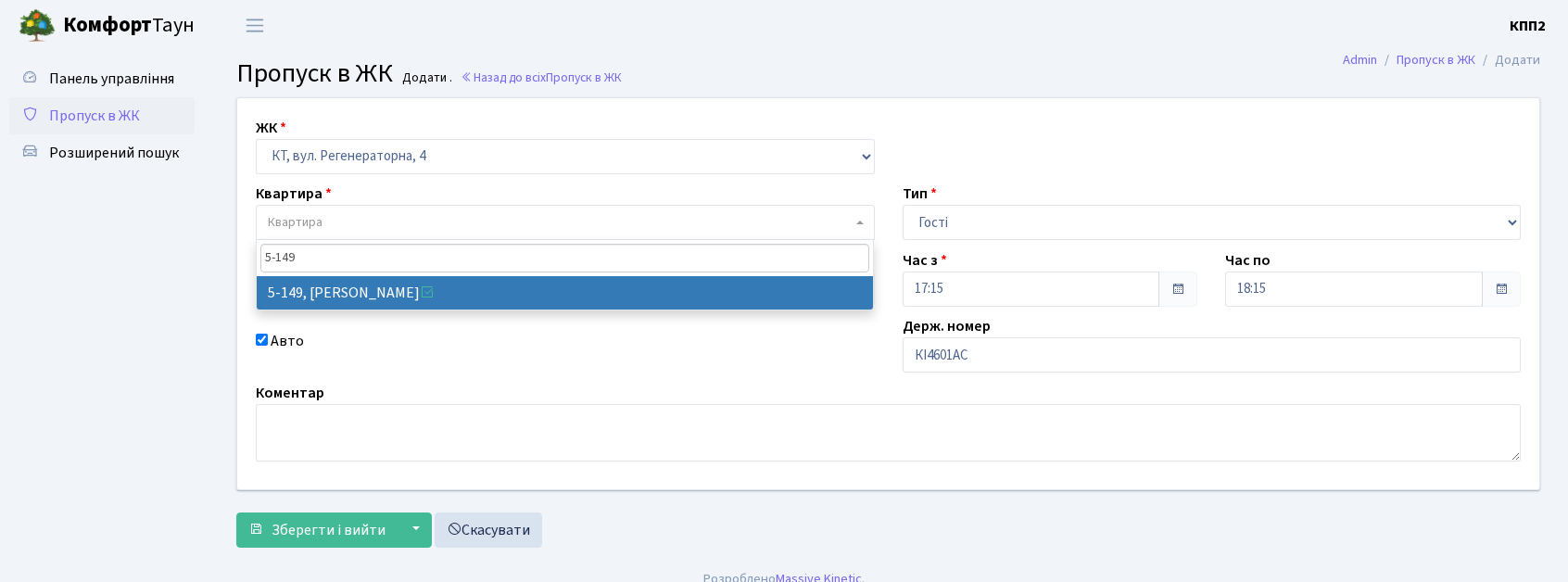
type input "5-149"
select select "2409"
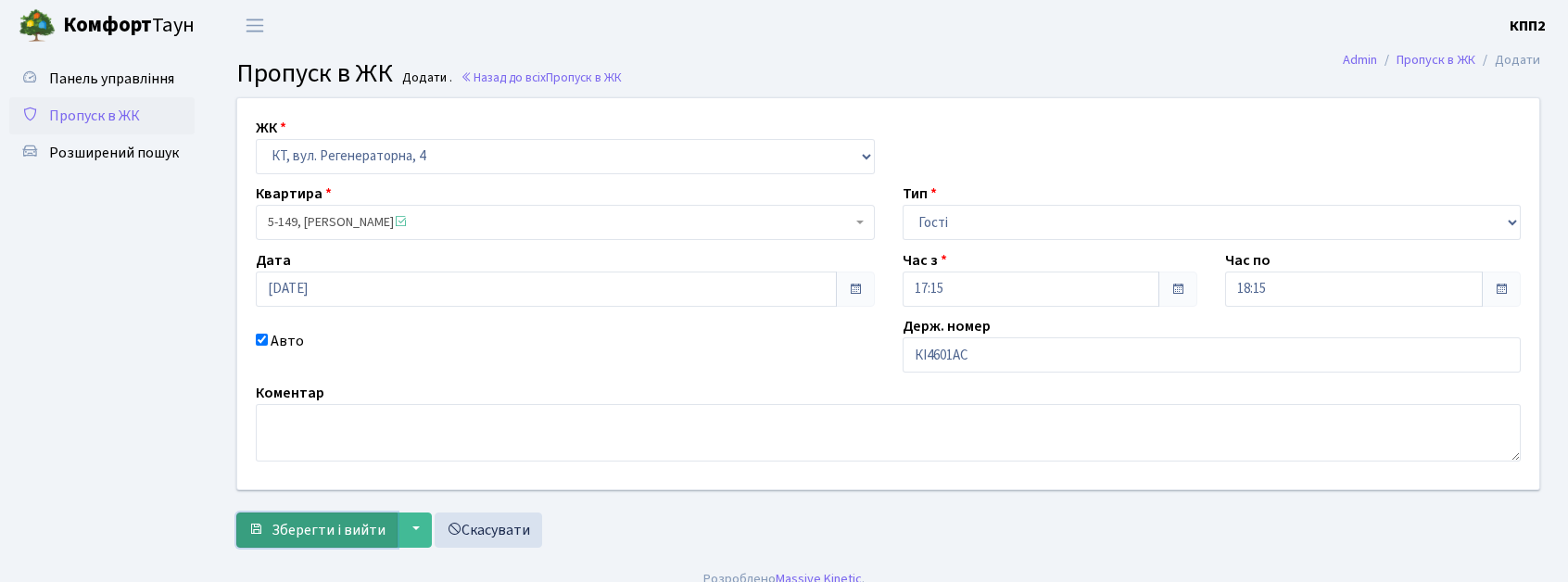
click at [353, 531] on span "Зберегти і вийти" at bounding box center [328, 530] width 114 height 20
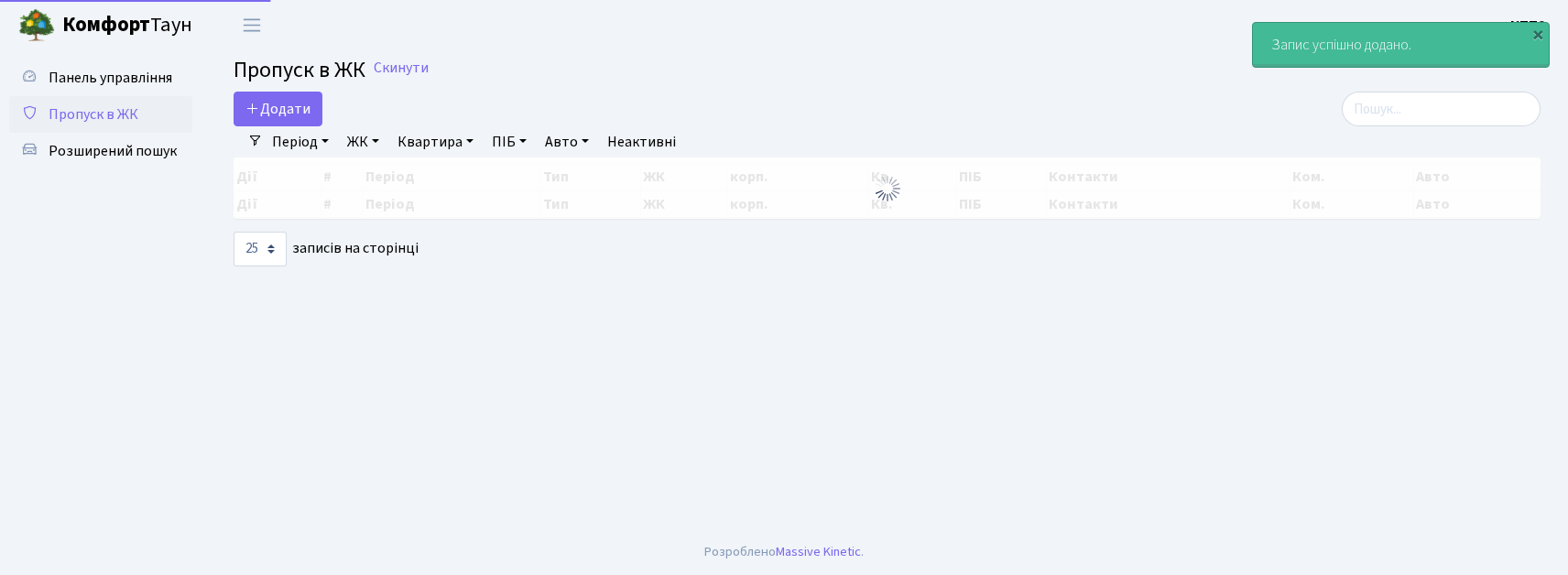
select select "25"
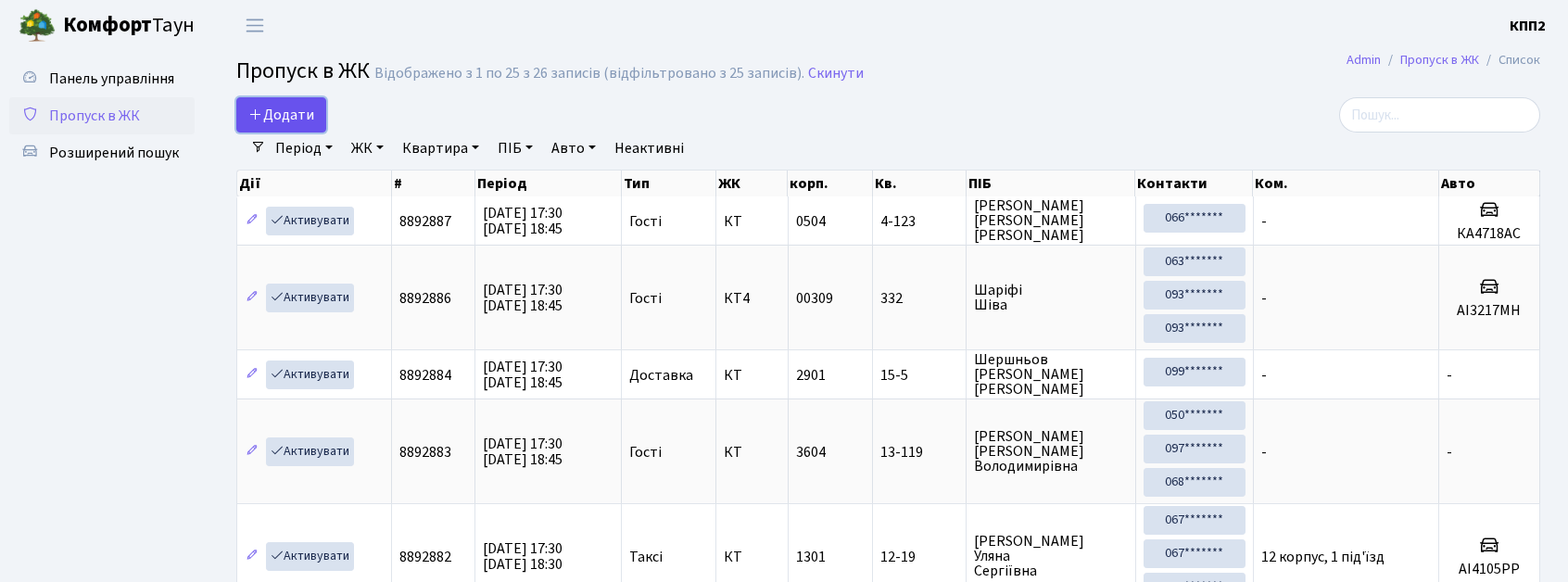
click at [260, 108] on icon at bounding box center [255, 114] width 15 height 15
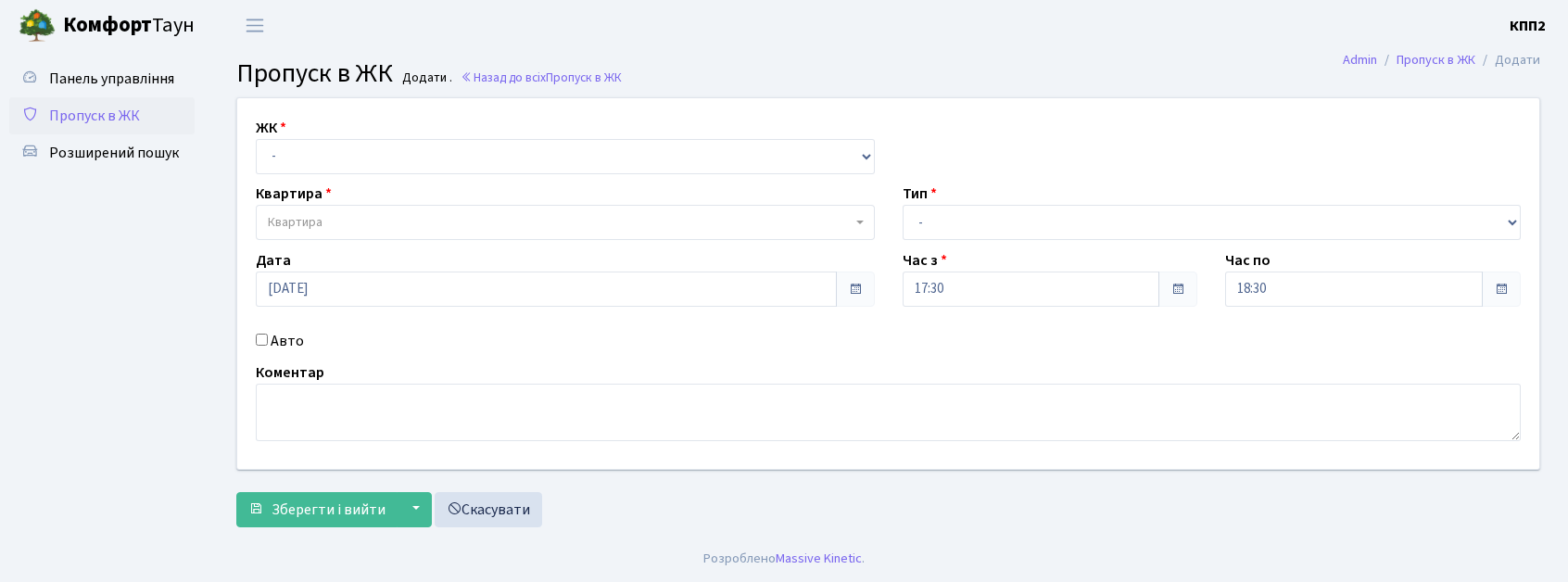
click at [284, 339] on label "Авто" at bounding box center [287, 341] width 33 height 22
click at [268, 339] on input "Авто" at bounding box center [261, 340] width 12 height 12
checkbox input "true"
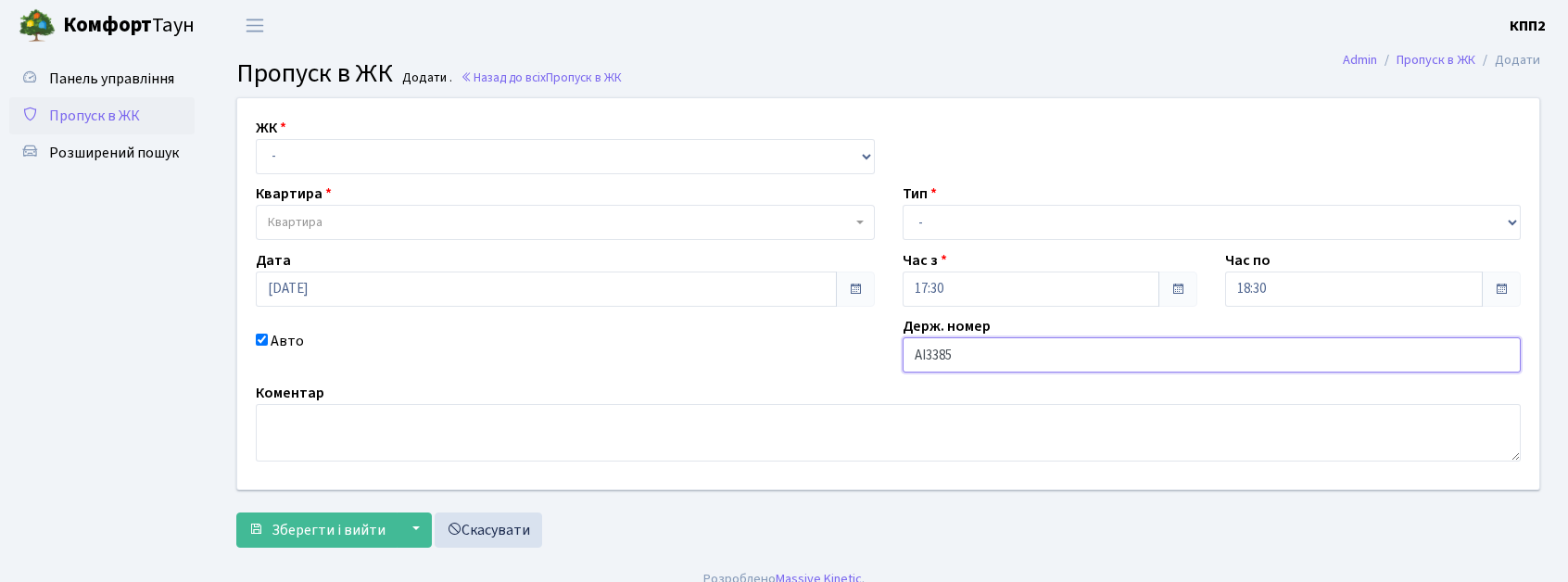
type input "АІ3385МХ"
click at [1028, 201] on div "Тип - Доставка Таксі Гості Сервіс" at bounding box center [1212, 211] width 647 height 57
drag, startPoint x: 1008, startPoint y: 226, endPoint x: 1008, endPoint y: 237, distance: 11.0
click at [1008, 226] on select "- Доставка Таксі Гості Сервіс" at bounding box center [1213, 223] width 619 height 35
select select "1"
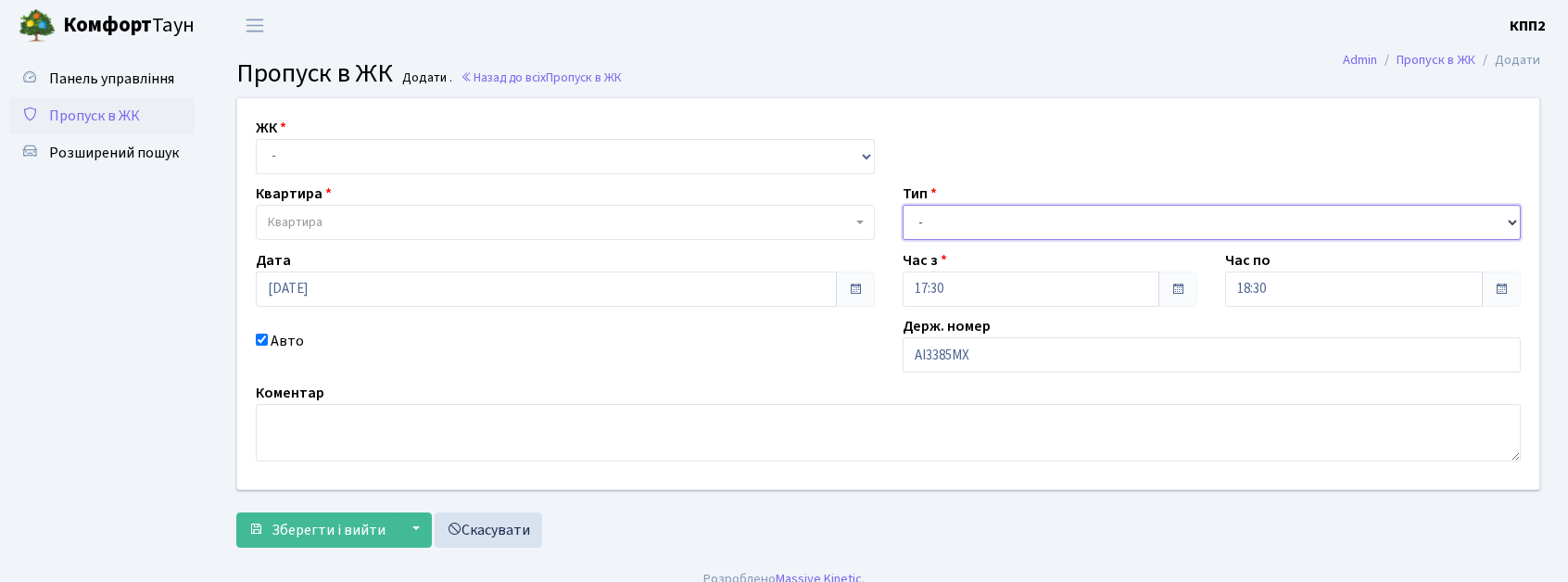
click at [903, 205] on select "- Доставка Таксі Гості Сервіс" at bounding box center [1213, 223] width 619 height 35
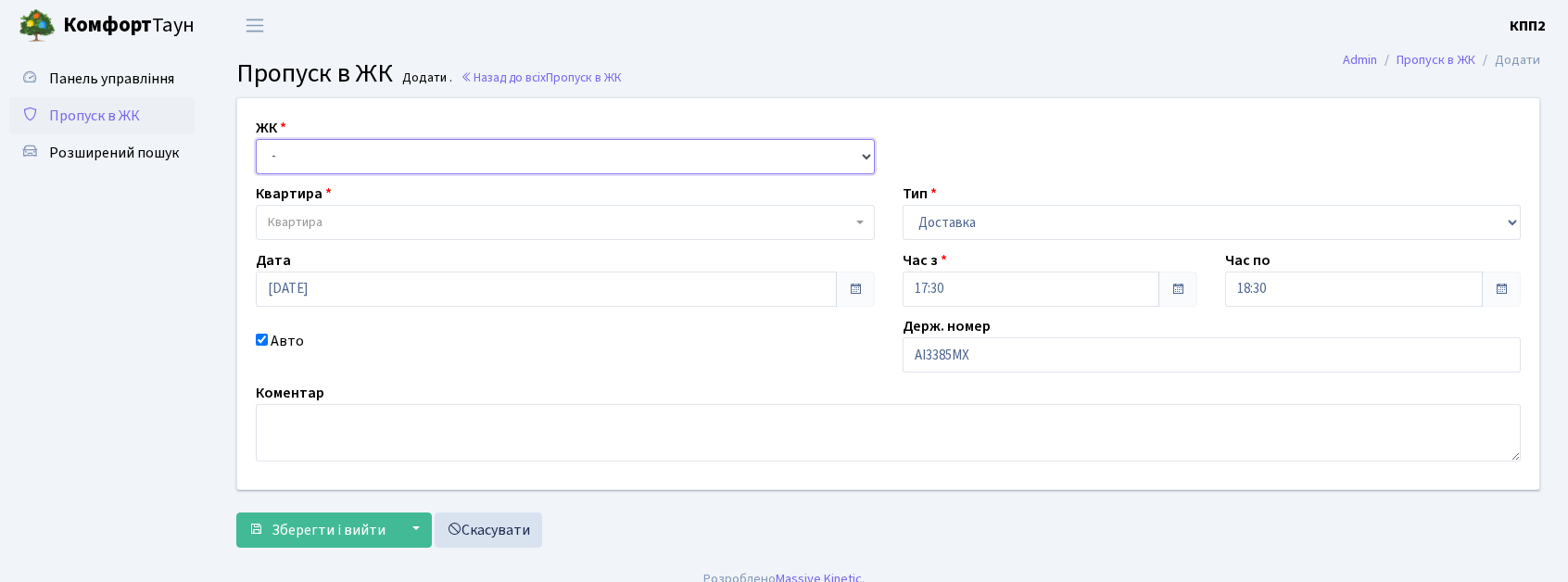
click at [336, 154] on select "- КТ, вул. Регенераторна, 4 КТ2, просп. Соборності, 17 КТ3, вул. Березнева, 16 …" at bounding box center [565, 156] width 619 height 35
select select "271"
click at [255, 139] on select "- КТ, вул. Регенераторна, 4 КТ2, просп. Соборності, 17 КТ3, вул. Березнева, 16 …" at bounding box center [565, 156] width 619 height 35
select select
click at [420, 214] on span "Квартира" at bounding box center [565, 223] width 619 height 35
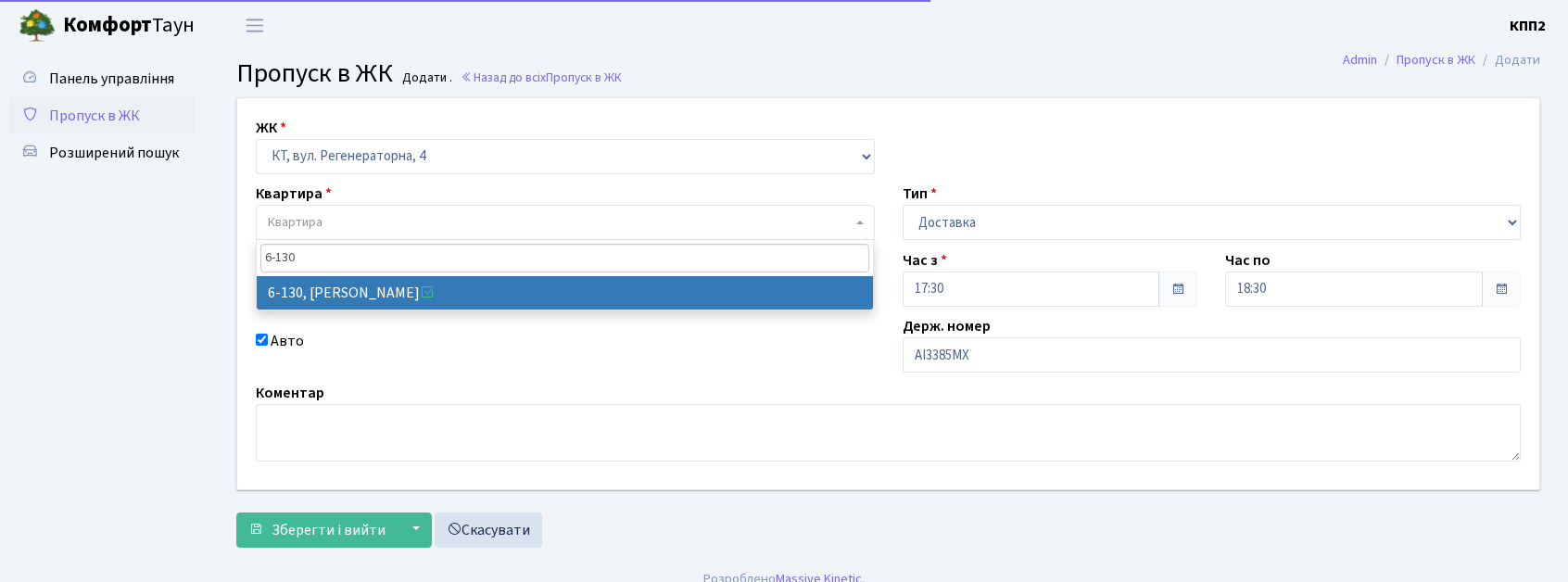
type input "6-130"
select select "5266"
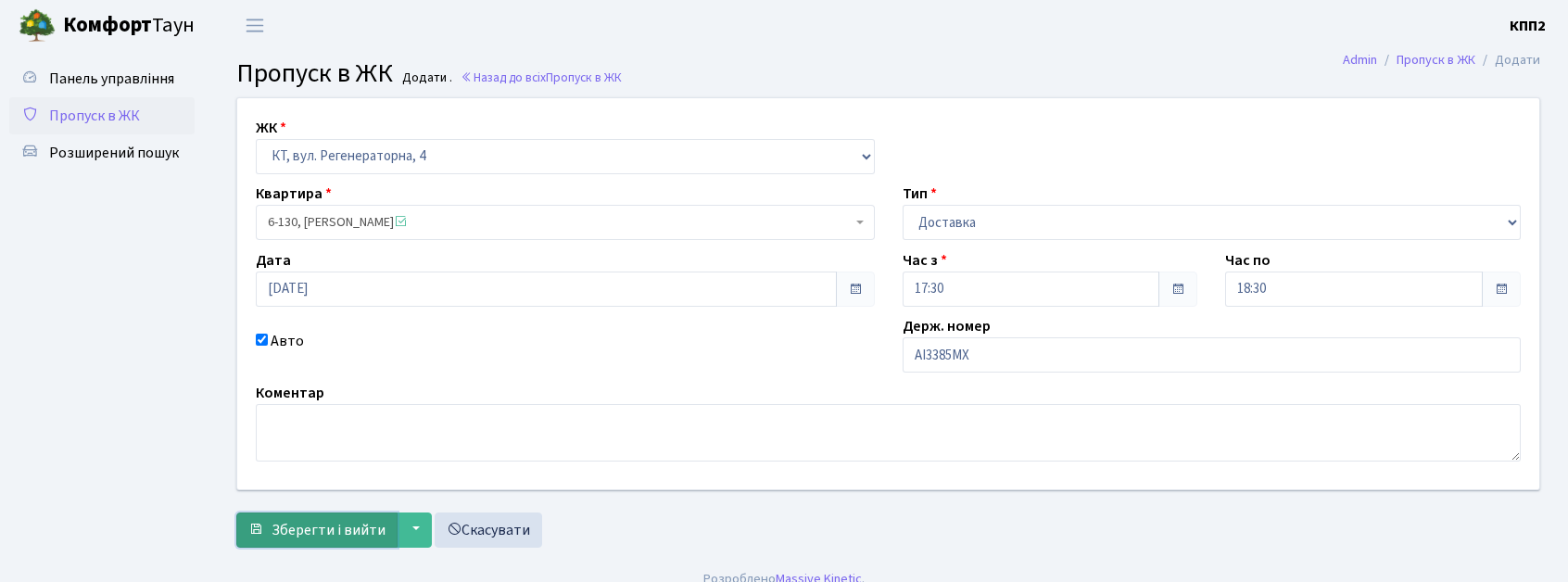
click at [326, 535] on span "Зберегти і вийти" at bounding box center [328, 530] width 114 height 20
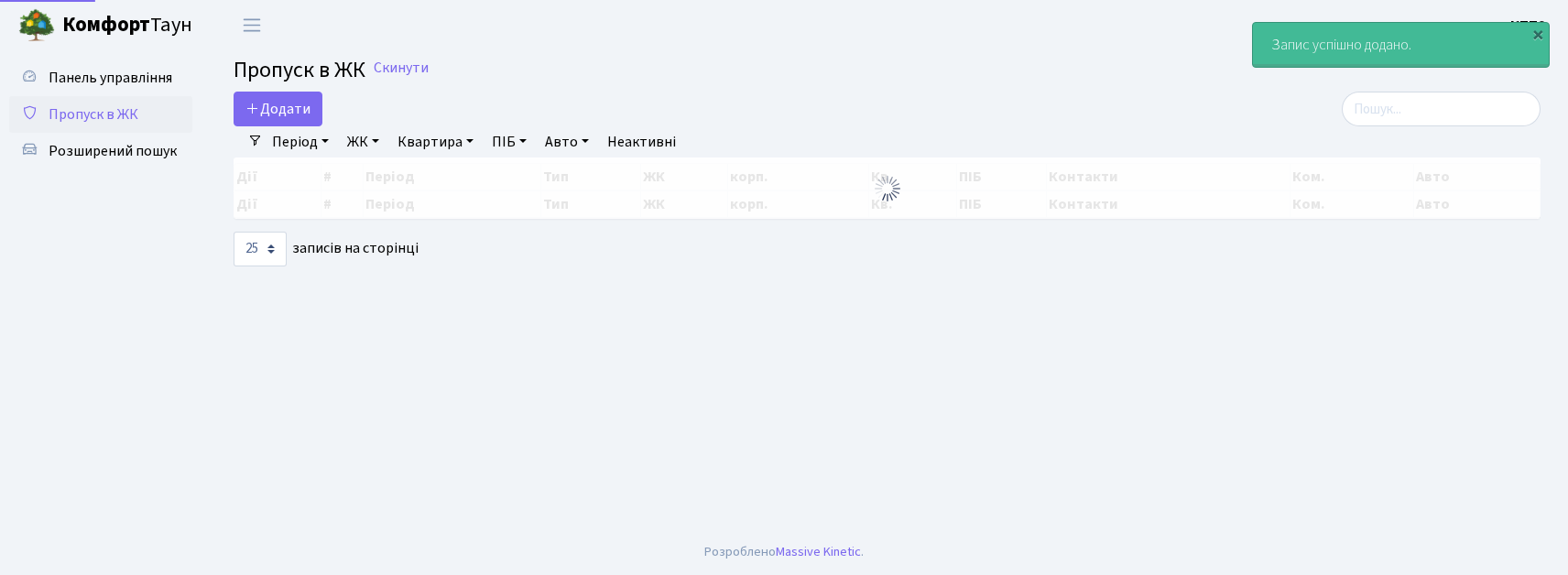
select select "25"
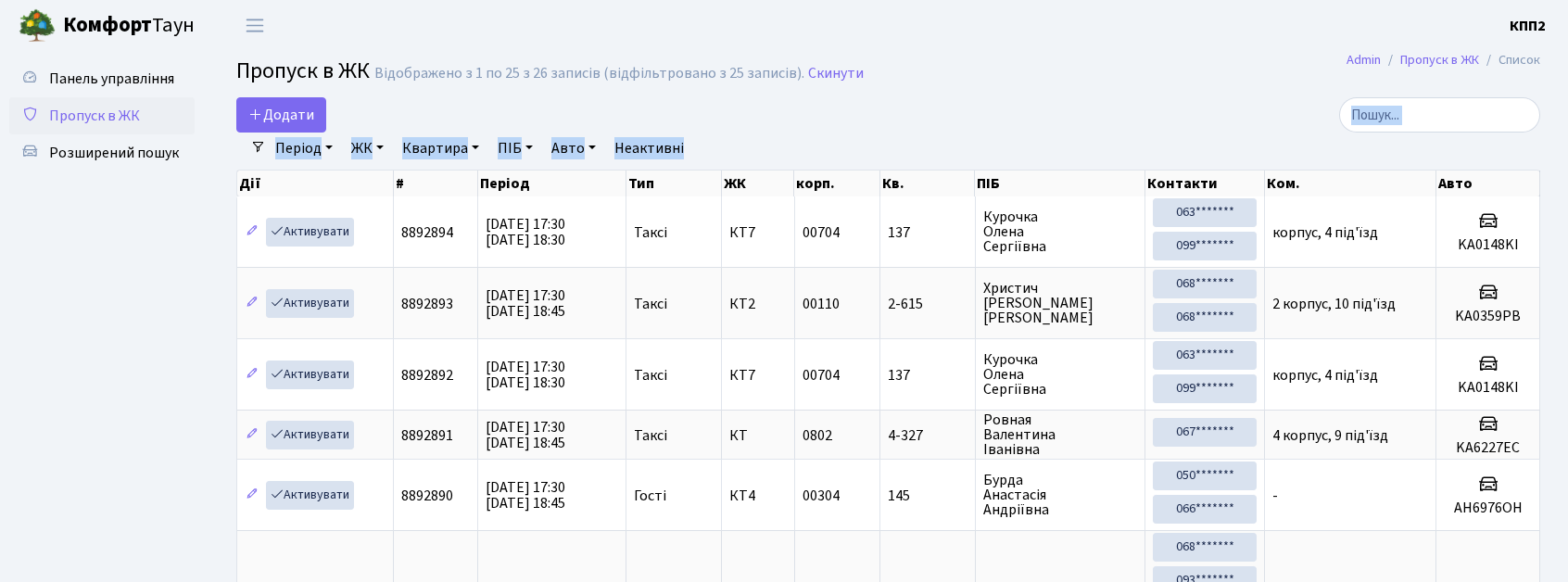
click at [1439, 120] on input "search" at bounding box center [1439, 115] width 201 height 35
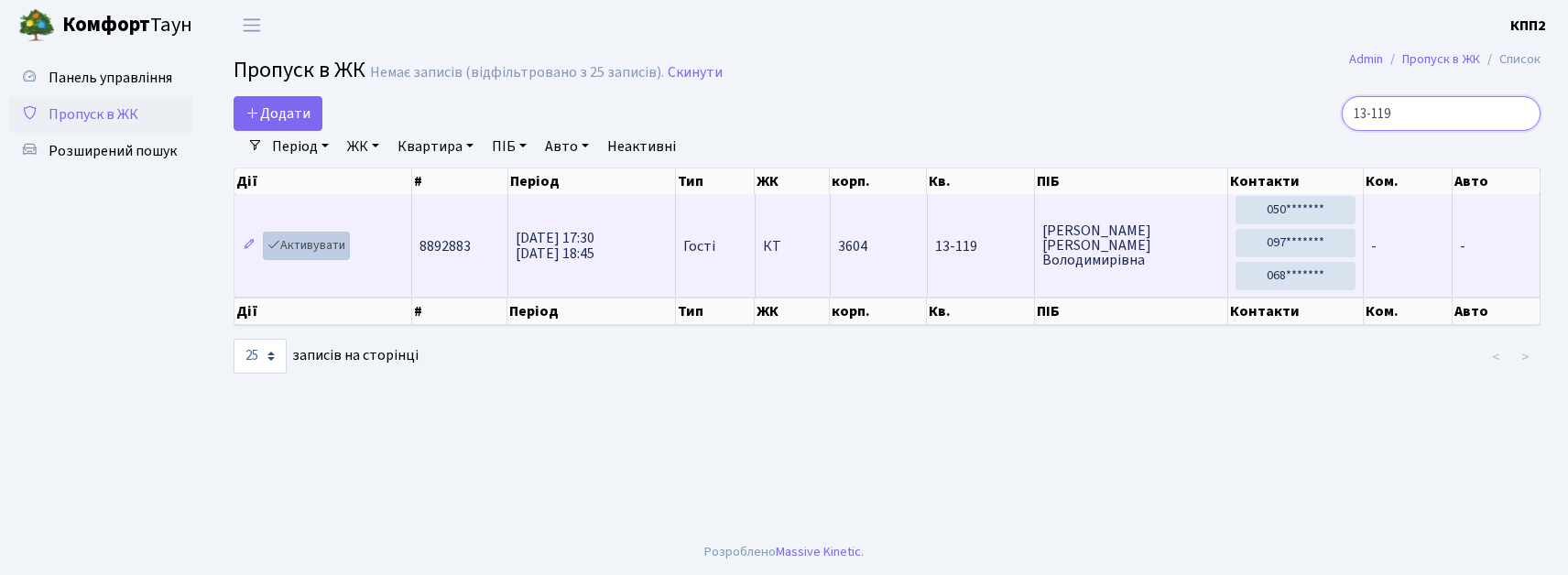
type input "13-119"
click at [286, 238] on link "Активувати" at bounding box center [306, 246] width 87 height 29
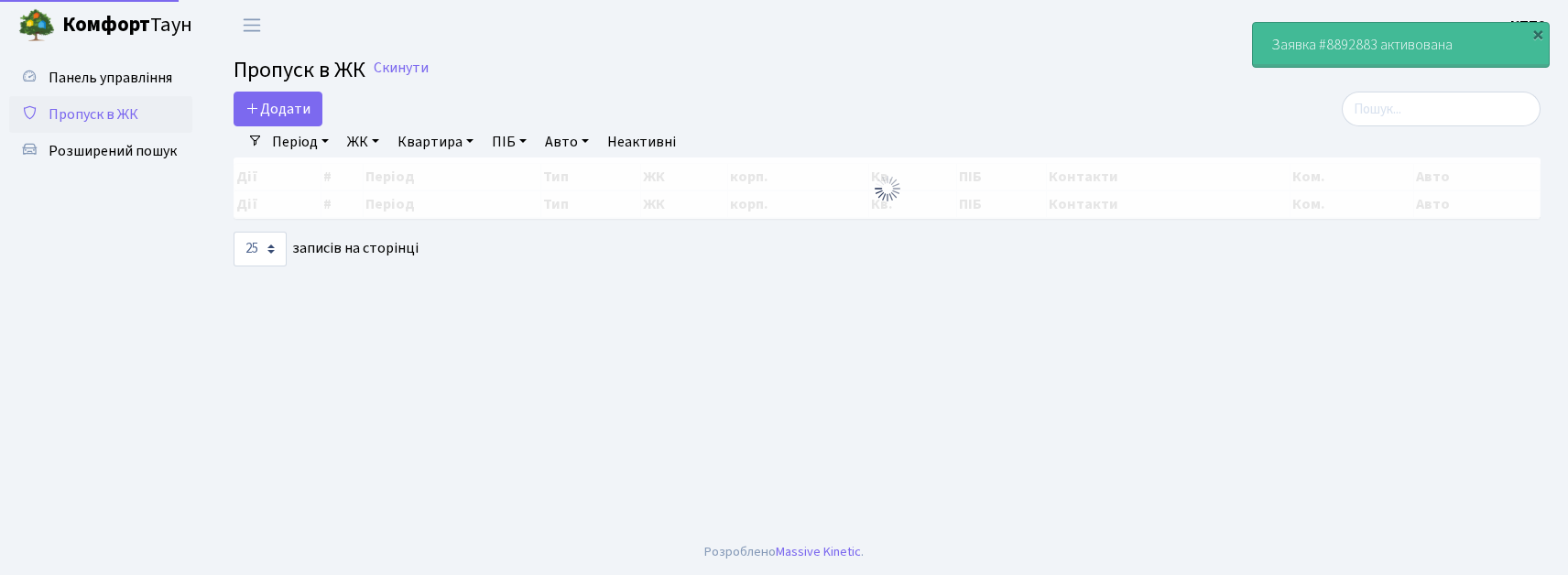
select select "25"
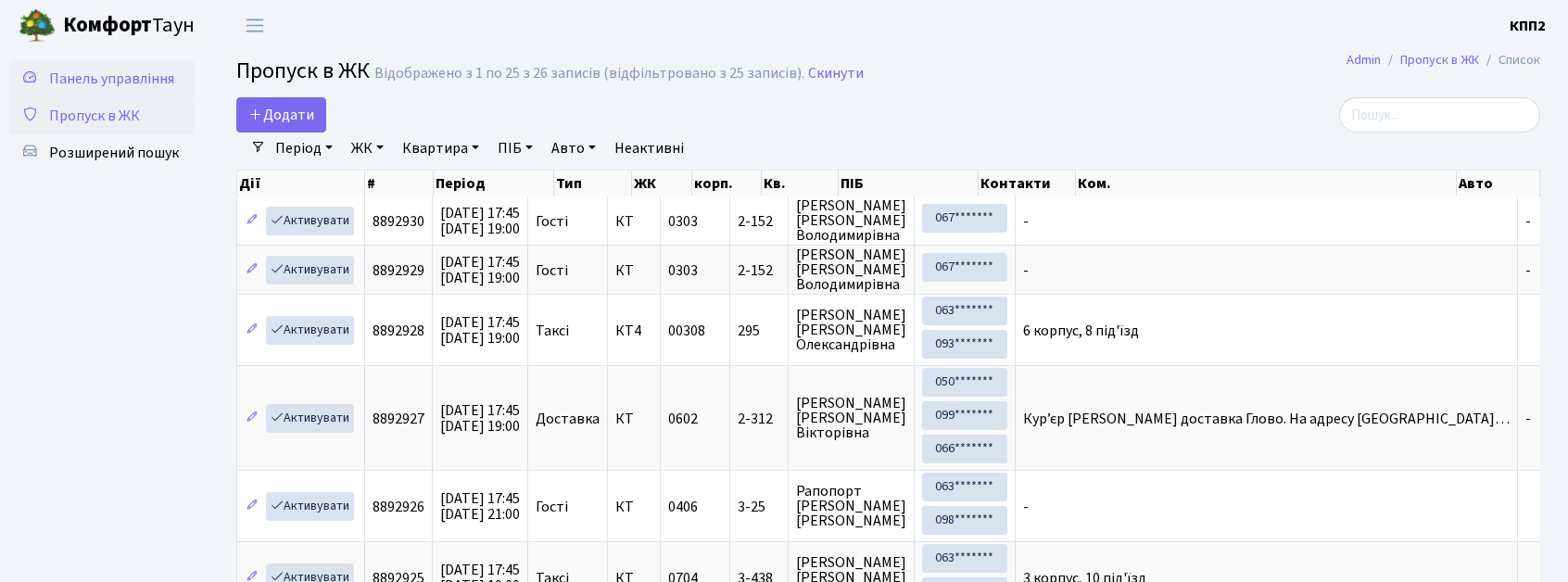
click at [130, 86] on span "Панель управління" at bounding box center [112, 79] width 125 height 20
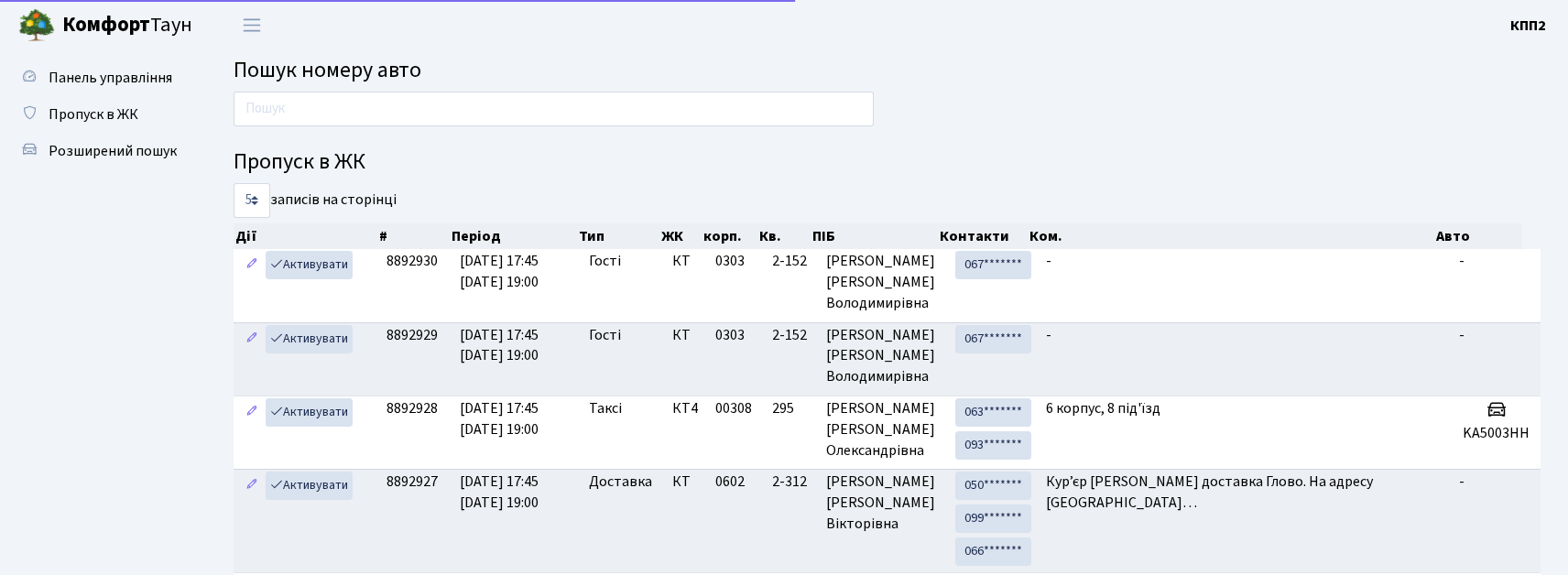
click at [368, 86] on main "Пошук номеру авто Пропуск в ЖК 5 10 25 50 записів на сторінці Дії # Період Тип …" at bounding box center [887, 446] width 1362 height 794
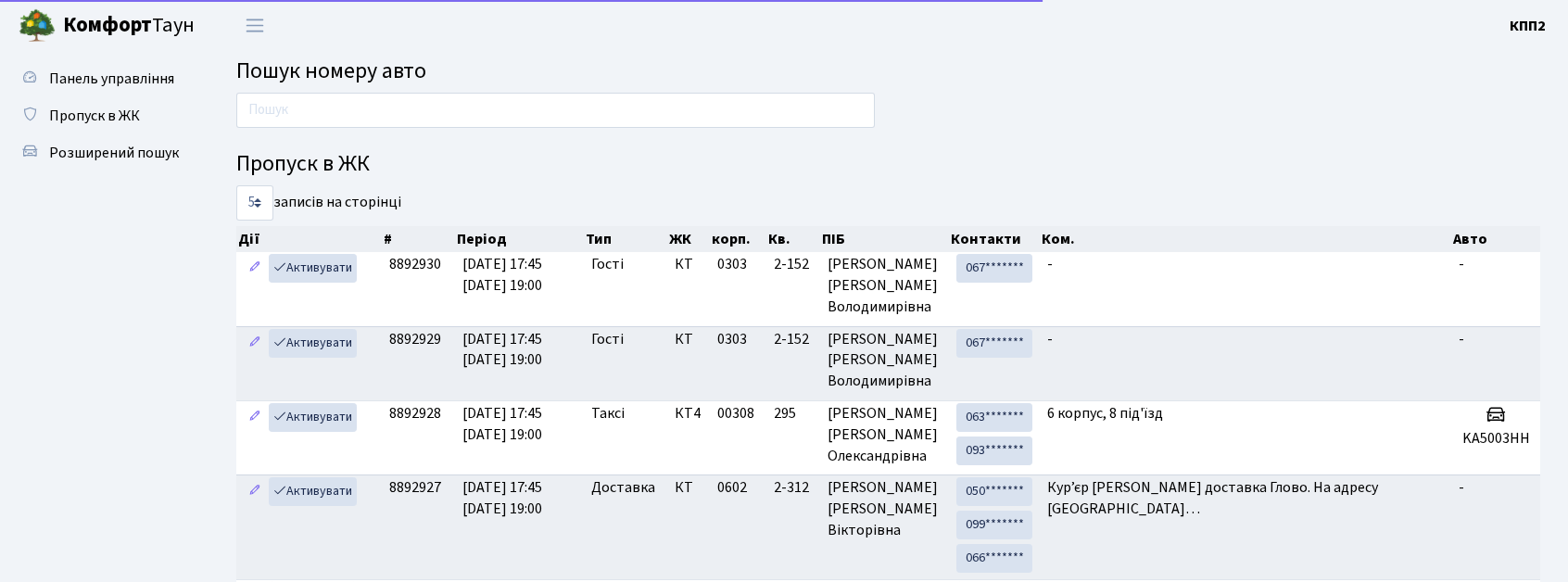
click at [369, 134] on div at bounding box center [555, 115] width 666 height 45
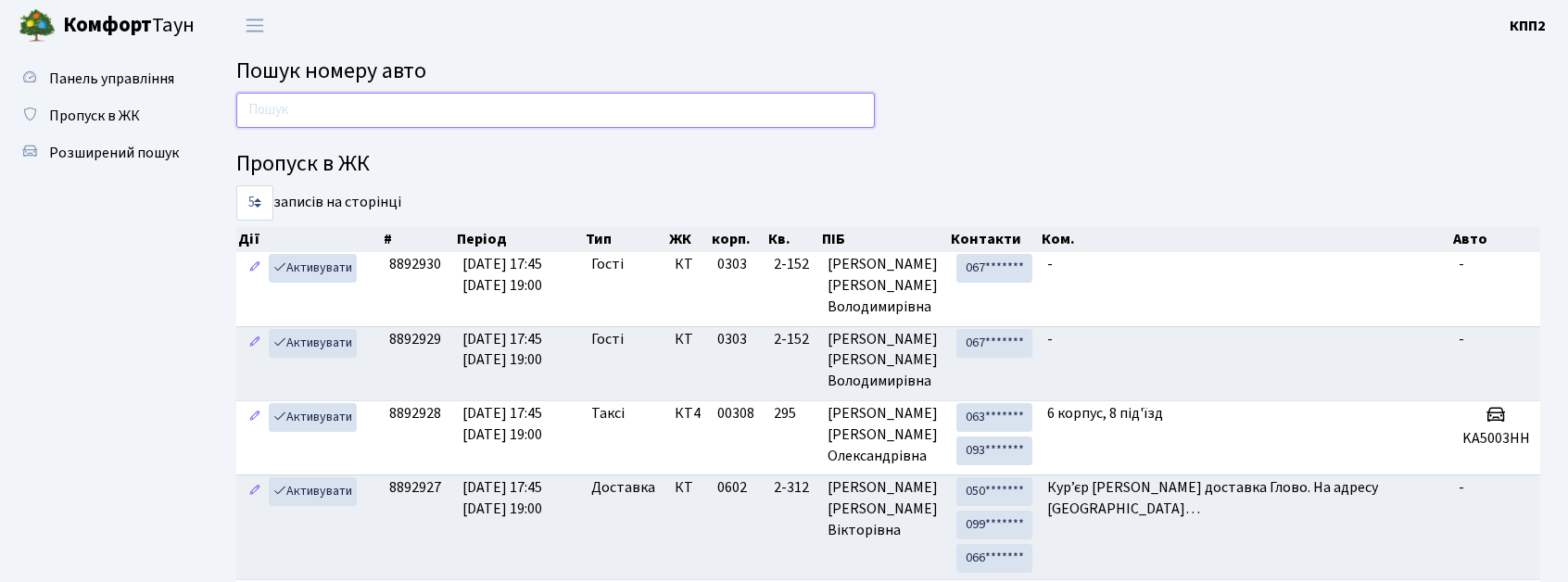
click at [377, 119] on input "text" at bounding box center [555, 110] width 639 height 35
type input "7"
click at [78, 106] on span "Пропуск в ЖК" at bounding box center [95, 116] width 91 height 20
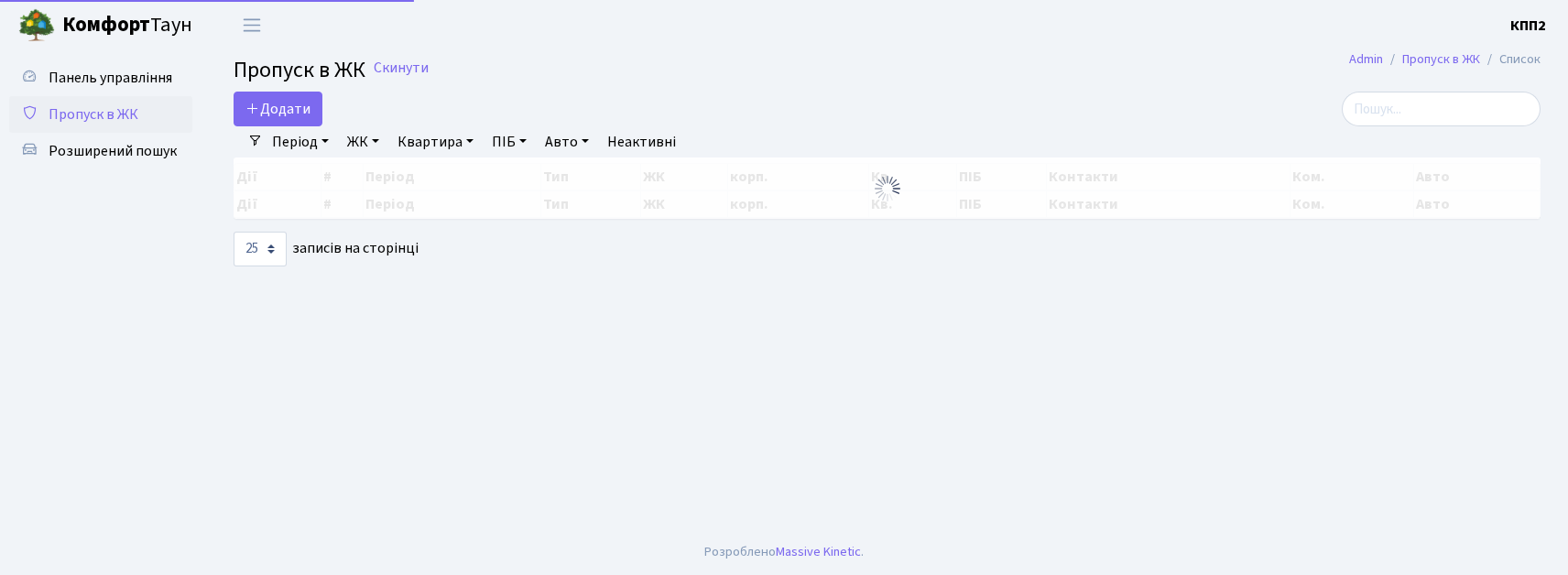
select select "25"
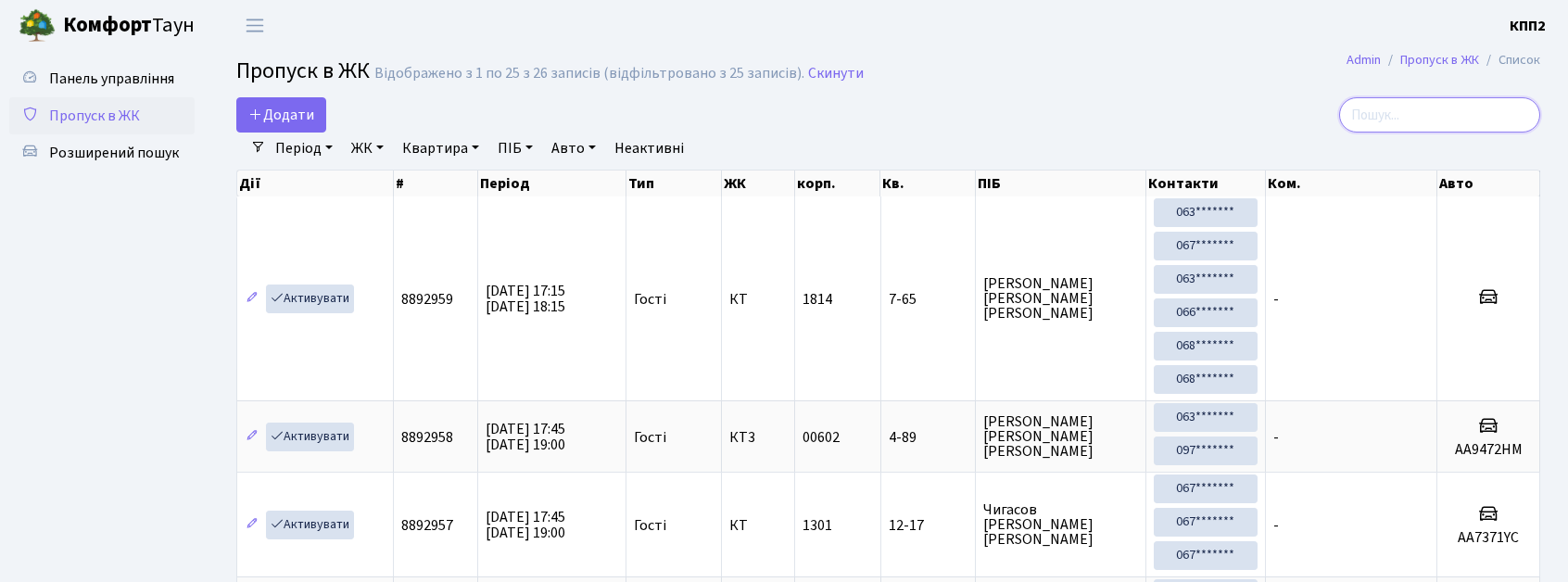
click at [1407, 127] on input "search" at bounding box center [1439, 115] width 201 height 35
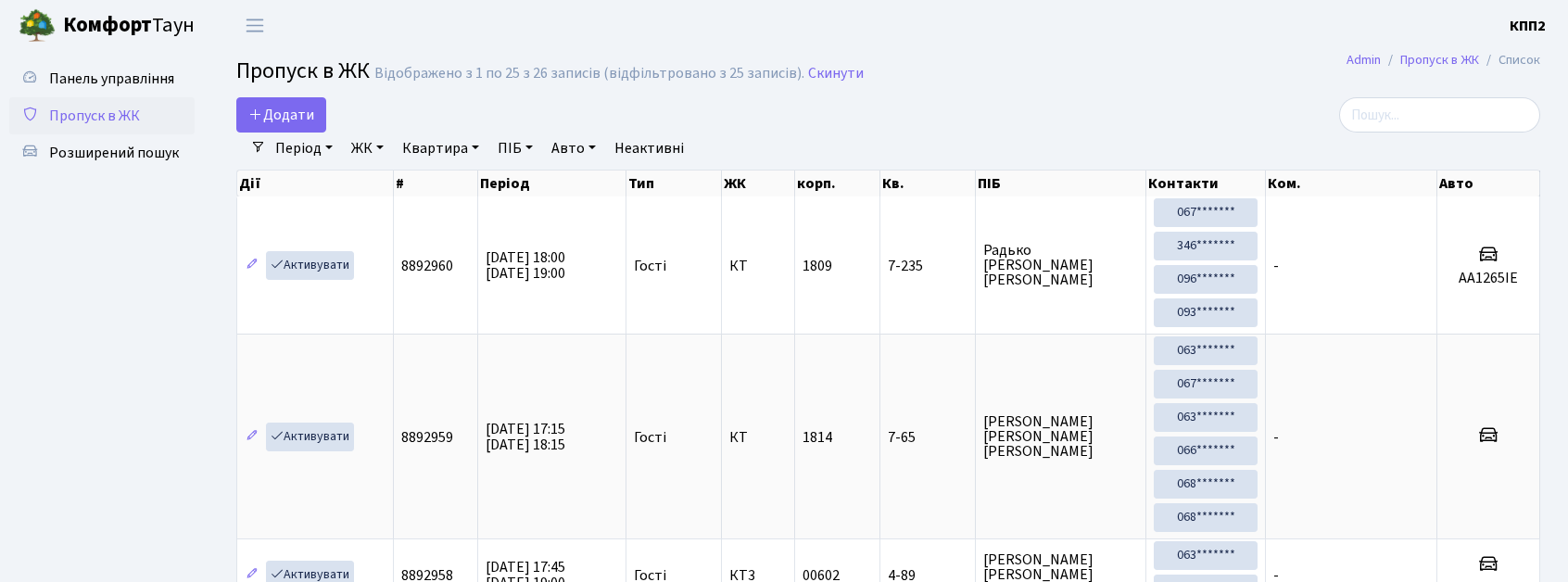
click at [83, 115] on span "Пропуск в ЖК" at bounding box center [95, 116] width 91 height 20
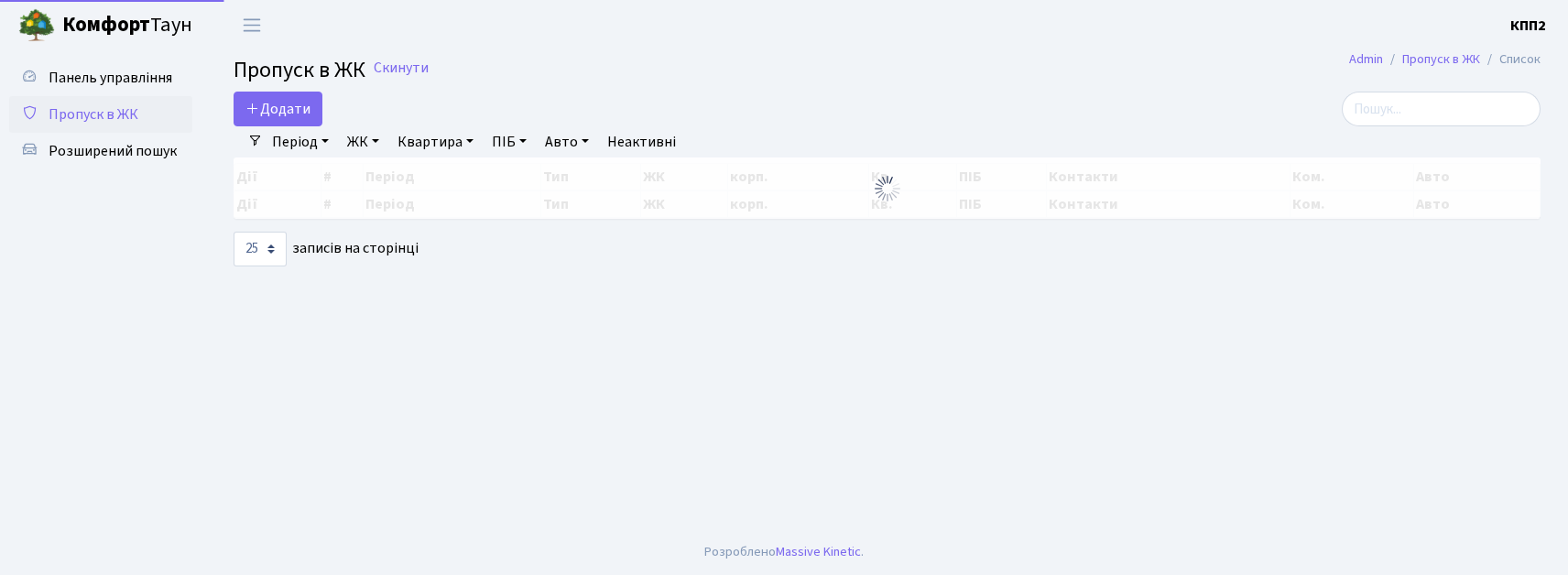
select select "25"
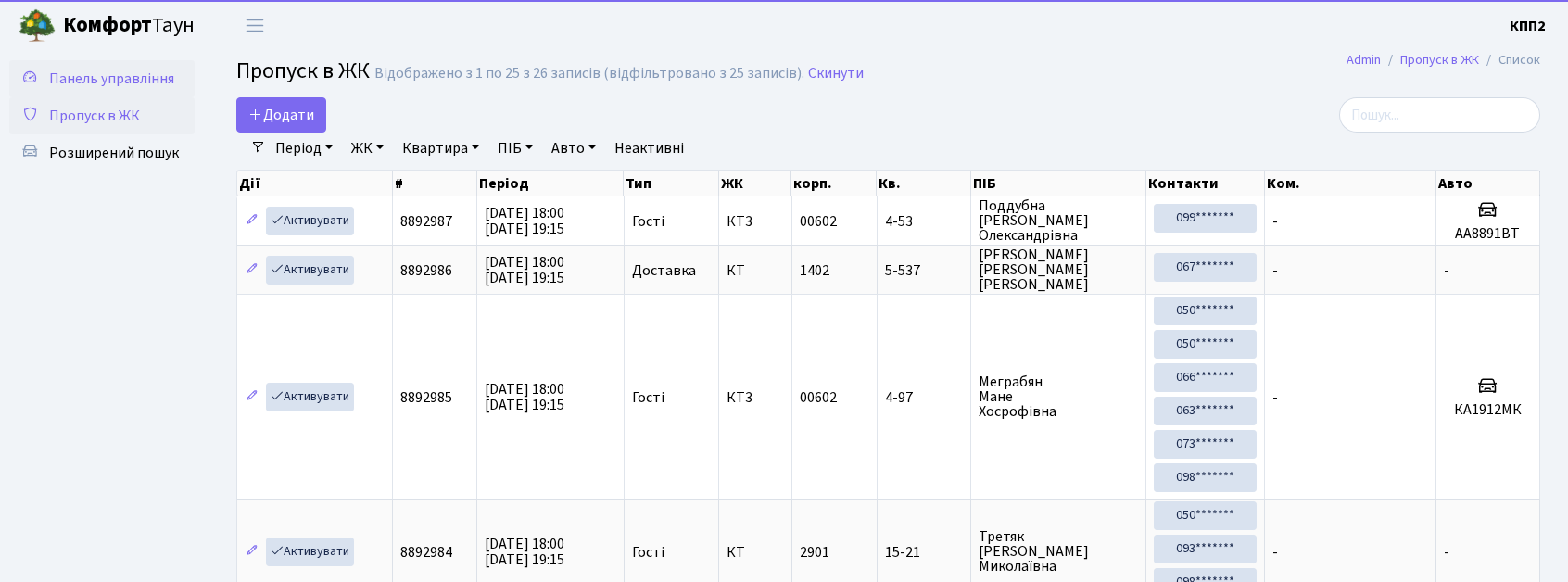
drag, startPoint x: 86, startPoint y: 82, endPoint x: 147, endPoint y: 134, distance: 80.2
click at [89, 82] on span "Панель управління" at bounding box center [112, 79] width 125 height 20
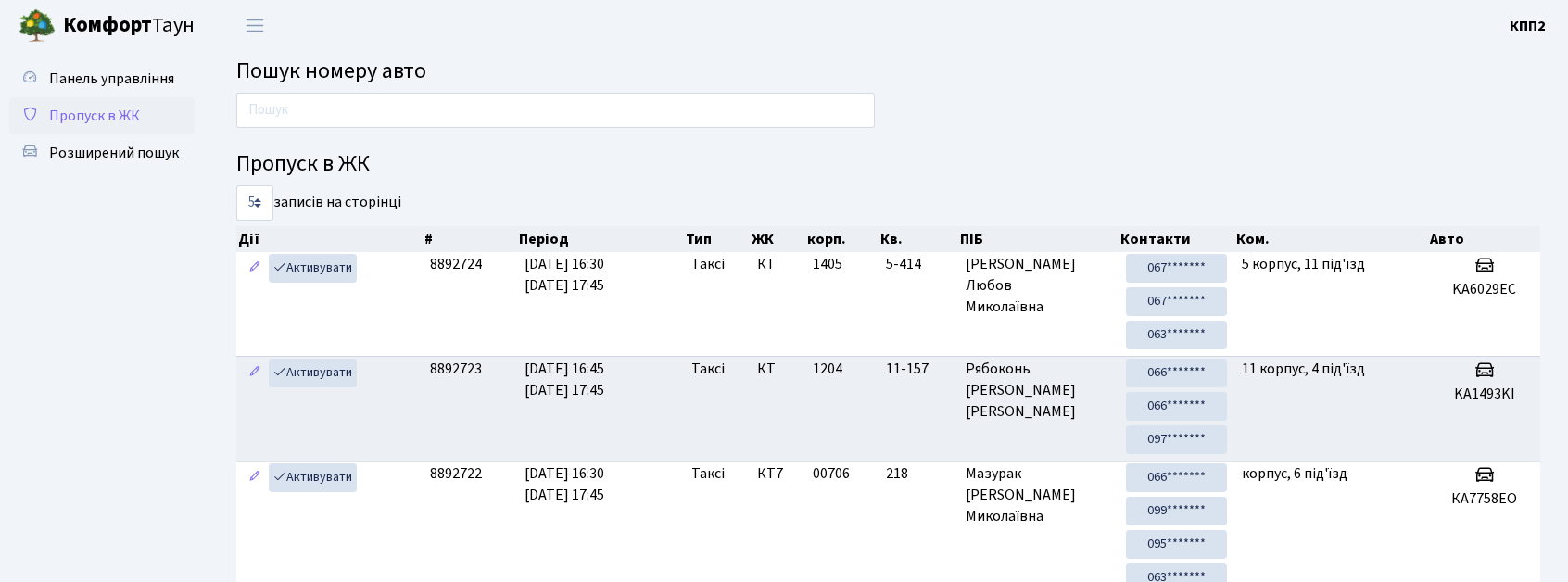
scroll to position [43, 0]
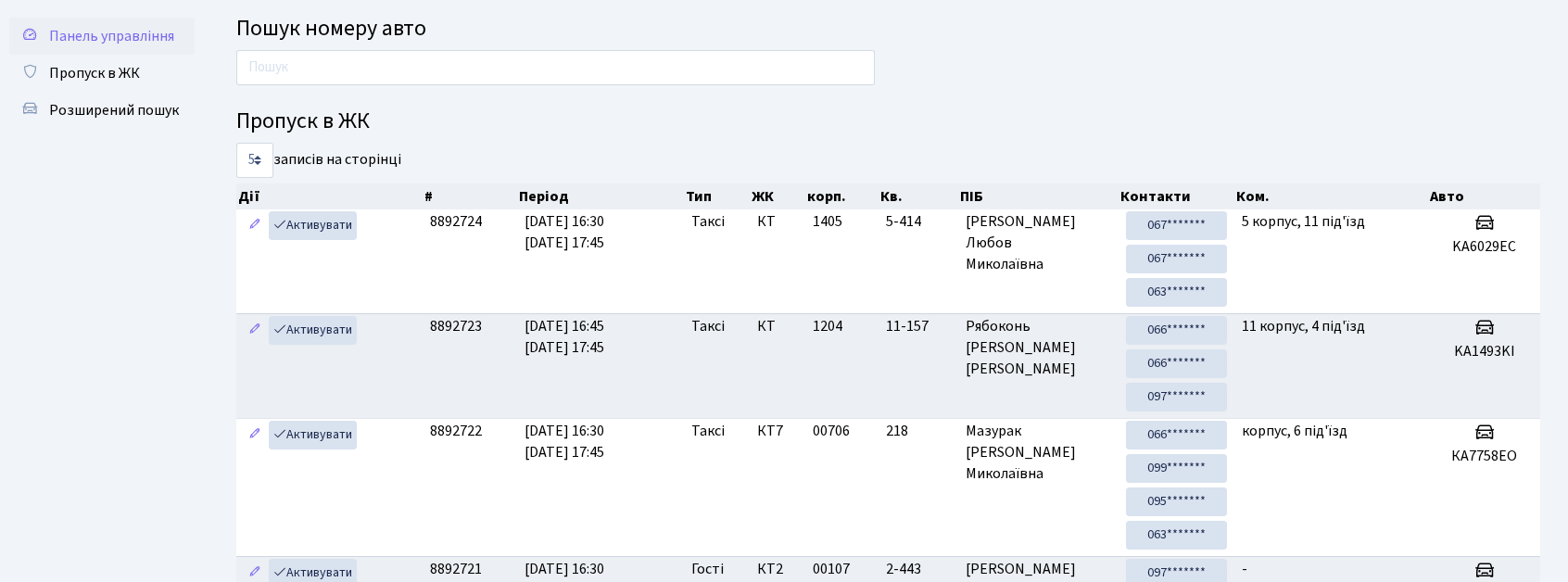
click at [117, 33] on span "Панель управління" at bounding box center [112, 36] width 125 height 20
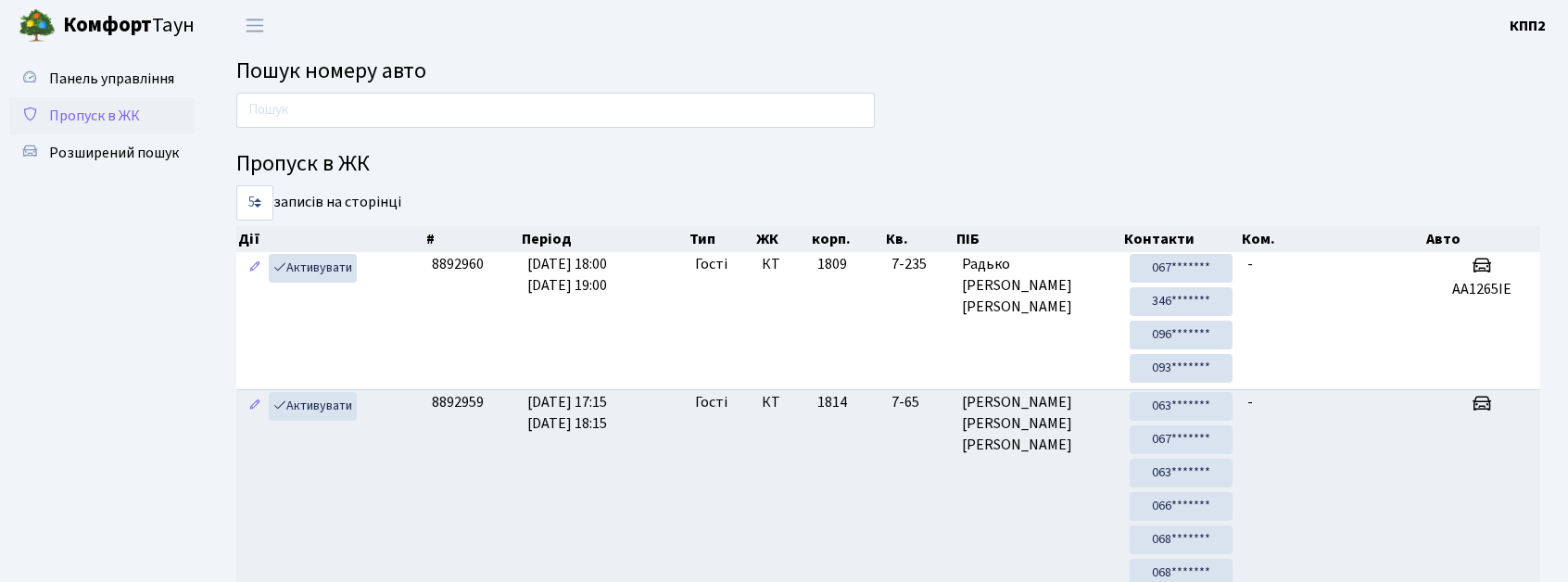
click at [79, 116] on span "Пропуск в ЖК" at bounding box center [95, 116] width 91 height 20
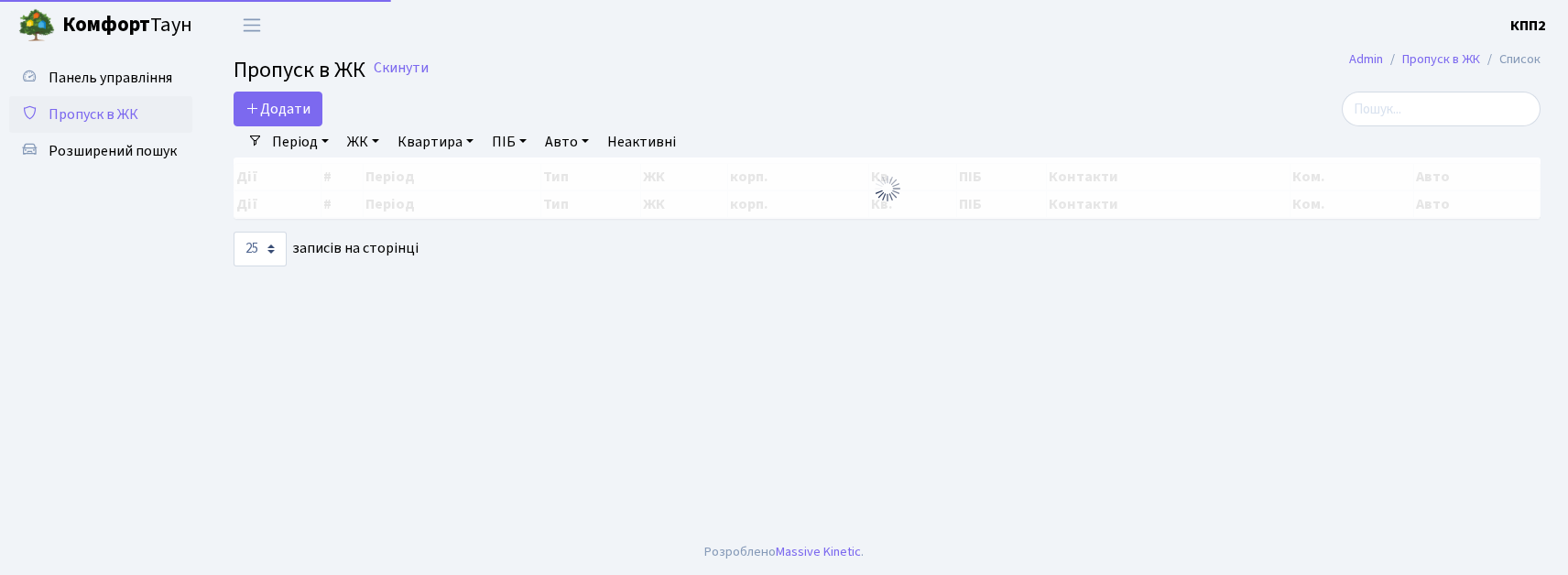
select select "25"
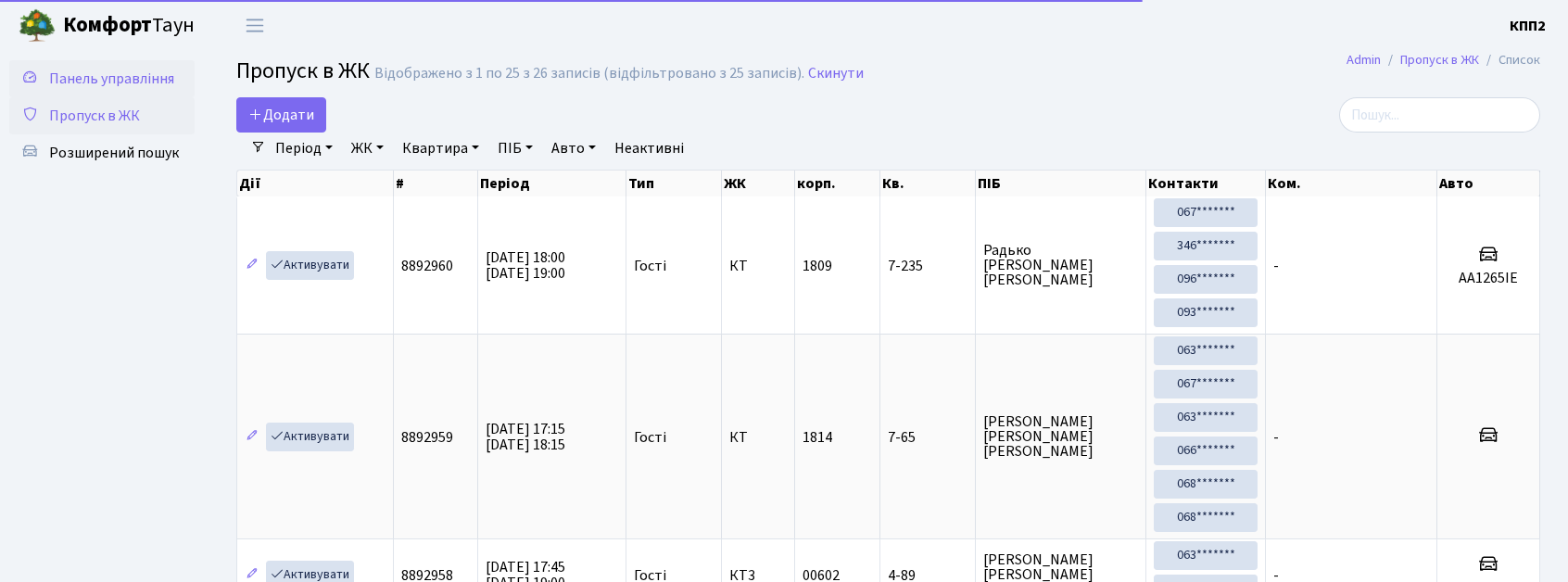
click at [106, 80] on span "Панель управління" at bounding box center [112, 79] width 125 height 20
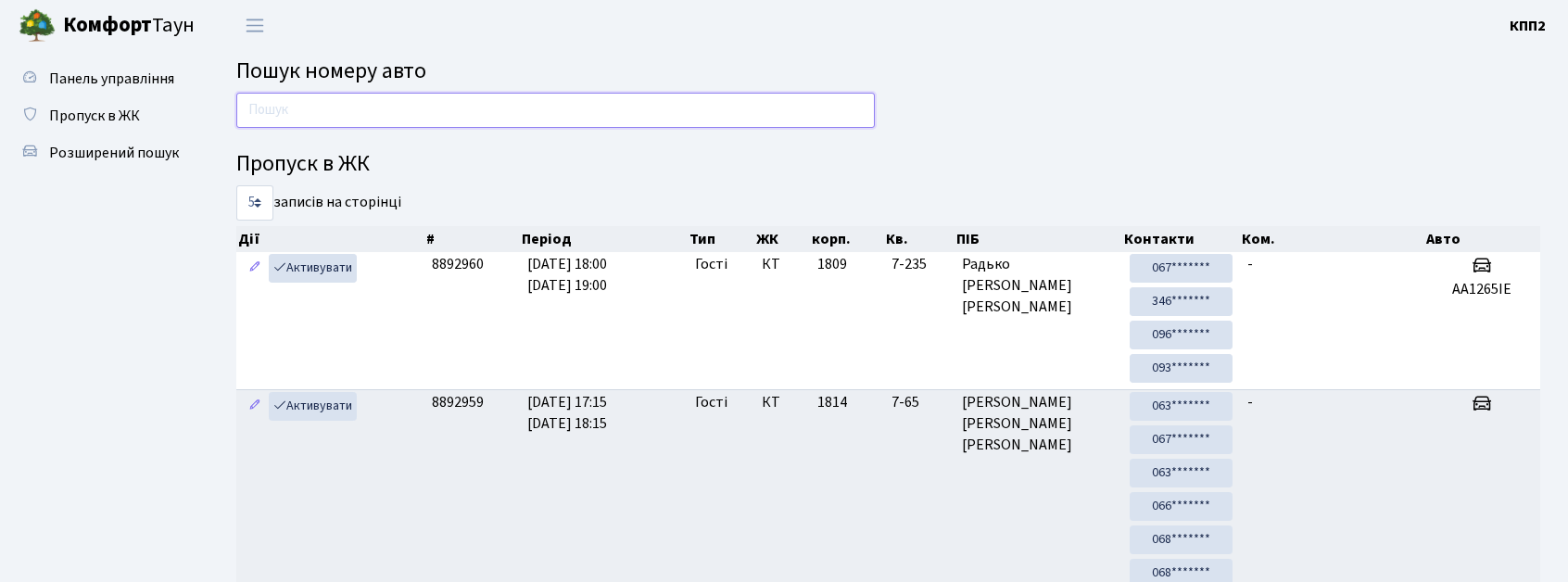
click at [402, 116] on input "text" at bounding box center [555, 110] width 639 height 35
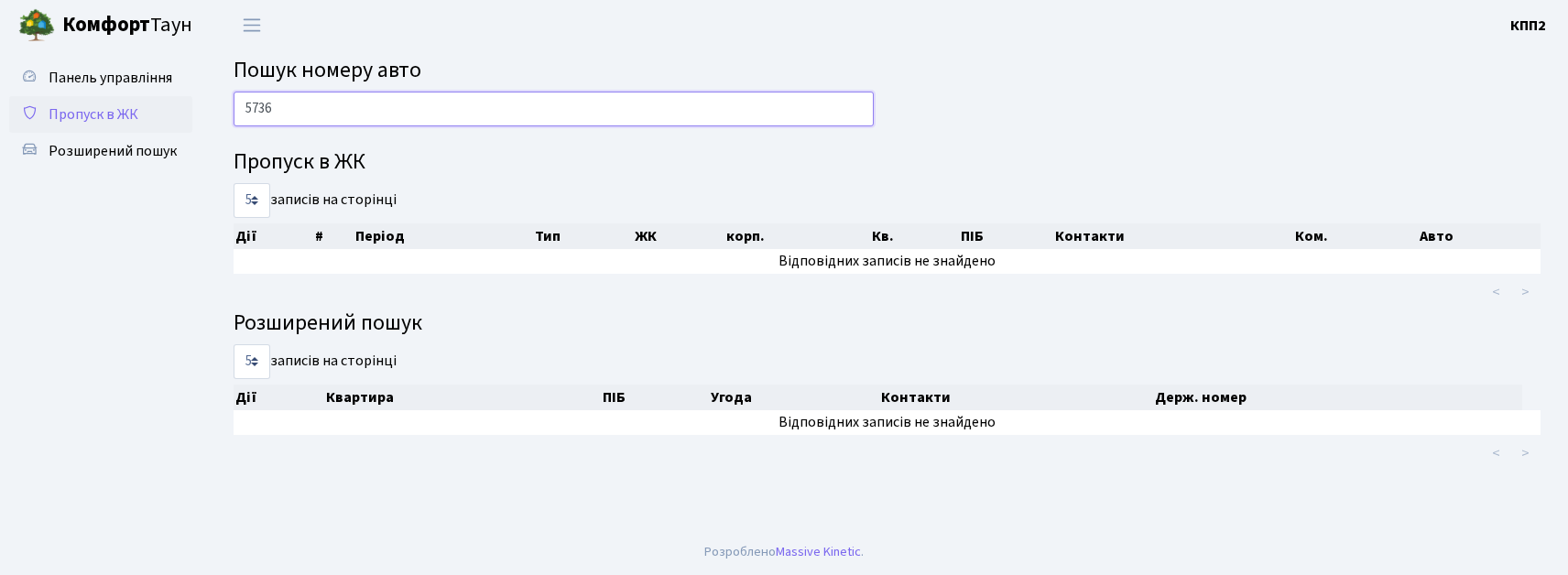
type input "5736"
click at [117, 113] on span "Пропуск в ЖК" at bounding box center [94, 114] width 90 height 20
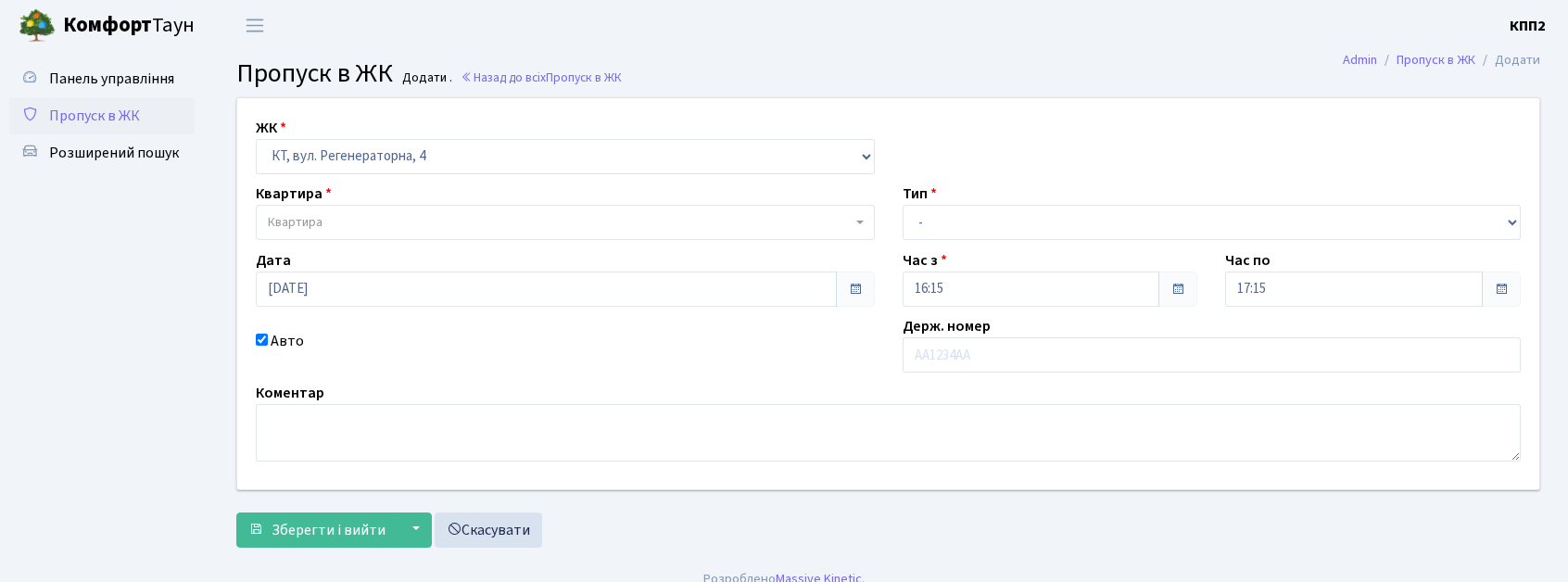
select select "271"
click at [80, 63] on link "Панель управління" at bounding box center [102, 79] width 185 height 37
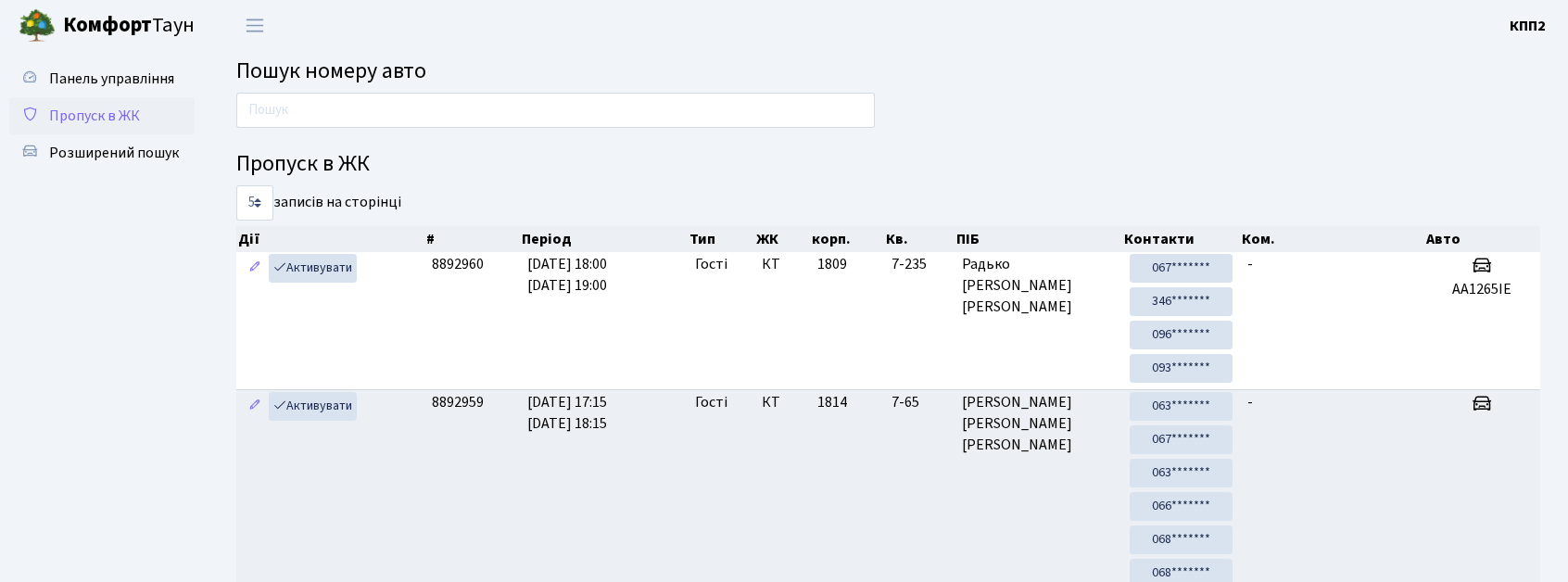
click at [110, 112] on span "Пропуск в ЖК" at bounding box center [95, 116] width 91 height 20
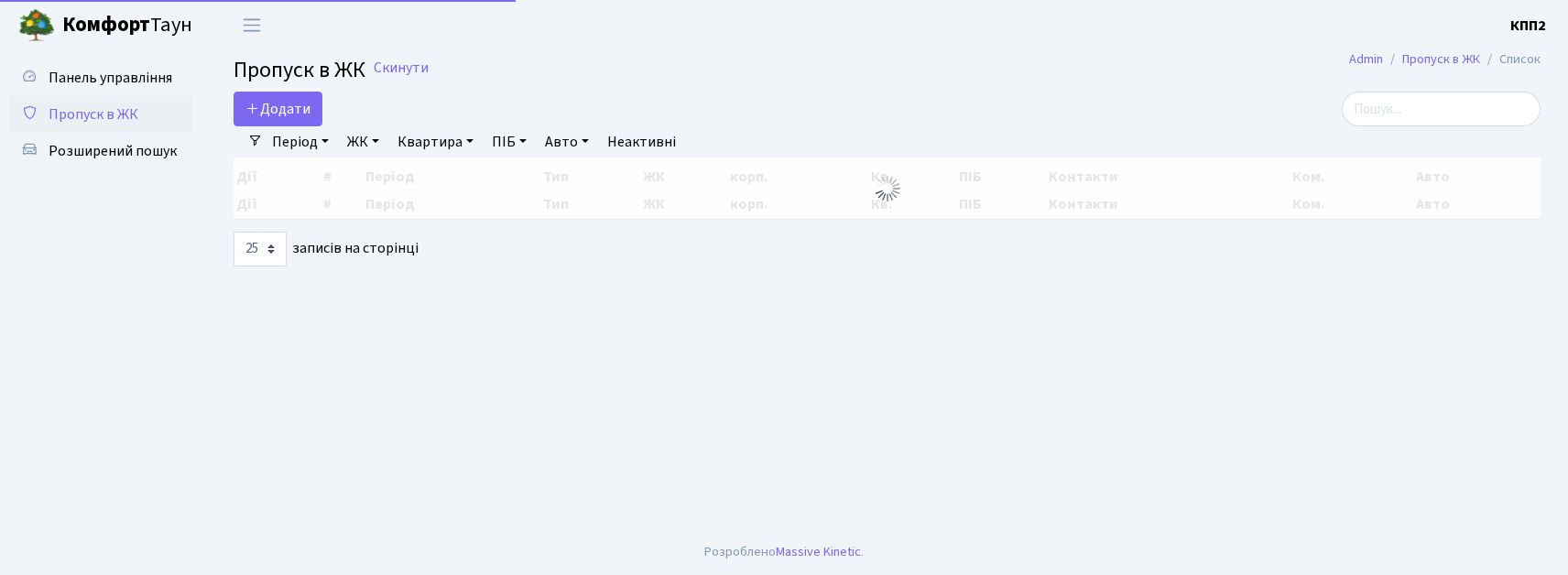
select select "25"
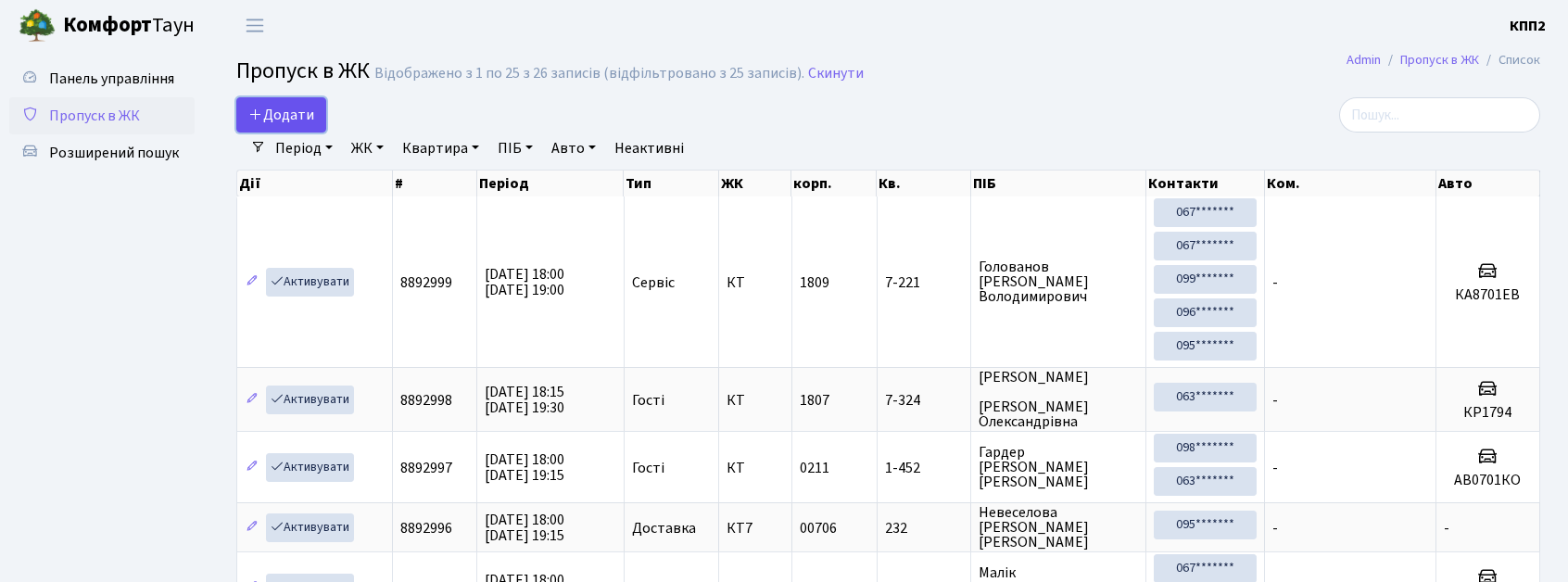
click at [271, 112] on span "Додати" at bounding box center [282, 115] width 66 height 20
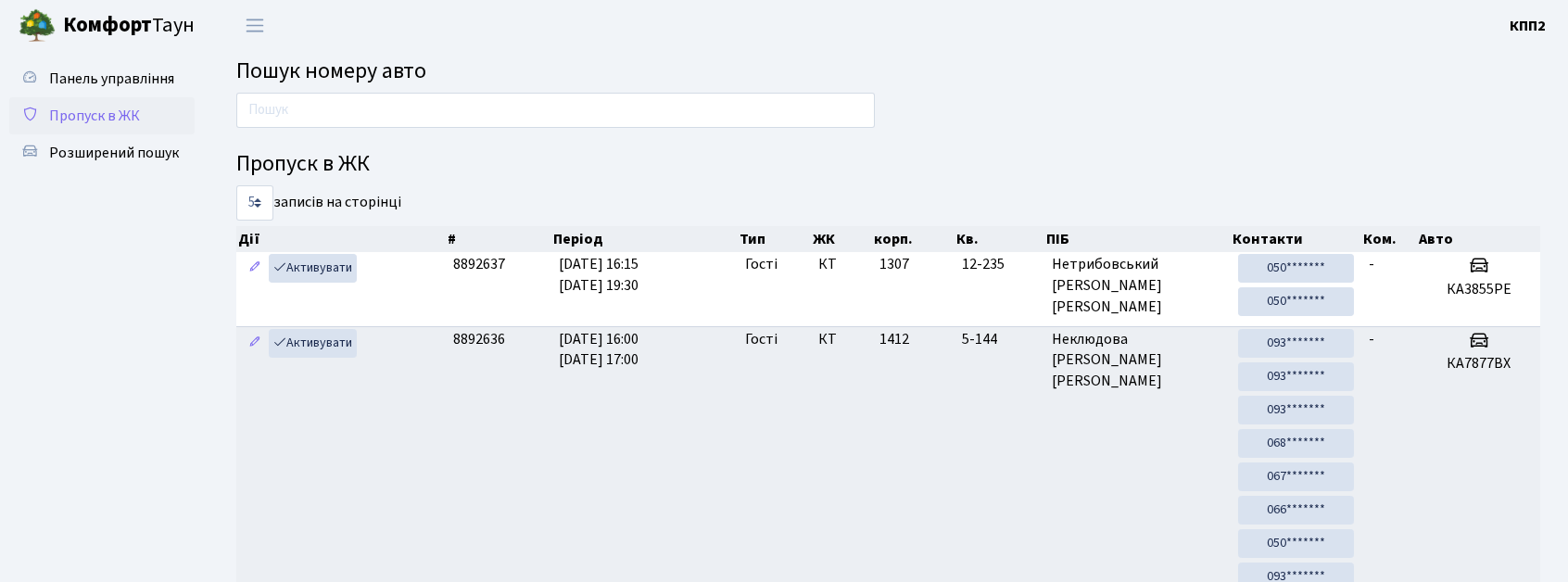
click at [74, 113] on span "Пропуск в ЖК" at bounding box center [95, 116] width 91 height 20
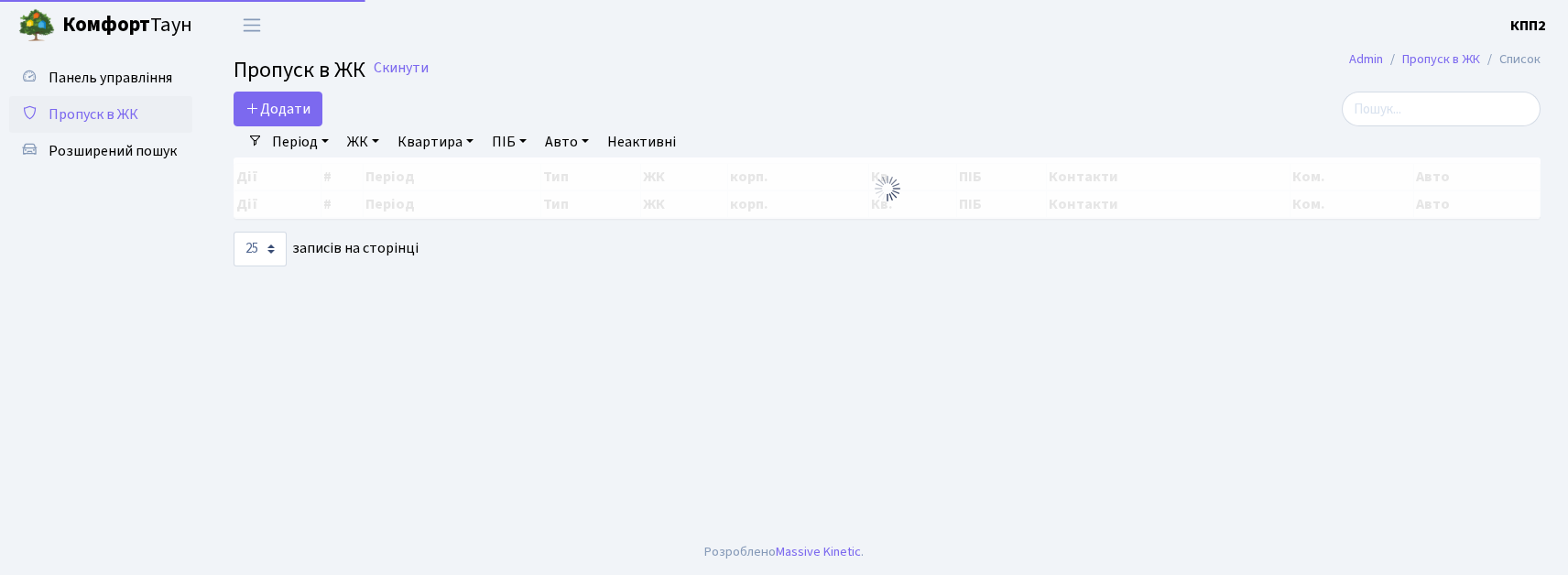
select select "25"
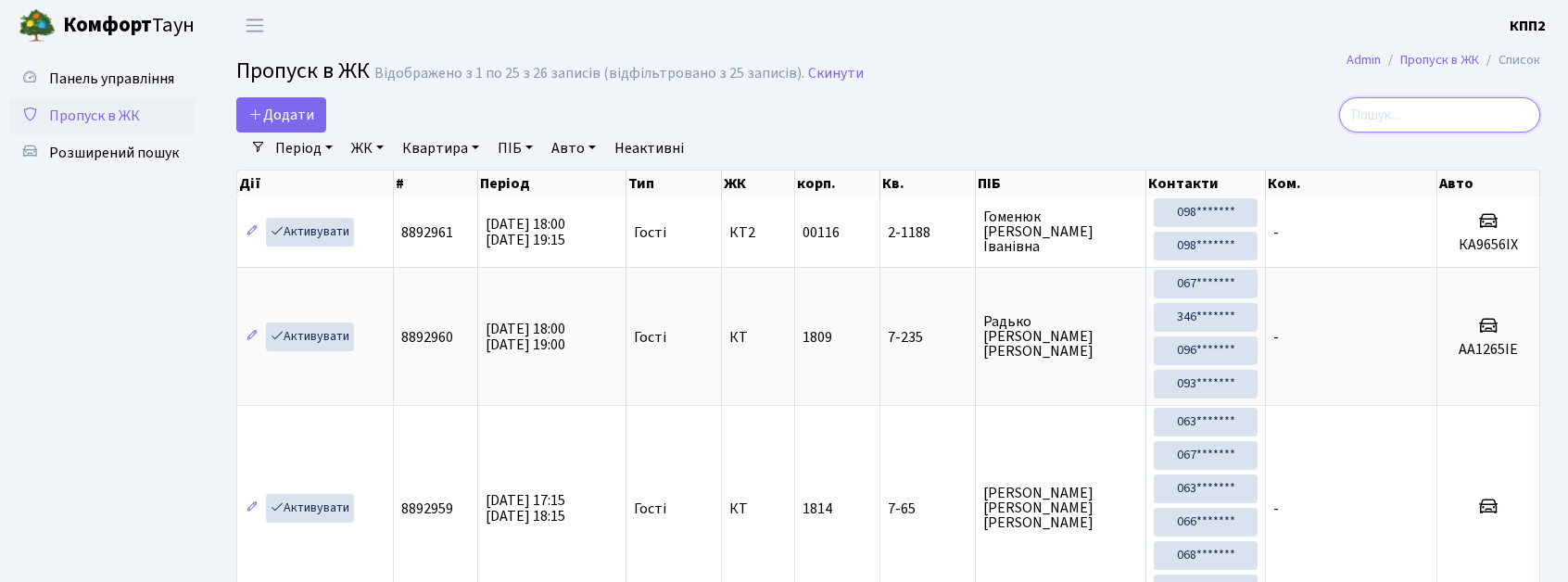
click at [1419, 131] on input "search" at bounding box center [1439, 115] width 201 height 35
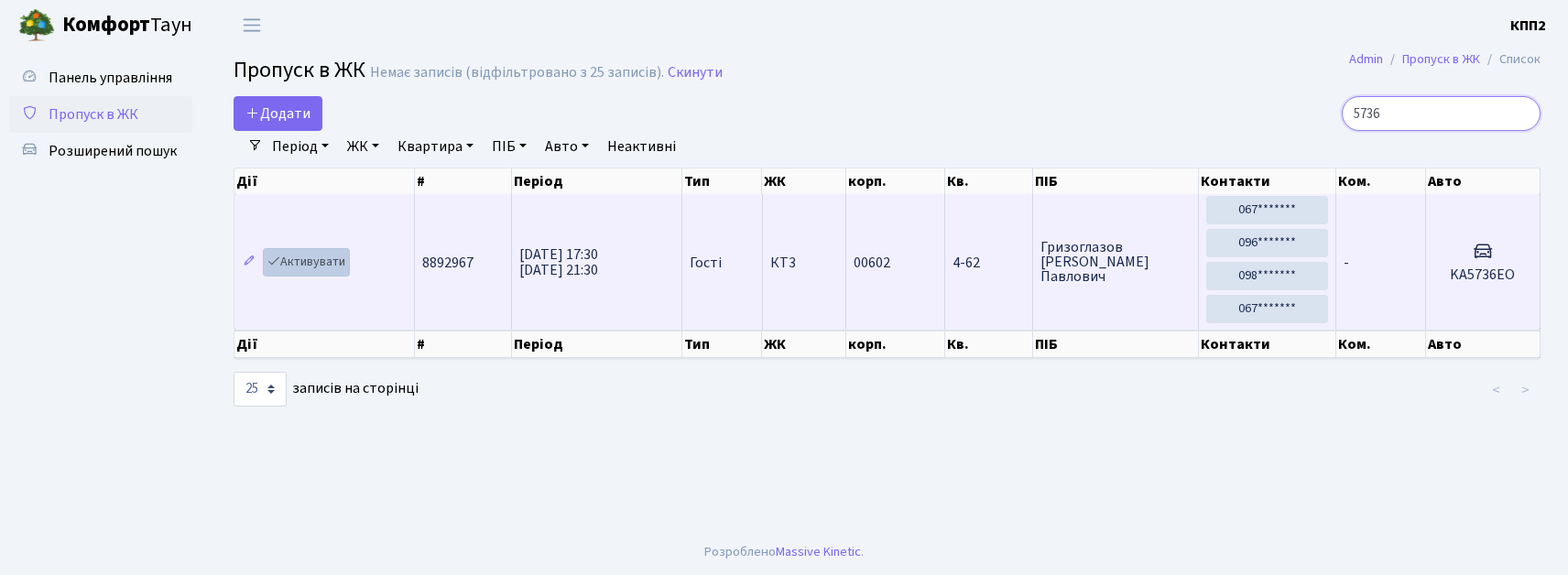
type input "5736"
click at [297, 275] on link "Активувати" at bounding box center [306, 263] width 87 height 29
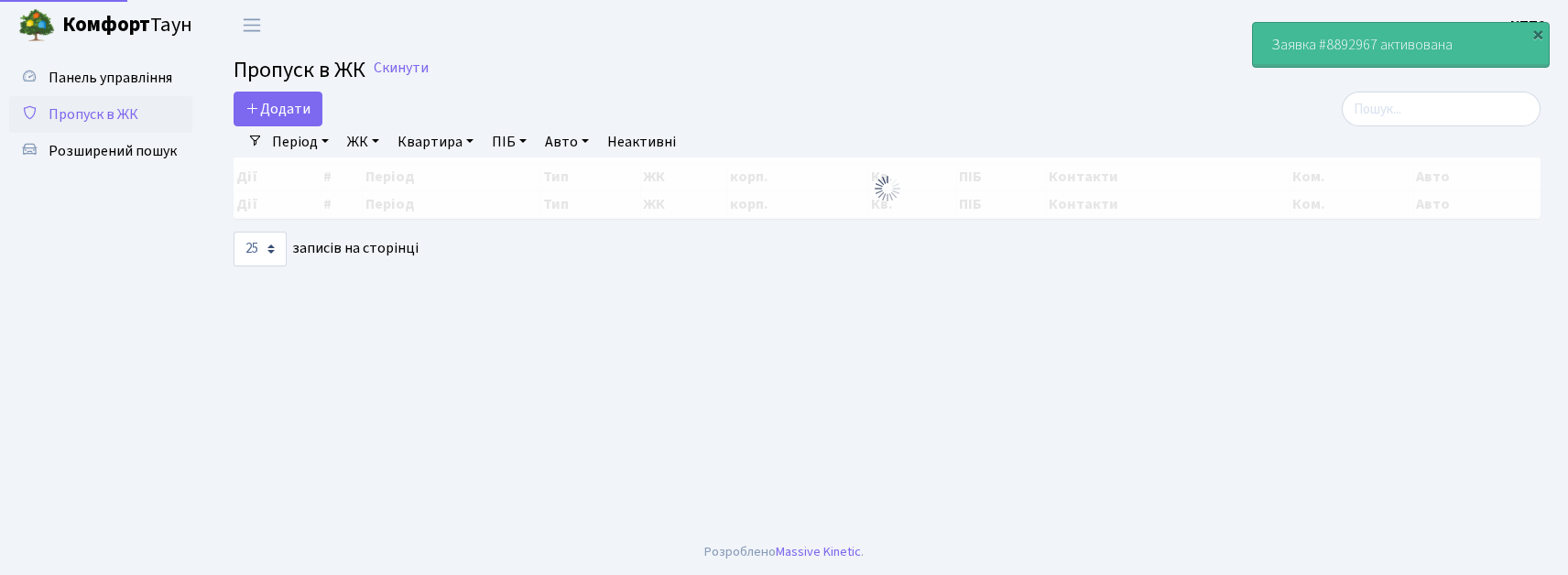
select select "25"
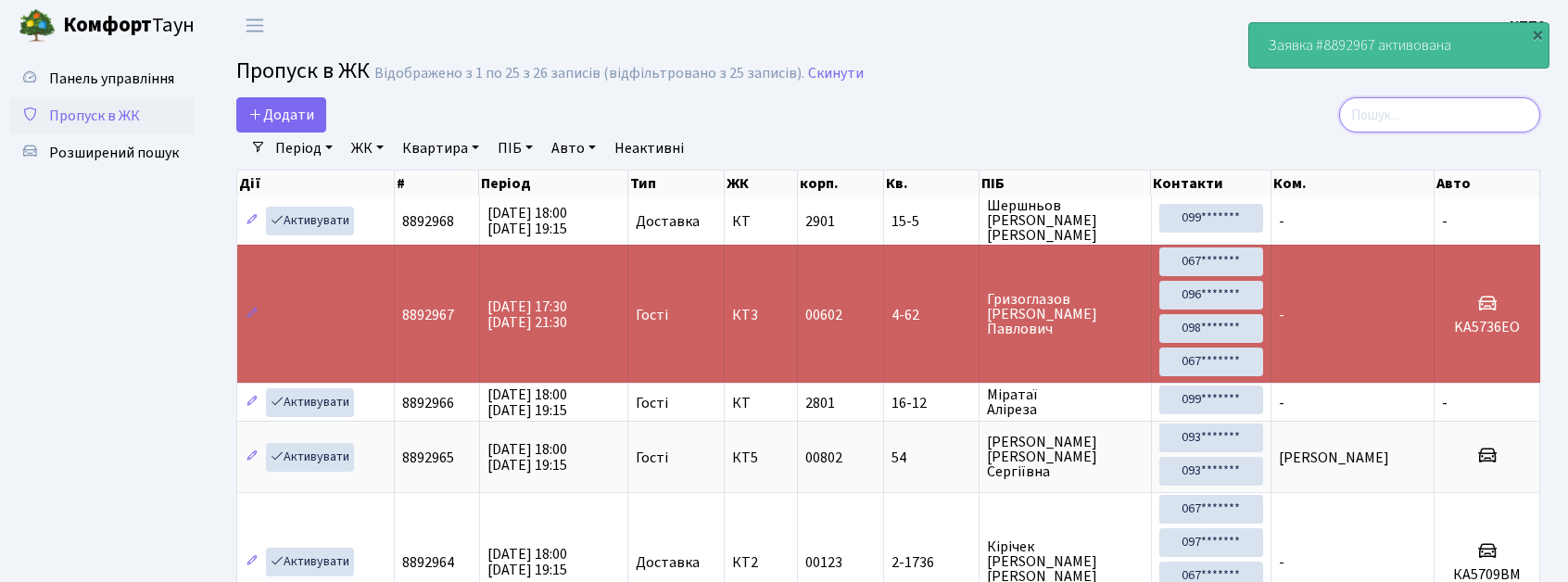
click at [1418, 109] on input "search" at bounding box center [1439, 115] width 201 height 35
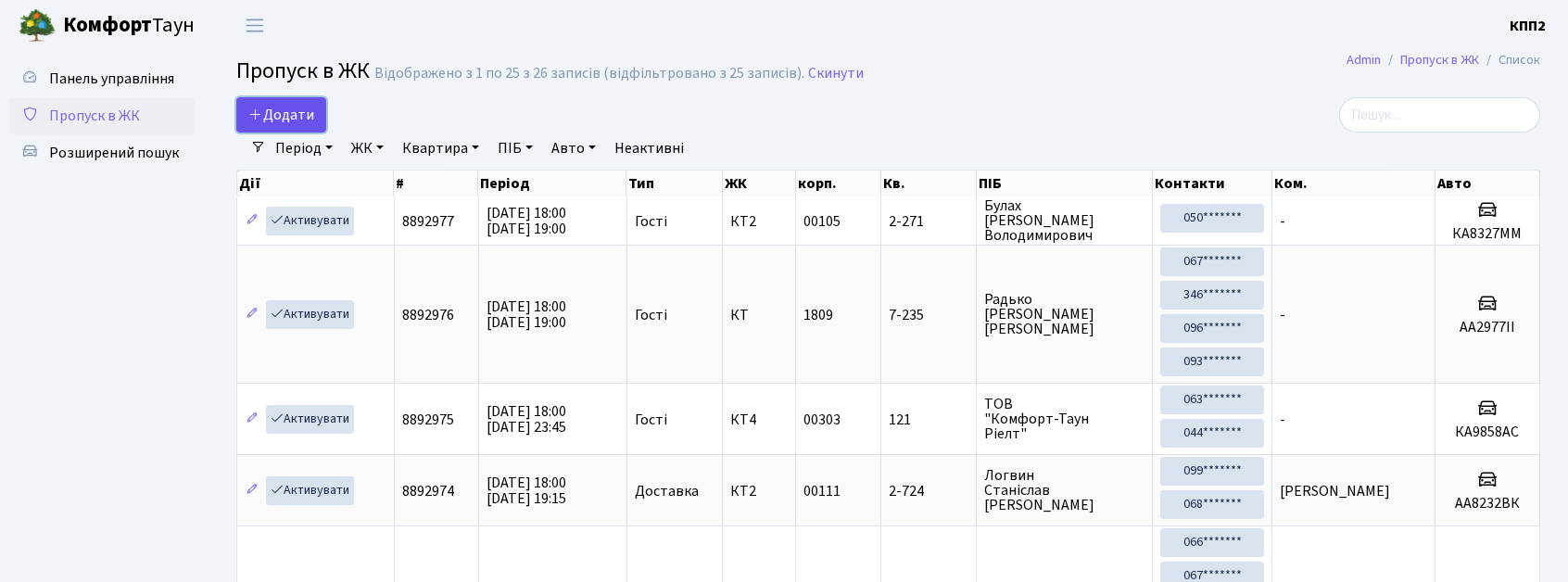
click at [268, 120] on span "Додати" at bounding box center [282, 115] width 66 height 20
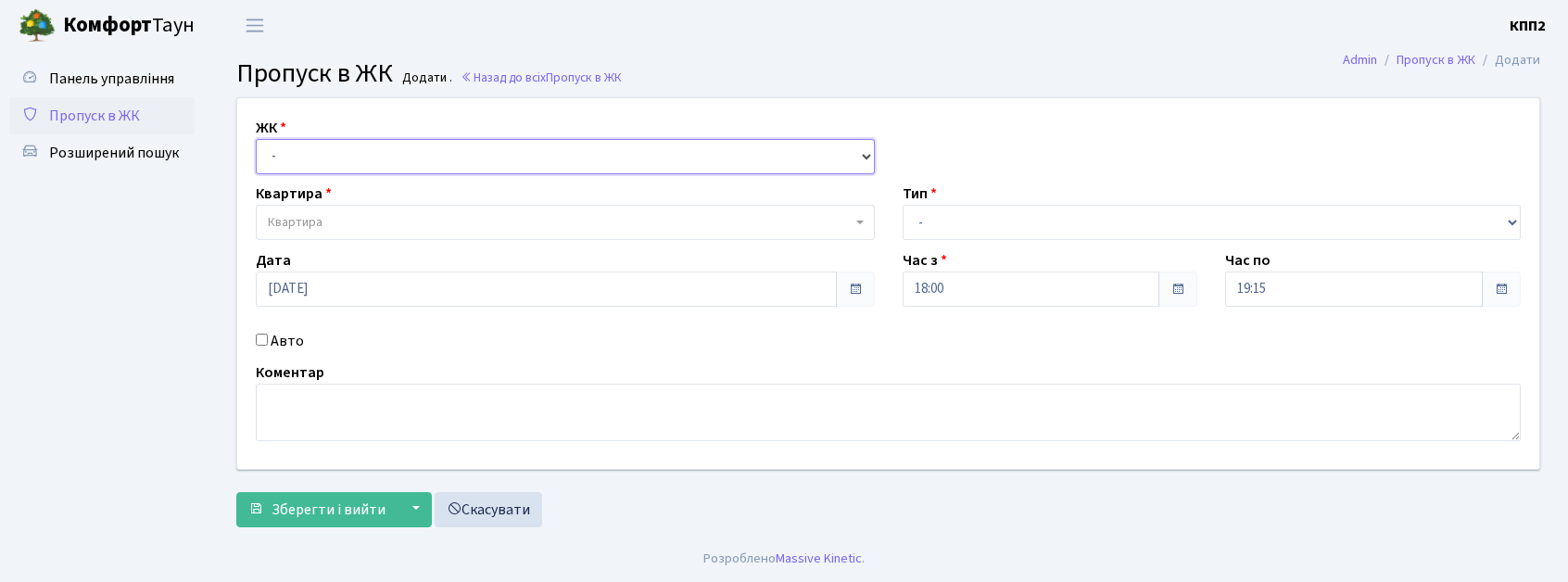
drag, startPoint x: 350, startPoint y: 153, endPoint x: 349, endPoint y: 169, distance: 16.0
click at [349, 151] on select "- КТ, вул. Регенераторна, 4 КТ2, просп. [STREET_ADDRESS] [STREET_ADDRESS] [PERS…" at bounding box center [565, 156] width 619 height 35
select select "271"
click at [255, 139] on select "- КТ, вул. Регенераторна, 4 КТ2, просп. [STREET_ADDRESS] [STREET_ADDRESS] [PERS…" at bounding box center [565, 156] width 619 height 35
select select
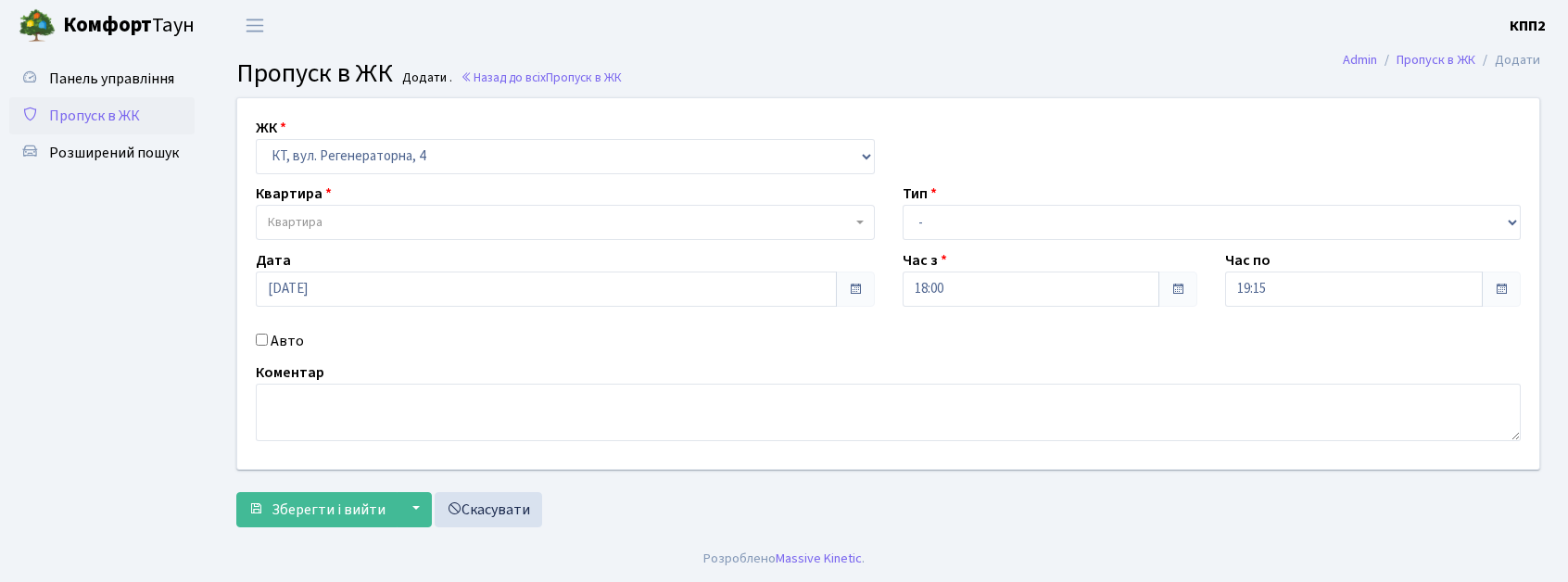
click at [342, 223] on span "Квартира" at bounding box center [559, 223] width 584 height 18
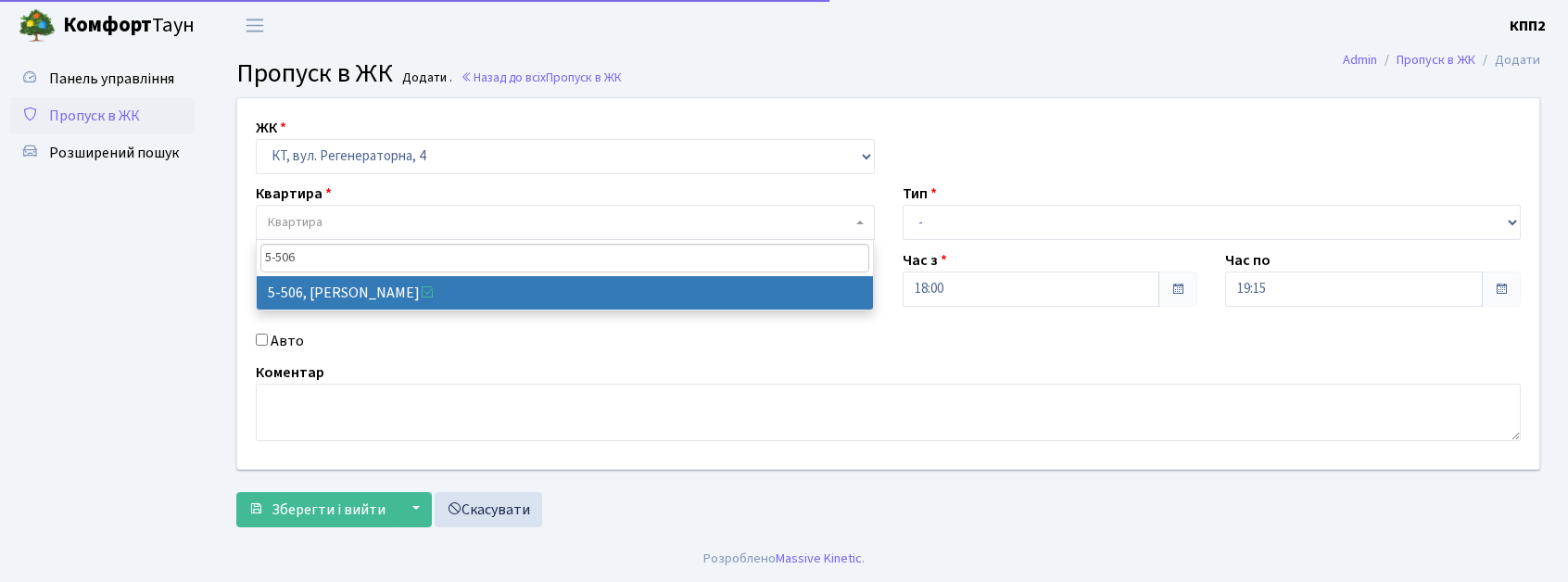
type input "5-506"
select select "2034"
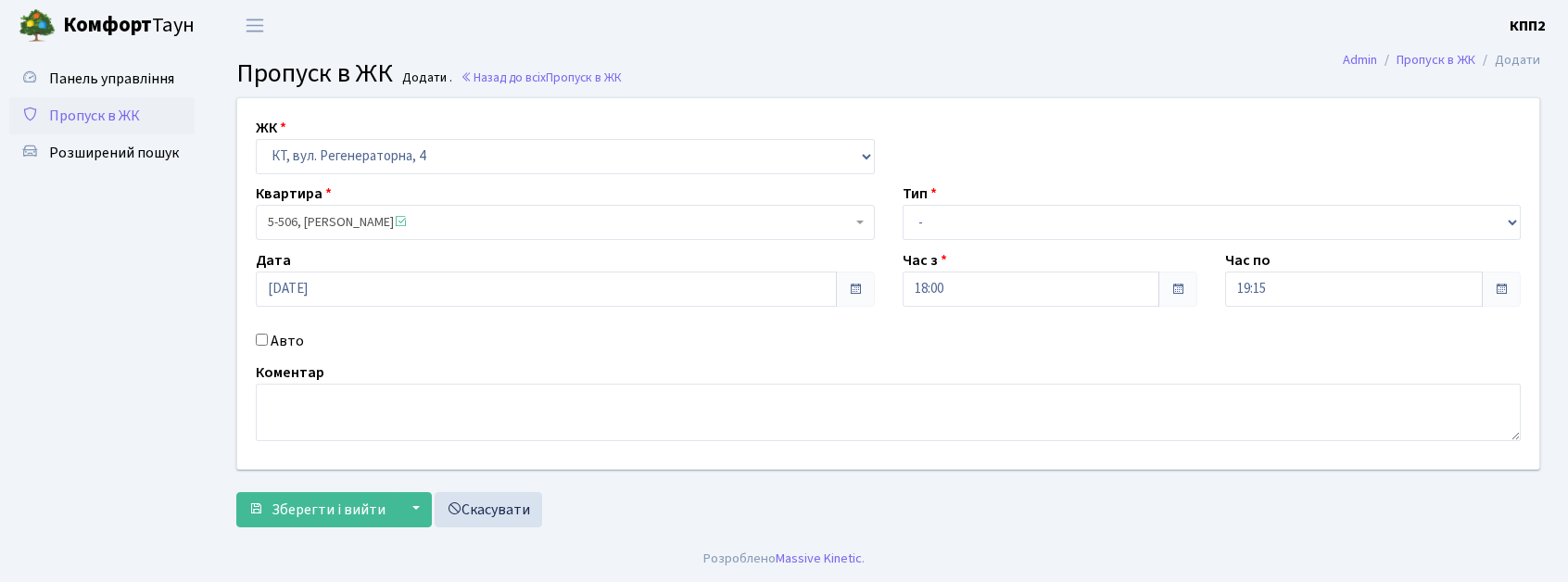
click at [276, 343] on label "Авто" at bounding box center [287, 341] width 33 height 22
click at [268, 343] on input "Авто" at bounding box center [261, 340] width 12 height 12
checkbox input "true"
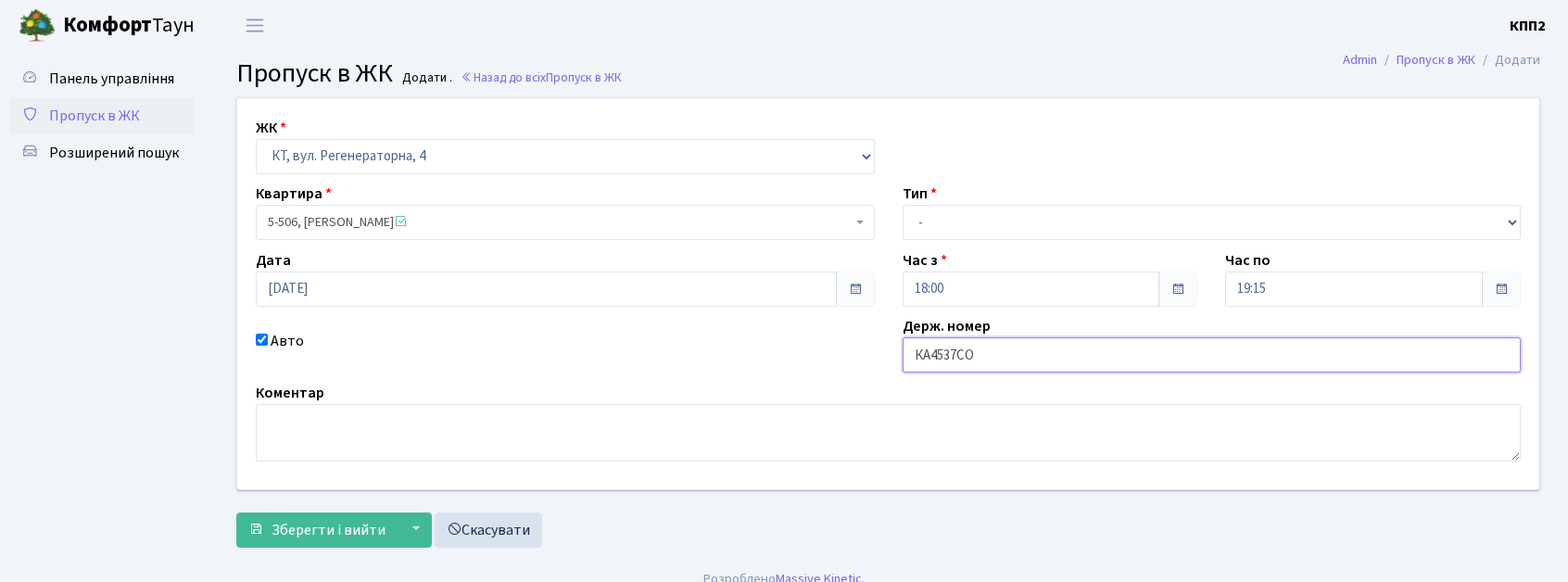
type input "КА4537СО"
drag, startPoint x: 1038, startPoint y: 209, endPoint x: 1035, endPoint y: 234, distance: 25.2
click at [1038, 209] on select "- Доставка Таксі Гості Сервіс" at bounding box center [1213, 223] width 619 height 35
select select "2"
click at [903, 205] on select "- Доставка Таксі Гості Сервіс" at bounding box center [1213, 223] width 619 height 35
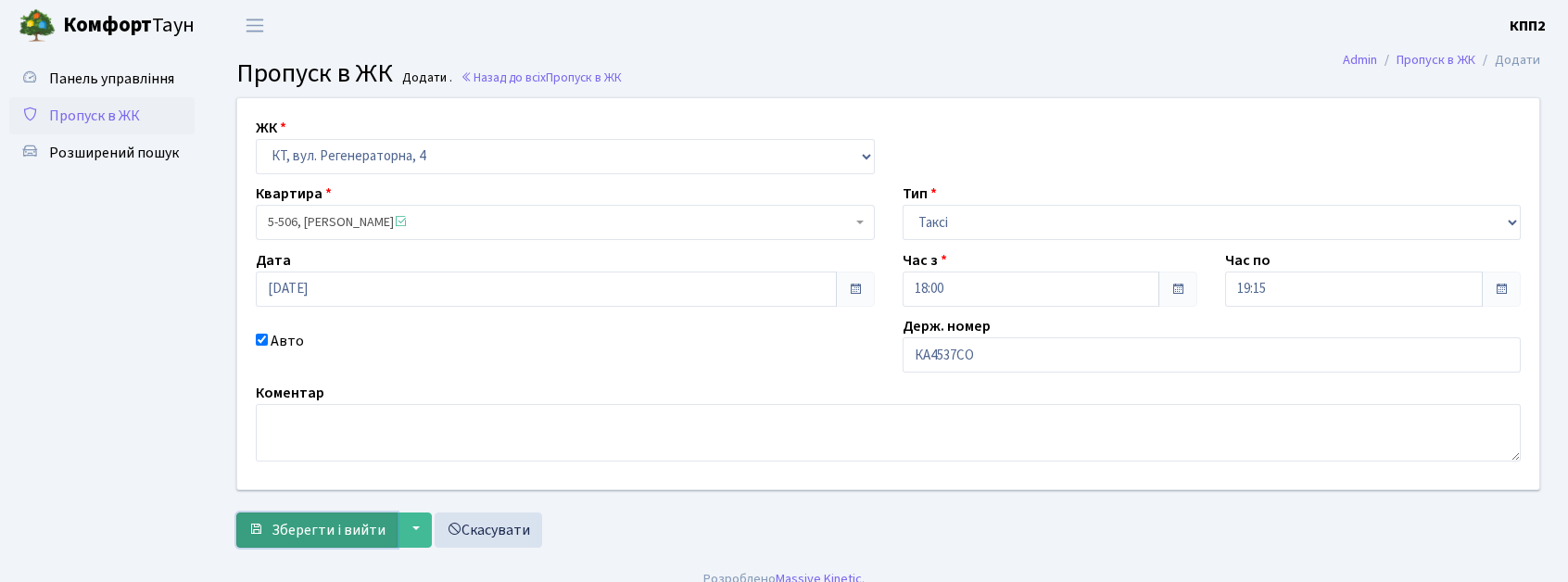
click at [309, 538] on span "Зберегти і вийти" at bounding box center [328, 530] width 114 height 20
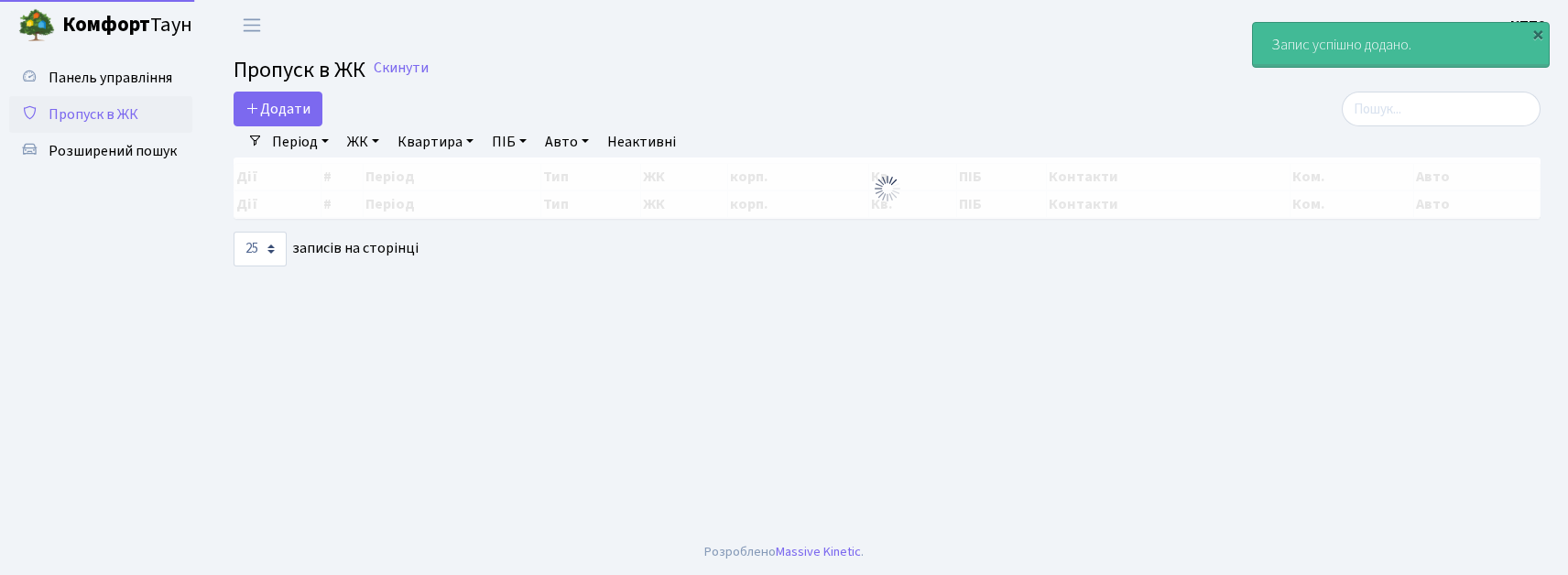
select select "25"
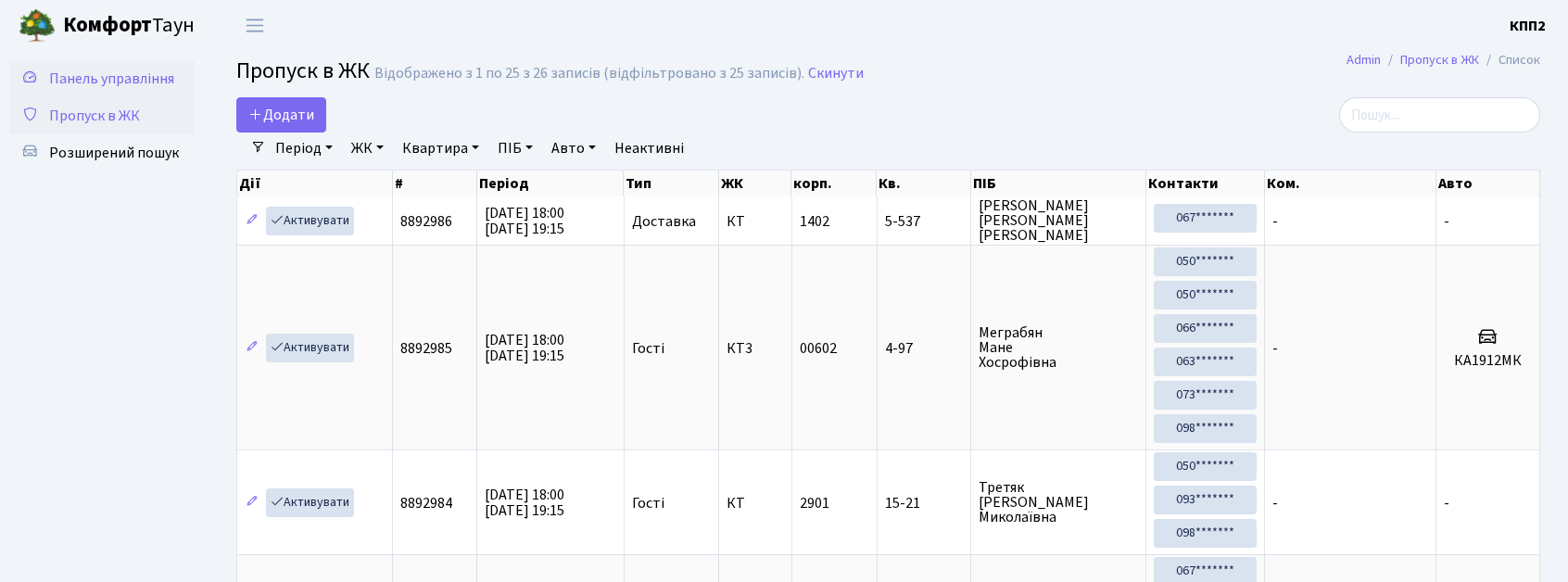
click at [146, 71] on span "Панель управління" at bounding box center [112, 79] width 125 height 20
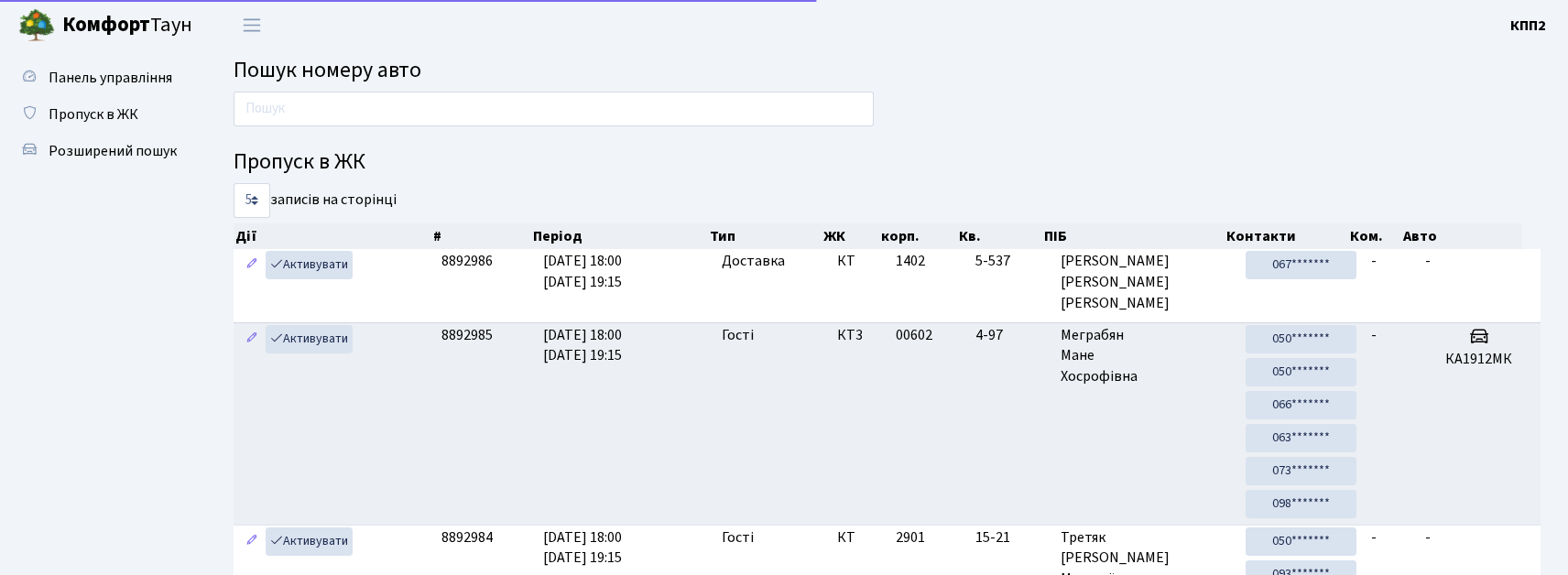
click at [348, 100] on input "text" at bounding box center [553, 108] width 640 height 35
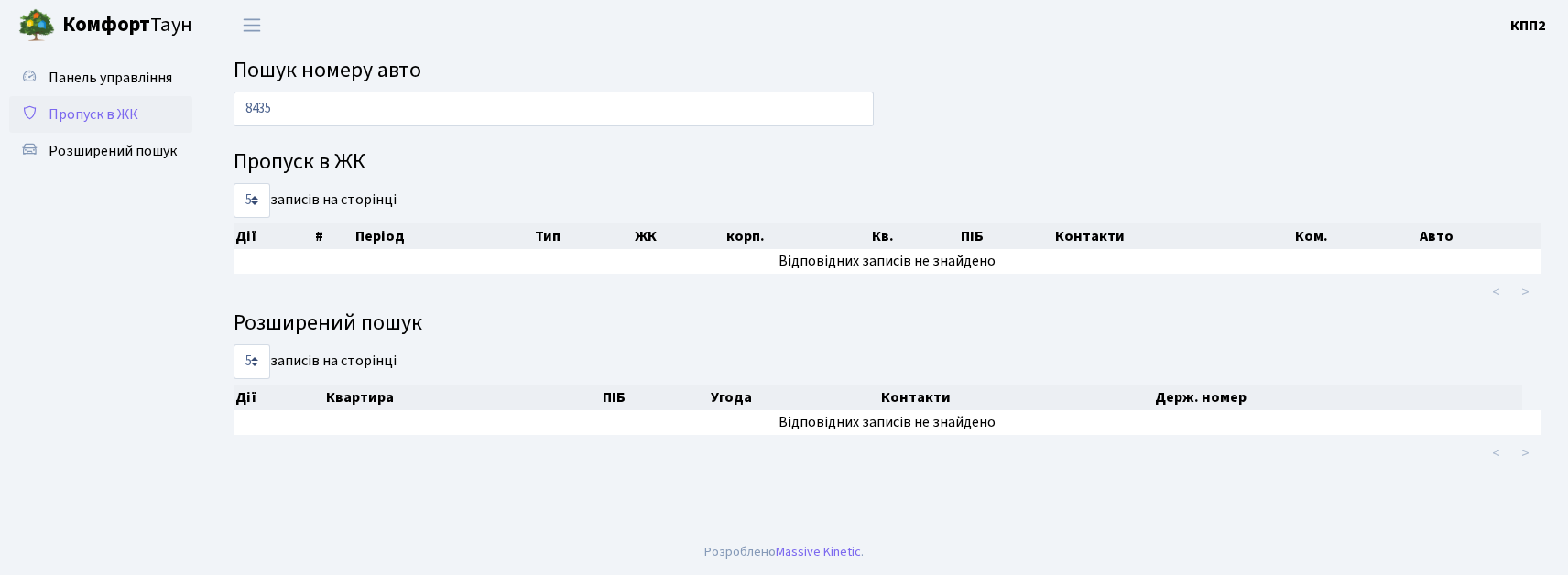
type input "8435"
click at [99, 113] on span "Пропуск в ЖК" at bounding box center [94, 114] width 90 height 20
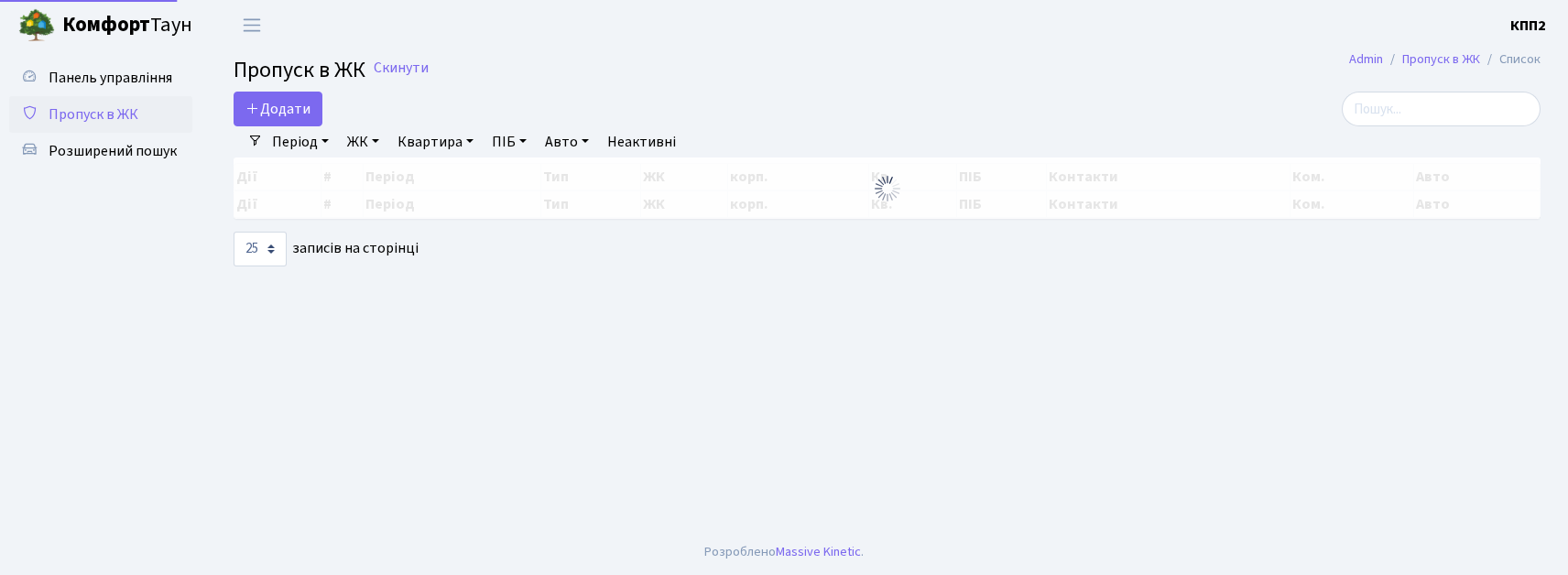
select select "25"
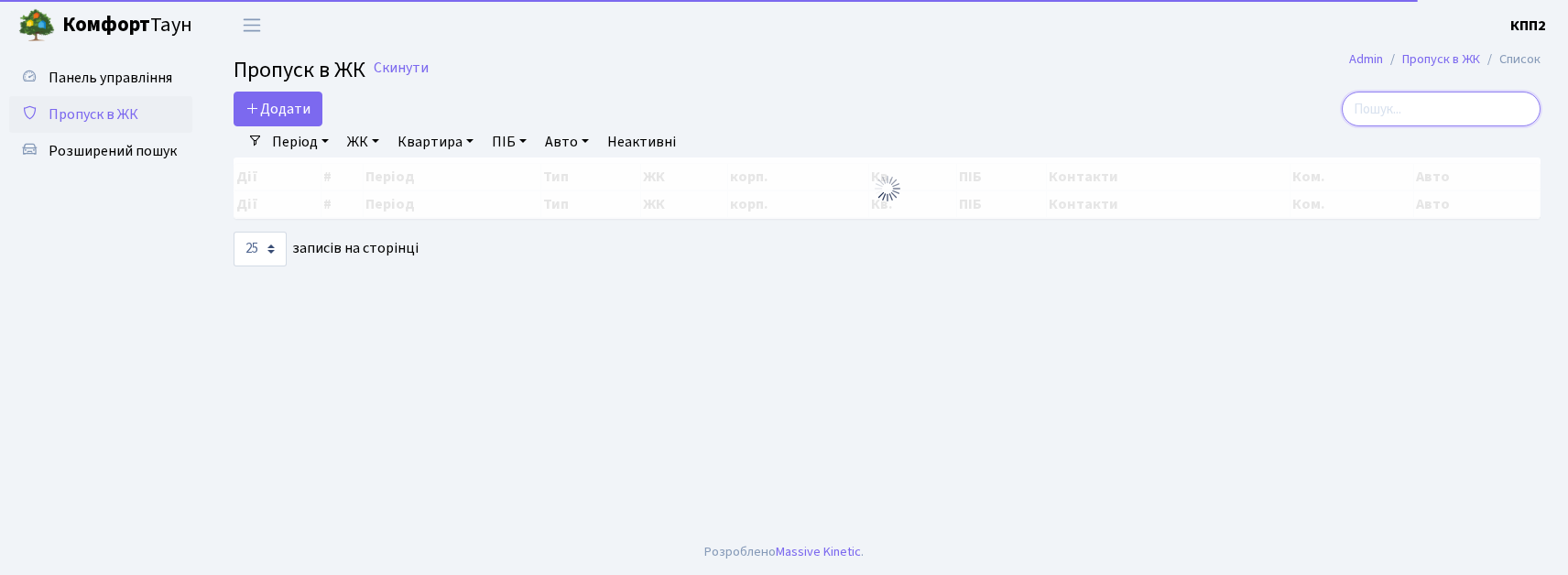
click at [1449, 110] on input "search" at bounding box center [1440, 108] width 199 height 35
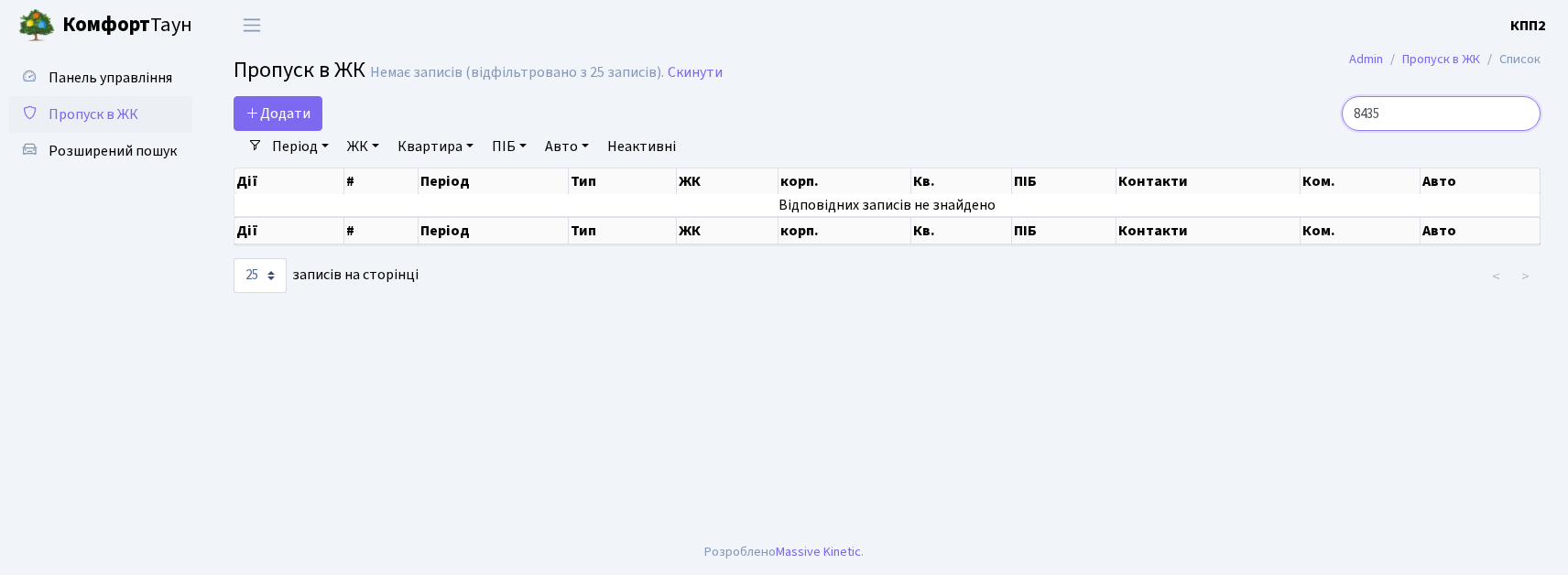
type input "8435"
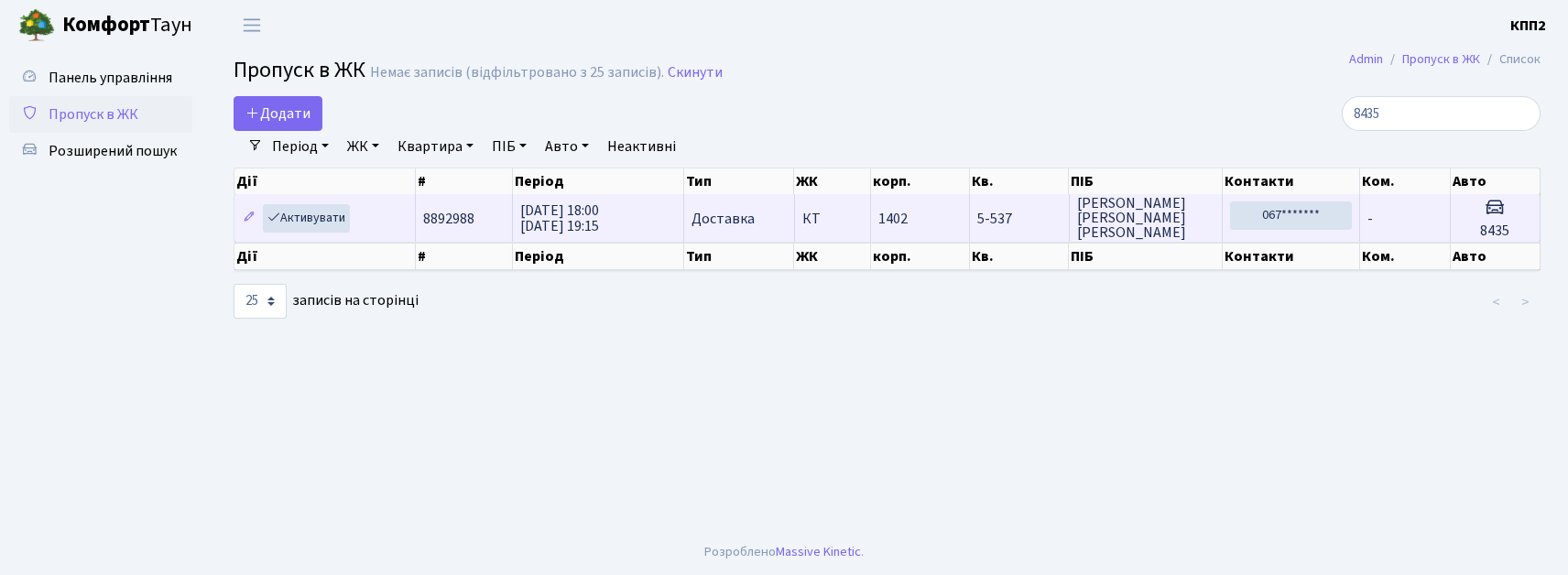
click at [1374, 217] on td "-" at bounding box center [1405, 218] width 90 height 48
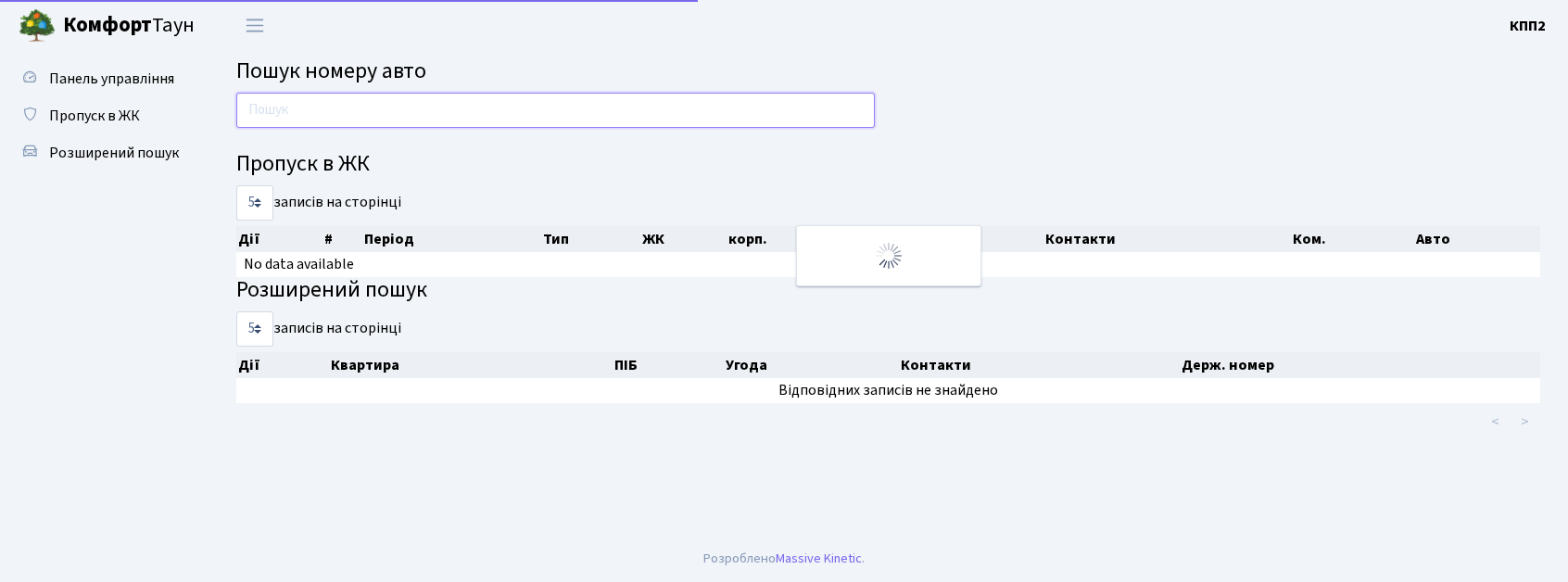
drag, startPoint x: 0, startPoint y: 0, endPoint x: 271, endPoint y: 119, distance: 296.0
click at [265, 120] on input "text" at bounding box center [555, 110] width 639 height 35
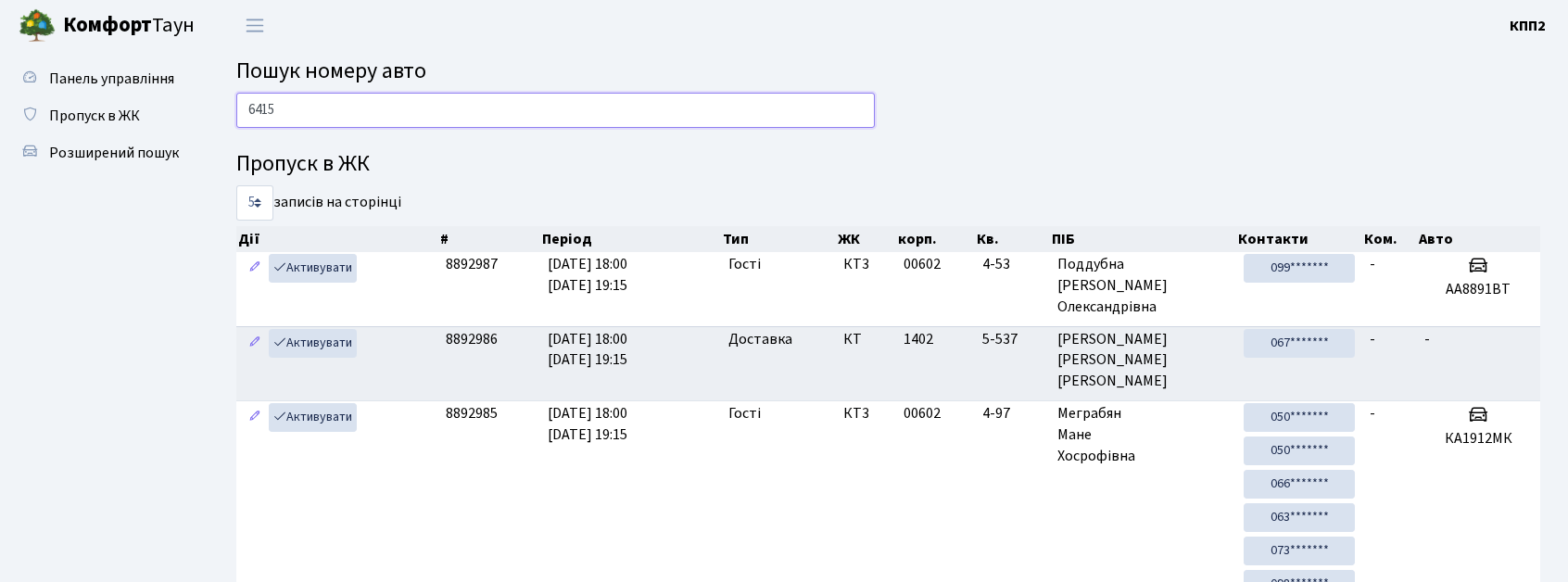
type input "6415"
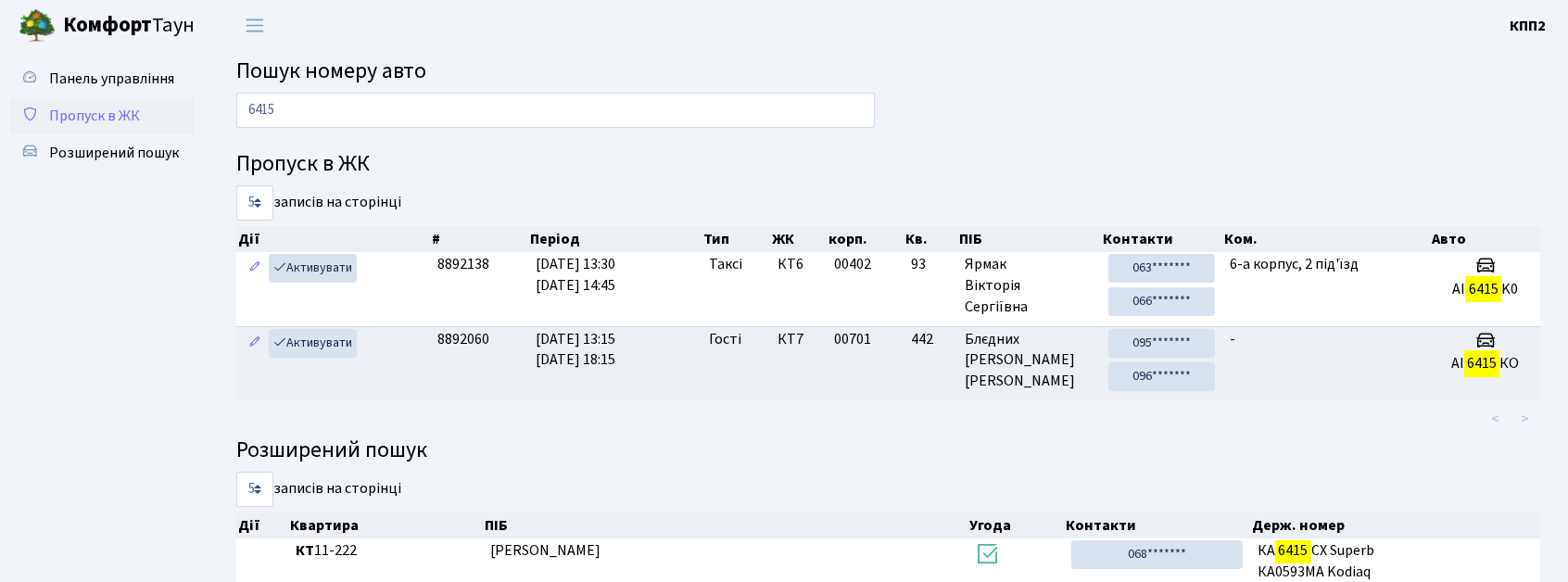
click at [128, 112] on span "Пропуск в ЖК" at bounding box center [95, 116] width 91 height 20
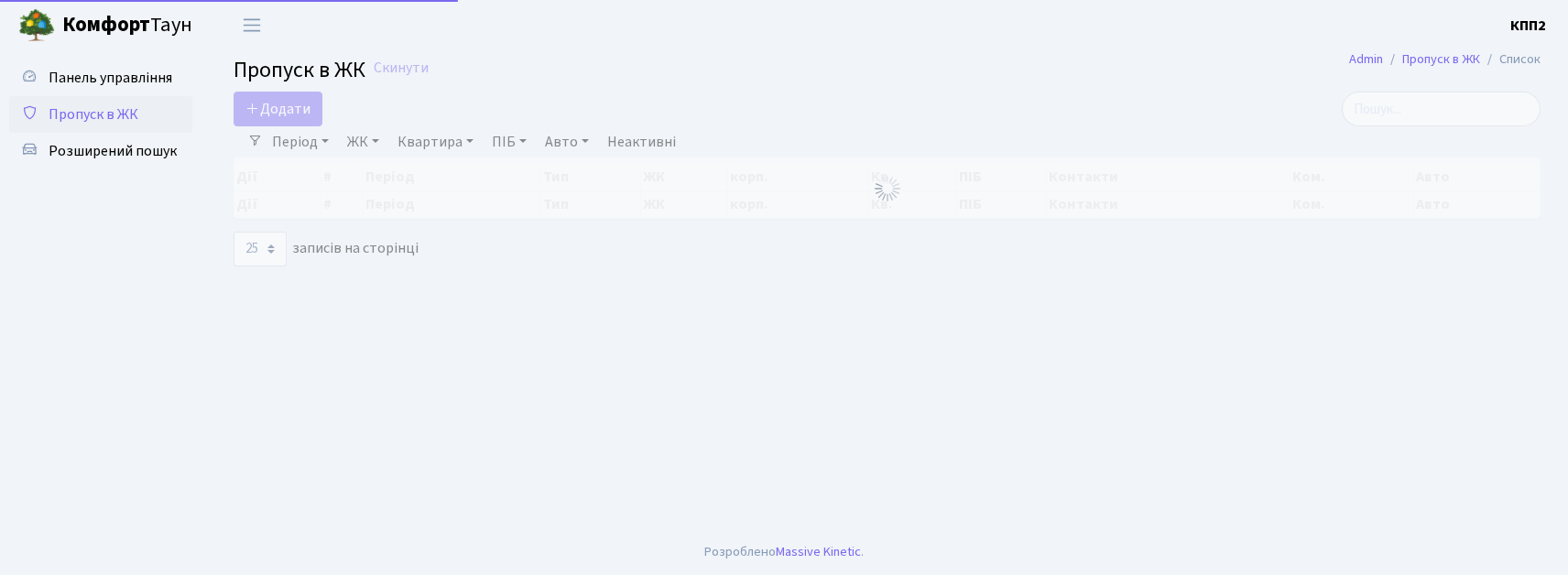
select select "25"
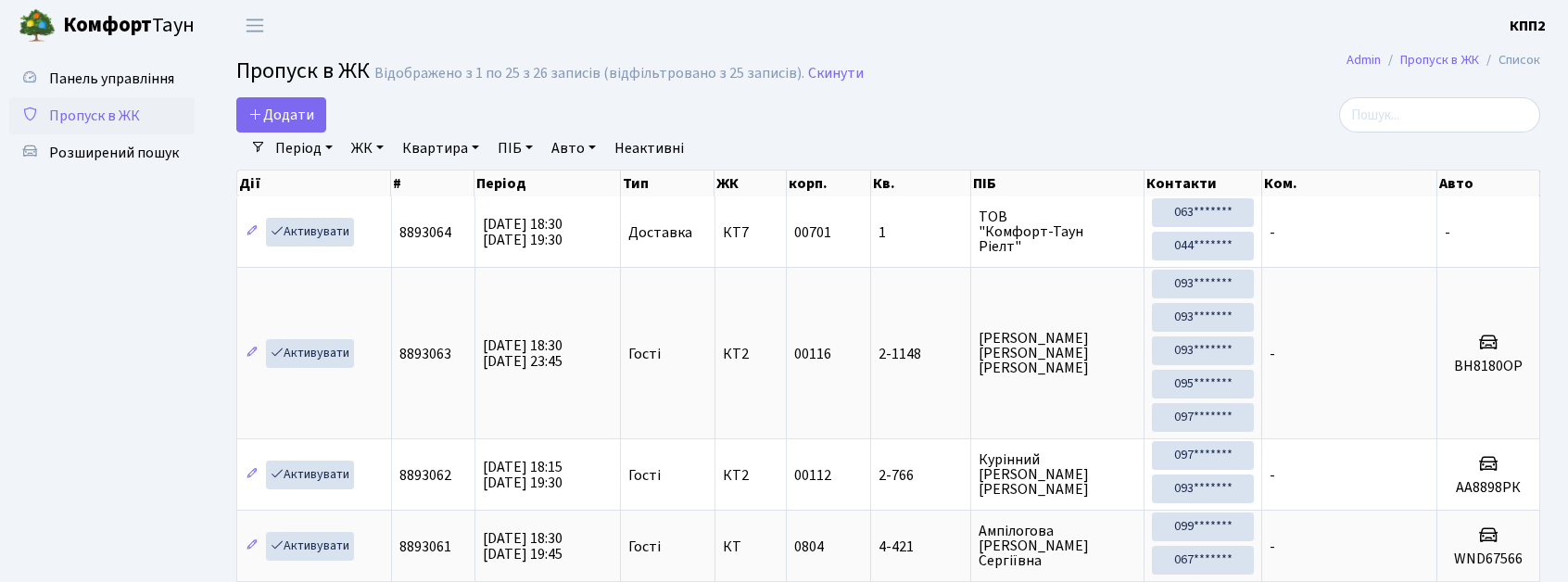
click at [312, 153] on link "Період" at bounding box center [304, 148] width 72 height 31
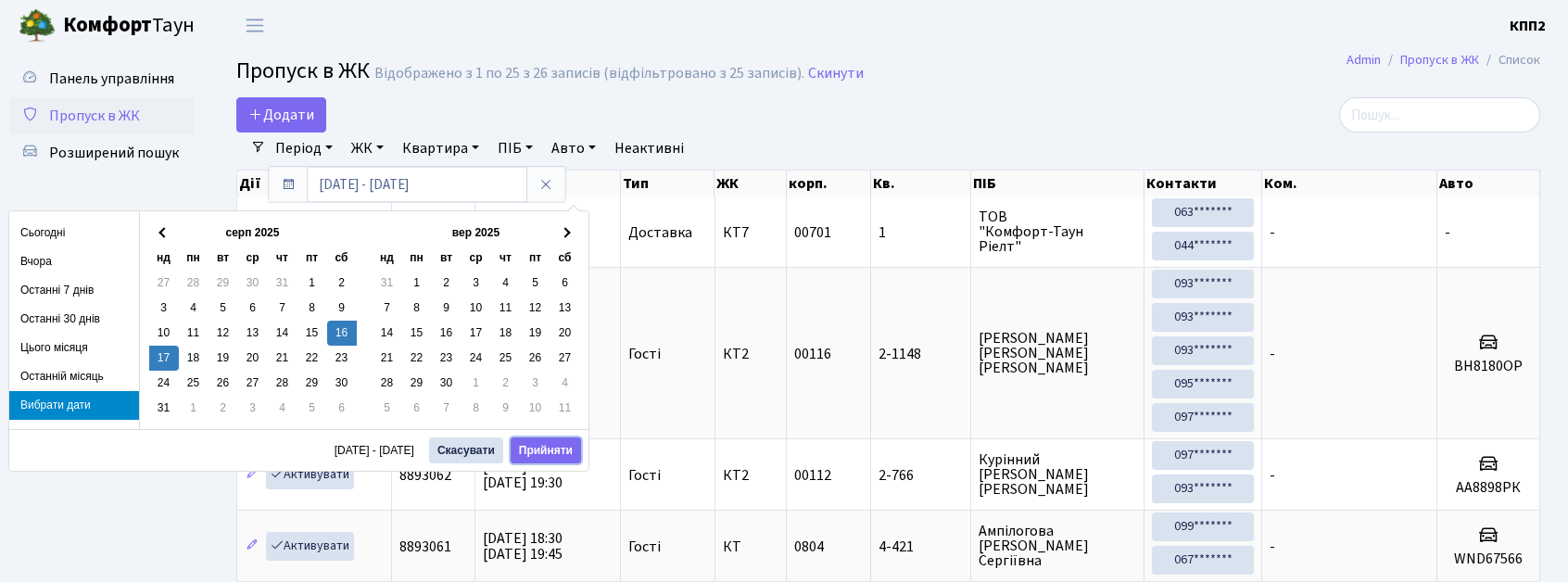
click at [543, 462] on button "Прийняти" at bounding box center [546, 450] width 71 height 26
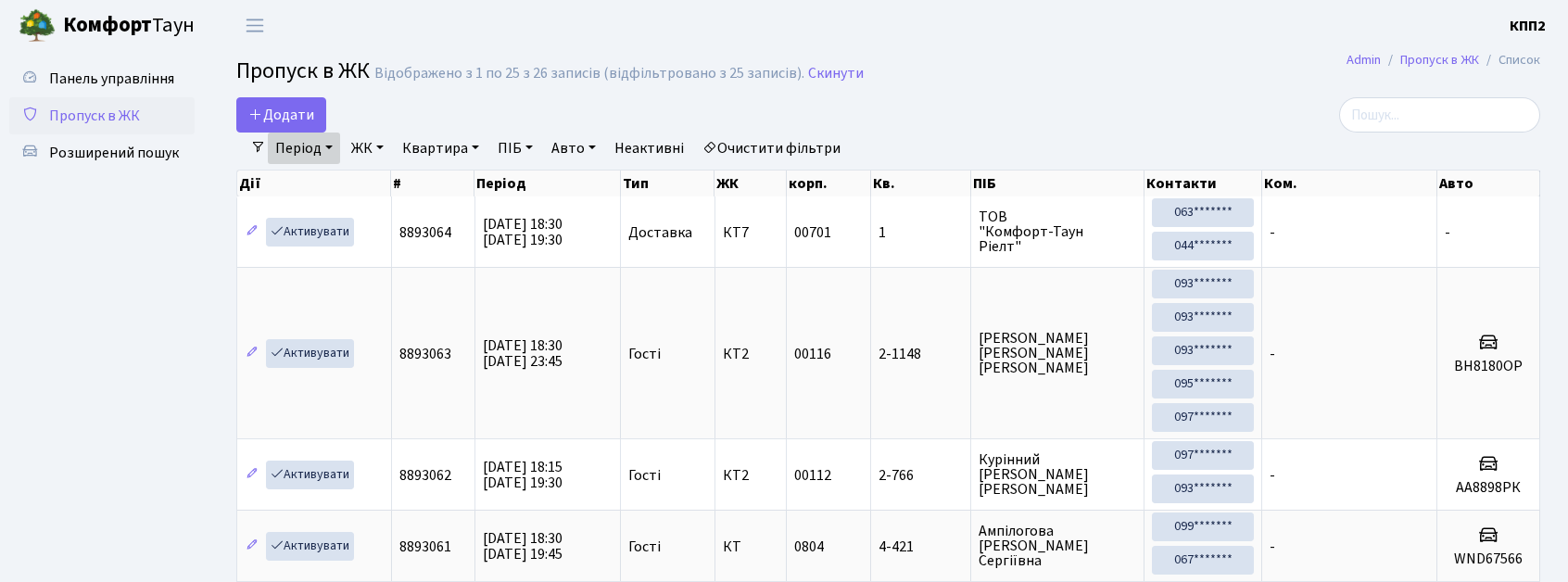
drag, startPoint x: 1472, startPoint y: 92, endPoint x: 1468, endPoint y: 108, distance: 16.5
click at [1456, 126] on input "search" at bounding box center [1439, 115] width 201 height 35
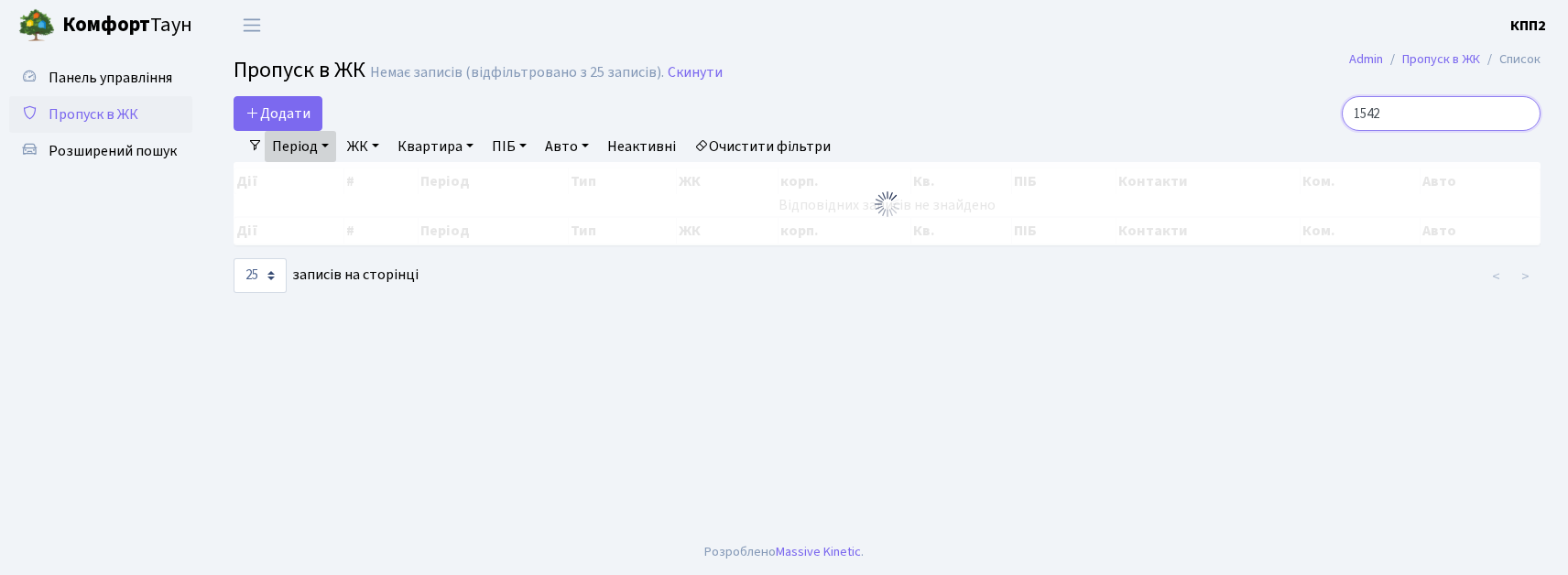
type input "1542"
click at [84, 114] on span "Пропуск в ЖК" at bounding box center [94, 114] width 90 height 20
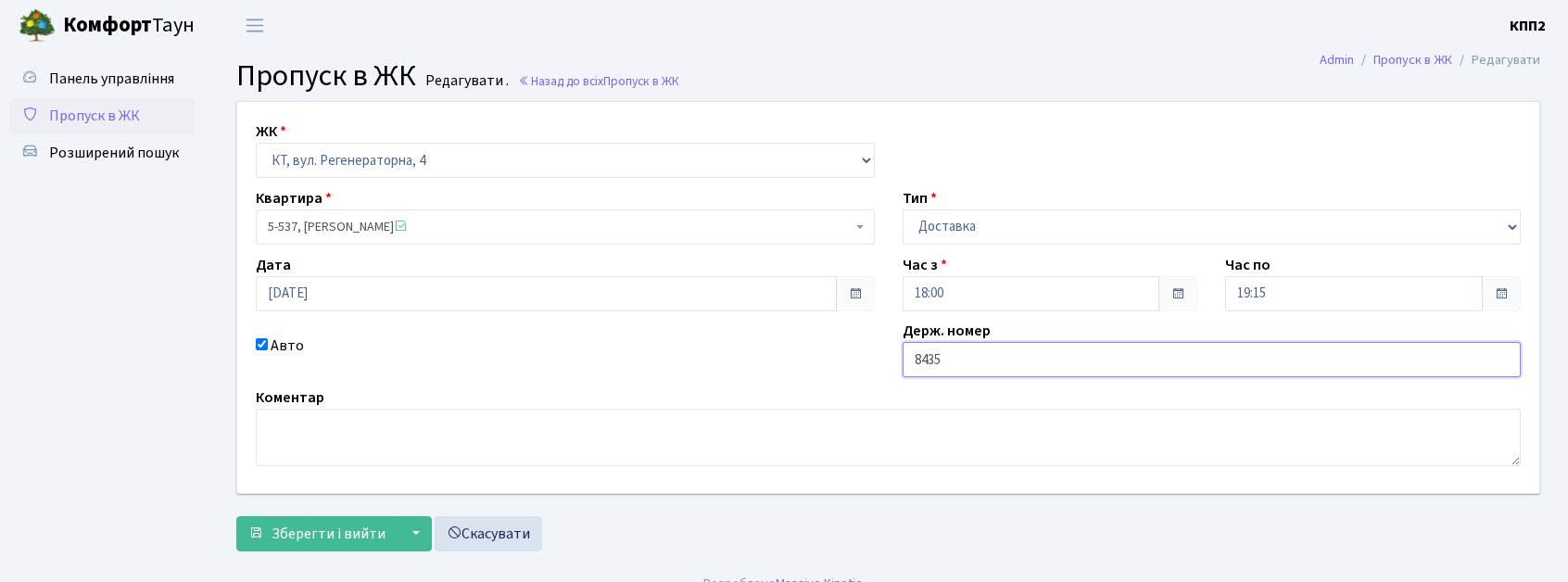
click at [906, 375] on input "8435" at bounding box center [1213, 359] width 619 height 35
click at [1058, 369] on input "АА8435" at bounding box center [1213, 359] width 619 height 35
type input "АА8435КМ"
click at [341, 546] on button "Зберегти і вийти" at bounding box center [317, 534] width 161 height 35
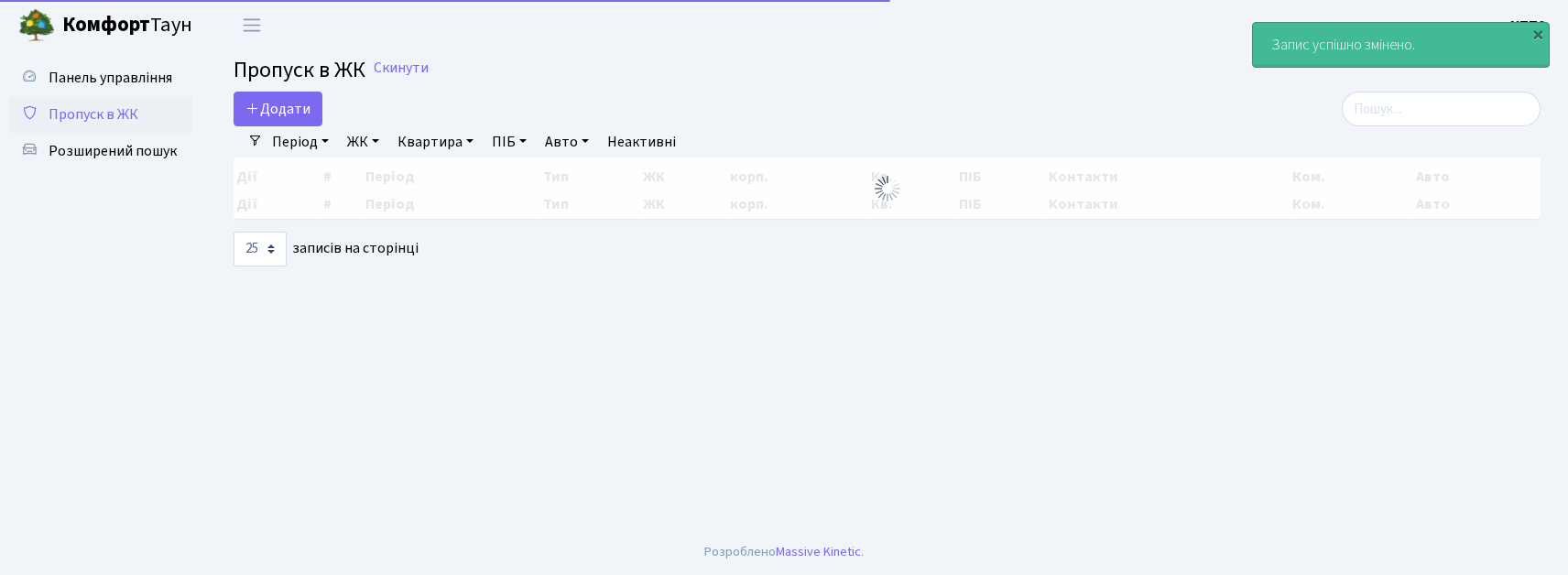
select select "25"
click at [1491, 108] on input "search" at bounding box center [1440, 108] width 199 height 35
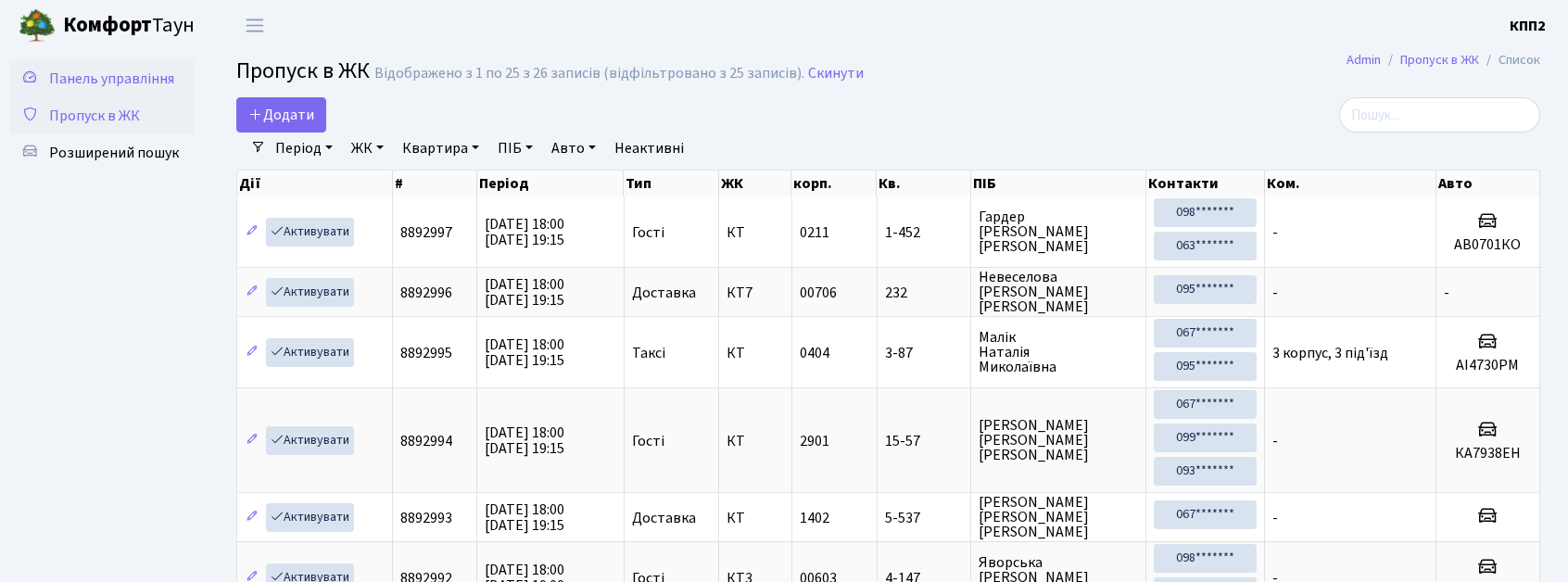
click at [104, 83] on span "Панель управління" at bounding box center [112, 79] width 125 height 20
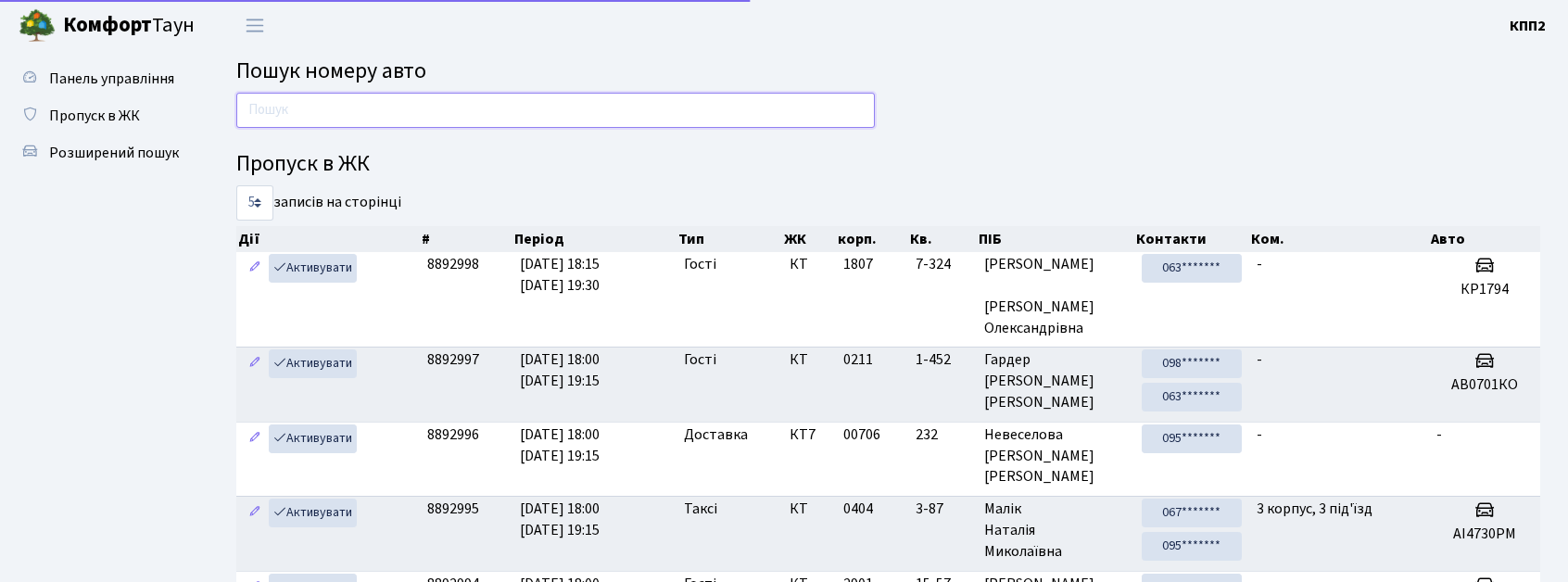
click at [323, 123] on input "text" at bounding box center [555, 110] width 639 height 35
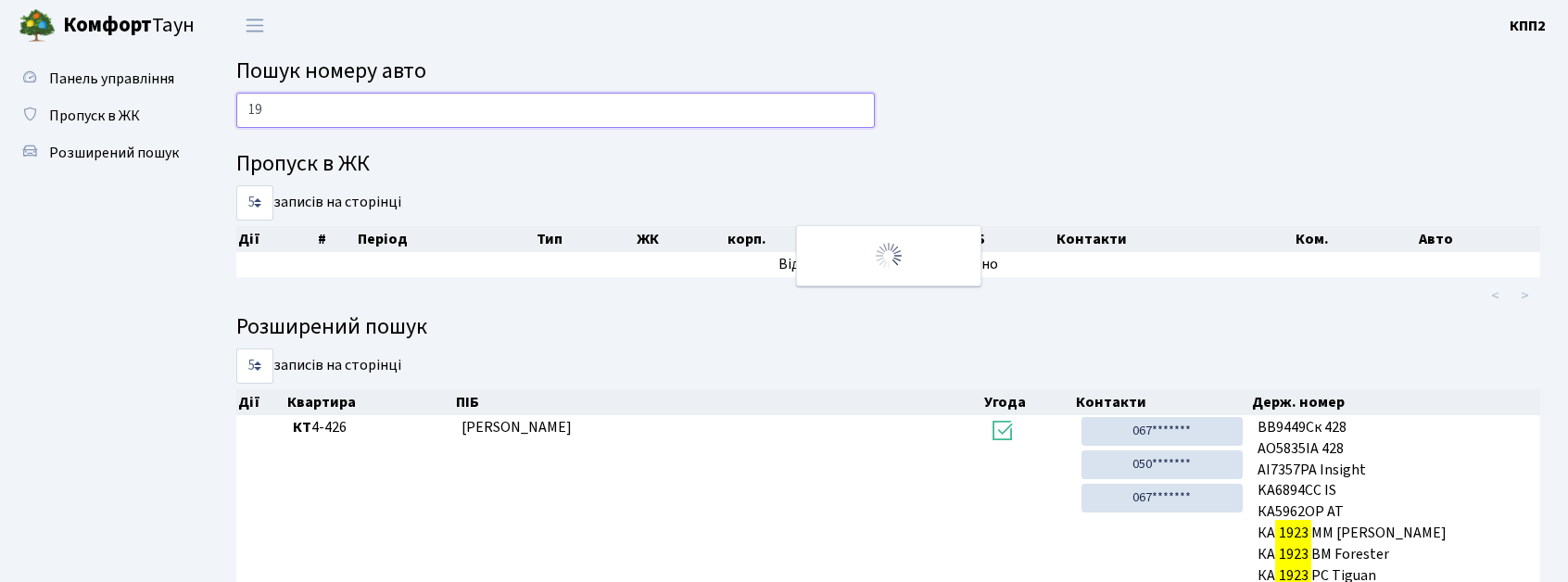
type input "1"
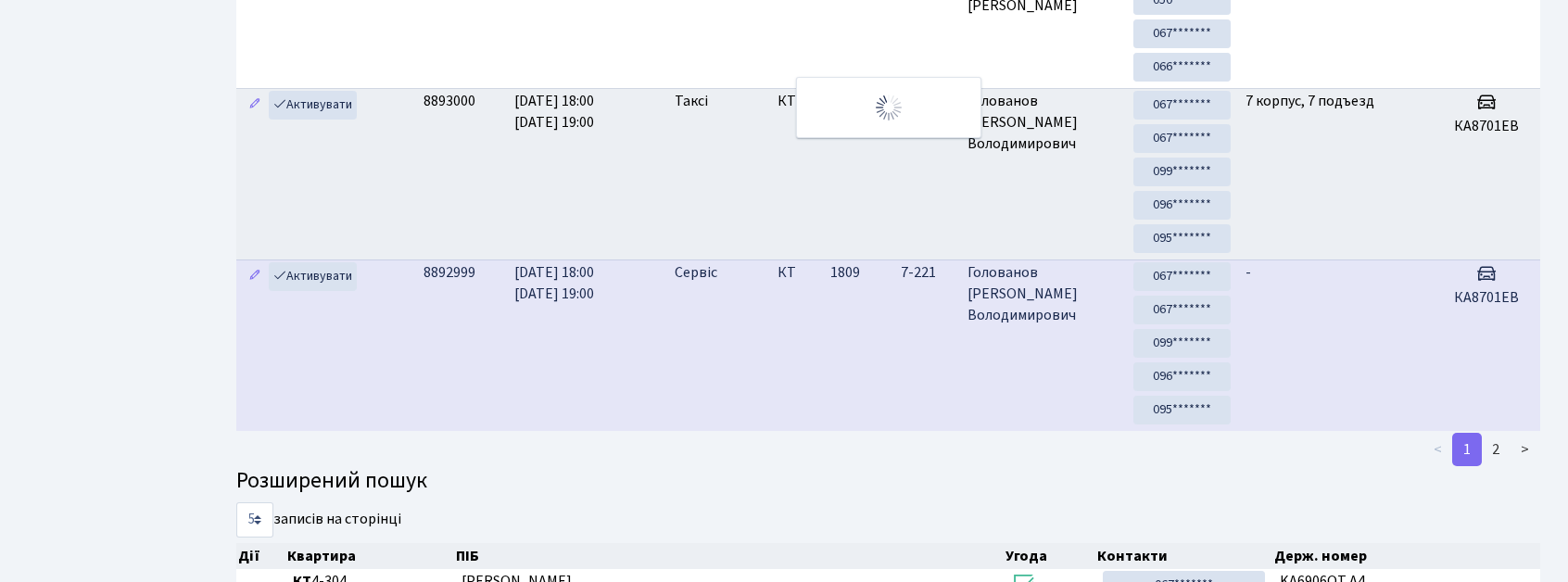
scroll to position [50, 0]
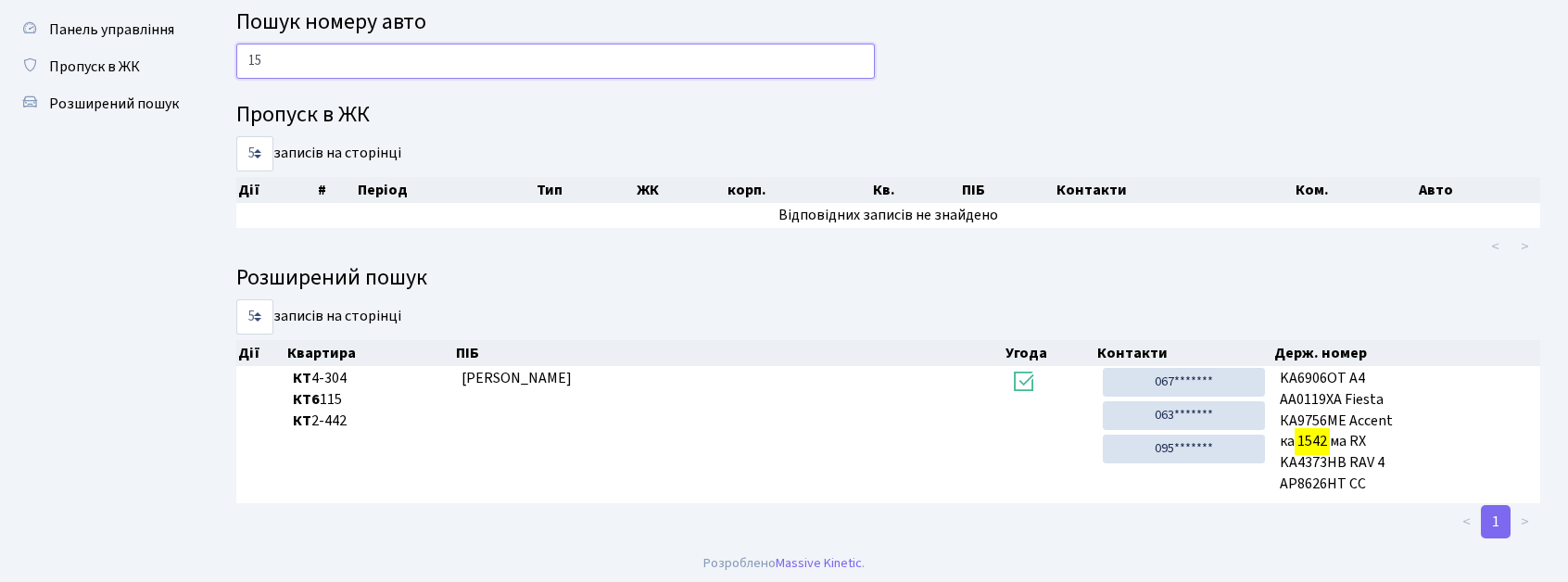
type input "1"
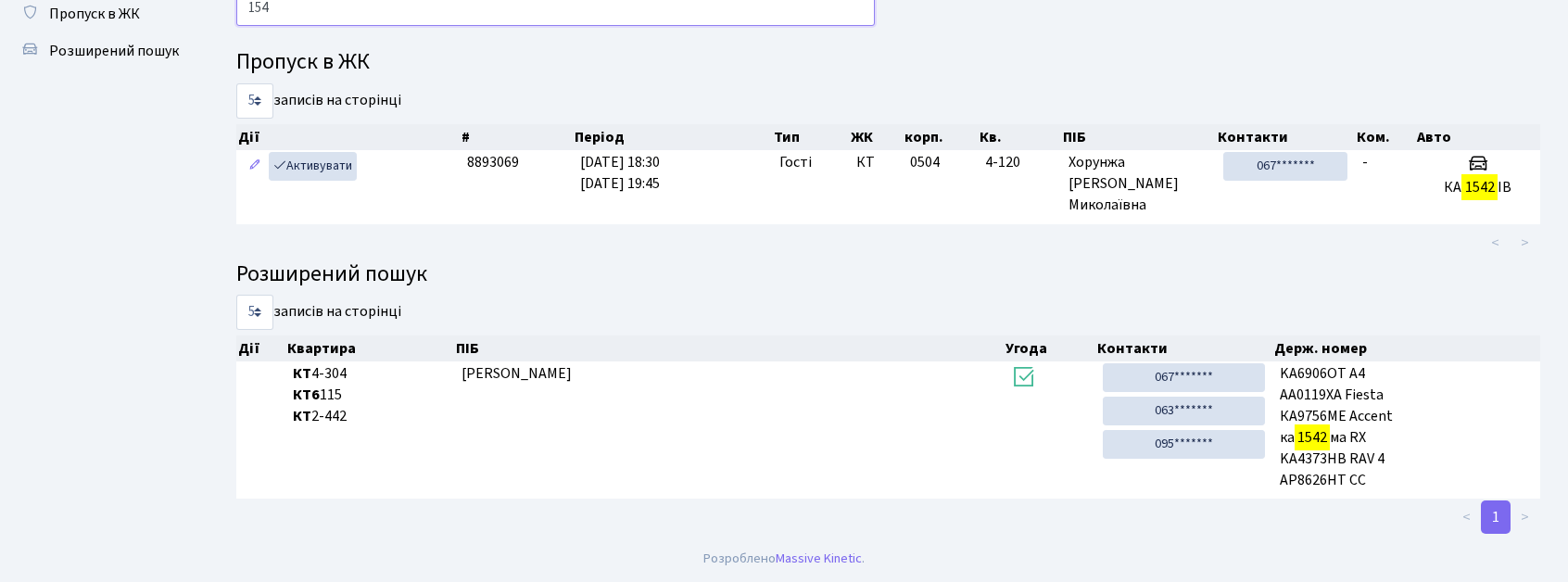
scroll to position [100, 0]
type input "1"
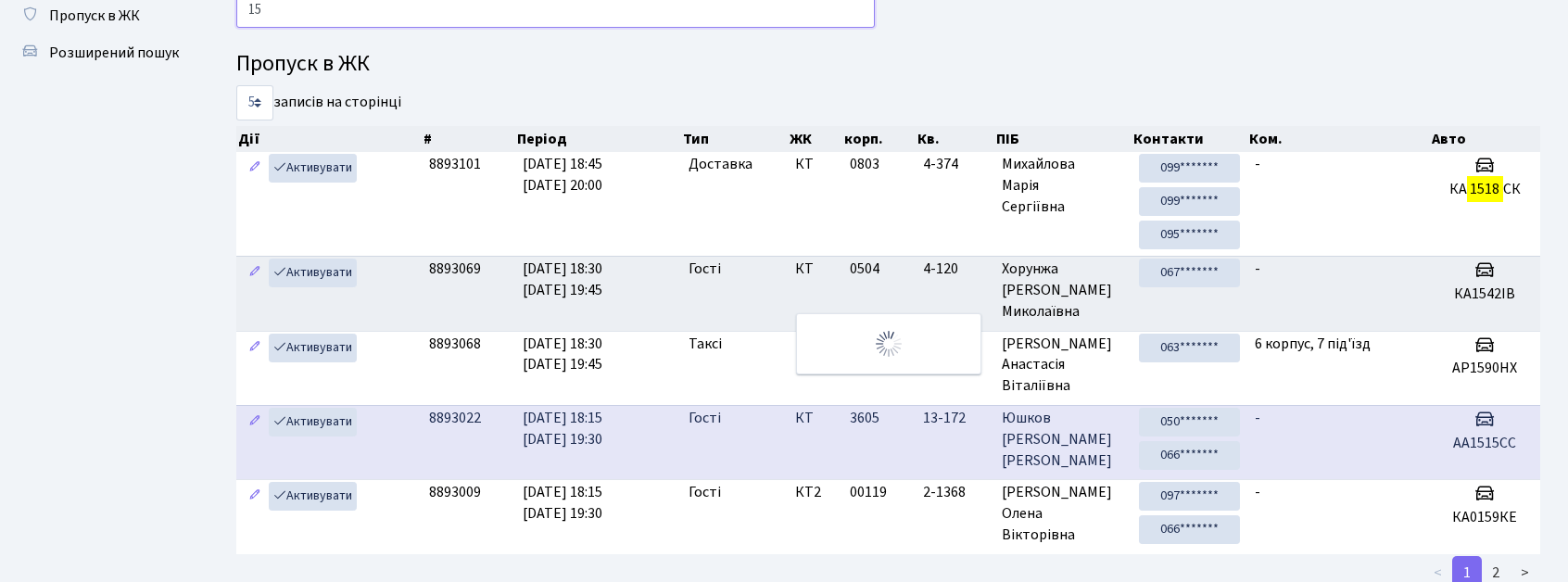
type input "1"
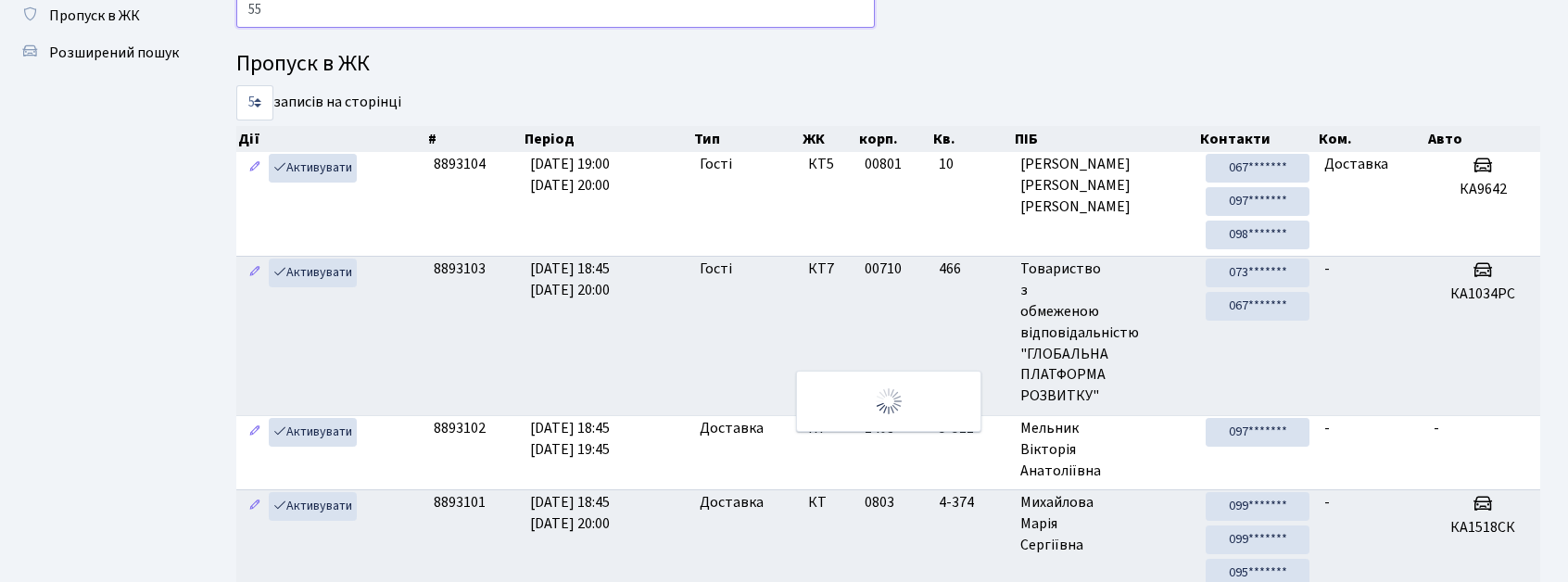
type input "5"
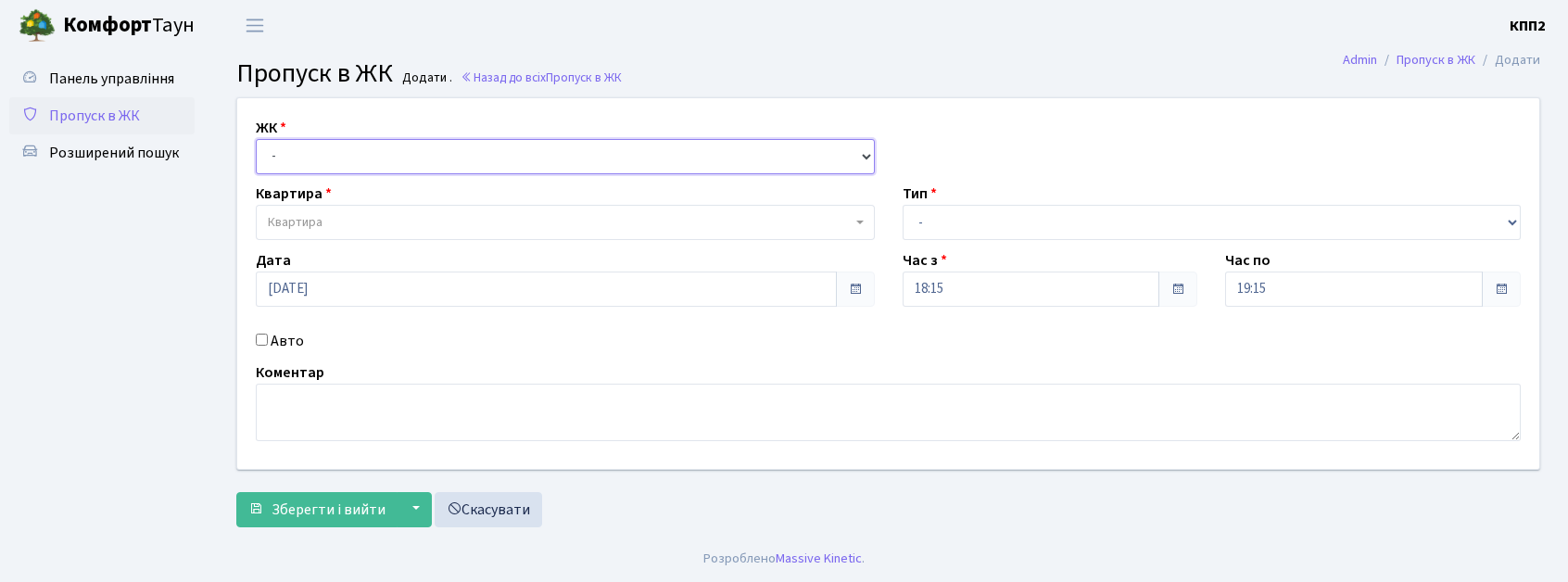
drag, startPoint x: 419, startPoint y: 159, endPoint x: 419, endPoint y: 172, distance: 13.0
click at [419, 159] on select "- КТ, вул. Регенераторна, 4 КТ2, просп. [STREET_ADDRESS] [STREET_ADDRESS] [PERS…" at bounding box center [565, 156] width 619 height 35
select select "271"
click at [255, 139] on select "- КТ, вул. Регенераторна, 4 КТ2, просп. Соборності, 17 КТ3, вул. Березнева, 16 …" at bounding box center [565, 156] width 619 height 35
select select
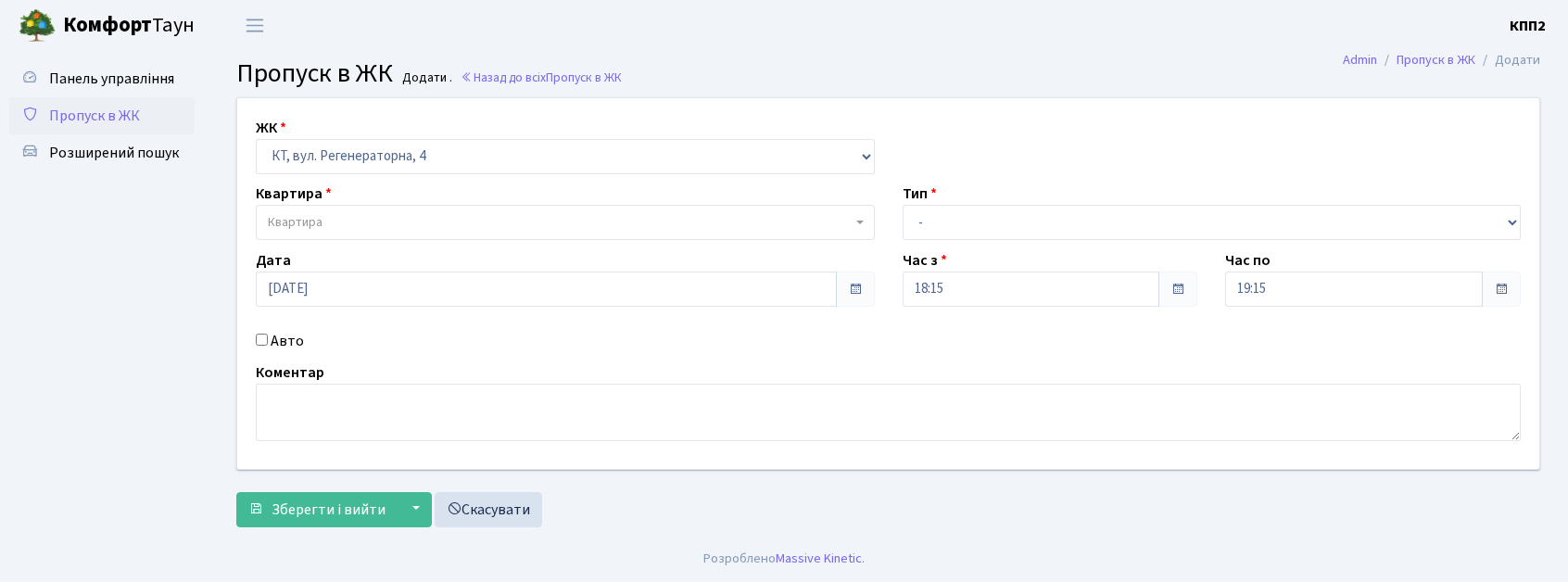
click at [261, 339] on input "Авто" at bounding box center [261, 340] width 12 height 12
checkbox input "true"
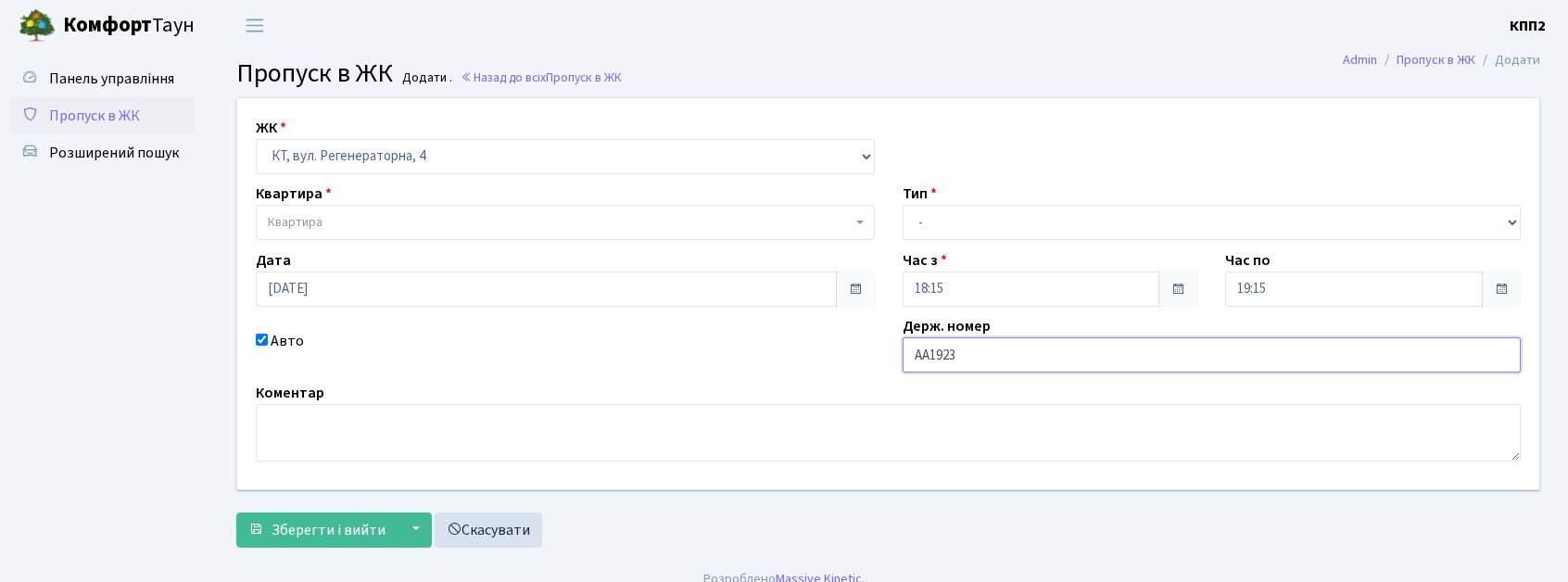
type input "АА1923НВ"
click at [423, 223] on span "Квартира" at bounding box center [559, 223] width 584 height 18
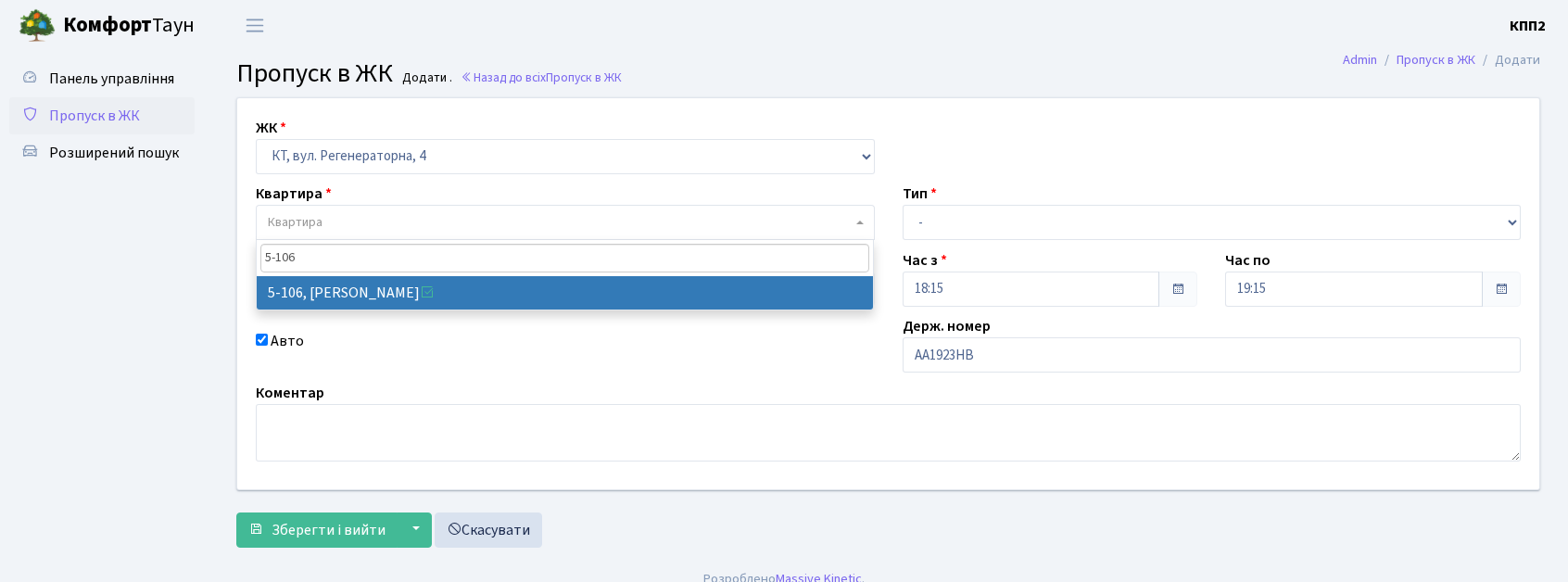
type input "5-106"
select select "2428"
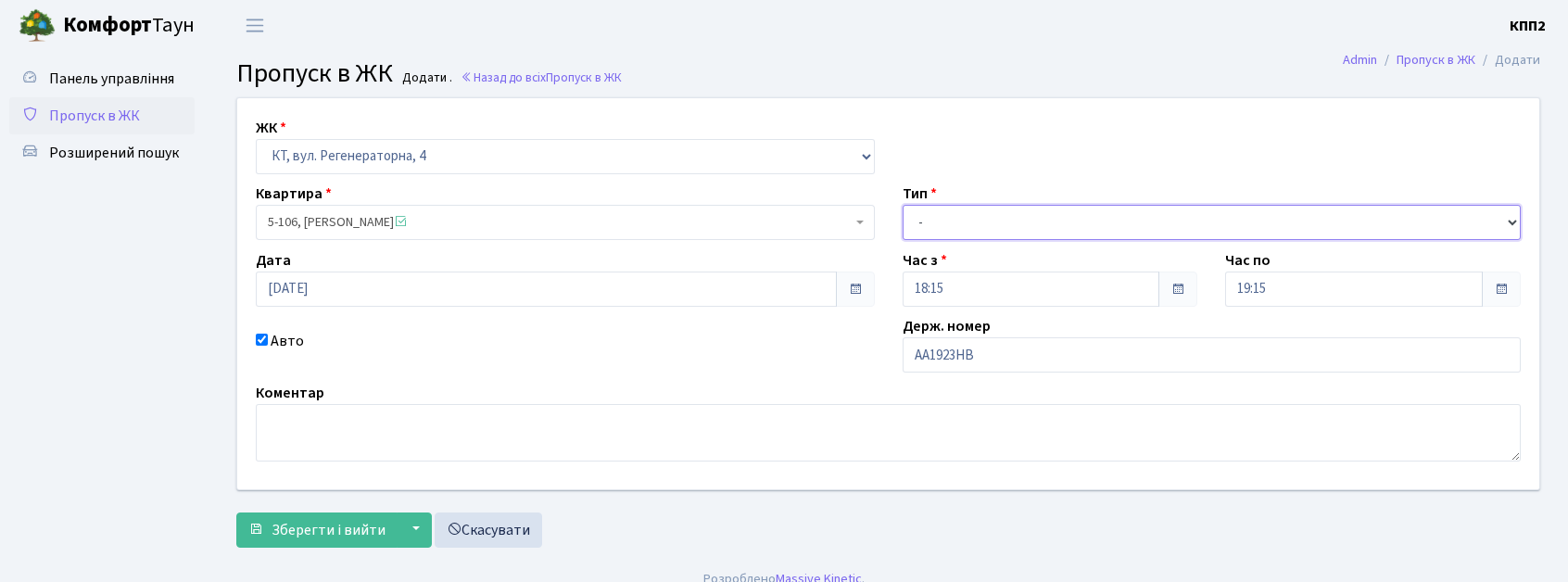
click at [1008, 234] on select "- Доставка Таксі Гості Сервіс" at bounding box center [1213, 223] width 619 height 35
select select "1"
click at [903, 205] on select "- Доставка Таксі Гості Сервіс" at bounding box center [1213, 223] width 619 height 35
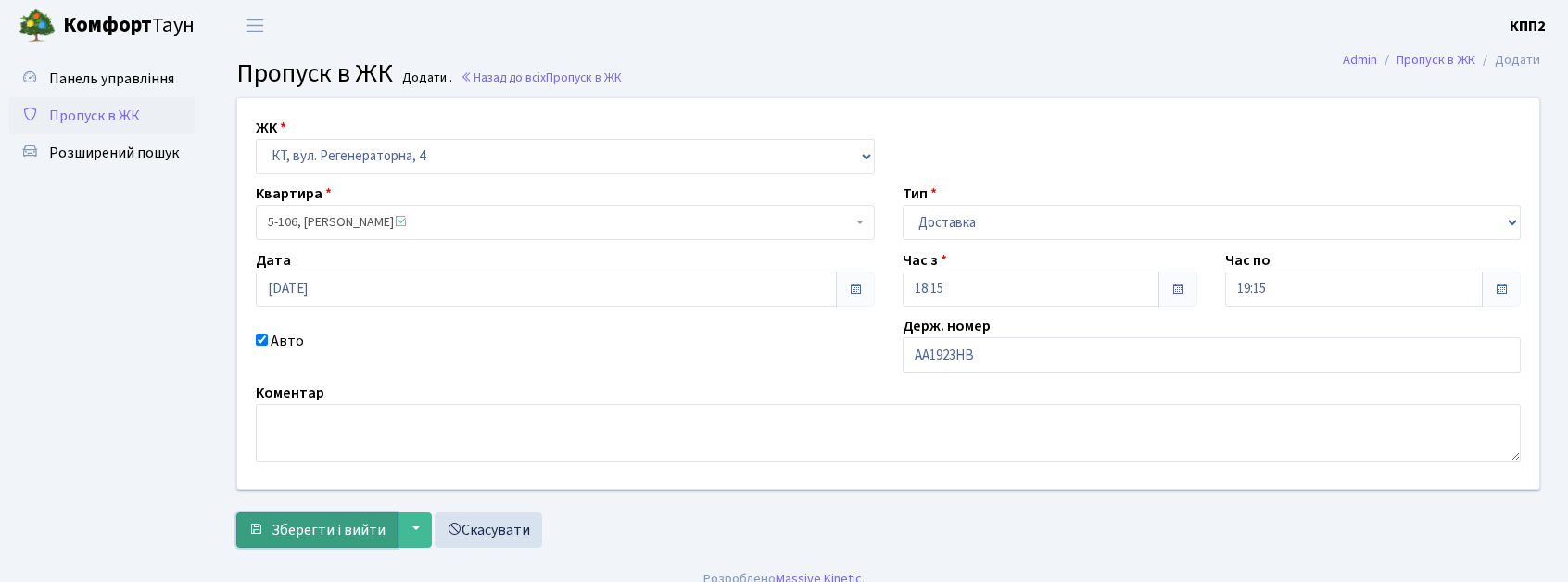
click at [320, 532] on span "Зберегти і вийти" at bounding box center [328, 530] width 114 height 20
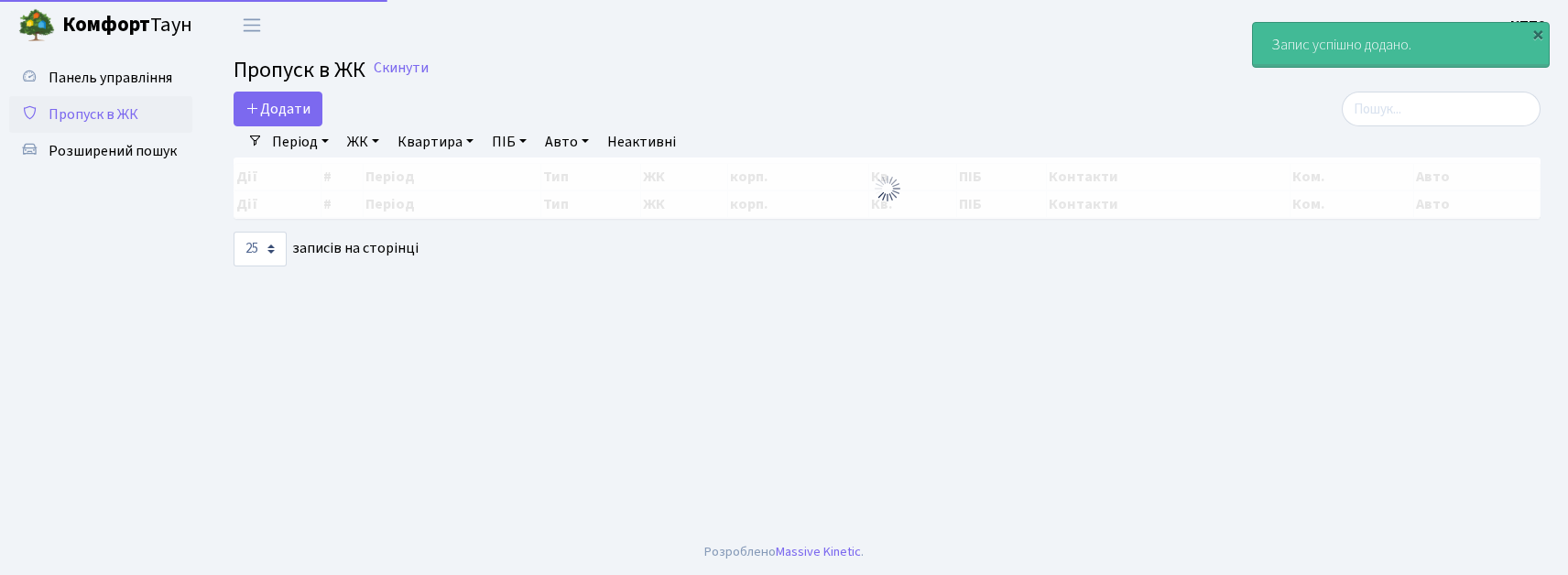
select select "25"
click at [272, 110] on span "Додати" at bounding box center [278, 108] width 65 height 20
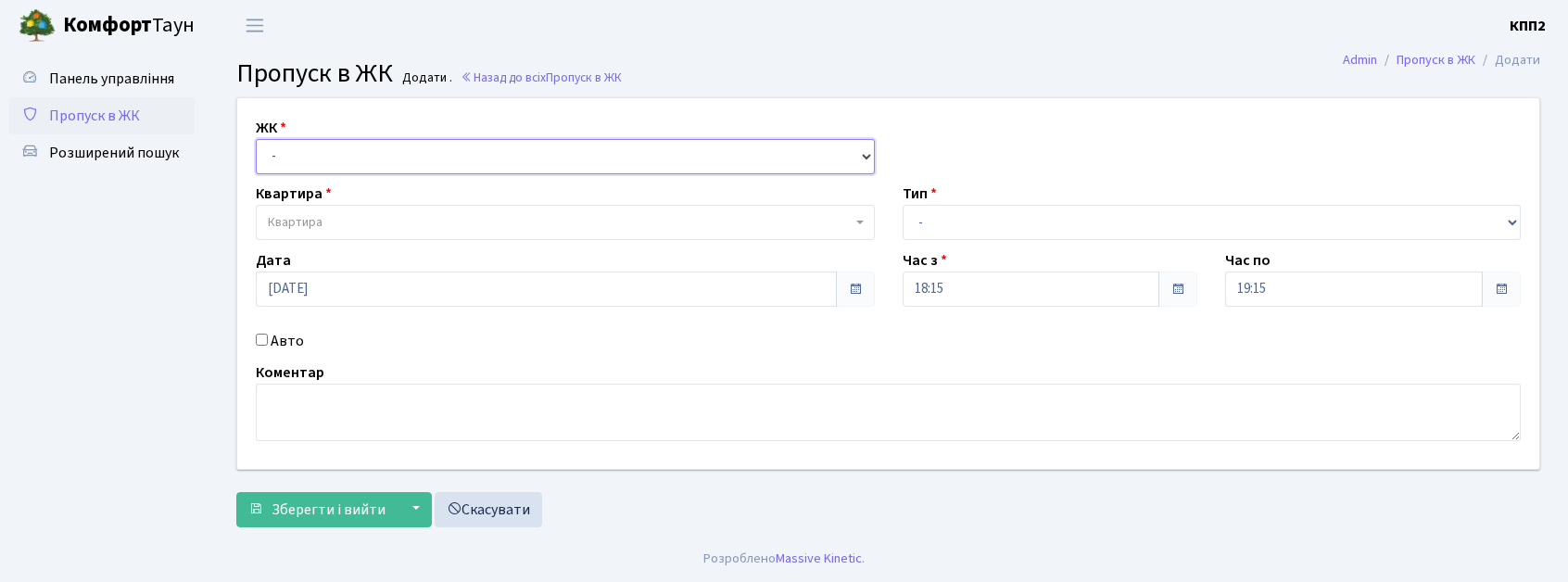
click at [326, 155] on select "- КТ, вул. Регенераторна, 4 КТ2, просп. [STREET_ADDRESS] [STREET_ADDRESS] [PERS…" at bounding box center [565, 156] width 619 height 35
select select "271"
click at [255, 139] on select "- КТ, вул. Регенераторна, 4 КТ2, просп. [STREET_ADDRESS] [STREET_ADDRESS] [PERS…" at bounding box center [565, 156] width 619 height 35
select select
click at [280, 338] on label "Авто" at bounding box center [287, 341] width 33 height 22
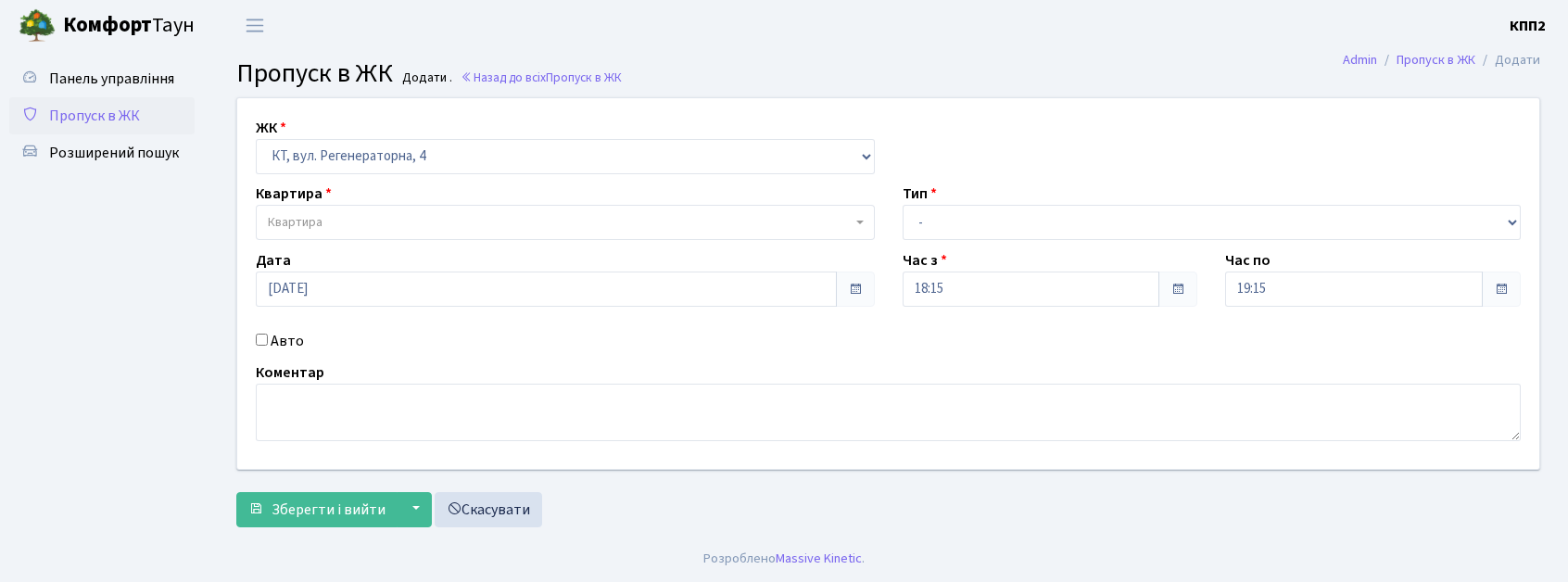
click at [268, 338] on input "Авто" at bounding box center [261, 340] width 12 height 12
checkbox input "true"
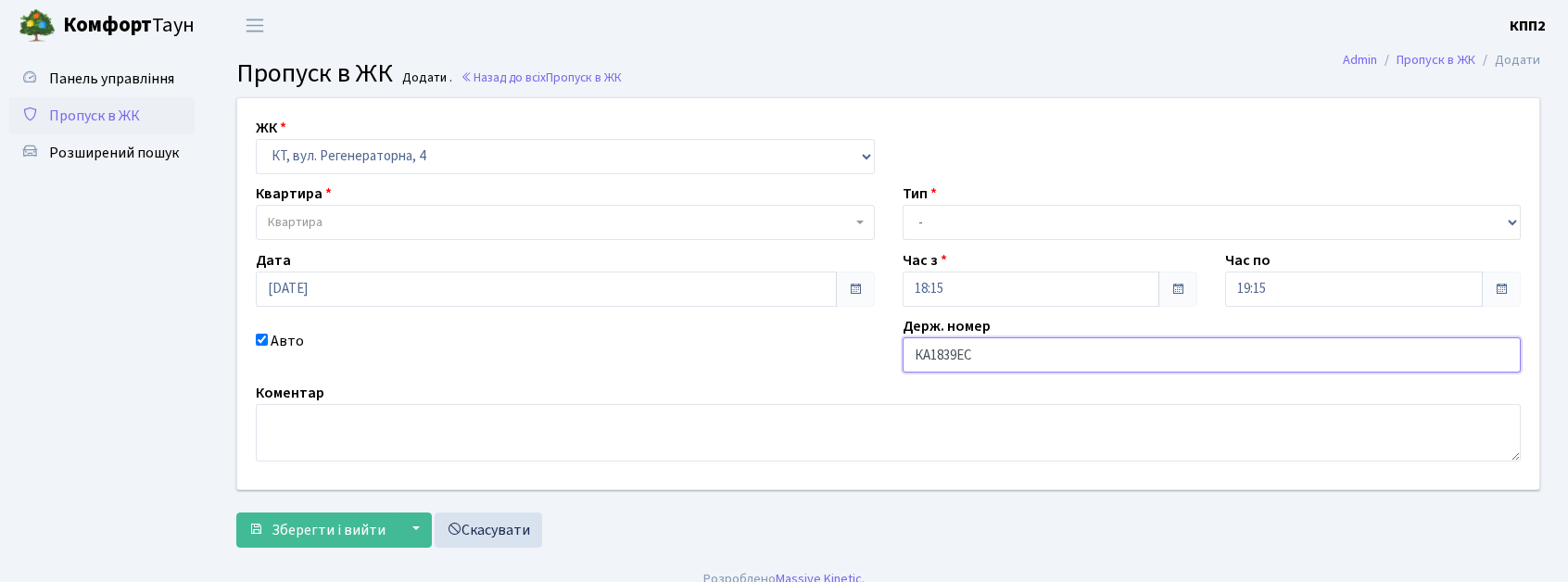
type input "КА1839ЕС"
click at [643, 219] on span "Квартира" at bounding box center [559, 223] width 584 height 18
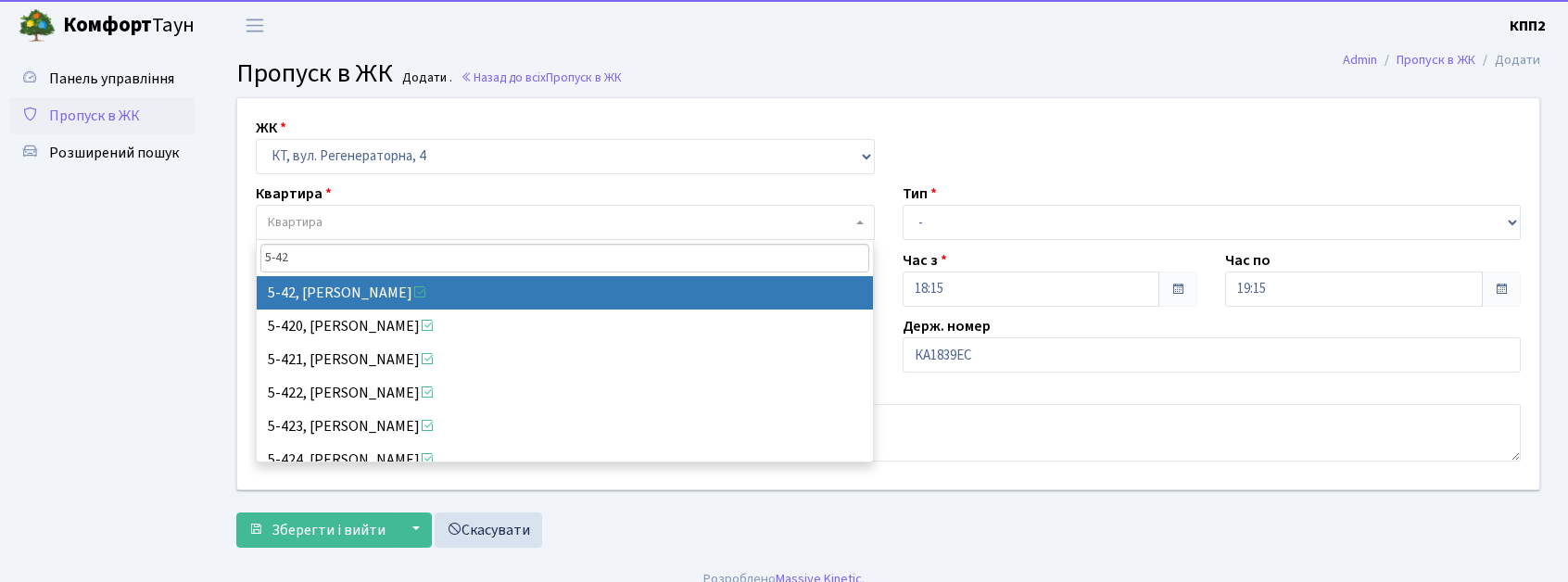
type input "5-42"
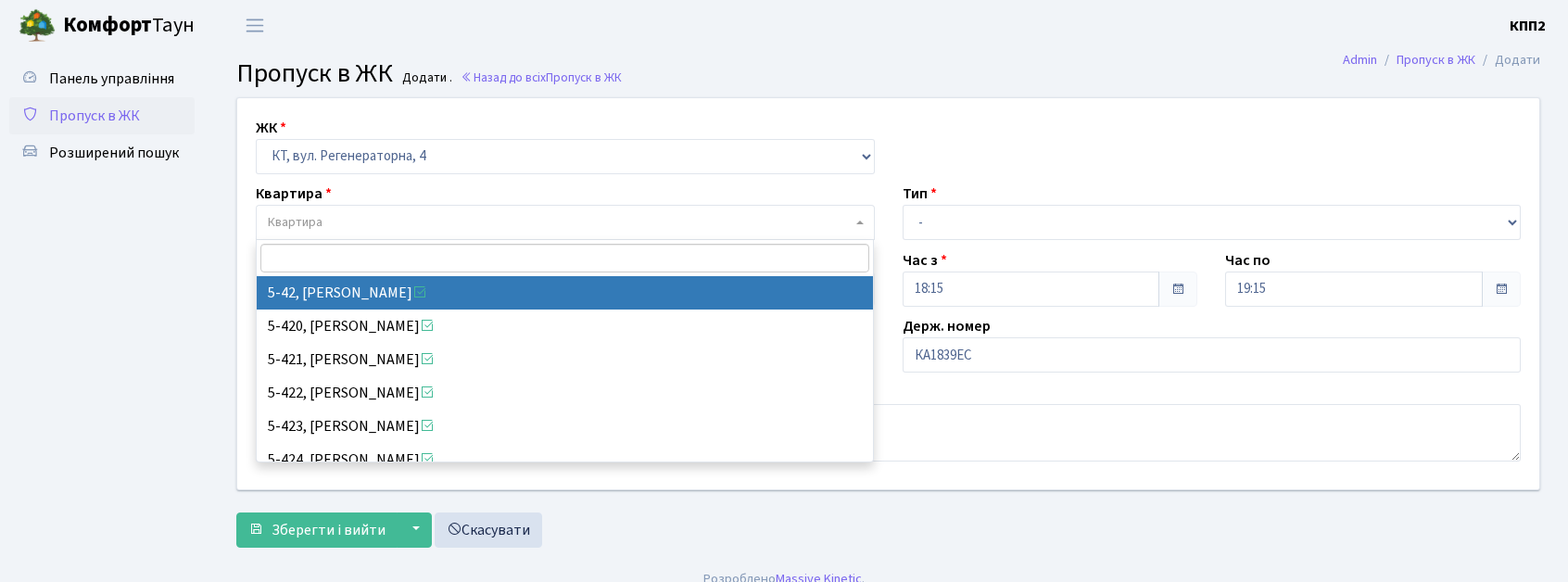
select select "2534"
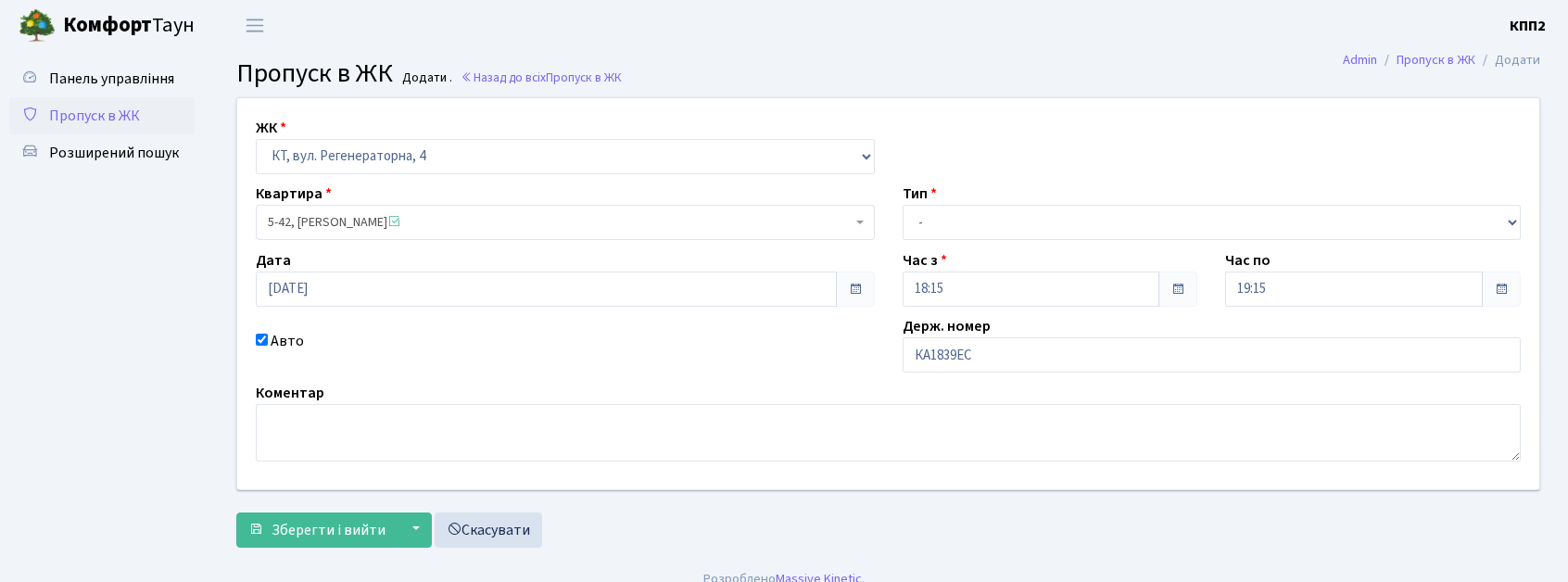
click at [1132, 201] on div "Тип - Доставка Таксі Гості Сервіс" at bounding box center [1212, 211] width 647 height 57
click at [1099, 226] on select "- Доставка Таксі Гості Сервіс" at bounding box center [1213, 223] width 619 height 35
click at [903, 205] on select "- Доставка Таксі Гості Сервіс" at bounding box center [1213, 223] width 619 height 35
drag, startPoint x: 1062, startPoint y: 212, endPoint x: 1060, endPoint y: 231, distance: 19.1
click at [1061, 212] on select "- Доставка Таксі Гості Сервіс" at bounding box center [1213, 223] width 619 height 35
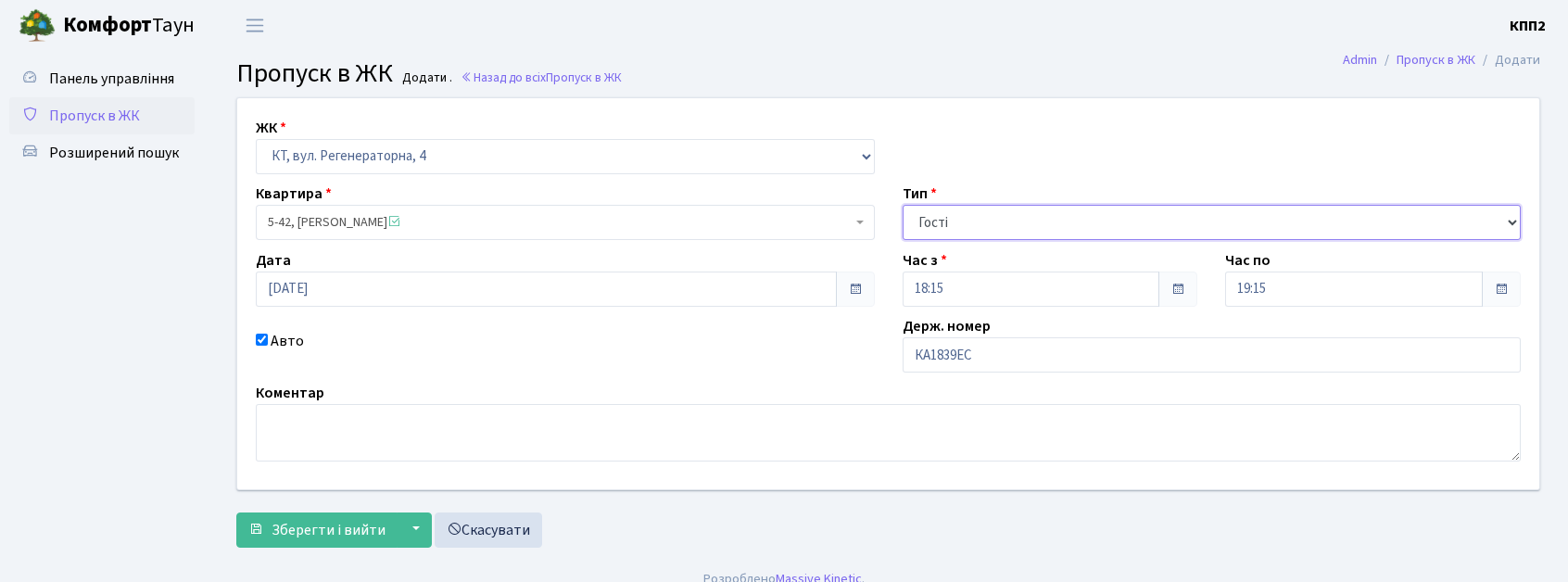
select select "2"
click at [903, 205] on select "- Доставка Таксі Гості Сервіс" at bounding box center [1213, 223] width 619 height 35
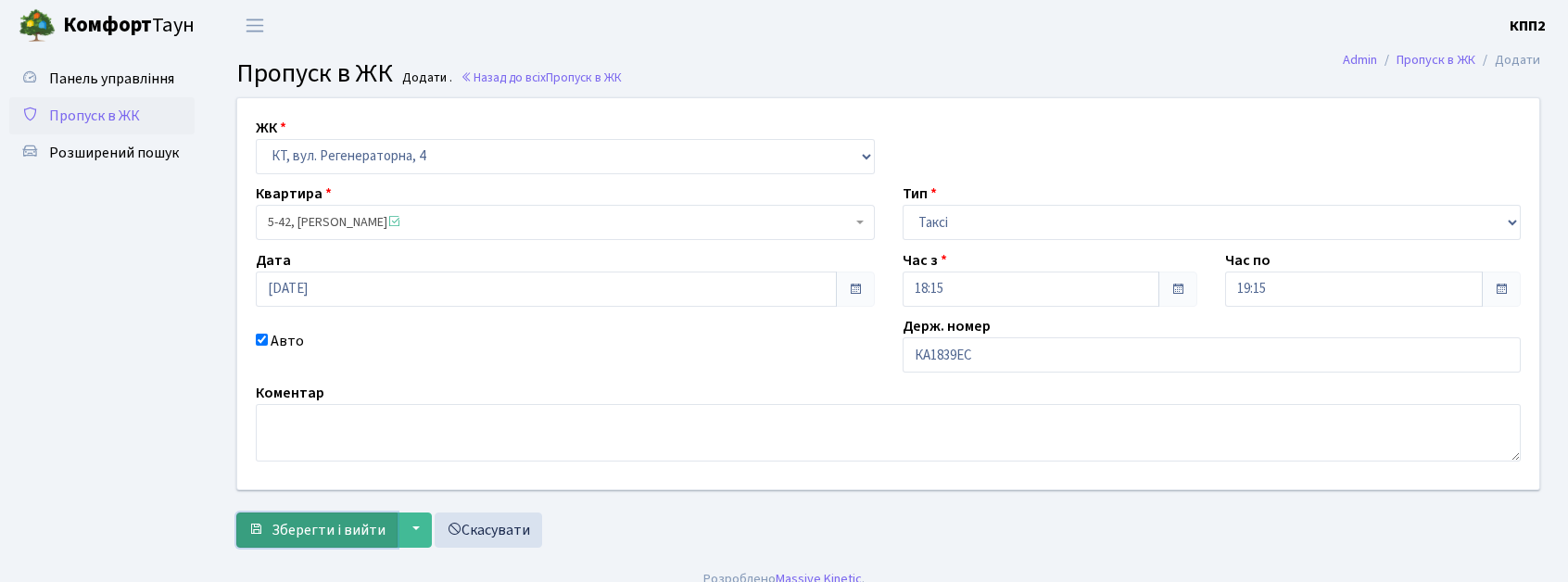
click at [319, 523] on span "Зберегти і вийти" at bounding box center [328, 530] width 114 height 20
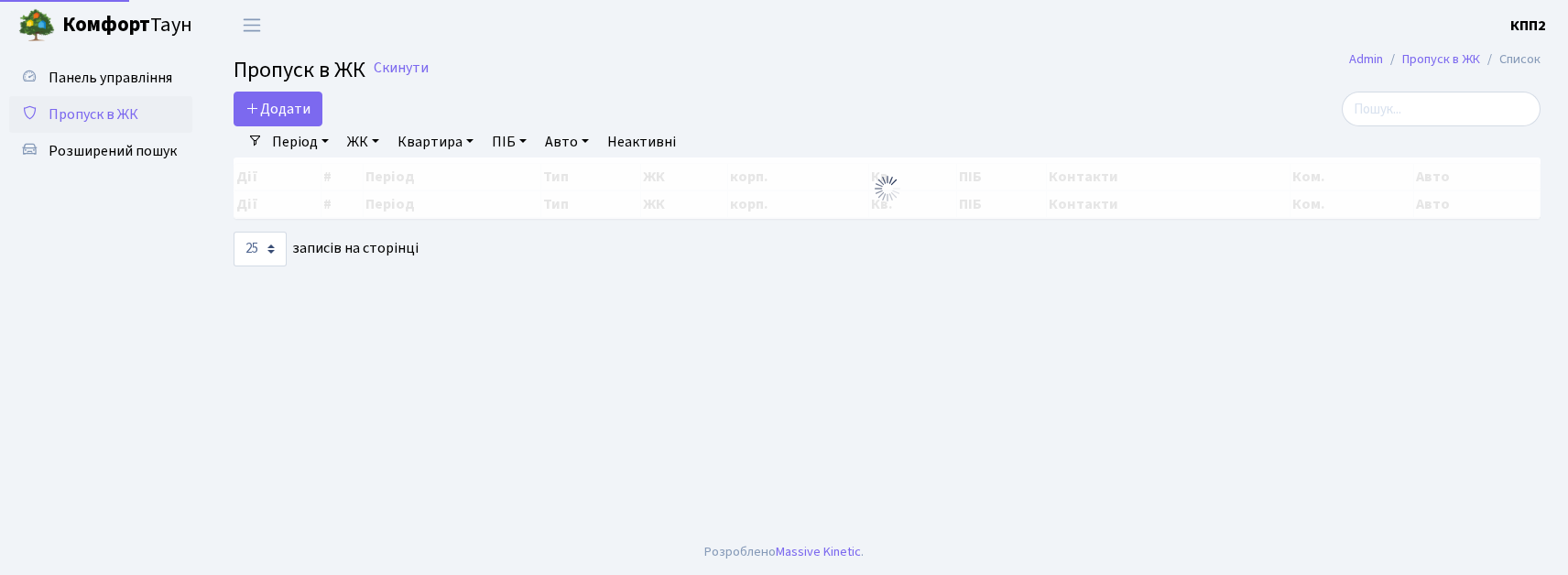
select select "25"
click at [1430, 108] on input "search" at bounding box center [1440, 108] width 199 height 35
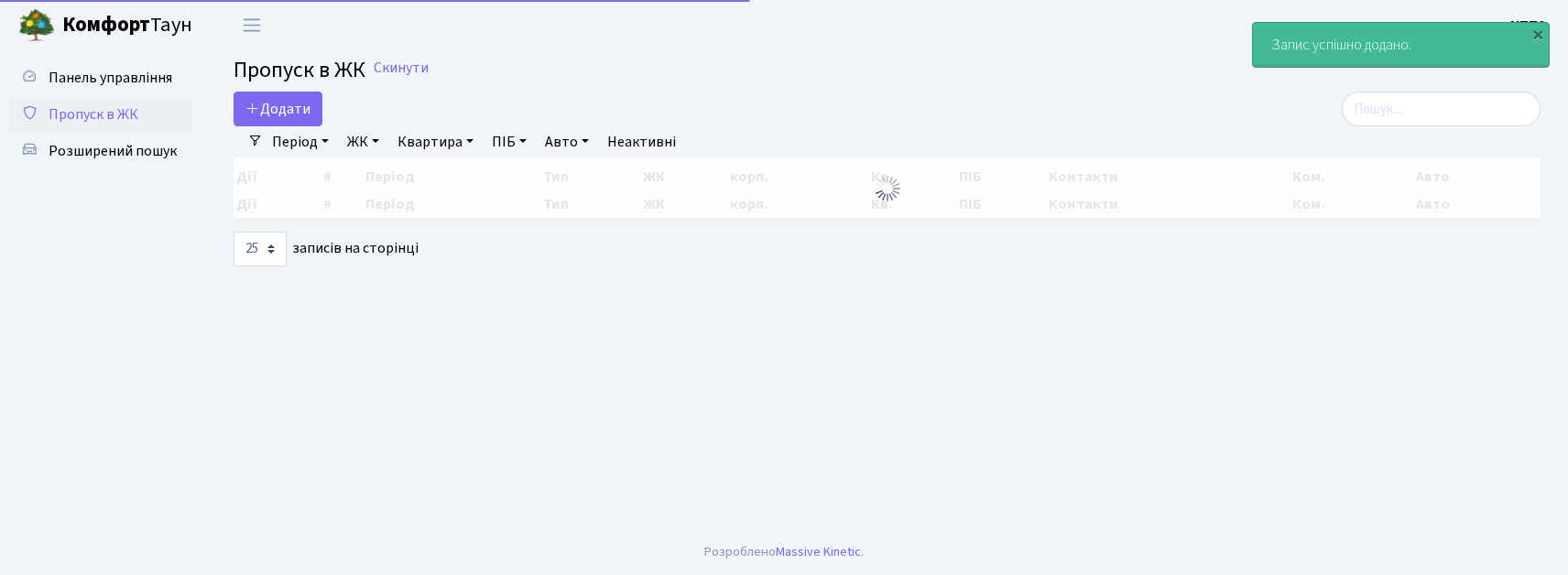
select select "25"
click at [257, 79] on span "Пропуск в ЖК" at bounding box center [298, 69] width 131 height 32
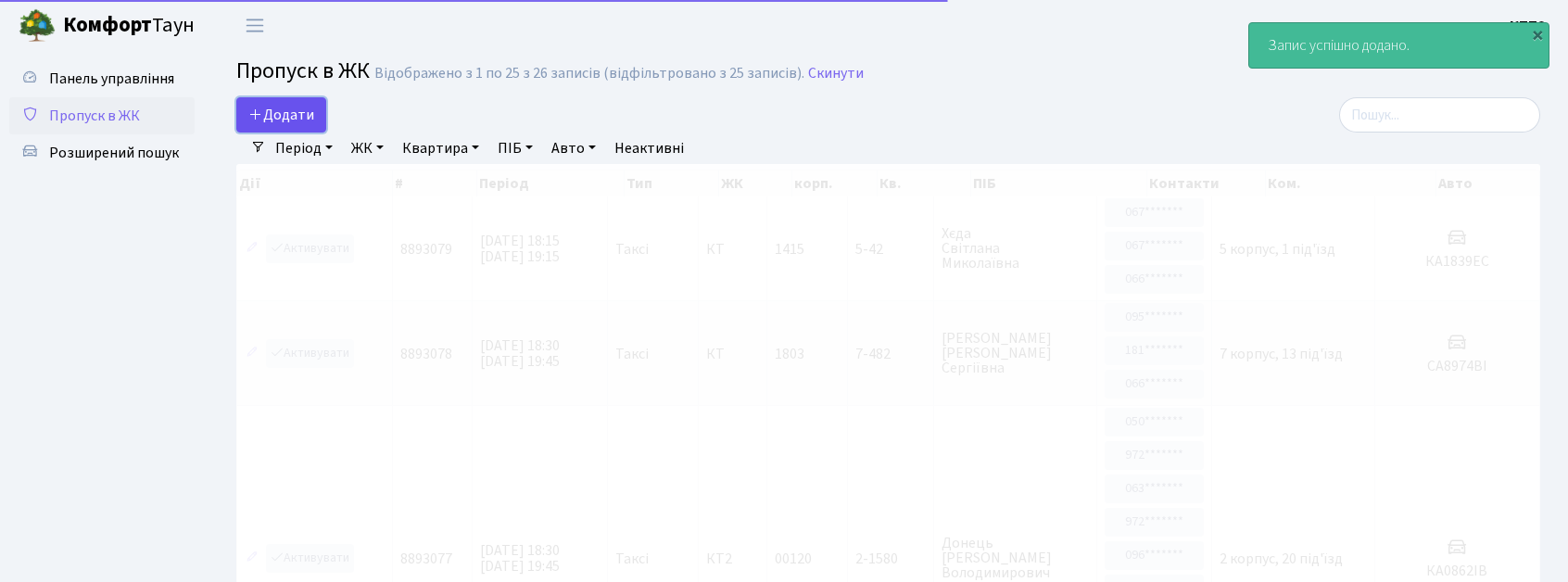
click at [296, 120] on span "Додати" at bounding box center [282, 115] width 66 height 20
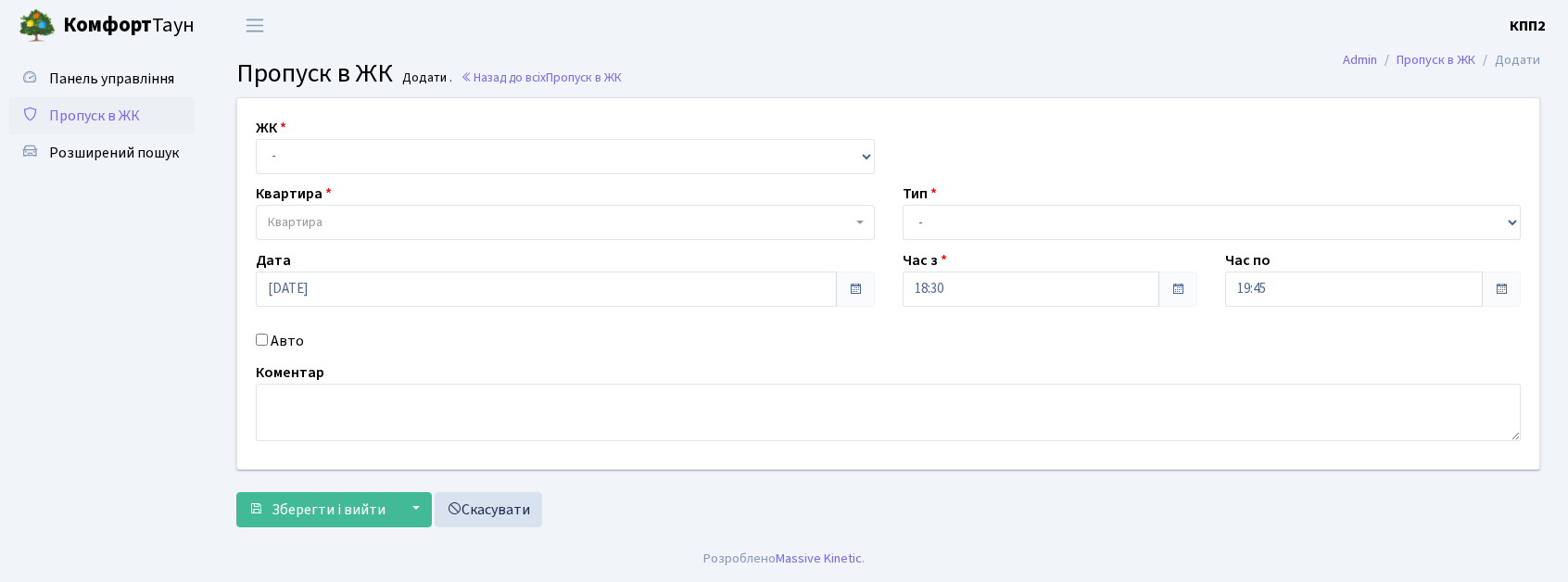
drag, startPoint x: 349, startPoint y: 137, endPoint x: 353, endPoint y: 151, distance: 14.6
click at [350, 145] on div "ЖК - КТ, вул. Регенераторна, 4 КТ2, просп. [STREET_ADDRESS] [STREET_ADDRESS] [P…" at bounding box center [565, 145] width 647 height 57
drag, startPoint x: 356, startPoint y: 169, endPoint x: 371, endPoint y: 173, distance: 15.5
click at [357, 169] on select "- КТ, вул. Регенераторна, 4 КТ2, просп. [STREET_ADDRESS] [STREET_ADDRESS] [PERS…" at bounding box center [565, 156] width 619 height 35
select select "271"
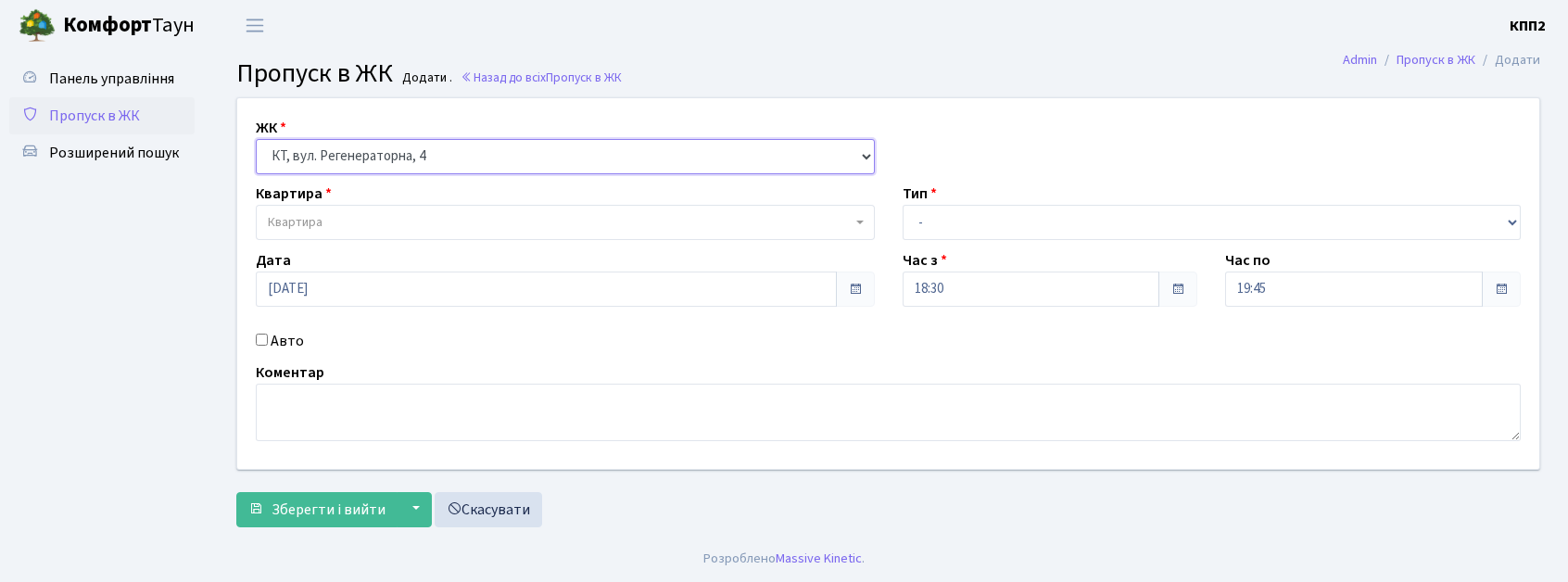
click at [255, 139] on select "- КТ, вул. Регенераторна, 4 КТ2, просп. [STREET_ADDRESS] [STREET_ADDRESS] [PERS…" at bounding box center [565, 156] width 619 height 35
select select
click at [296, 334] on label "Авто" at bounding box center [287, 341] width 33 height 22
click at [268, 334] on input "Авто" at bounding box center [261, 340] width 12 height 12
checkbox input "true"
